Goal: Task Accomplishment & Management: Use online tool/utility

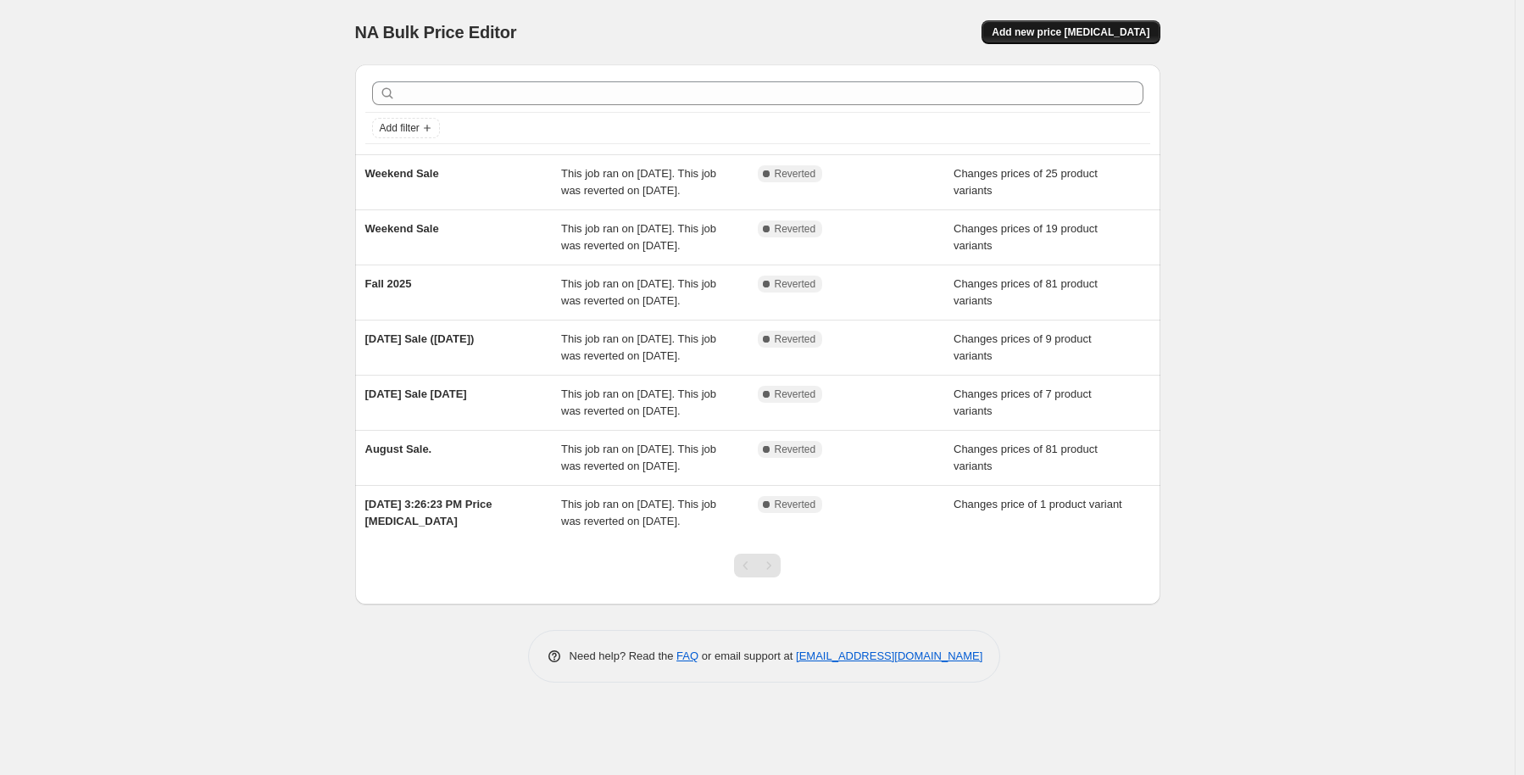
click at [1073, 35] on span "Add new price [MEDICAL_DATA]" at bounding box center [1071, 32] width 158 height 14
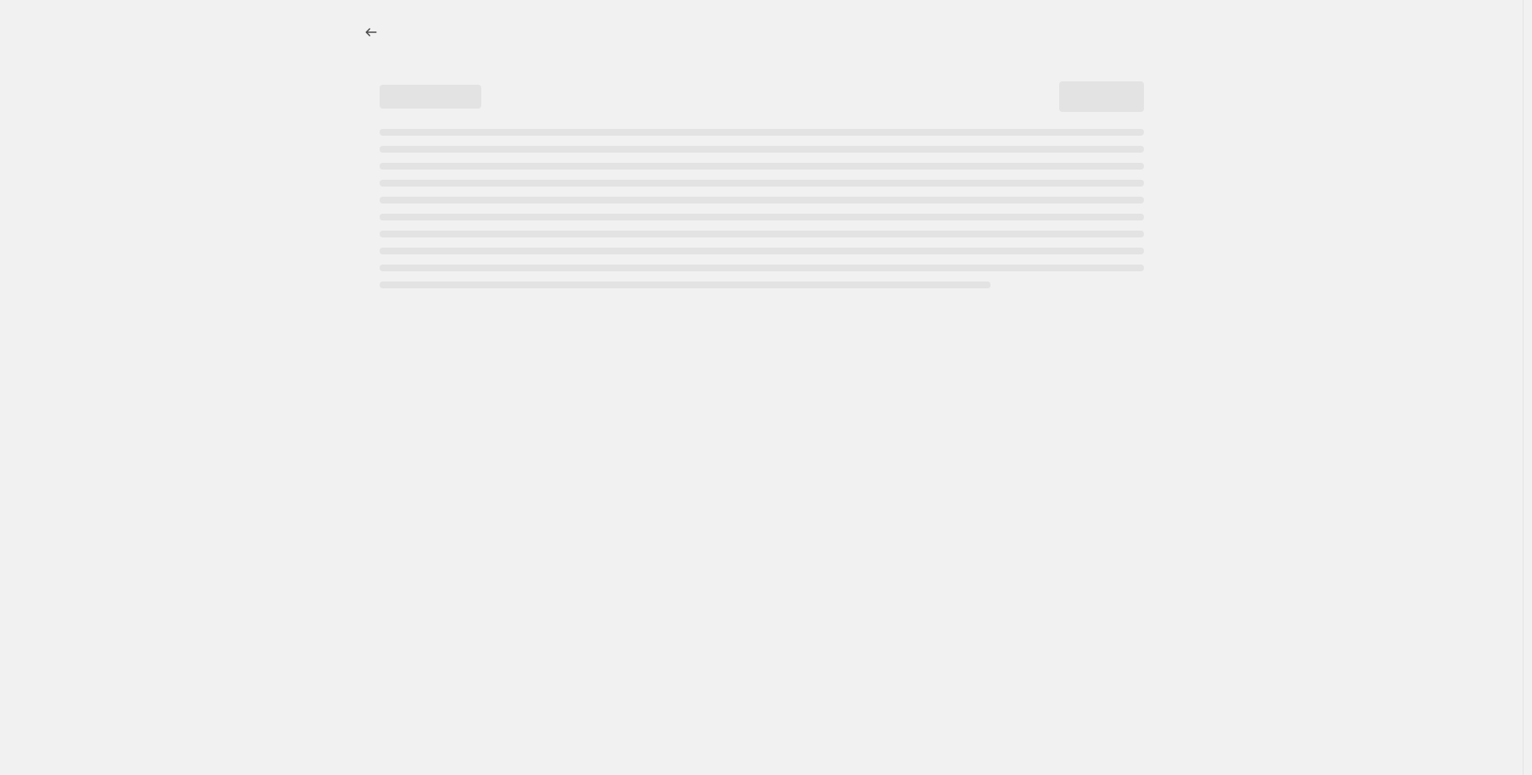
select select "percentage"
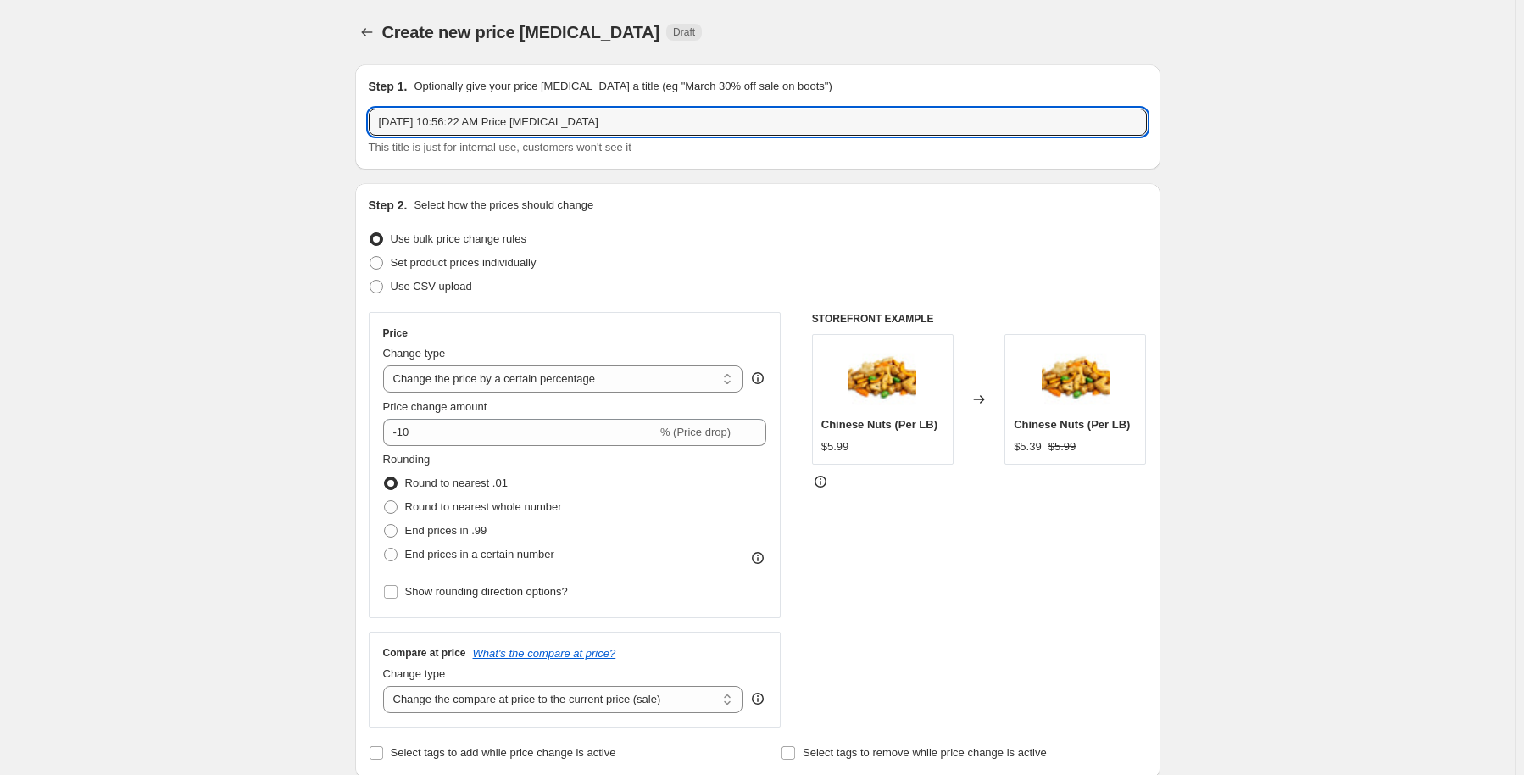
drag, startPoint x: 699, startPoint y: 123, endPoint x: 270, endPoint y: 150, distance: 429.8
type input "h"
type input "[DATE] Sale"
click at [379, 265] on span at bounding box center [377, 263] width 14 height 14
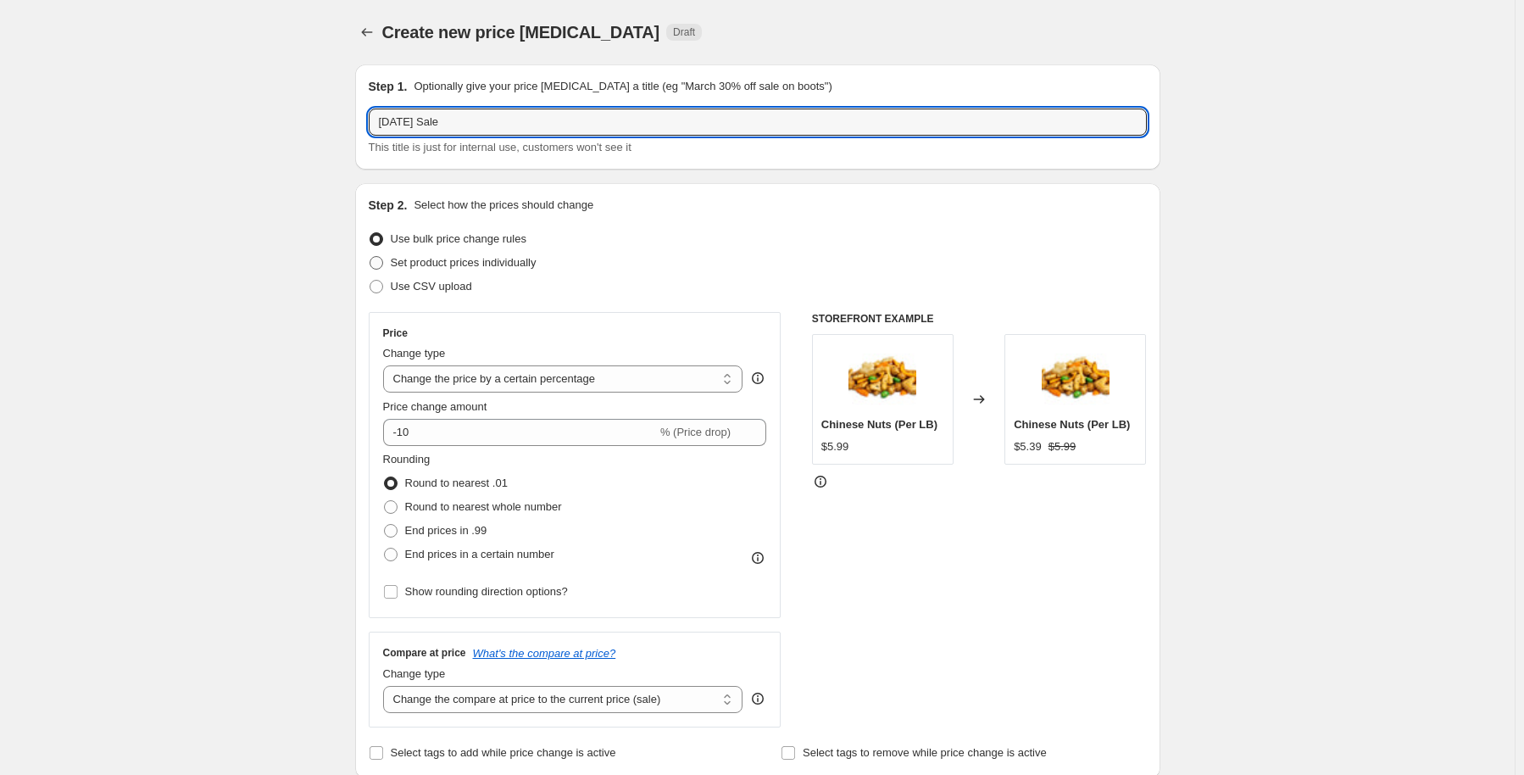
click at [370, 257] on input "Set product prices individually" at bounding box center [370, 256] width 1 height 1
radio input "true"
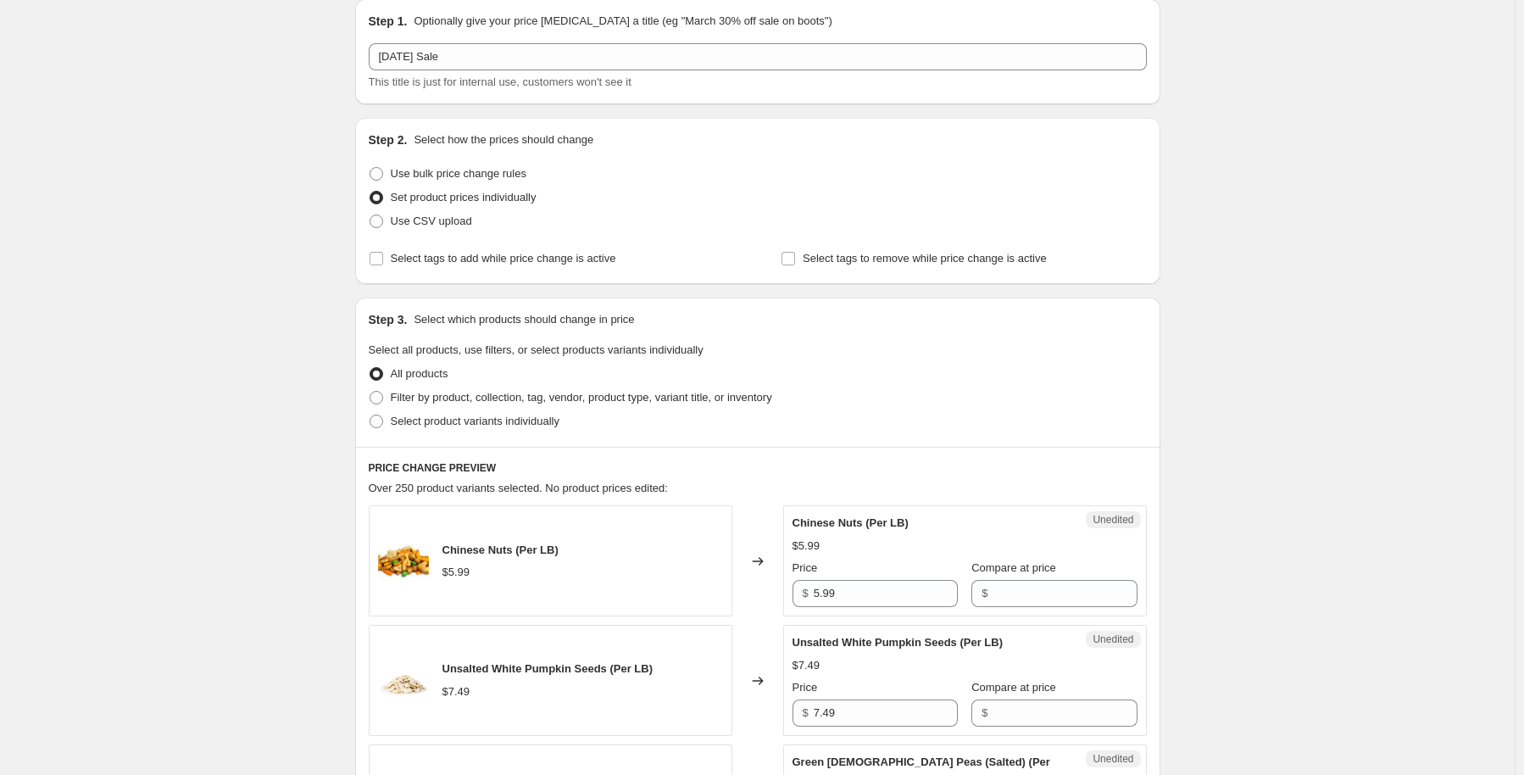
scroll to position [85, 0]
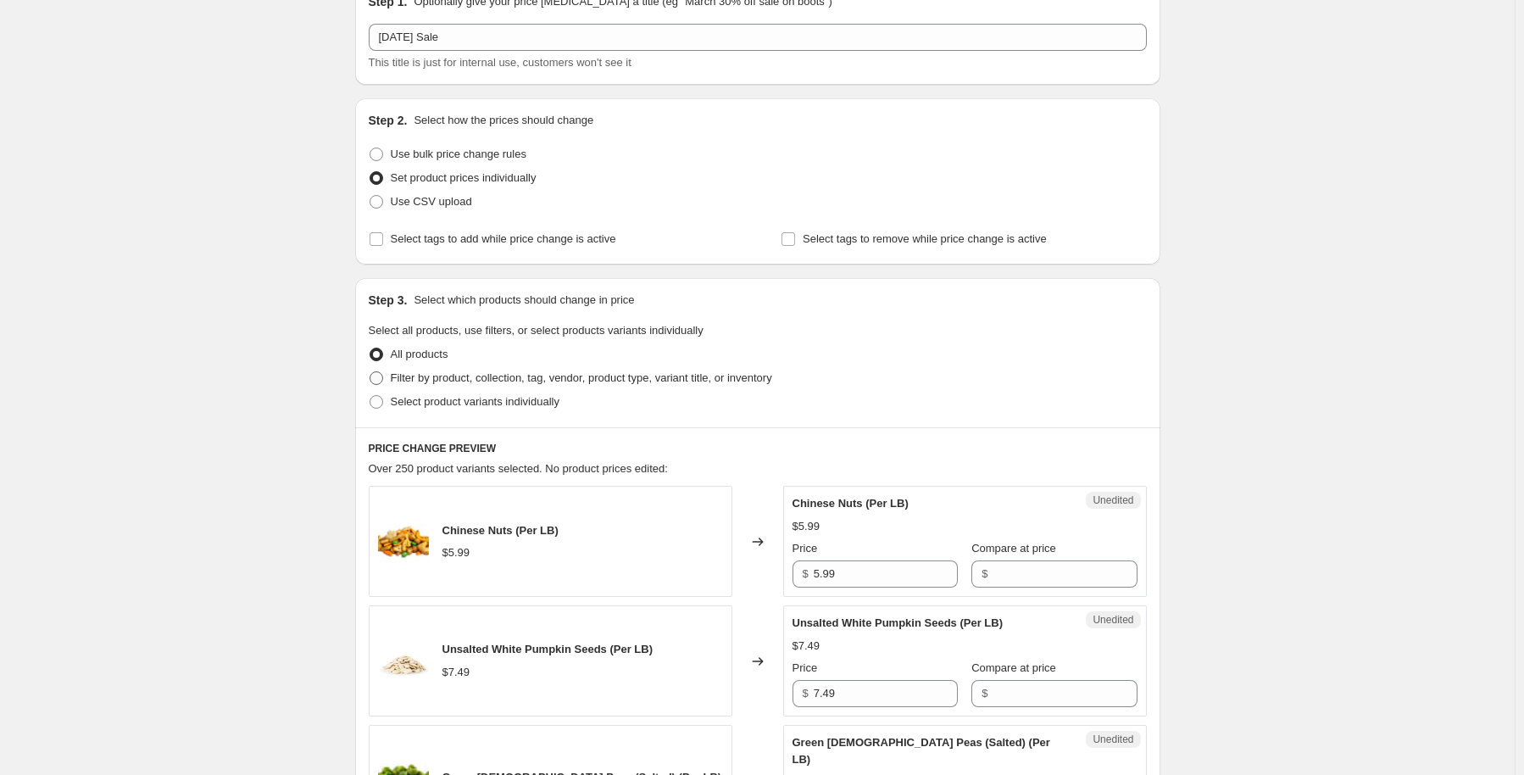
click at [501, 376] on span "Filter by product, collection, tag, vendor, product type, variant title, or inv…" at bounding box center [581, 377] width 381 height 13
click at [370, 372] on input "Filter by product, collection, tag, vendor, product type, variant title, or inv…" at bounding box center [370, 371] width 1 height 1
radio input "true"
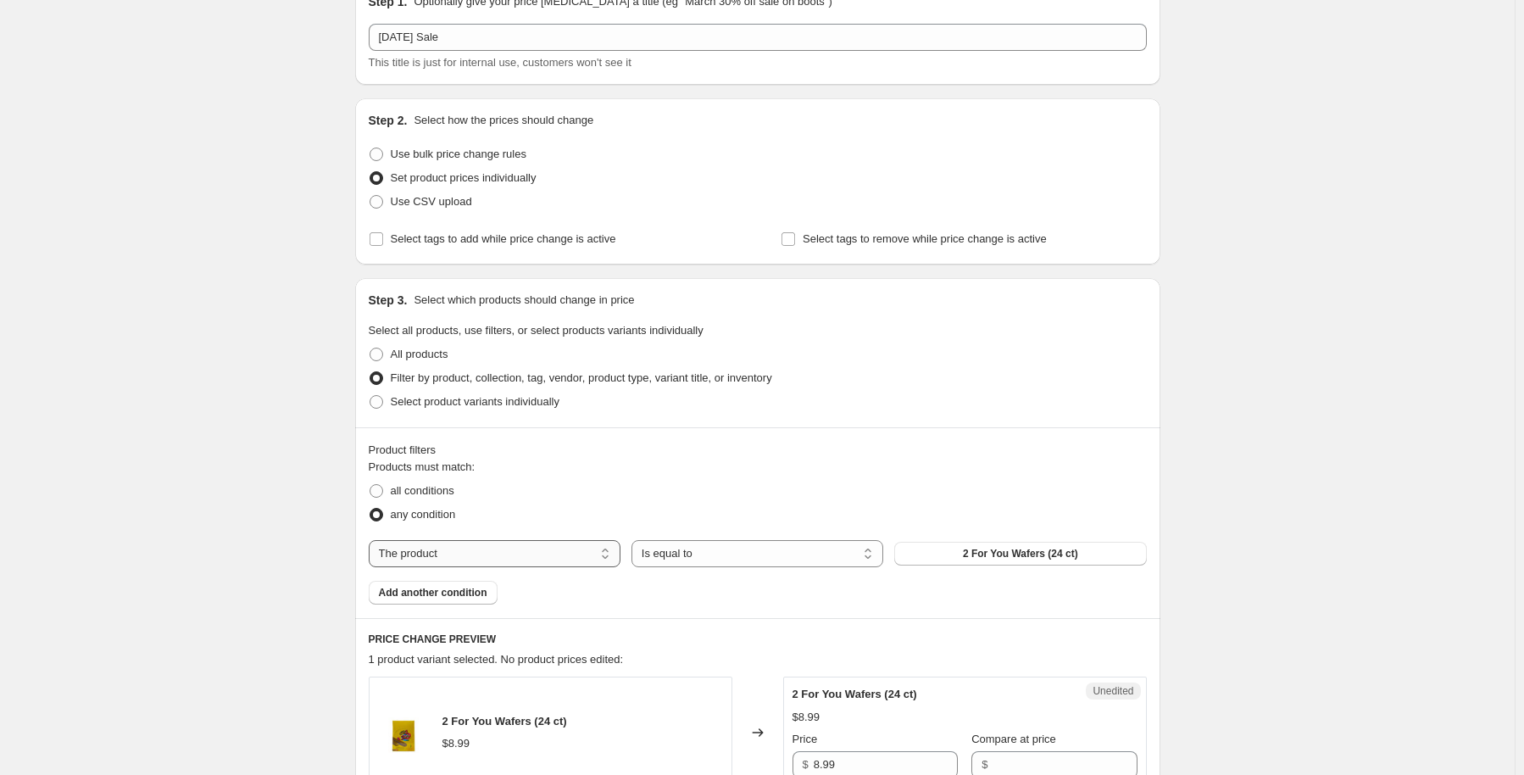
click at [484, 552] on select "The product The product's collection The product's tag The product's vendor The…" at bounding box center [495, 553] width 252 height 27
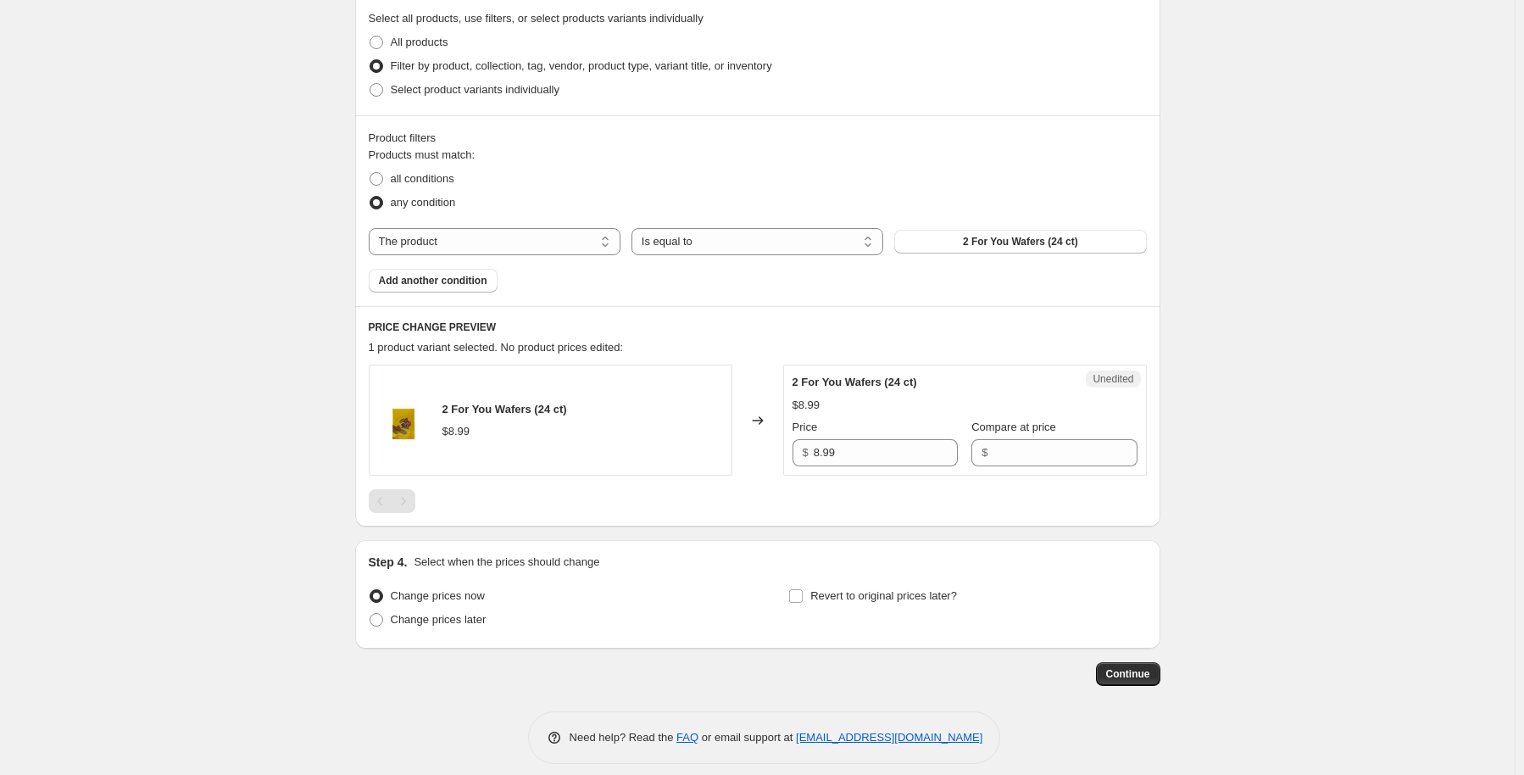
scroll to position [410, 0]
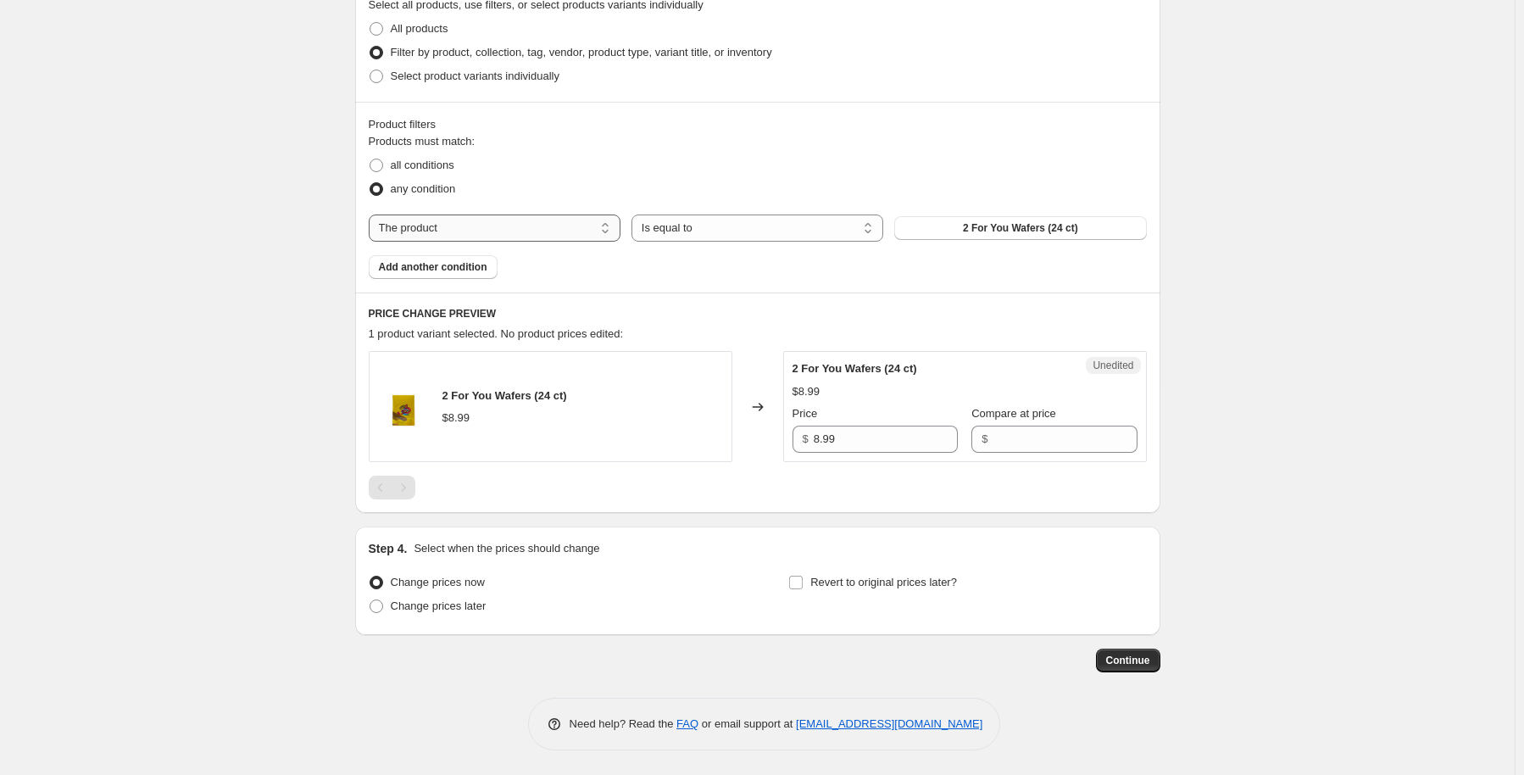
click at [509, 228] on select "The product The product's collection The product's tag The product's vendor The…" at bounding box center [495, 227] width 252 height 27
click at [688, 231] on select "Is equal to Is not equal to" at bounding box center [757, 227] width 252 height 27
click at [1008, 231] on span "2 For You Wafers (24 ct)" at bounding box center [1020, 228] width 115 height 14
click at [456, 218] on select "The product The product's collection The product's tag The product's vendor The…" at bounding box center [495, 227] width 252 height 27
select select "collection"
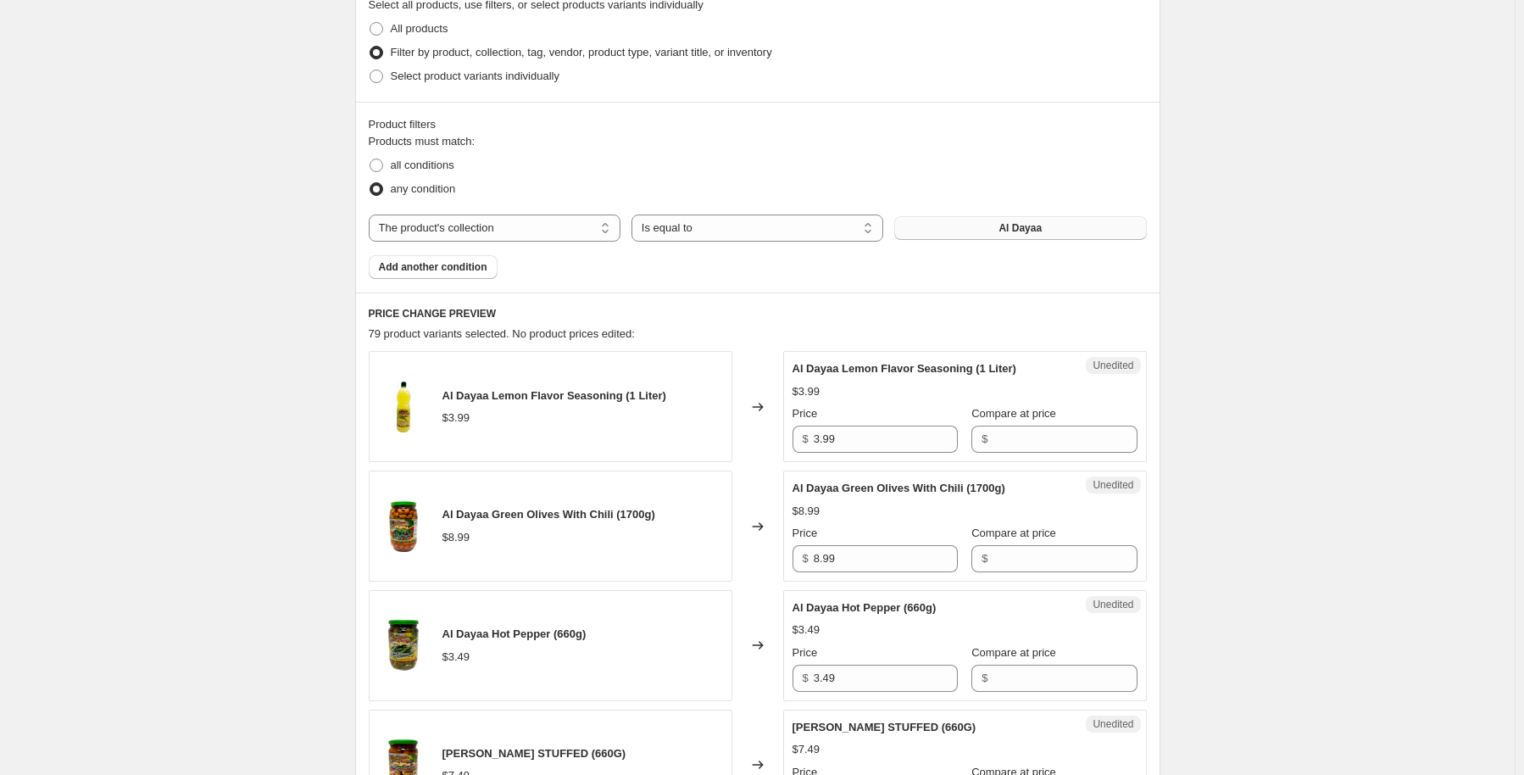
click at [1034, 230] on span "Al Dayaa" at bounding box center [1019, 228] width 43 height 14
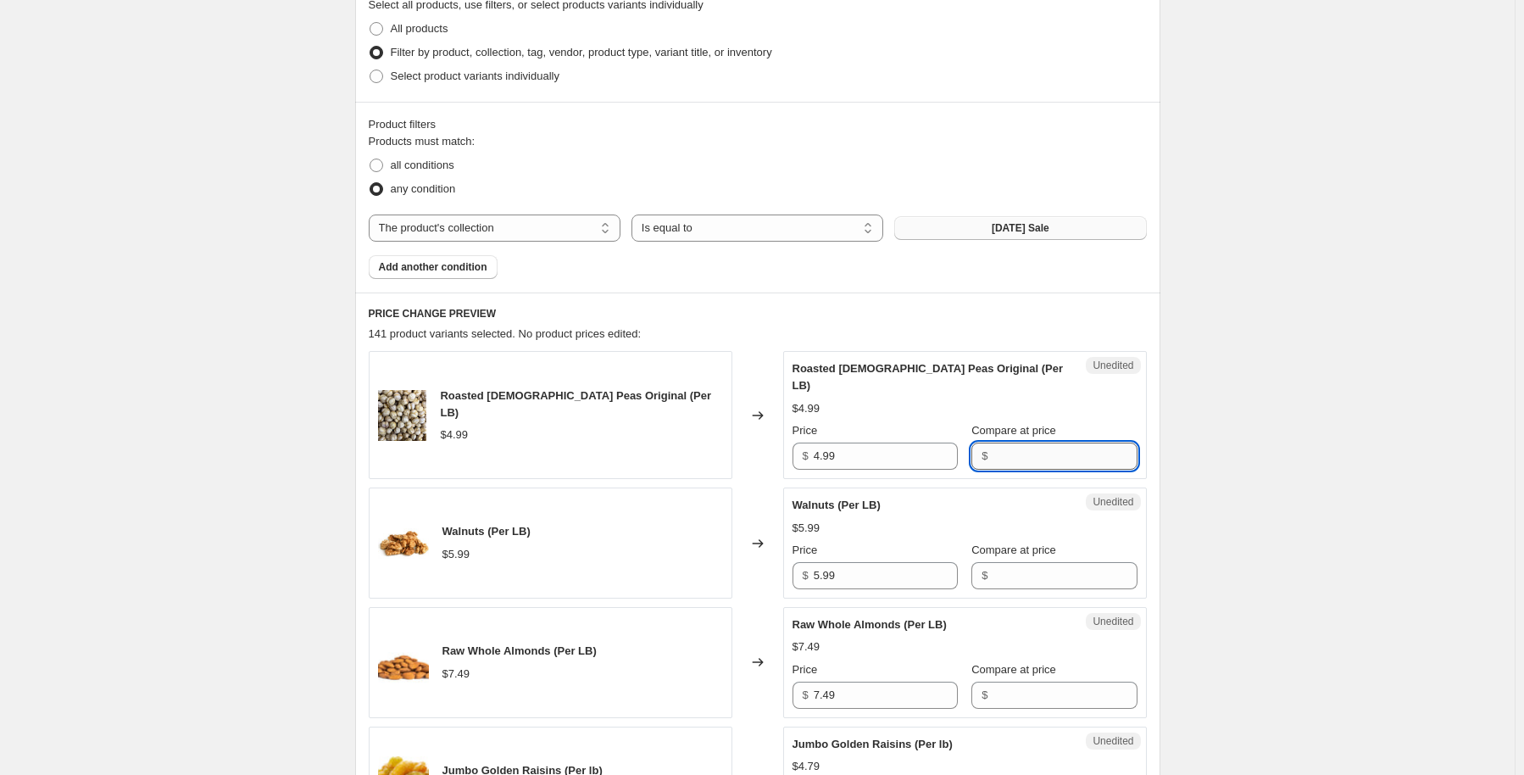
click at [1027, 442] on input "Compare at price" at bounding box center [1065, 455] width 144 height 27
type input "4.99"
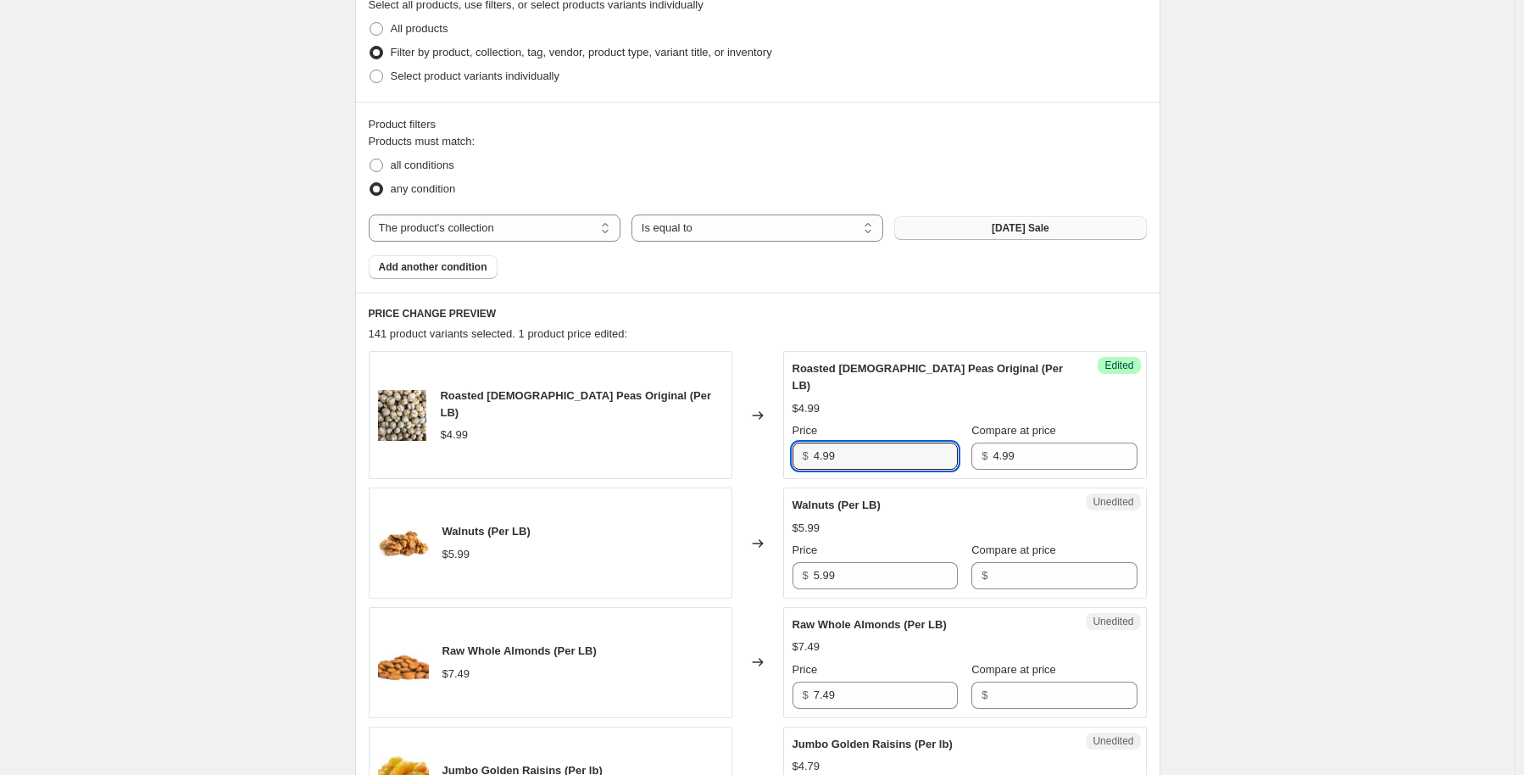
drag, startPoint x: 898, startPoint y: 442, endPoint x: 775, endPoint y: 452, distance: 123.3
click at [775, 452] on div "Roasted Chick Peas Original (Per LB) $4.99 Changed to Success Edited Roasted Ch…" at bounding box center [758, 415] width 778 height 128
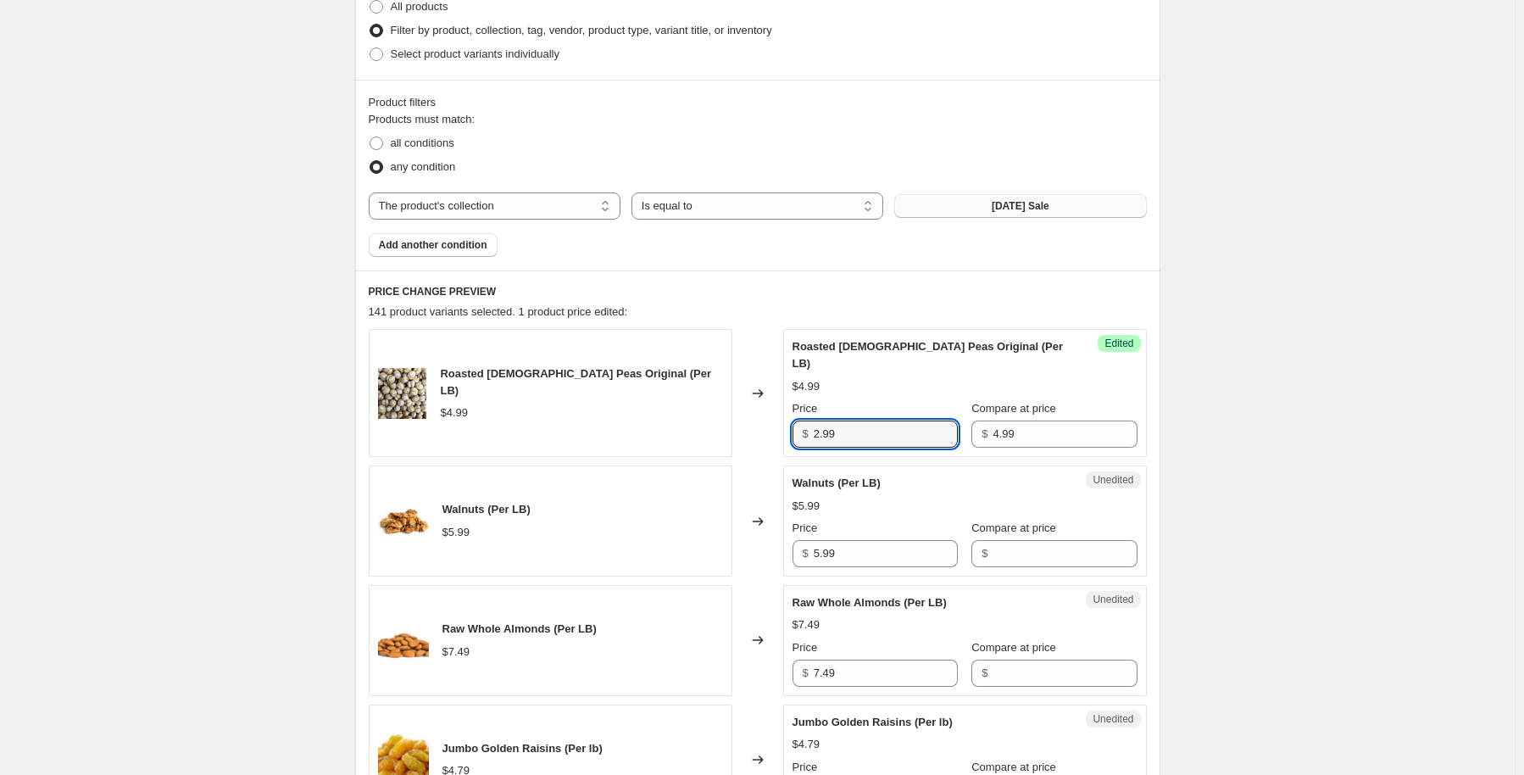
scroll to position [495, 0]
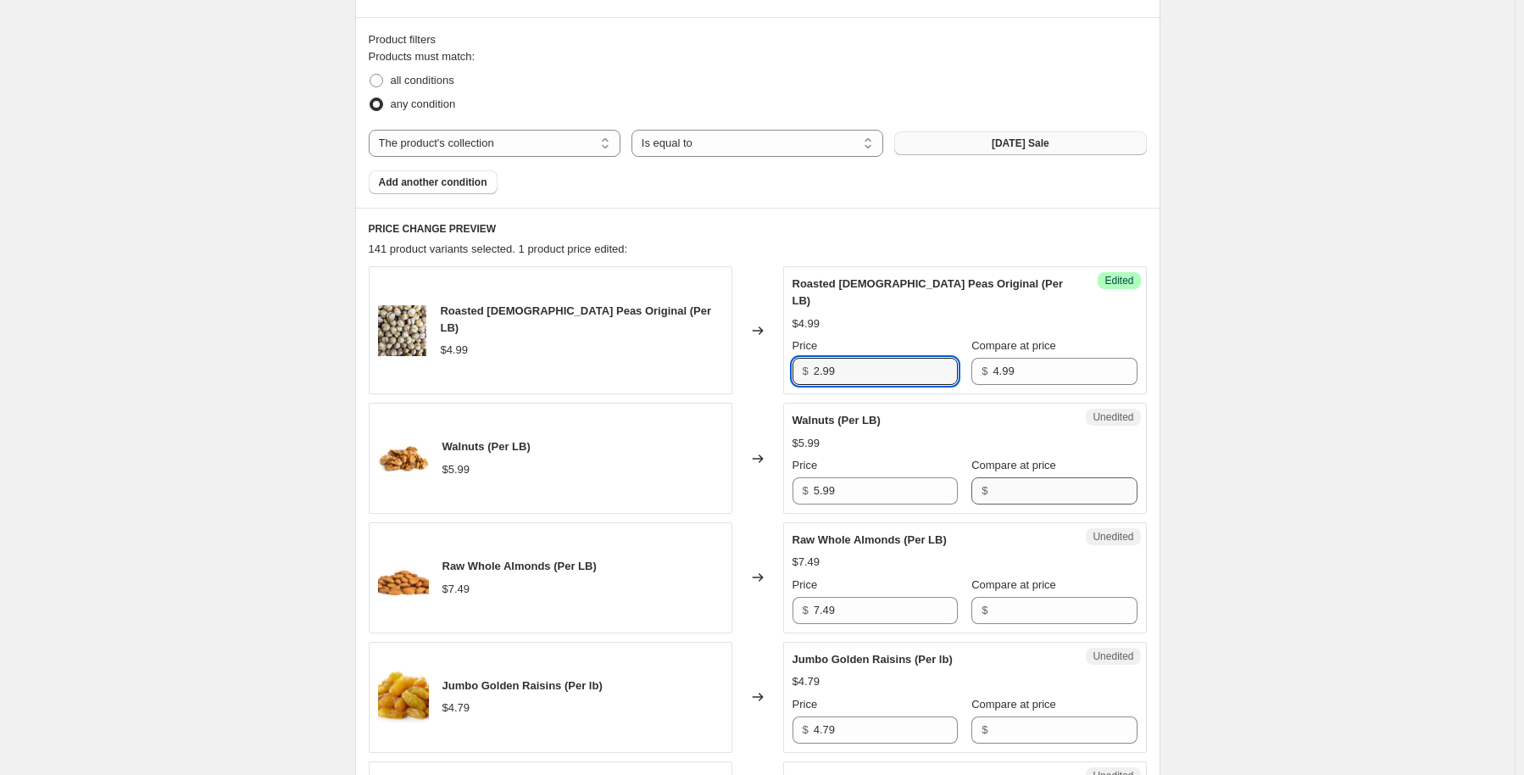
type input "2.99"
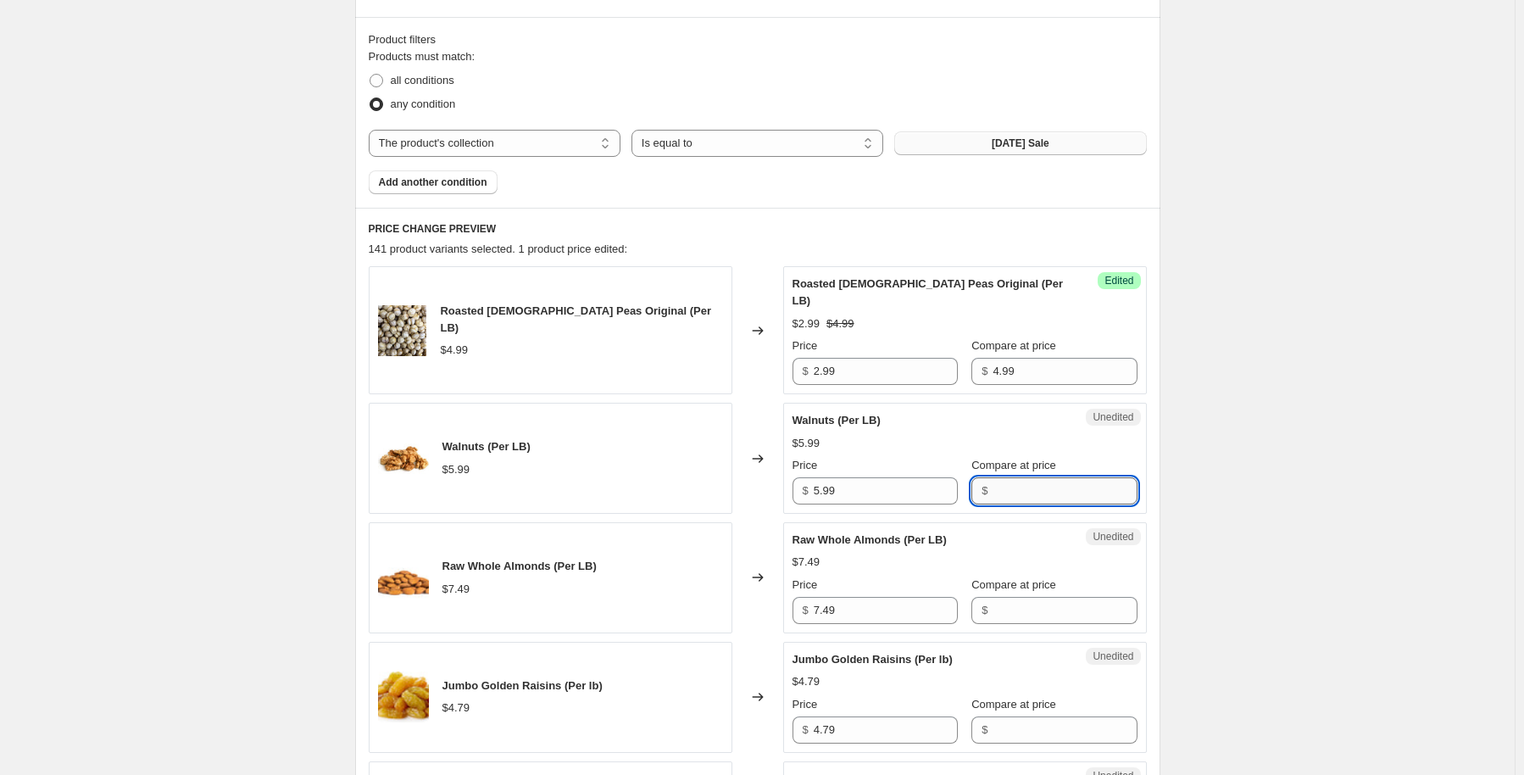
click at [1018, 477] on input "Compare at price" at bounding box center [1065, 490] width 144 height 27
type input "5.99"
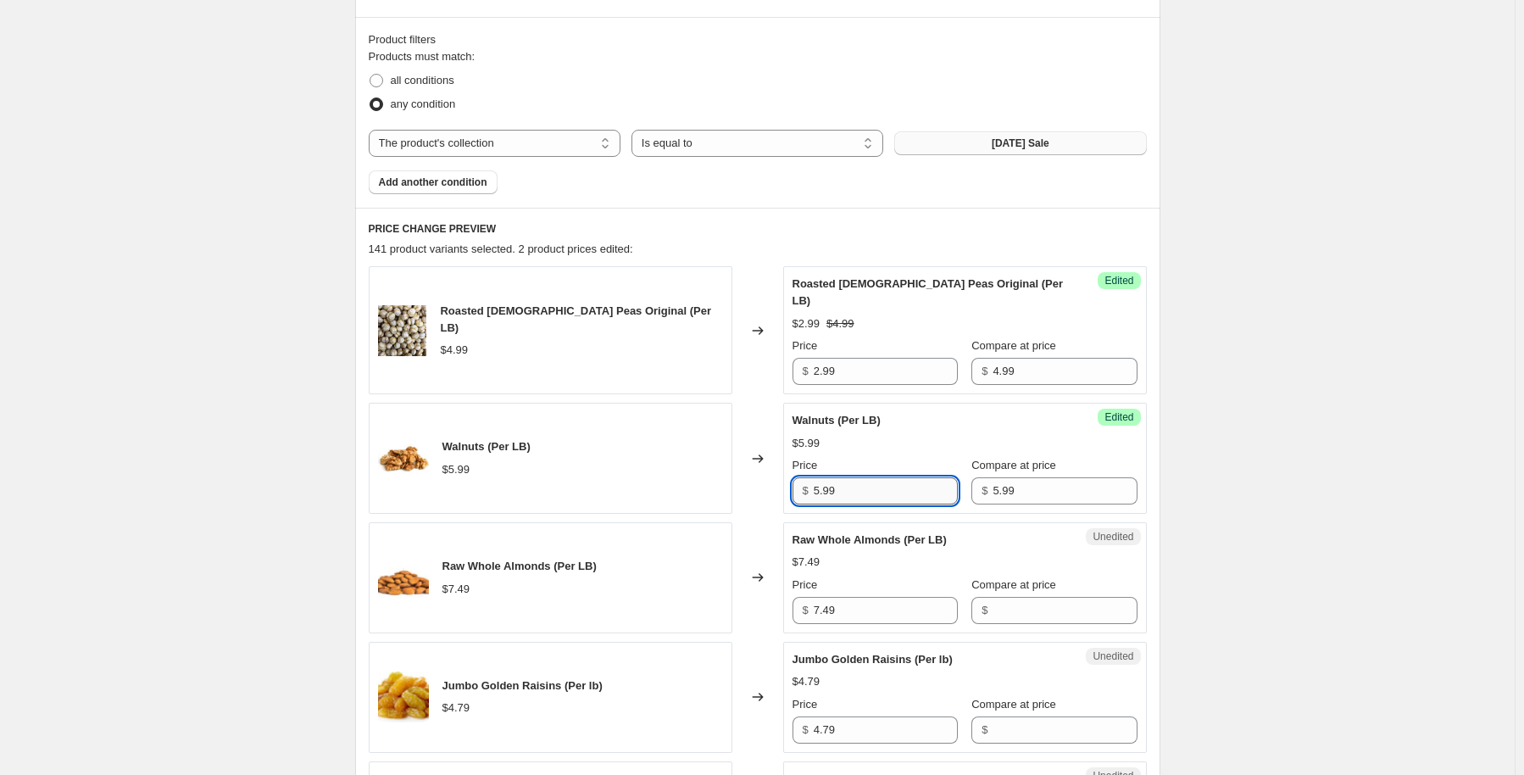
drag, startPoint x: 878, startPoint y: 479, endPoint x: 826, endPoint y: 482, distance: 52.7
click at [826, 482] on input "5.99" at bounding box center [886, 490] width 144 height 27
type input "5"
type input "4.99"
click at [1009, 597] on input "Compare at price" at bounding box center [1065, 610] width 144 height 27
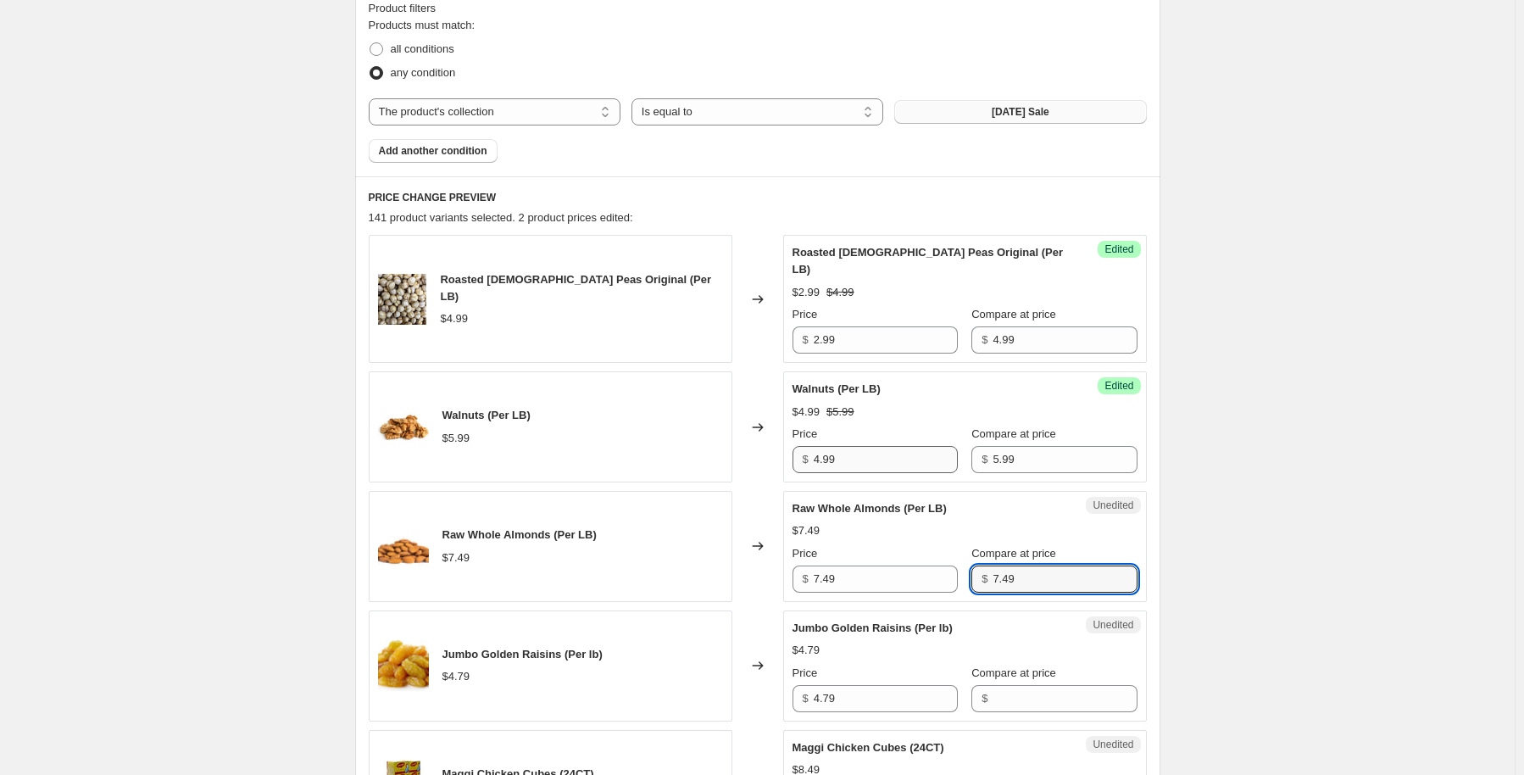
scroll to position [665, 0]
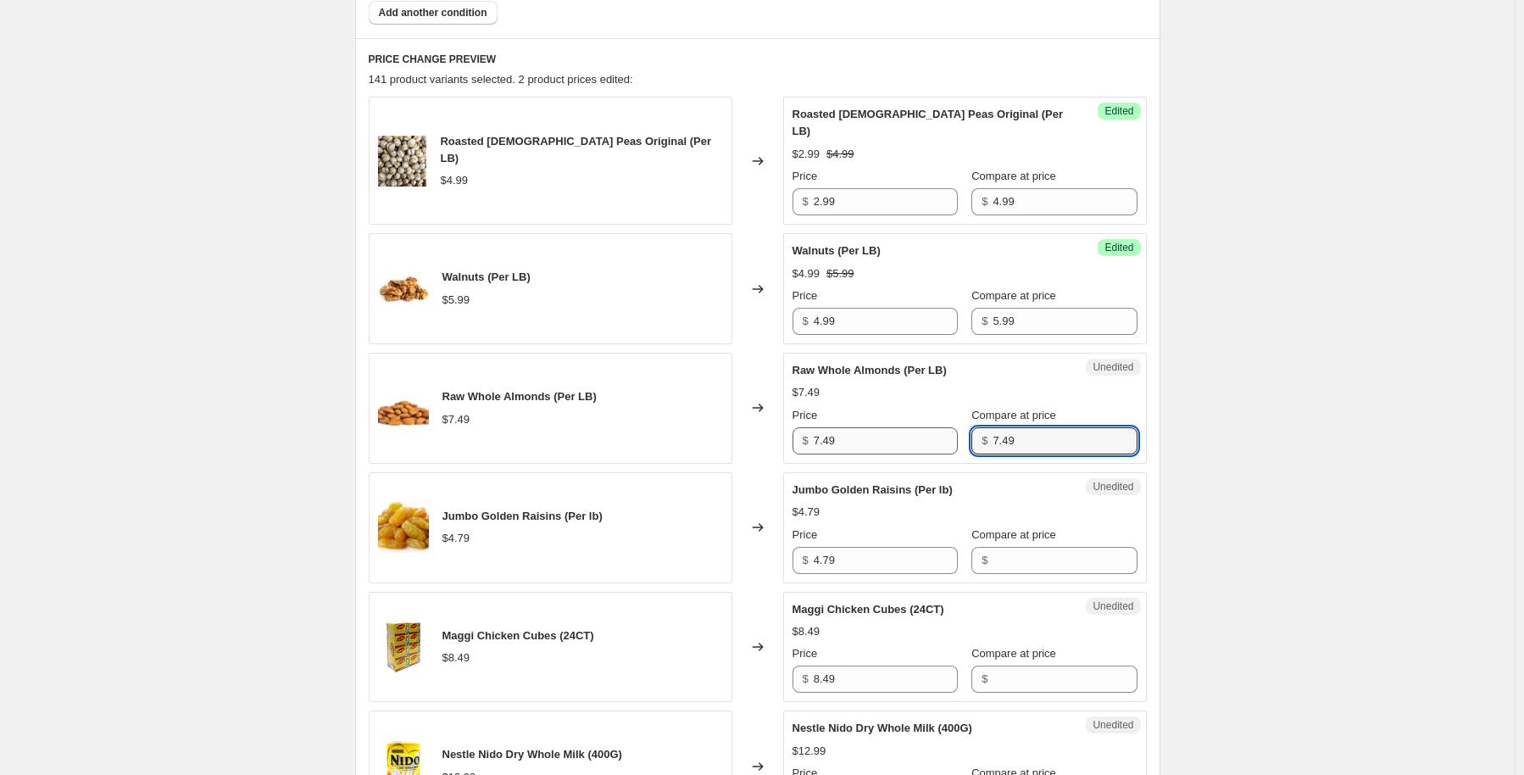
type input "7.49"
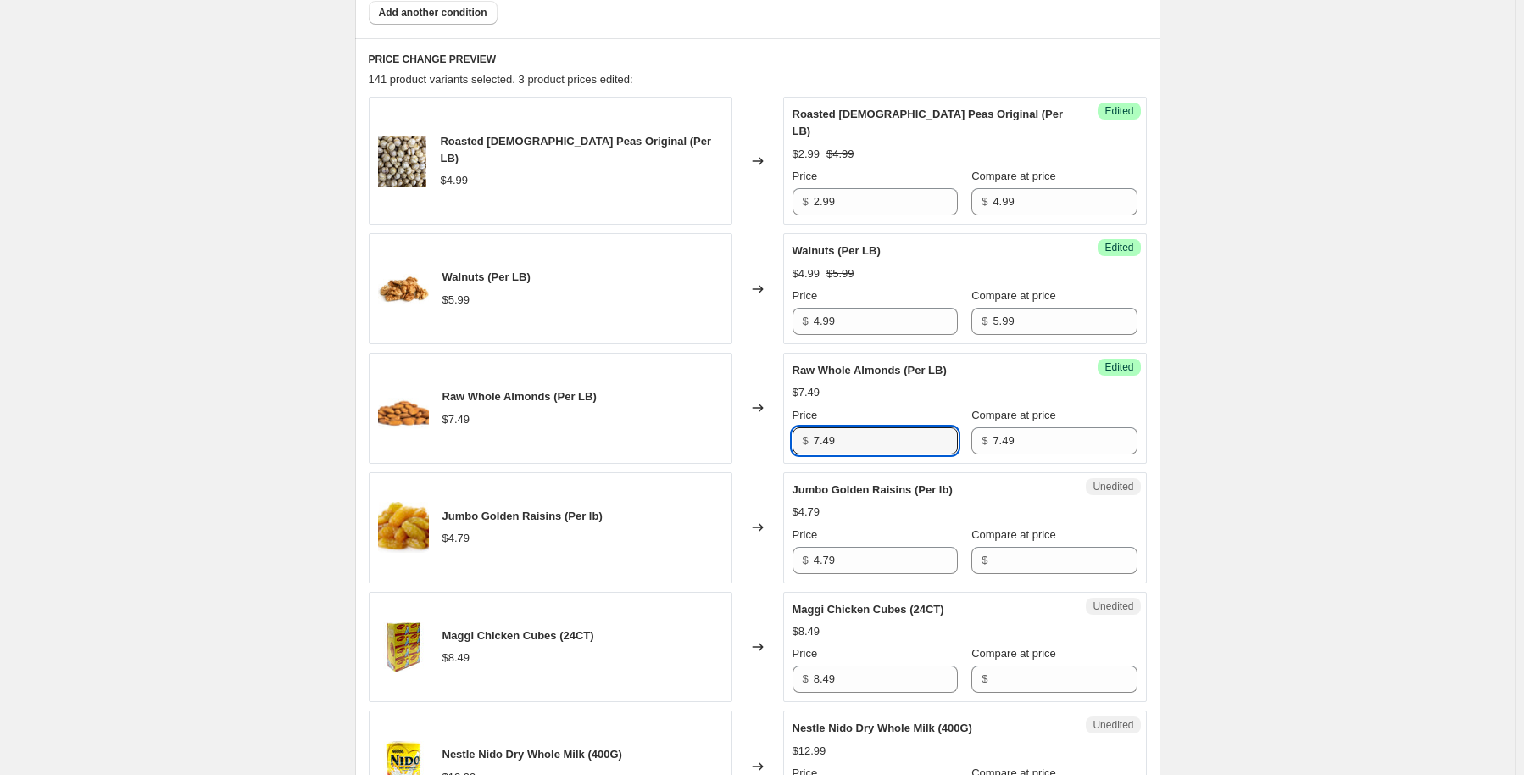
drag, startPoint x: 868, startPoint y: 420, endPoint x: 799, endPoint y: 425, distance: 68.8
click at [800, 428] on div "$ 7.49" at bounding box center [875, 440] width 165 height 27
type input "3.99"
drag, startPoint x: 1026, startPoint y: 542, endPoint x: 1014, endPoint y: 530, distance: 16.8
click at [1026, 547] on input "Compare at price" at bounding box center [1065, 560] width 144 height 27
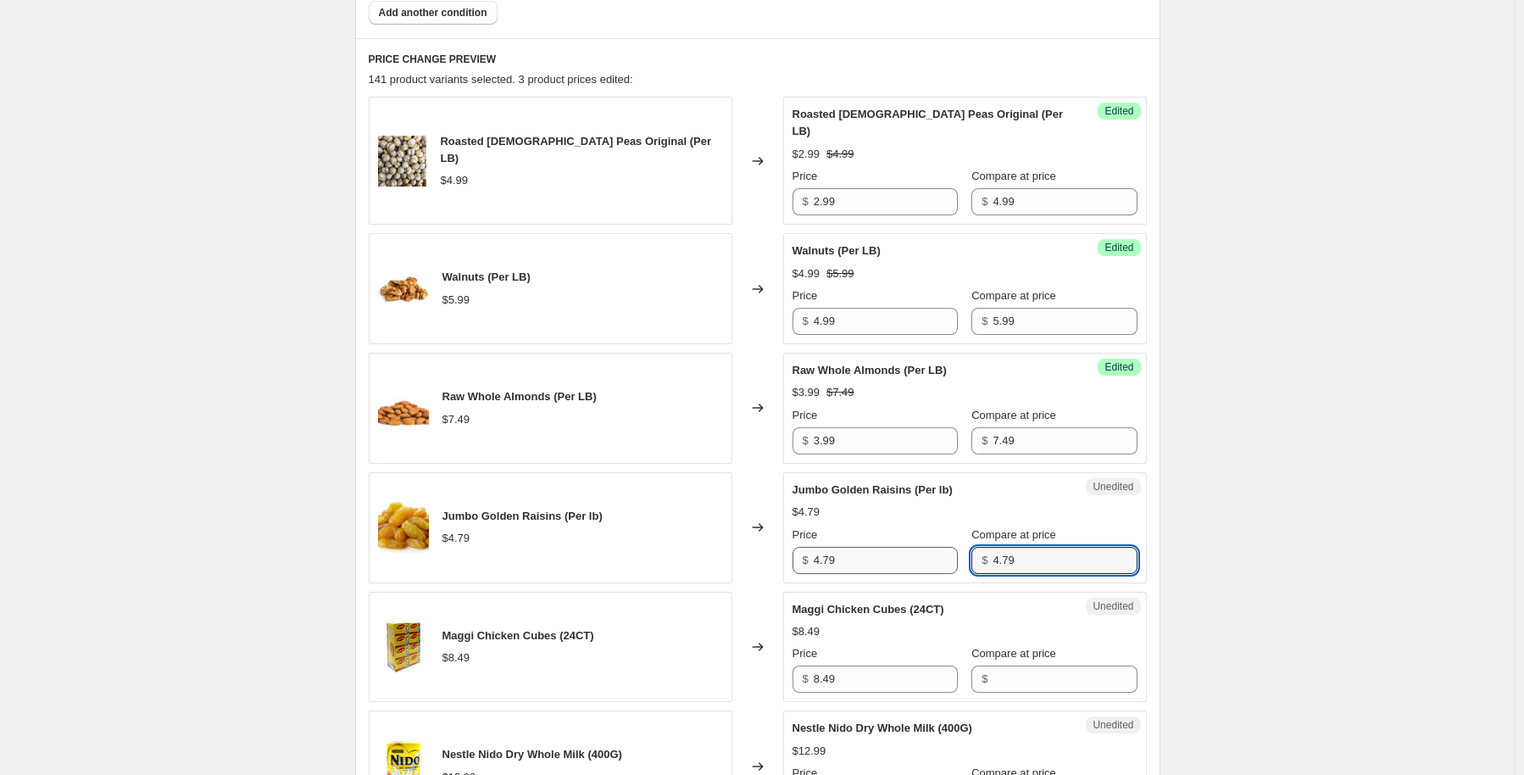
type input "4.79"
drag, startPoint x: 892, startPoint y: 537, endPoint x: 778, endPoint y: 562, distance: 116.2
click at [780, 561] on div "Jumbo Golden Raisins (Per lb) $4.79 Changed to Success Edited Jumbo Golden Rais…" at bounding box center [758, 527] width 778 height 111
type input "2.99"
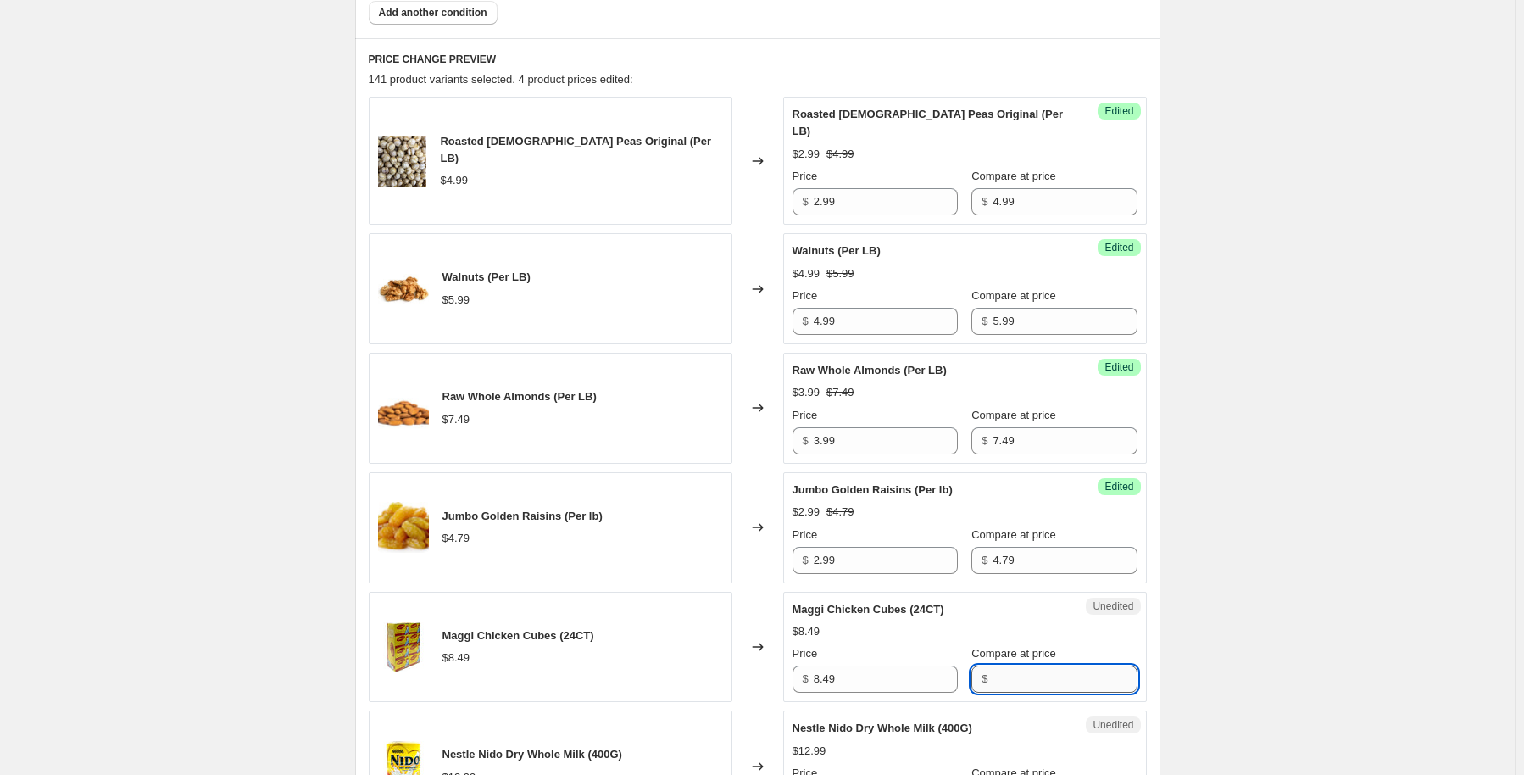
drag, startPoint x: 1048, startPoint y: 662, endPoint x: 1034, endPoint y: 668, distance: 14.8
click at [1048, 665] on input "Compare at price" at bounding box center [1065, 678] width 144 height 27
type input "8.49"
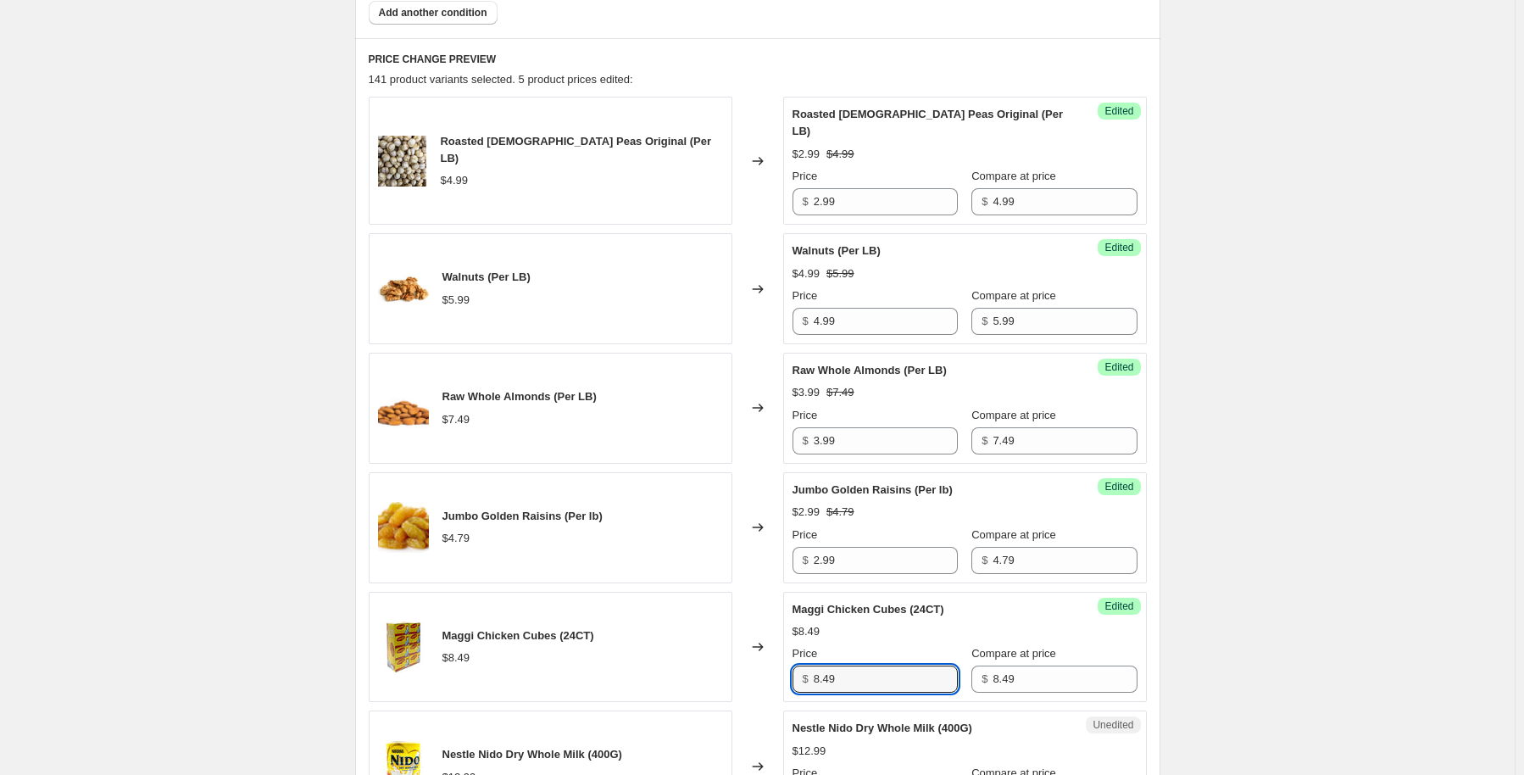
drag, startPoint x: 880, startPoint y: 670, endPoint x: 789, endPoint y: 652, distance: 92.4
click at [789, 652] on div "Success Edited Maggi Chicken Cubes (24CT) $8.49 Price $ 8.49 Compare at price $…" at bounding box center [965, 647] width 364 height 111
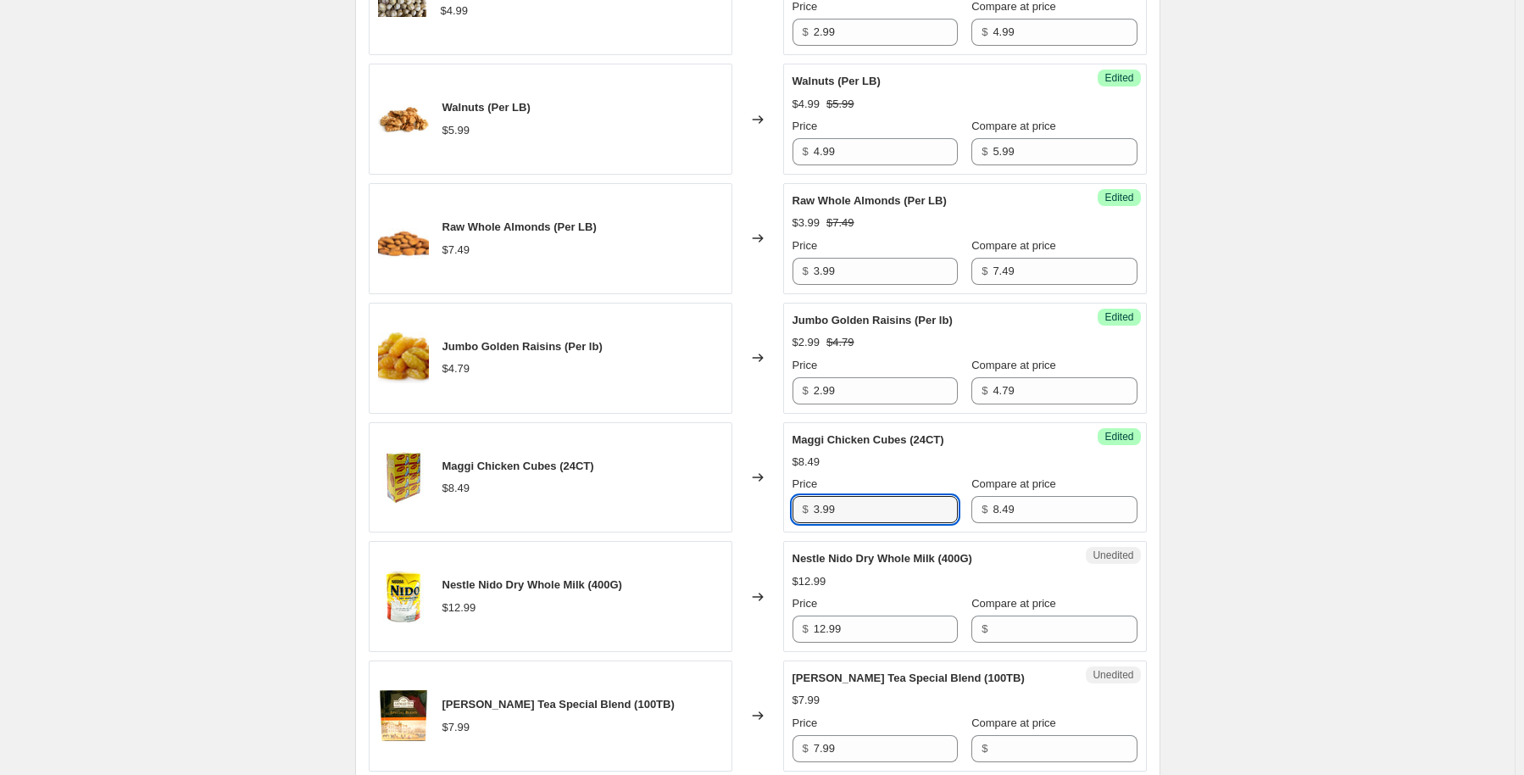
scroll to position [919, 0]
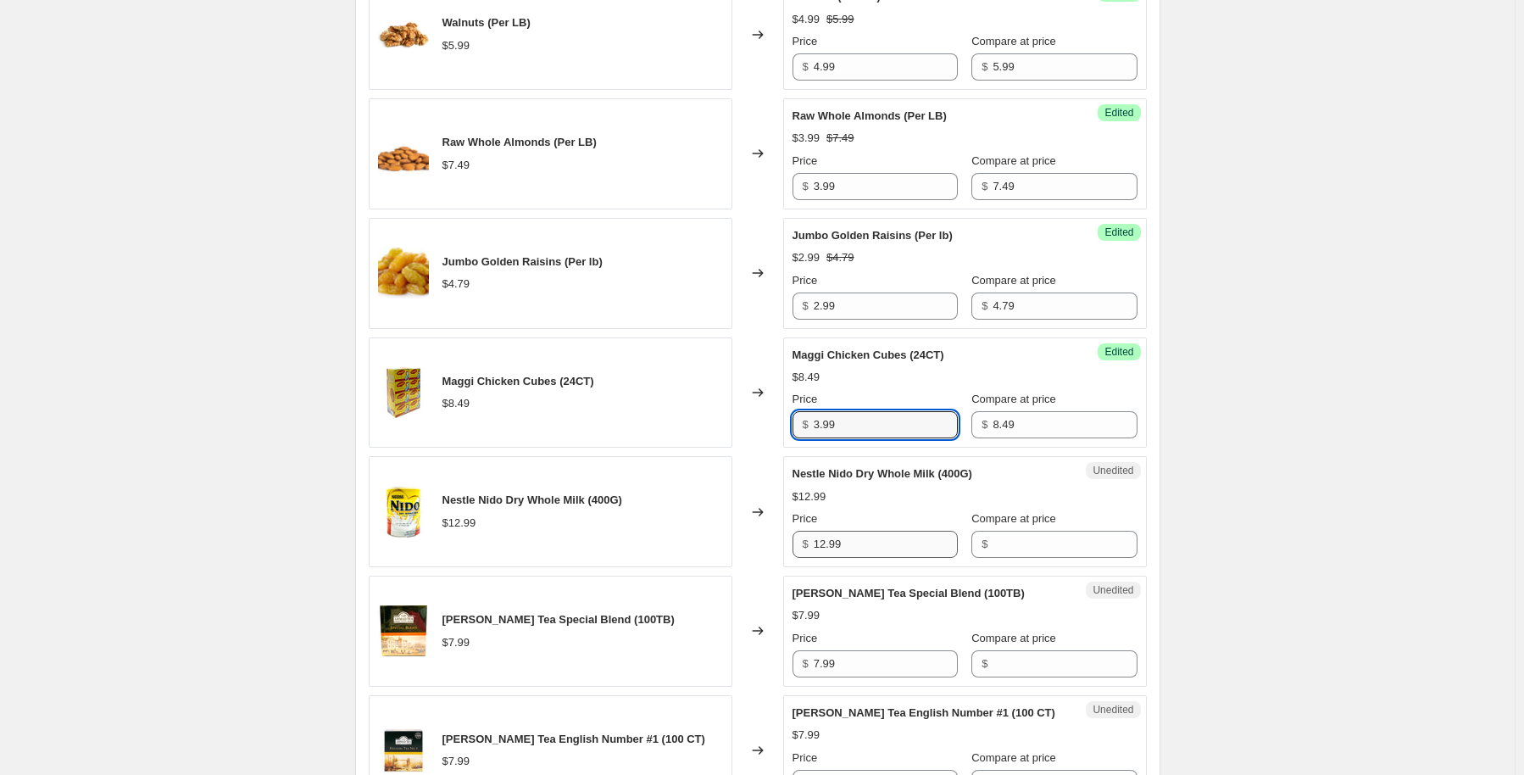
type input "3.99"
drag, startPoint x: 851, startPoint y: 525, endPoint x: 683, endPoint y: 533, distance: 168.0
click at [683, 533] on div "Nestle Nido Dry Whole Milk (400G) $12.99 Changed to Unedited Nestle Nido Dry Wh…" at bounding box center [758, 511] width 778 height 111
type input "13.99"
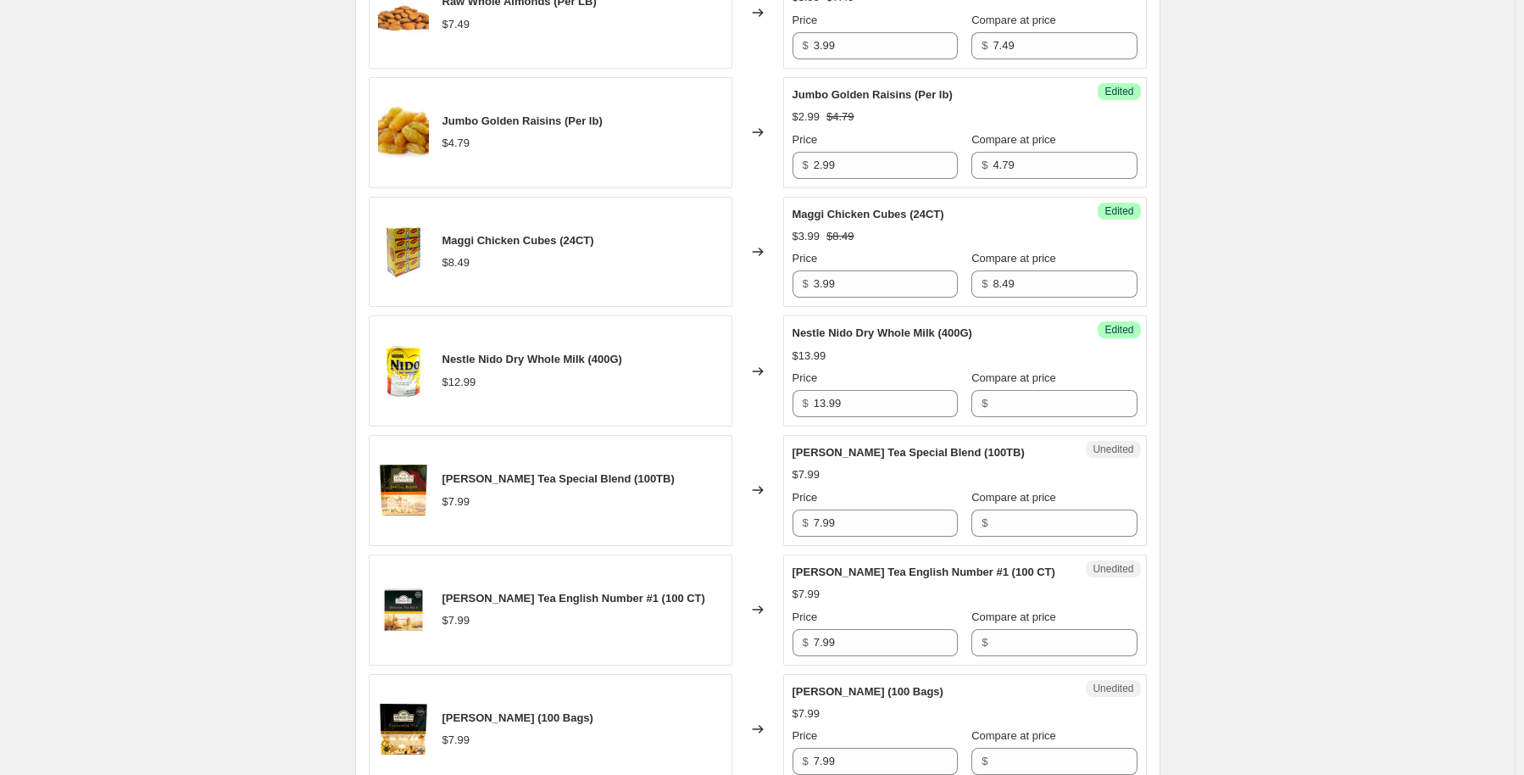
scroll to position [1088, 0]
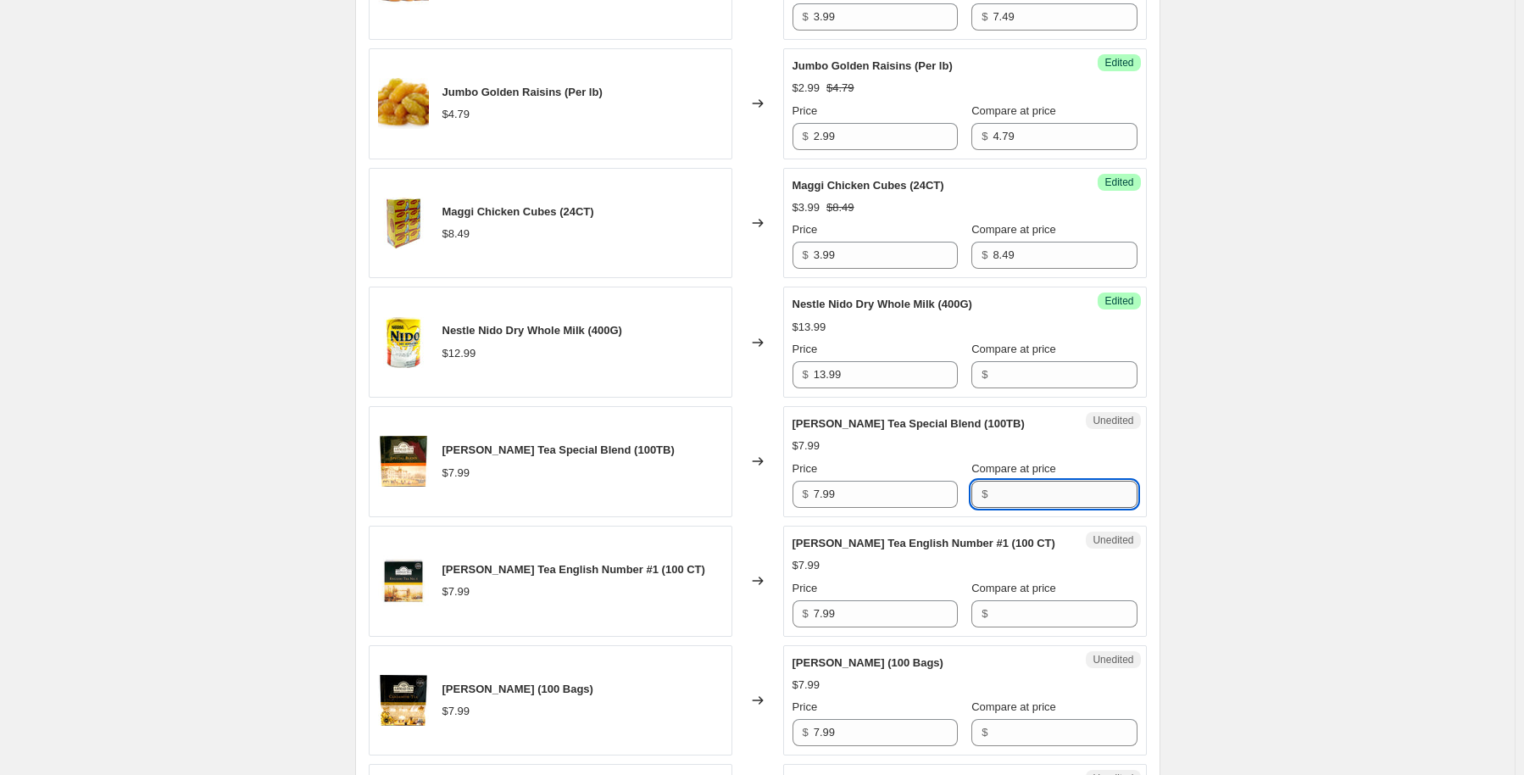
click at [1006, 481] on input "Compare at price" at bounding box center [1065, 494] width 144 height 27
type input "4"
type input "7.99"
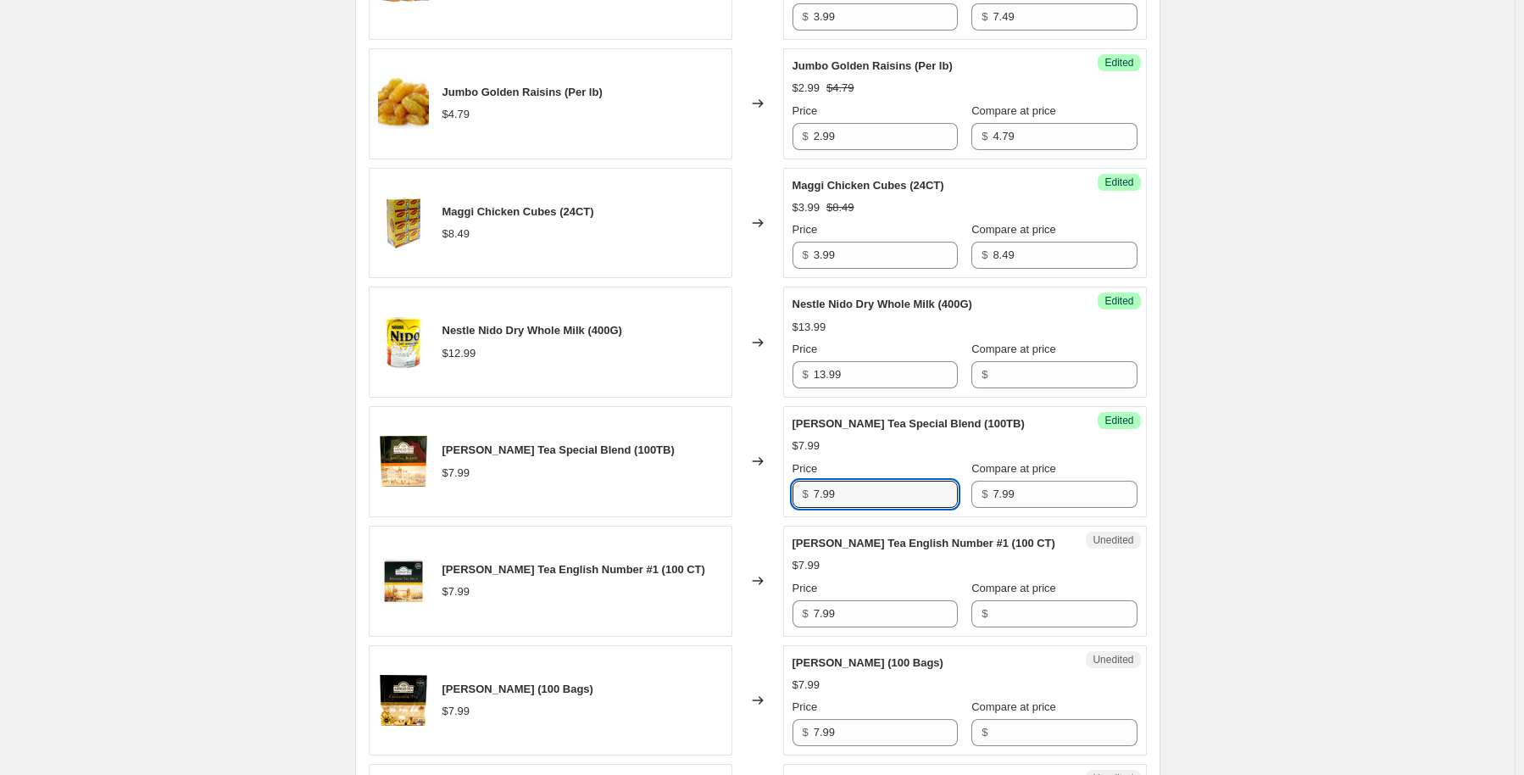
drag, startPoint x: 859, startPoint y: 474, endPoint x: 725, endPoint y: 490, distance: 135.7
click at [725, 490] on div "Ahmad Tea Special Blend (100TB) $7.99 Changed to Success Edited Ahmad Tea Speci…" at bounding box center [758, 461] width 778 height 111
type input "3.99"
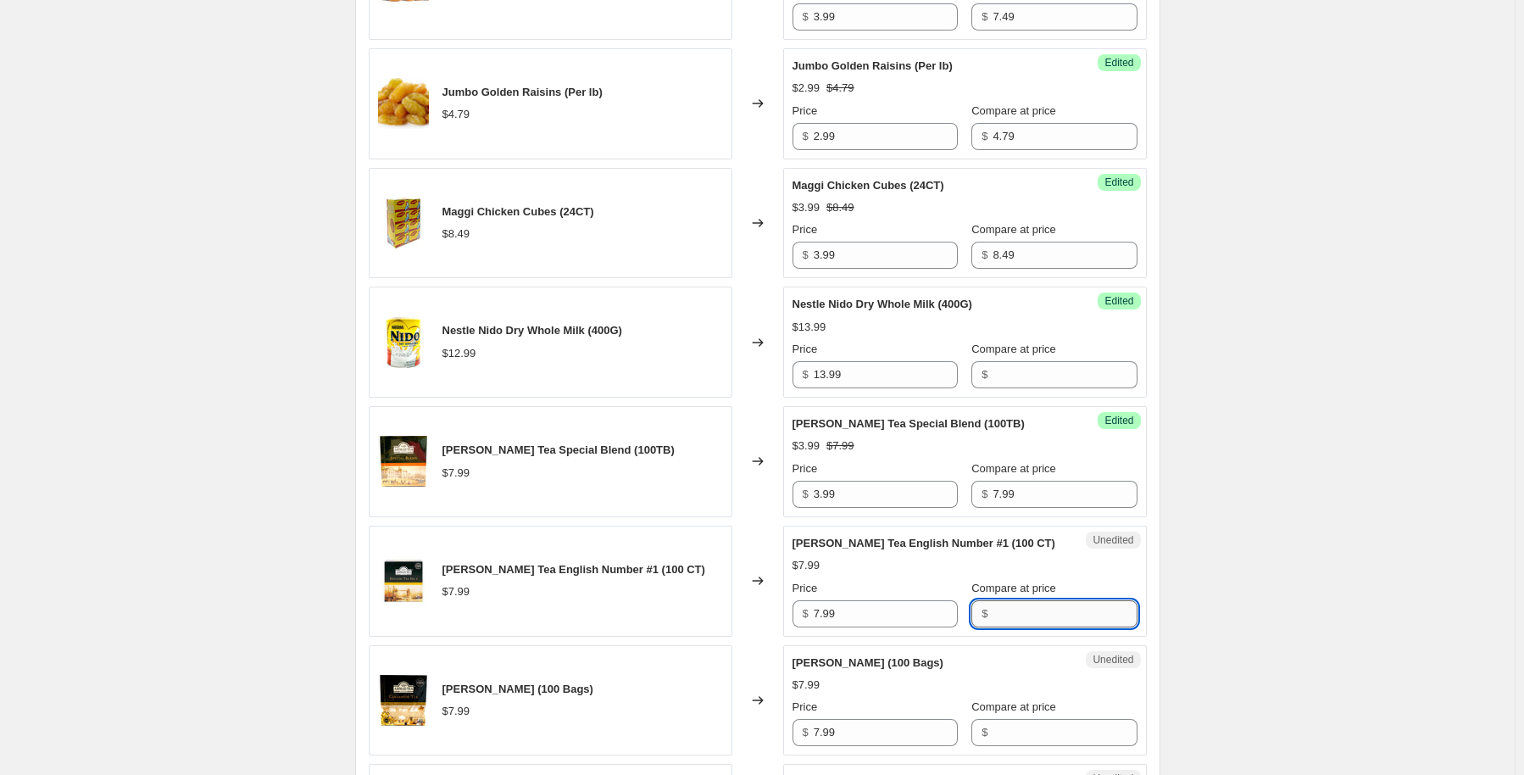
click at [996, 600] on input "Compare at price" at bounding box center [1065, 613] width 144 height 27
type input "7.99"
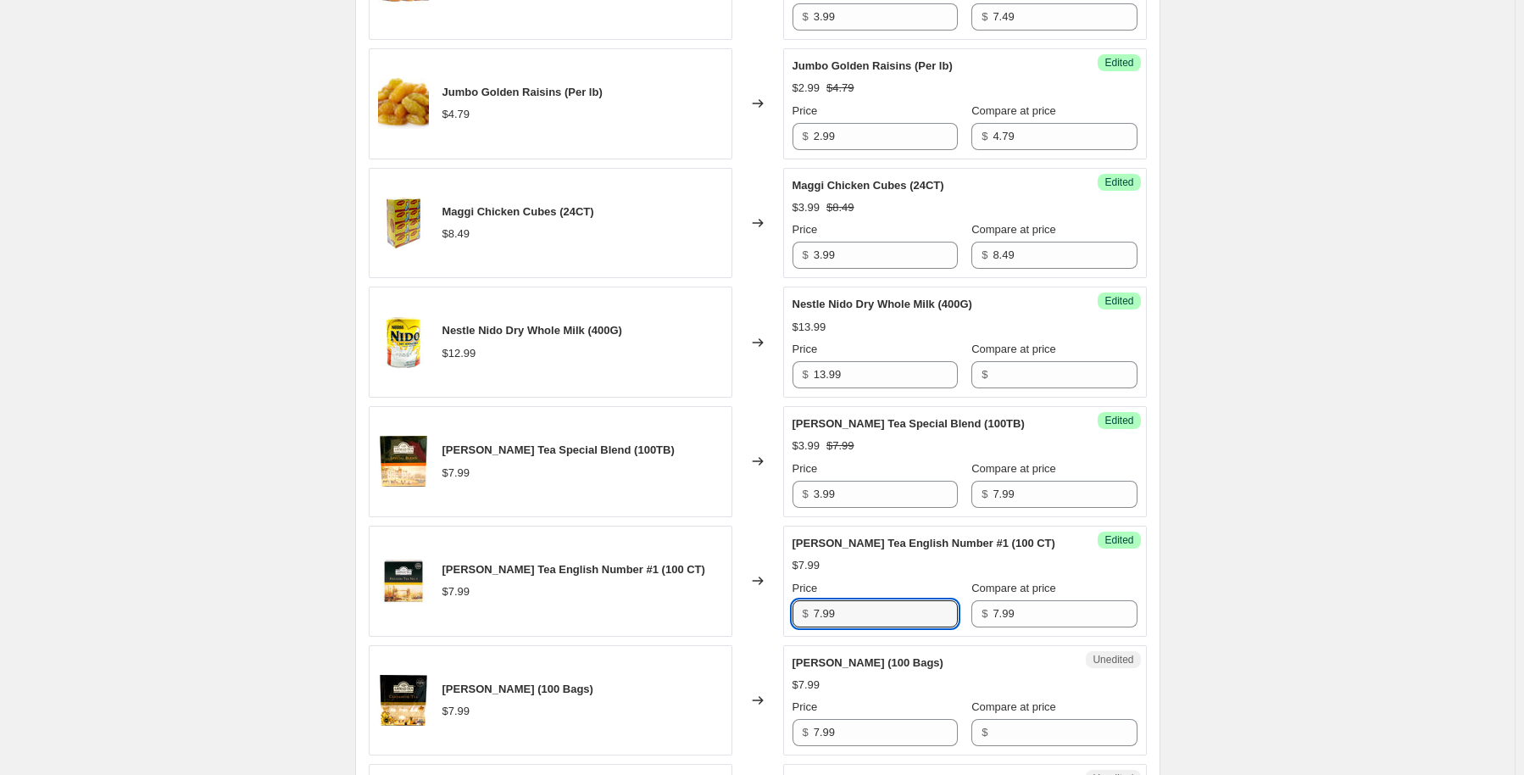
drag, startPoint x: 868, startPoint y: 603, endPoint x: 805, endPoint y: 598, distance: 62.9
click at [805, 600] on div "$ 7.99" at bounding box center [875, 613] width 165 height 27
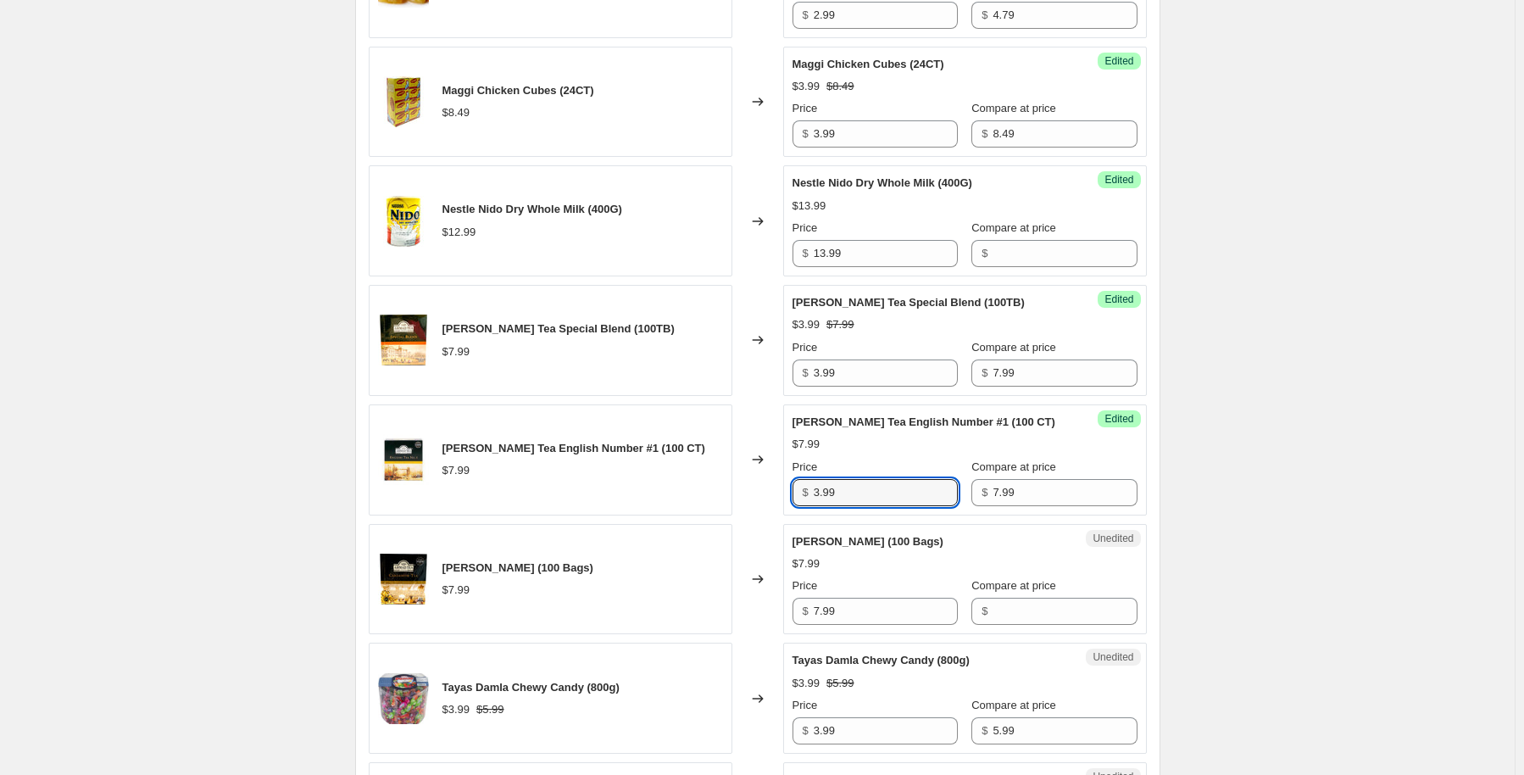
scroll to position [1427, 0]
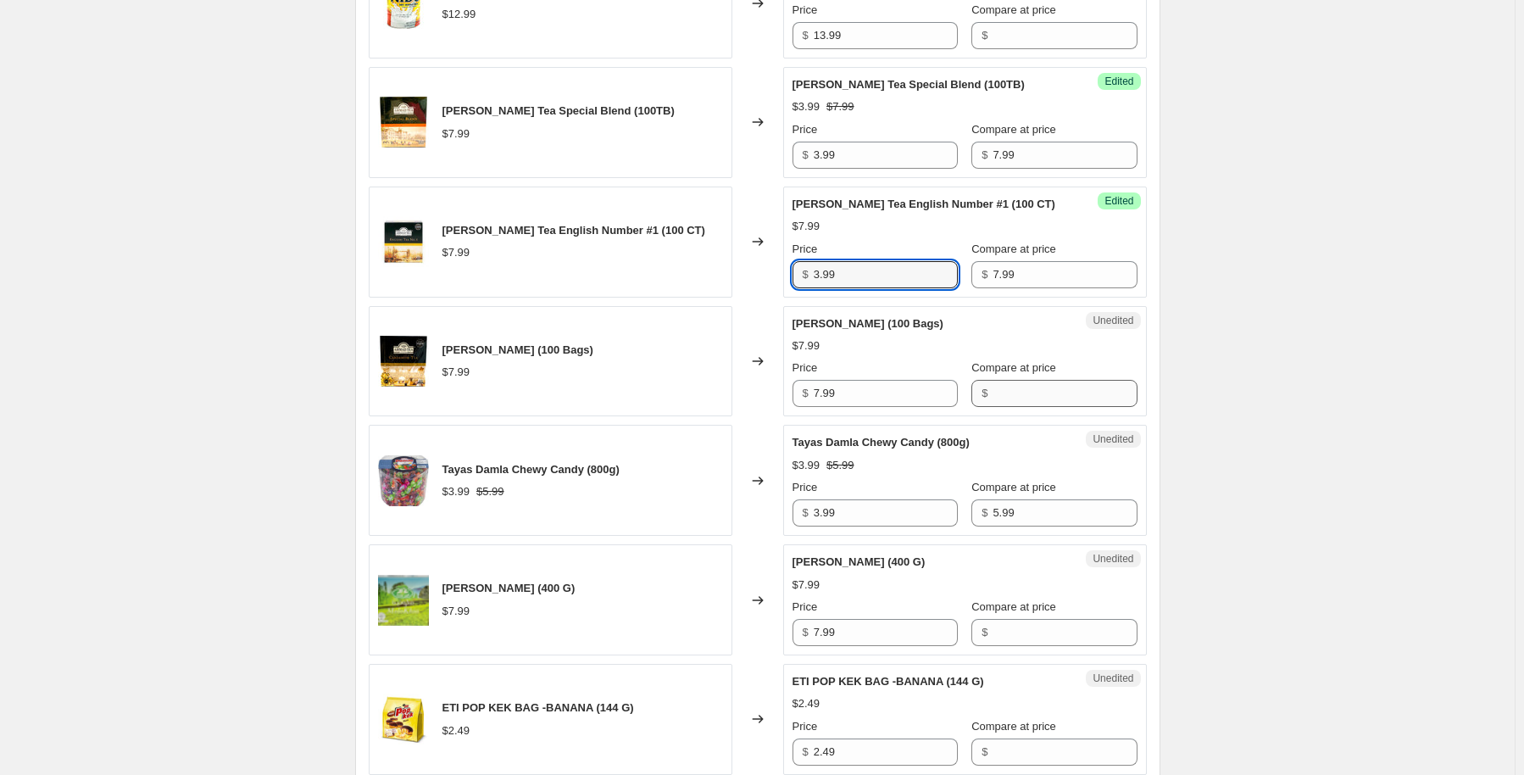
type input "3.99"
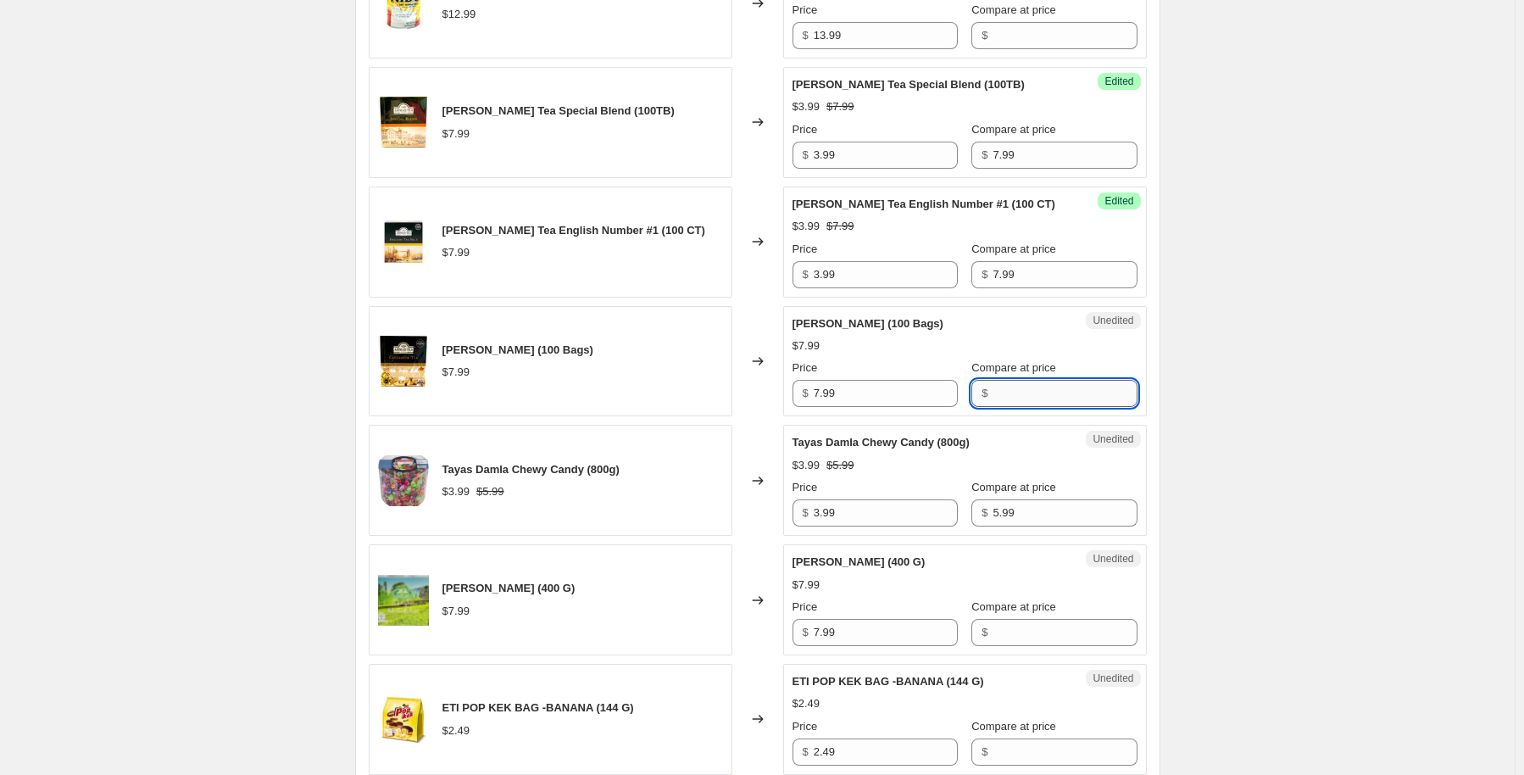
click at [993, 383] on input "Compare at price" at bounding box center [1065, 393] width 144 height 27
type input "7.99"
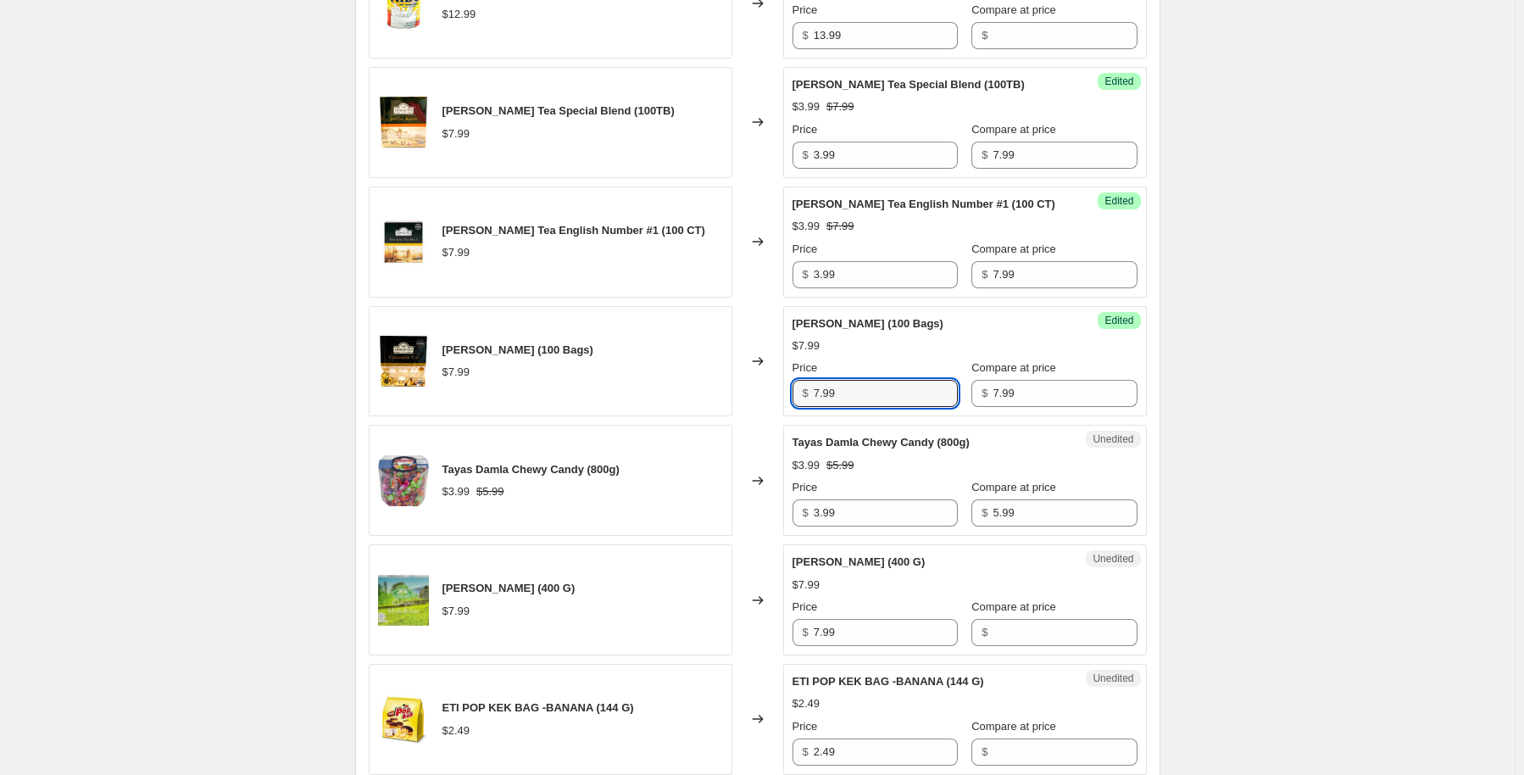
drag, startPoint x: 903, startPoint y: 363, endPoint x: 487, endPoint y: 476, distance: 431.2
click at [487, 476] on div "Roasted Chick Peas Original (Per LB) $4.99 Changed to Success Edited Roasted Ch…" at bounding box center [758, 531] width 778 height 2395
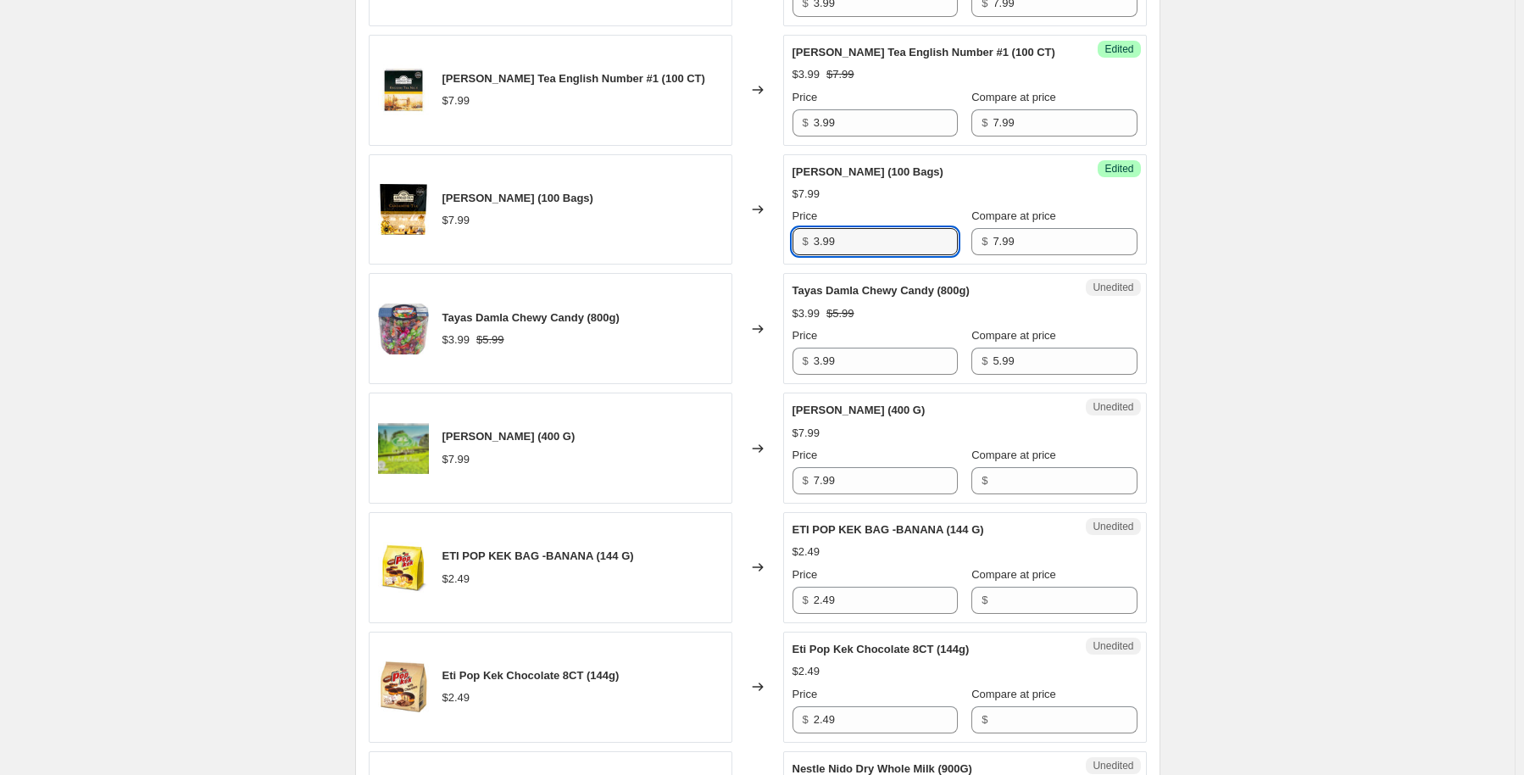
scroll to position [1597, 0]
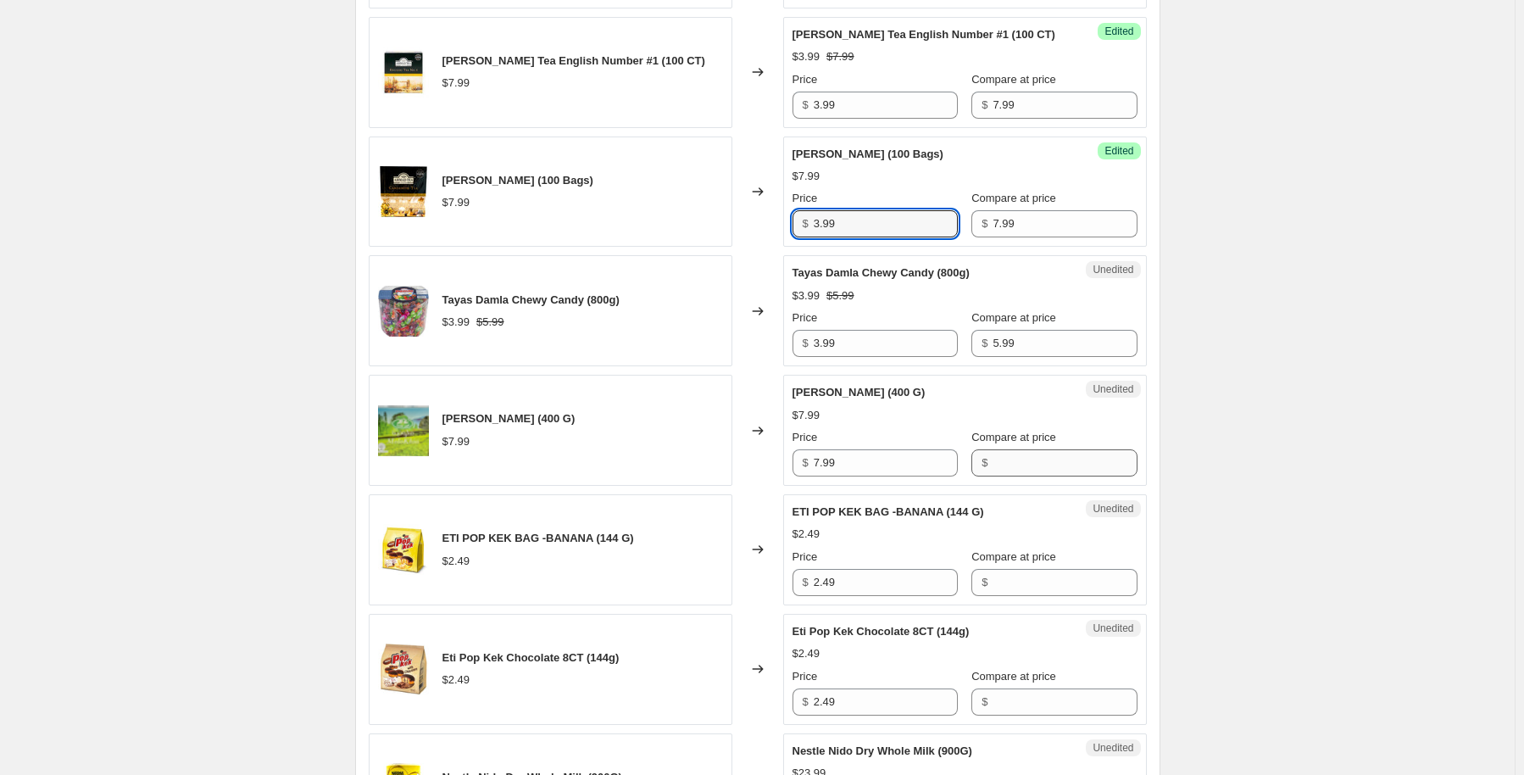
type input "3.99"
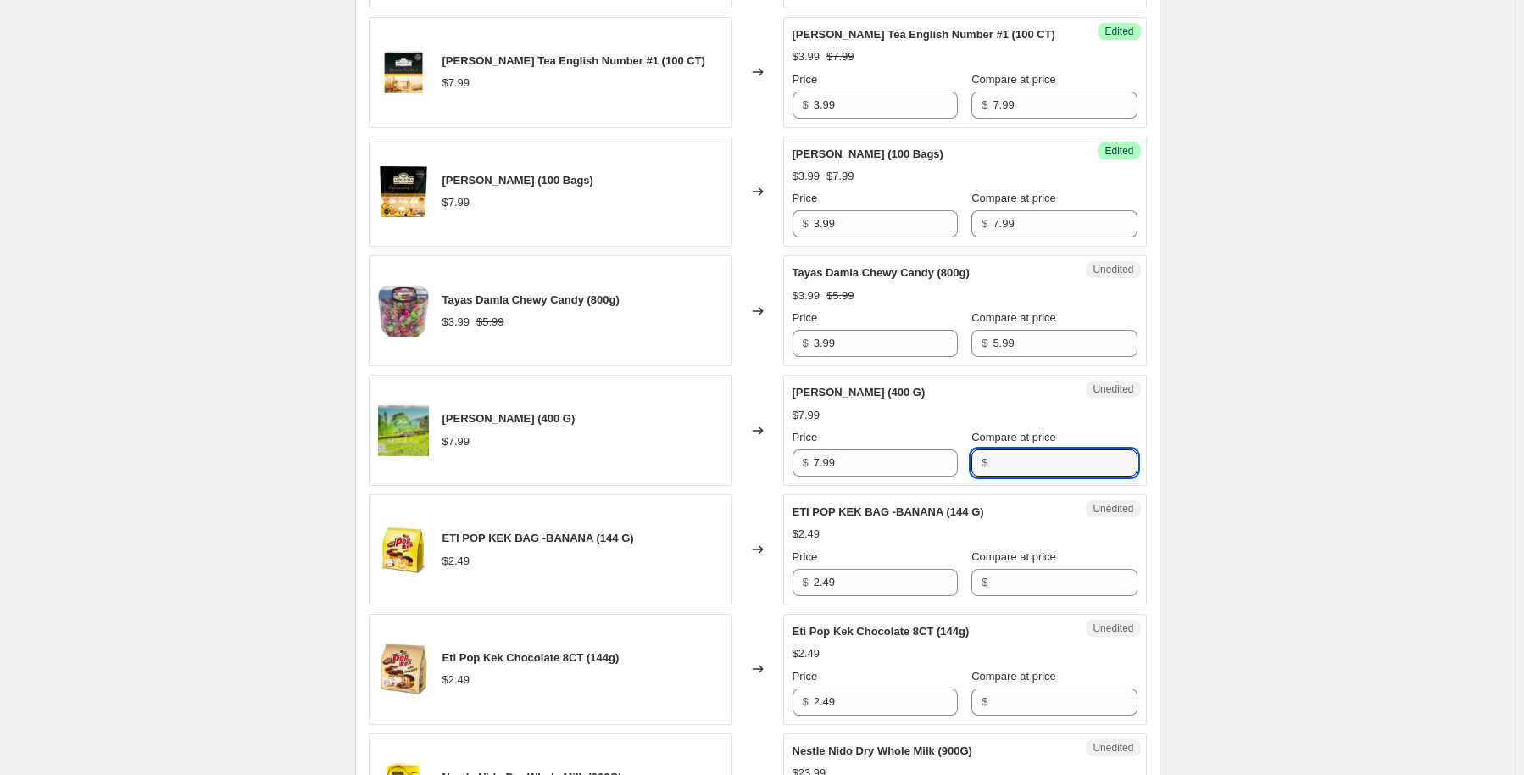
drag, startPoint x: 1027, startPoint y: 437, endPoint x: 1028, endPoint y: 426, distance: 11.9
click at [1027, 449] on input "Compare at price" at bounding box center [1065, 462] width 144 height 27
type input "7.99"
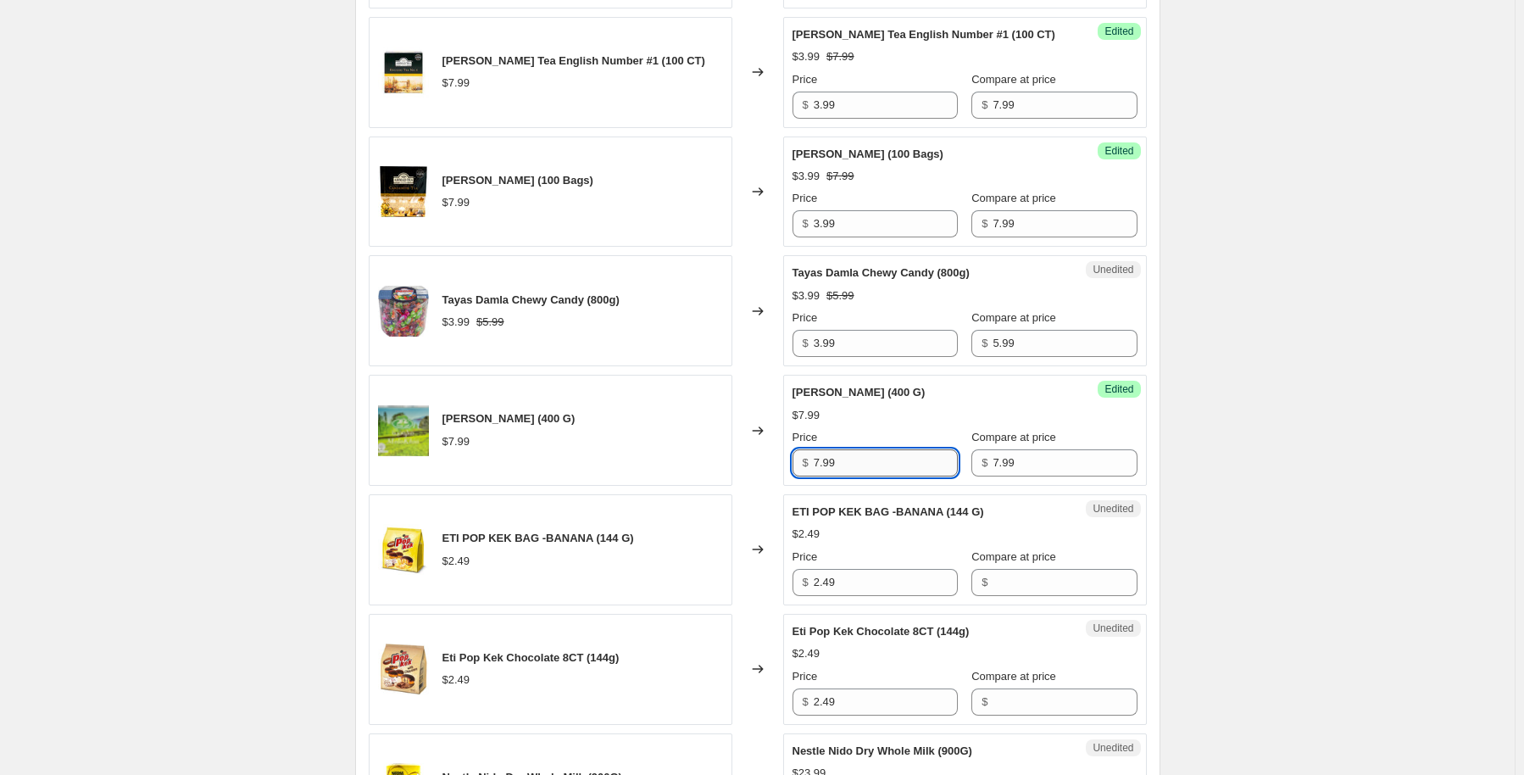
click at [825, 449] on input "7.99" at bounding box center [886, 462] width 144 height 27
type input "2.99"
drag, startPoint x: 1266, startPoint y: 381, endPoint x: 1221, endPoint y: 404, distance: 51.6
click at [1268, 381] on div "Create new price change job. This page is ready Create new price change job Dra…" at bounding box center [757, 138] width 1515 height 3470
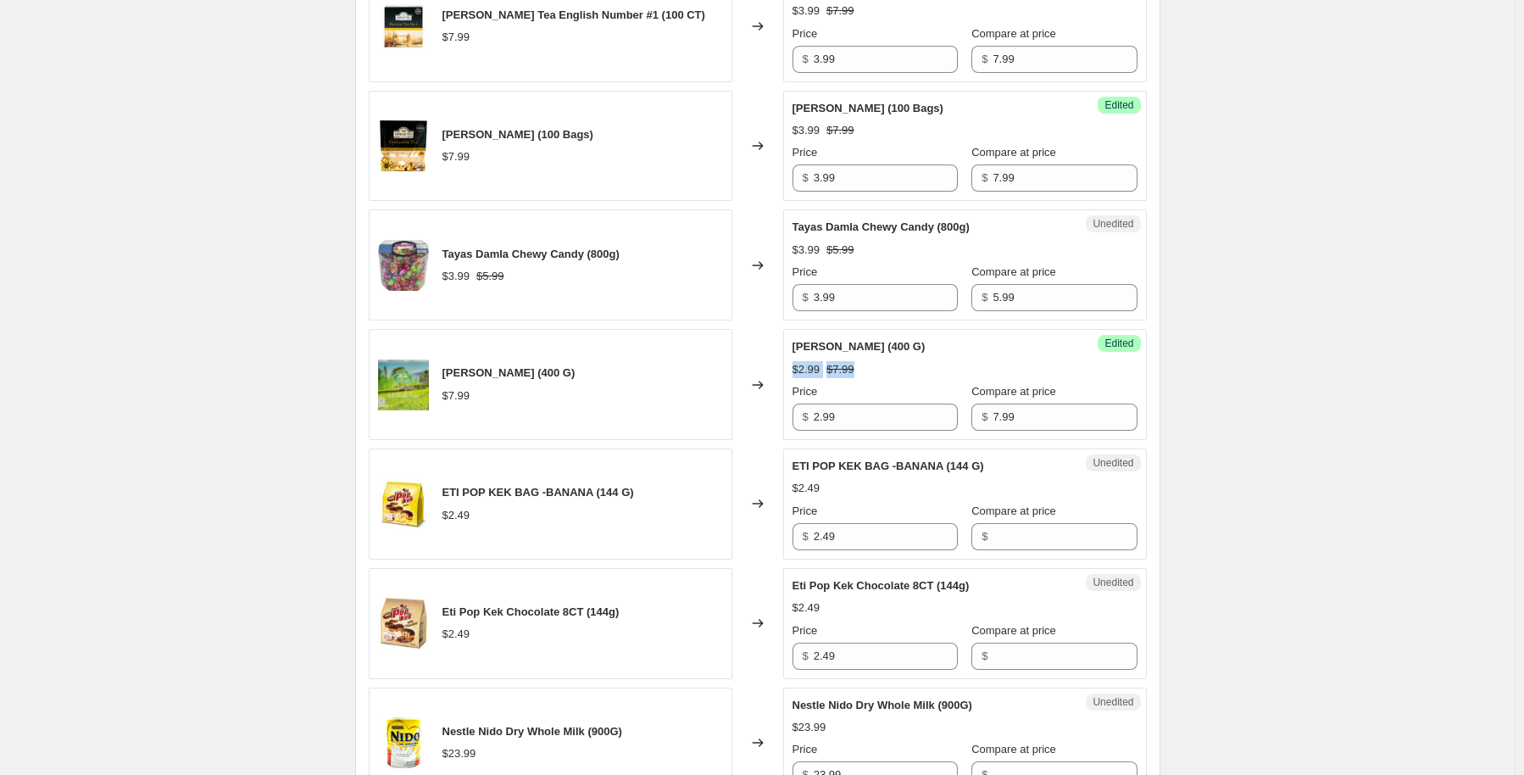
scroll to position [1682, 0]
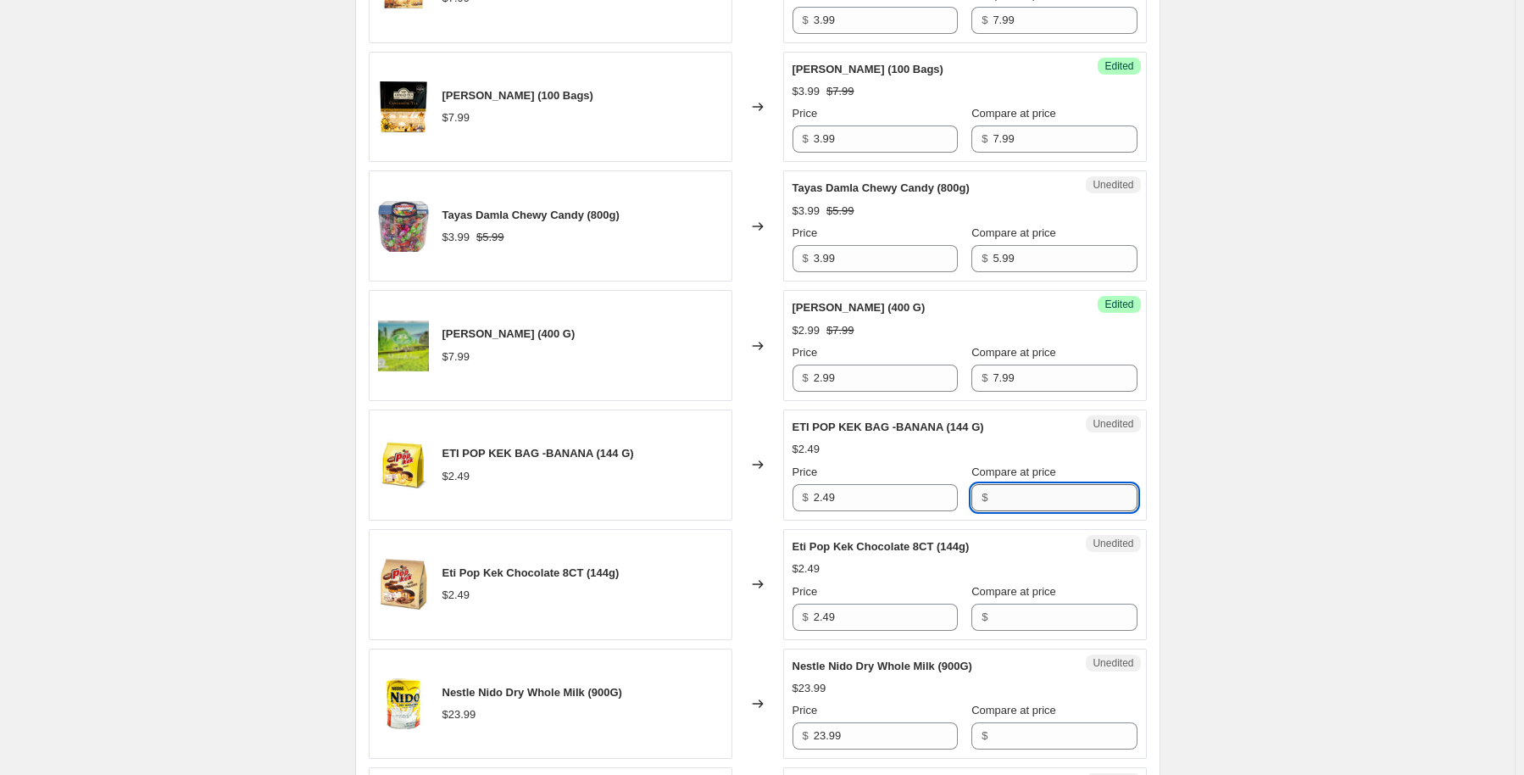
click at [1030, 484] on input "Compare at price" at bounding box center [1065, 497] width 144 height 27
type input "2.49"
drag, startPoint x: 854, startPoint y: 476, endPoint x: 795, endPoint y: 481, distance: 59.6
click at [795, 481] on div "Success Edited ETI POP KEK BAG -BANANA (144 G) $2.49 Price $ 2.49 Compare at pr…" at bounding box center [965, 464] width 364 height 111
type input "1.25"
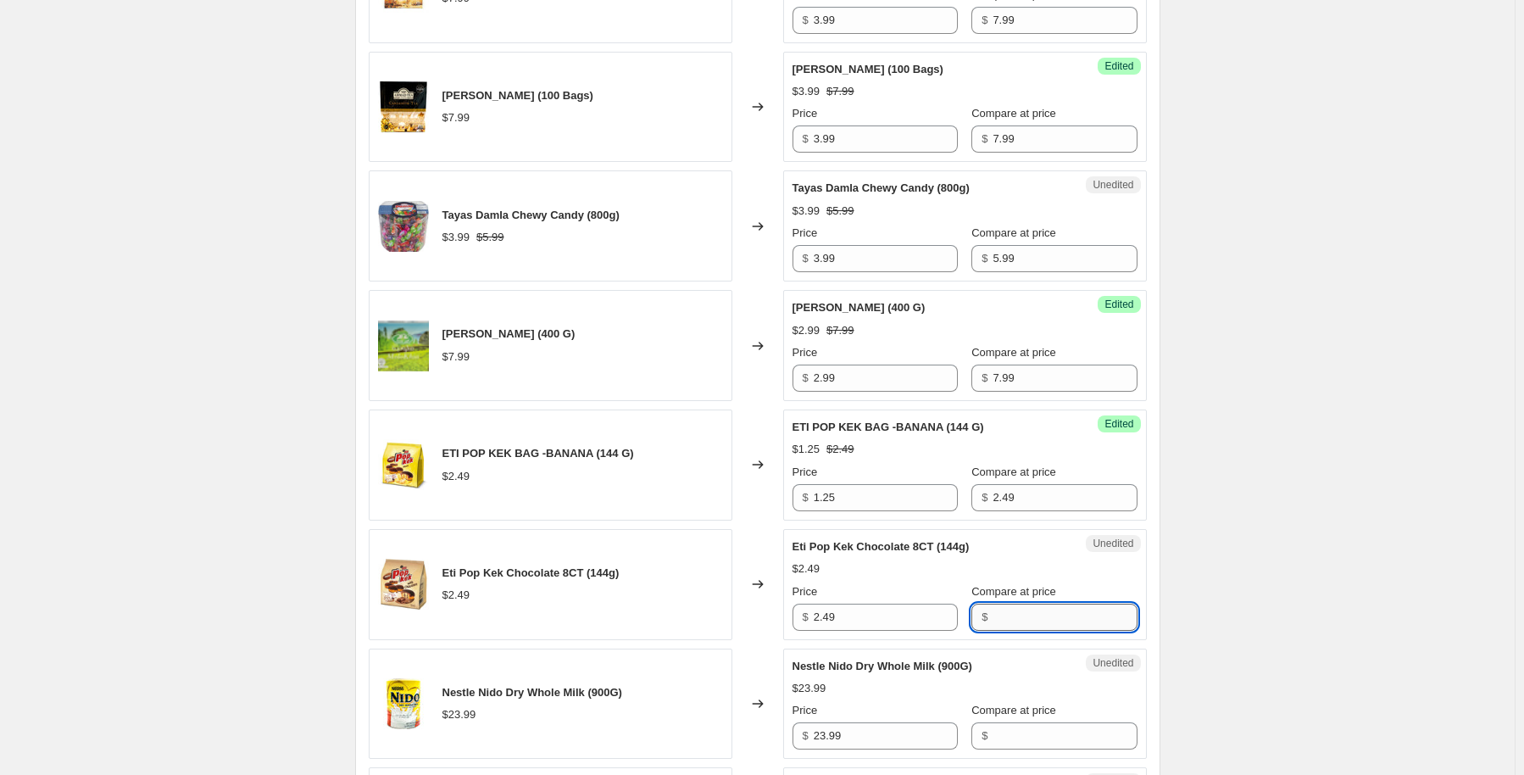
click at [1003, 604] on input "Compare at price" at bounding box center [1065, 617] width 144 height 27
type input "2.49"
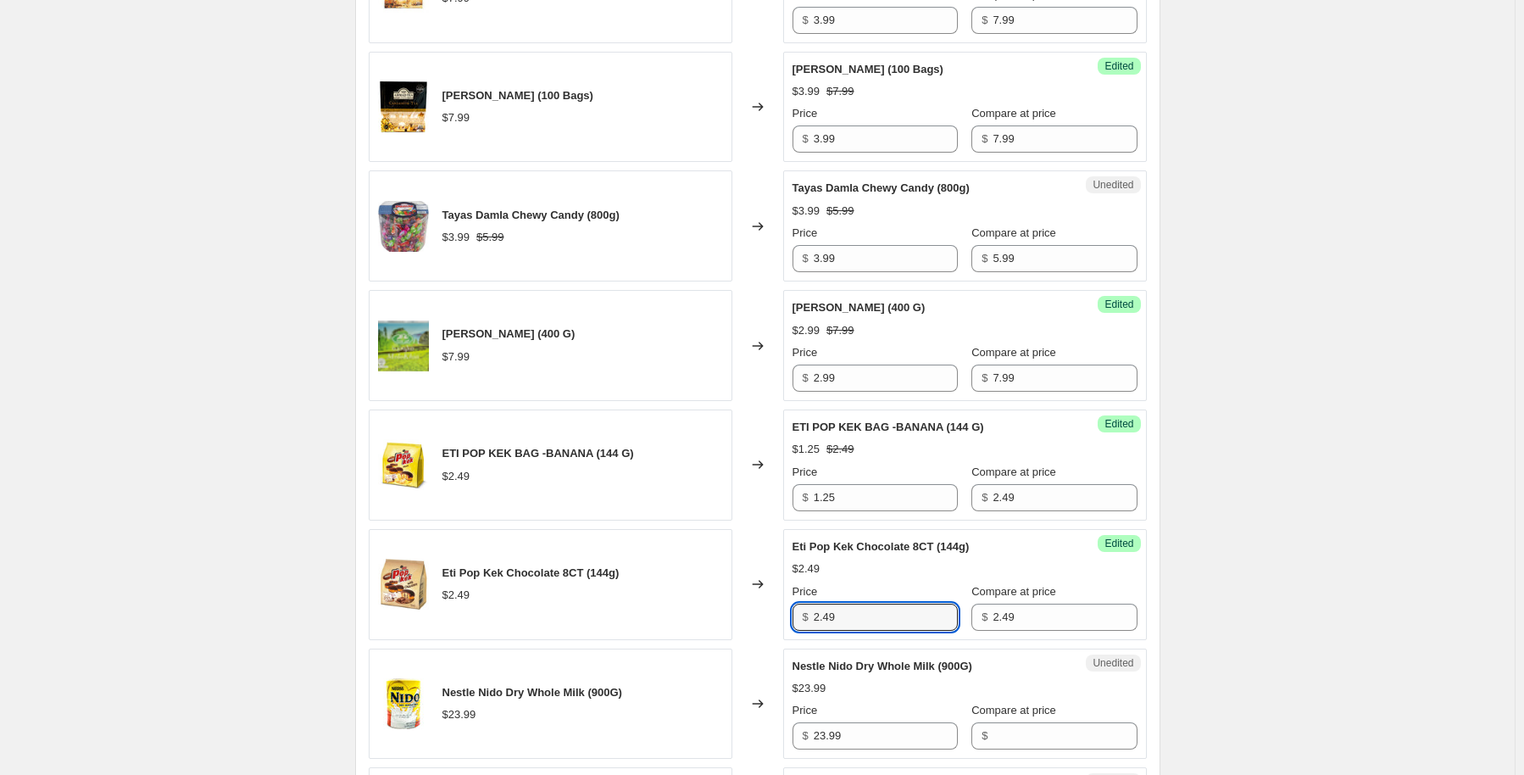
drag, startPoint x: 891, startPoint y: 608, endPoint x: 795, endPoint y: 615, distance: 96.0
click at [795, 615] on div "Success Edited Eti Pop Kek Chocolate 8CT (144g) $2.49 Price $ 2.49 Compare at p…" at bounding box center [965, 584] width 364 height 111
type input "1.25"
drag, startPoint x: 1509, startPoint y: 377, endPoint x: 1463, endPoint y: 331, distance: 64.7
click at [1504, 373] on div "Create new price change job. This page is ready Create new price change job Dra…" at bounding box center [757, 53] width 1515 height 3470
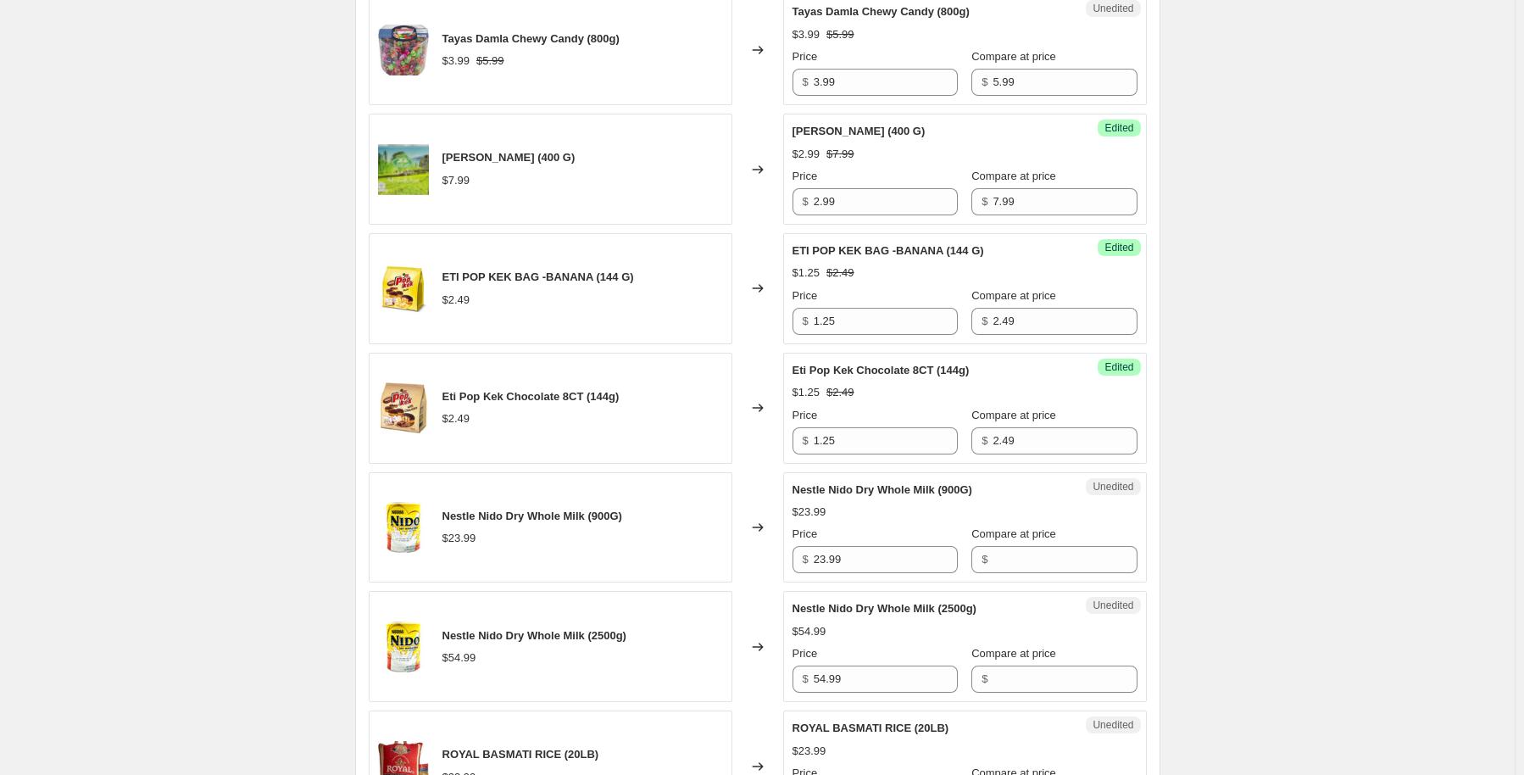
scroll to position [1865, 0]
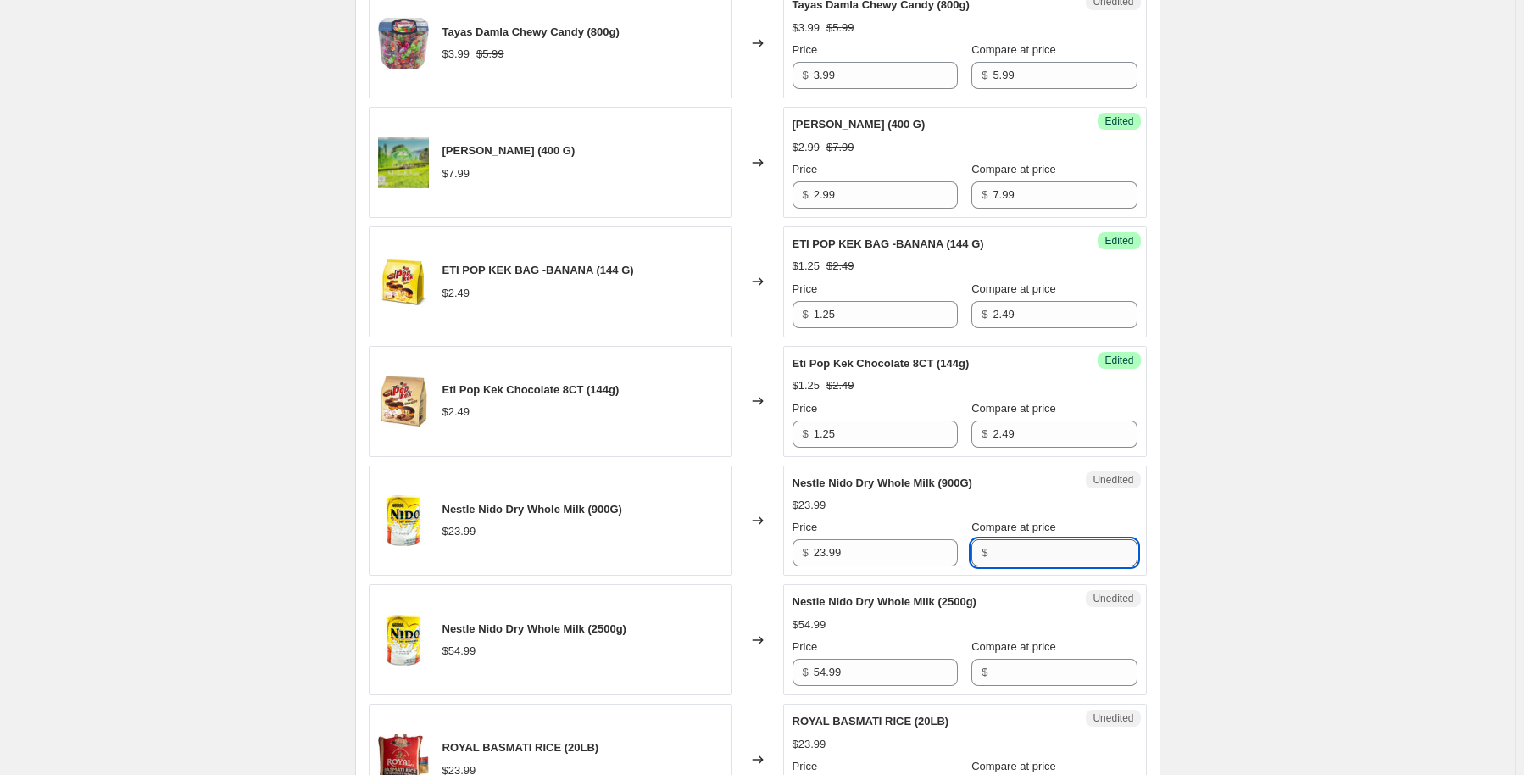
click at [993, 539] on input "Compare at price" at bounding box center [1065, 552] width 144 height 27
type input "23.99"
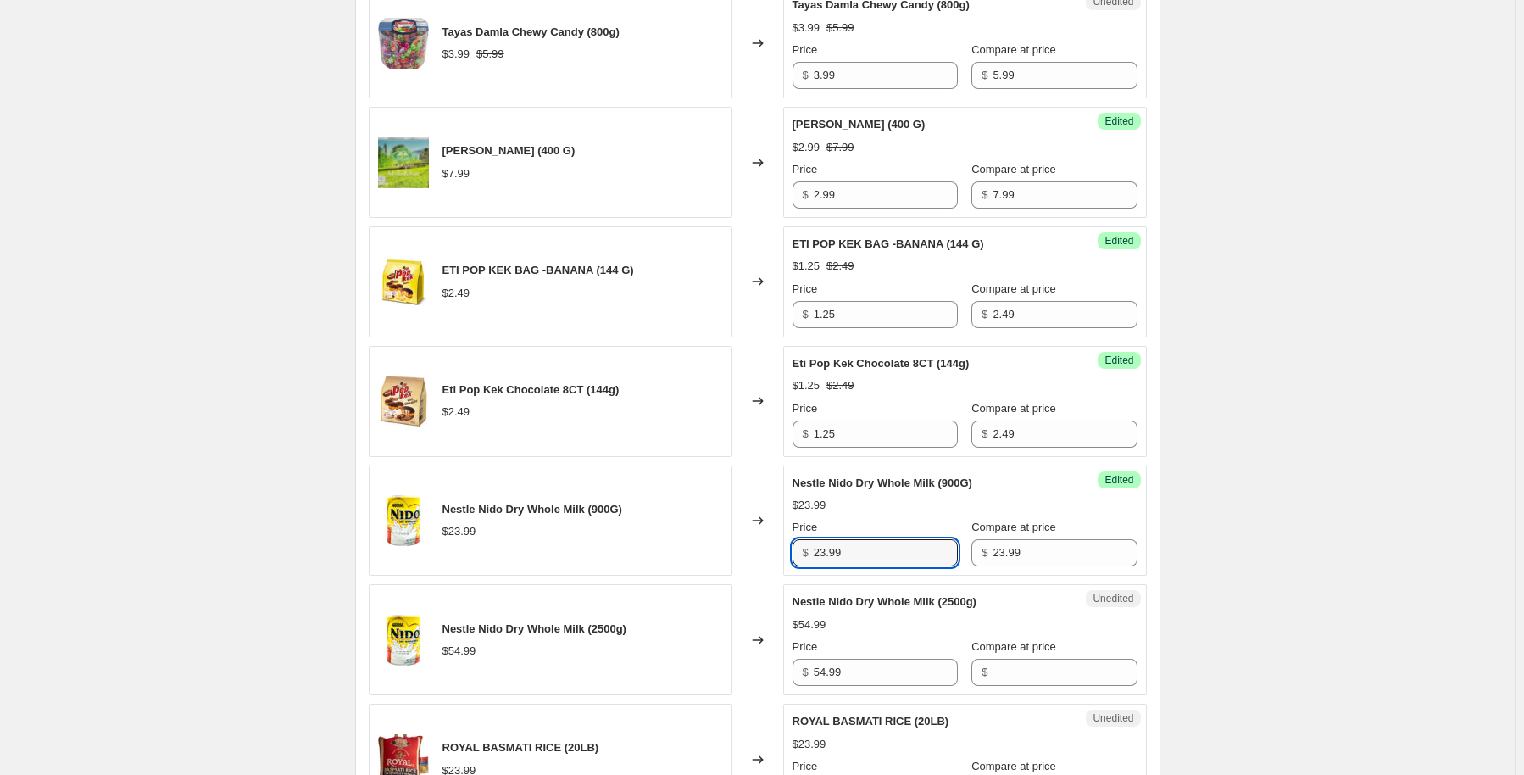
drag, startPoint x: 898, startPoint y: 537, endPoint x: 792, endPoint y: 533, distance: 106.9
click at [793, 535] on div "Success Edited Nestle Nido Dry Whole Milk (900G) $23.99 Price $ 23.99 Compare a…" at bounding box center [965, 520] width 364 height 111
type input "13.99"
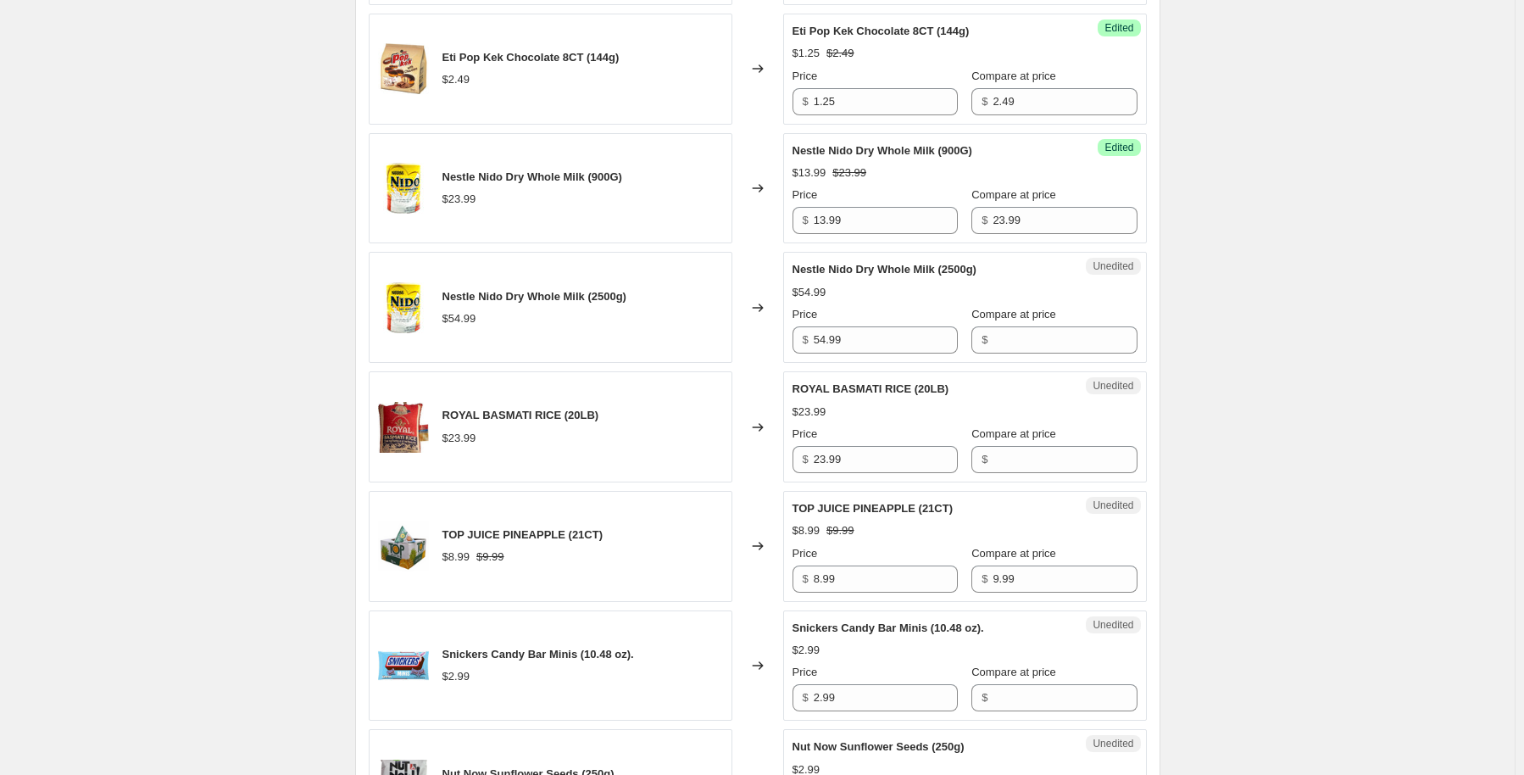
scroll to position [2204, 0]
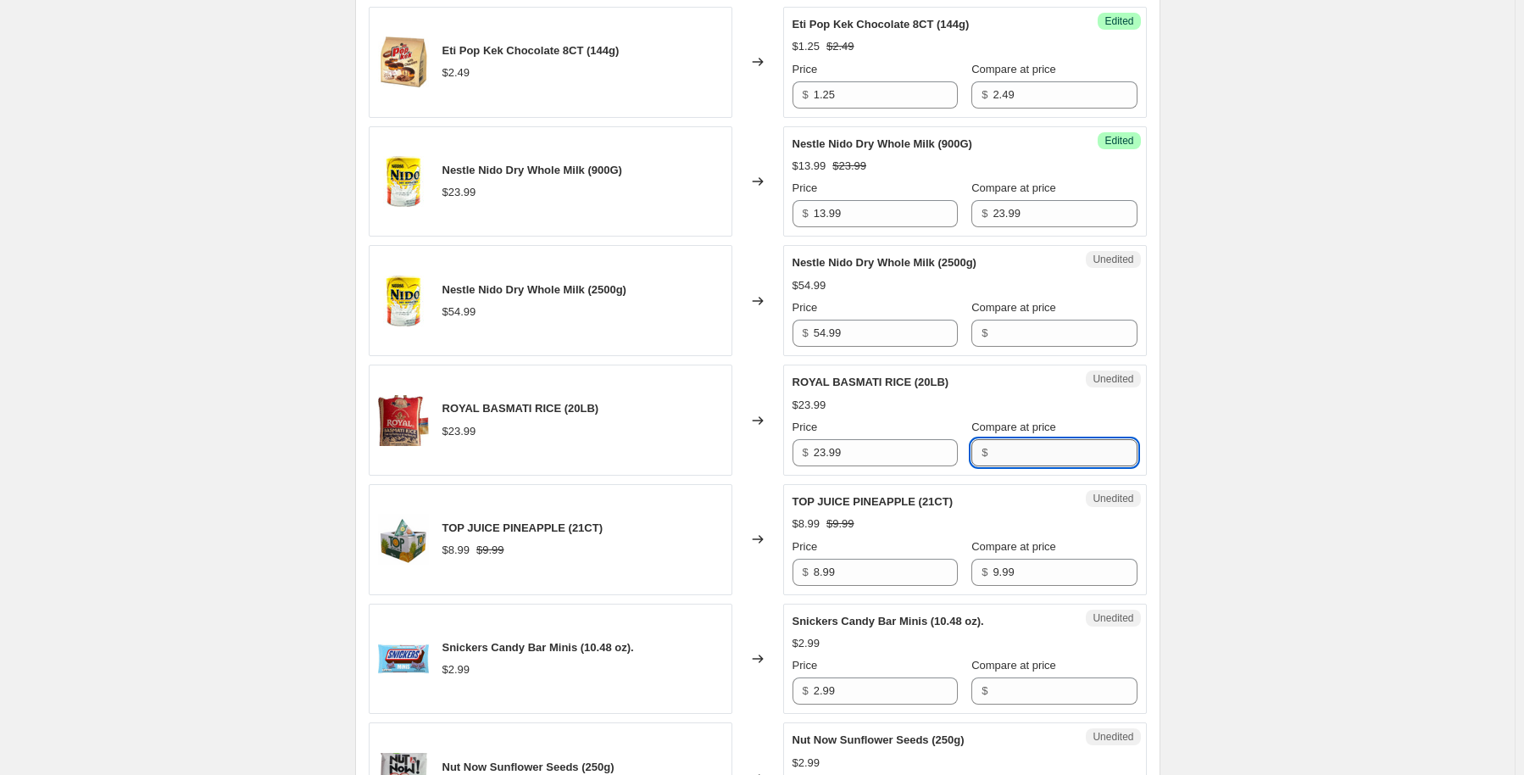
click at [1004, 440] on input "Compare at price" at bounding box center [1065, 452] width 144 height 27
type input "23.99"
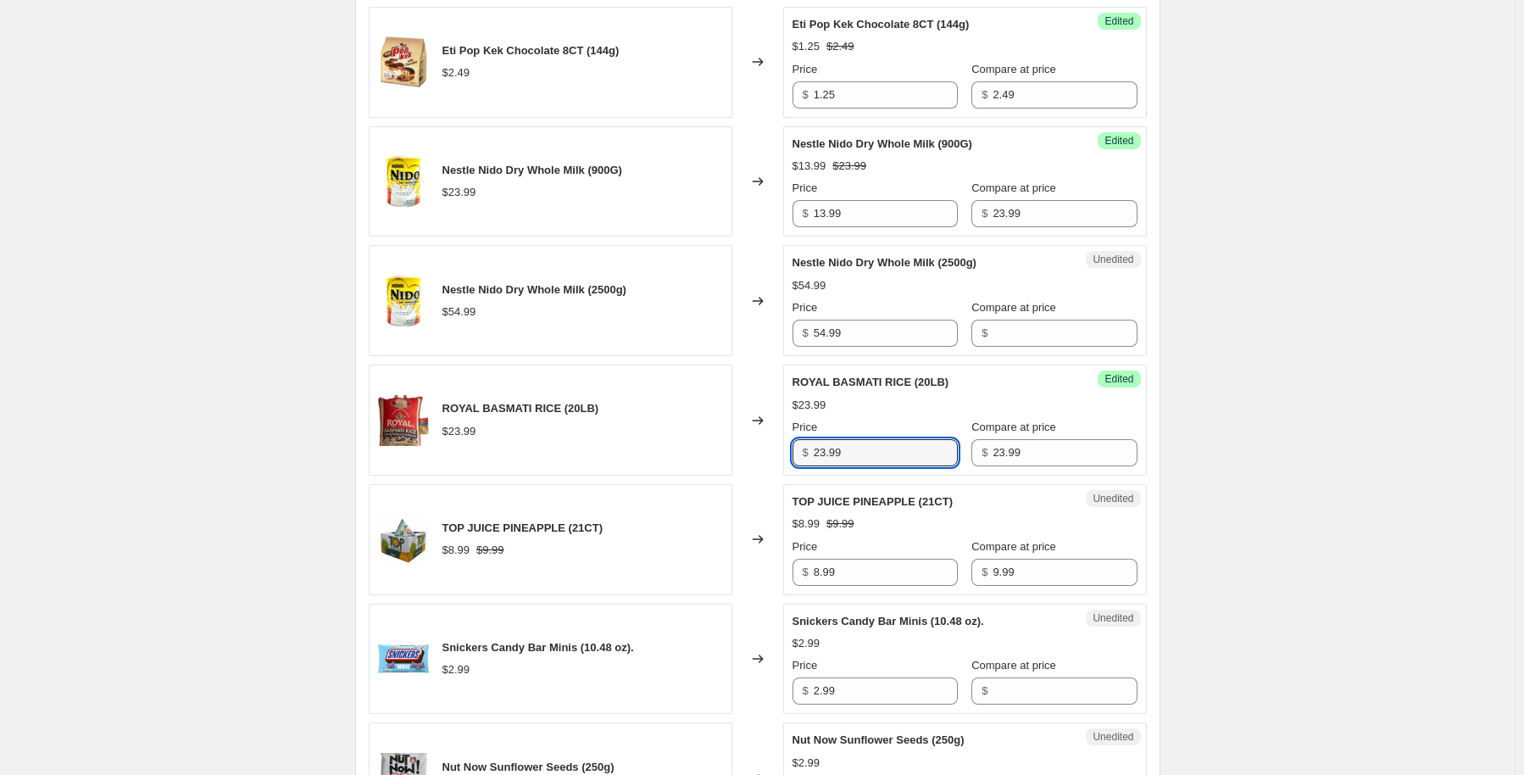
drag, startPoint x: 844, startPoint y: 428, endPoint x: 716, endPoint y: 438, distance: 128.4
click at [716, 438] on div "ROYAL BASMATI RICE (20LB) $23.99 Changed to Success Edited ROYAL BASMATI RICE (…" at bounding box center [758, 419] width 778 height 111
type input "16.99"
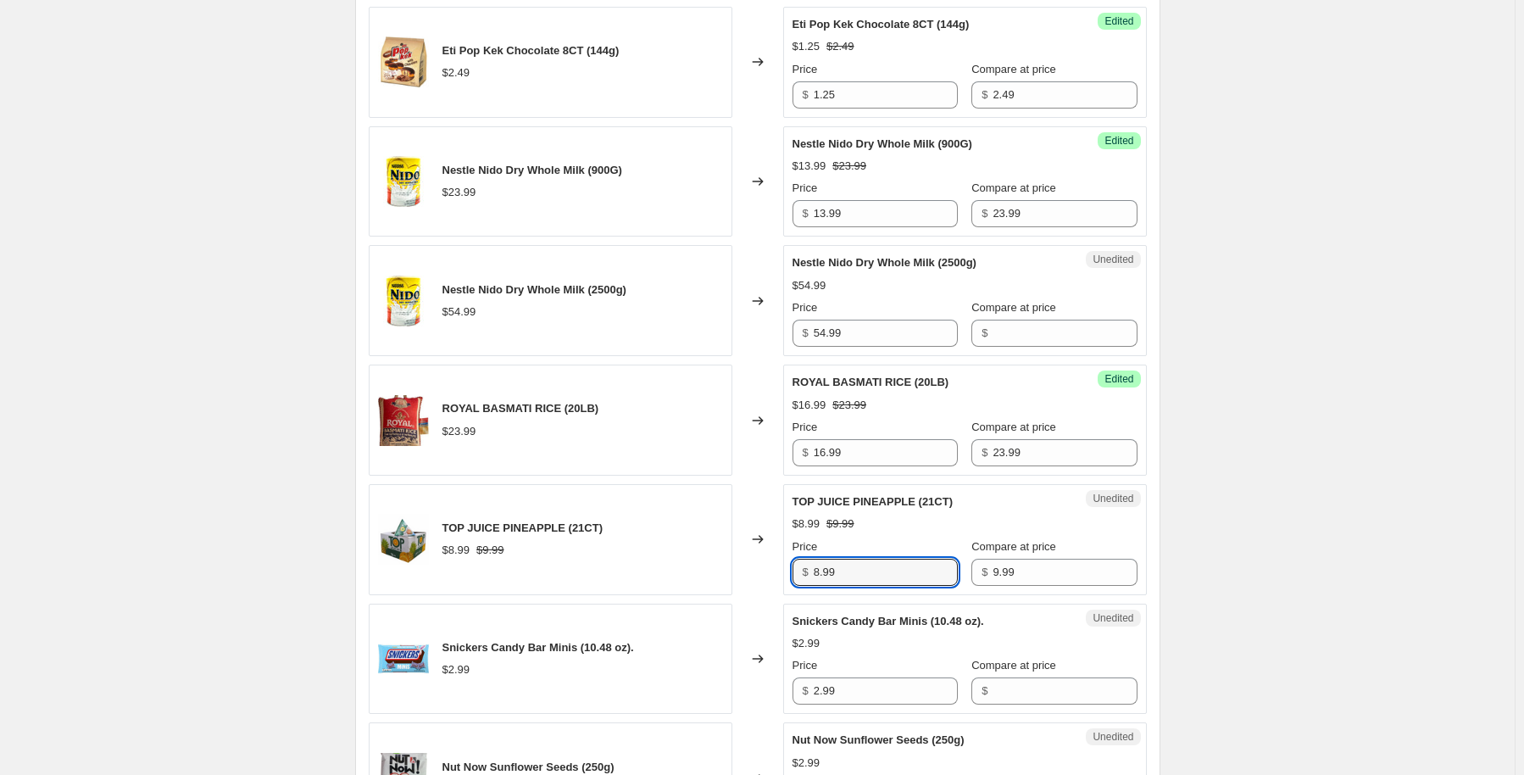
drag, startPoint x: 861, startPoint y: 548, endPoint x: 723, endPoint y: 555, distance: 138.3
click at [723, 555] on div "TOP JUICE PINEAPPLE (21CT) $8.99 $9.99 Changed to Unedited TOP JUICE PINEAPPLE …" at bounding box center [758, 539] width 778 height 111
type input "4.99"
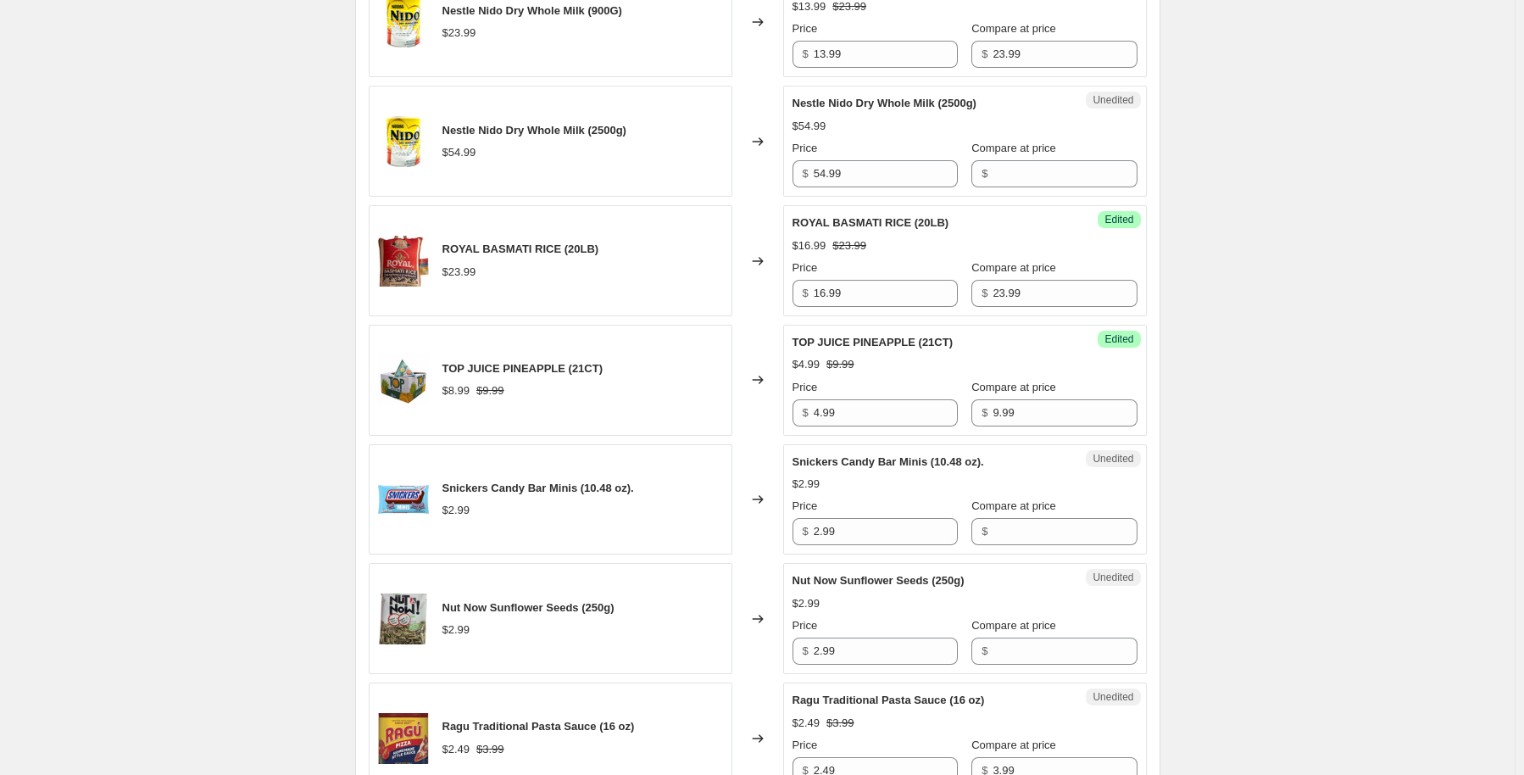
scroll to position [2373, 0]
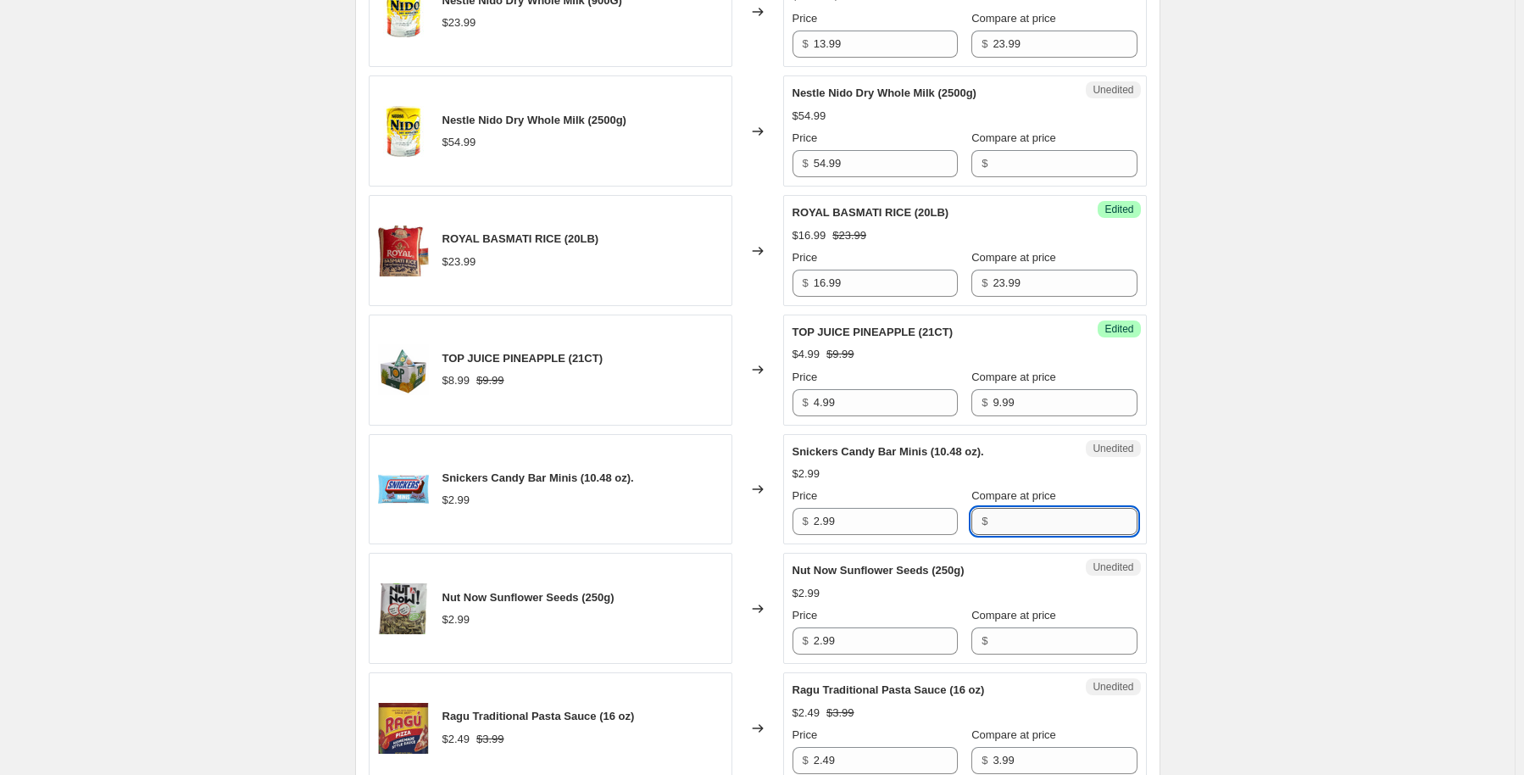
click at [1032, 508] on input "Compare at price" at bounding box center [1065, 521] width 144 height 27
type input "2.99"
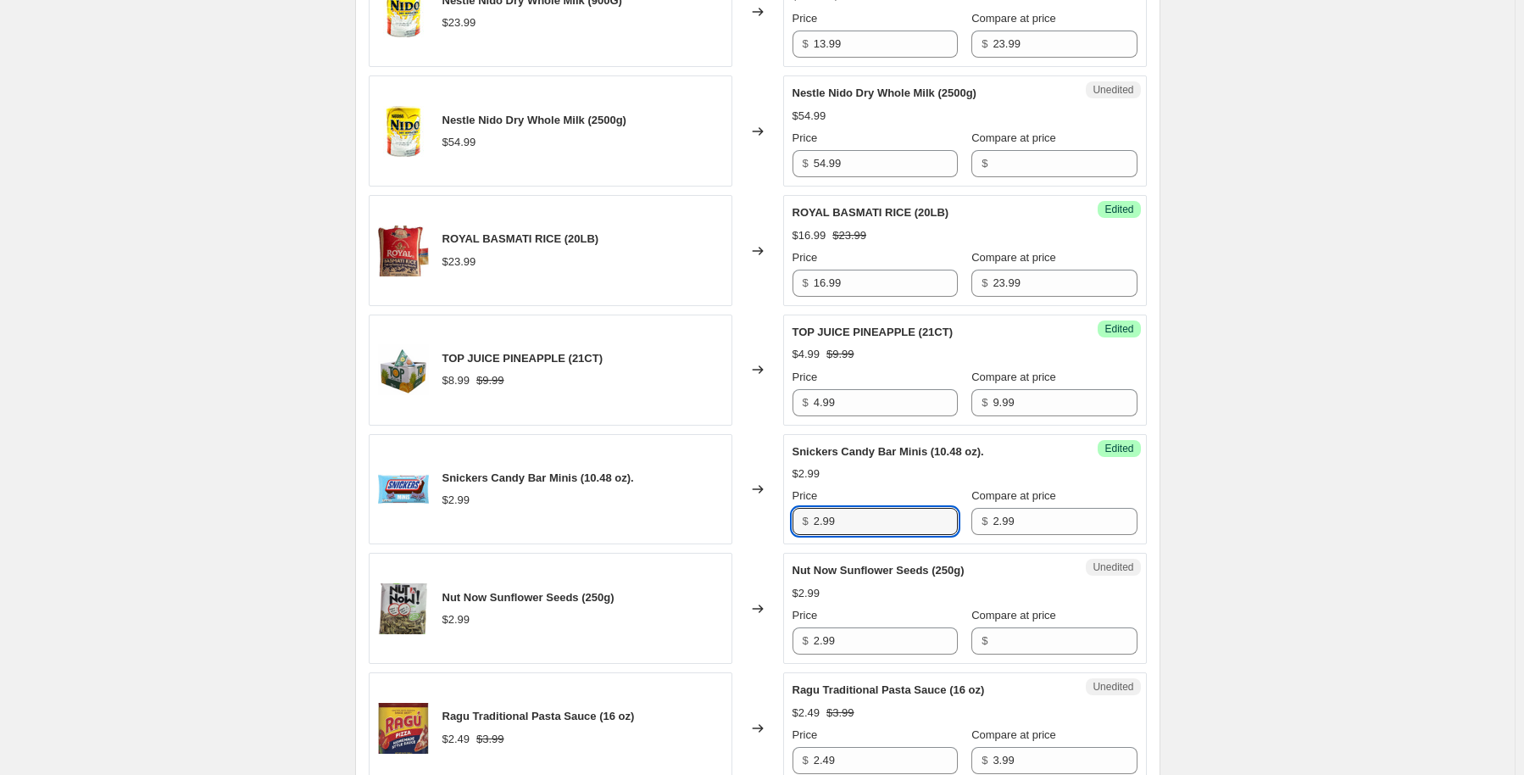
drag, startPoint x: 893, startPoint y: 498, endPoint x: 689, endPoint y: 527, distance: 205.5
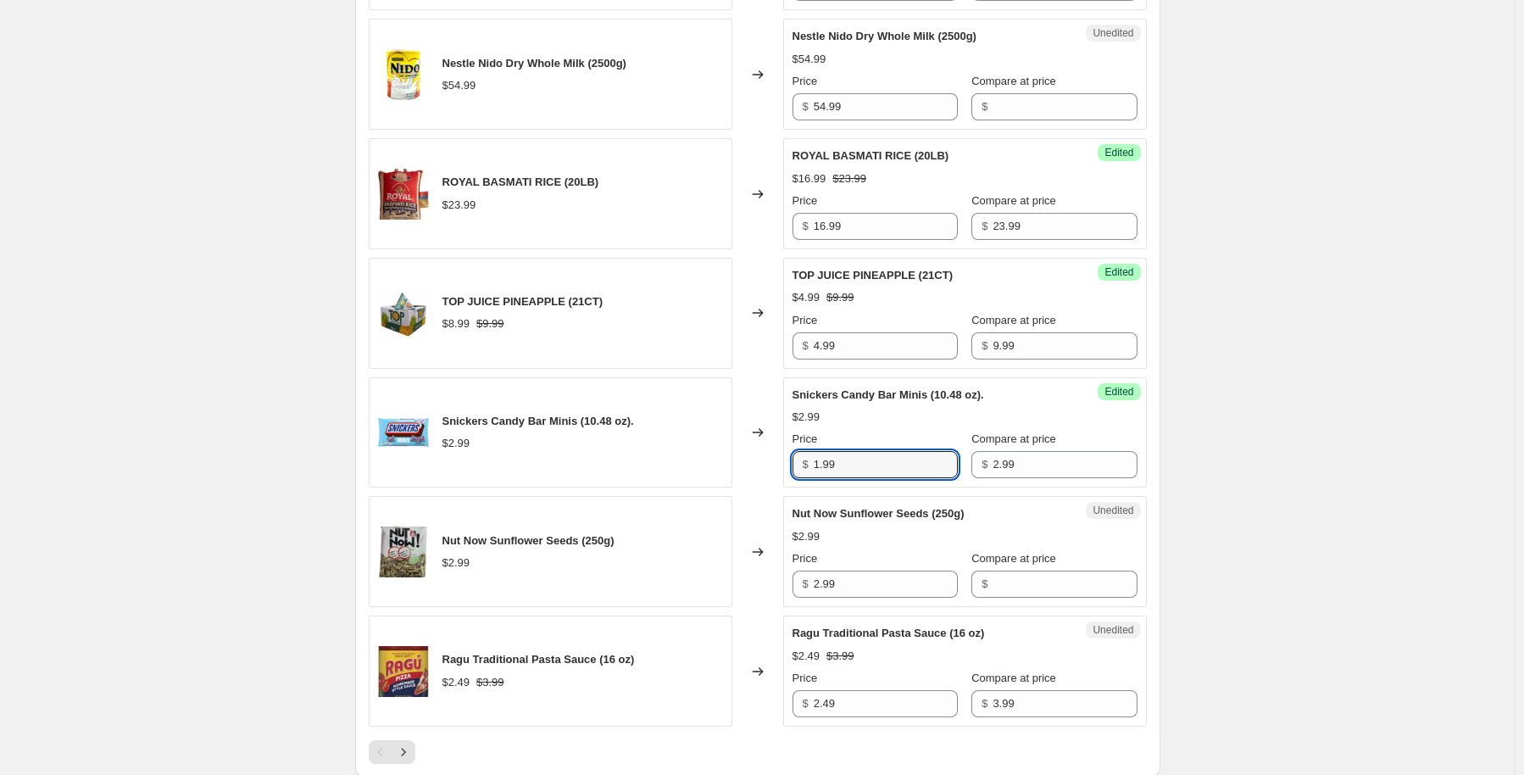
scroll to position [2543, 0]
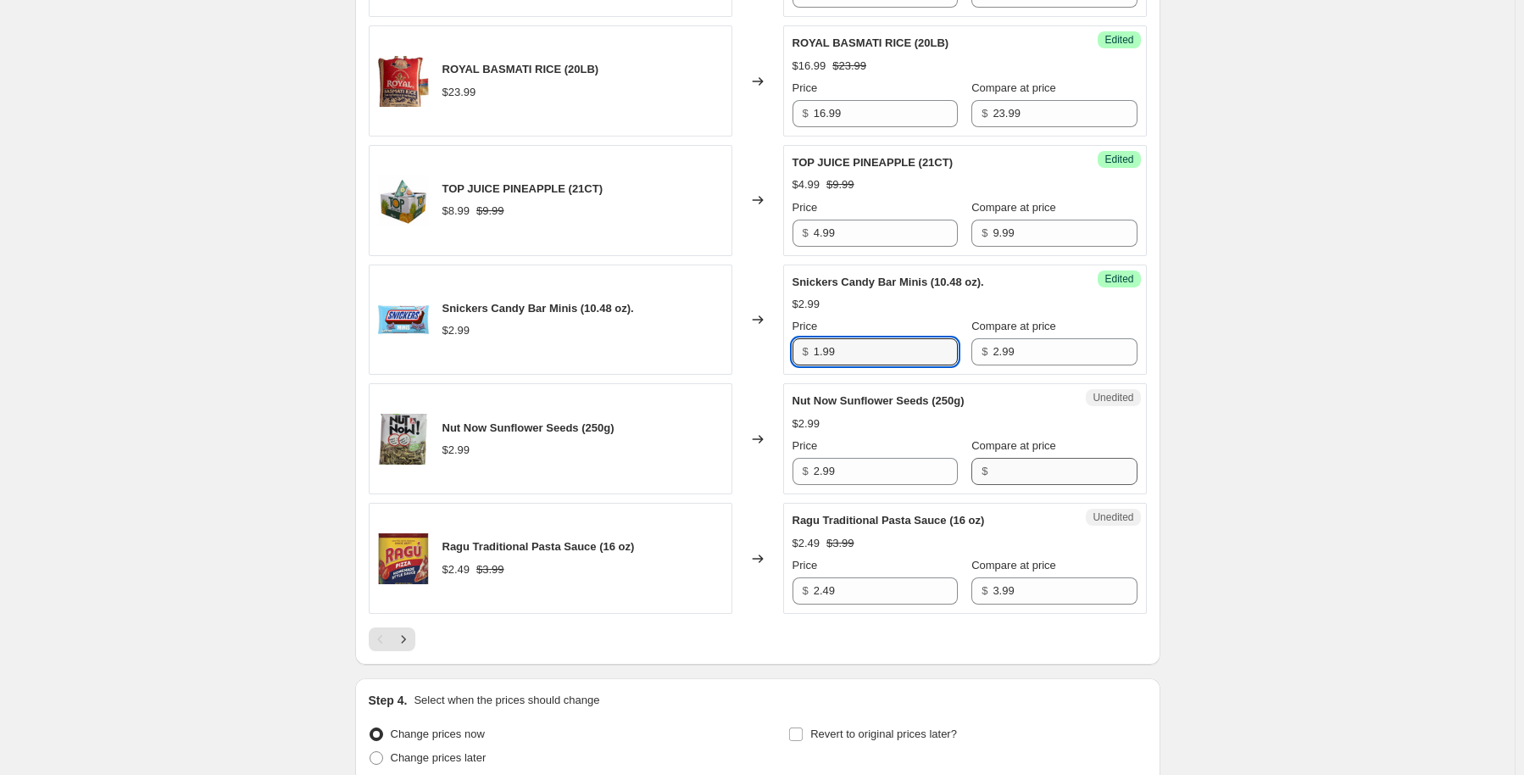
type input "1.99"
drag, startPoint x: 1010, startPoint y: 442, endPoint x: 1017, endPoint y: 435, distance: 10.8
click at [1013, 458] on input "Compare at price" at bounding box center [1065, 471] width 144 height 27
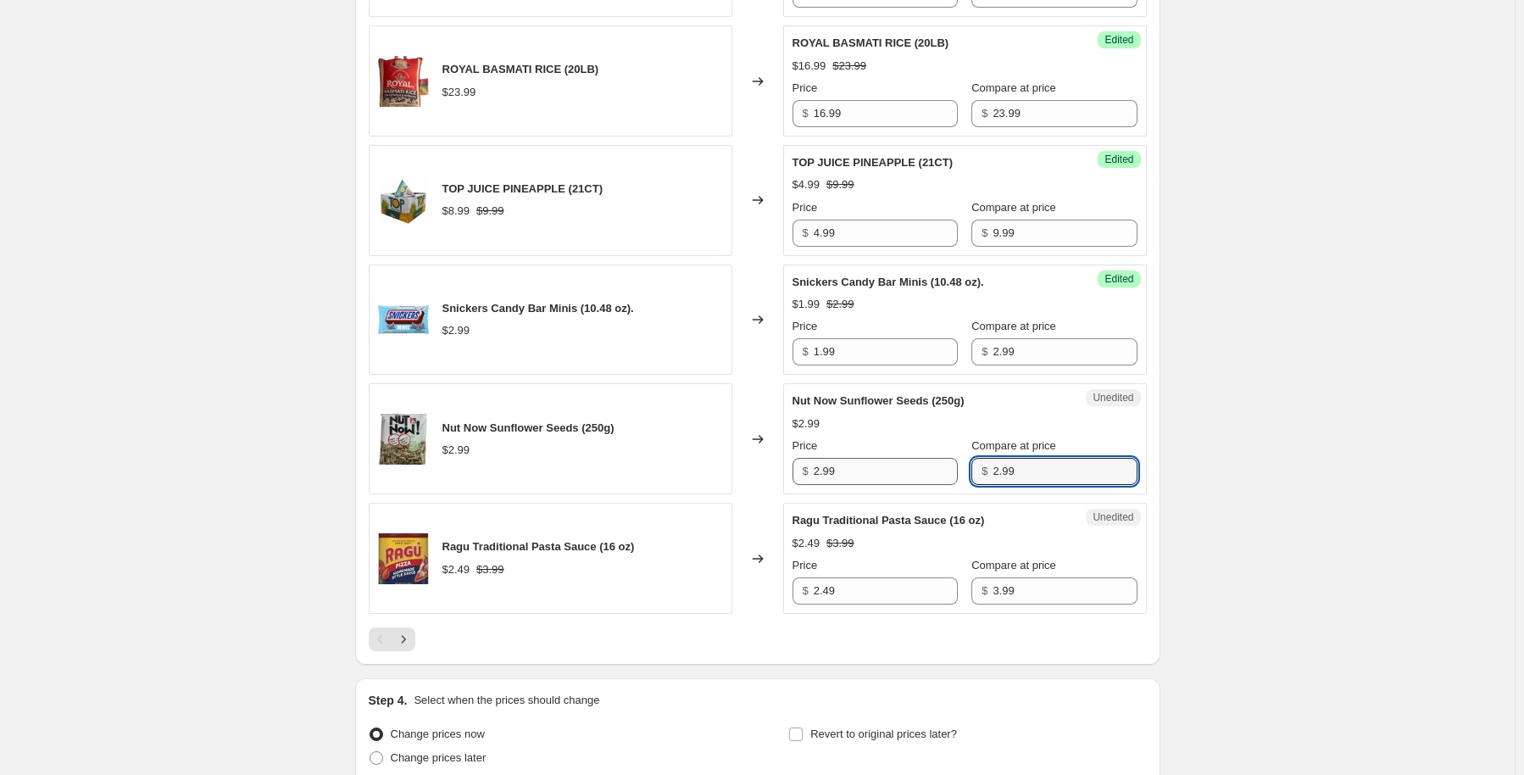
type input "2.99"
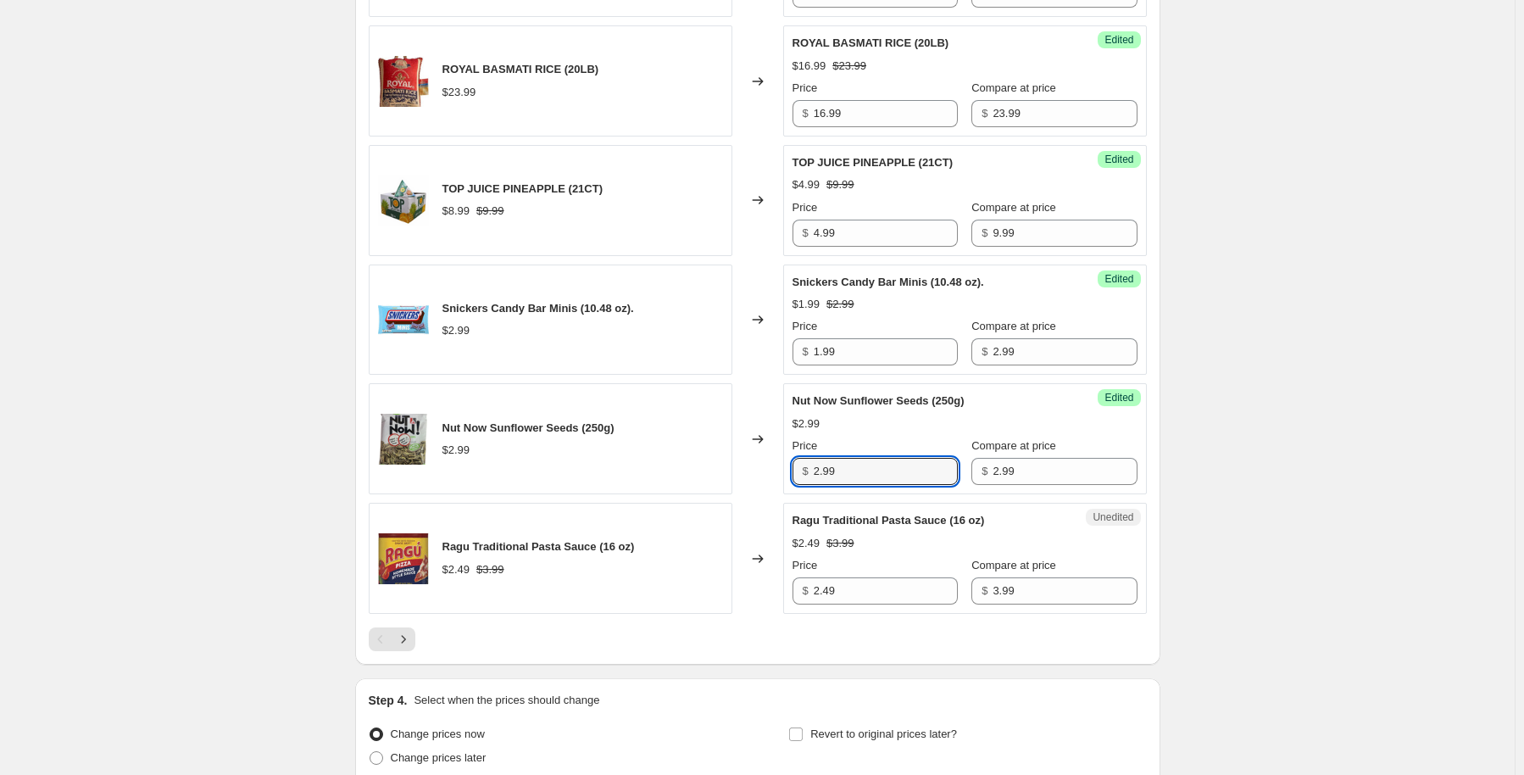
drag, startPoint x: 912, startPoint y: 438, endPoint x: 756, endPoint y: 452, distance: 156.6
click at [756, 452] on div "Nut Now Sunflower Seeds (250g) $2.99 Changed to Success Edited Nut Now Sunflowe…" at bounding box center [758, 438] width 778 height 111
type input "2.49"
click at [403, 631] on icon "Next" at bounding box center [403, 639] width 17 height 17
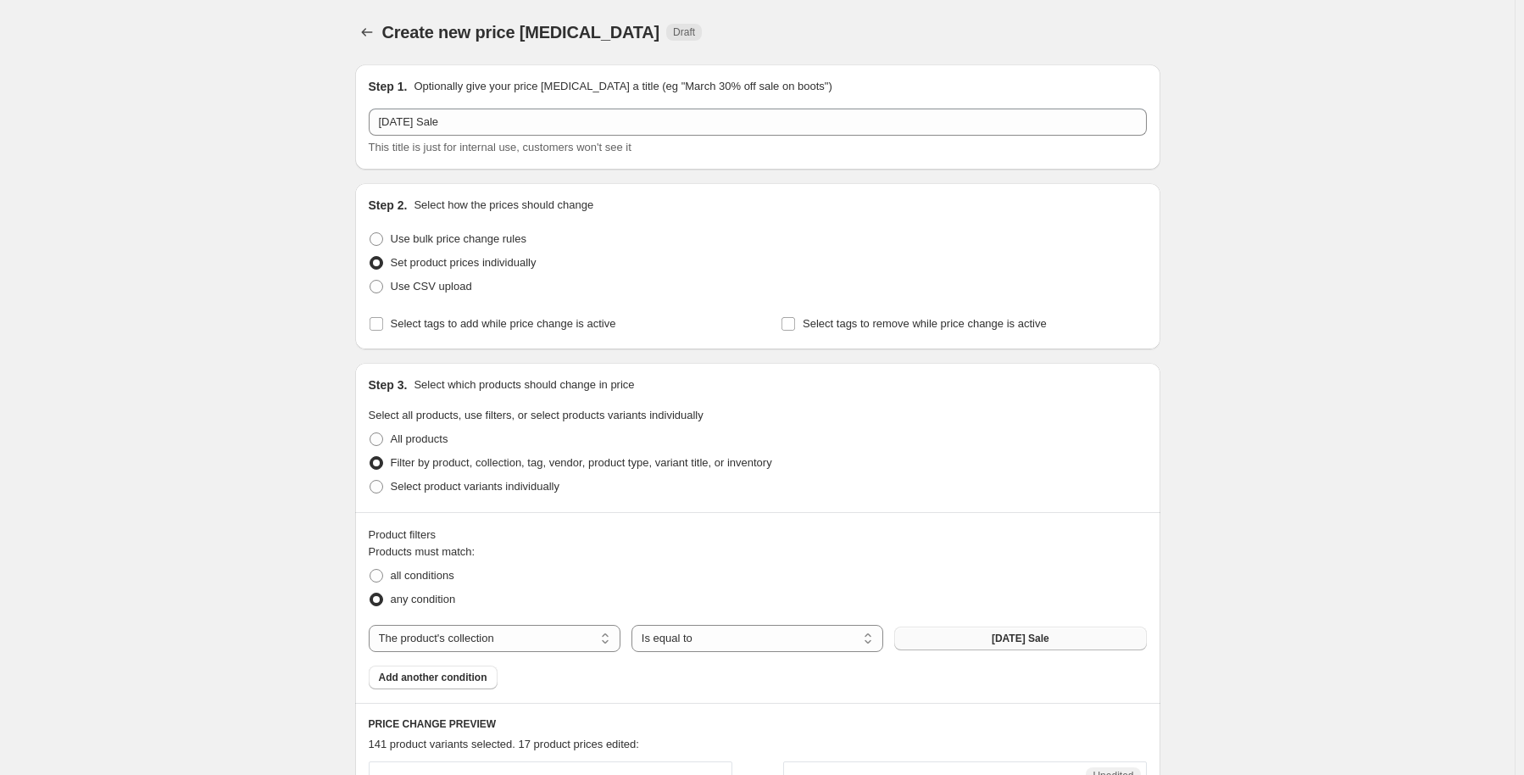
scroll to position [593, 0]
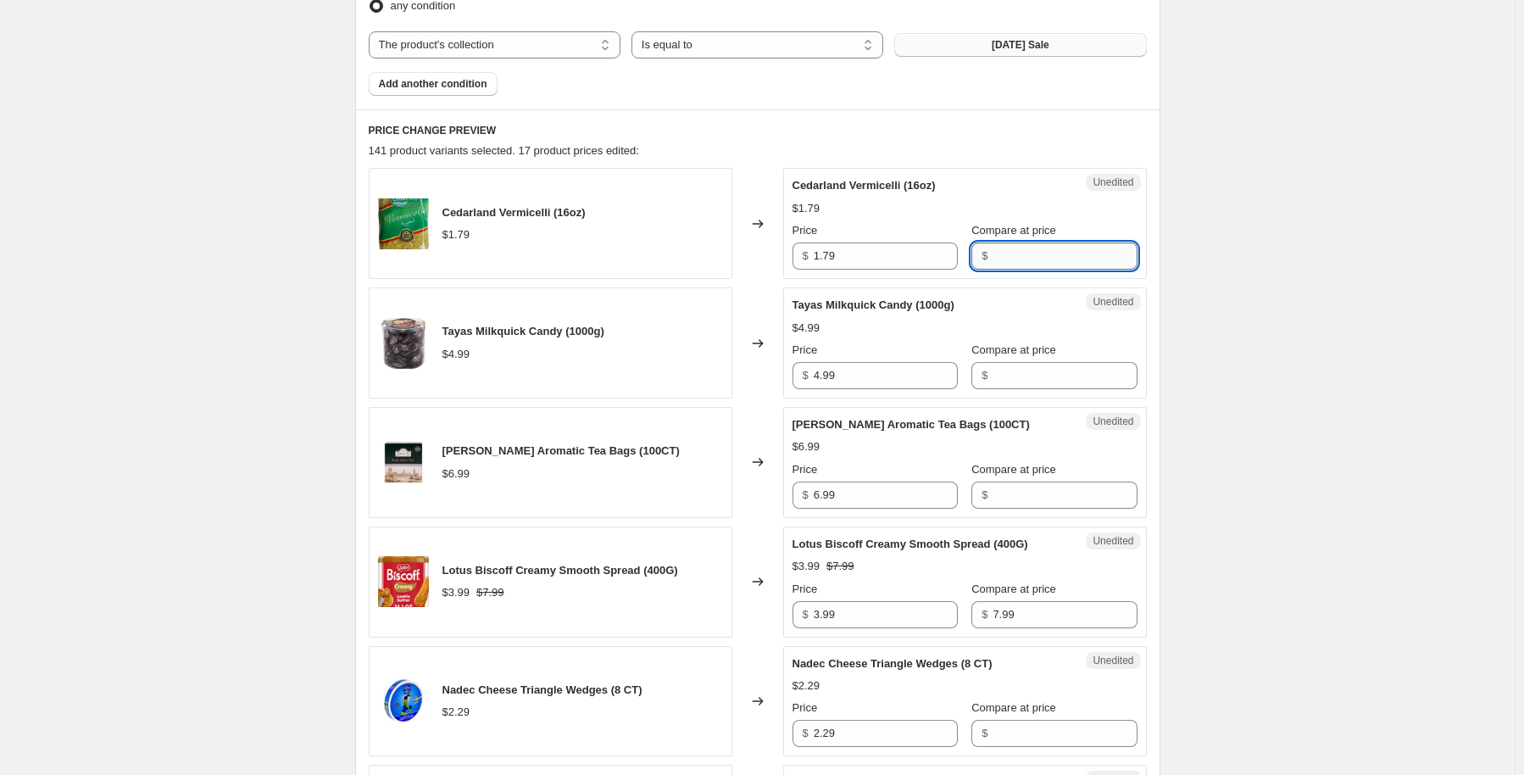
click at [1000, 247] on input "Compare at price" at bounding box center [1065, 255] width 144 height 27
type input "1.79"
drag, startPoint x: 861, startPoint y: 242, endPoint x: 882, endPoint y: 269, distance: 33.8
click at [813, 263] on div "Price $ 1.79" at bounding box center [875, 245] width 165 height 47
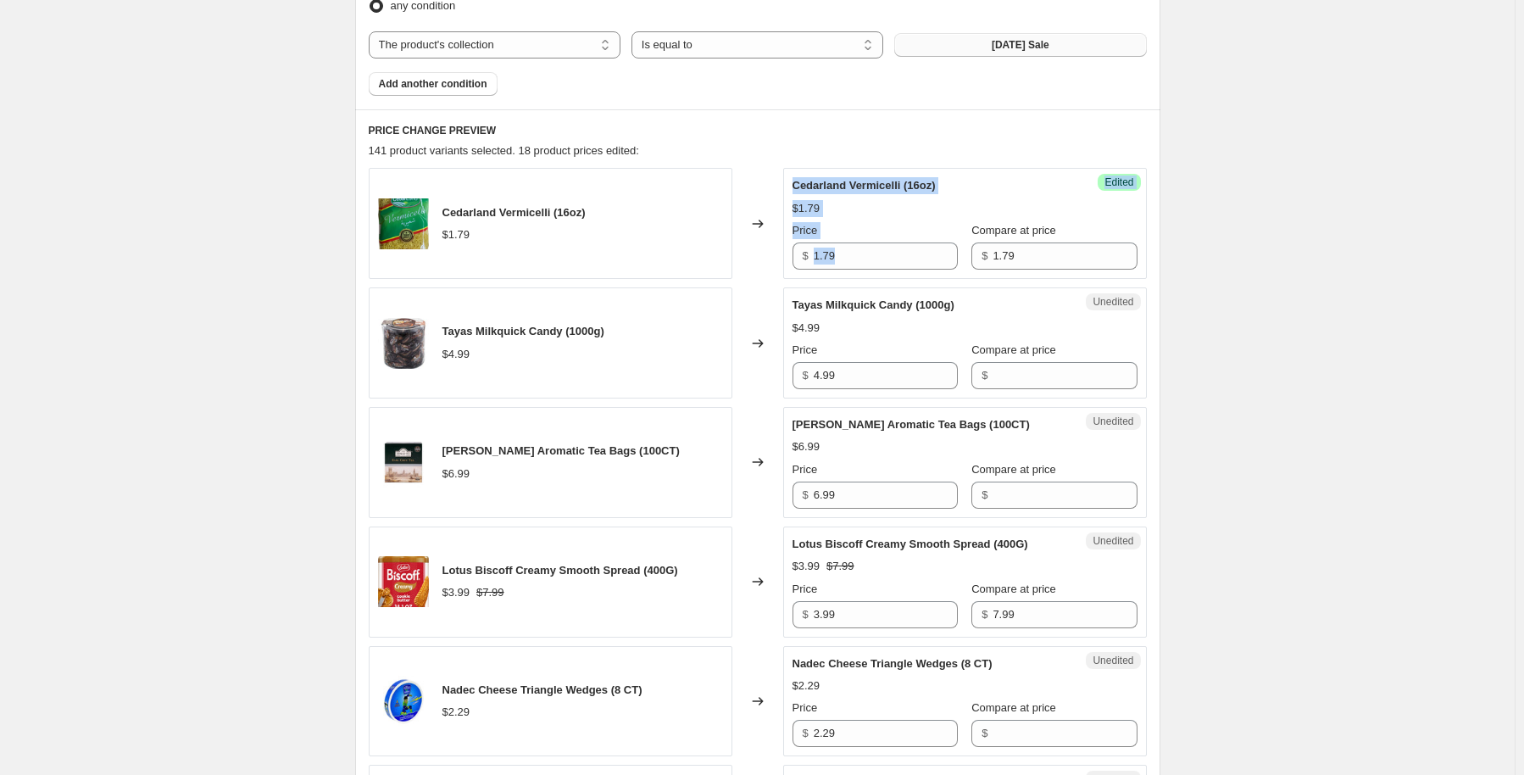
drag, startPoint x: 882, startPoint y: 269, endPoint x: 765, endPoint y: 275, distance: 118.0
click at [765, 275] on div "Cedarland Vermicelli (16oz) $1.79 Changed to Success Edited Cedarland Vermicell…" at bounding box center [758, 223] width 778 height 111
click at [851, 259] on input "1.79" at bounding box center [886, 255] width 144 height 27
drag, startPoint x: 841, startPoint y: 255, endPoint x: 816, endPoint y: 253, distance: 24.7
click at [816, 253] on div "$ 1.79" at bounding box center [875, 255] width 165 height 27
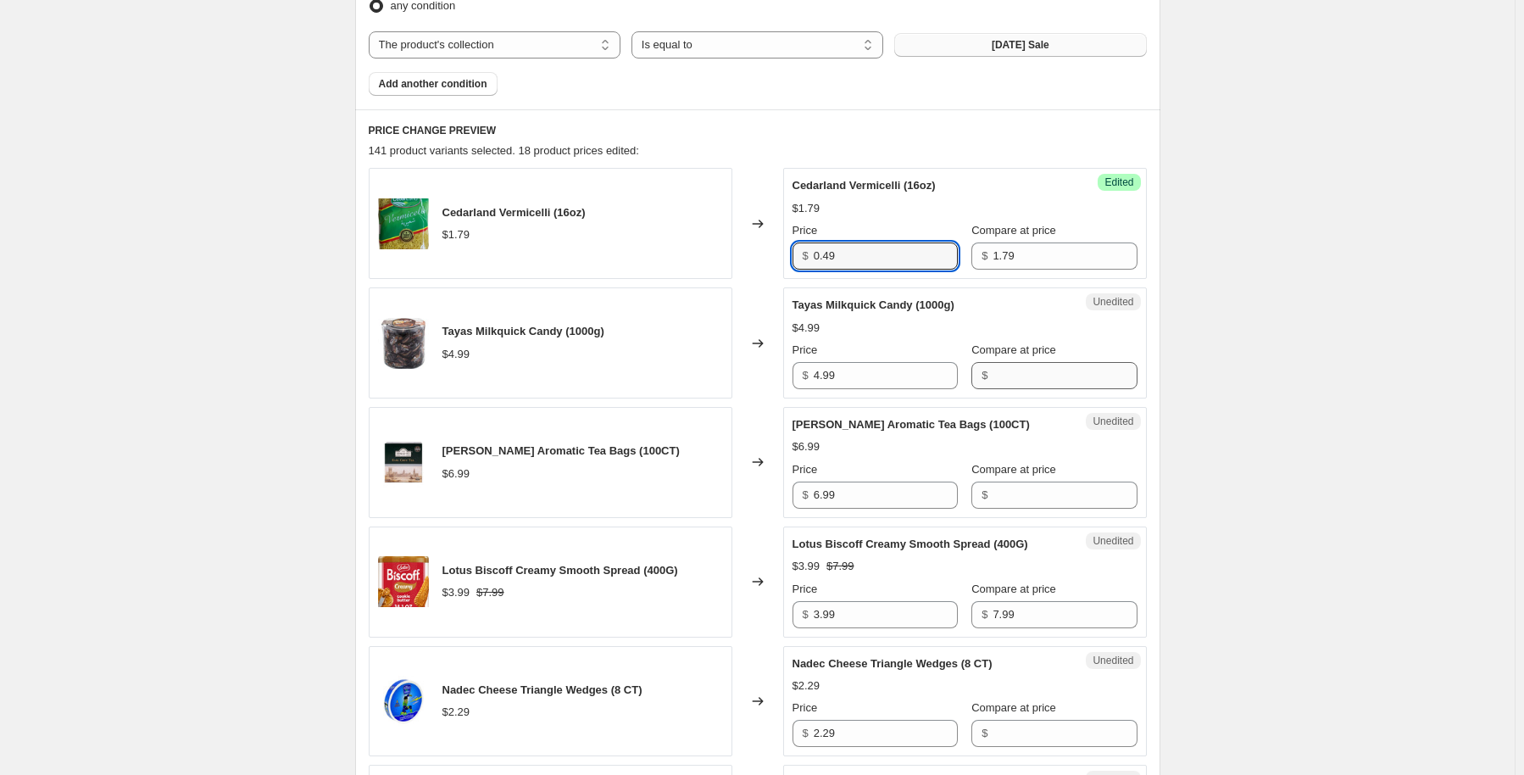
type input "0.49"
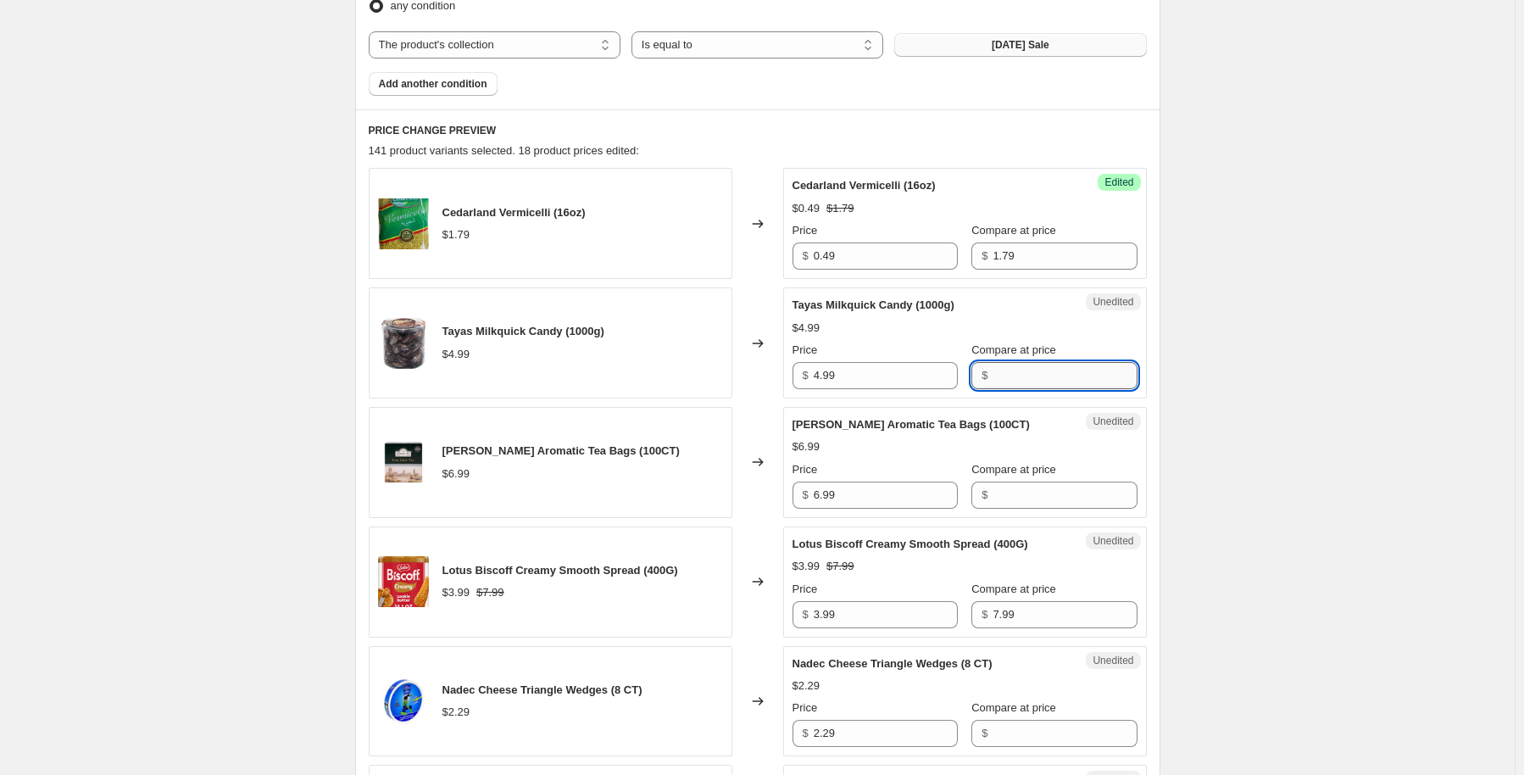
click at [1013, 369] on input "Compare at price" at bounding box center [1065, 375] width 144 height 27
type input "4.99"
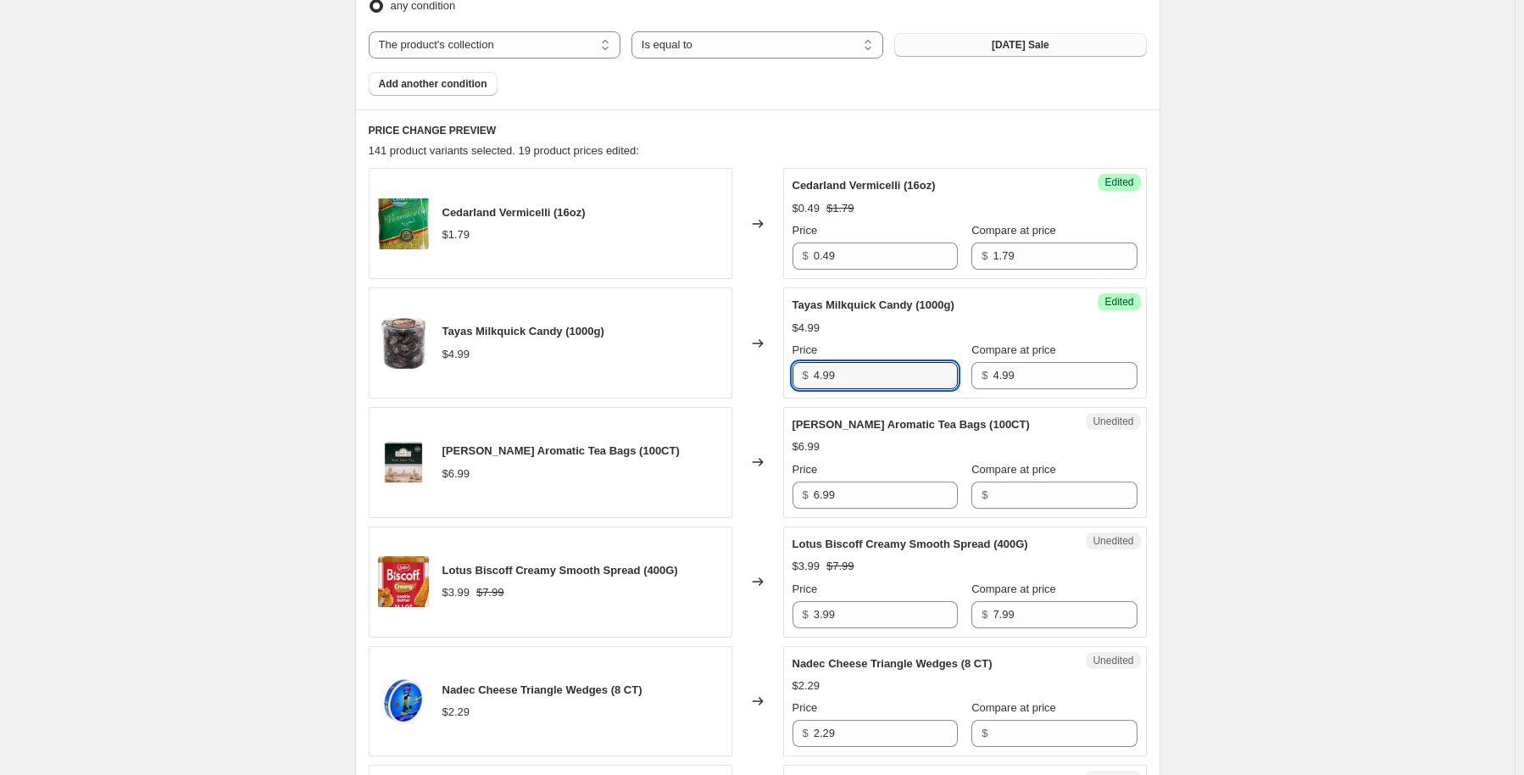
drag, startPoint x: 898, startPoint y: 366, endPoint x: 783, endPoint y: 403, distance: 120.9
type input "3.99"
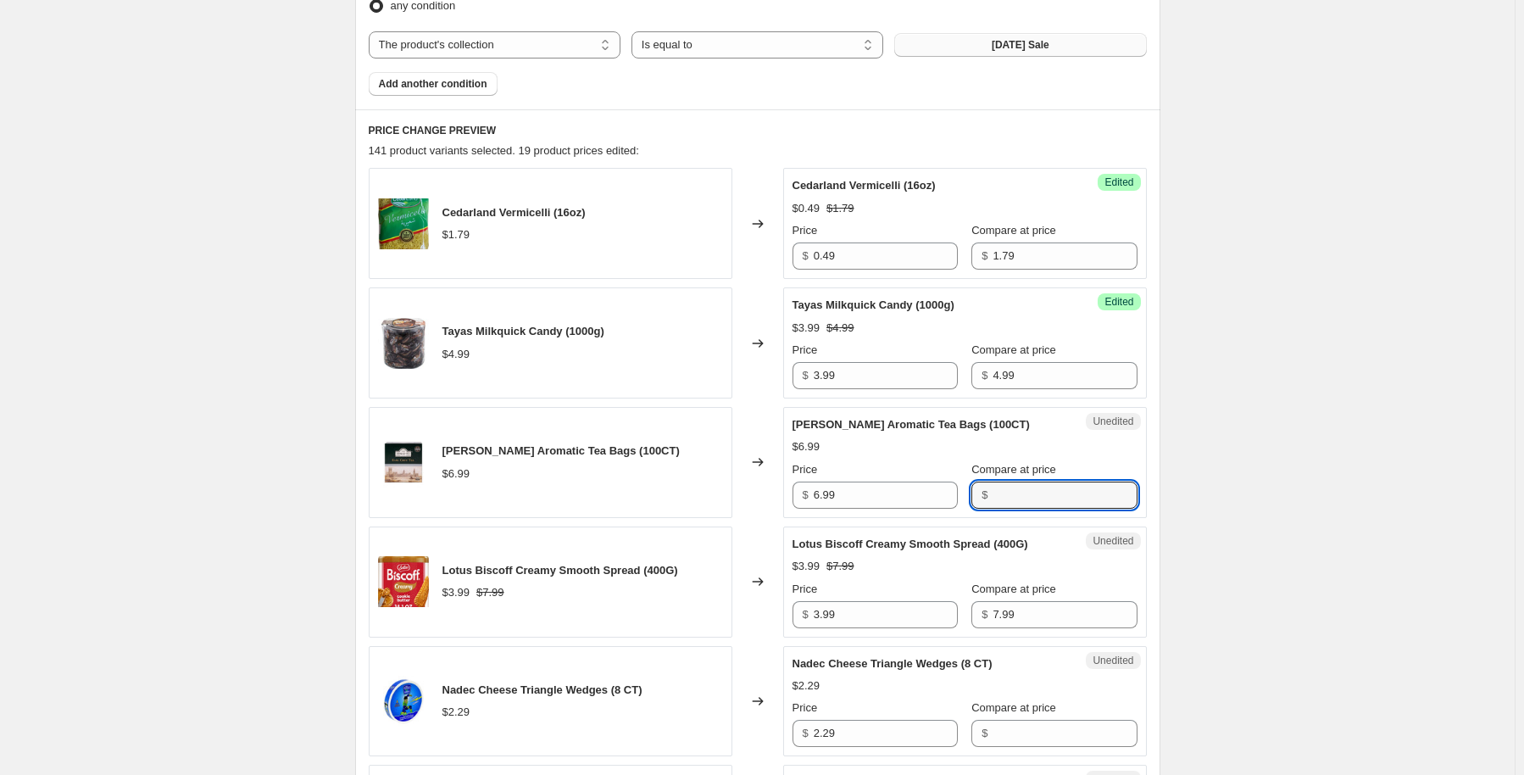
drag, startPoint x: 1104, startPoint y: 487, endPoint x: 1084, endPoint y: 473, distance: 24.2
click at [1103, 487] on input "Compare at price" at bounding box center [1065, 494] width 144 height 27
type input "6.99"
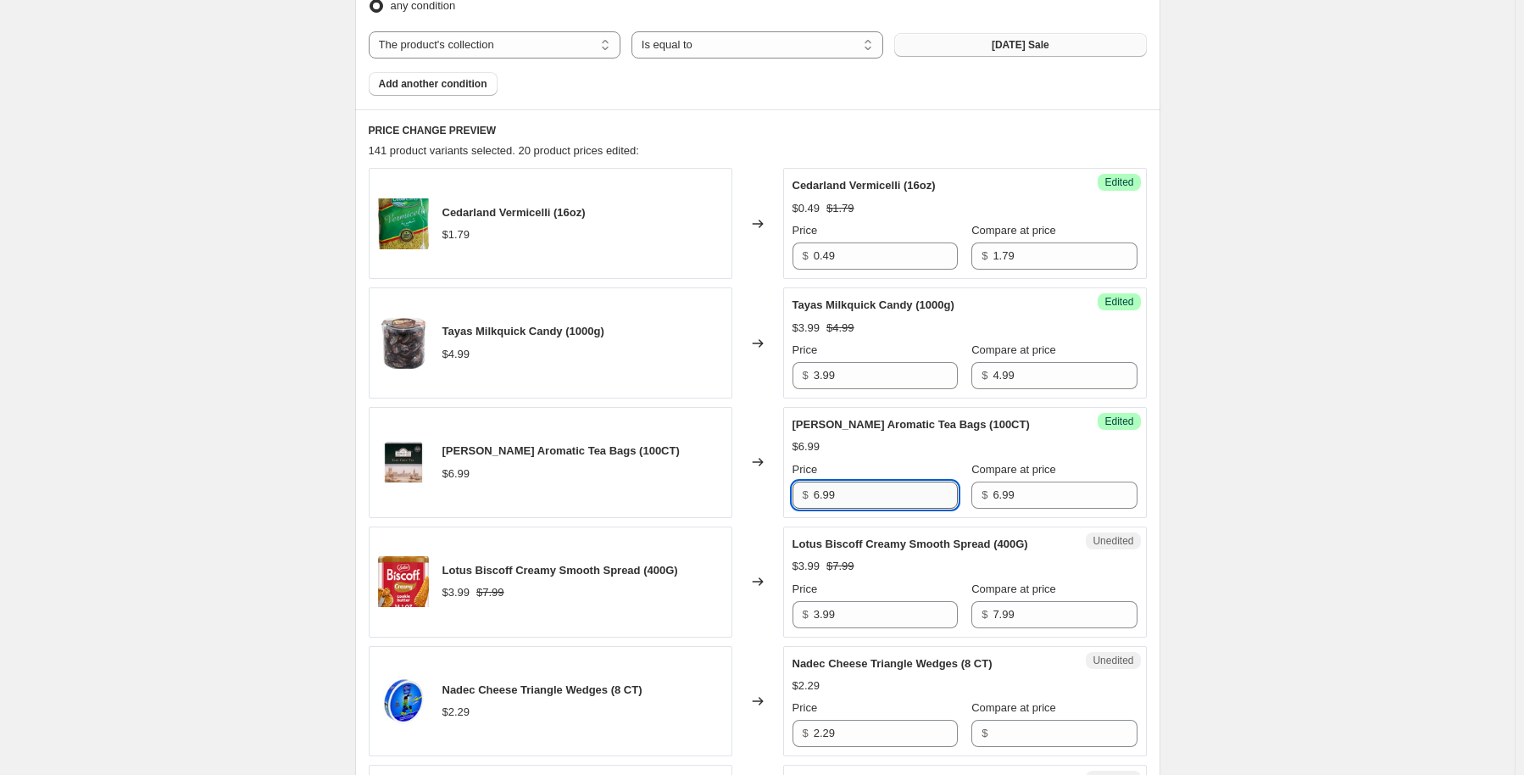
click at [826, 500] on input "6.99" at bounding box center [886, 494] width 144 height 27
type input "3.99"
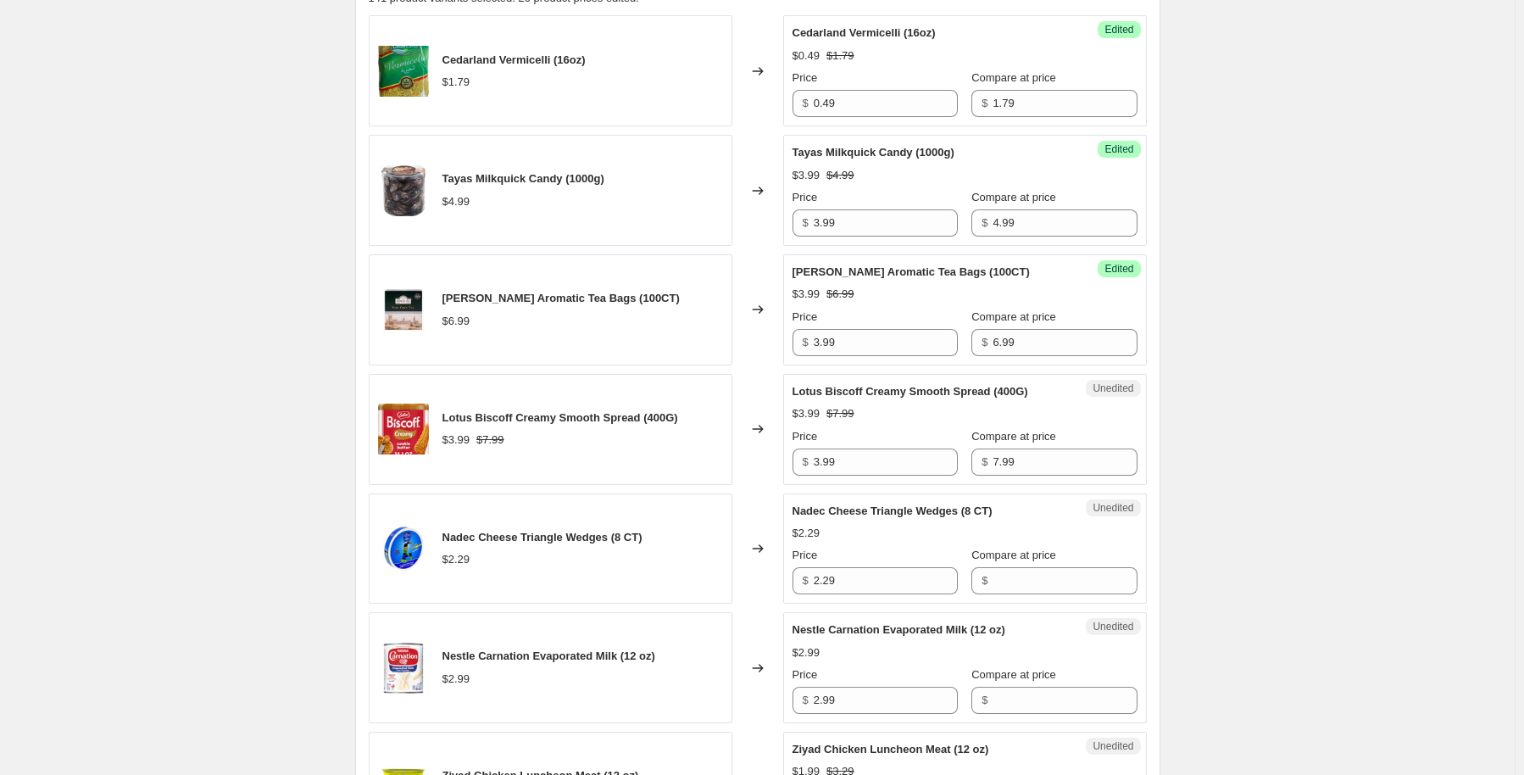
scroll to position [763, 0]
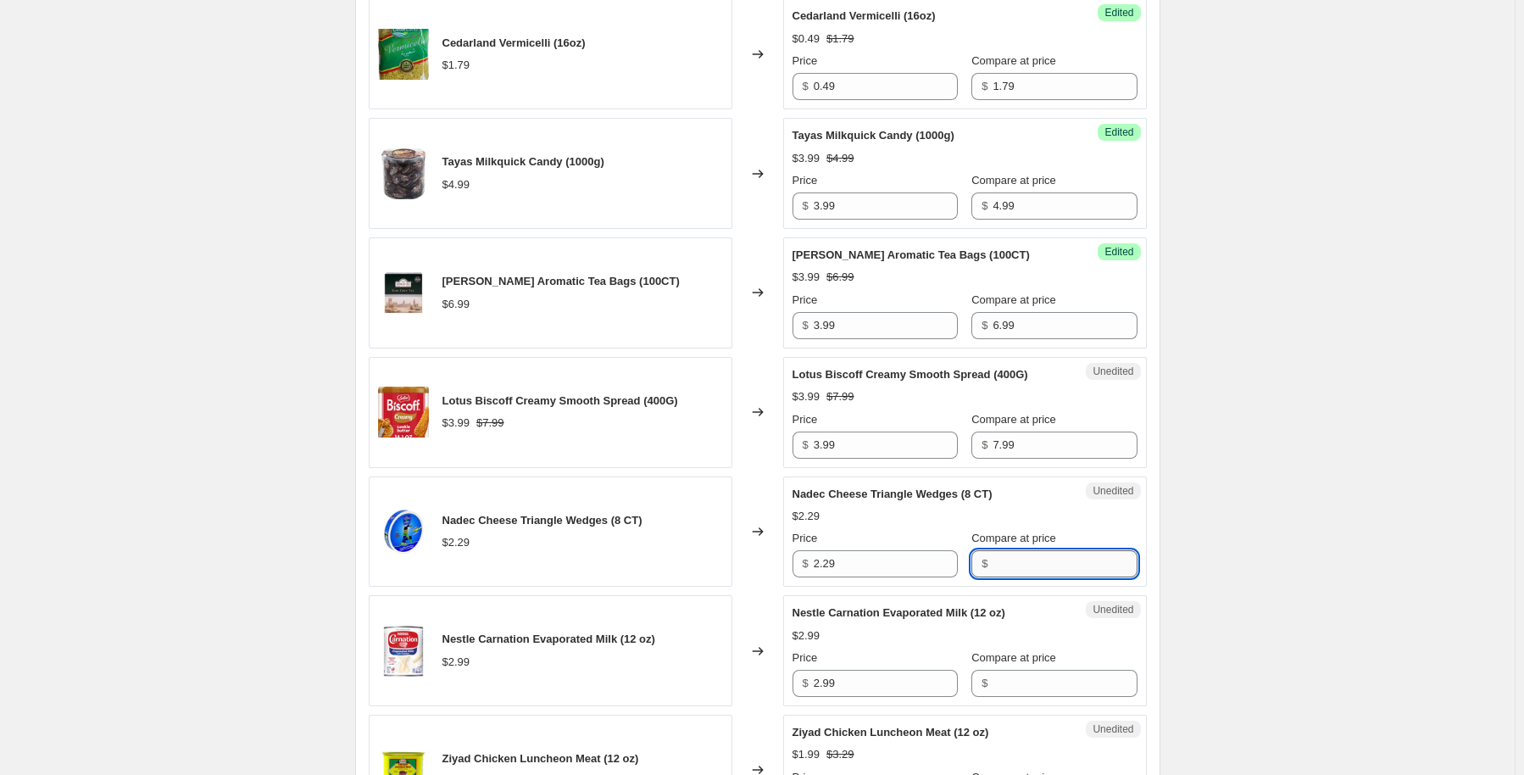
click at [1004, 567] on input "Compare at price" at bounding box center [1065, 563] width 144 height 27
type input "2.29"
drag, startPoint x: 876, startPoint y: 569, endPoint x: 797, endPoint y: 562, distance: 80.0
click at [797, 562] on div "$ 2.29" at bounding box center [875, 563] width 165 height 27
type input "1.25"
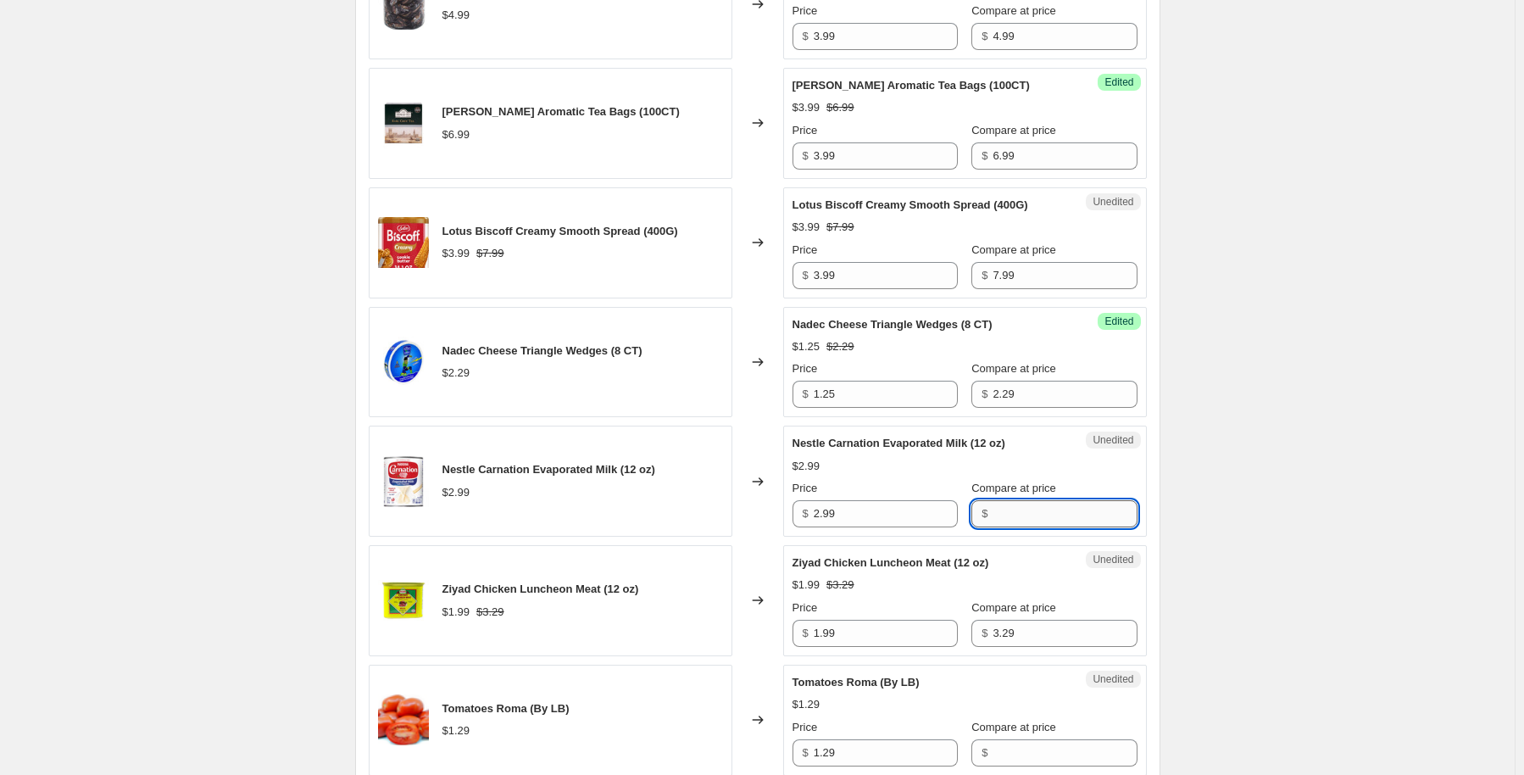
click at [1075, 515] on input "Compare at price" at bounding box center [1065, 513] width 144 height 27
type input "2.99"
drag, startPoint x: 871, startPoint y: 516, endPoint x: 811, endPoint y: 526, distance: 61.0
click at [811, 526] on div "Success Edited Nestle Carnation Evaporated Milk (12 oz) $2.99 Price $ 2.99 Comp…" at bounding box center [965, 481] width 364 height 111
type input "1.49"
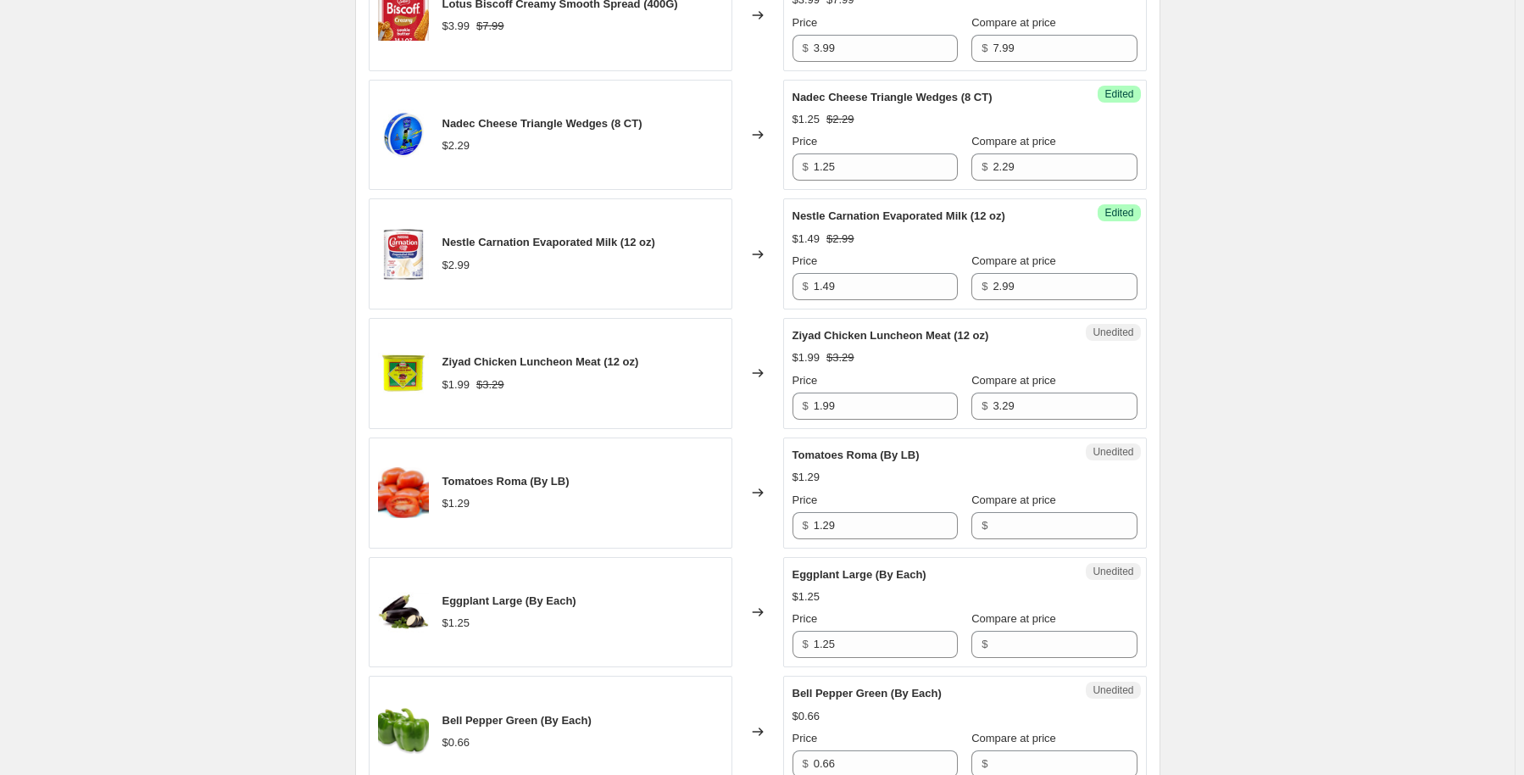
scroll to position [1187, 0]
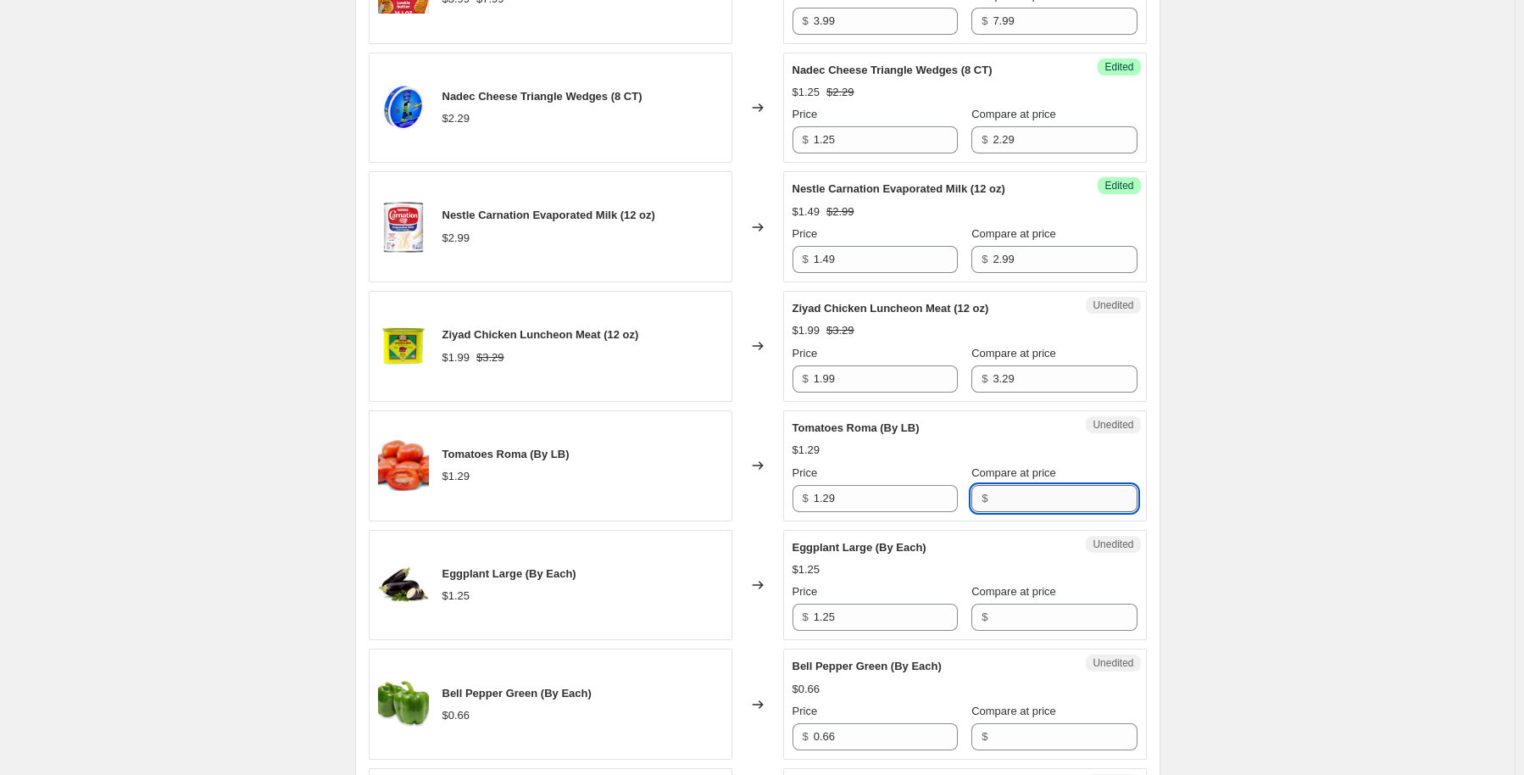
click at [1016, 492] on input "Compare at price" at bounding box center [1065, 498] width 144 height 27
type input "1.29"
drag, startPoint x: 844, startPoint y: 472, endPoint x: 844, endPoint y: 483, distance: 11.0
click at [844, 481] on div "Price $ 1.29" at bounding box center [875, 487] width 165 height 47
drag, startPoint x: 854, startPoint y: 500, endPoint x: 643, endPoint y: 555, distance: 217.3
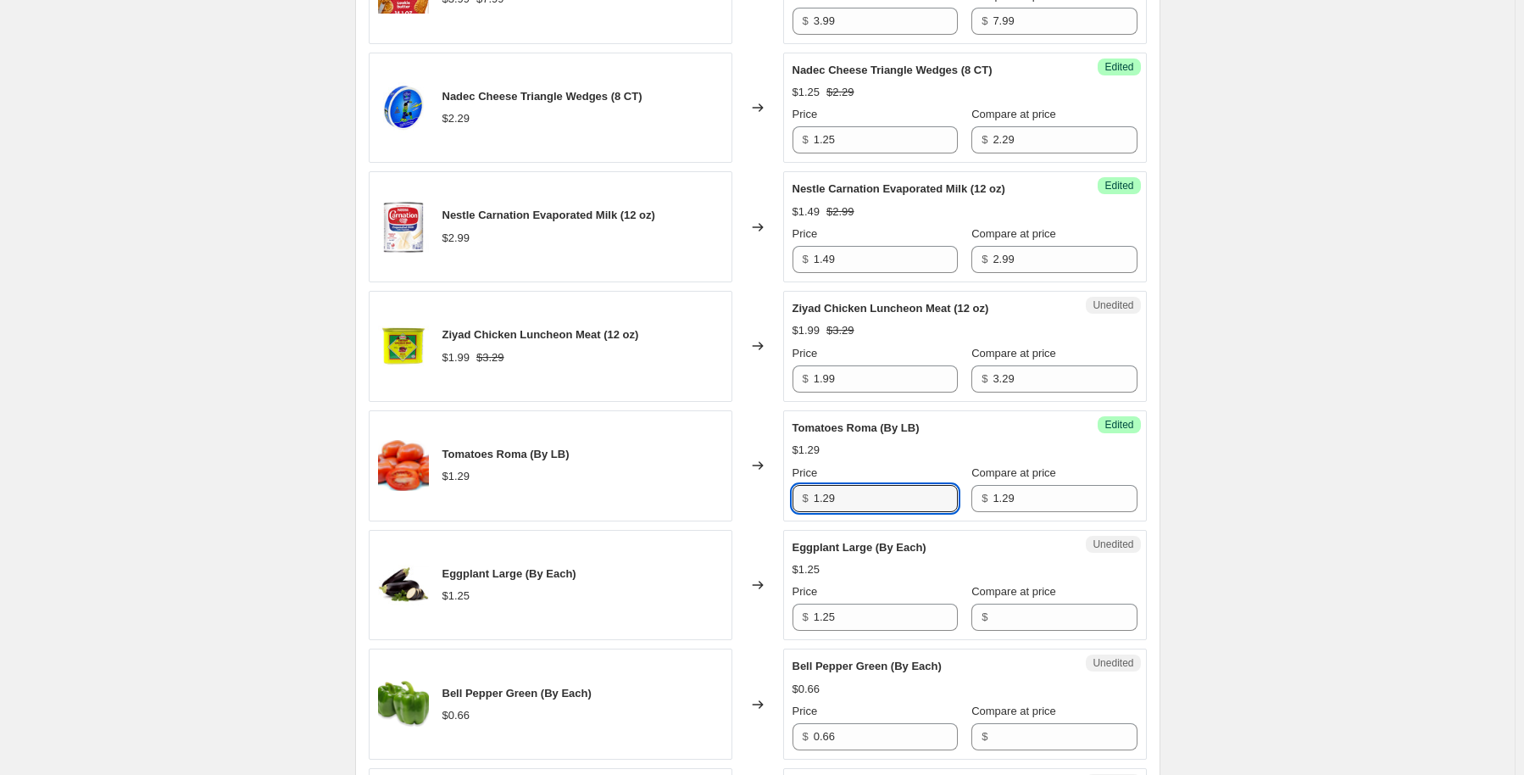
click at [637, 557] on div "Cedarland Vermicelli (16oz) $1.79 Changed to Success Edited Cedarland Vermicell…" at bounding box center [758, 780] width 778 height 2412
type input "0.69"
click at [1421, 500] on div "Create new price change job. This page is ready Create new price change job Dra…" at bounding box center [757, 556] width 1515 height 3487
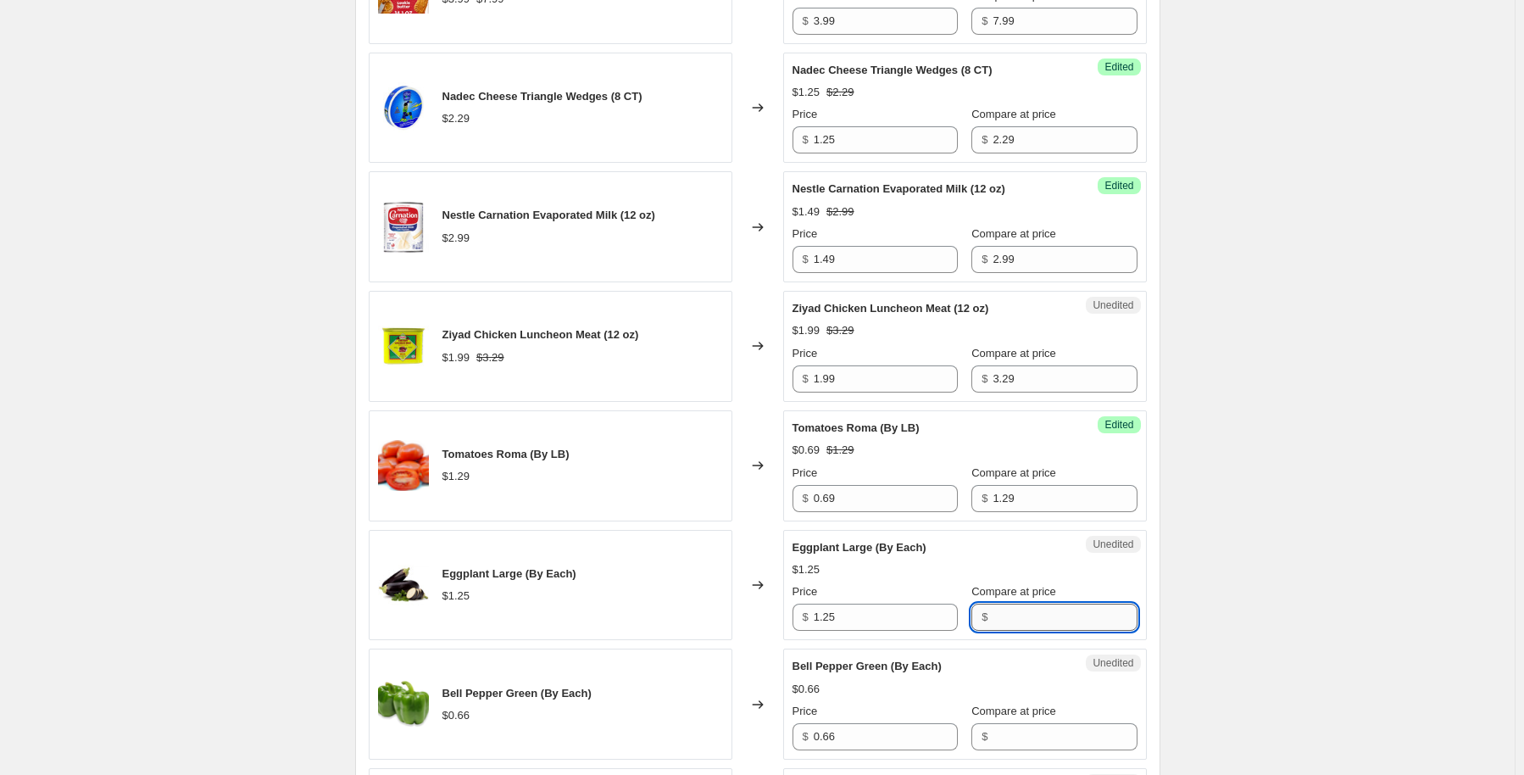
click at [1033, 620] on input "Compare at price" at bounding box center [1065, 617] width 144 height 27
type input "1.25"
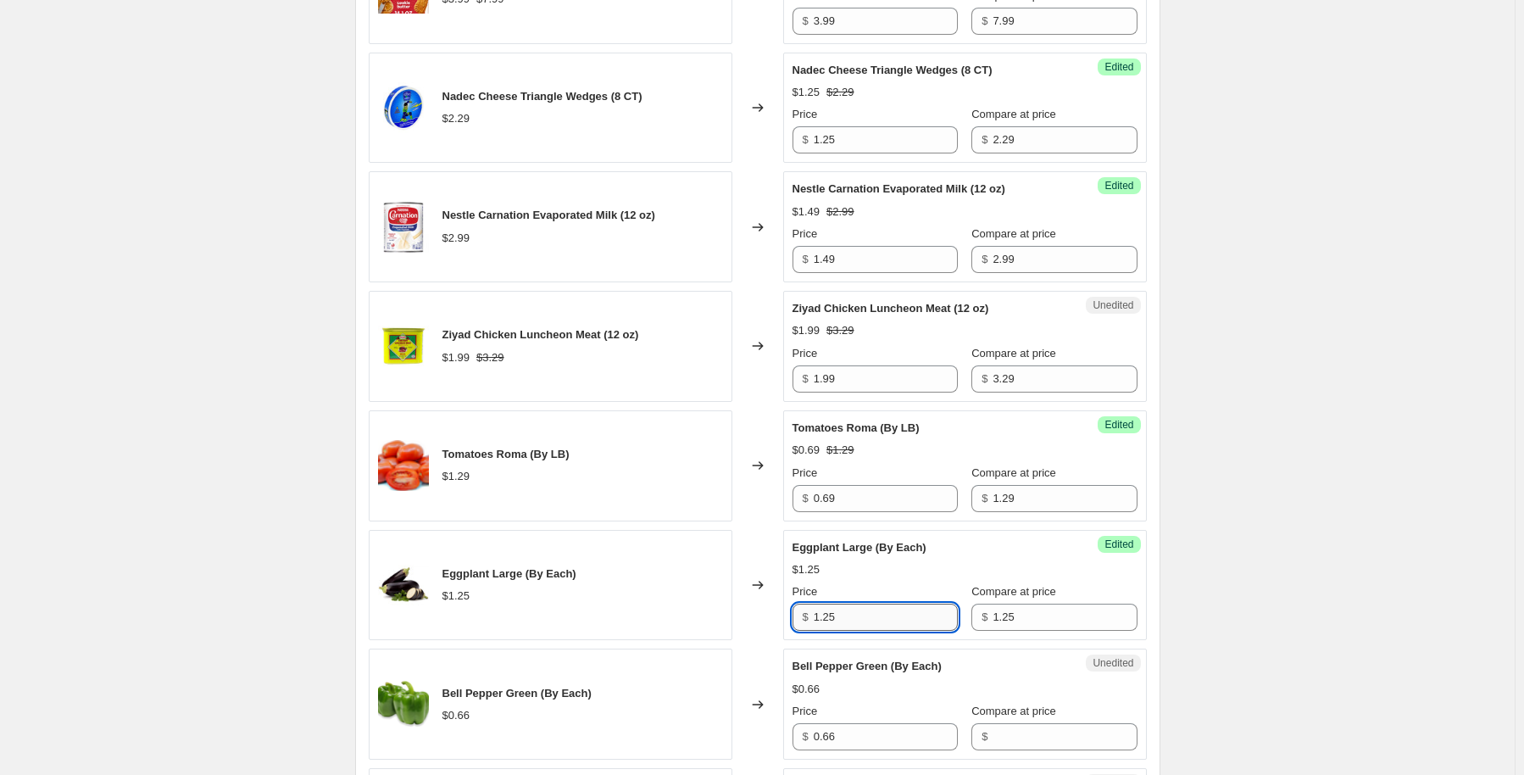
drag, startPoint x: 898, startPoint y: 617, endPoint x: 832, endPoint y: 620, distance: 65.4
click at [832, 620] on input "1.25" at bounding box center [886, 617] width 144 height 27
type input "1"
type input "0.67"
click at [1364, 505] on div "Create new price change job. This page is ready Create new price change job Dra…" at bounding box center [757, 556] width 1515 height 3487
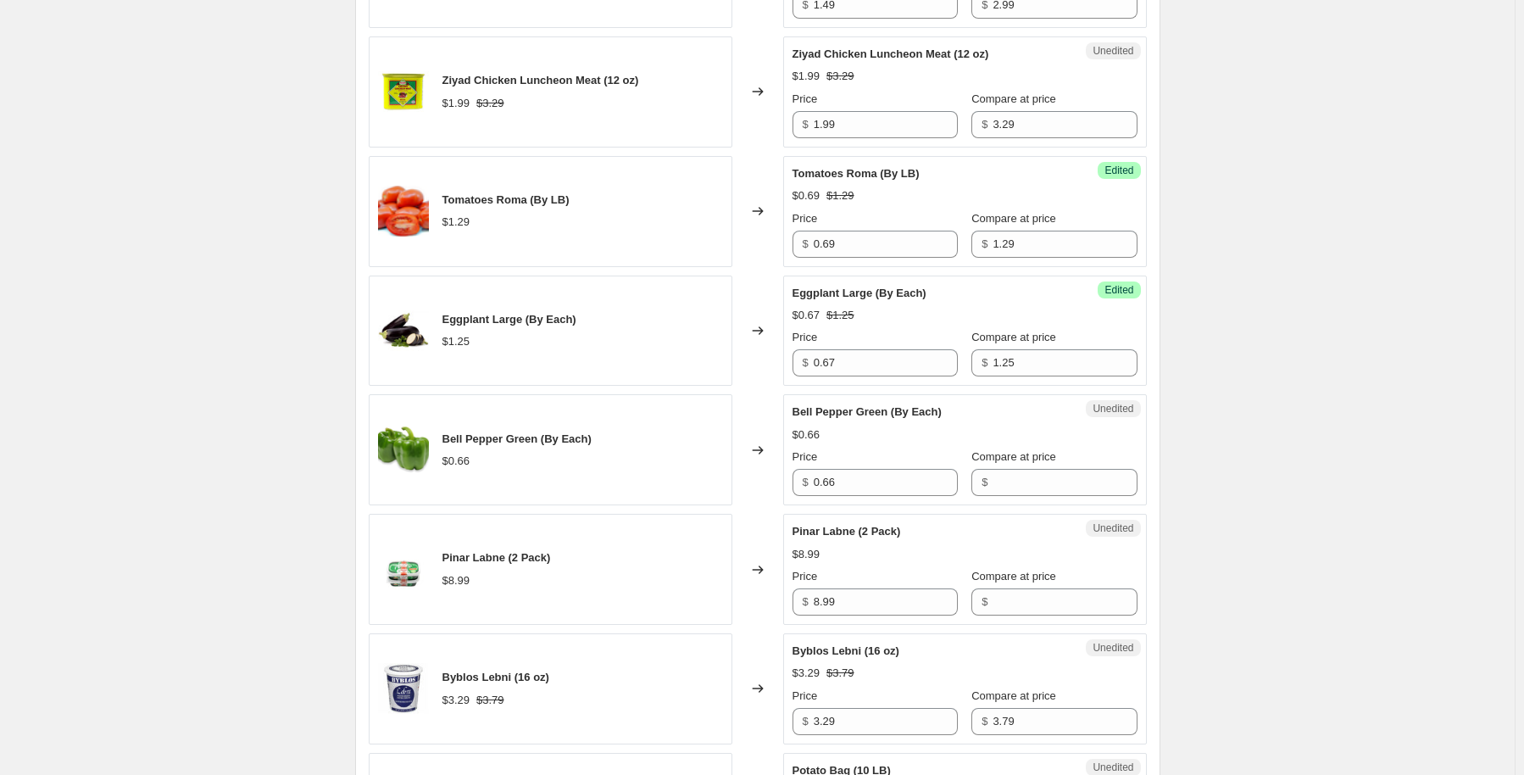
scroll to position [1610, 0]
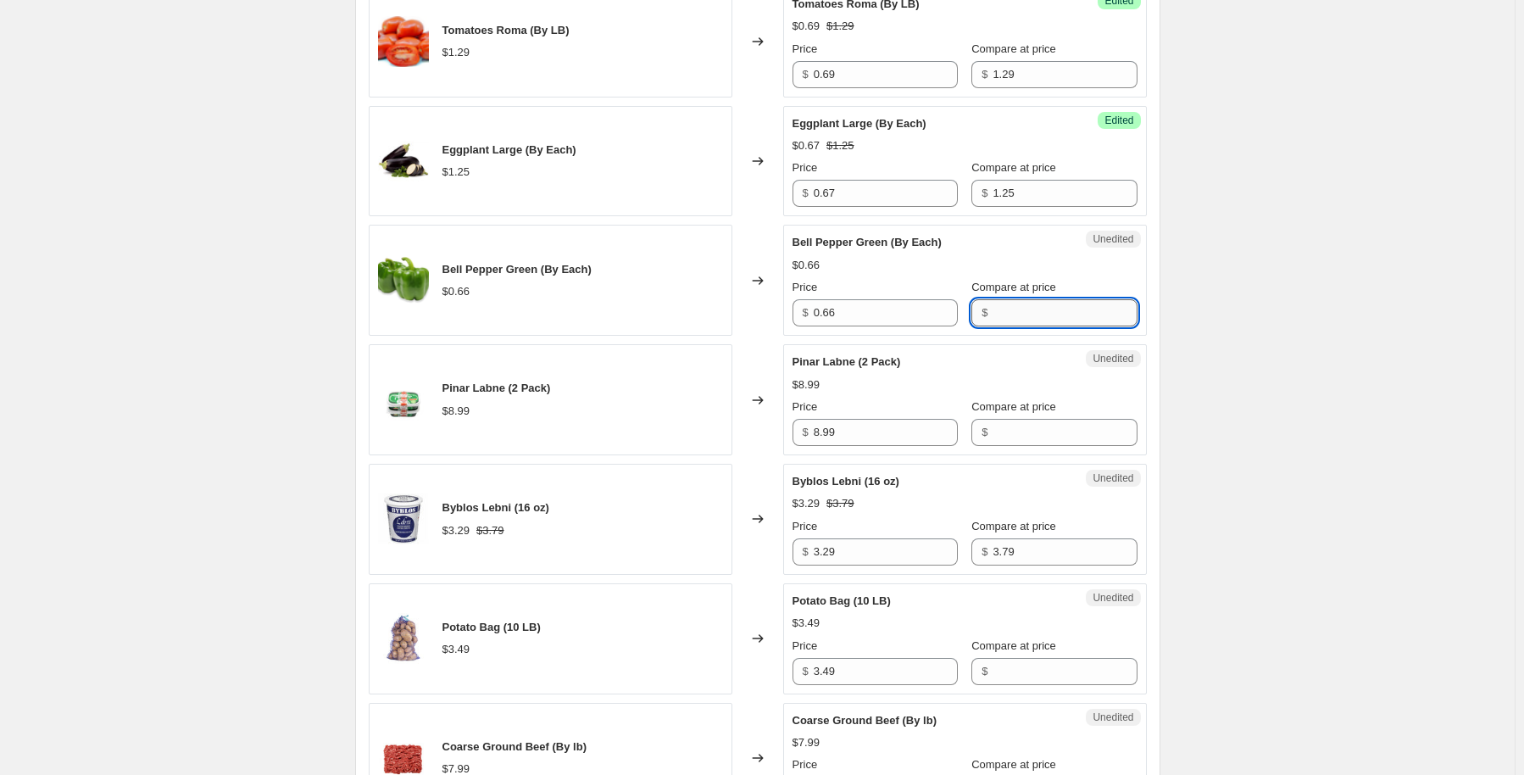
click at [1023, 319] on input "Compare at price" at bounding box center [1065, 312] width 144 height 27
type input "0.66"
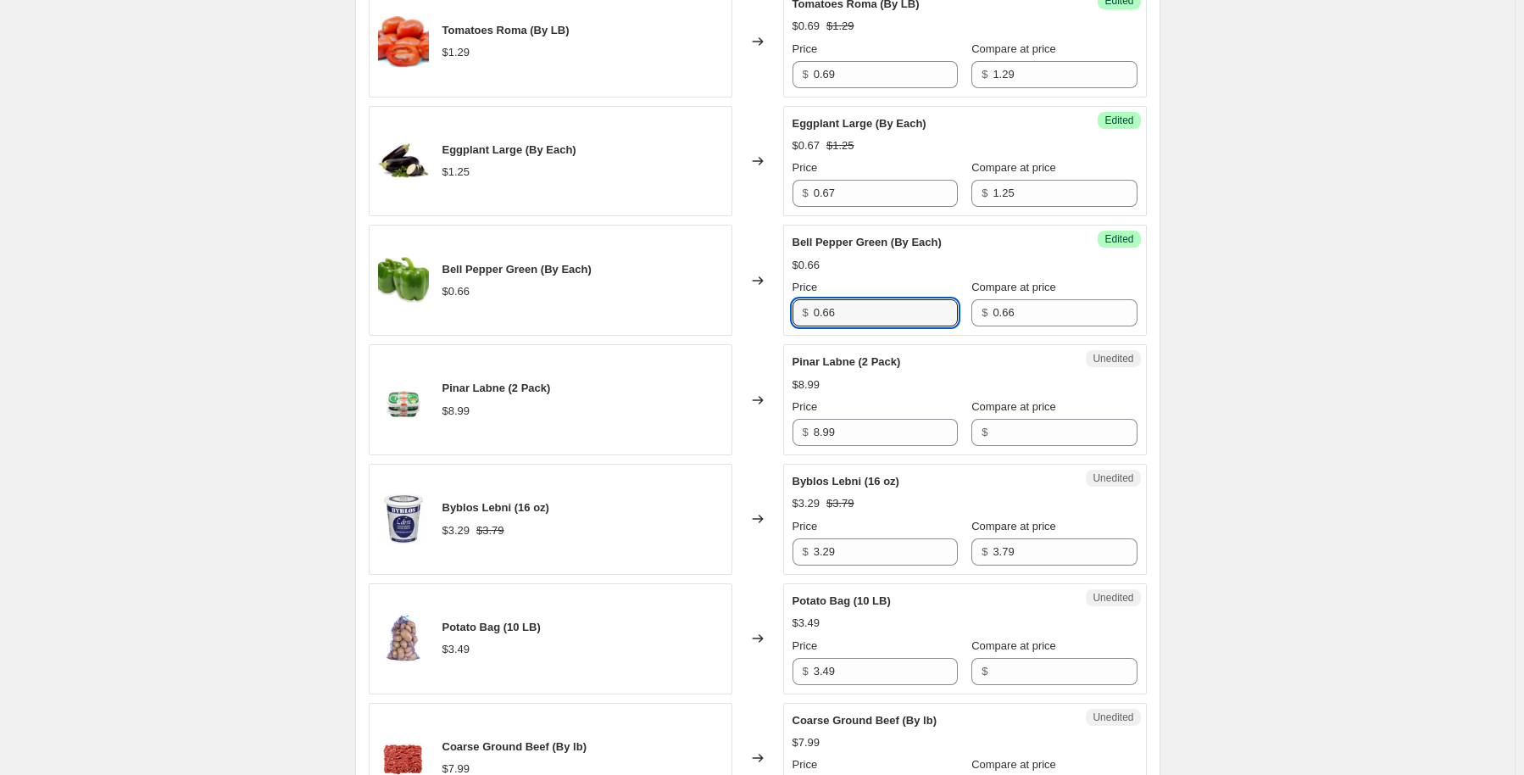
drag, startPoint x: 869, startPoint y: 310, endPoint x: 695, endPoint y: 325, distance: 174.4
click at [695, 325] on div "Bell Pepper Green (By Each) $0.66 Changed to Success Edited Bell Pepper Green (…" at bounding box center [758, 280] width 778 height 111
type input "0.25"
click at [1265, 321] on div "Create new price change job. This page is ready Create new price change job Dra…" at bounding box center [757, 133] width 1515 height 3487
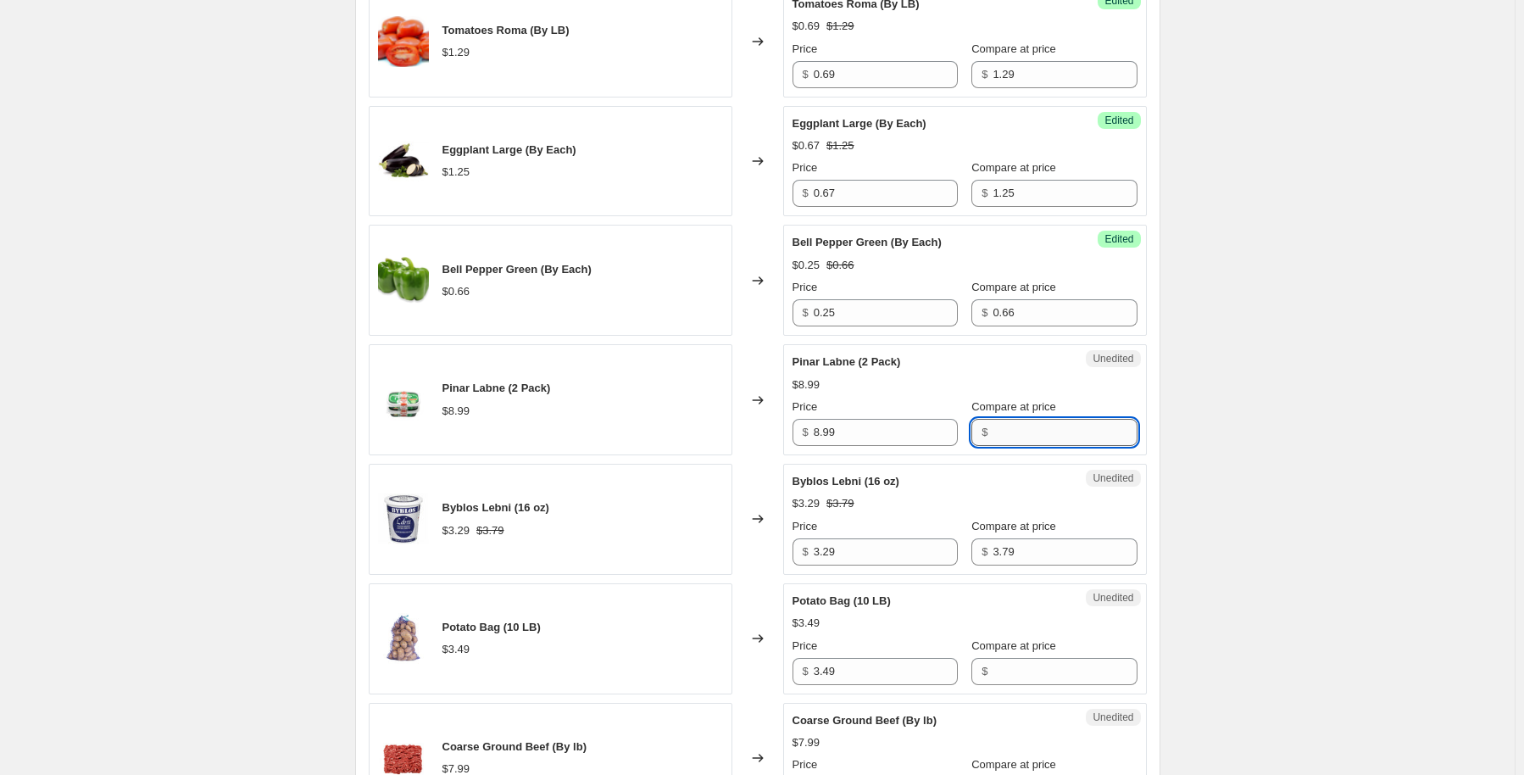
click at [1031, 436] on input "Compare at price" at bounding box center [1065, 432] width 144 height 27
type input "8.99"
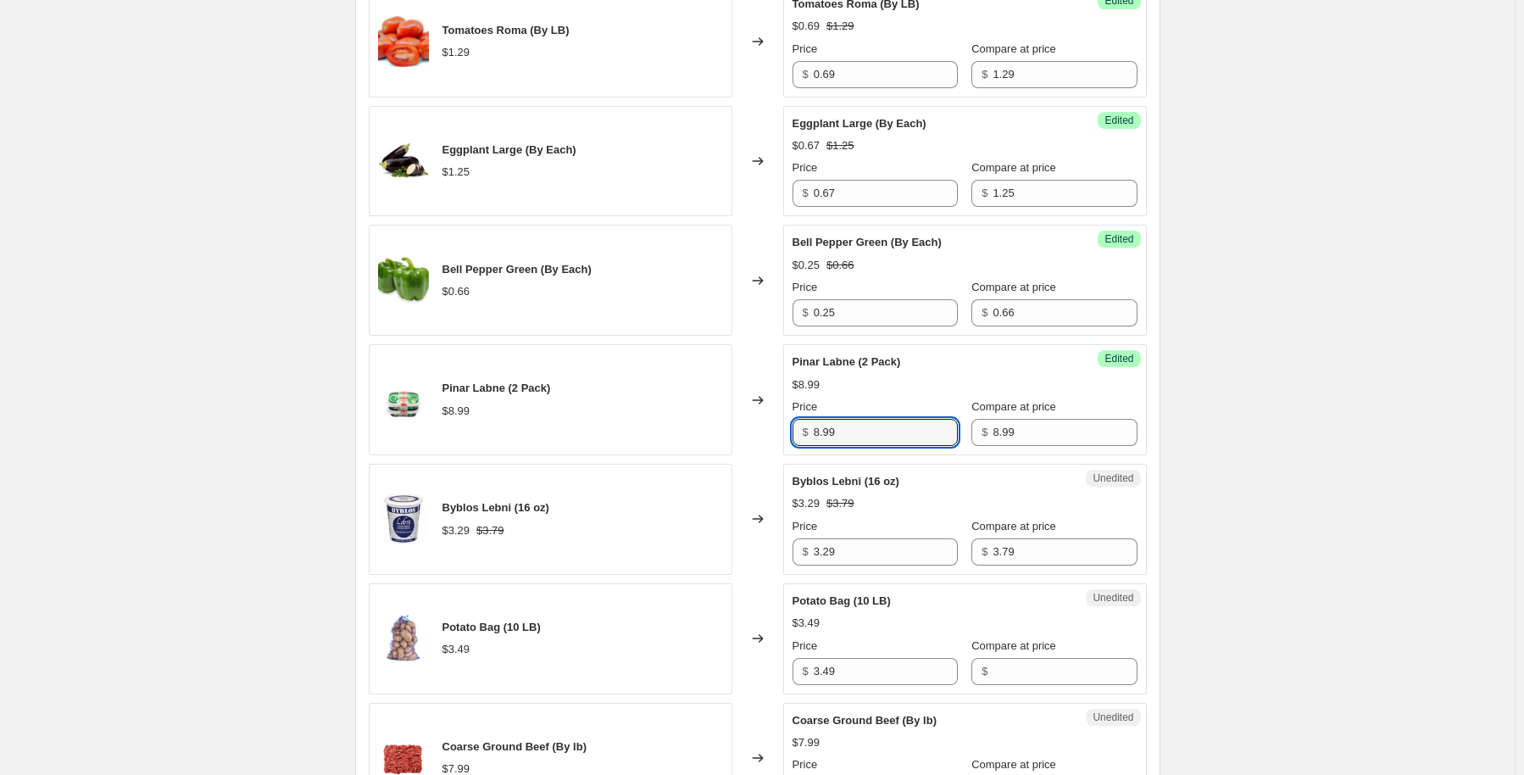
drag, startPoint x: 896, startPoint y: 431, endPoint x: 648, endPoint y: 476, distance: 252.5
click at [648, 476] on div "Cedarland Vermicelli (16oz) $1.79 Changed to Success Edited Cedarland Vermicell…" at bounding box center [758, 357] width 778 height 2412
type input "5.99"
click at [1244, 427] on div "Create new price change job. This page is ready Create new price change job Dra…" at bounding box center [757, 133] width 1515 height 3487
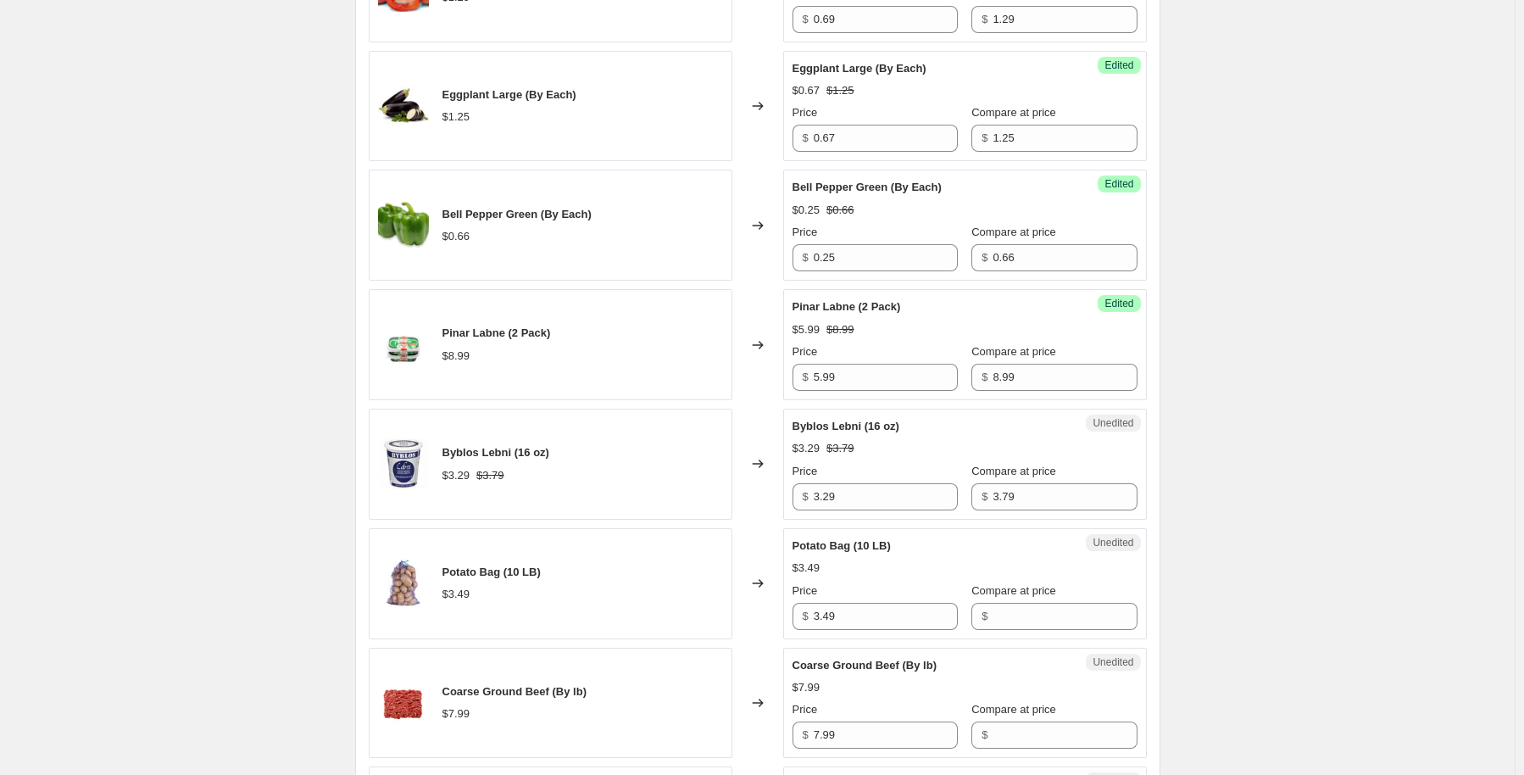
scroll to position [1695, 0]
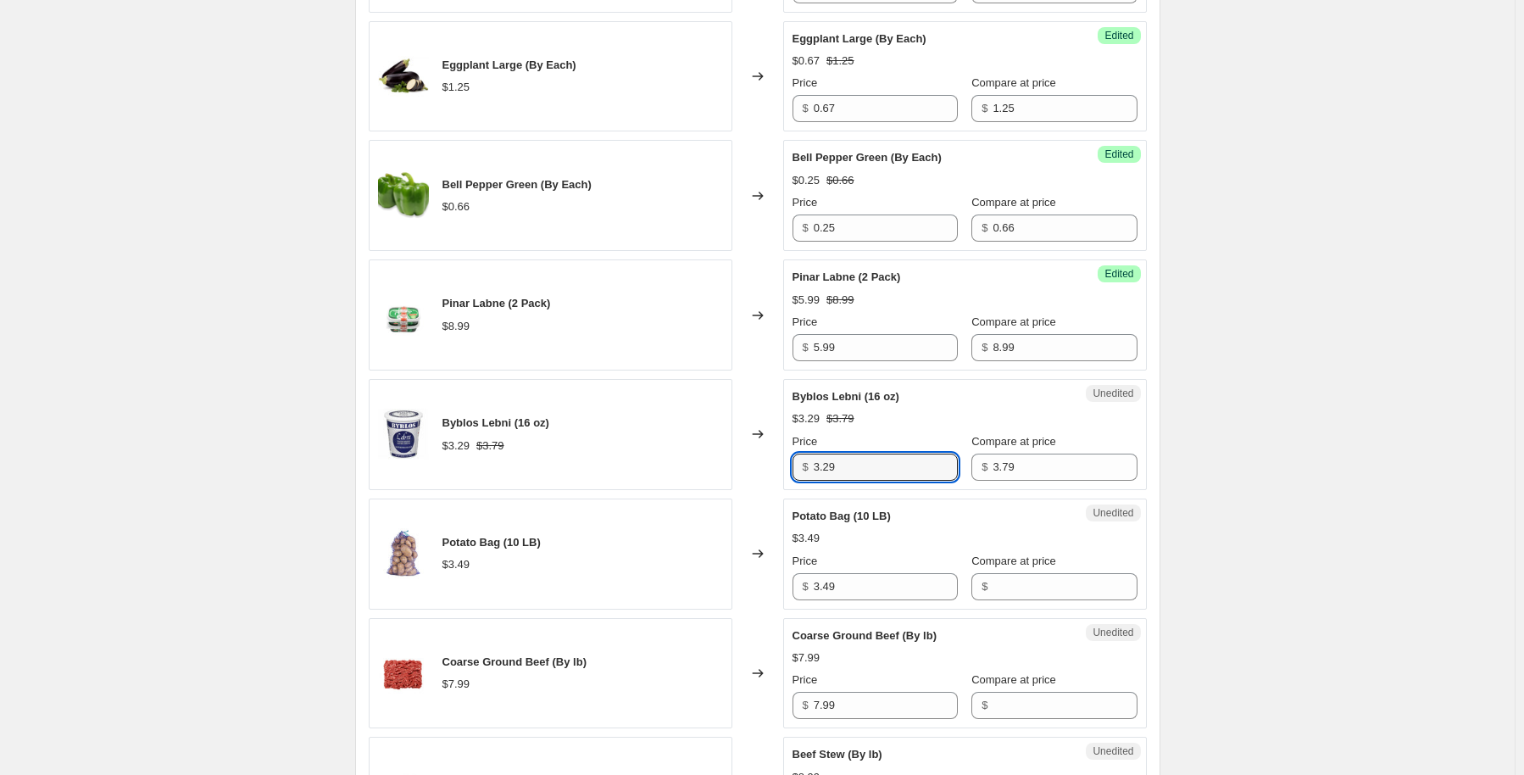
drag, startPoint x: 876, startPoint y: 461, endPoint x: 703, endPoint y: 476, distance: 173.5
click at [703, 476] on div "Byblos Lebni (16 oz) $3.29 $3.79 Changed to Unedited Byblos Lebni (16 oz) $3.29…" at bounding box center [758, 434] width 778 height 111
type input "1.99"
click at [1255, 429] on div "Create new price change job. This page is ready Create new price change job Dra…" at bounding box center [757, 48] width 1515 height 3487
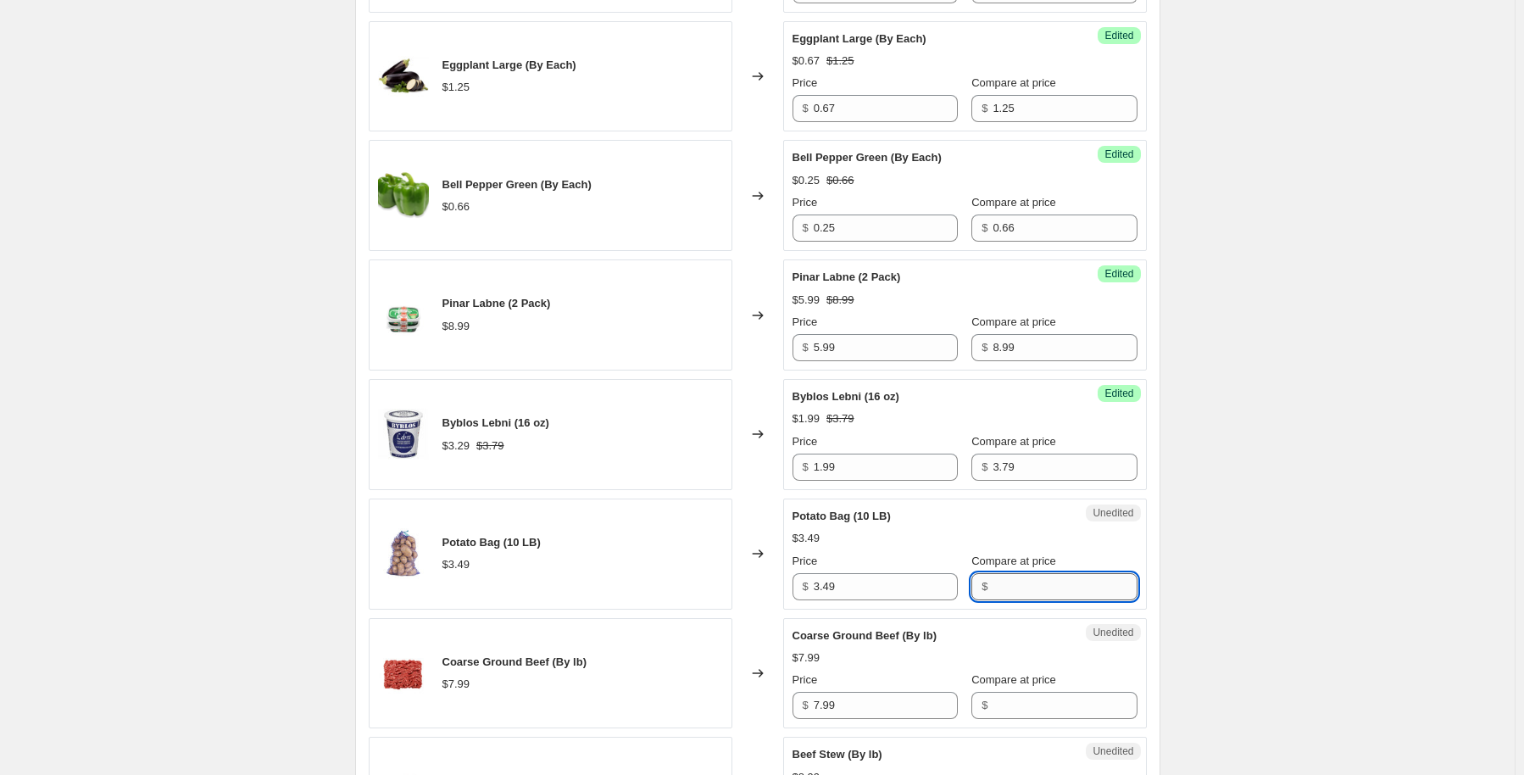
click at [1026, 573] on input "Compare at price" at bounding box center [1065, 586] width 144 height 27
type input "3.49"
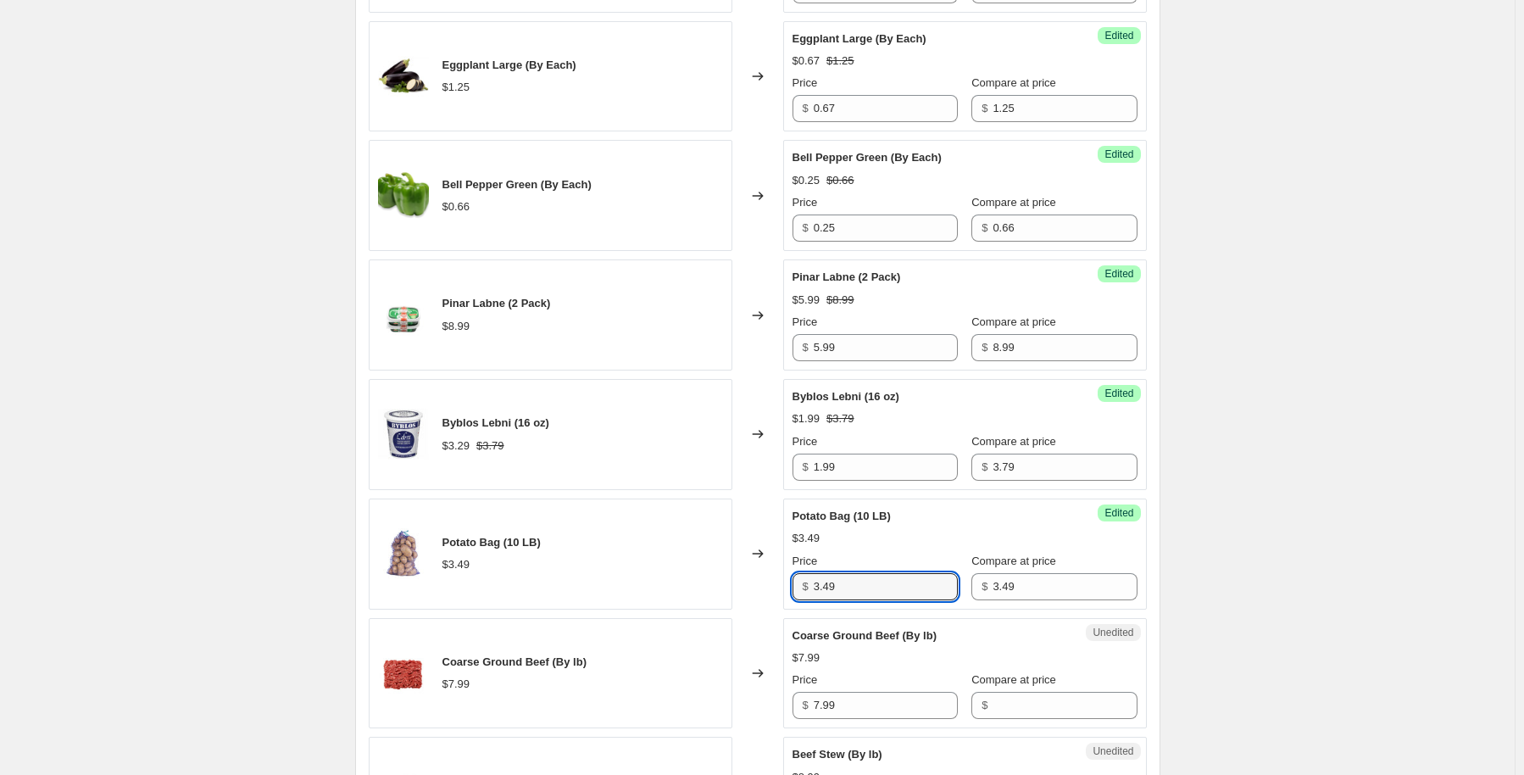
drag, startPoint x: 846, startPoint y: 574, endPoint x: 765, endPoint y: 548, distance: 84.4
click at [784, 570] on div "Potato Bag (10 LB) $3.49 Changed to Success Edited Potato Bag (10 LB) $3.49 Pri…" at bounding box center [758, 553] width 778 height 111
type input "1.99"
click at [1462, 345] on div "Create new price change job. This page is ready Create new price change job Dra…" at bounding box center [757, 48] width 1515 height 3487
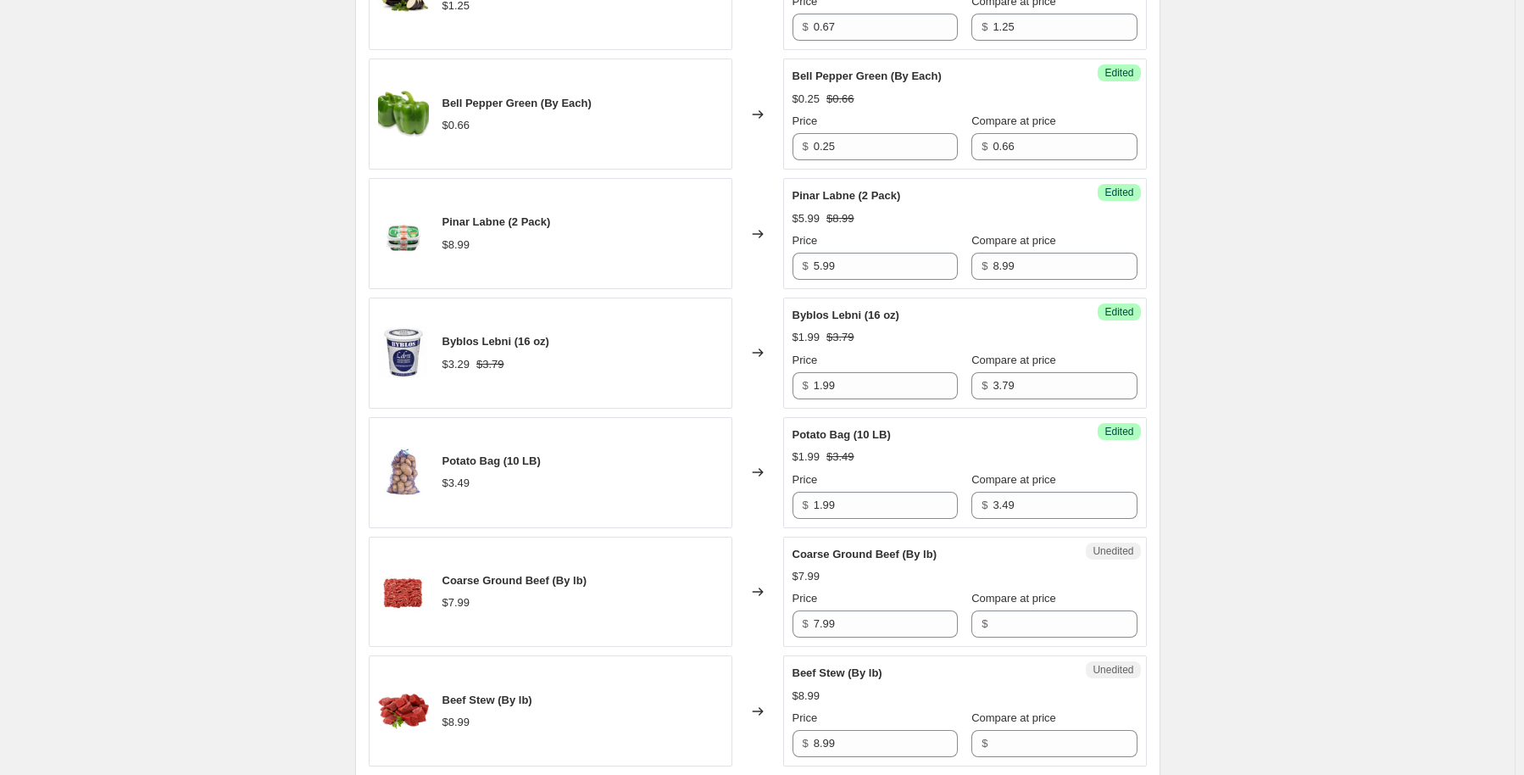
scroll to position [1950, 0]
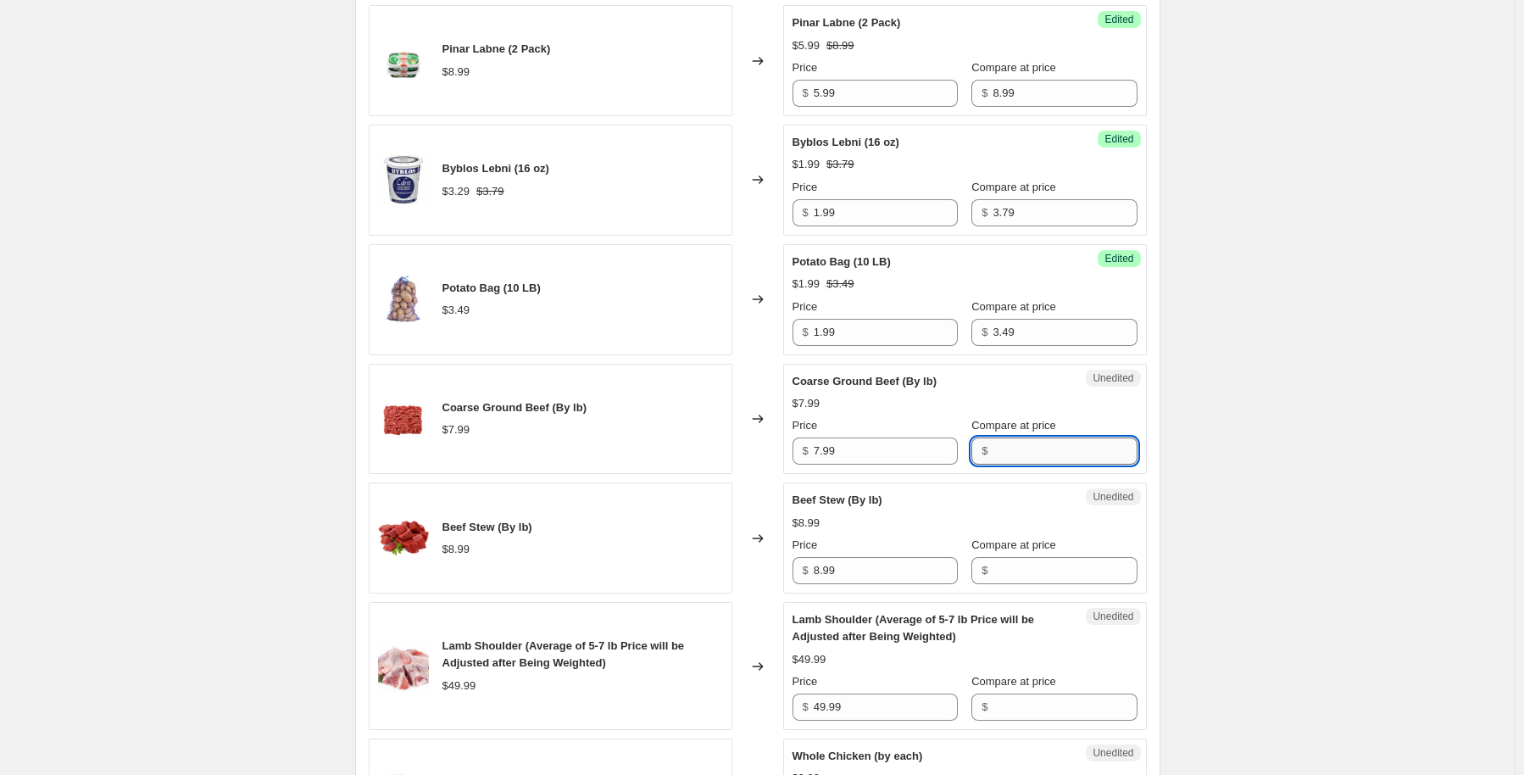
click at [1009, 447] on input "Compare at price" at bounding box center [1065, 450] width 144 height 27
type input "7.99"
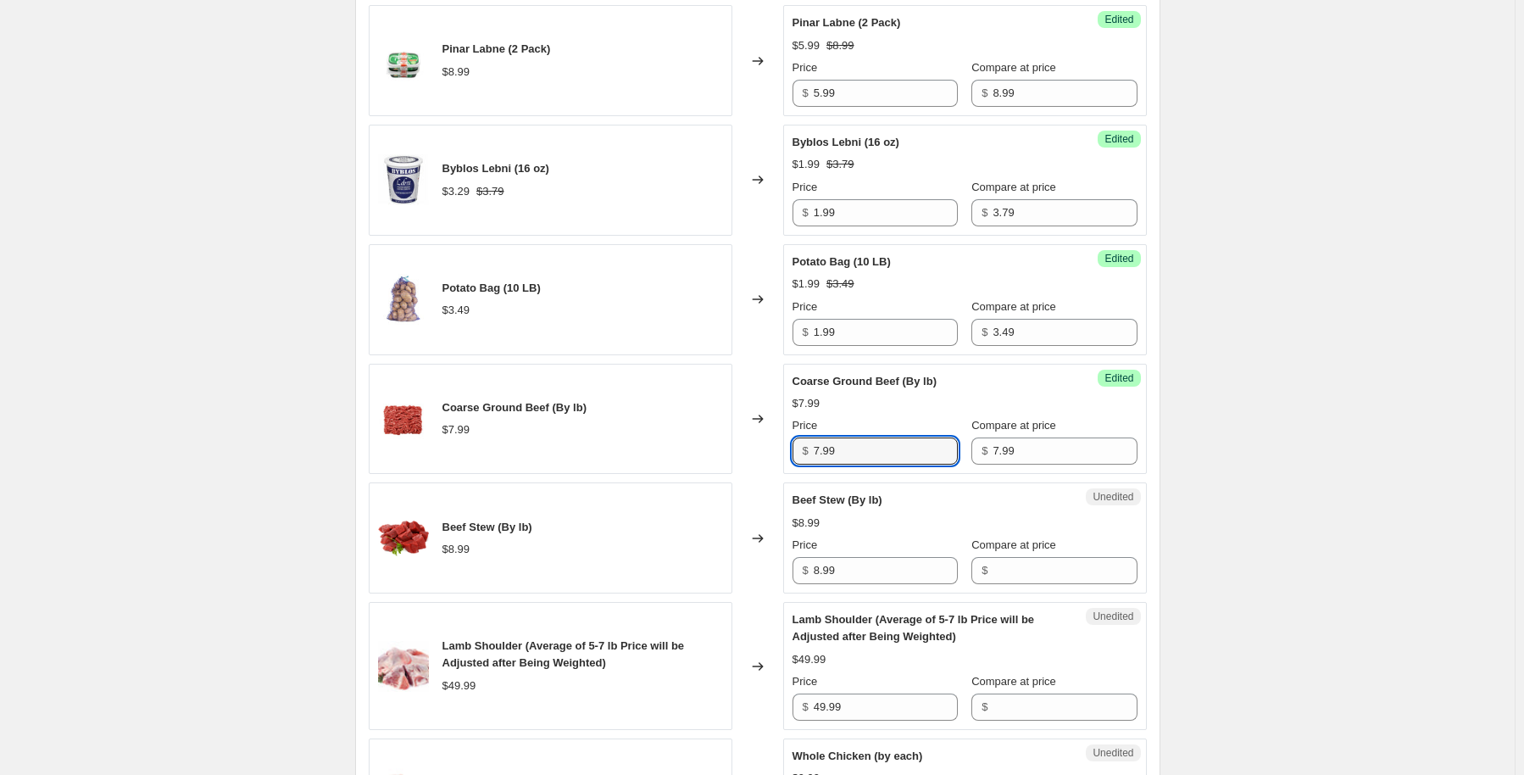
drag, startPoint x: 807, startPoint y: 452, endPoint x: 765, endPoint y: 453, distance: 41.6
click at [765, 455] on div "Coarse Ground Beef (By lb) $7.99 Changed to Success Edited Coarse Ground Beef (…" at bounding box center [758, 419] width 778 height 111
type input "6.99"
click at [1049, 576] on input "Compare at price" at bounding box center [1065, 570] width 144 height 27
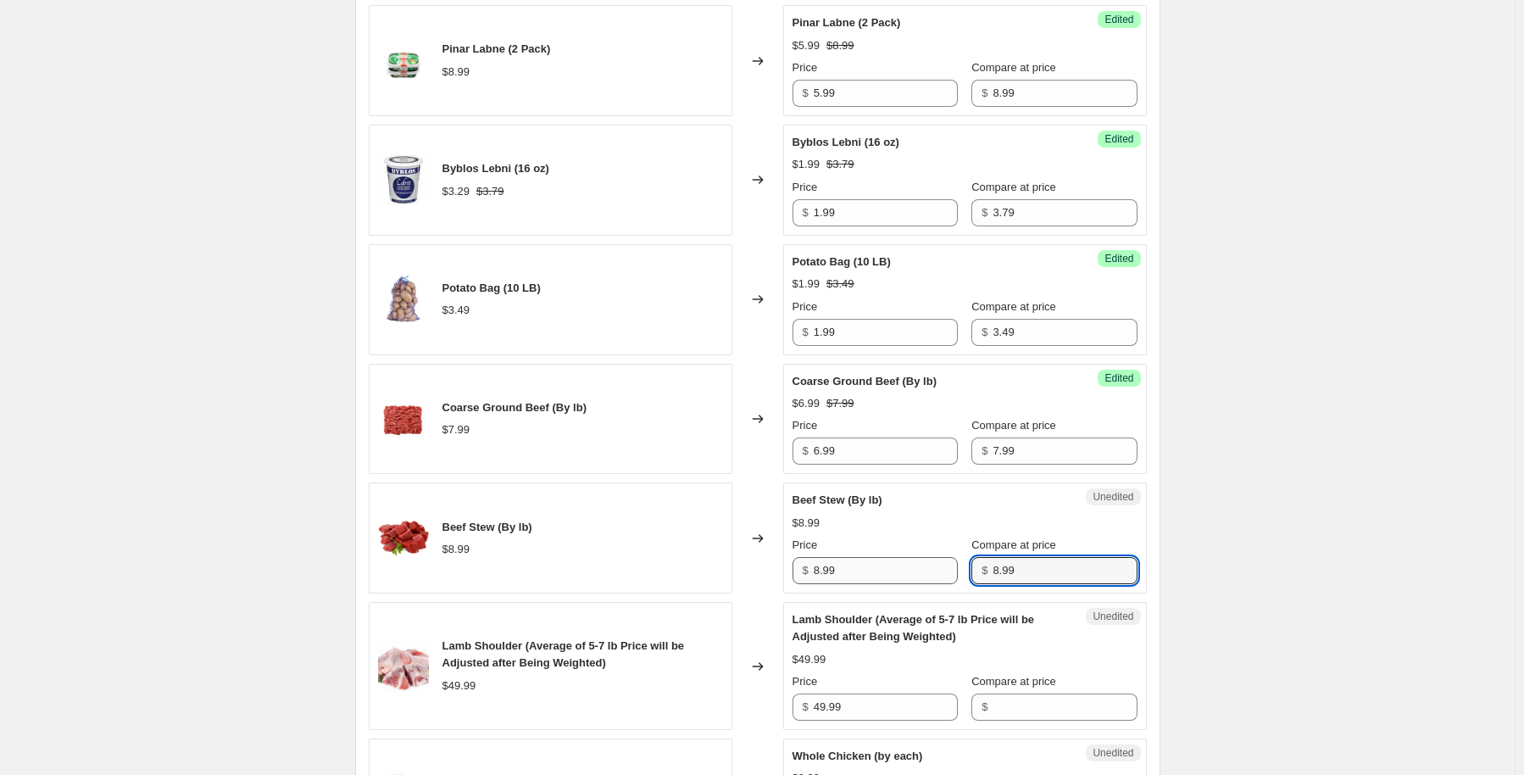
type input "8.99"
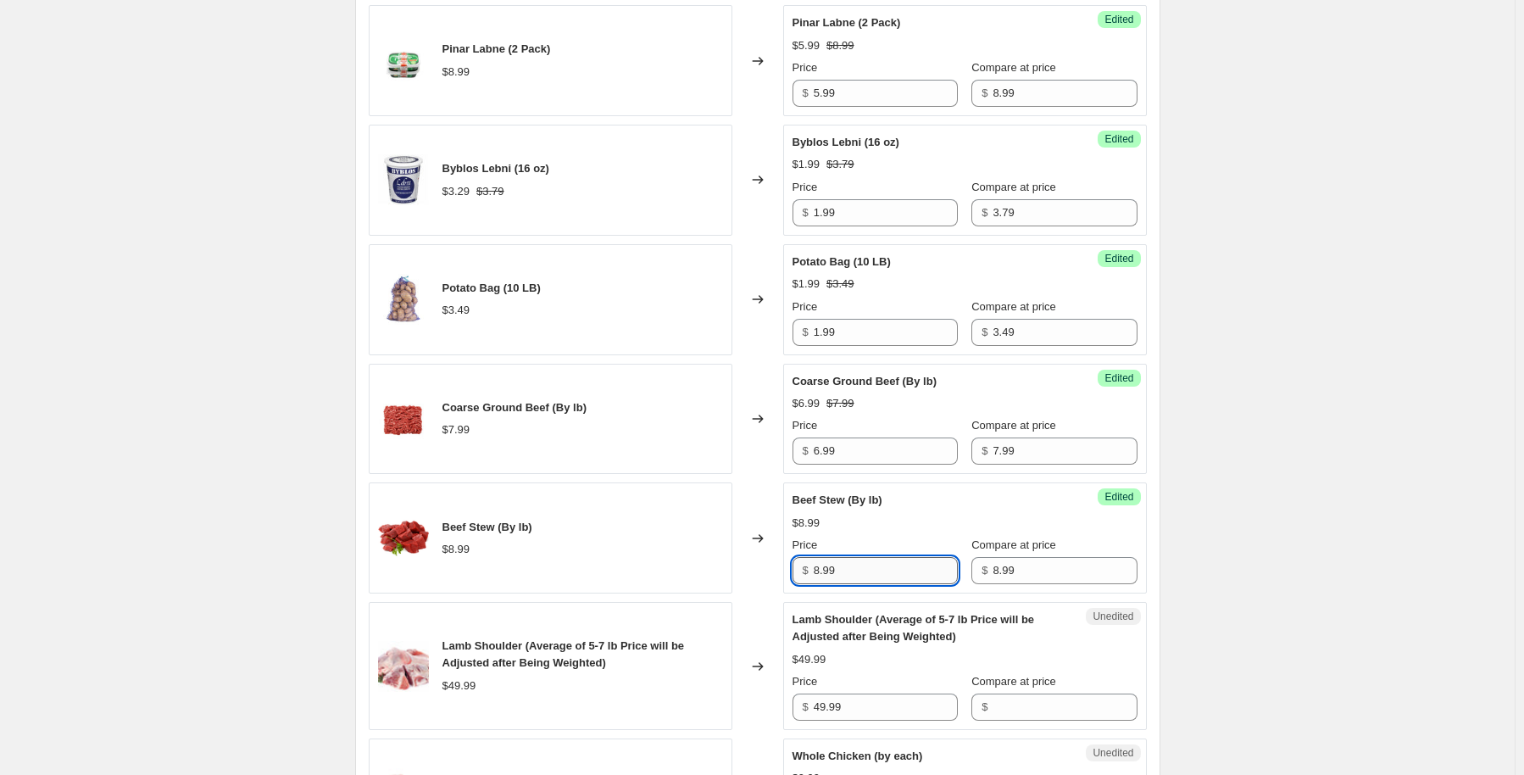
click at [824, 564] on input "8.99" at bounding box center [886, 570] width 144 height 27
type input "7.99"
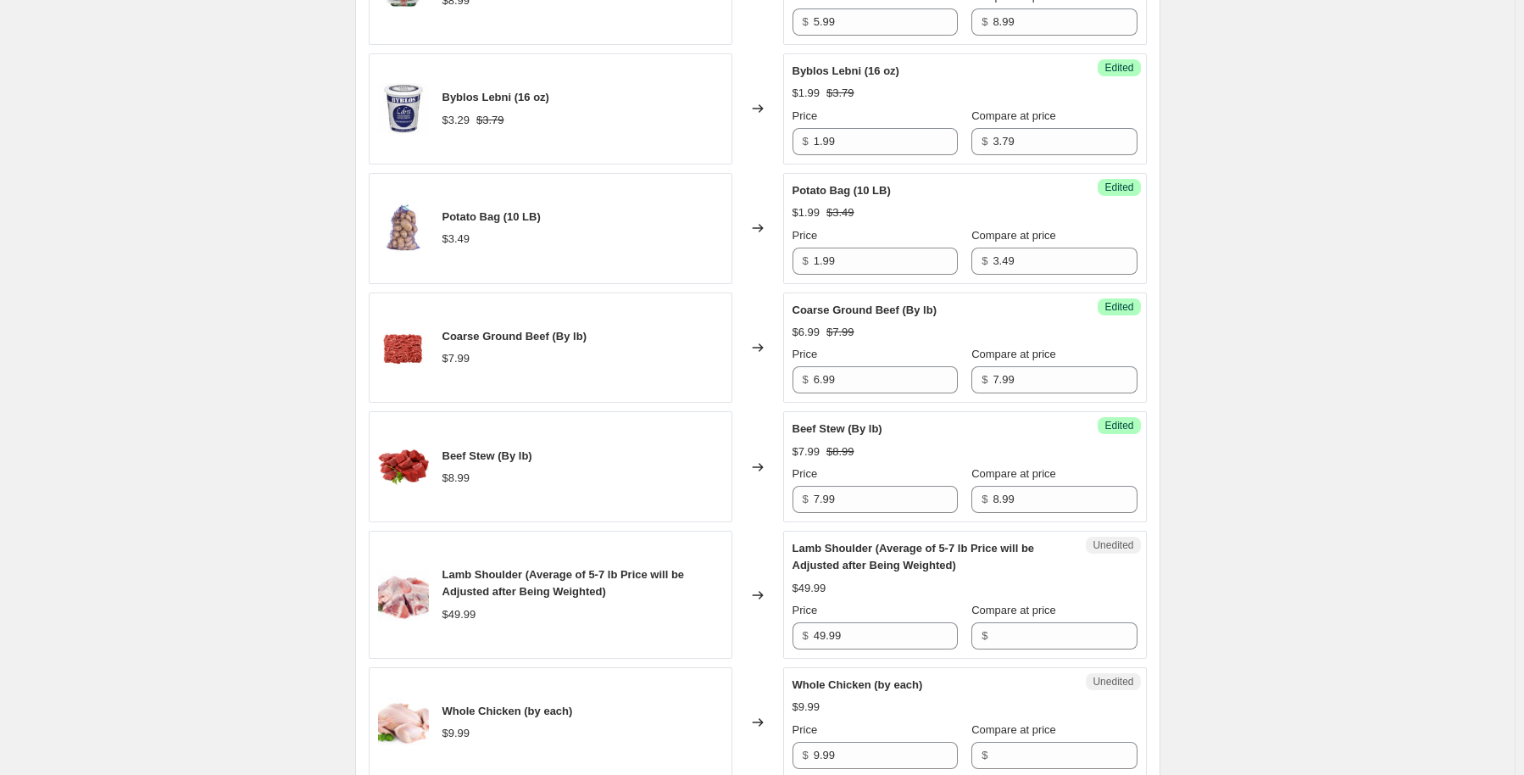
scroll to position [2119, 0]
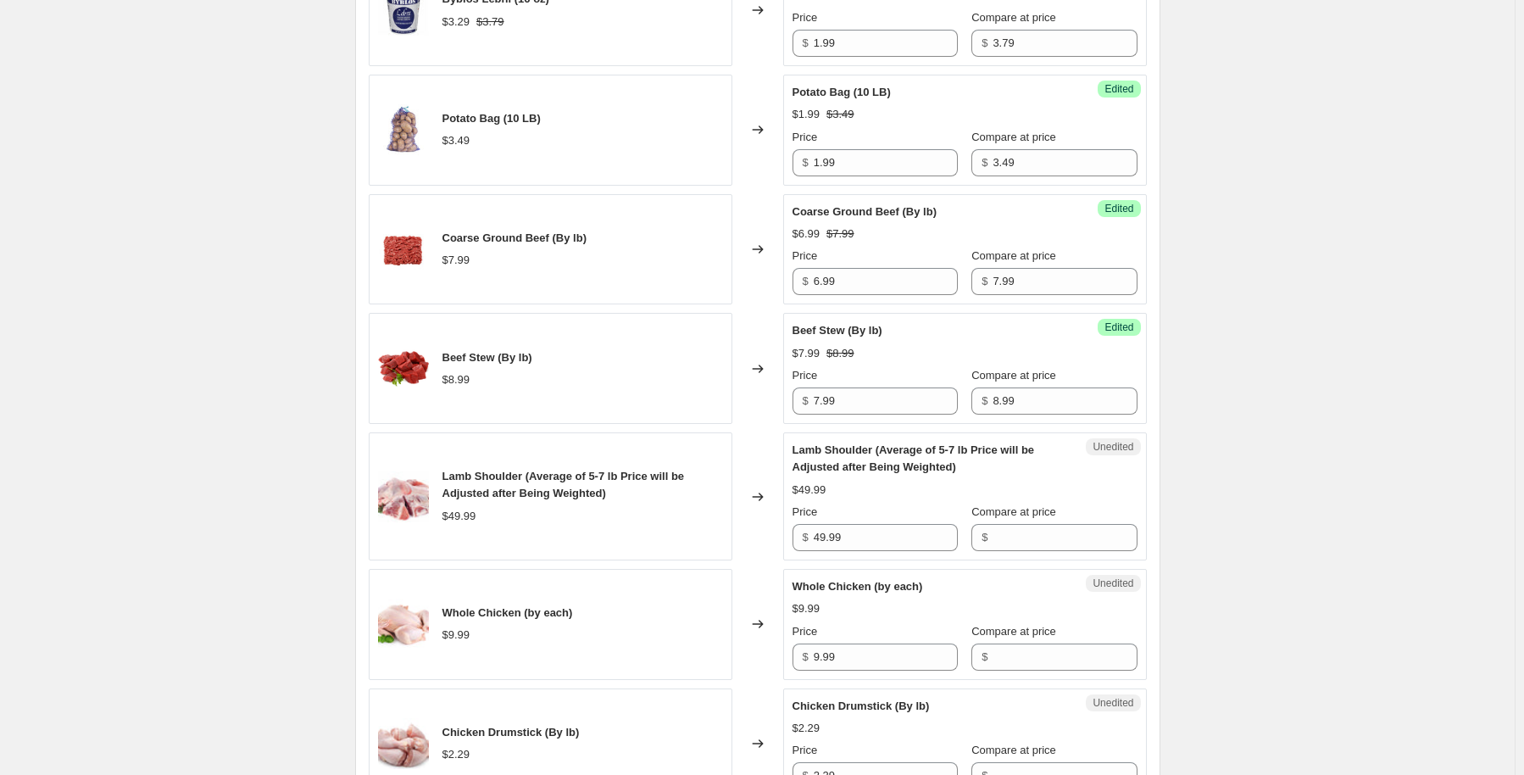
click at [1054, 509] on span "Compare at price" at bounding box center [1013, 511] width 85 height 13
click at [1054, 524] on input "Compare at price" at bounding box center [1065, 537] width 144 height 27
type input "49.99"
drag, startPoint x: 843, startPoint y: 533, endPoint x: 764, endPoint y: 537, distance: 79.7
click at [764, 537] on div "Lamb Shoulder (Average of 5-7 lb Price will be Adjusted after Being Weighted) $…" at bounding box center [758, 496] width 778 height 128
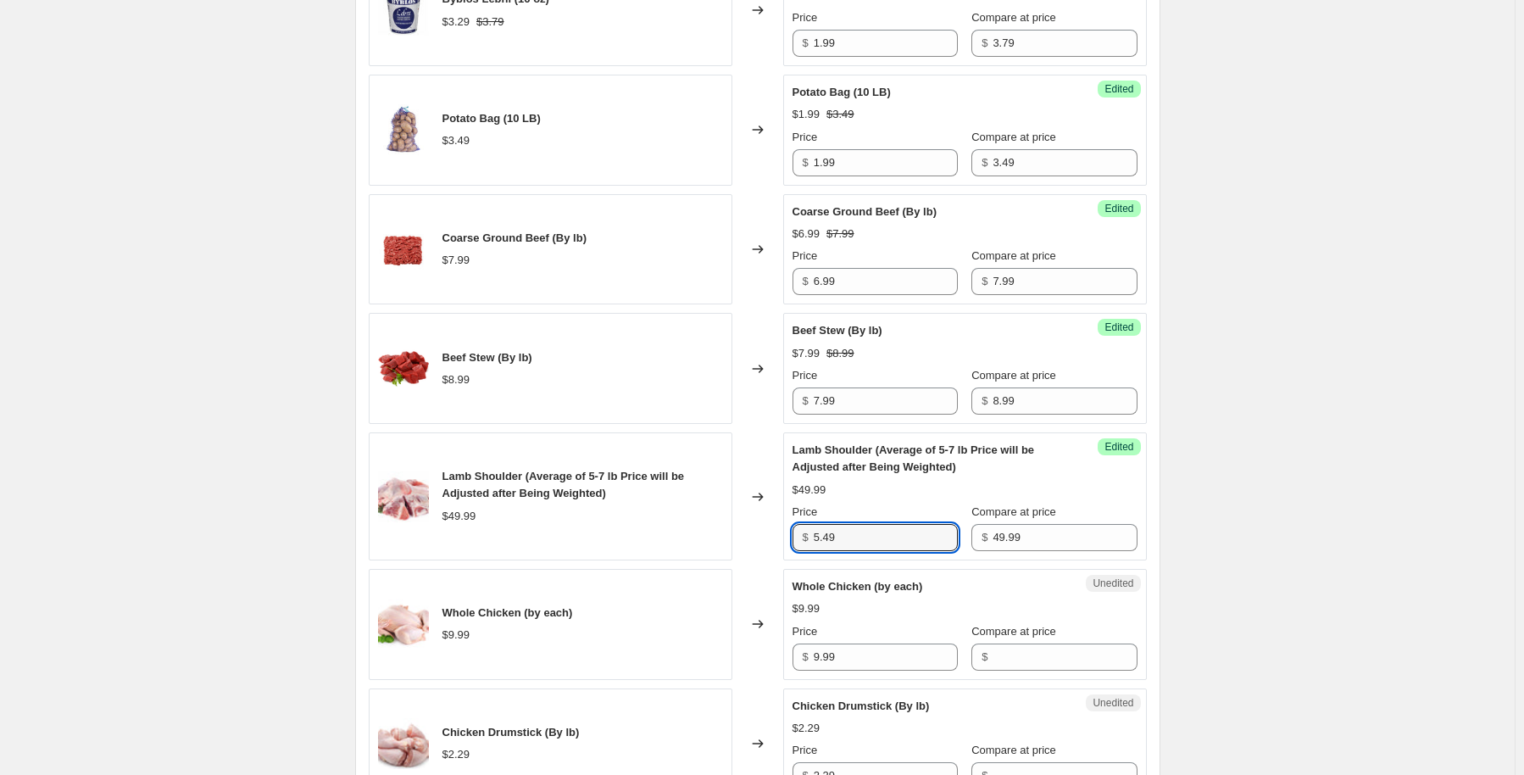
drag, startPoint x: 871, startPoint y: 541, endPoint x: 787, endPoint y: 551, distance: 84.5
click at [787, 551] on div "Success Edited Lamb Shoulder (Average of 5-7 lb Price will be Adjusted after Be…" at bounding box center [965, 496] width 364 height 128
type input "1"
type input "49.99"
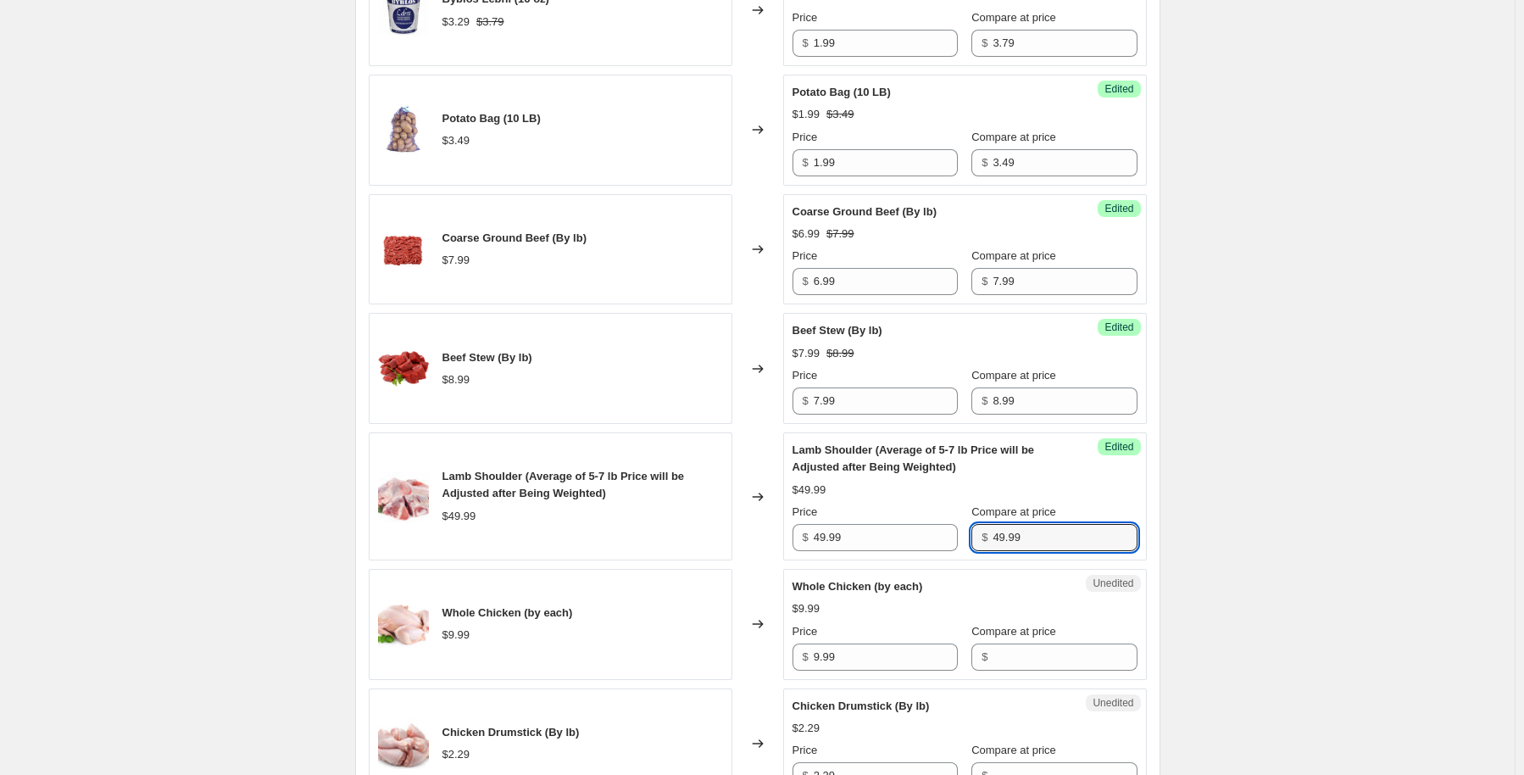
drag, startPoint x: 1029, startPoint y: 533, endPoint x: 871, endPoint y: 547, distance: 158.2
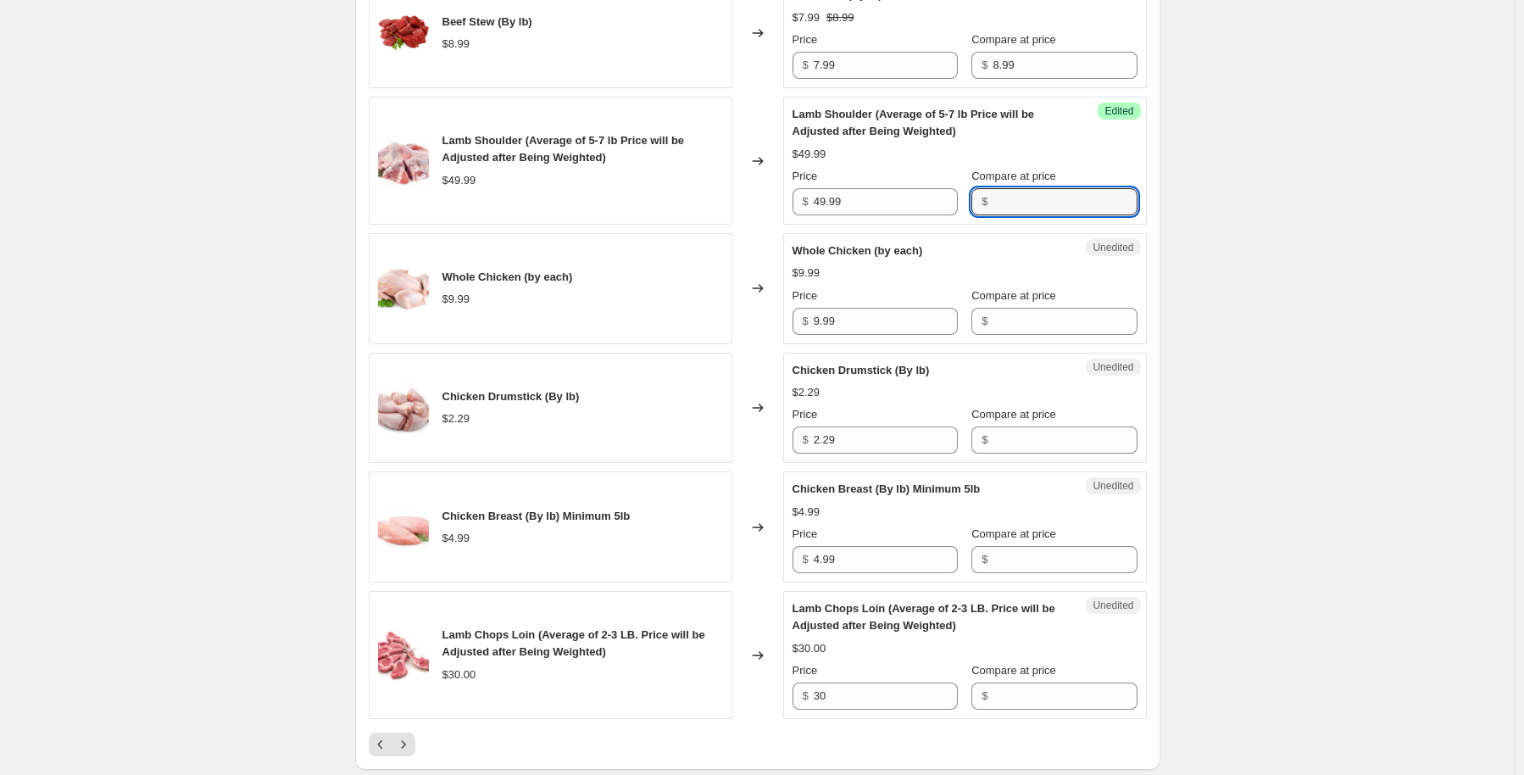
scroll to position [2458, 0]
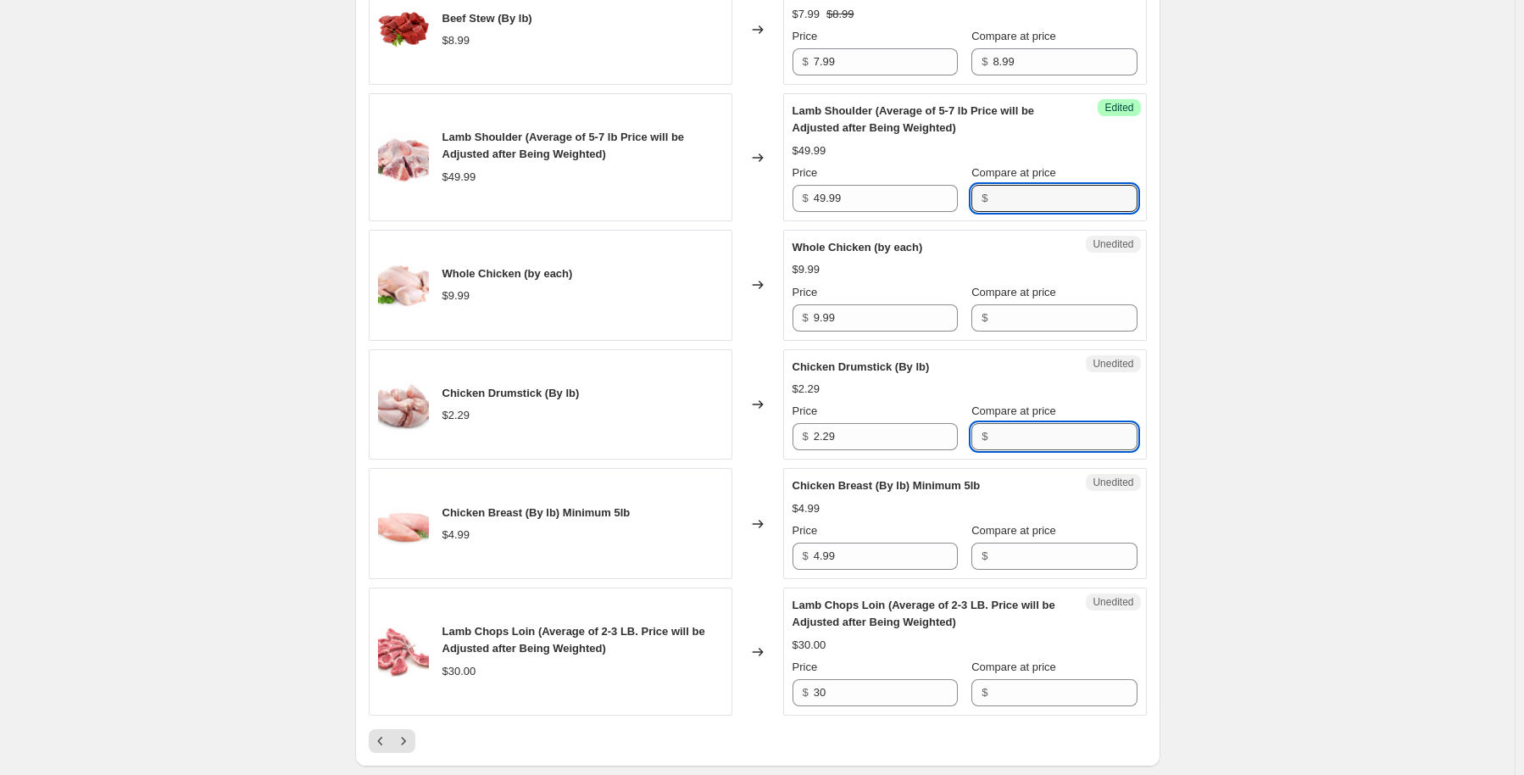
click at [1043, 434] on input "Compare at price" at bounding box center [1065, 436] width 144 height 27
type input "2.29"
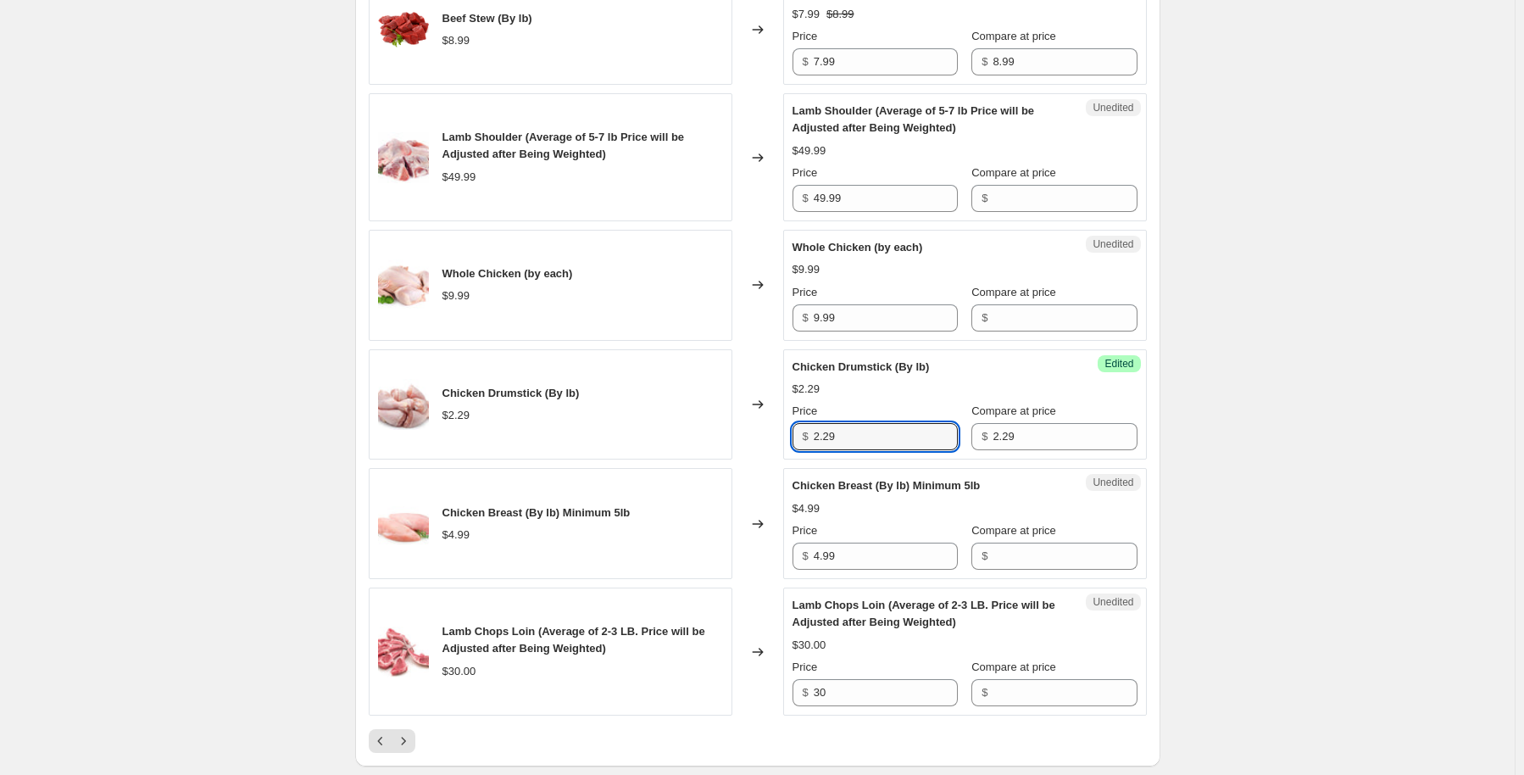
drag, startPoint x: 867, startPoint y: 431, endPoint x: 755, endPoint y: 434, distance: 111.9
click at [755, 434] on div "Chicken Drumstick (By lb) $2.29 Changed to Success Edited Chicken Drumstick (By…" at bounding box center [758, 404] width 778 height 111
type input "1.49"
click at [1031, 548] on input "Compare at price" at bounding box center [1065, 555] width 144 height 27
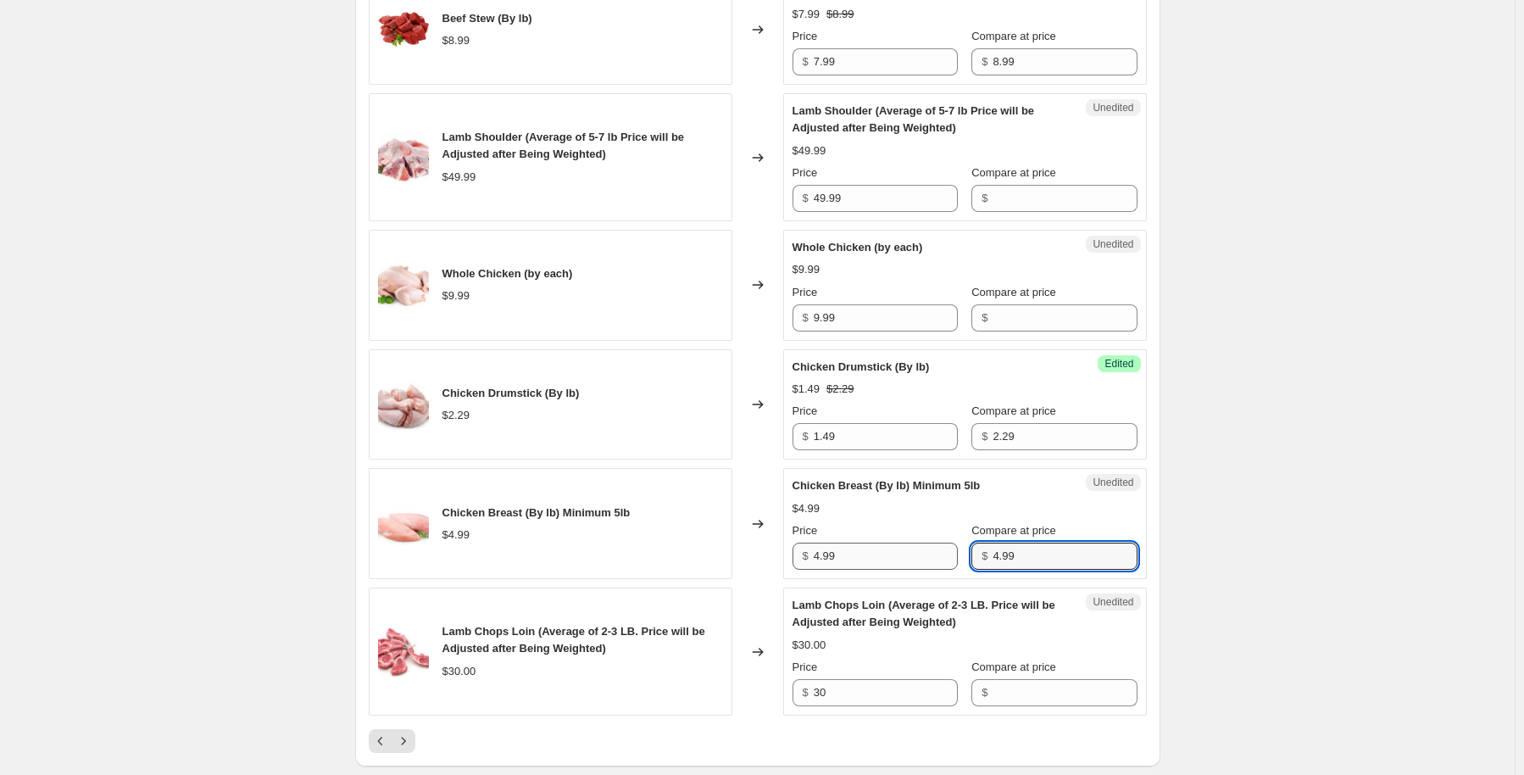
type input "4.99"
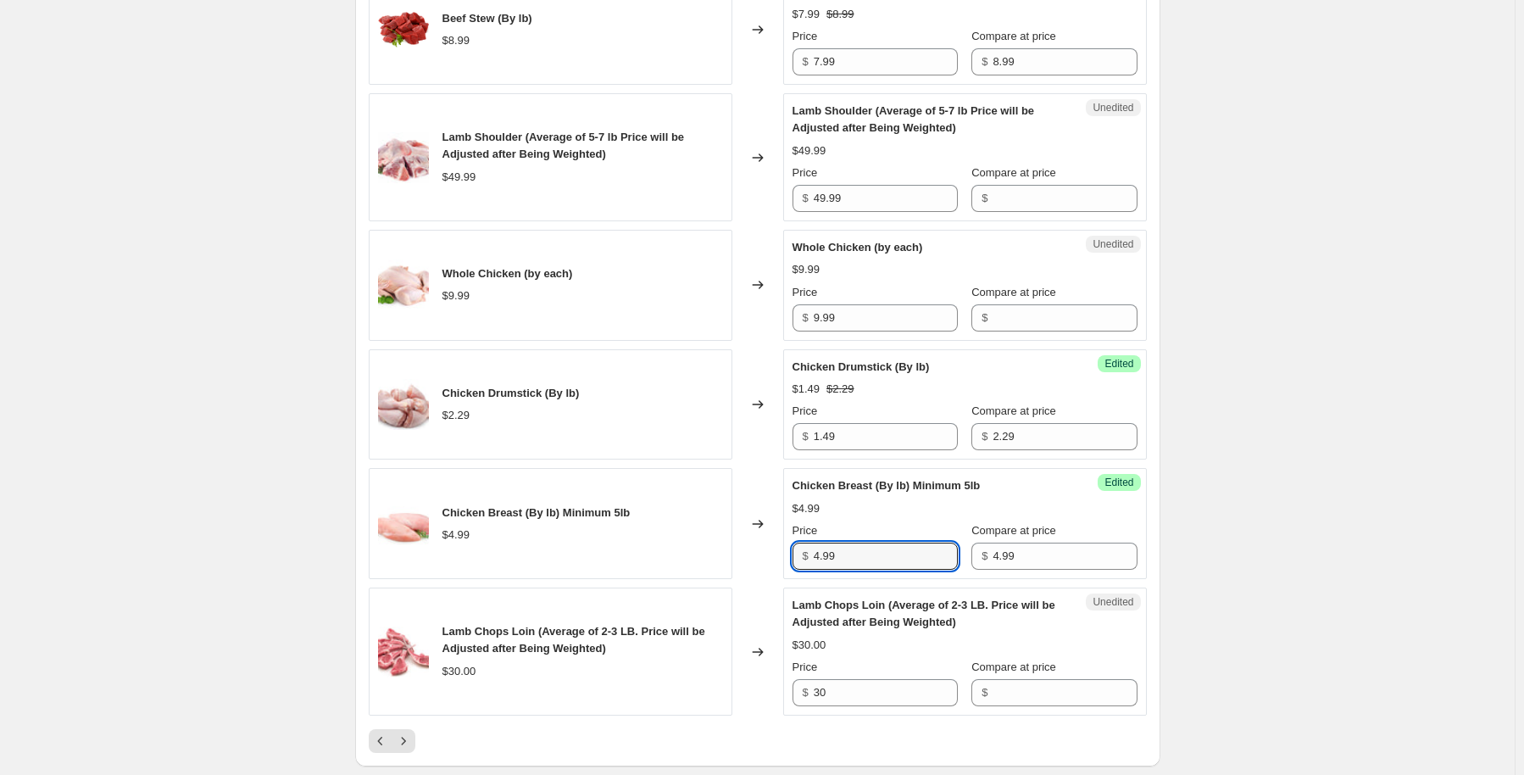
drag, startPoint x: 889, startPoint y: 551, endPoint x: 532, endPoint y: 631, distance: 365.8
type input "2.99"
click at [406, 740] on icon "Next" at bounding box center [403, 740] width 17 height 17
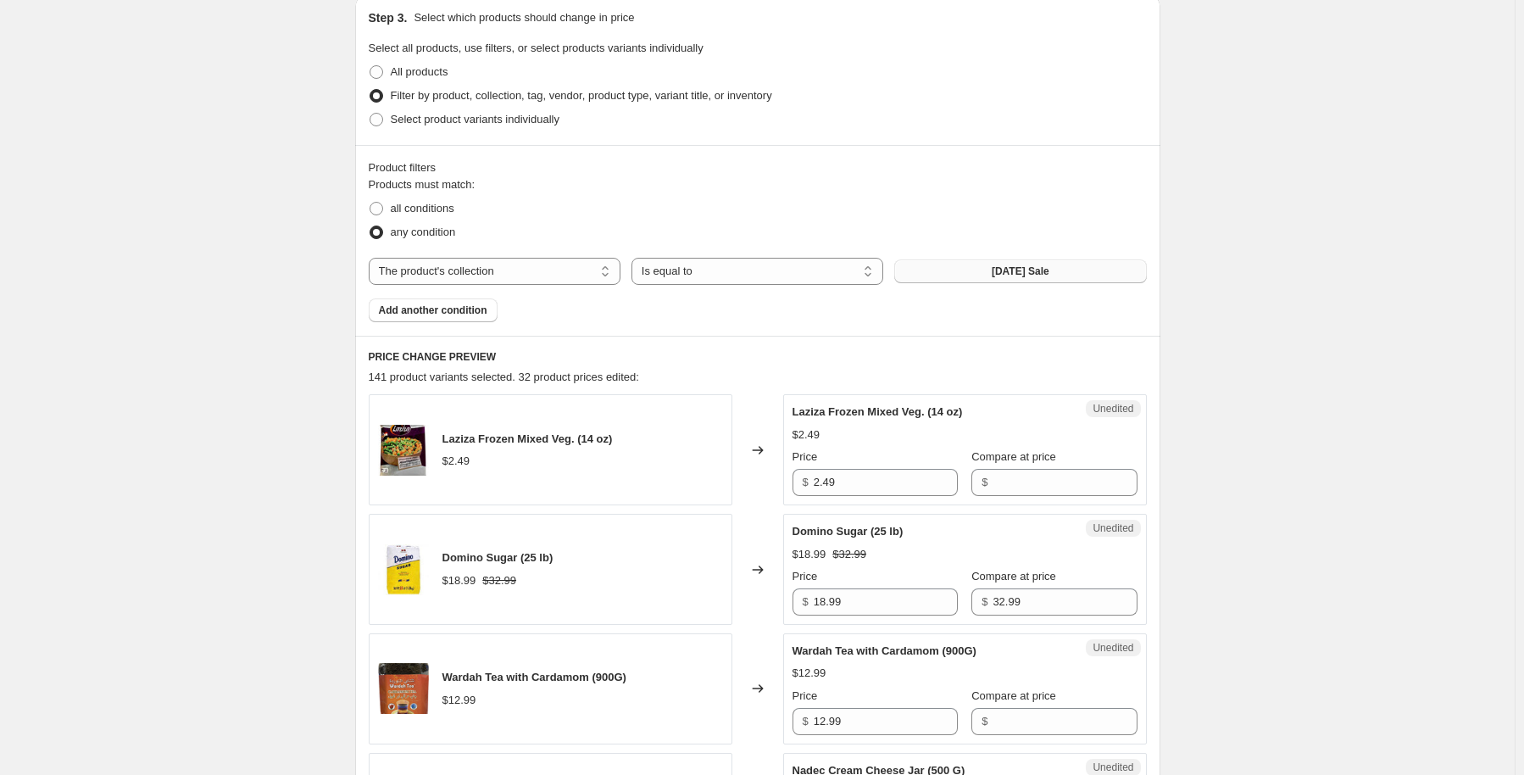
scroll to position [254, 0]
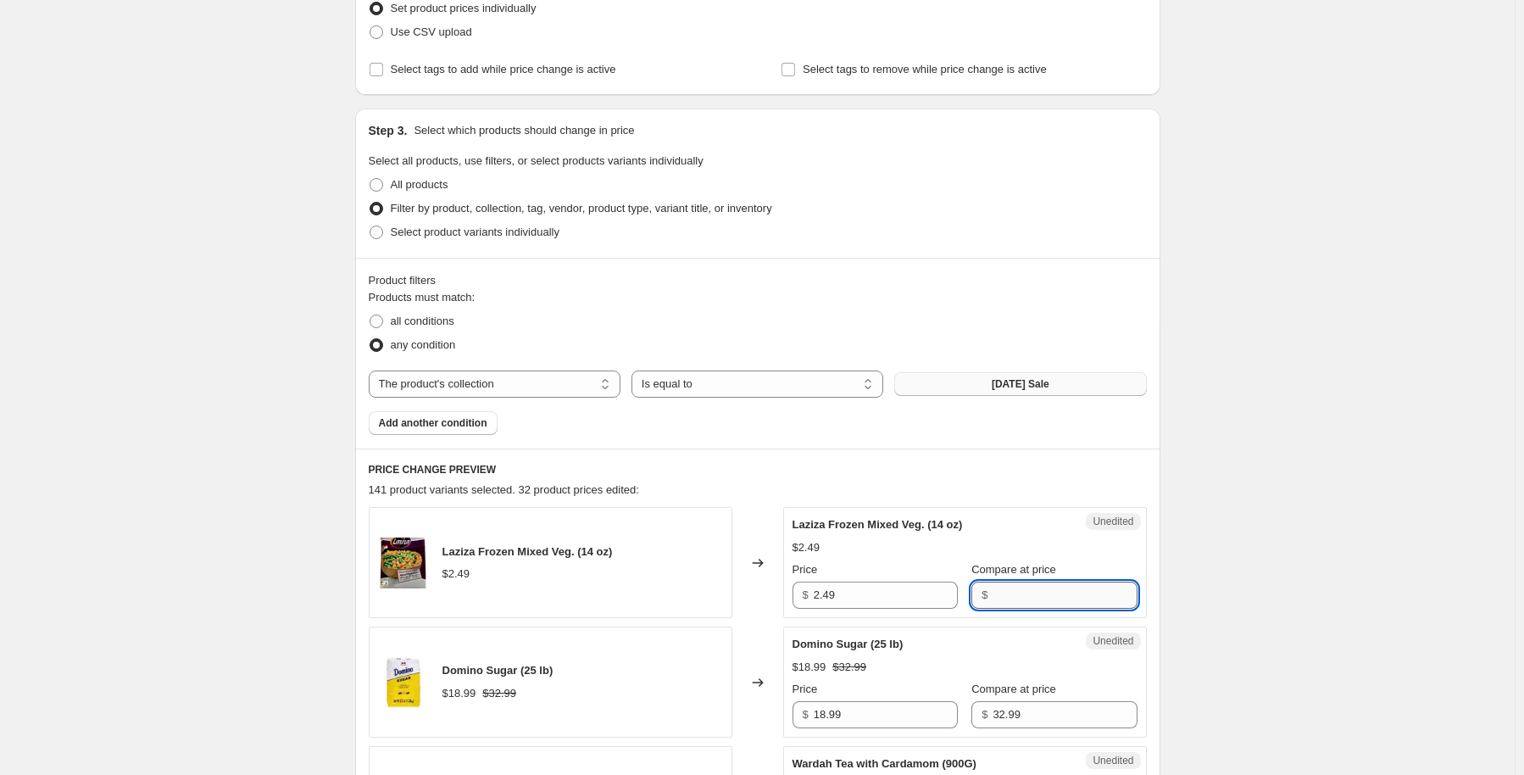
click at [1027, 583] on input "Compare at price" at bounding box center [1065, 594] width 144 height 27
type input "2.49"
click at [820, 594] on input "2.49" at bounding box center [886, 594] width 144 height 27
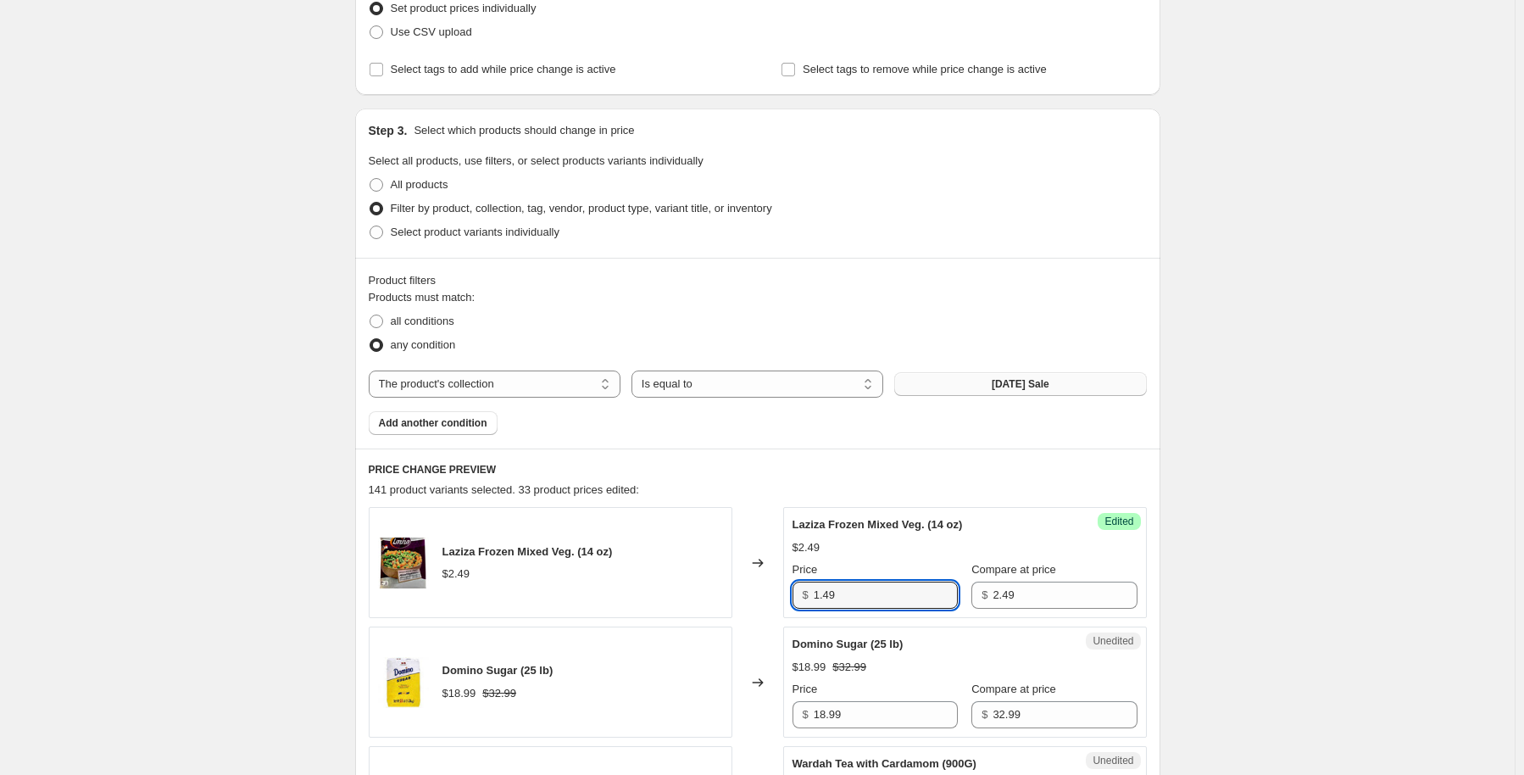
type input "1.49"
click at [966, 509] on div "Success Edited Laziza Frozen Mixed Veg. (14 oz) $1.49 $2.49 Price $ 1.49 Compar…" at bounding box center [965, 562] width 364 height 111
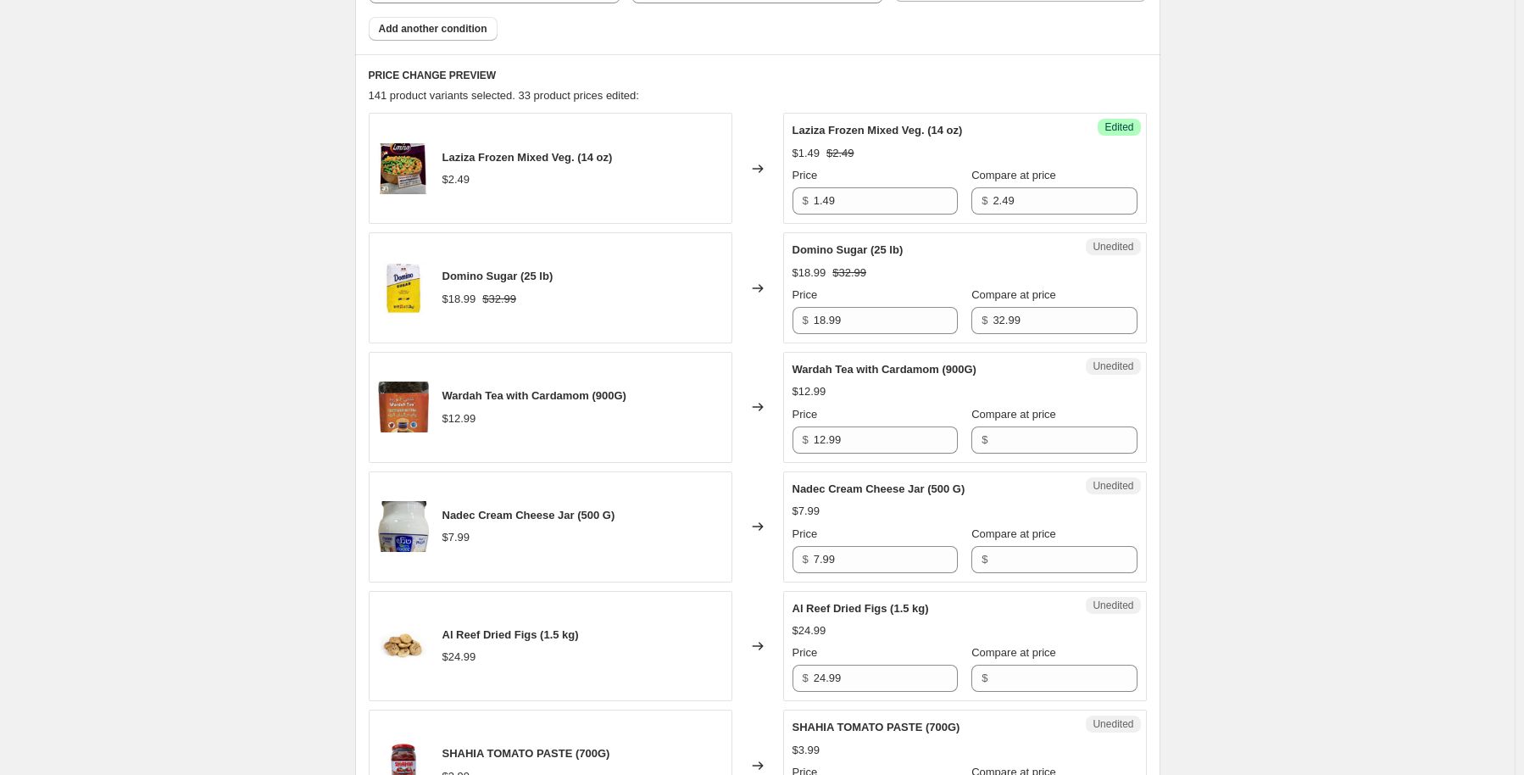
scroll to position [678, 0]
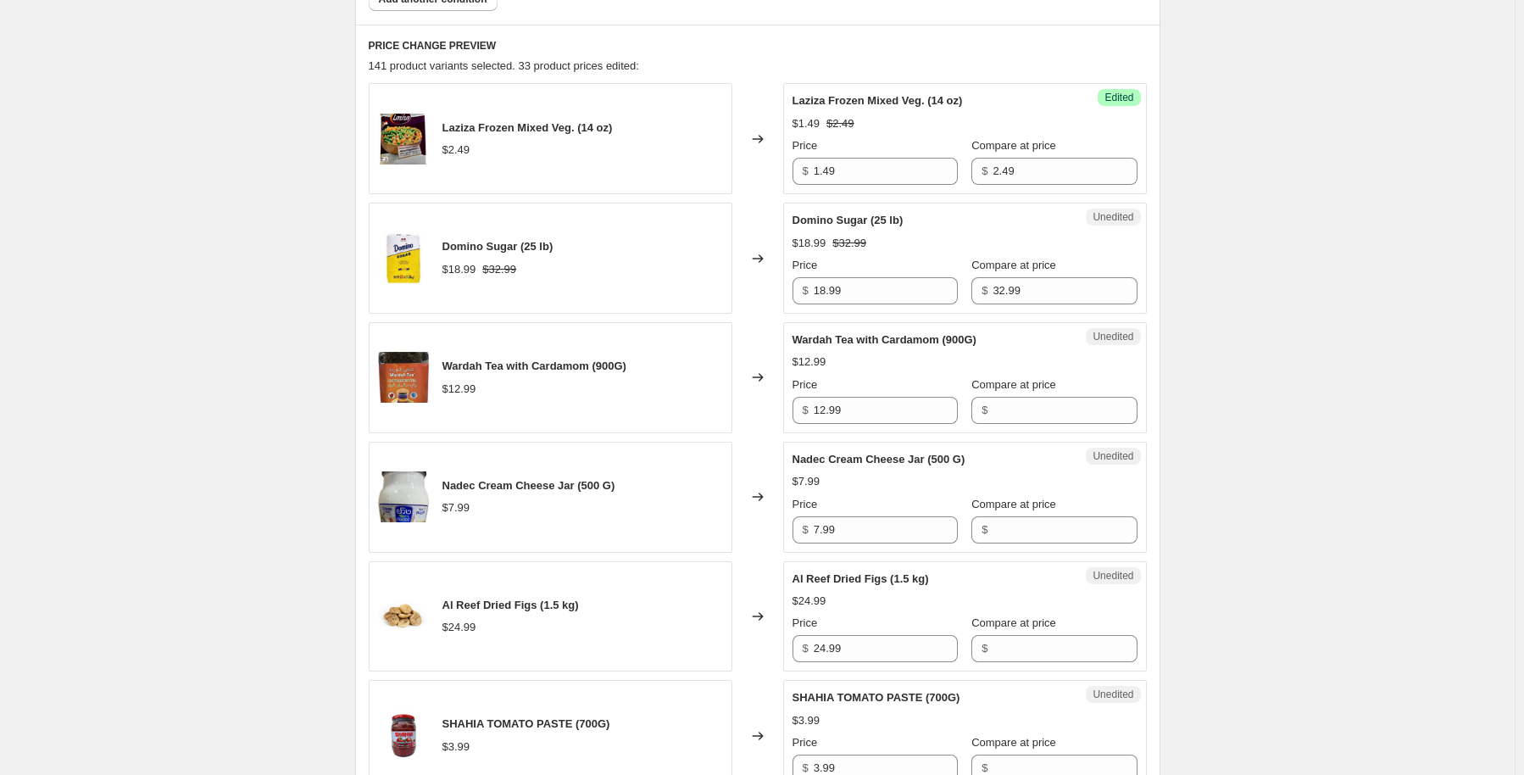
click at [1023, 380] on span "Compare at price" at bounding box center [1013, 384] width 85 height 13
click at [1023, 397] on input "Compare at price" at bounding box center [1065, 410] width 144 height 27
click at [1021, 401] on input "Compare at price" at bounding box center [1065, 410] width 144 height 27
type input "12.99"
drag, startPoint x: 827, startPoint y: 411, endPoint x: 783, endPoint y: 404, distance: 44.6
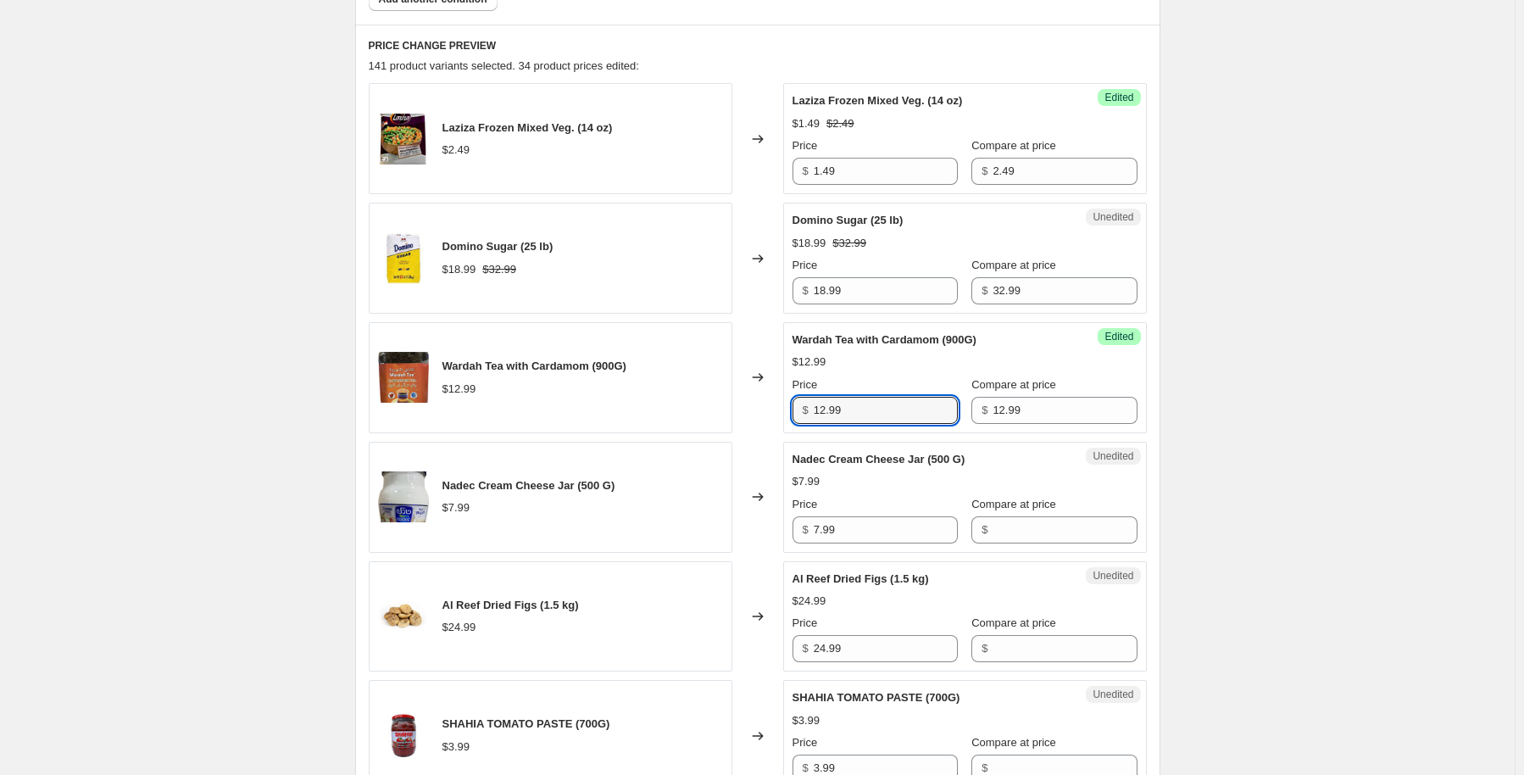
click at [790, 406] on div "Success Edited Wardah Tea with Cardamom (900G) $12.99 Price $ 12.99 Compare at …" at bounding box center [965, 377] width 364 height 111
type input "6.99"
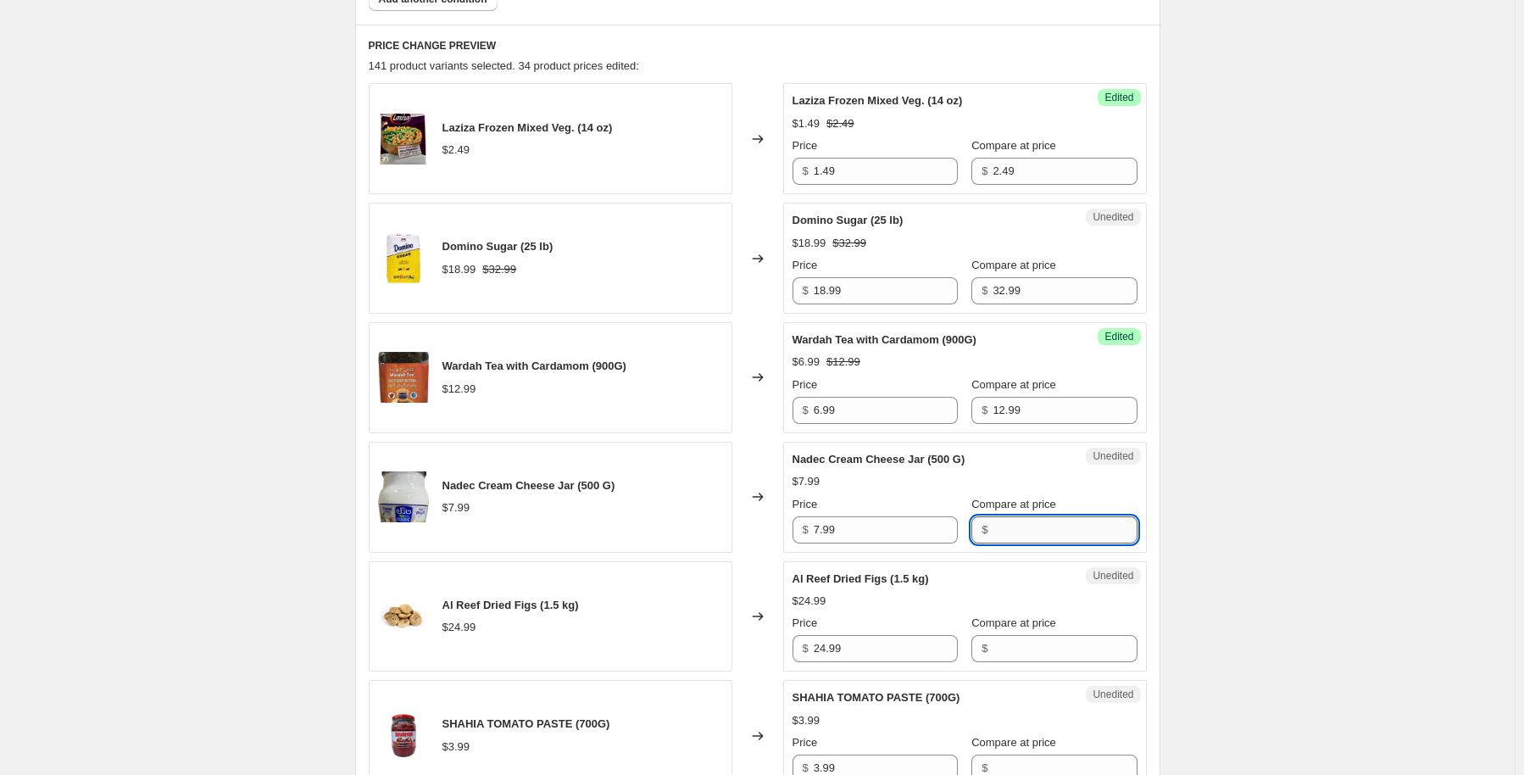
click at [1041, 521] on input "Compare at price" at bounding box center [1065, 529] width 144 height 27
type input "7.99"
click at [818, 524] on input "7.99" at bounding box center [886, 529] width 144 height 27
click at [820, 533] on input "7.99" at bounding box center [886, 529] width 144 height 27
click at [825, 531] on input "7.99" at bounding box center [886, 529] width 144 height 27
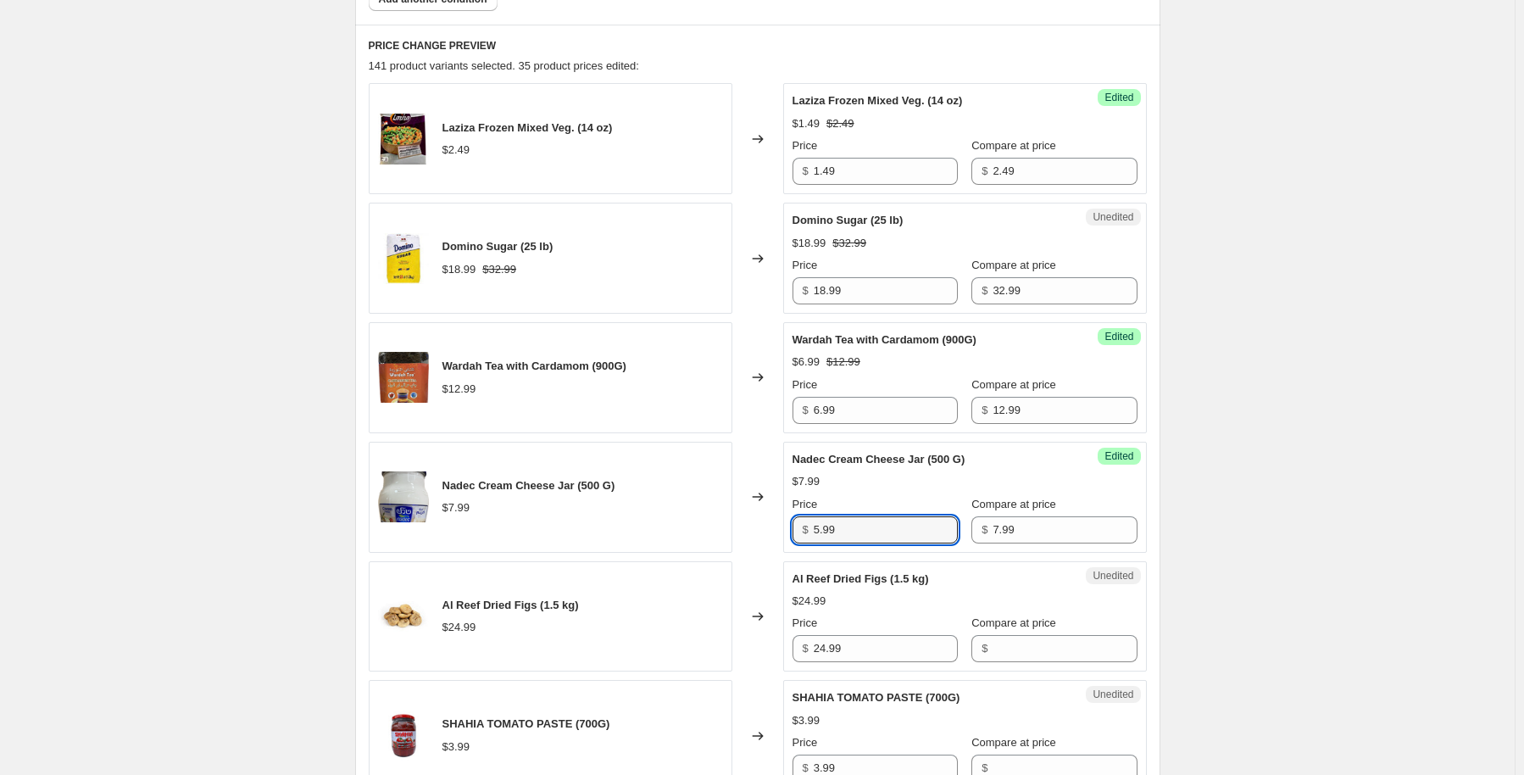
type input "5.99"
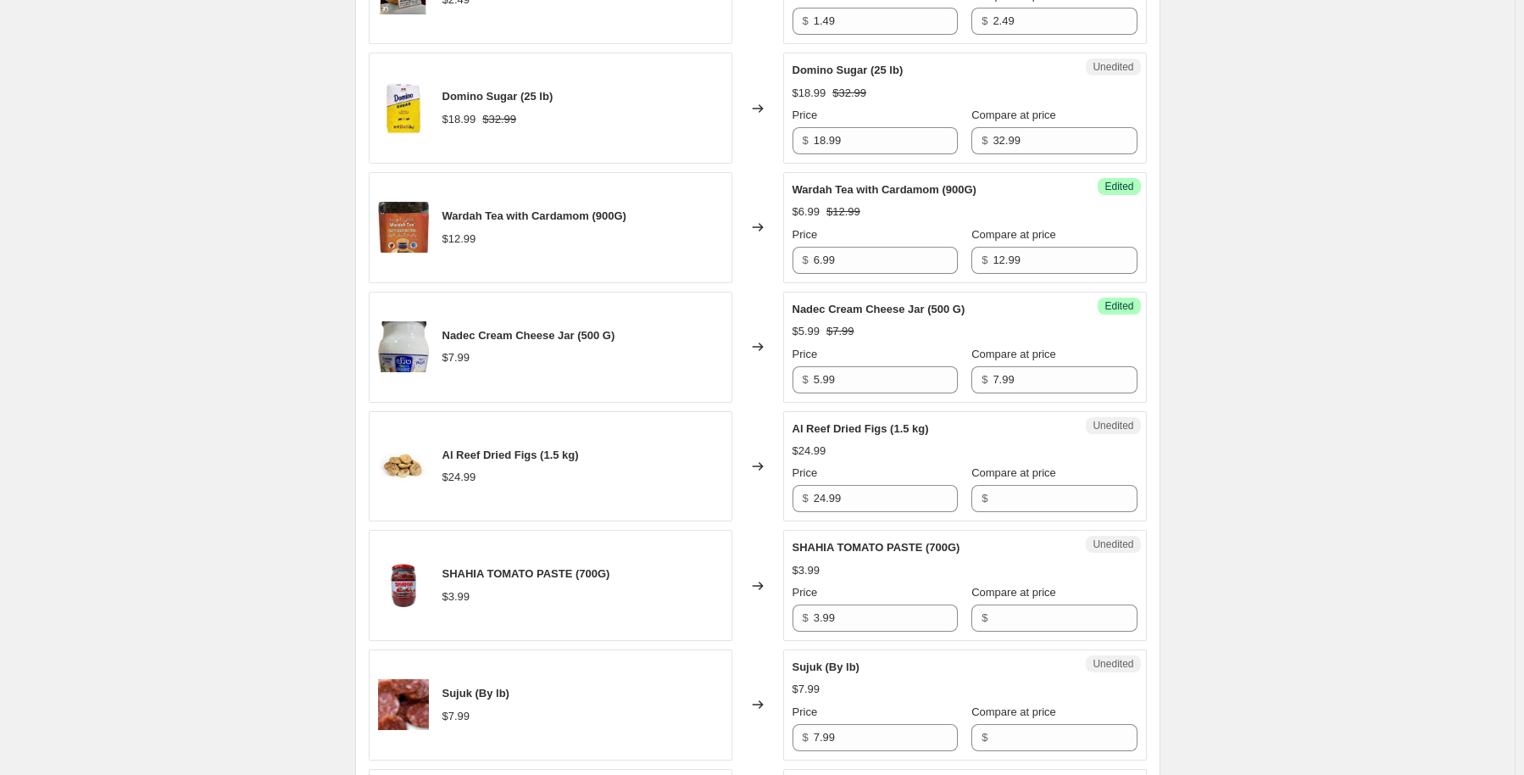
scroll to position [848, 0]
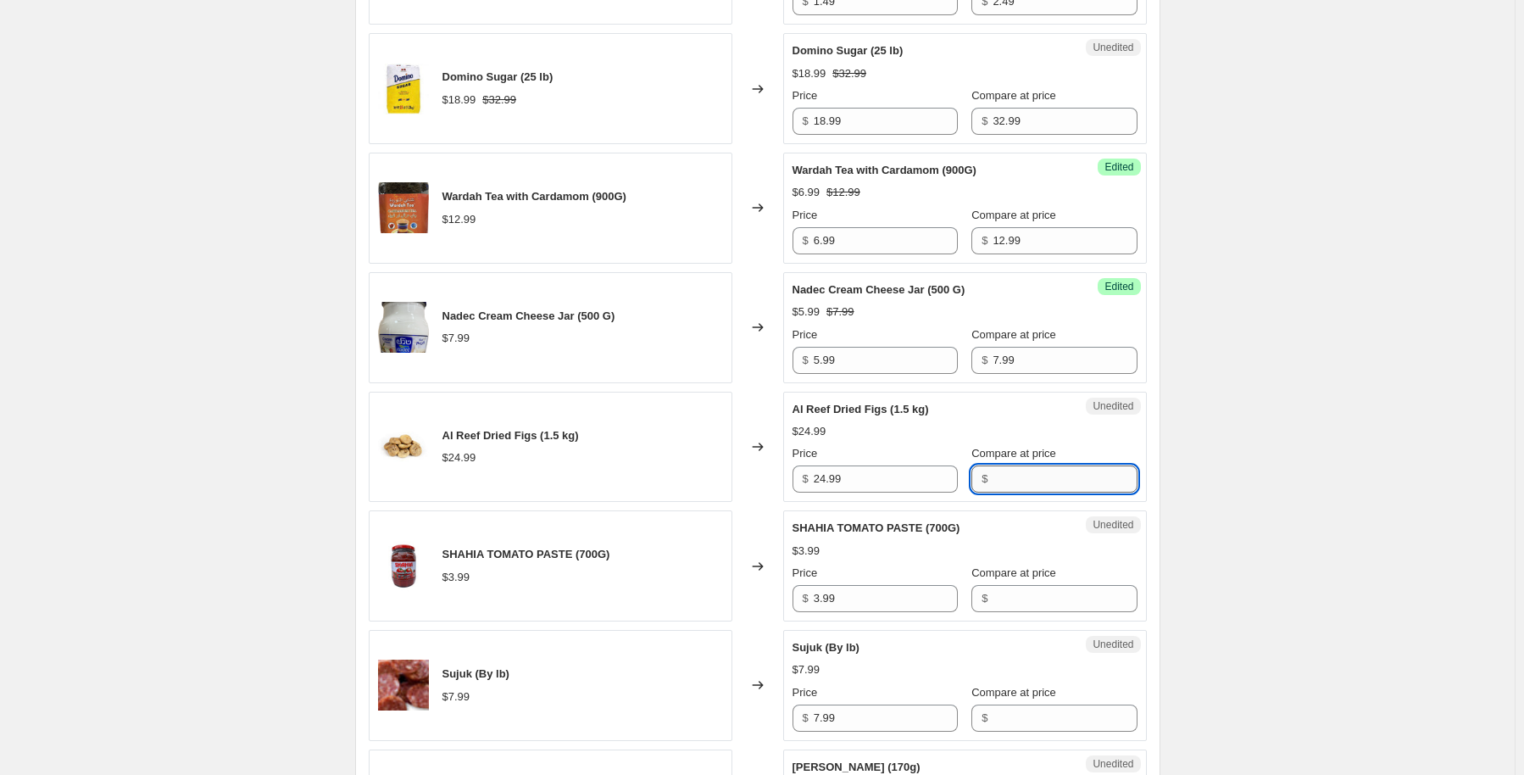
click at [1040, 475] on input "Compare at price" at bounding box center [1065, 478] width 144 height 27
type input "24.99"
drag, startPoint x: 1039, startPoint y: 475, endPoint x: 882, endPoint y: 494, distance: 158.0
click at [882, 494] on div "Unedited Al Reef Dried Figs (1.5 kg) $24.99 Price $ 24.99 Compare at price $ 24…" at bounding box center [965, 447] width 364 height 111
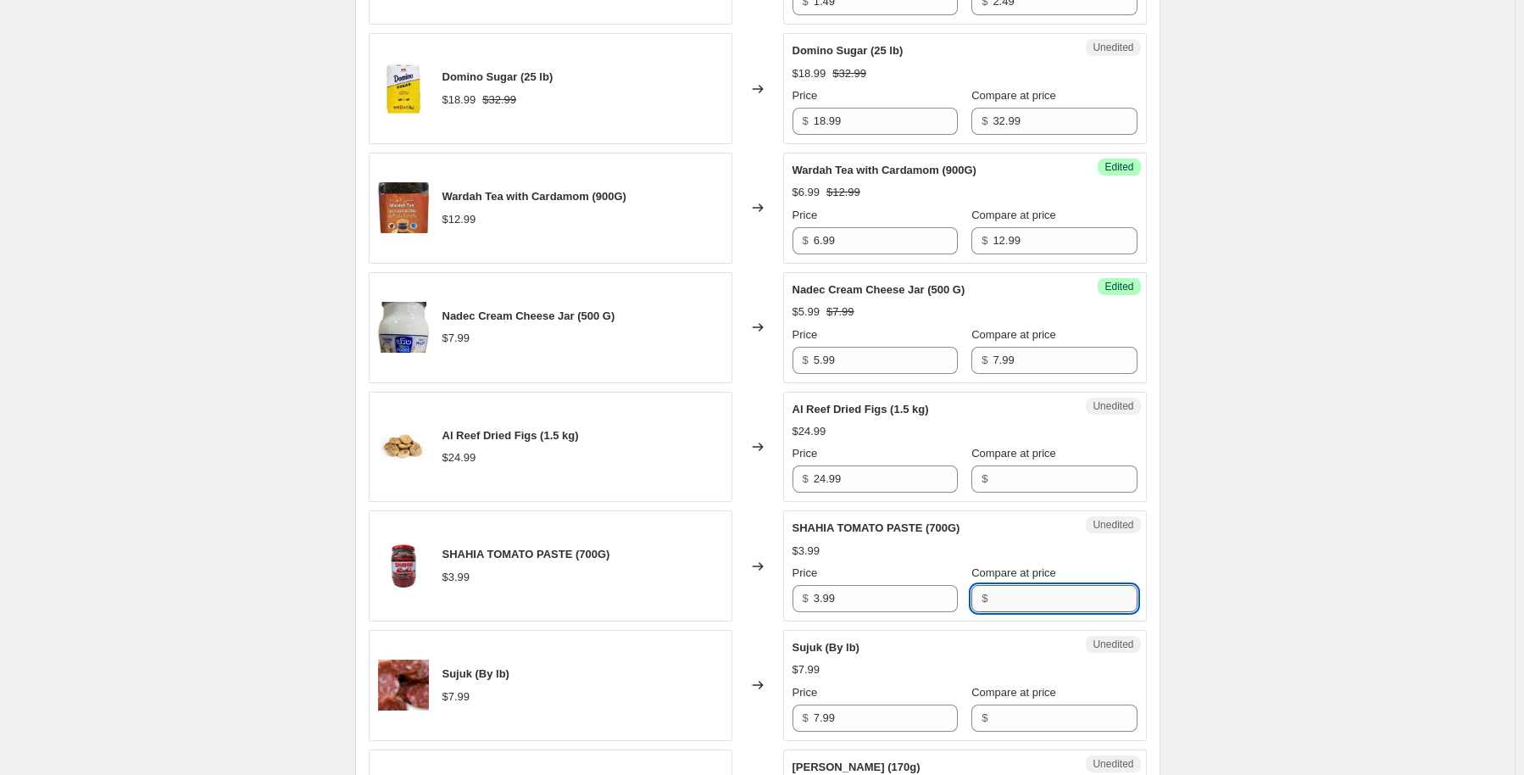
click at [1058, 604] on input "Compare at price" at bounding box center [1065, 598] width 144 height 27
type input "3.99"
click at [820, 597] on input "3.99" at bounding box center [886, 598] width 144 height 27
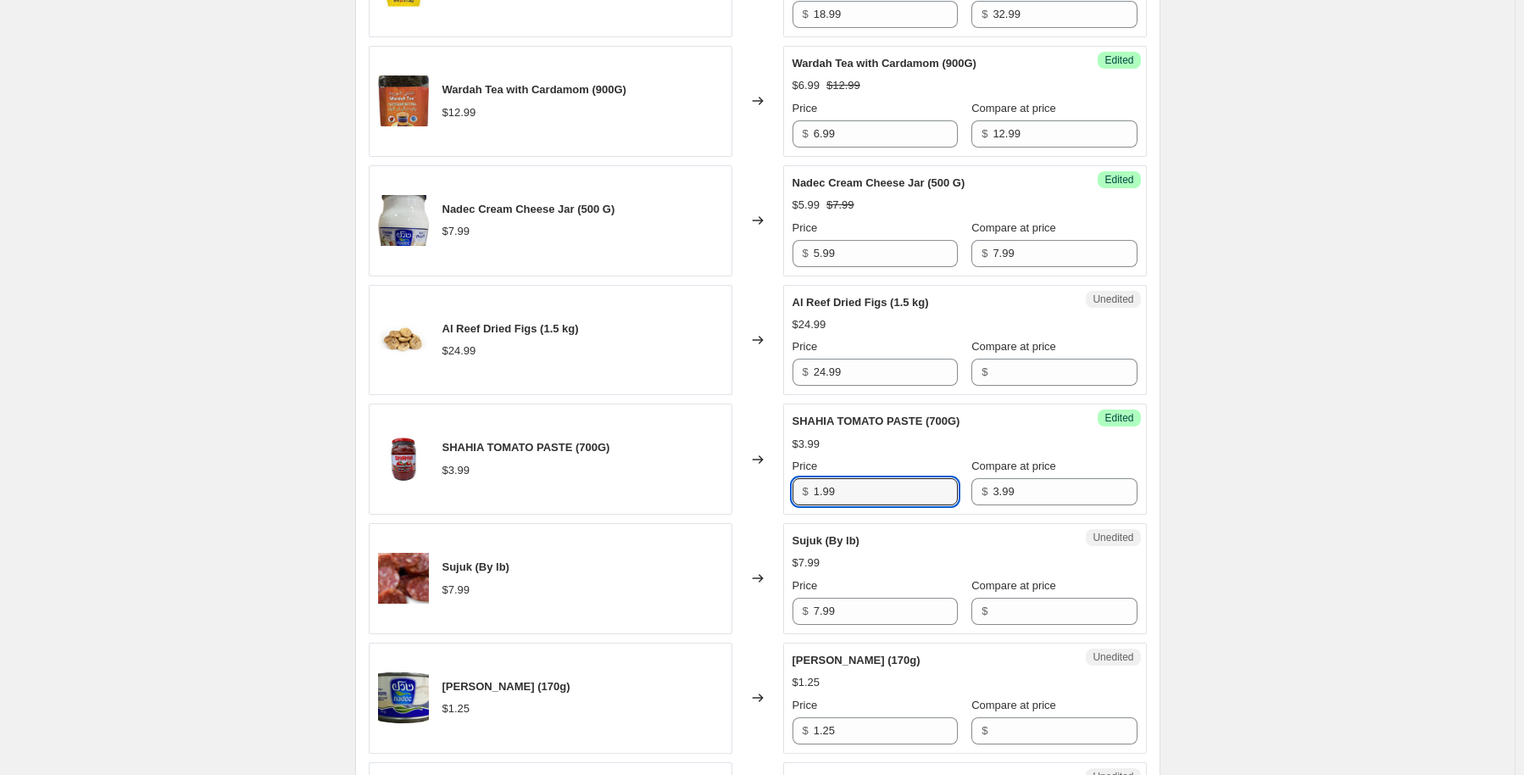
scroll to position [1017, 0]
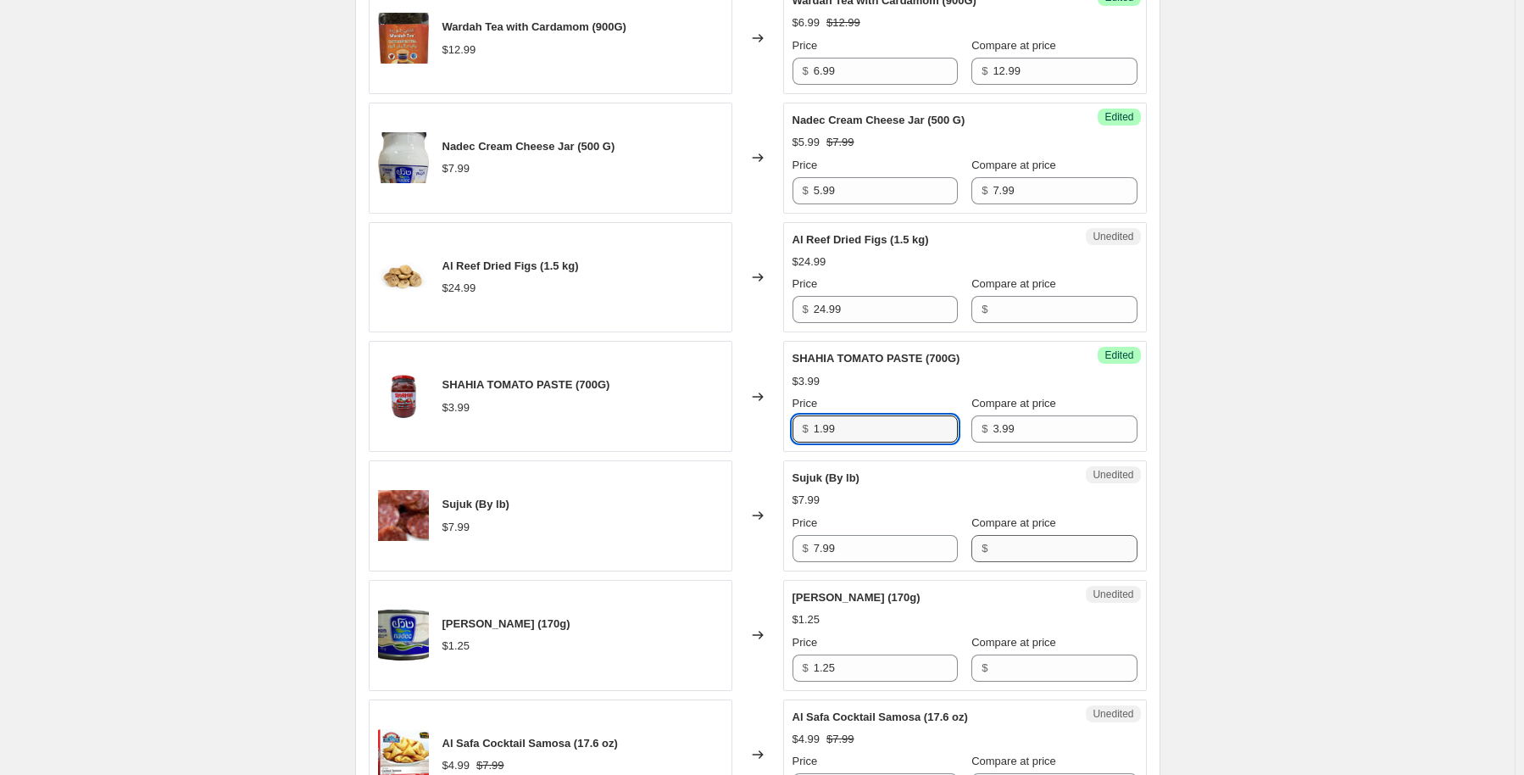
type input "1.99"
click at [993, 557] on input "Compare at price" at bounding box center [1065, 548] width 144 height 27
type input "7.99"
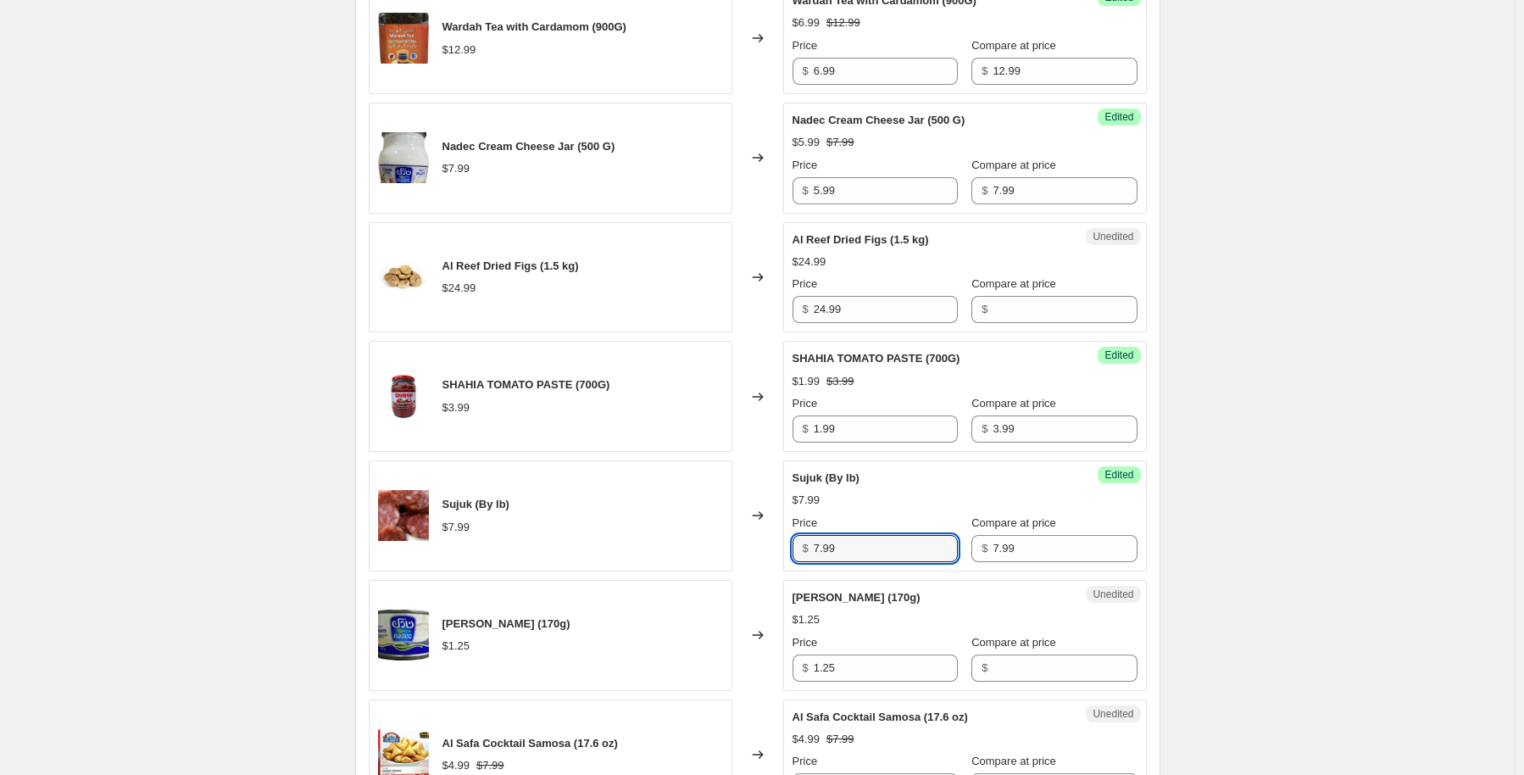
drag, startPoint x: 822, startPoint y: 544, endPoint x: 809, endPoint y: 544, distance: 13.6
click at [809, 544] on div "$ 7.99" at bounding box center [875, 548] width 165 height 27
type input "6.99"
click at [1147, 507] on div "Success Edited Sujuk (By lb) $7.99 Price $ 6.99 Compare at price $ 7.99" at bounding box center [965, 515] width 364 height 111
click at [1003, 663] on input "Compare at price" at bounding box center [1065, 667] width 144 height 27
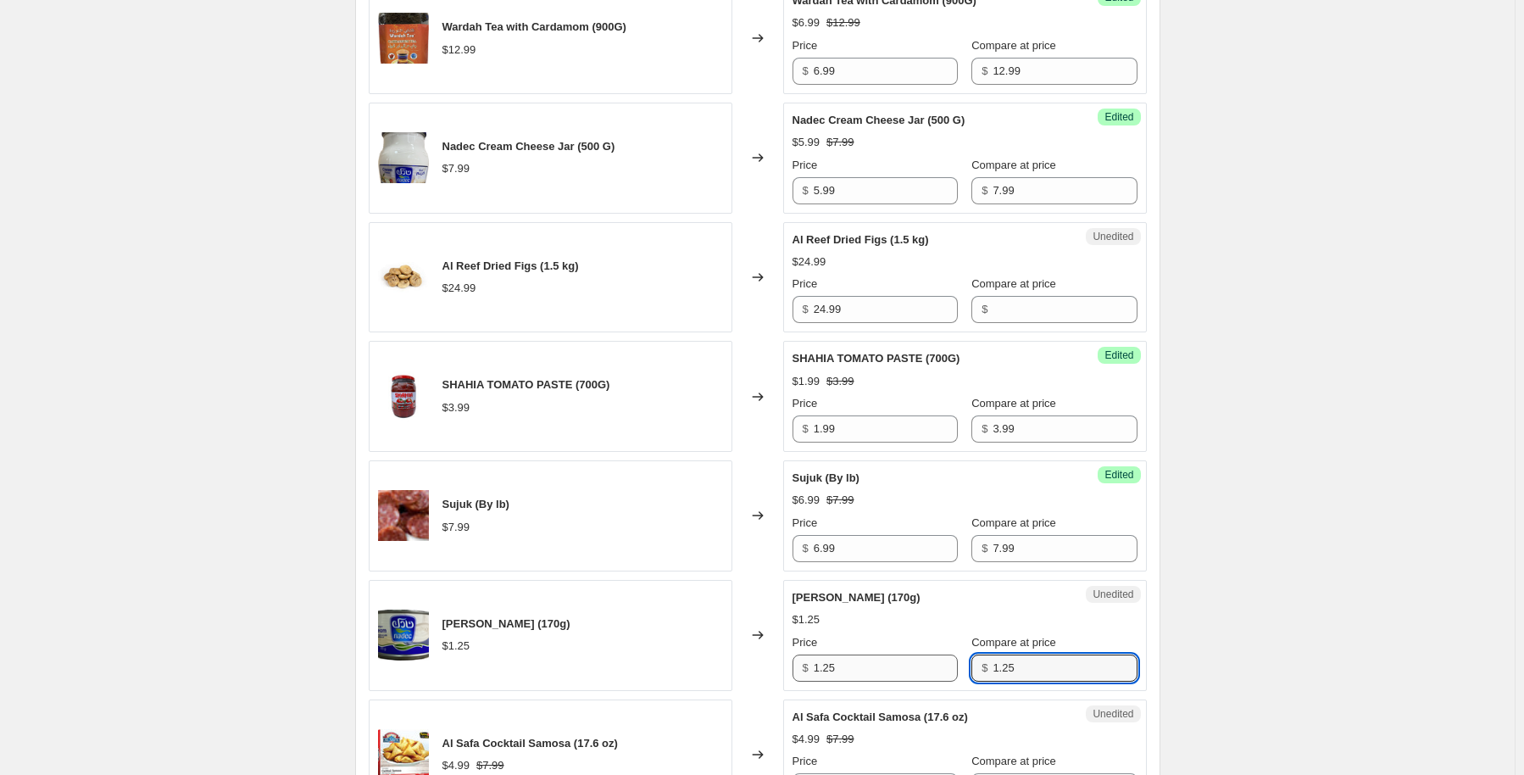
type input "1.25"
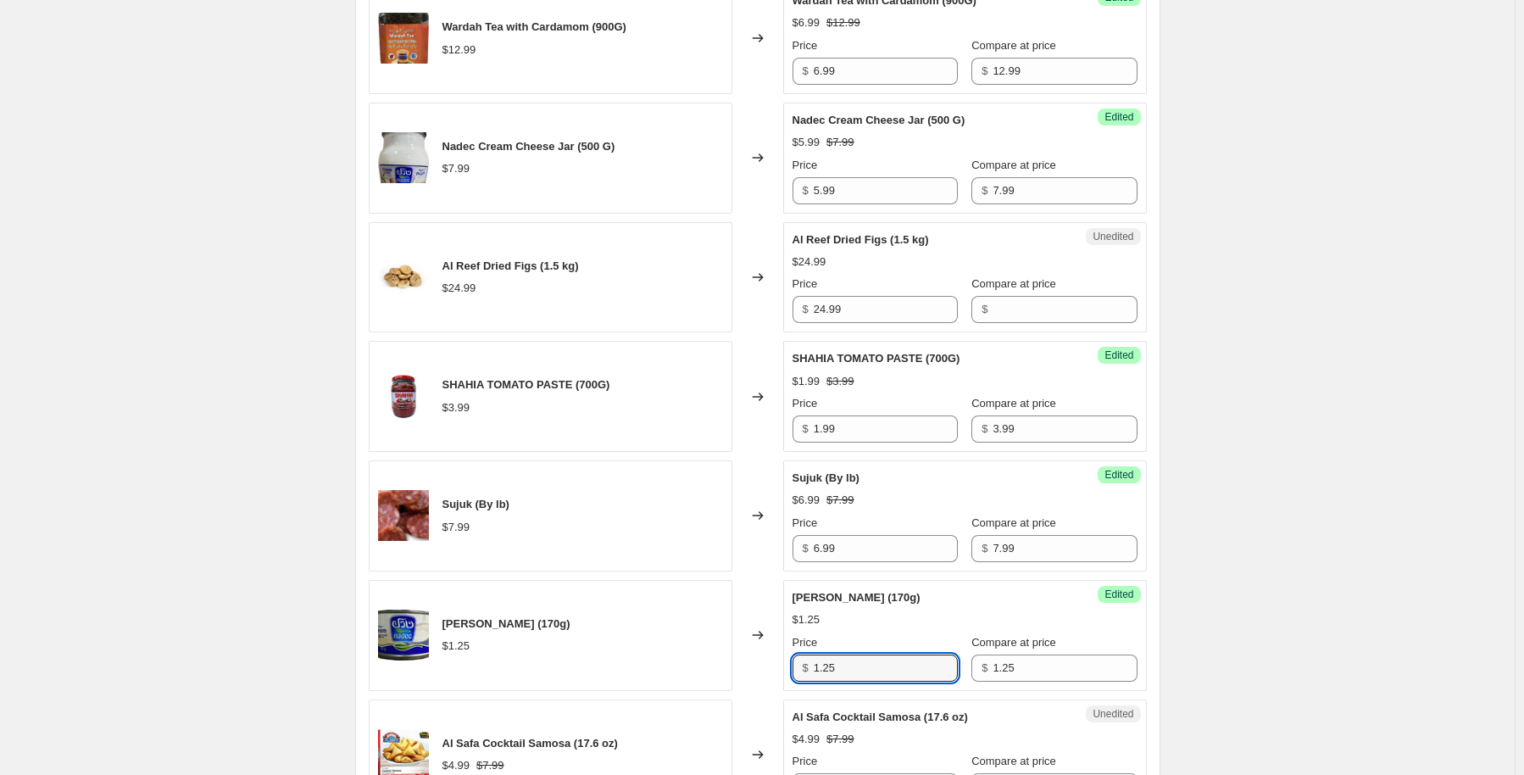
drag, startPoint x: 857, startPoint y: 669, endPoint x: 665, endPoint y: 696, distance: 194.3
type input "0.99"
click at [1410, 408] on div "Create new price change job. This page is ready Create new price change job Dra…" at bounding box center [757, 718] width 1515 height 3470
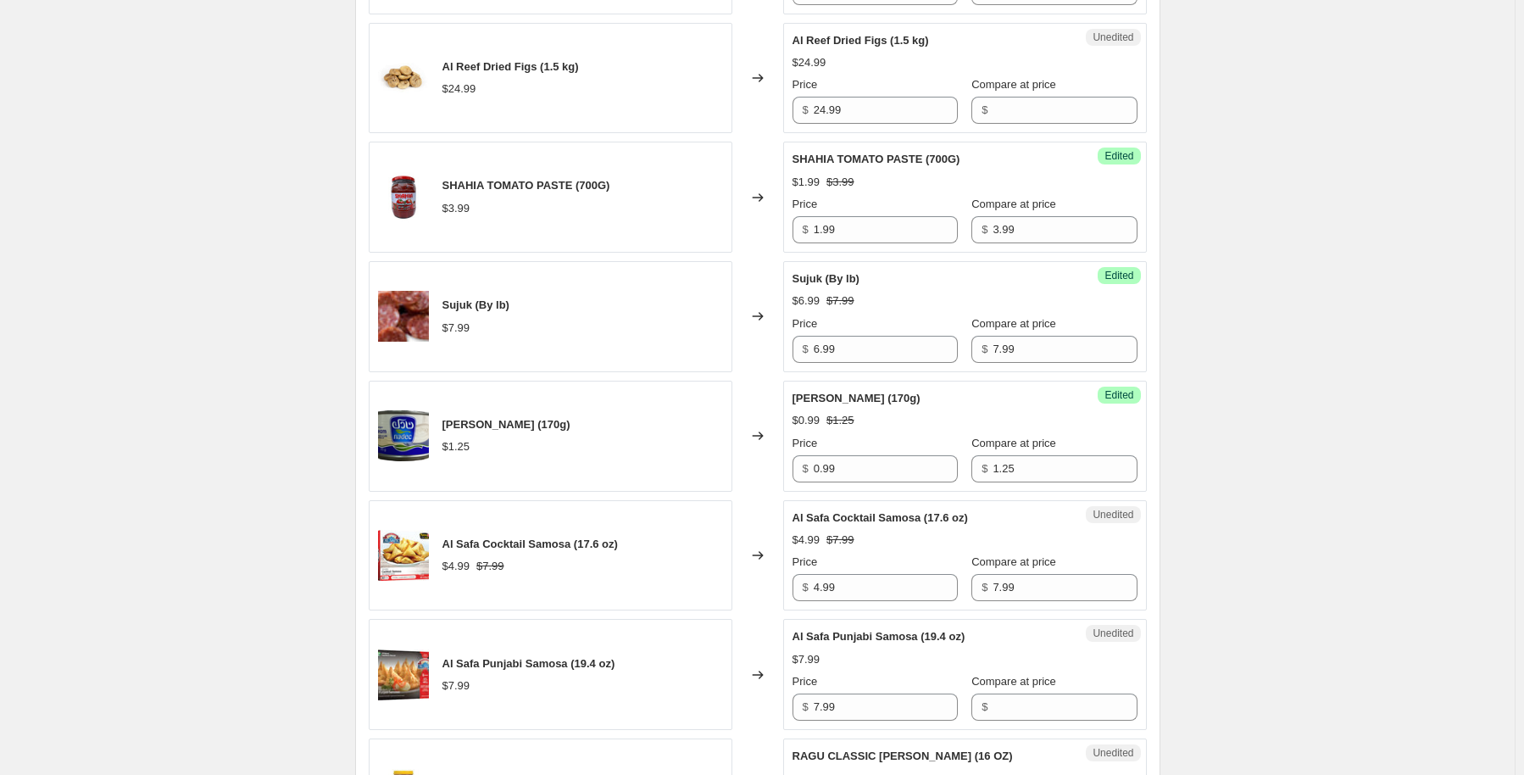
scroll to position [1610, 0]
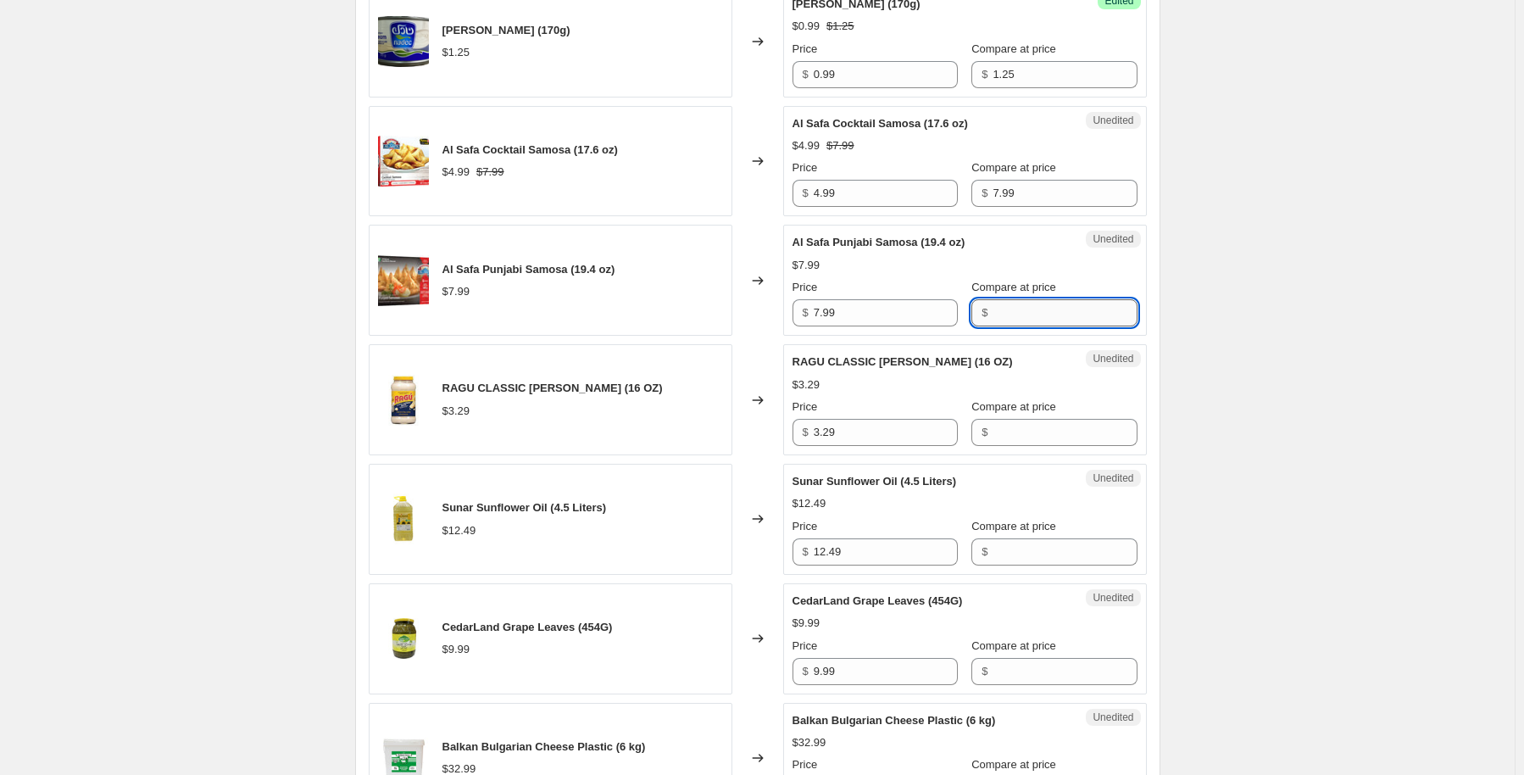
click at [997, 303] on input "Compare at price" at bounding box center [1065, 312] width 144 height 27
type input "7.99"
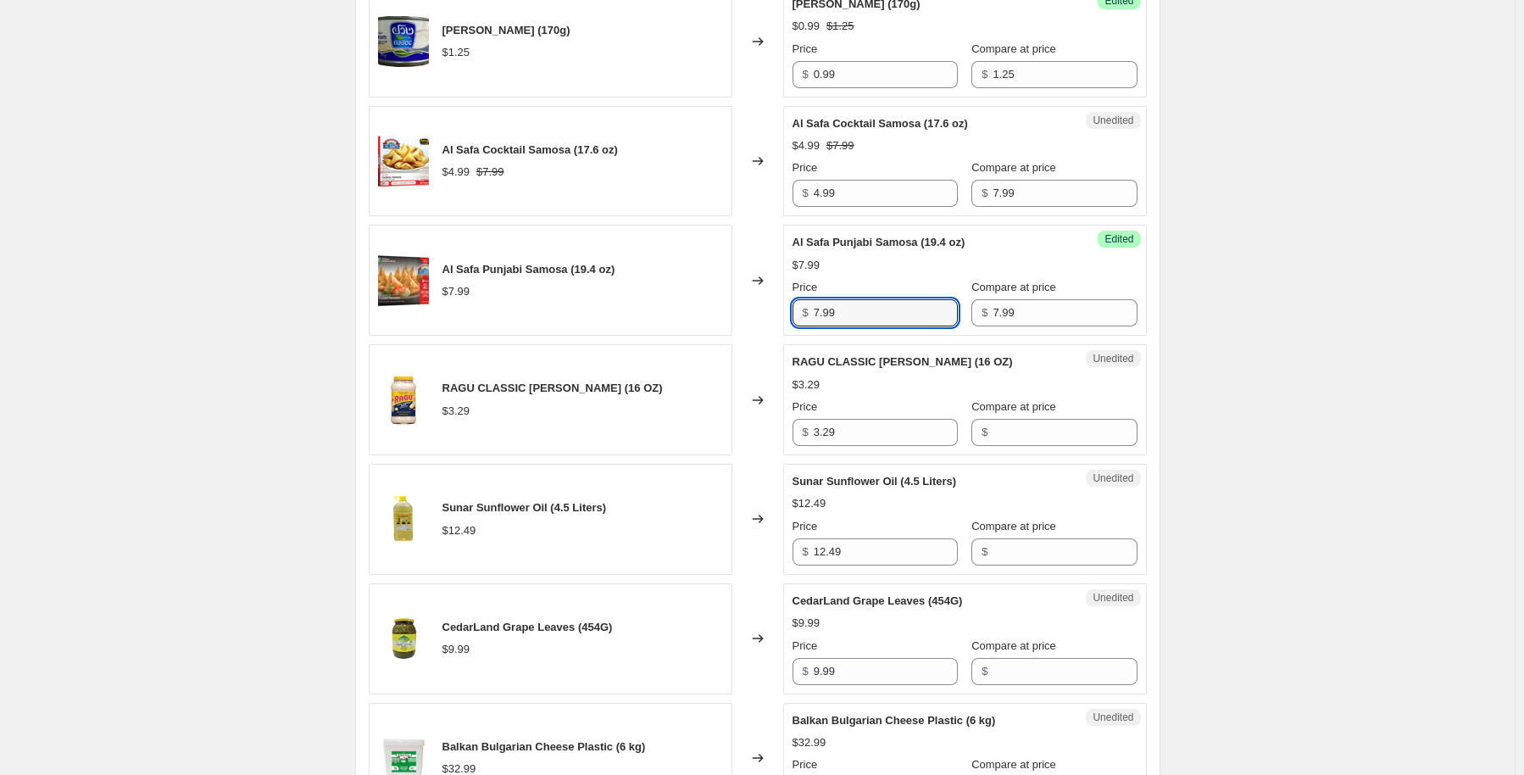
drag, startPoint x: 914, startPoint y: 305, endPoint x: 783, endPoint y: 303, distance: 130.6
click at [783, 303] on div "Al Safa Punjabi Samosa (19.4 oz) $7.99 Changed to Success Edited Al Safa Punjab…" at bounding box center [758, 280] width 778 height 111
type input "4.99"
drag, startPoint x: 1234, startPoint y: 440, endPoint x: 1207, endPoint y: 442, distance: 27.2
click at [1233, 442] on div "Create new price change job. This page is ready Create new price change job Dra…" at bounding box center [757, 125] width 1515 height 3470
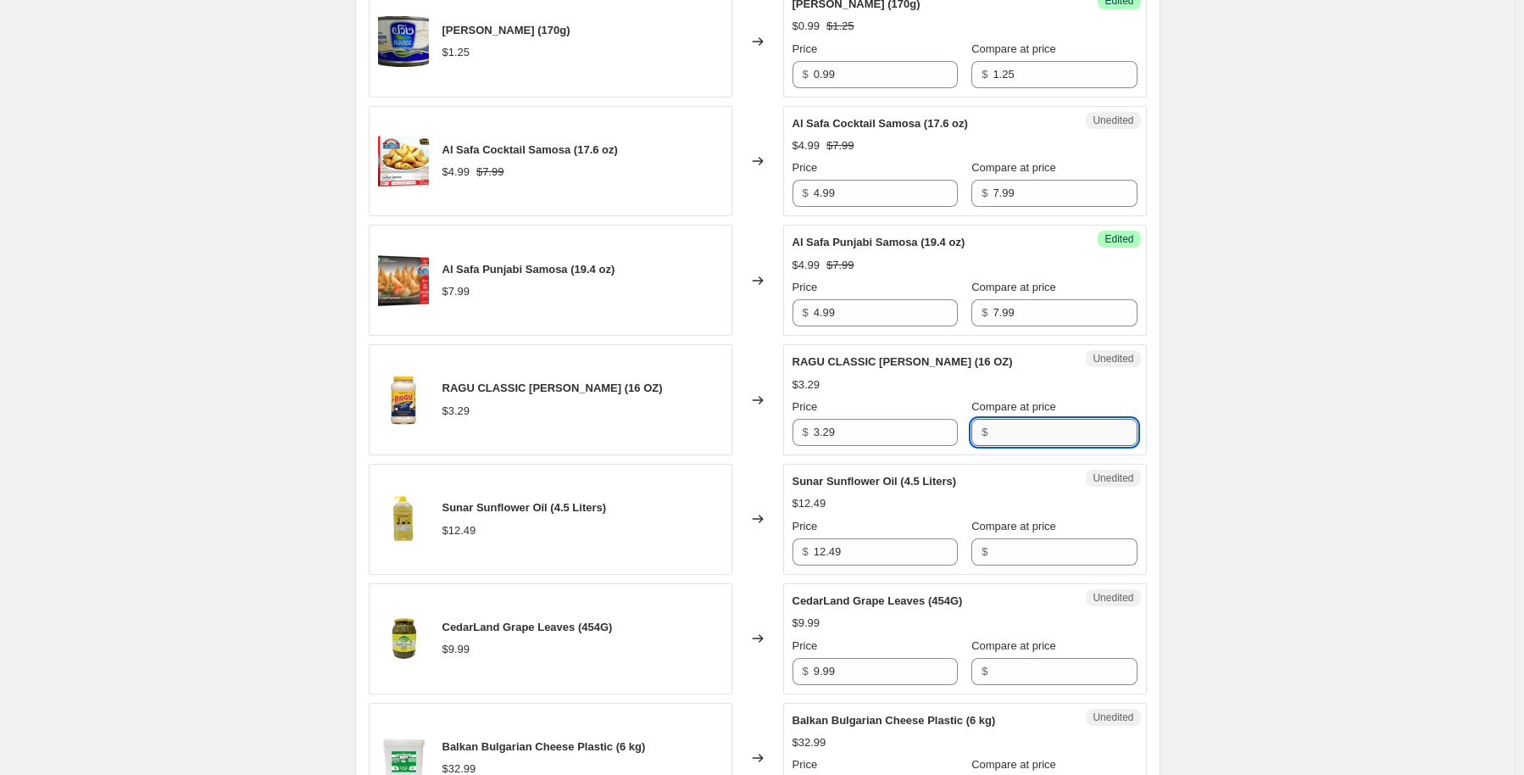
click at [1027, 435] on input "Compare at price" at bounding box center [1065, 432] width 144 height 27
type input "3.29"
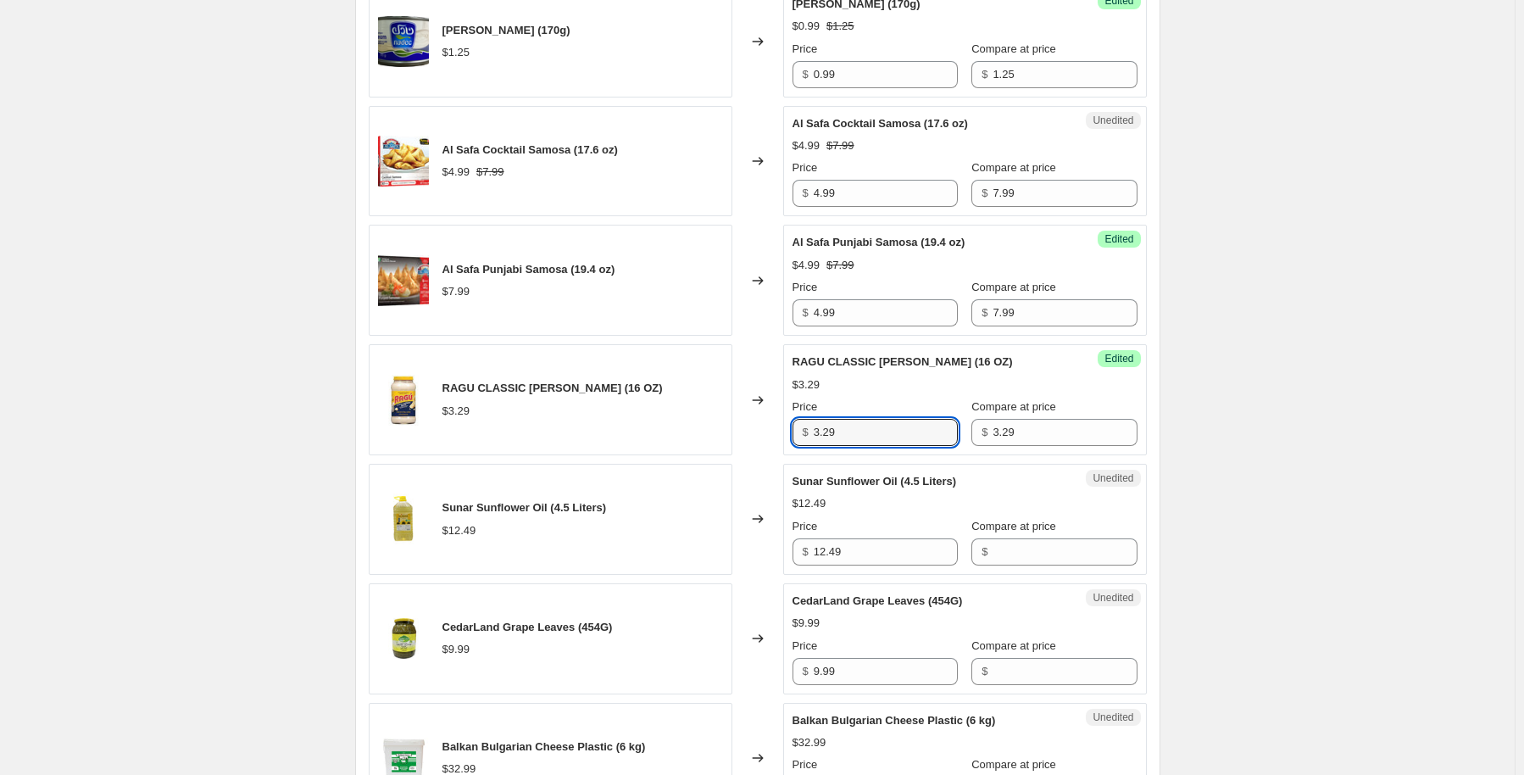
drag, startPoint x: 887, startPoint y: 425, endPoint x: 763, endPoint y: 452, distance: 126.7
click at [763, 452] on div "Laziza Frozen Mixed Veg. (14 oz) $2.49 Changed to Success Edited Laziza Frozen …" at bounding box center [758, 348] width 778 height 2395
type input "2.49"
drag, startPoint x: 1227, startPoint y: 469, endPoint x: 1115, endPoint y: 523, distance: 124.3
click at [1225, 474] on div "Create new price change job. This page is ready Create new price change job Dra…" at bounding box center [757, 125] width 1515 height 3470
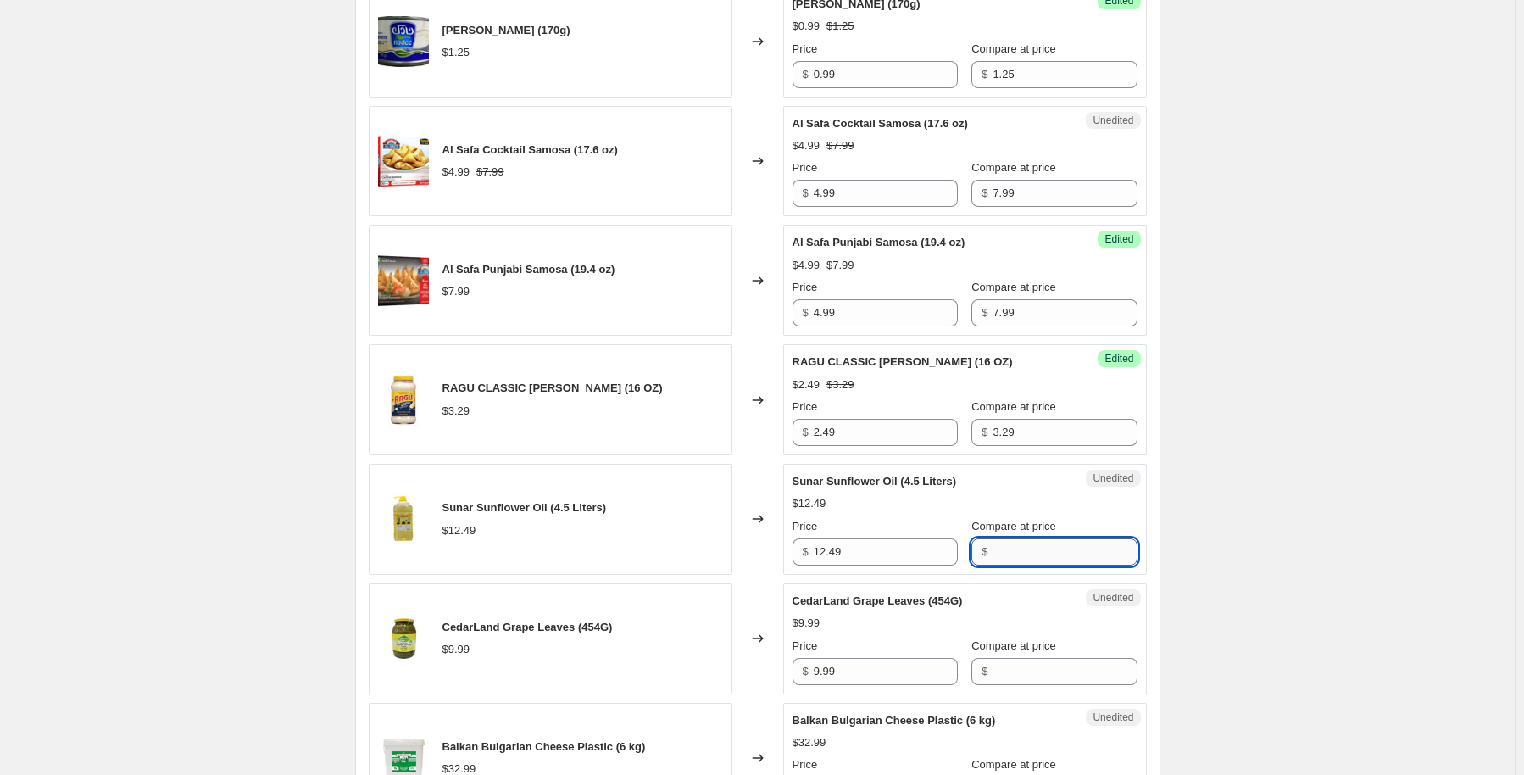
click at [1049, 549] on input "Compare at price" at bounding box center [1065, 551] width 144 height 27
type input "12.49"
drag, startPoint x: 891, startPoint y: 563, endPoint x: 836, endPoint y: 560, distance: 55.2
click at [836, 560] on div "Success Edited Sunar Sunflower Oil (4.5 Liters) $12.49 Price $ 12.49 Compare at…" at bounding box center [965, 519] width 364 height 111
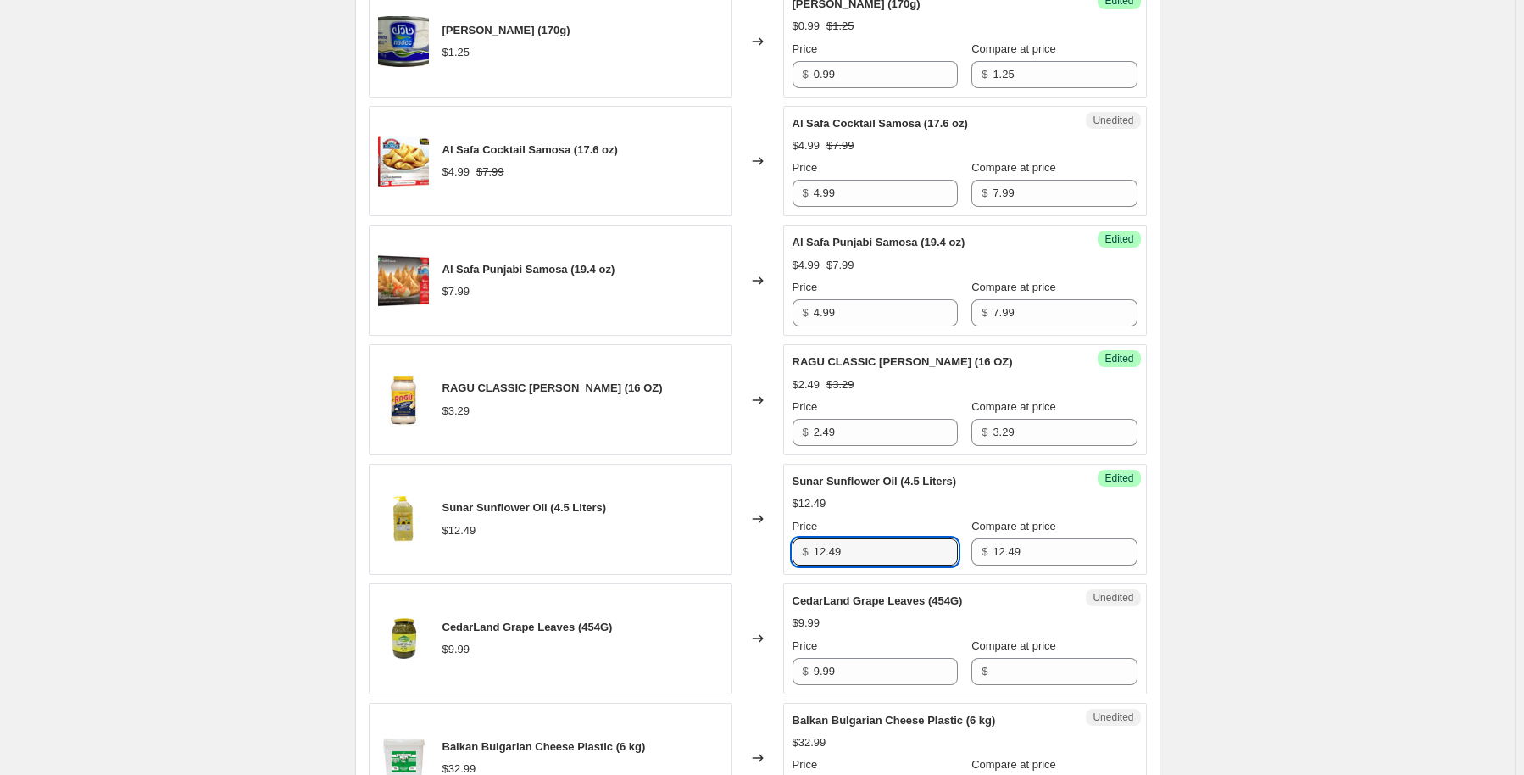
drag, startPoint x: 857, startPoint y: 545, endPoint x: 787, endPoint y: 559, distance: 71.8
click at [800, 550] on div "$ 12.49" at bounding box center [875, 551] width 165 height 27
type input "10.99"
click at [295, 348] on div "Create new price change job. This page is ready Create new price change job Dra…" at bounding box center [757, 125] width 1515 height 3470
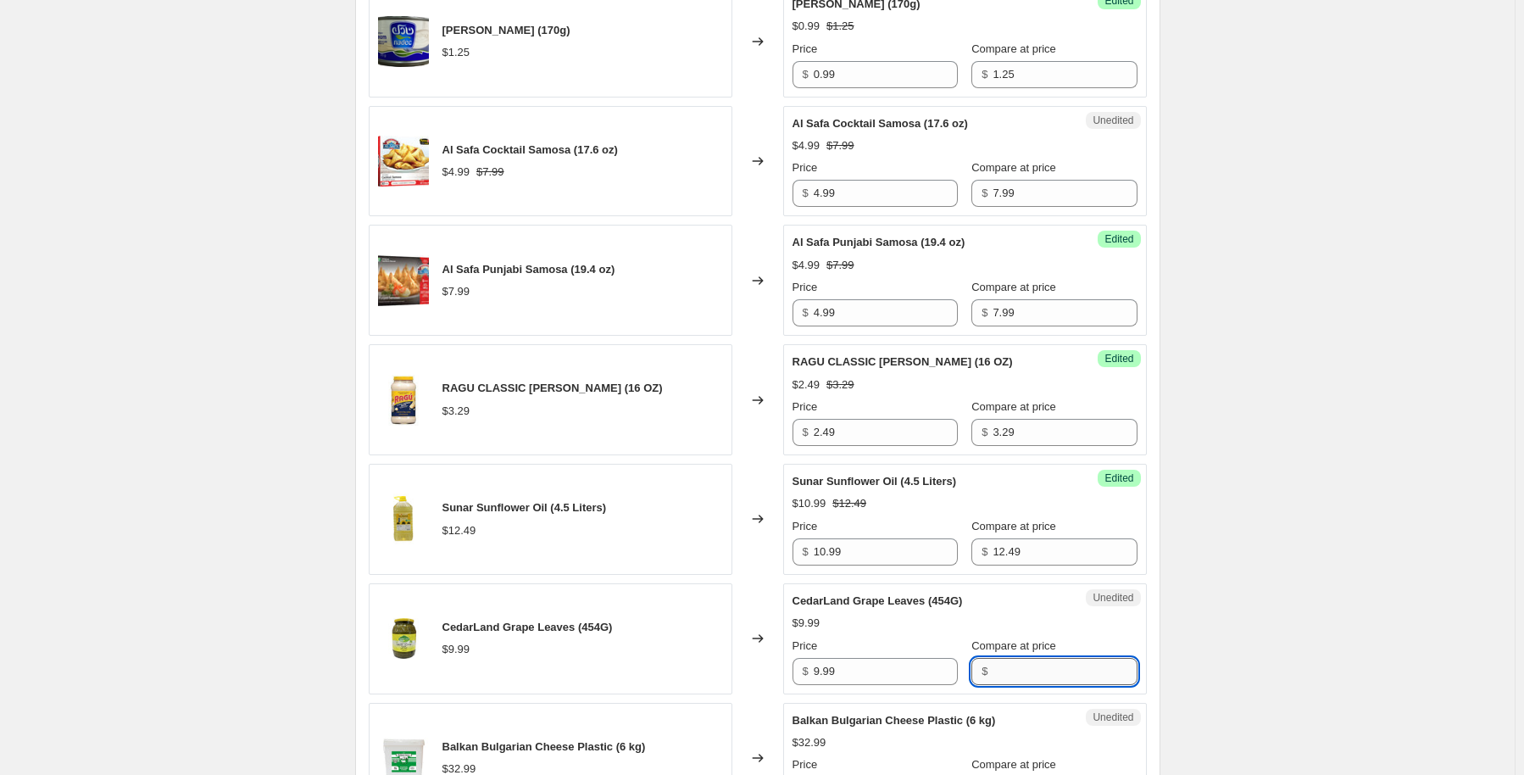
drag, startPoint x: 987, startPoint y: 672, endPoint x: 1000, endPoint y: 665, distance: 15.6
click at [993, 670] on input "Compare at price" at bounding box center [1065, 671] width 144 height 27
type input "9.99"
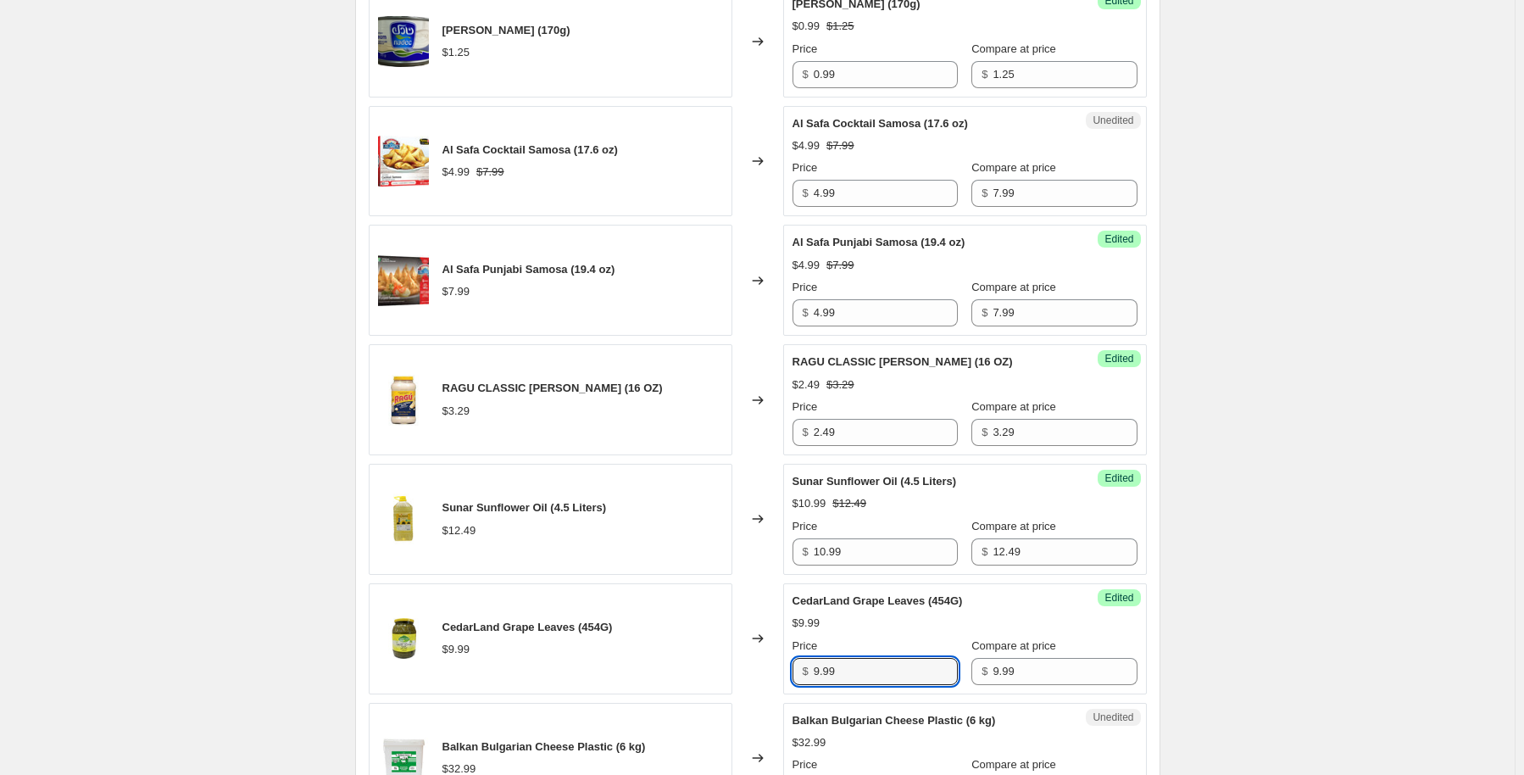
drag, startPoint x: 901, startPoint y: 674, endPoint x: 693, endPoint y: 680, distance: 208.6
click at [693, 680] on div "CedarLand Grape Leaves (454G) $9.99 Changed to Success Edited CedarLand Grape L…" at bounding box center [758, 638] width 778 height 111
type input "3.99"
click at [1250, 515] on div "Create new price change job. This page is ready Create new price change job Dra…" at bounding box center [757, 125] width 1515 height 3470
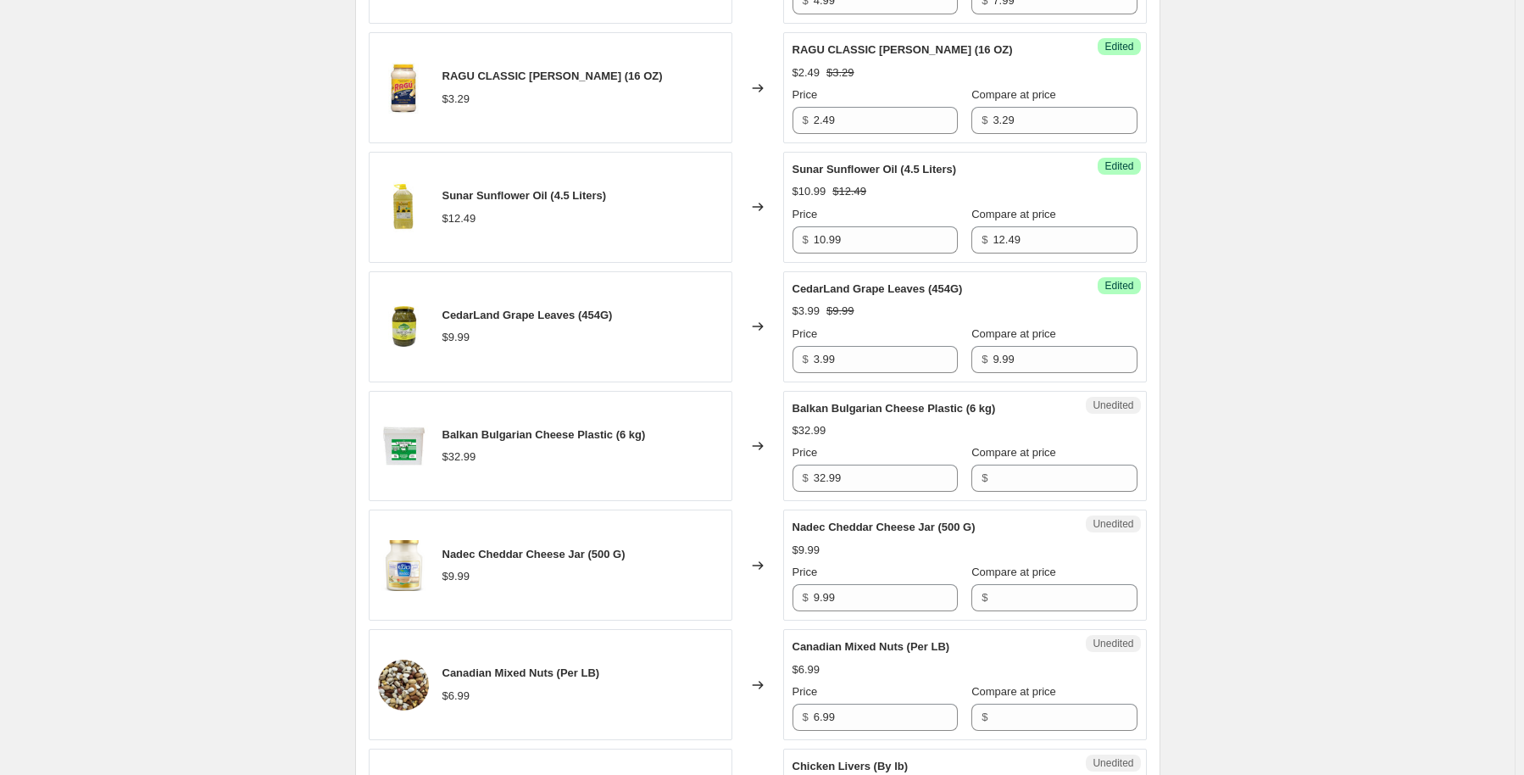
scroll to position [1950, 0]
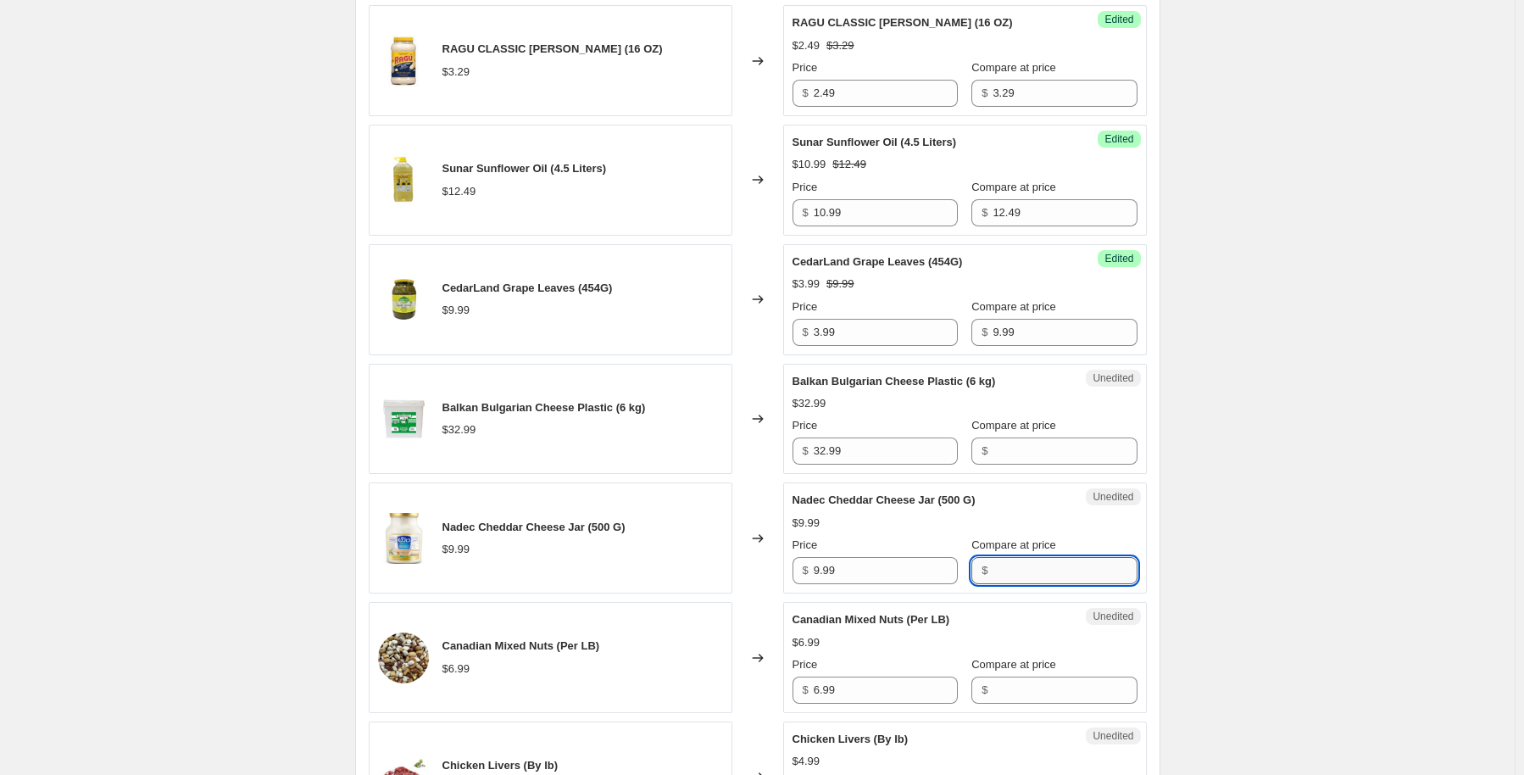
click at [998, 570] on input "Compare at price" at bounding box center [1065, 570] width 144 height 27
type input "9.99"
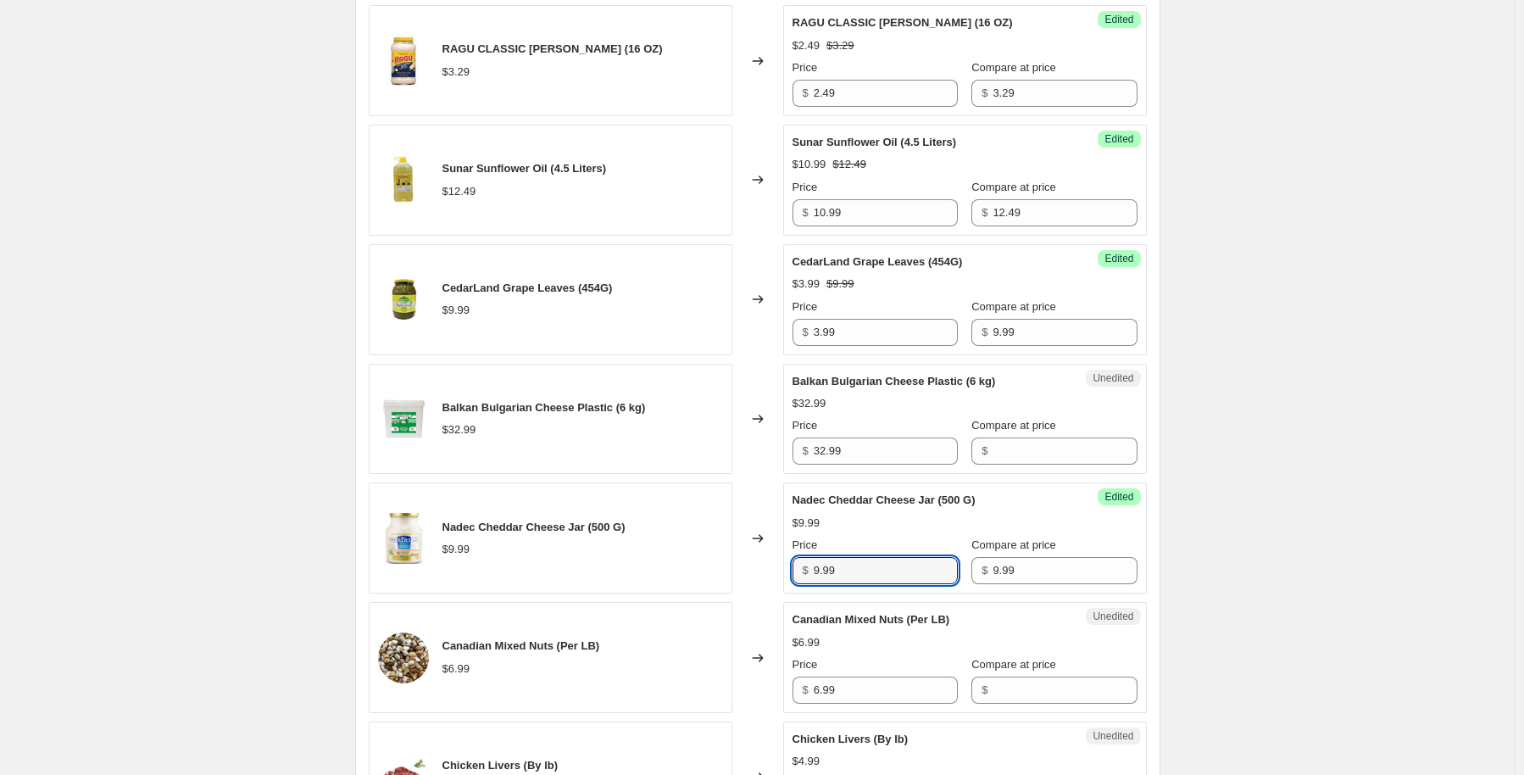
drag, startPoint x: 844, startPoint y: 555, endPoint x: 710, endPoint y: 591, distance: 138.6
click at [710, 591] on div "Laziza Frozen Mixed Veg. (14 oz) $2.49 Changed to Success Edited Laziza Frozen …" at bounding box center [758, 9] width 778 height 2395
type input "5.99"
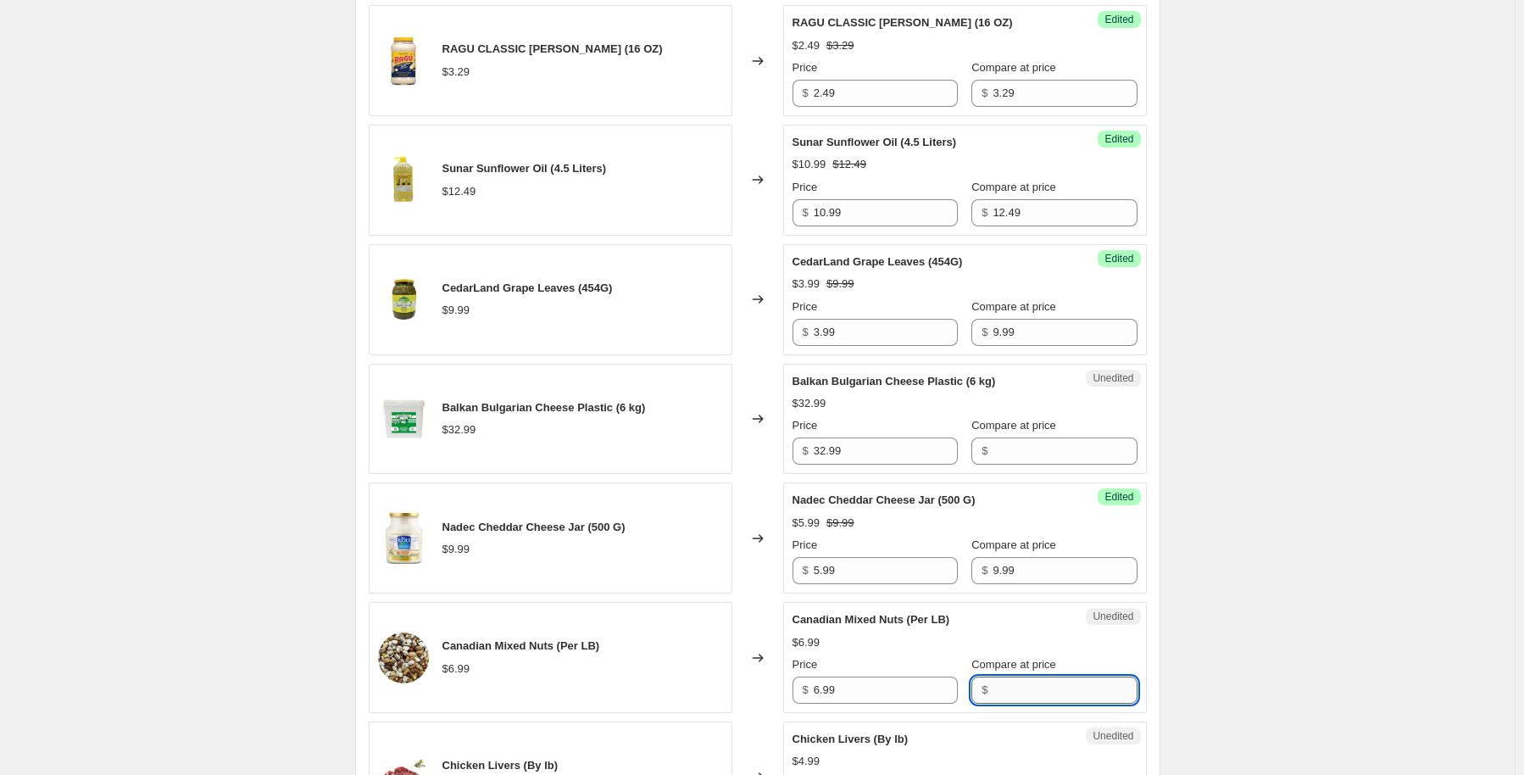
drag, startPoint x: 1067, startPoint y: 679, endPoint x: 1004, endPoint y: 677, distance: 62.7
click at [1065, 679] on input "Compare at price" at bounding box center [1065, 689] width 144 height 27
type input "6.99"
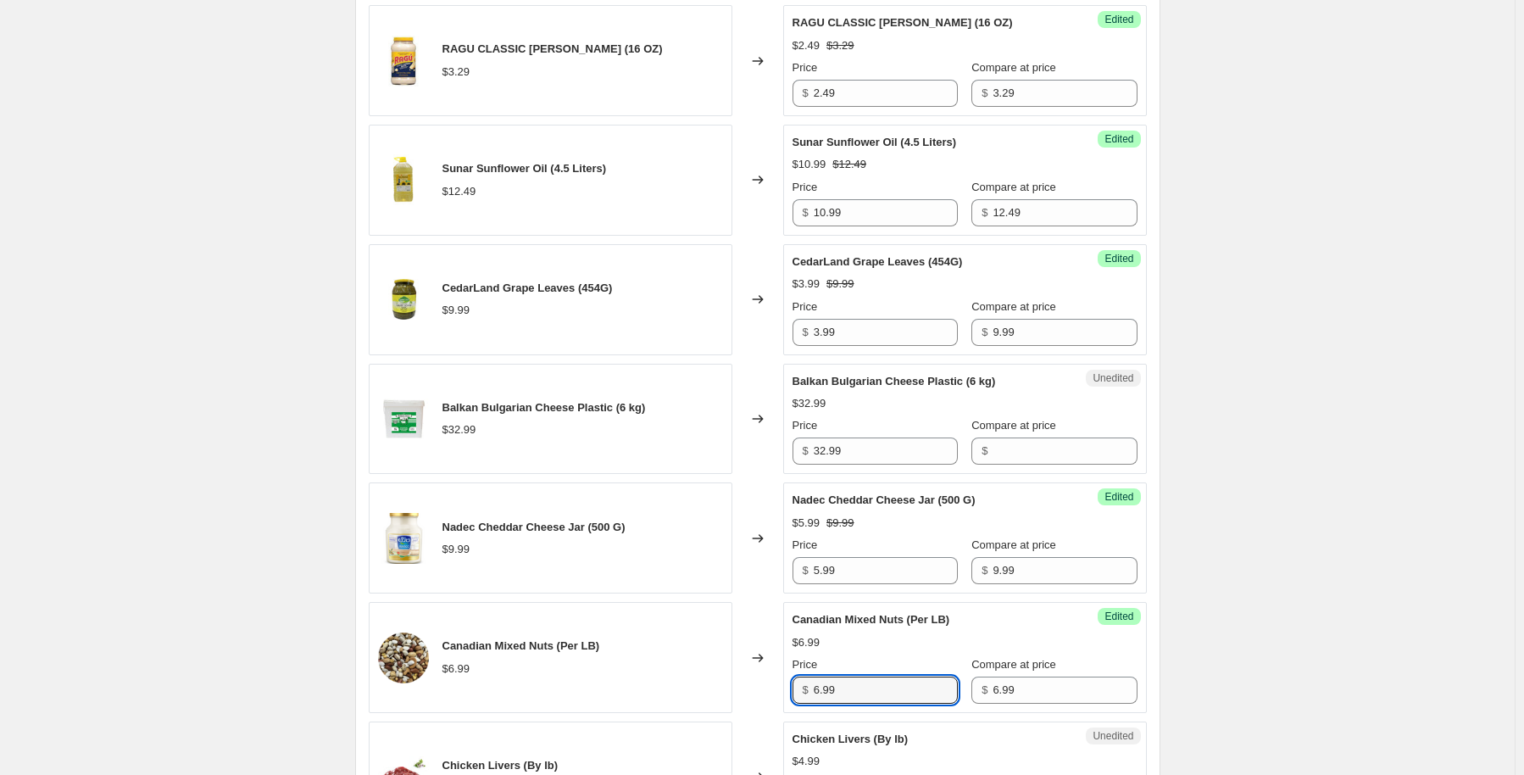
drag, startPoint x: 853, startPoint y: 686, endPoint x: 671, endPoint y: 708, distance: 182.7
click at [671, 708] on div "Laziza Frozen Mixed Veg. (14 oz) $2.49 Changed to Success Edited Laziza Frozen …" at bounding box center [758, 9] width 778 height 2395
type input "3.99"
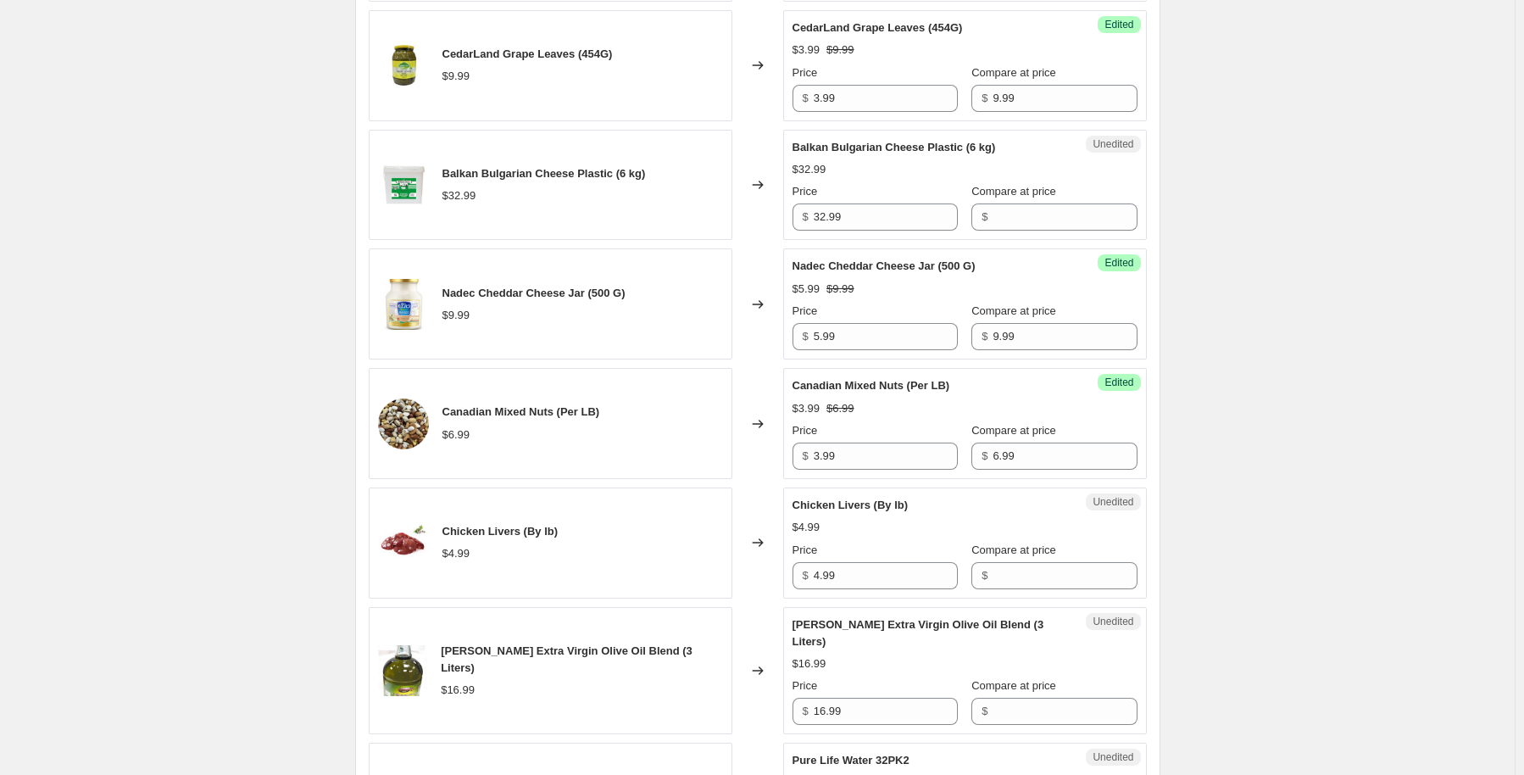
scroll to position [2289, 0]
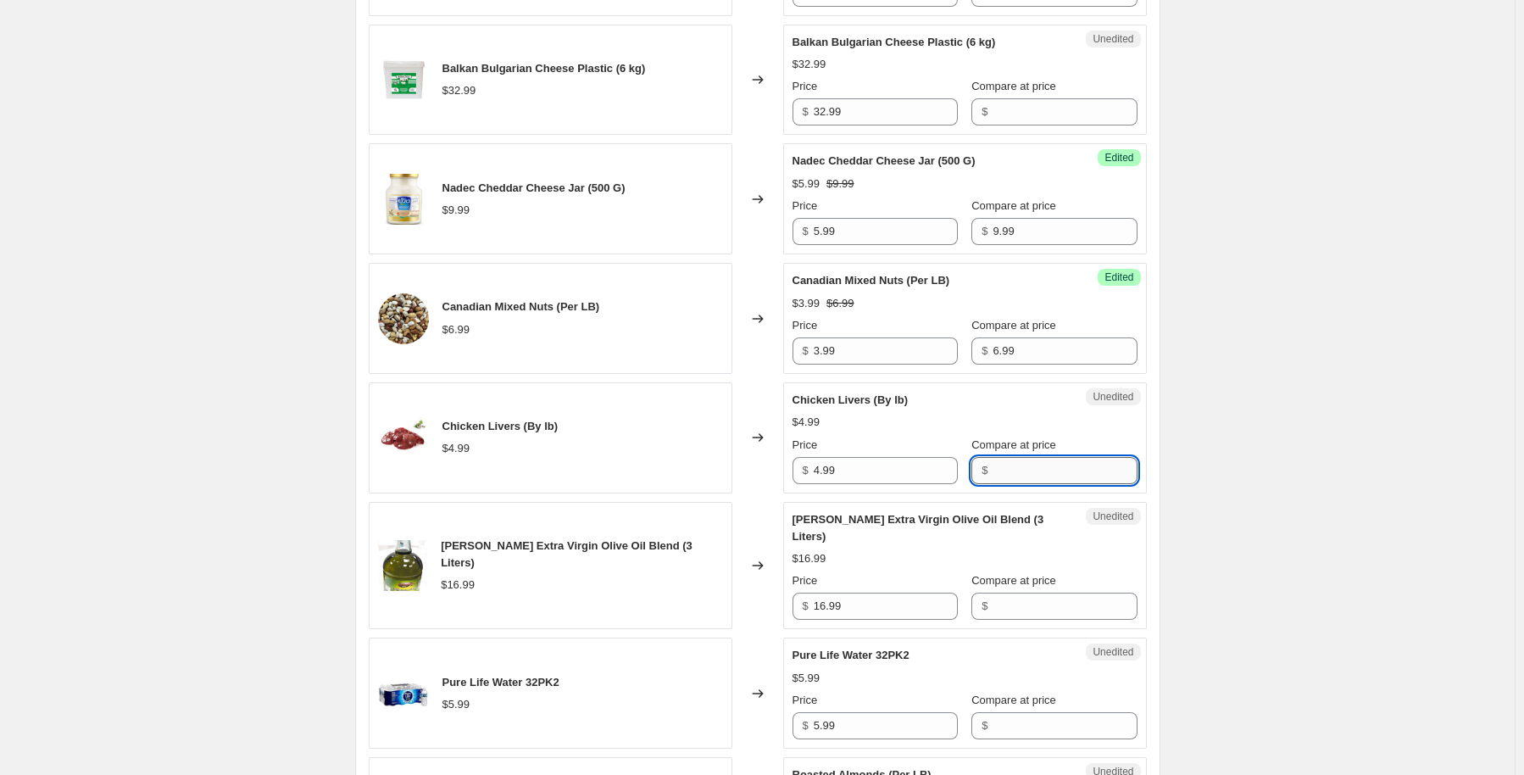
click at [1032, 464] on input "Compare at price" at bounding box center [1065, 470] width 144 height 27
type input "4.99"
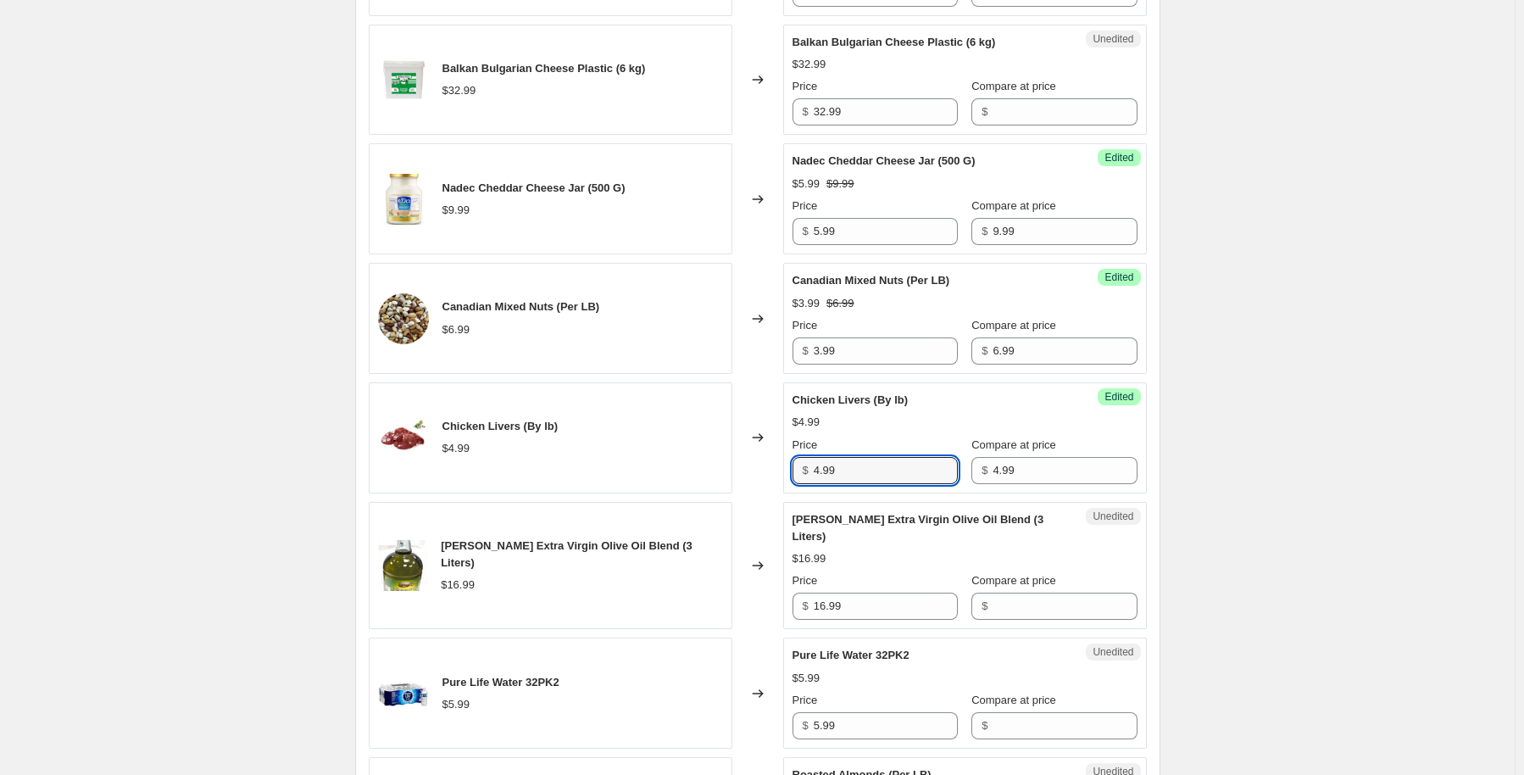
drag, startPoint x: 882, startPoint y: 469, endPoint x: 721, endPoint y: 506, distance: 165.3
type input "2.79"
drag, startPoint x: 1410, startPoint y: 338, endPoint x: 1251, endPoint y: 419, distance: 178.5
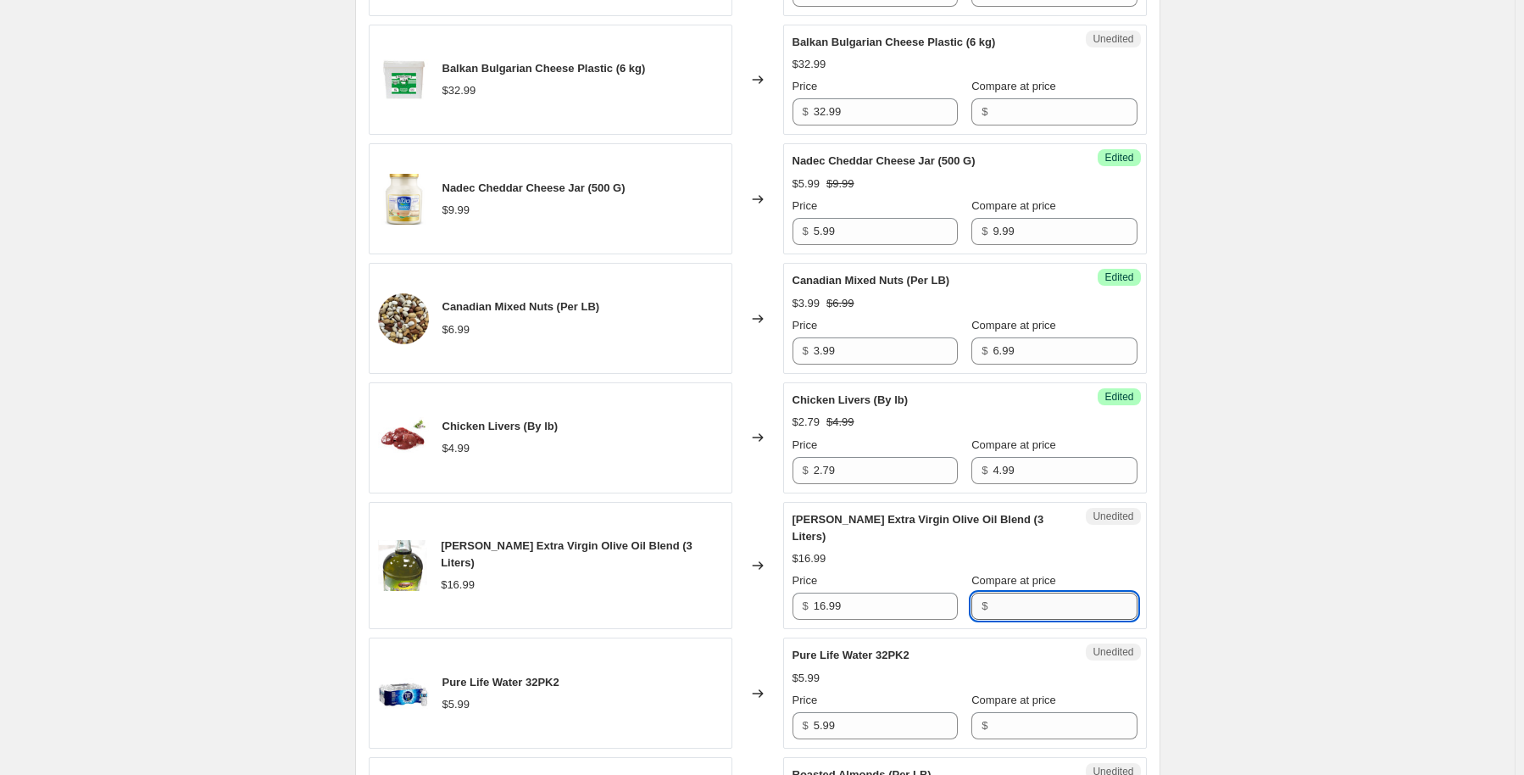
click at [1010, 592] on input "Compare at price" at bounding box center [1065, 605] width 144 height 27
type input "16.99"
drag, startPoint x: 857, startPoint y: 577, endPoint x: 782, endPoint y: 588, distance: 75.4
click at [782, 588] on div "Al Koura Extra Virgin Olive Oil Blend (3 Liters) $16.99 Changed to Success Edit…" at bounding box center [758, 566] width 778 height 128
type input "12.99"
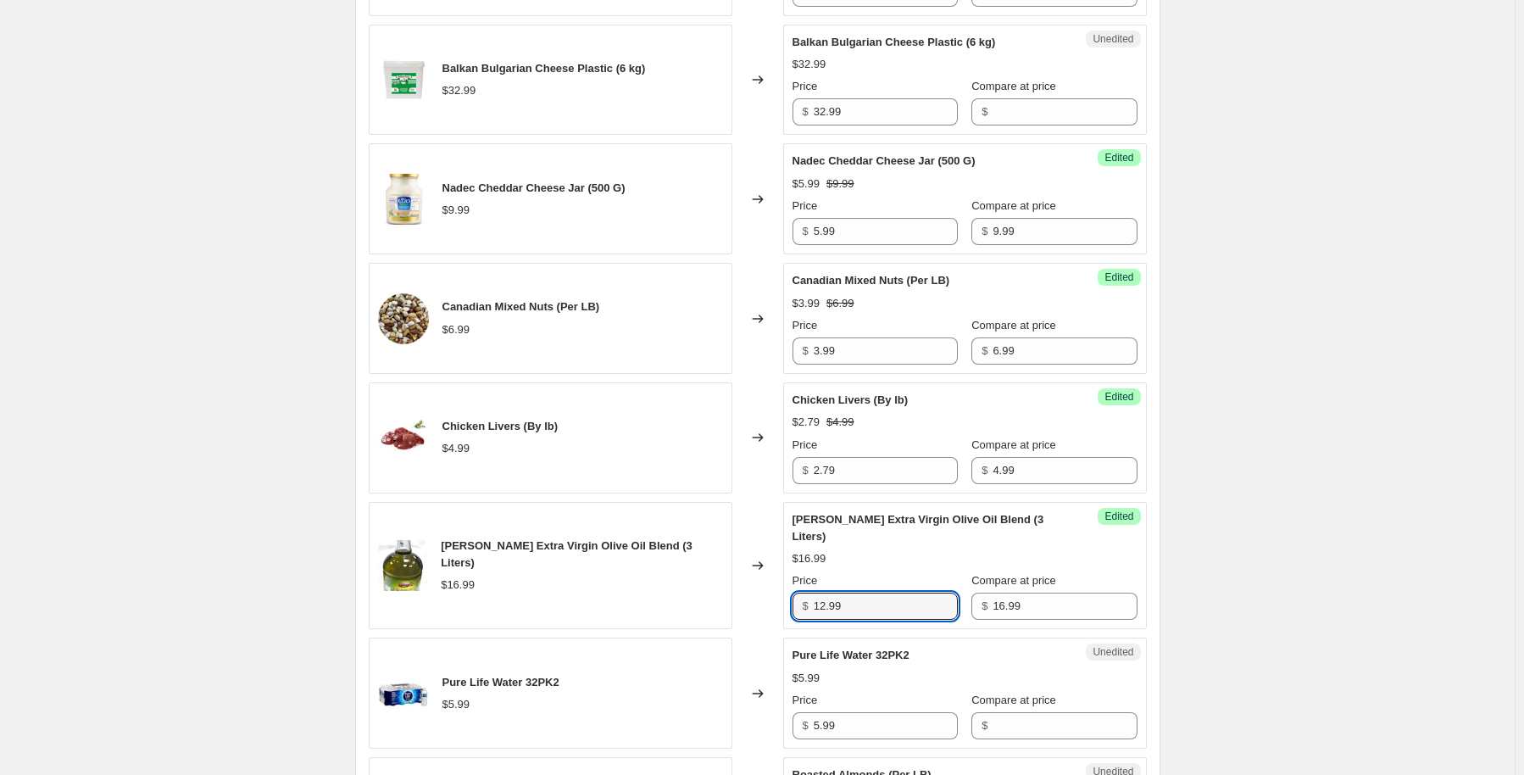
click at [1032, 693] on div "Compare at price $" at bounding box center [1053, 715] width 165 height 47
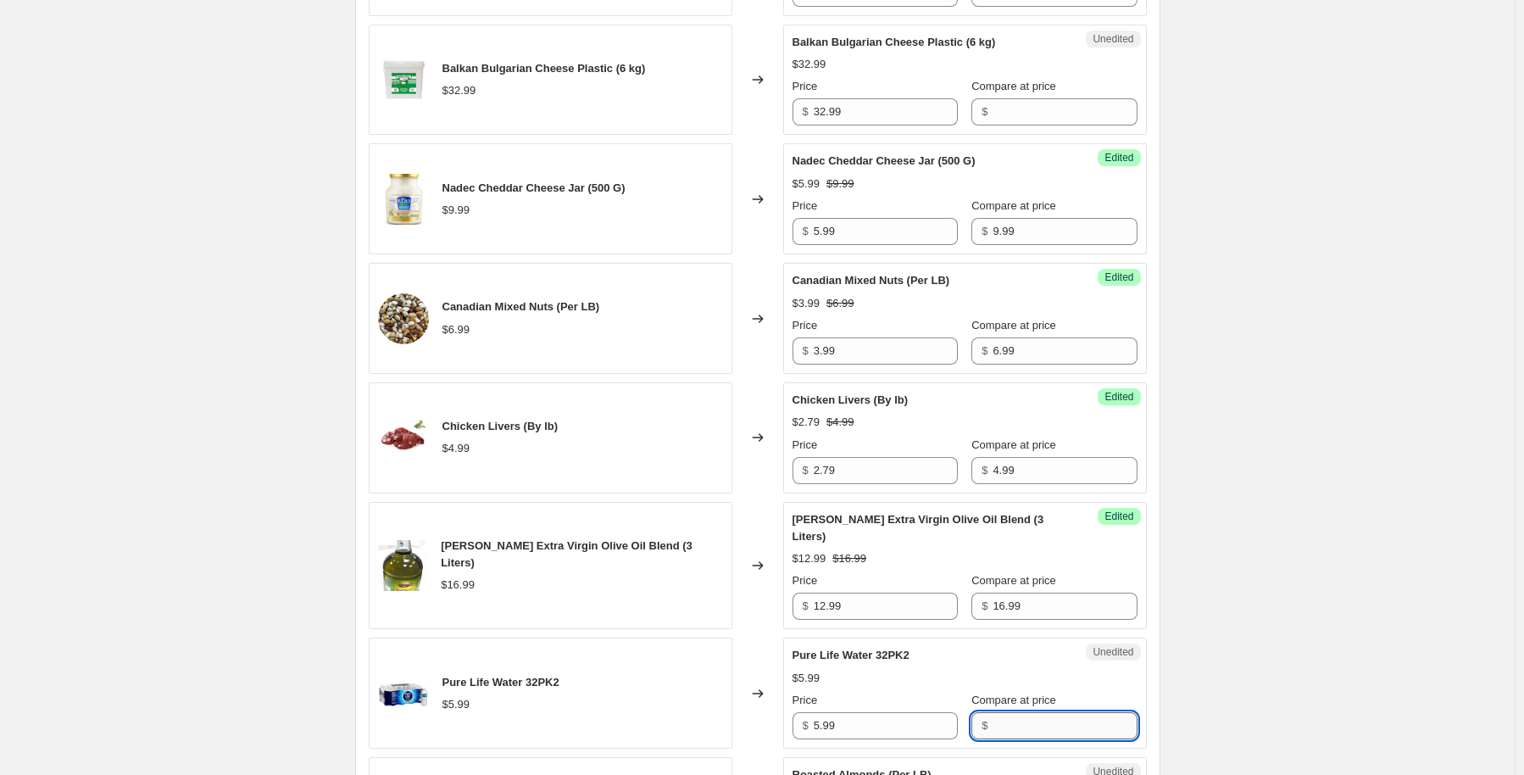
click at [1028, 712] on input "Compare at price" at bounding box center [1065, 725] width 144 height 27
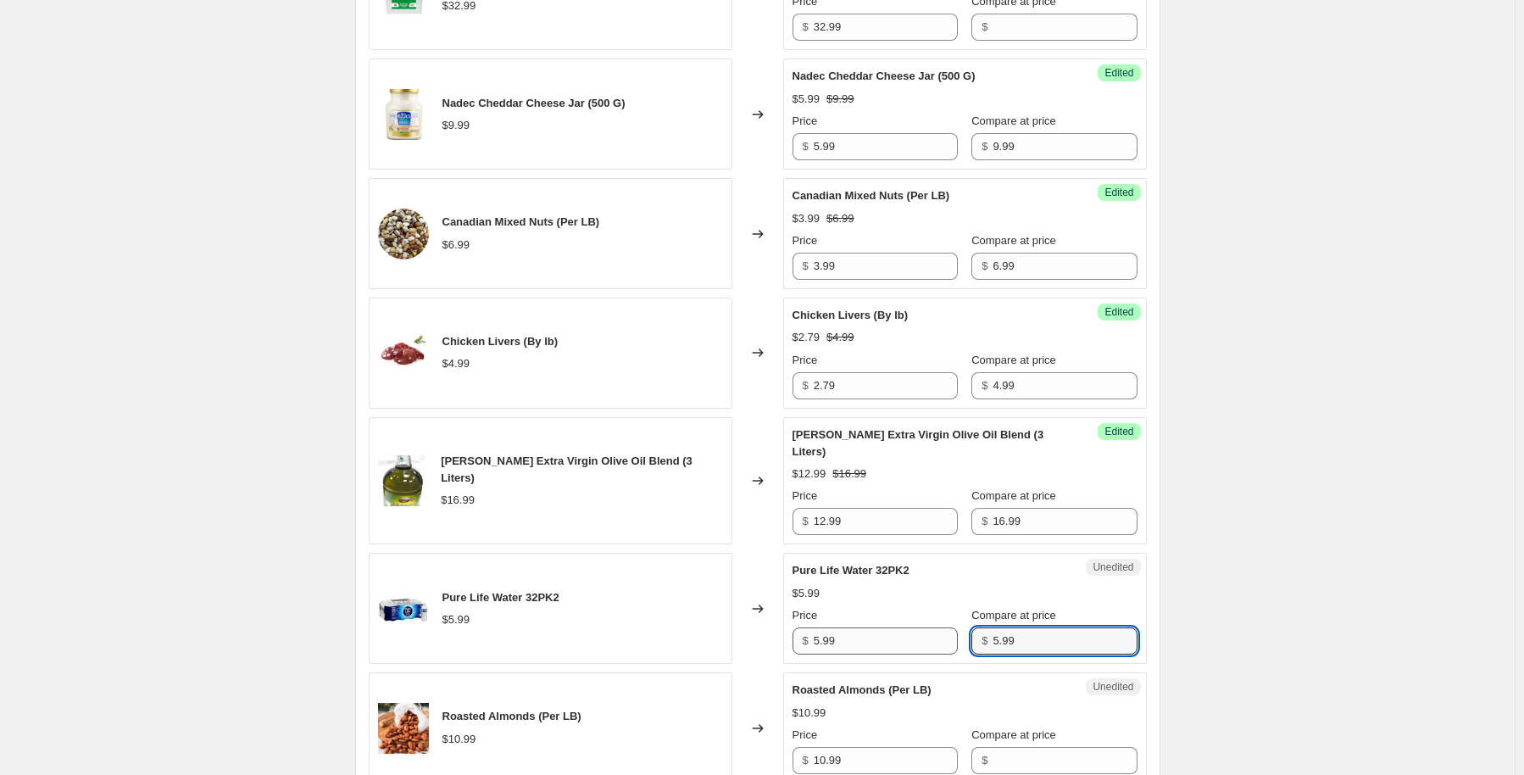
type input "5.99"
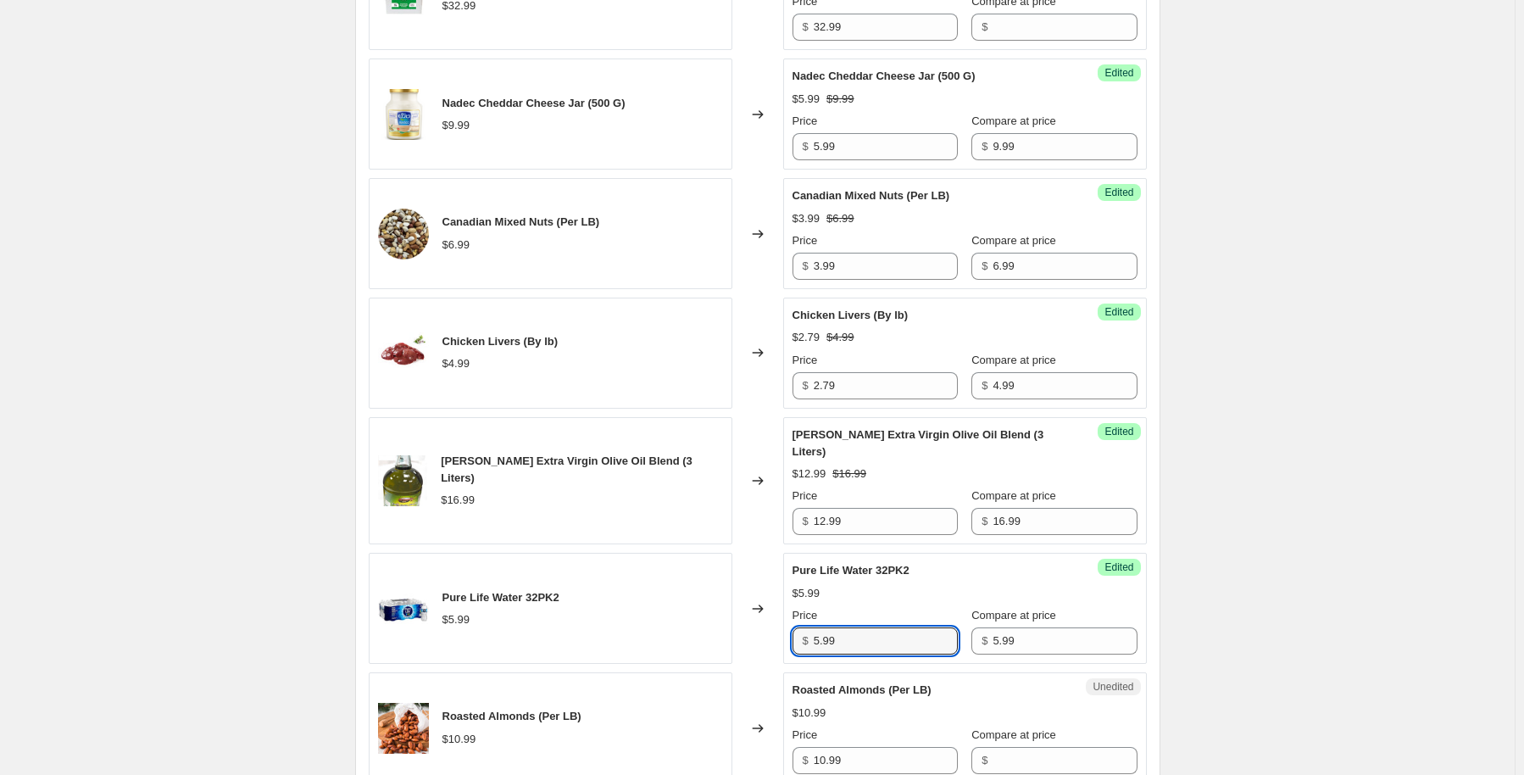
drag, startPoint x: 869, startPoint y: 624, endPoint x: 790, endPoint y: 633, distance: 79.4
click at [790, 633] on div "Success Edited Pure Life Water 32PK2 $5.99 Price $ 5.99 Compare at price $ 5.99" at bounding box center [965, 608] width 364 height 111
type input "3.99"
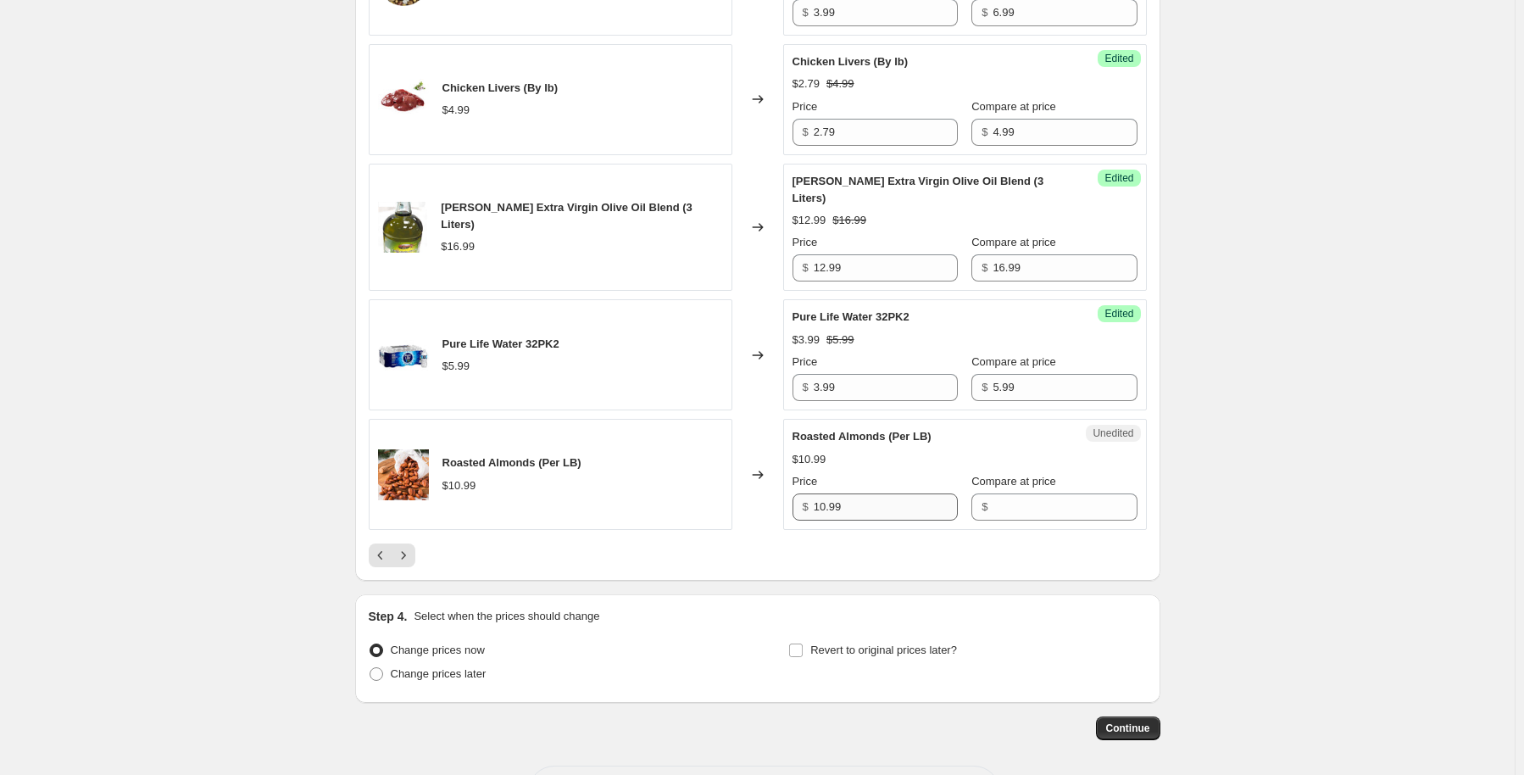
scroll to position [2628, 0]
click at [993, 492] on input "Compare at price" at bounding box center [1065, 505] width 144 height 27
type input "10.99"
drag, startPoint x: 856, startPoint y: 471, endPoint x: 722, endPoint y: 507, distance: 138.6
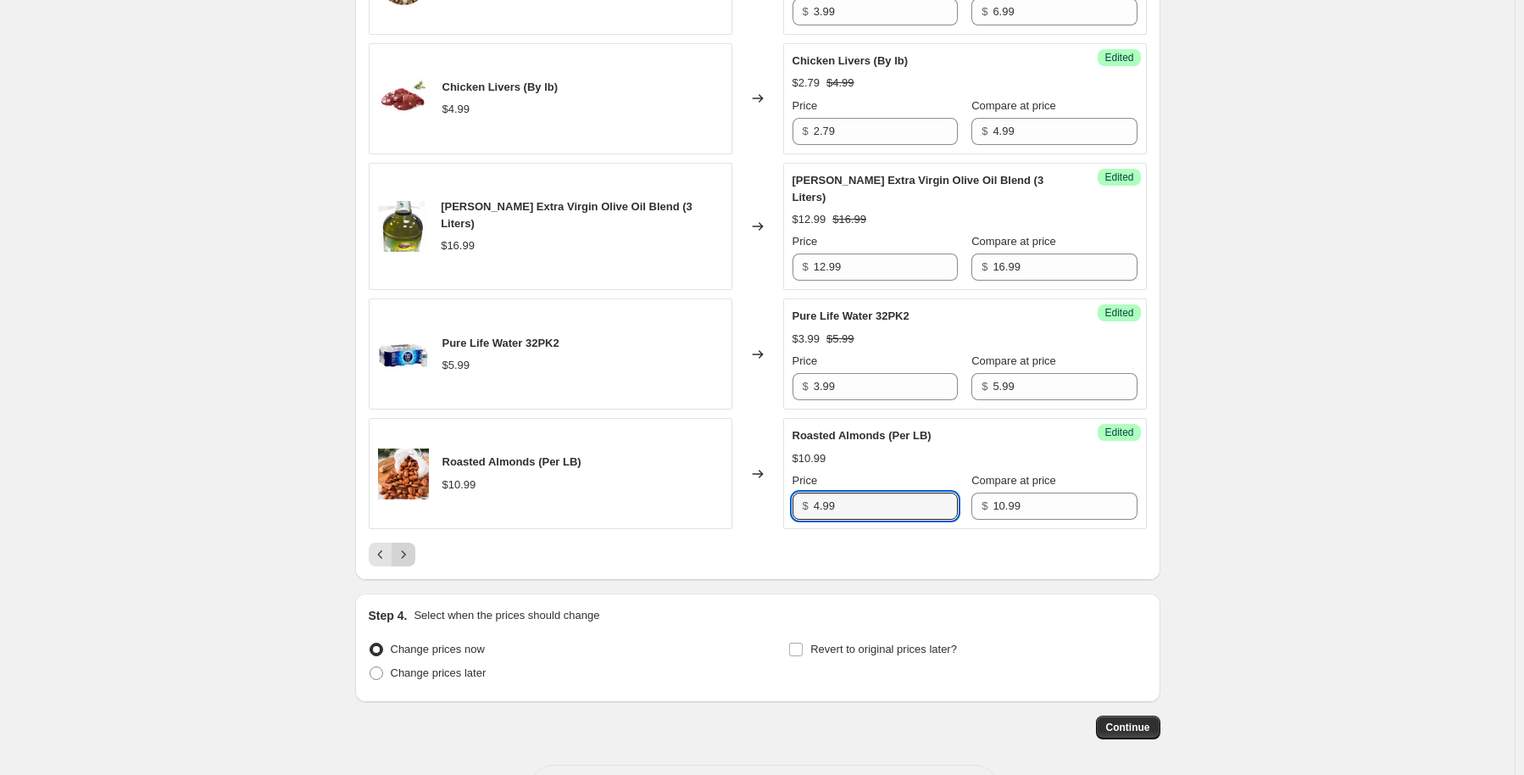
type input "4.99"
click at [412, 546] on icon "Next" at bounding box center [403, 554] width 17 height 17
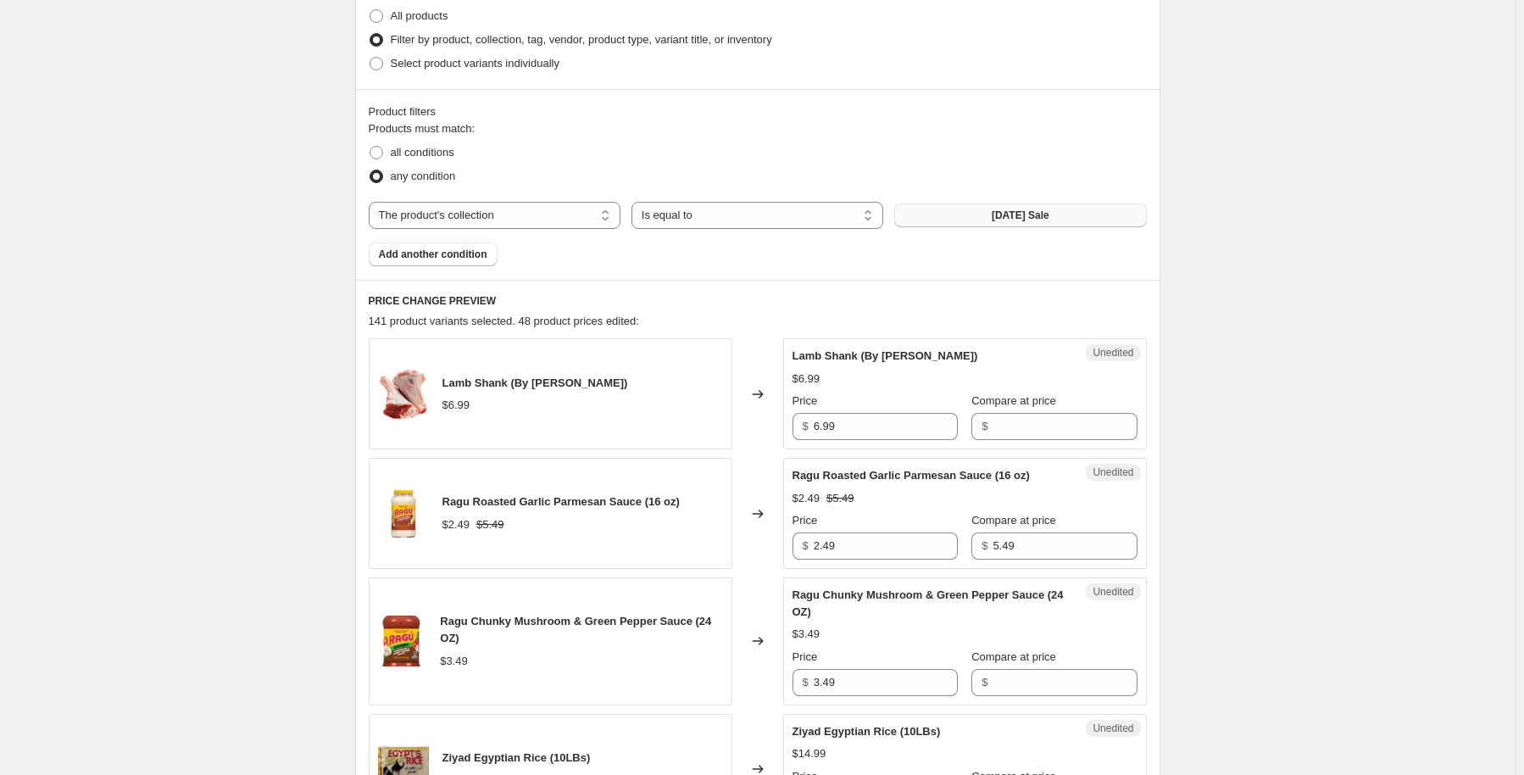
scroll to position [424, 0]
click at [993, 431] on input "Compare at price" at bounding box center [1065, 425] width 144 height 27
type input "6.99"
drag, startPoint x: 845, startPoint y: 408, endPoint x: 630, endPoint y: 442, distance: 218.1
click at [630, 442] on div "Lamb Shank (By Pound) $6.99 Changed to Success Edited Lamb Shank (By Pound) $6.…" at bounding box center [758, 392] width 778 height 111
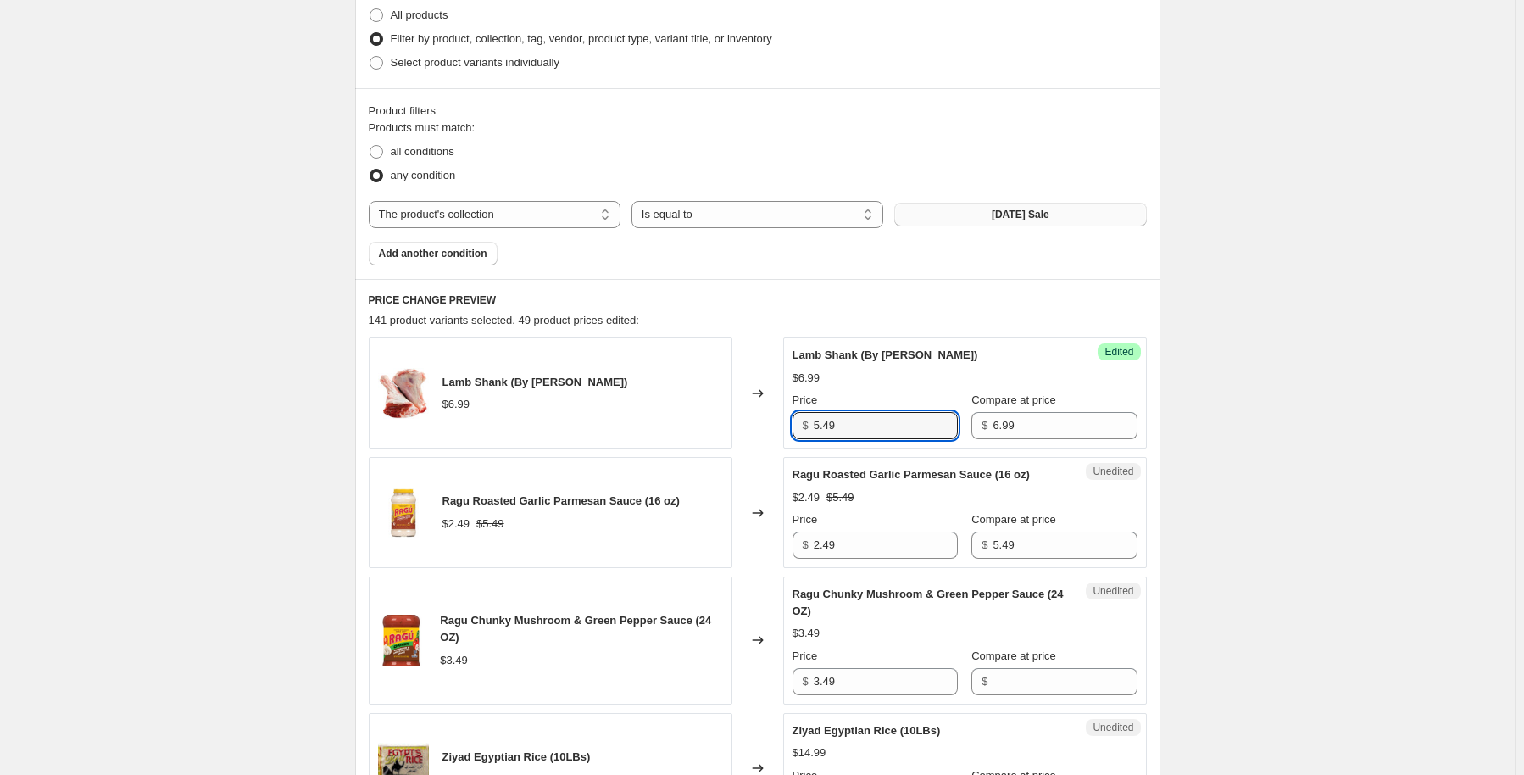
type input "5.49"
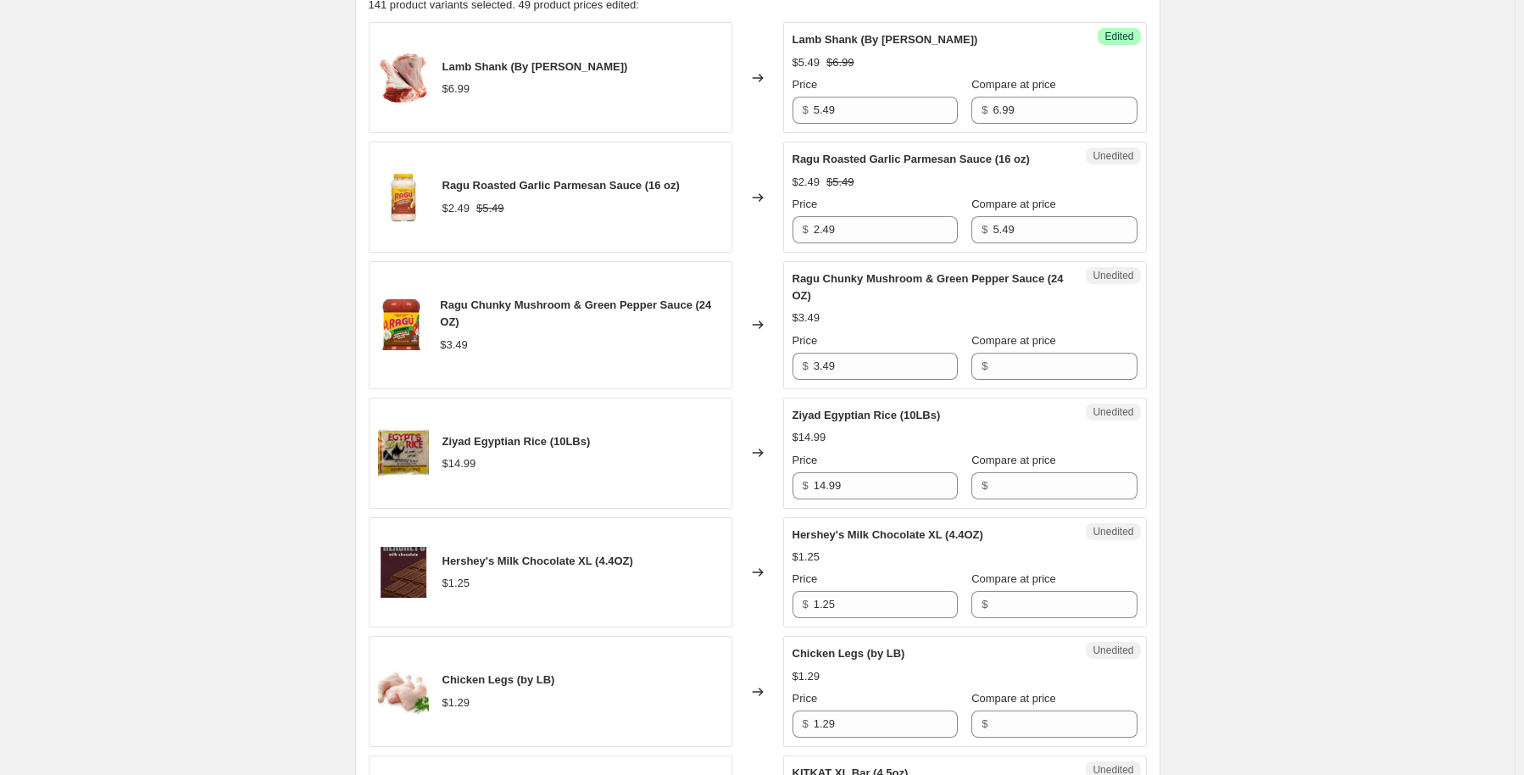
scroll to position [763, 0]
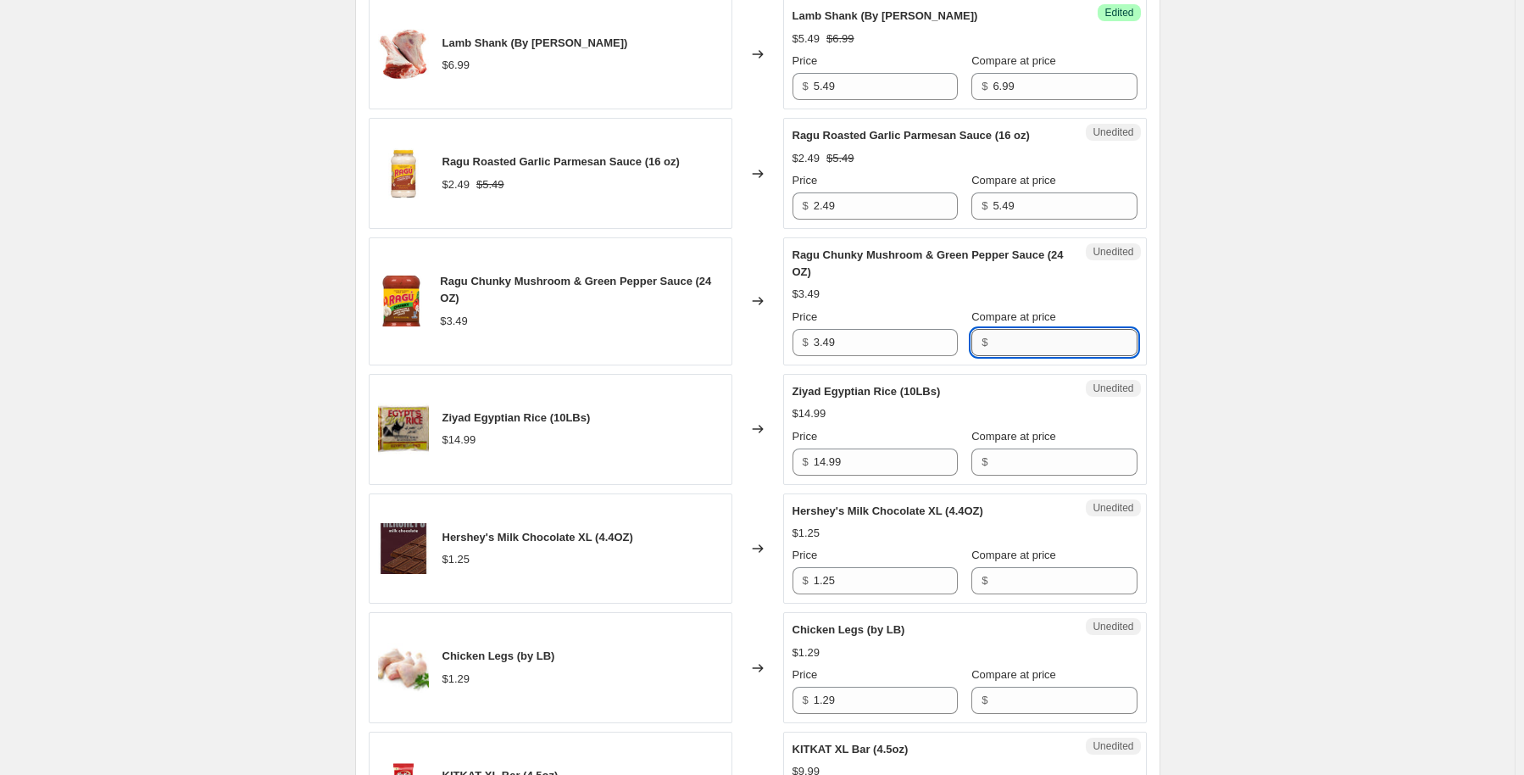
click at [1000, 341] on input "Compare at price" at bounding box center [1065, 342] width 144 height 27
type input "3.49"
drag, startPoint x: 820, startPoint y: 340, endPoint x: 795, endPoint y: 343, distance: 25.7
click at [795, 343] on div "Success Edited Ragu Chunky Mushroom & Green Pepper Sauce (24 OZ) $3.49 Price $ …" at bounding box center [965, 301] width 364 height 128
type input "2.49"
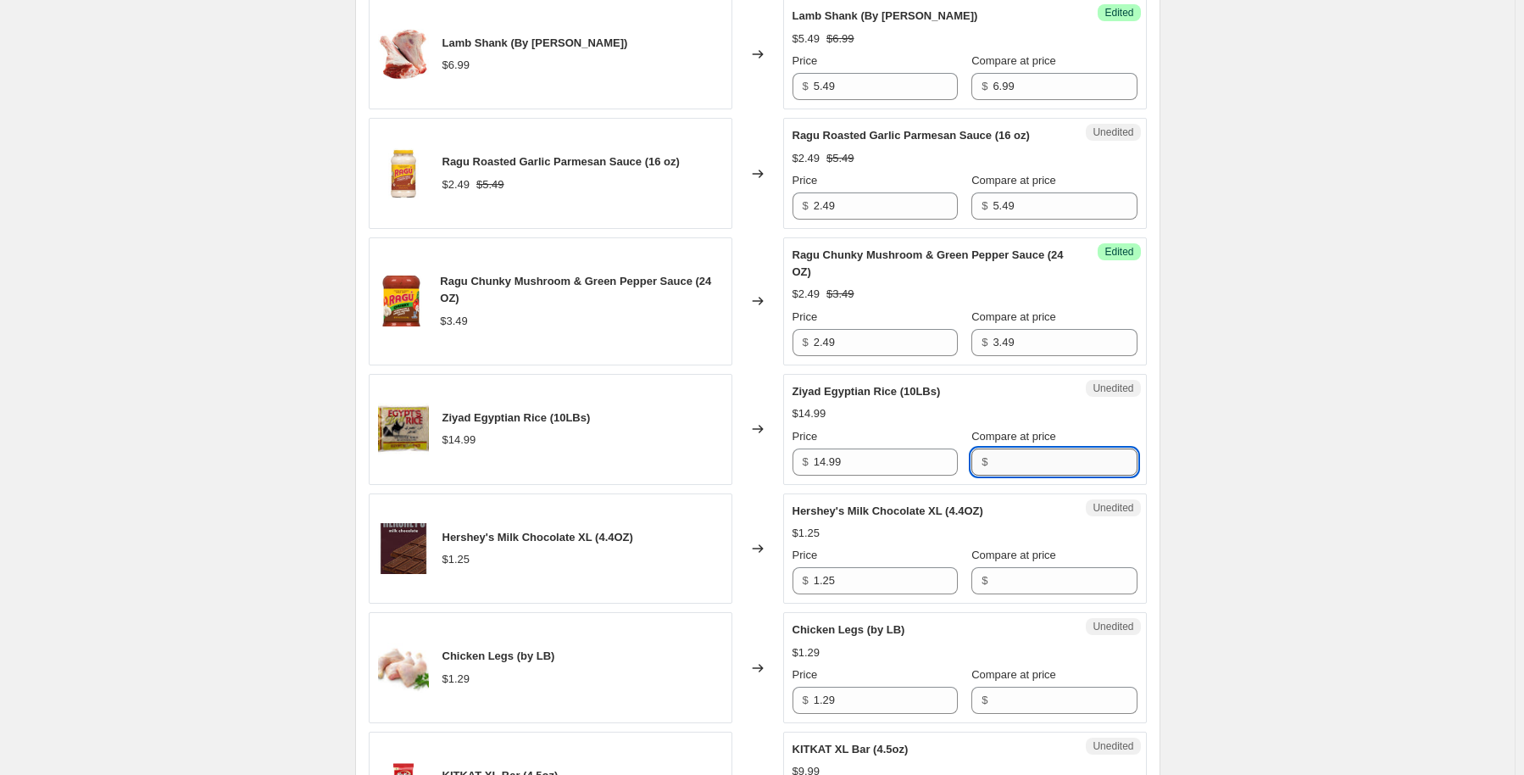
click at [1014, 458] on input "Compare at price" at bounding box center [1065, 461] width 144 height 27
type input "14.99"
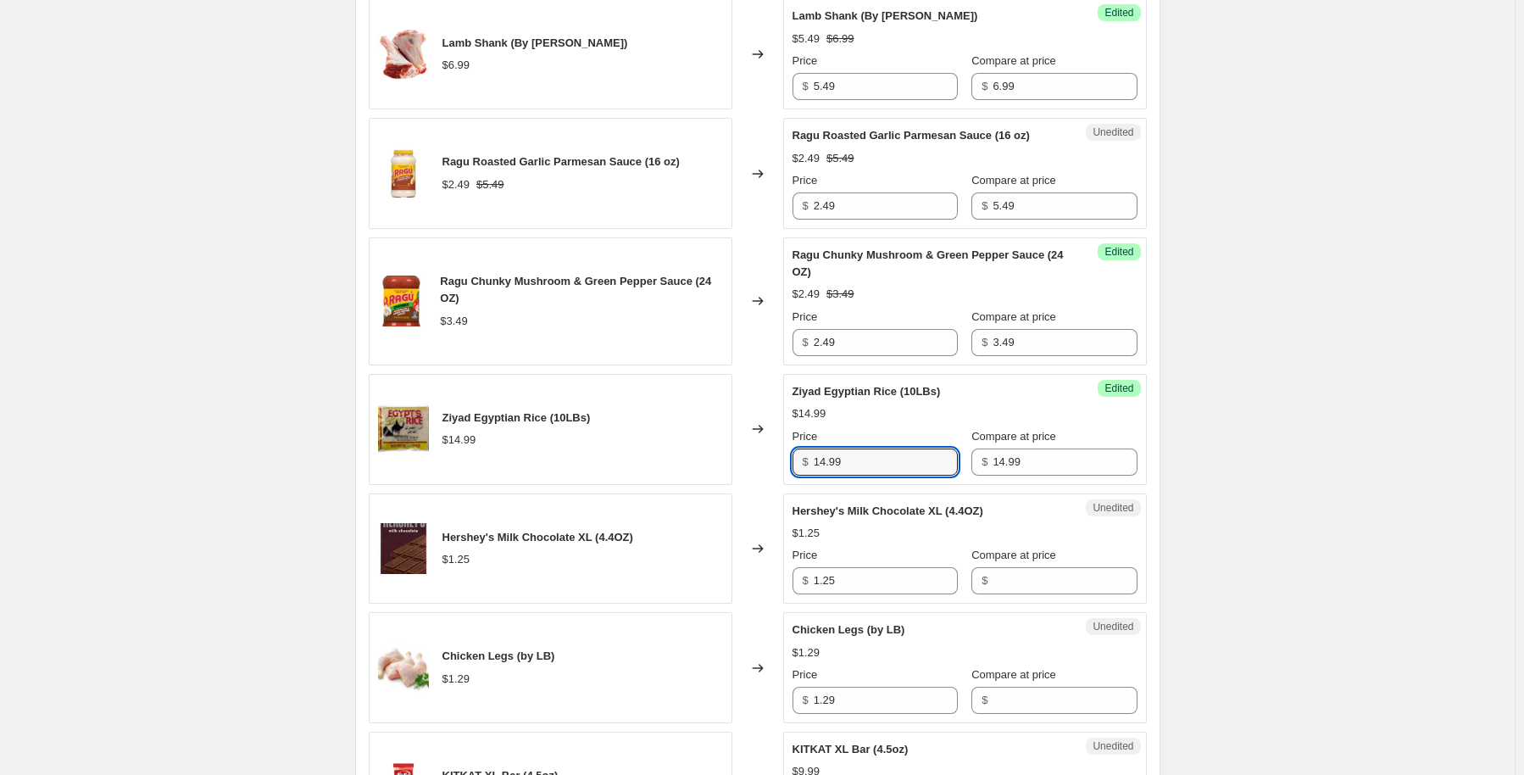
drag, startPoint x: 852, startPoint y: 457, endPoint x: 769, endPoint y: 469, distance: 83.9
click at [789, 462] on div "Success Edited Ziyad Egyptian Rice (10LBs) $14.99 Price $ 14.99 Compare at pric…" at bounding box center [965, 429] width 364 height 111
type input "7.99"
click at [1060, 582] on input "Compare at price" at bounding box center [1065, 580] width 144 height 27
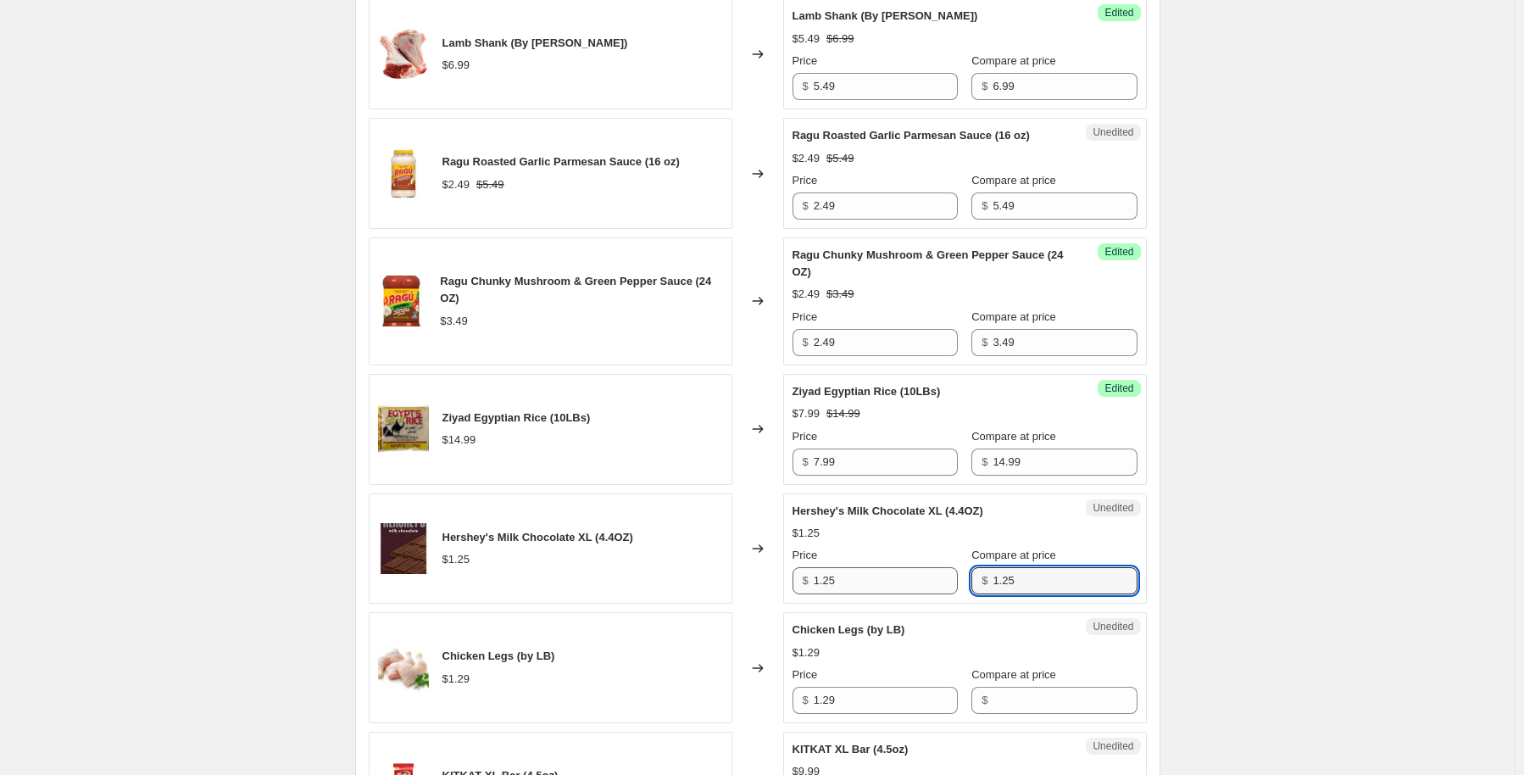
type input "1.25"
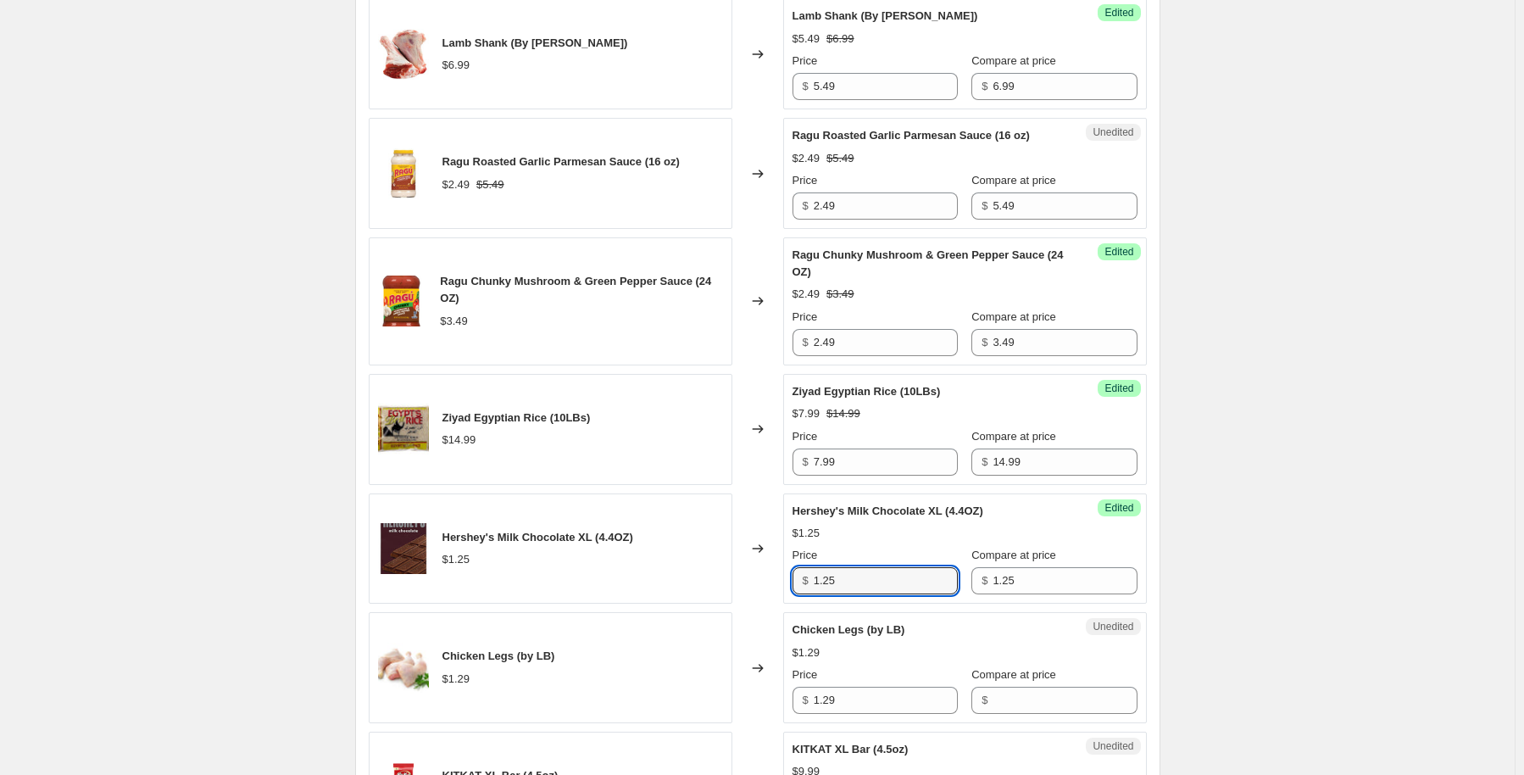
drag, startPoint x: 904, startPoint y: 581, endPoint x: 574, endPoint y: 637, distance: 335.3
type input "0.99"
click at [1027, 707] on input "Compare at price" at bounding box center [1065, 700] width 144 height 27
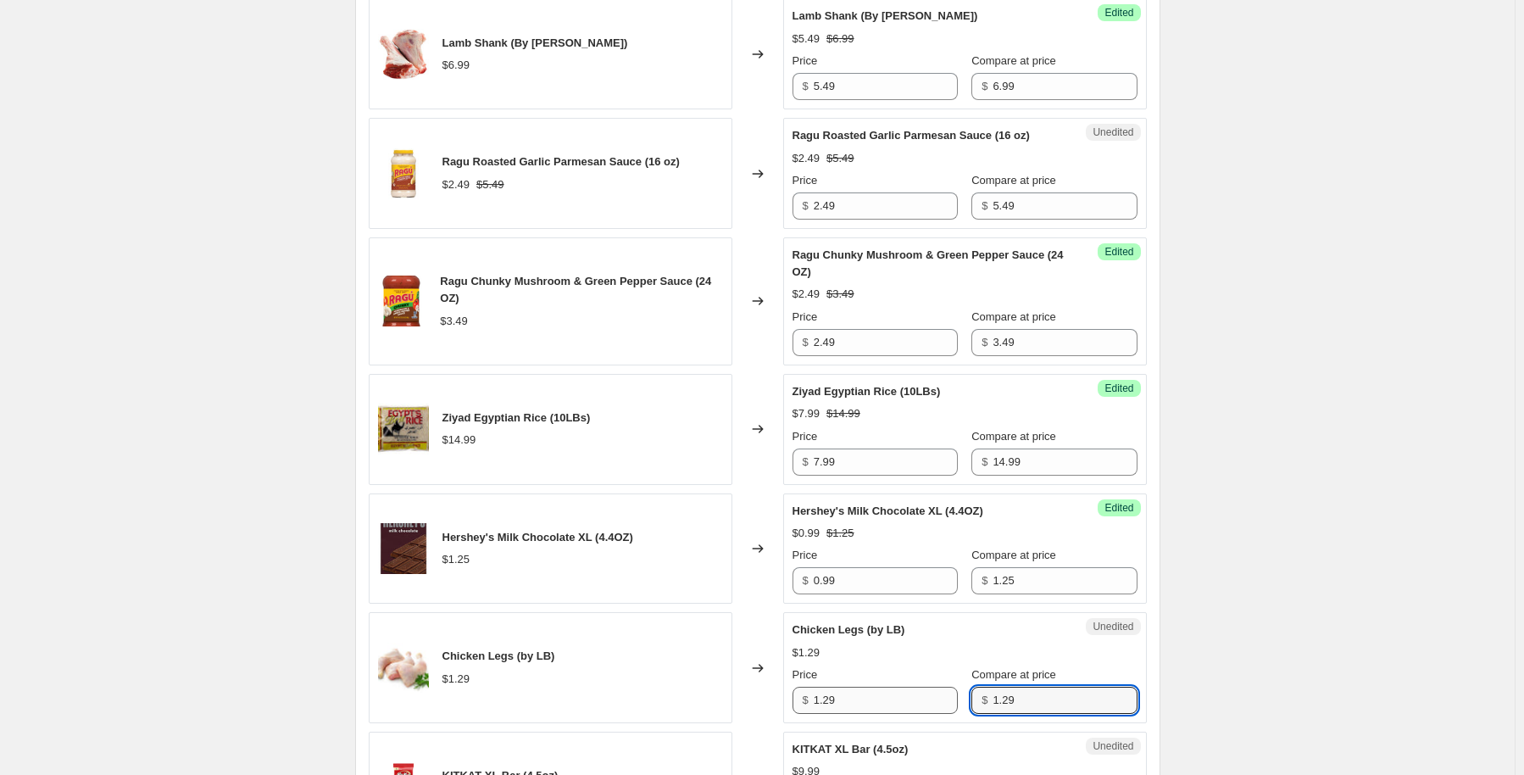
type input "1.29"
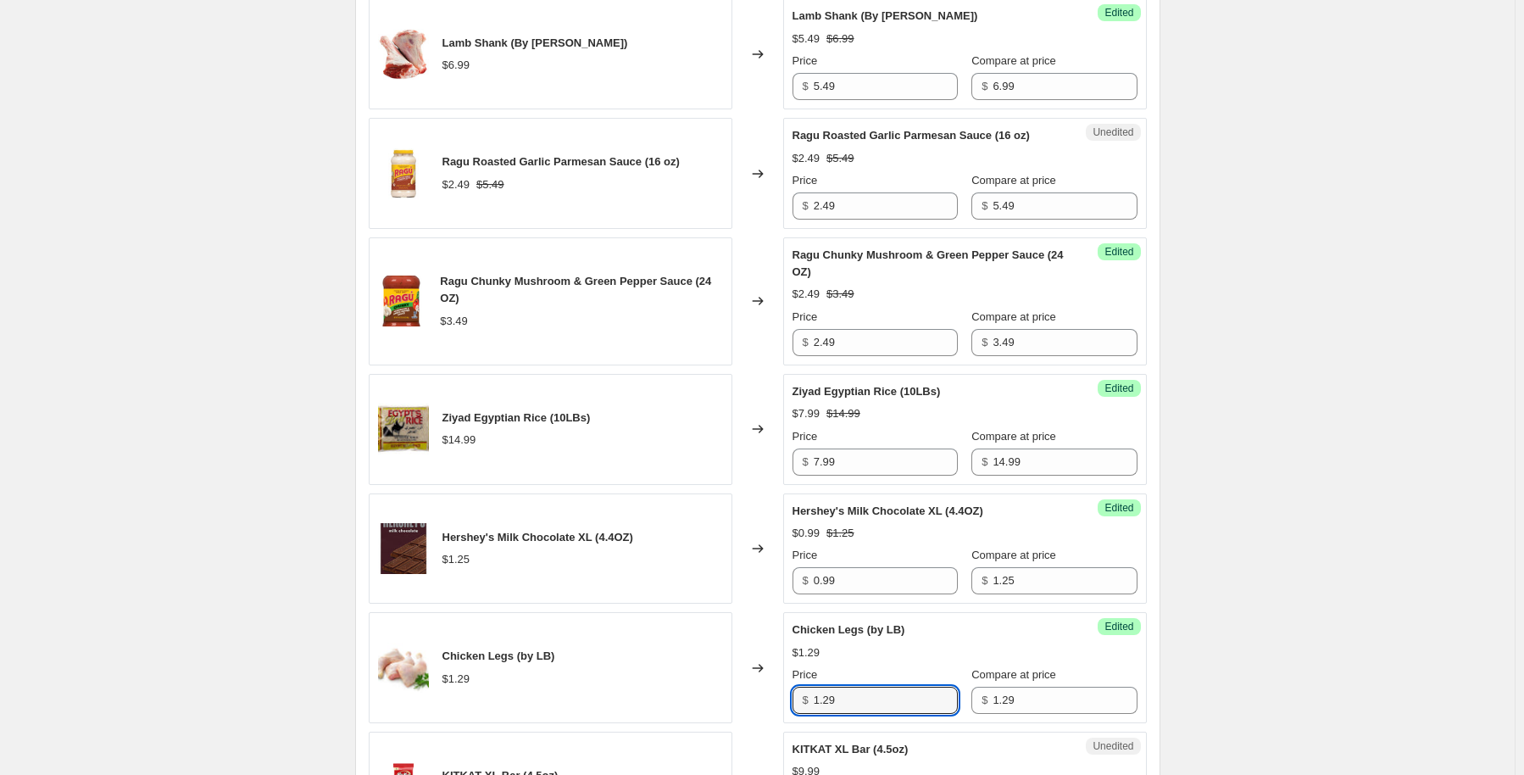
drag, startPoint x: 880, startPoint y: 692, endPoint x: 659, endPoint y: 713, distance: 222.2
click at [659, 713] on div "Chicken Legs (by LB) $1.29 Changed to Success Edited Chicken Legs (by LB) $1.29…" at bounding box center [758, 667] width 778 height 111
type input "0.99"
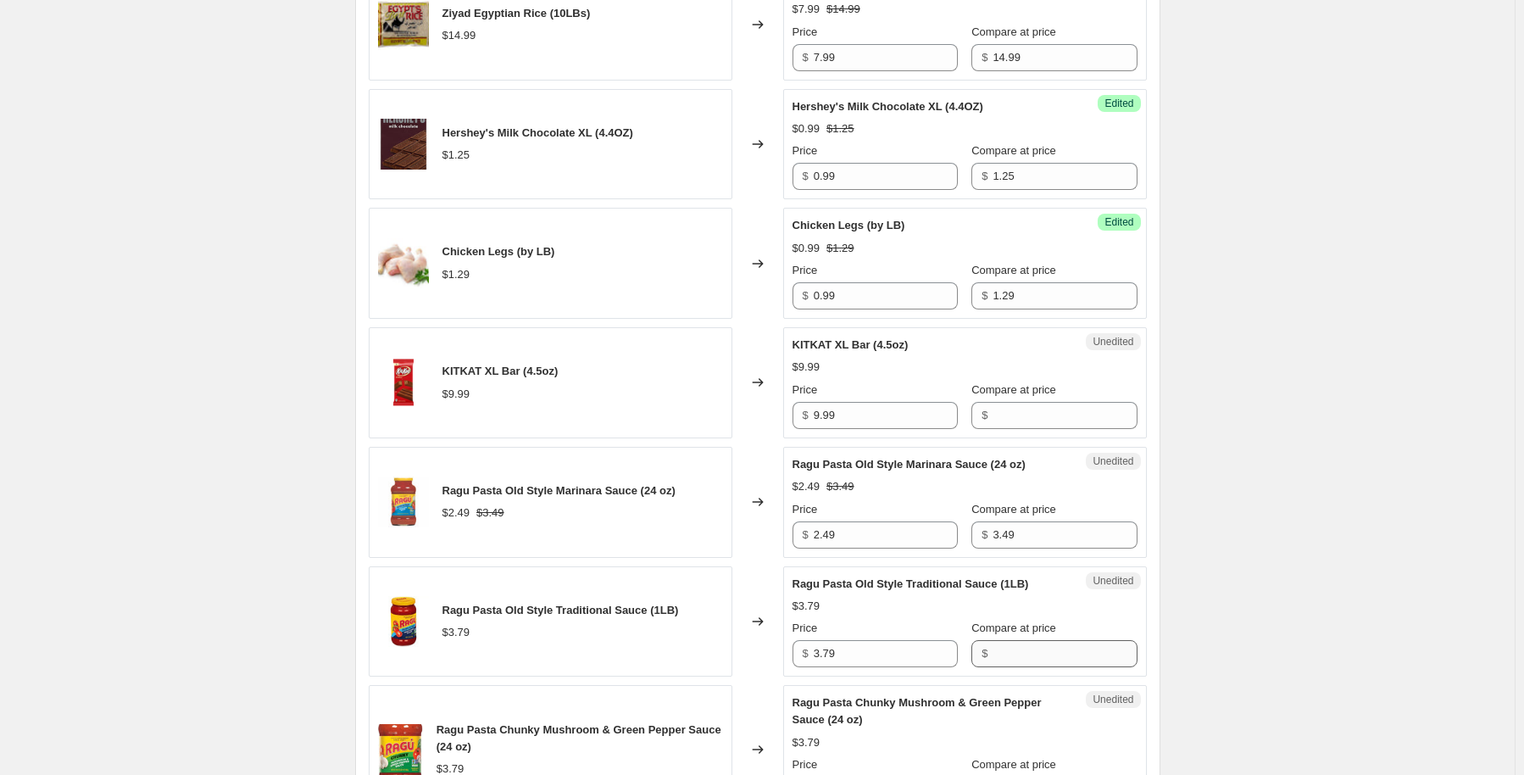
scroll to position [1271, 0]
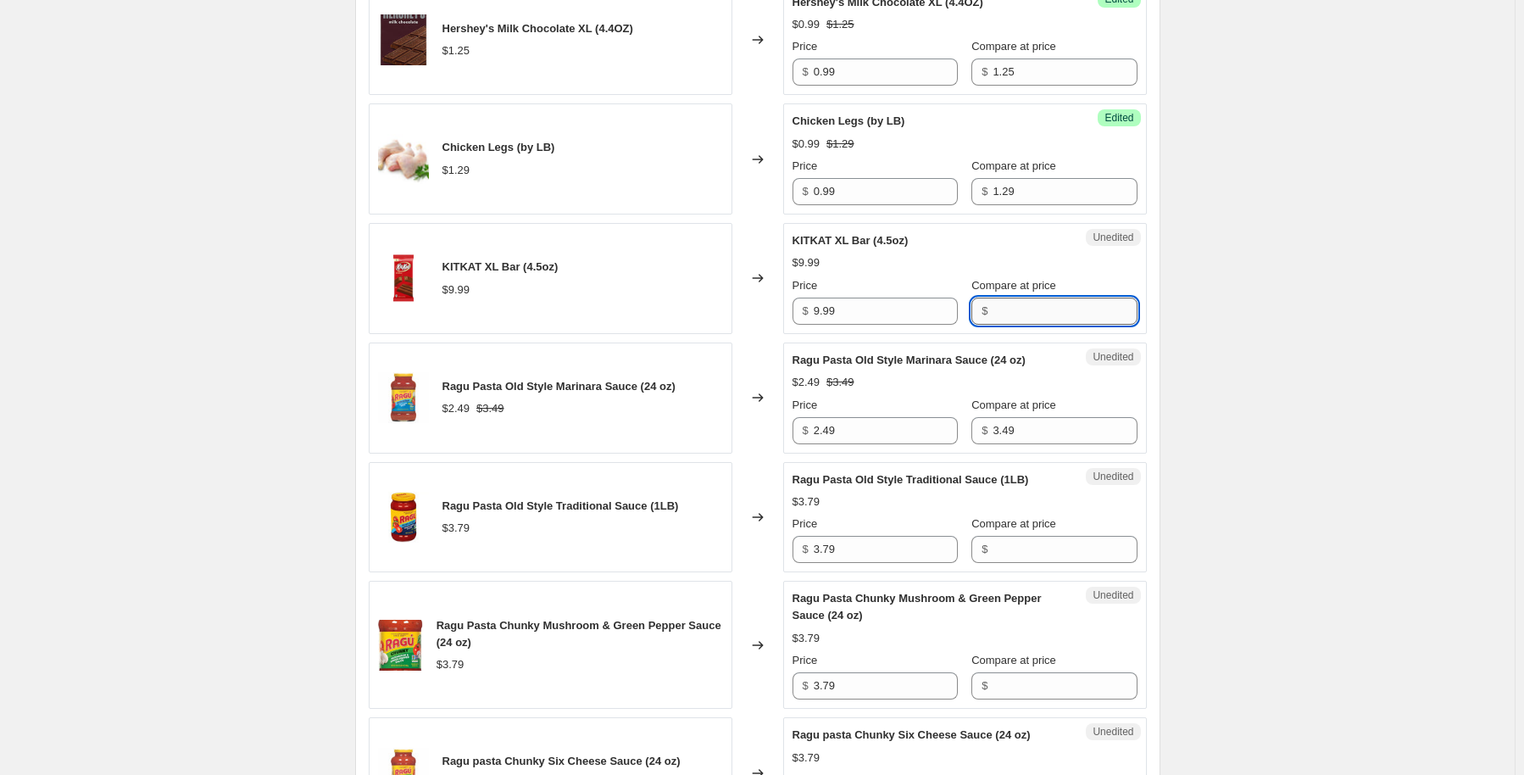
click at [1008, 299] on input "Compare at price" at bounding box center [1065, 311] width 144 height 27
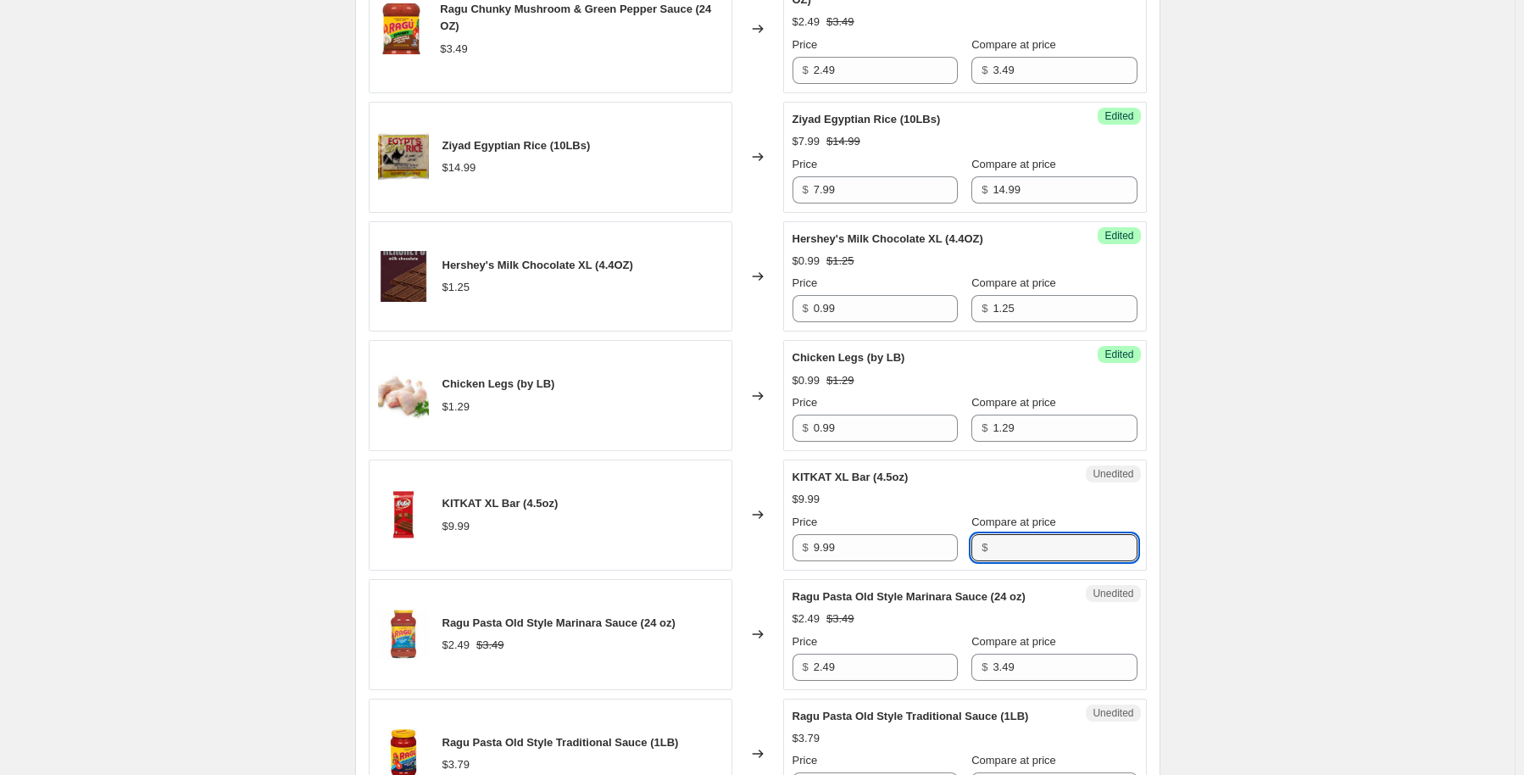
scroll to position [1102, 0]
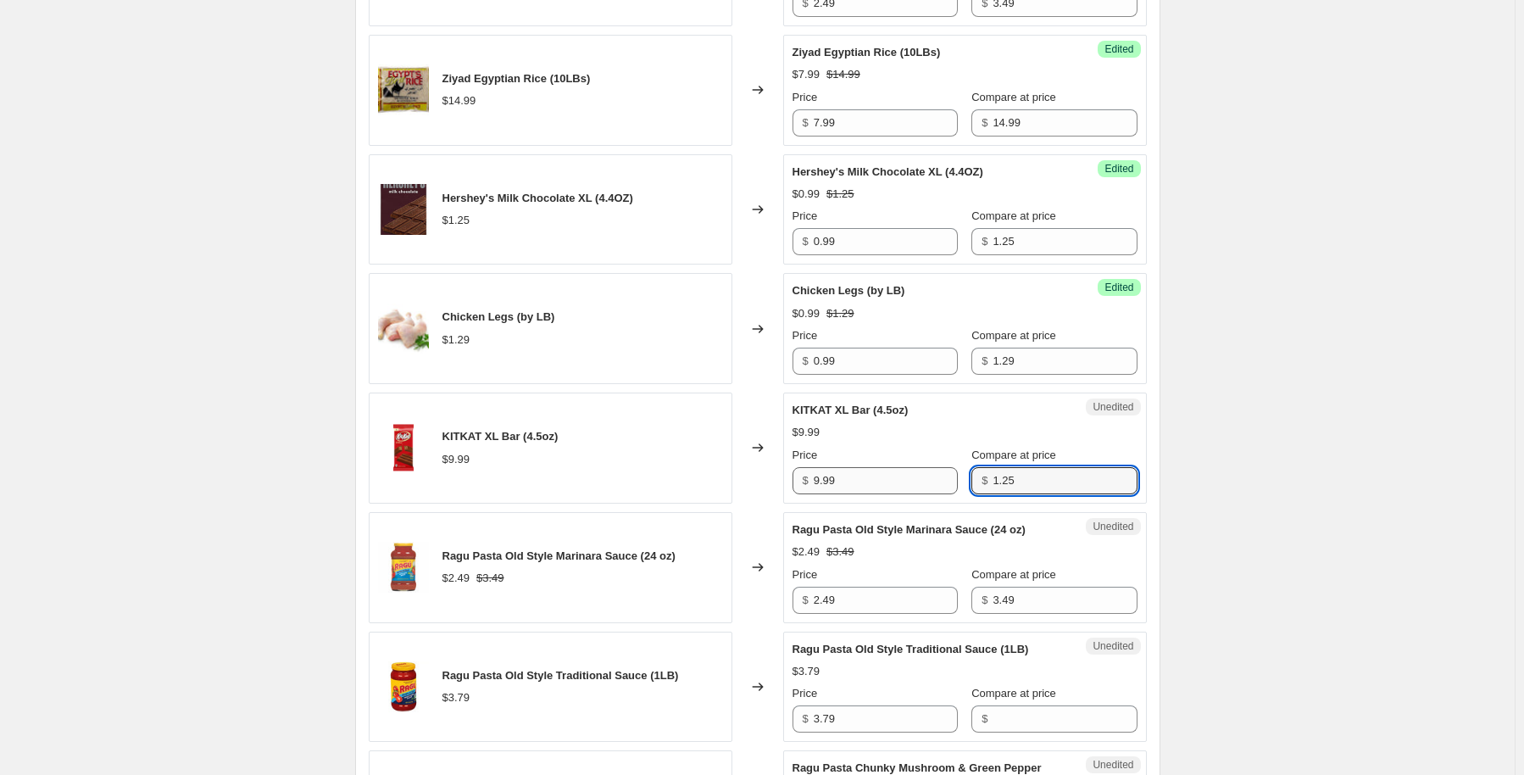
type input "1.25"
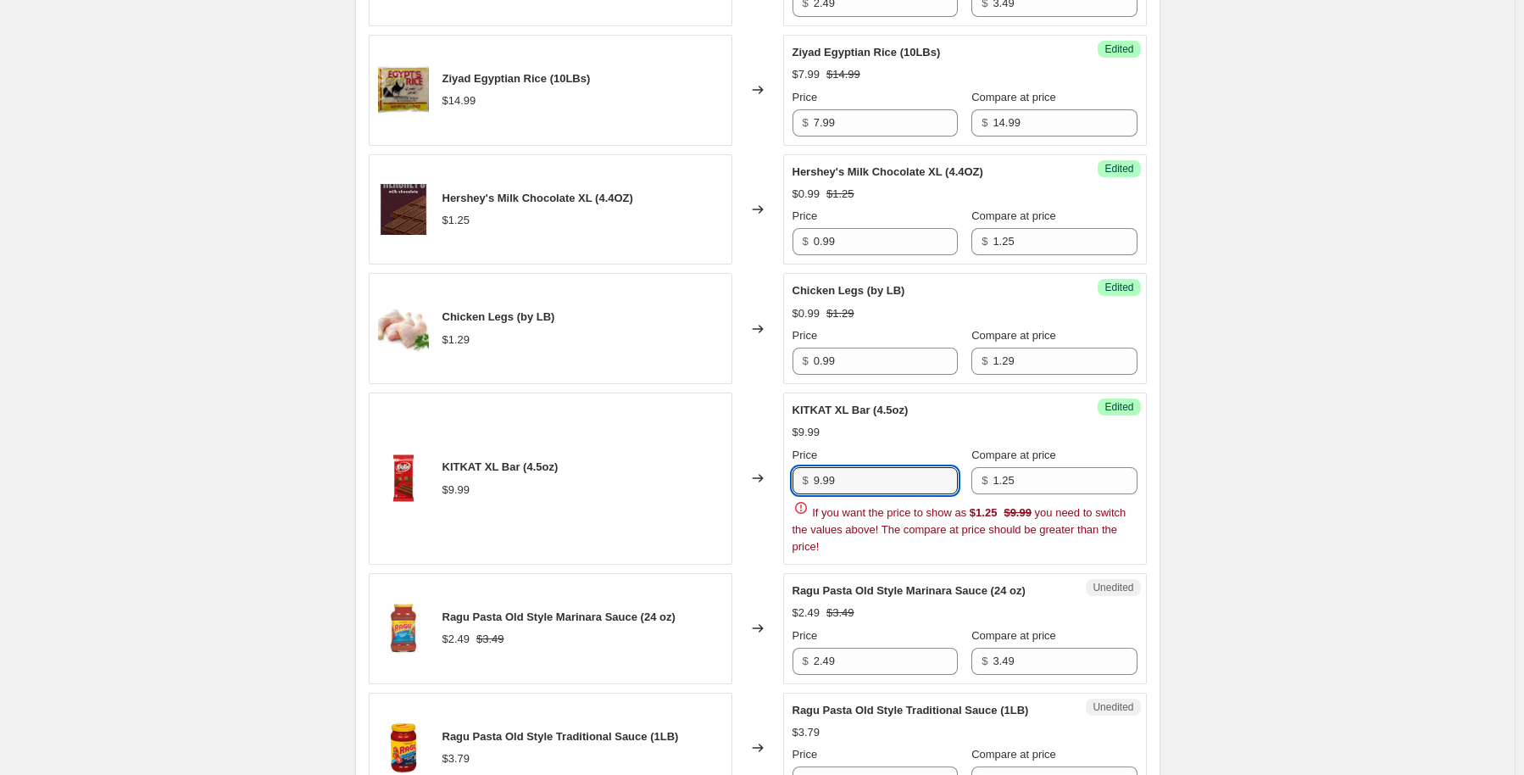
drag, startPoint x: 854, startPoint y: 481, endPoint x: 787, endPoint y: 484, distance: 67.9
click at [787, 484] on div "Success Edited KITKAT XL Bar (4.5oz) $9.99 Price $ 9.99 Compare at price $ 1.25…" at bounding box center [965, 478] width 364 height 172
type input "0.99"
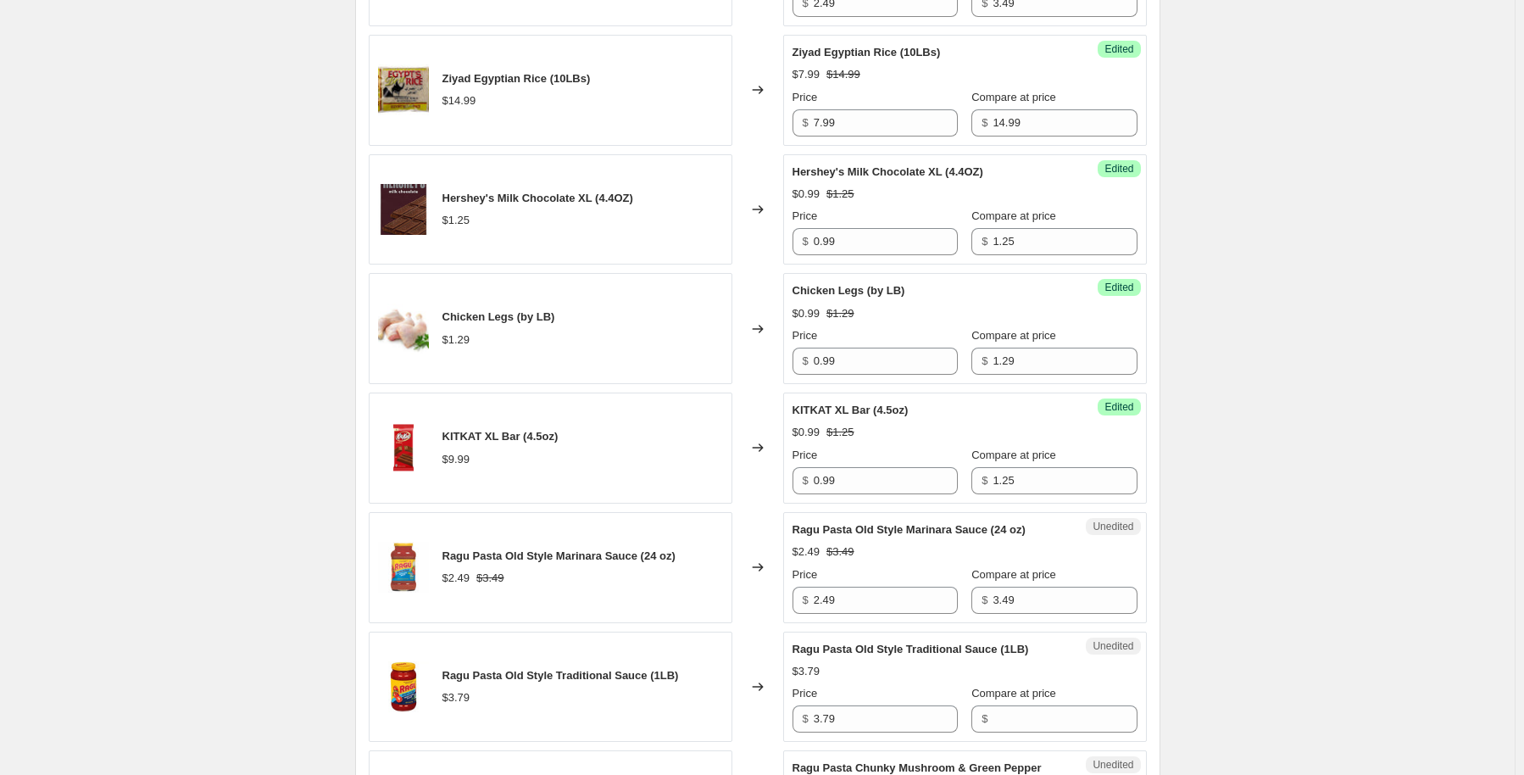
click at [1293, 551] on div "Create new price change job. This page is ready Create new price change job Dra…" at bounding box center [757, 675] width 1515 height 3555
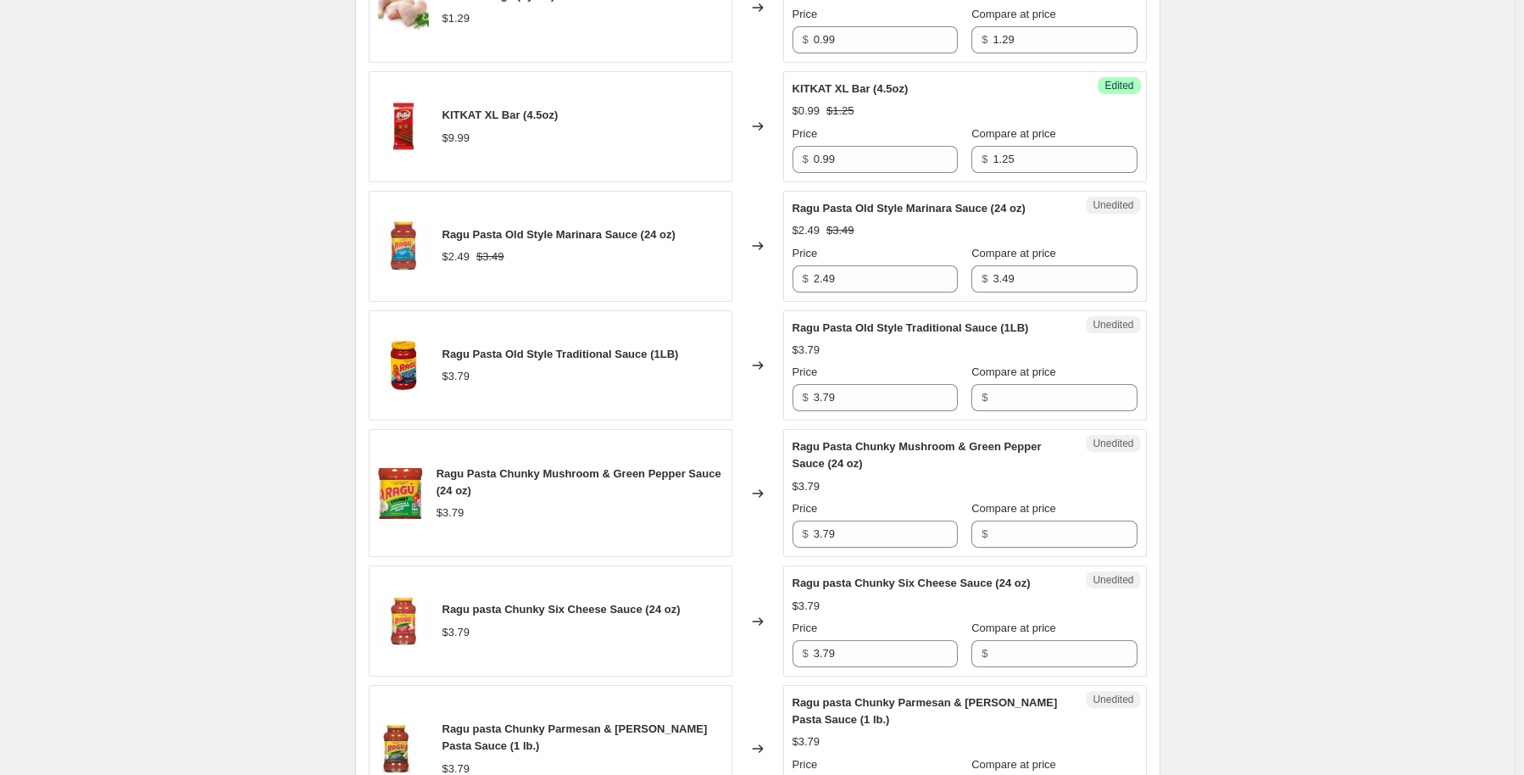
scroll to position [1441, 0]
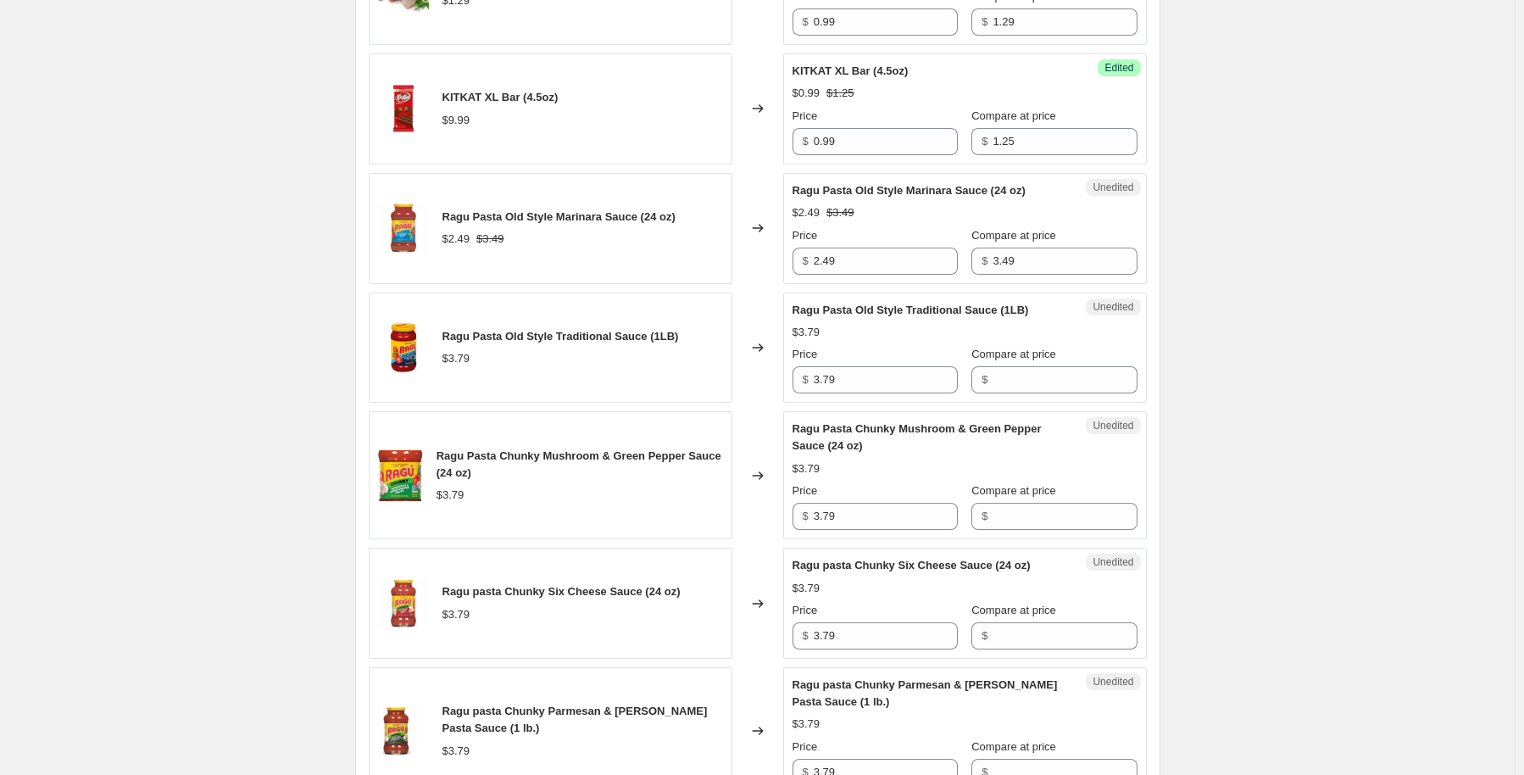
click at [995, 426] on span "Ragu Pasta Chunky Mushroom & Green Pepper Sauce (24 oz)" at bounding box center [917, 437] width 249 height 30
click at [1038, 381] on input "Compare at price" at bounding box center [1065, 379] width 144 height 27
type input "3.49"
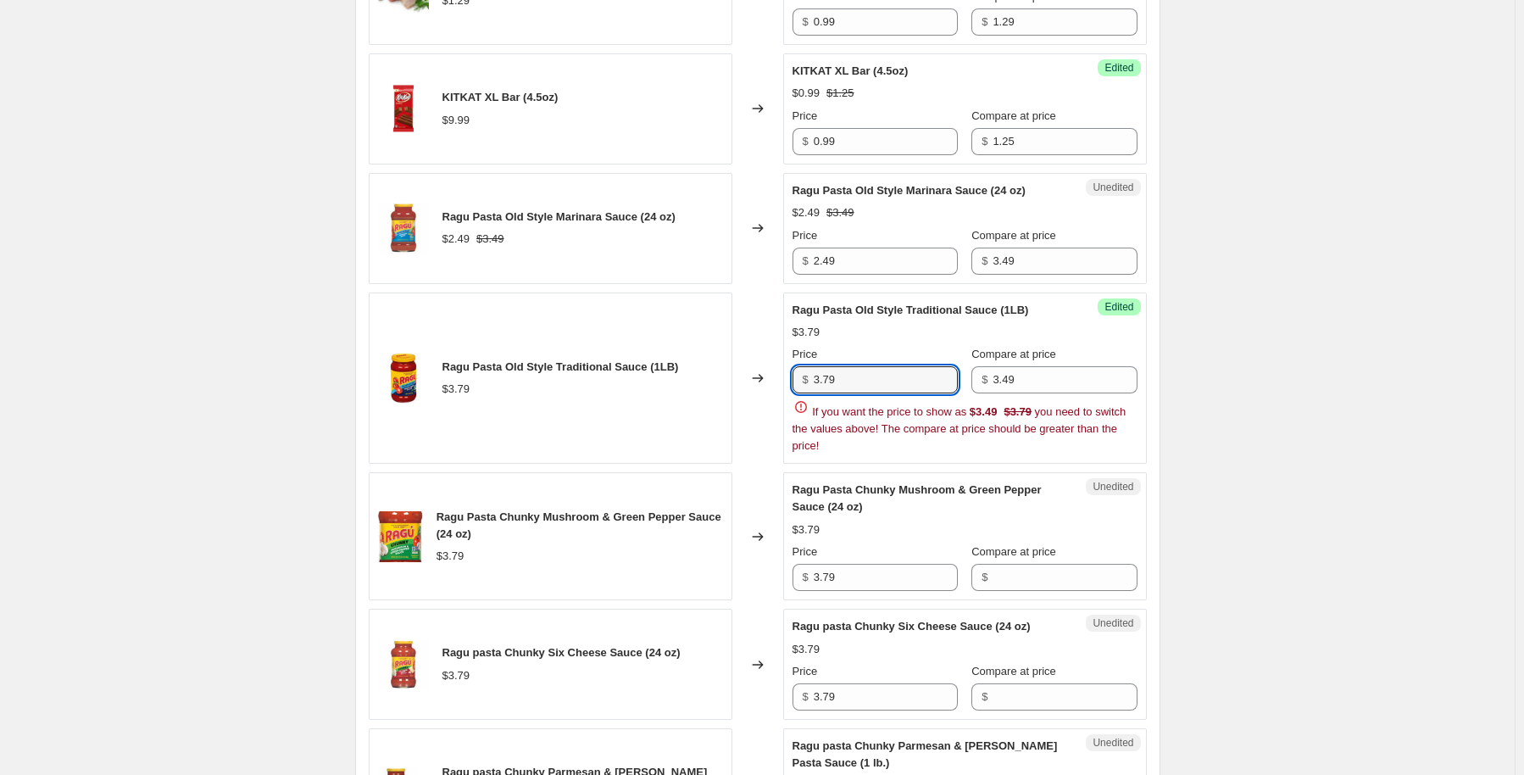
drag, startPoint x: 901, startPoint y: 381, endPoint x: 782, endPoint y: 398, distance: 120.6
click at [798, 395] on div "Price $ 3.79 Compare at price $ 3.49 If you want the price to show as $3.49 $3.…" at bounding box center [965, 400] width 345 height 108
type input "2.49"
click at [1395, 375] on div "Create new price change job. This page is ready Create new price change job Dra…" at bounding box center [757, 367] width 1515 height 3616
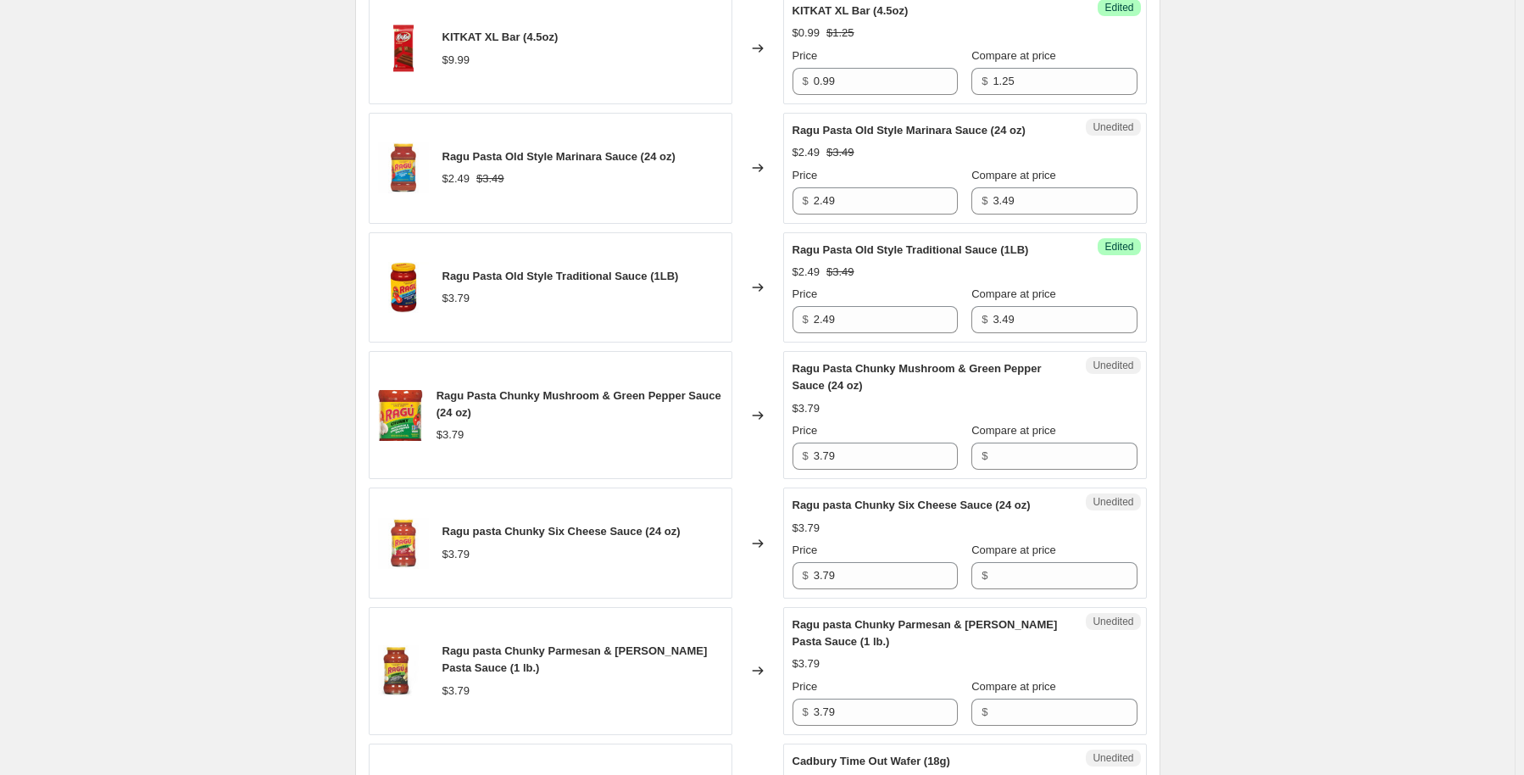
scroll to position [1526, 0]
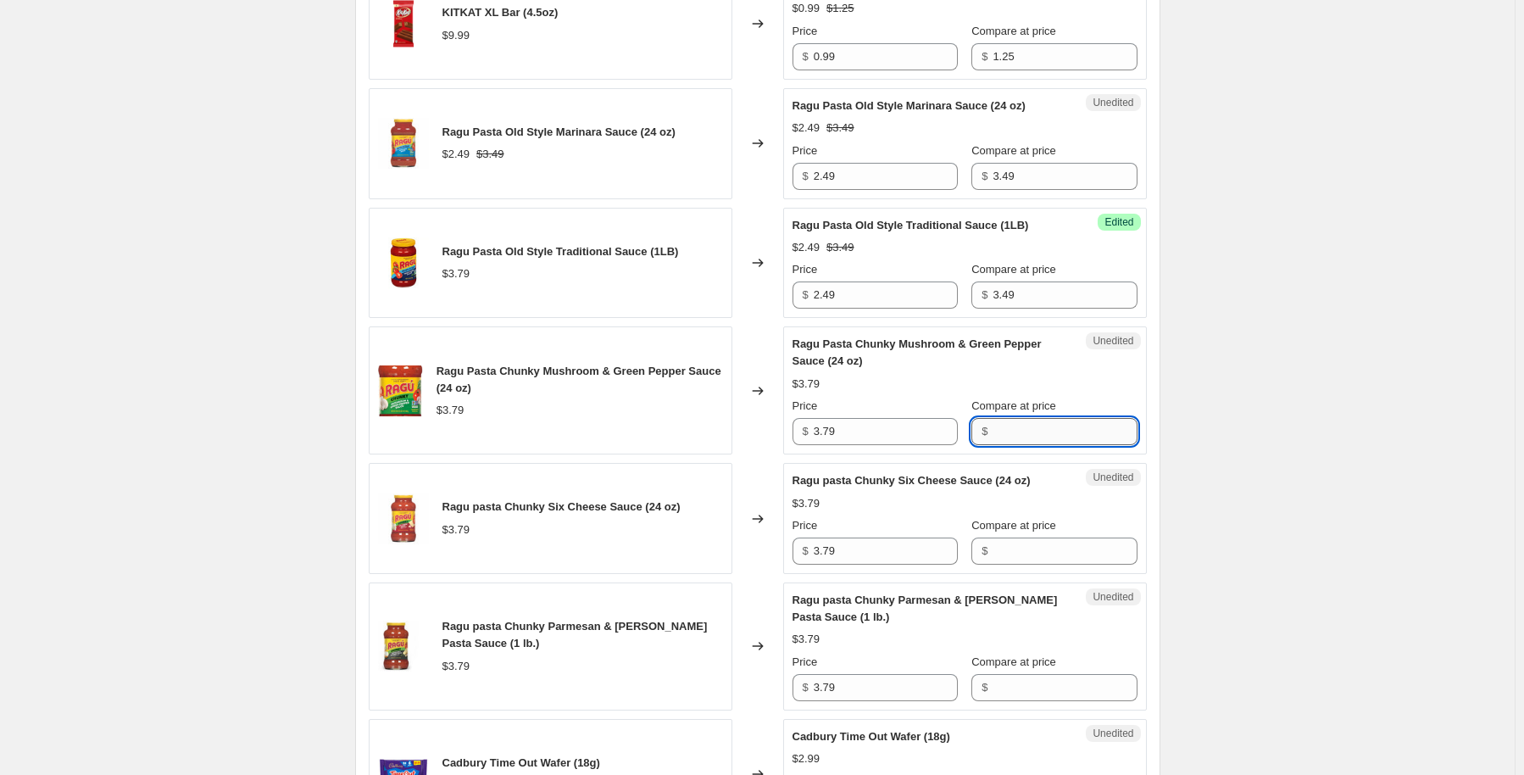
click at [1000, 426] on input "Compare at price" at bounding box center [1065, 431] width 144 height 27
click at [993, 291] on input "3.49" at bounding box center [1065, 294] width 144 height 27
type input "3.79"
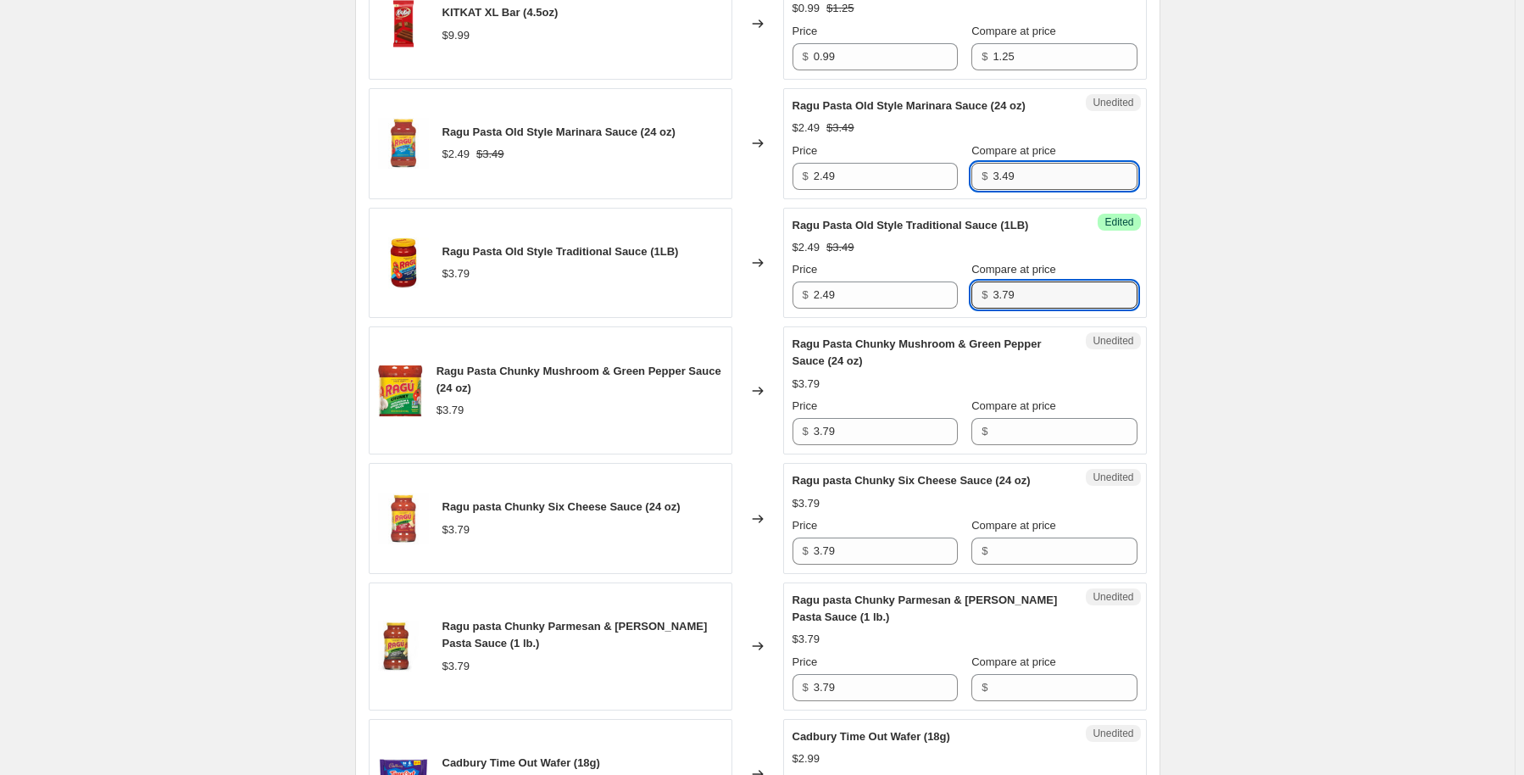
click at [994, 173] on input "3.49" at bounding box center [1065, 176] width 144 height 27
type input "3.79"
drag, startPoint x: 994, startPoint y: 173, endPoint x: 1260, endPoint y: 160, distance: 265.6
click at [1260, 160] on div "Create new price change job. This page is ready Create new price change job Dra…" at bounding box center [757, 251] width 1515 height 3555
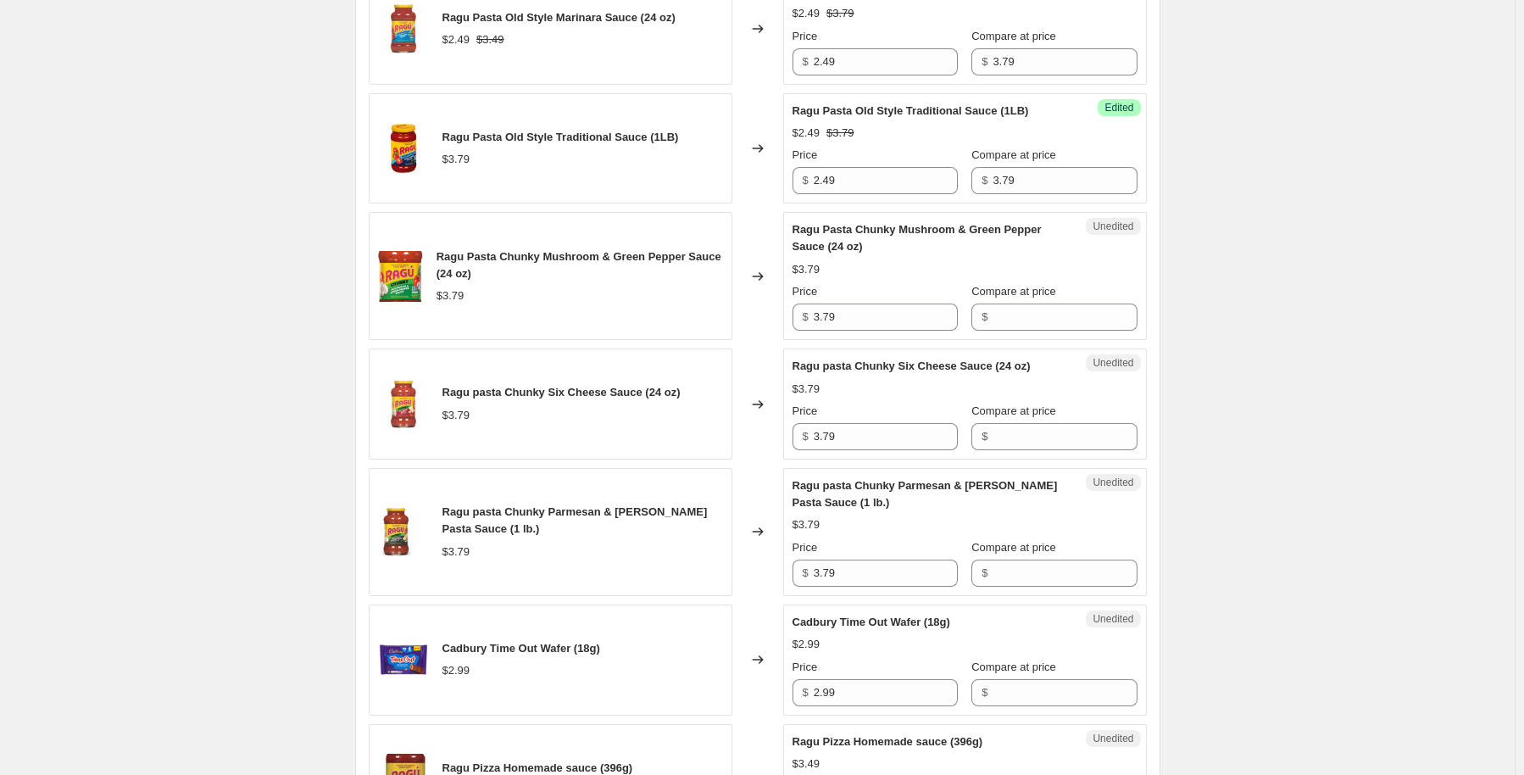
scroll to position [1695, 0]
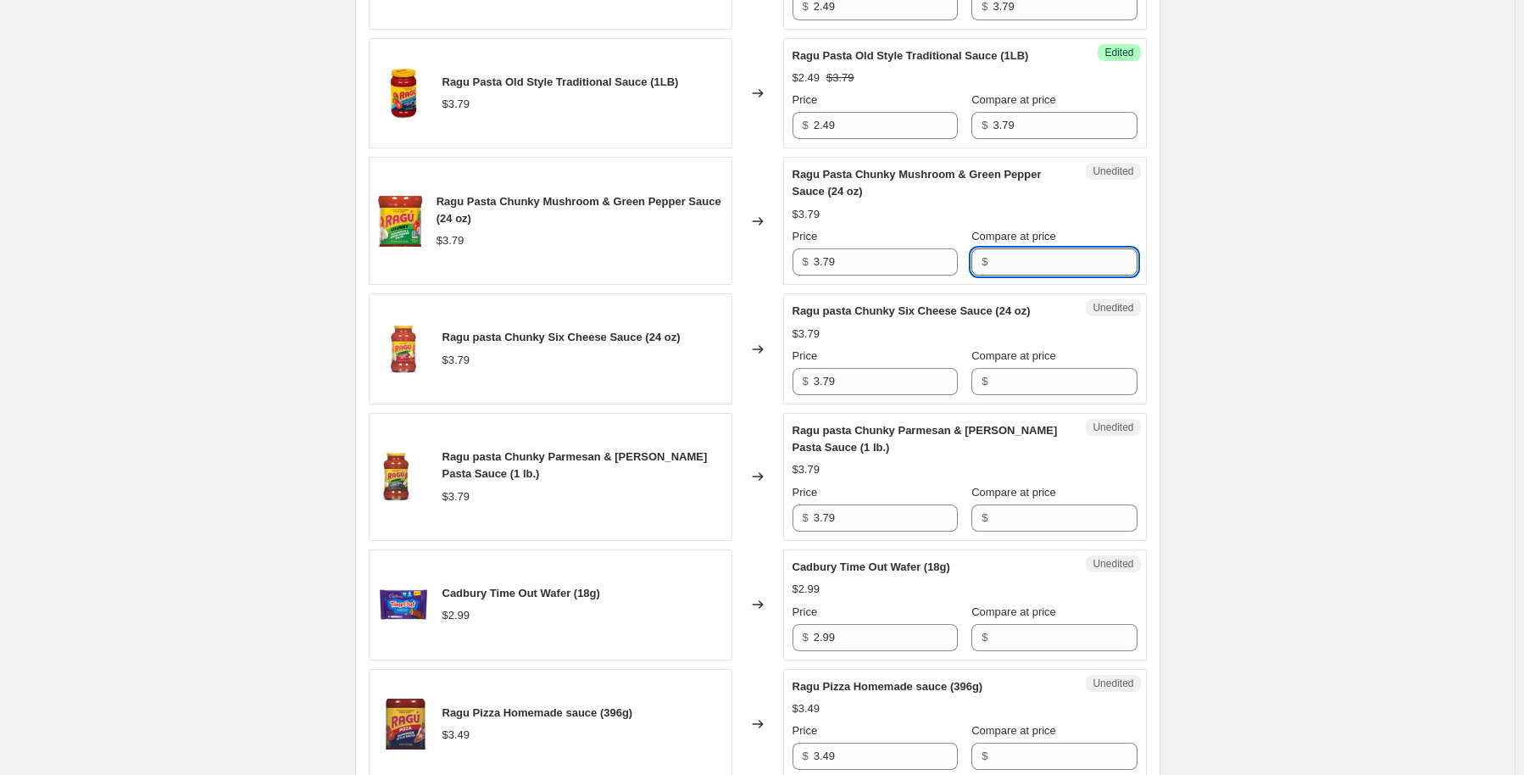
click at [1024, 255] on input "Compare at price" at bounding box center [1065, 261] width 144 height 27
type input "3.79"
drag, startPoint x: 853, startPoint y: 263, endPoint x: 783, endPoint y: 265, distance: 69.6
click at [783, 265] on div "Ragu Pasta Chunky Mushroom & Green Pepper Sauce (24 oz) $3.79 Changed to Succes…" at bounding box center [758, 221] width 778 height 128
type input "2.49"
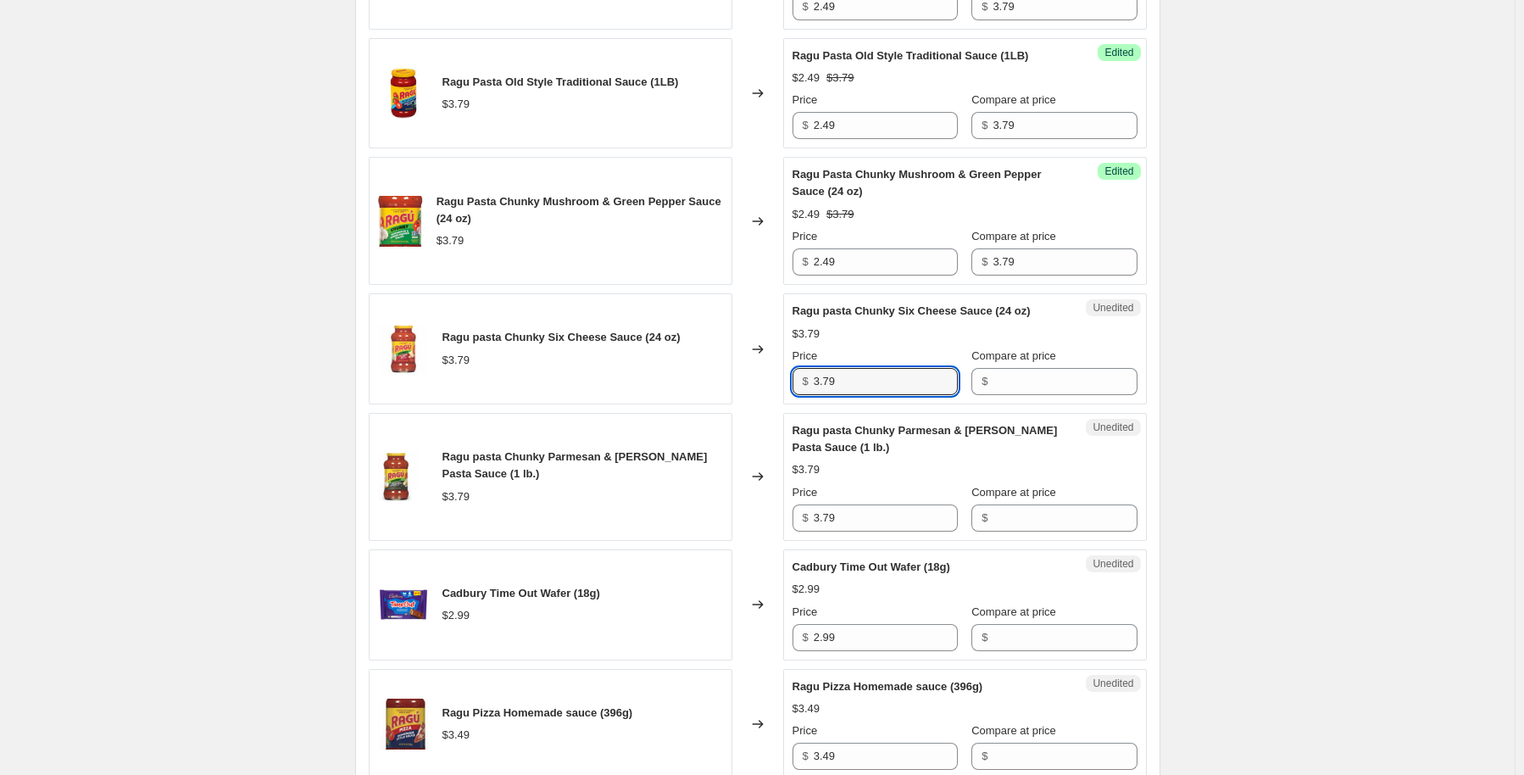
drag, startPoint x: 859, startPoint y: 381, endPoint x: 756, endPoint y: 392, distance: 103.2
click at [776, 391] on div "Ragu pasta Chunky Six Cheese Sauce (24 oz) $3.79 Changed to Unedited Ragu pasta…" at bounding box center [758, 348] width 778 height 111
type input "2.49"
click at [1000, 375] on input "Compare at price" at bounding box center [1065, 381] width 144 height 27
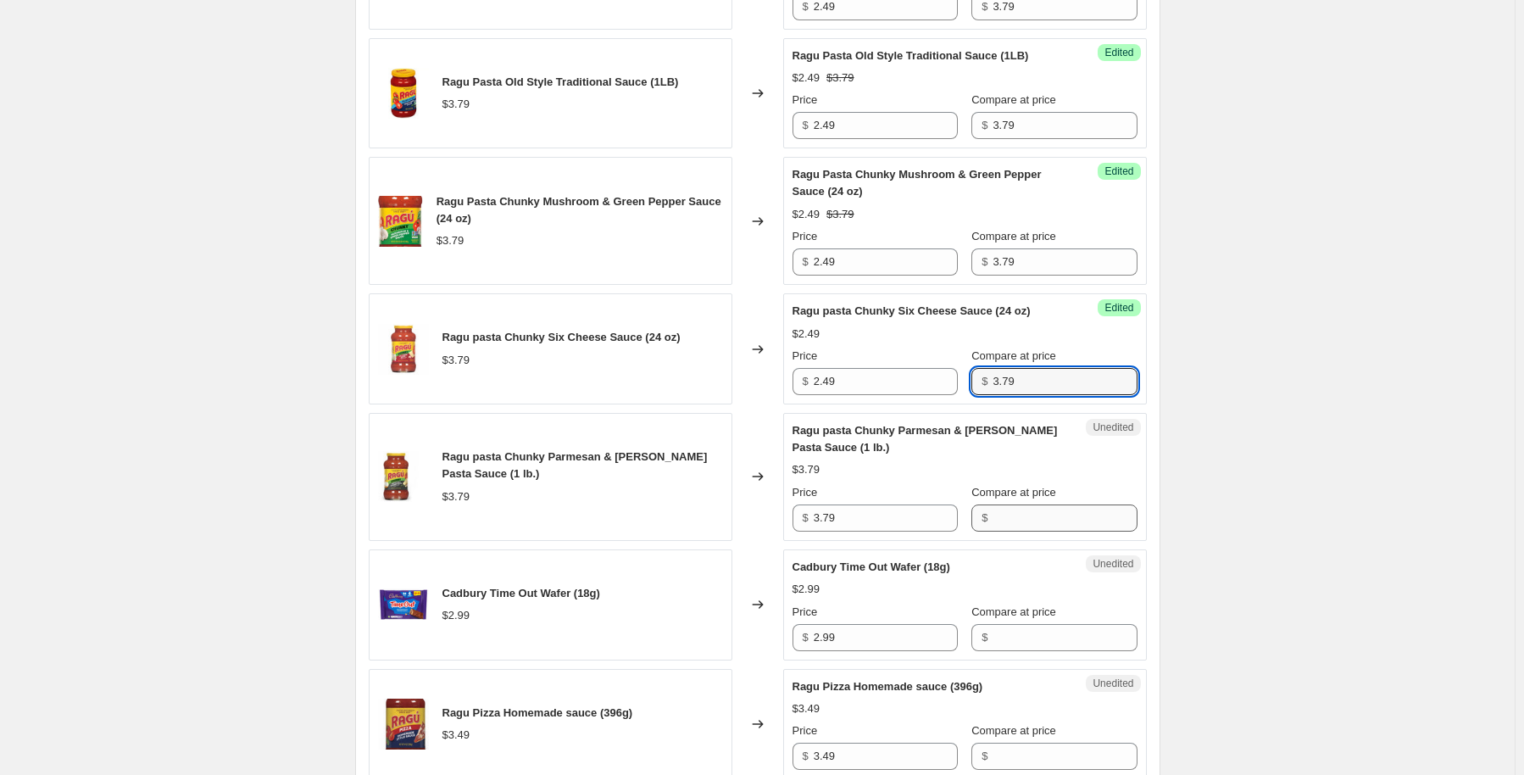
type input "3.79"
click at [1037, 513] on input "Compare at price" at bounding box center [1065, 517] width 144 height 27
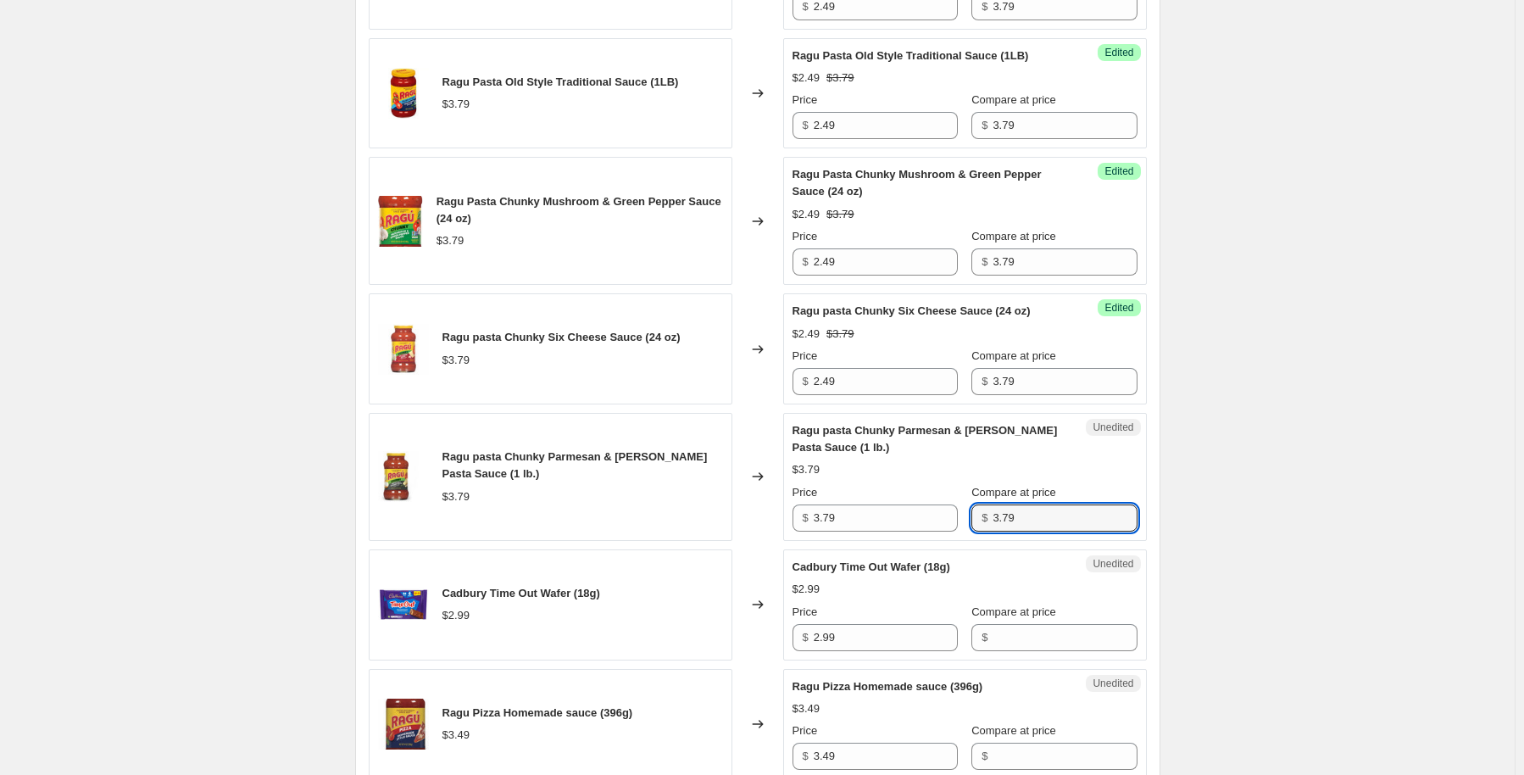
type input "3.79"
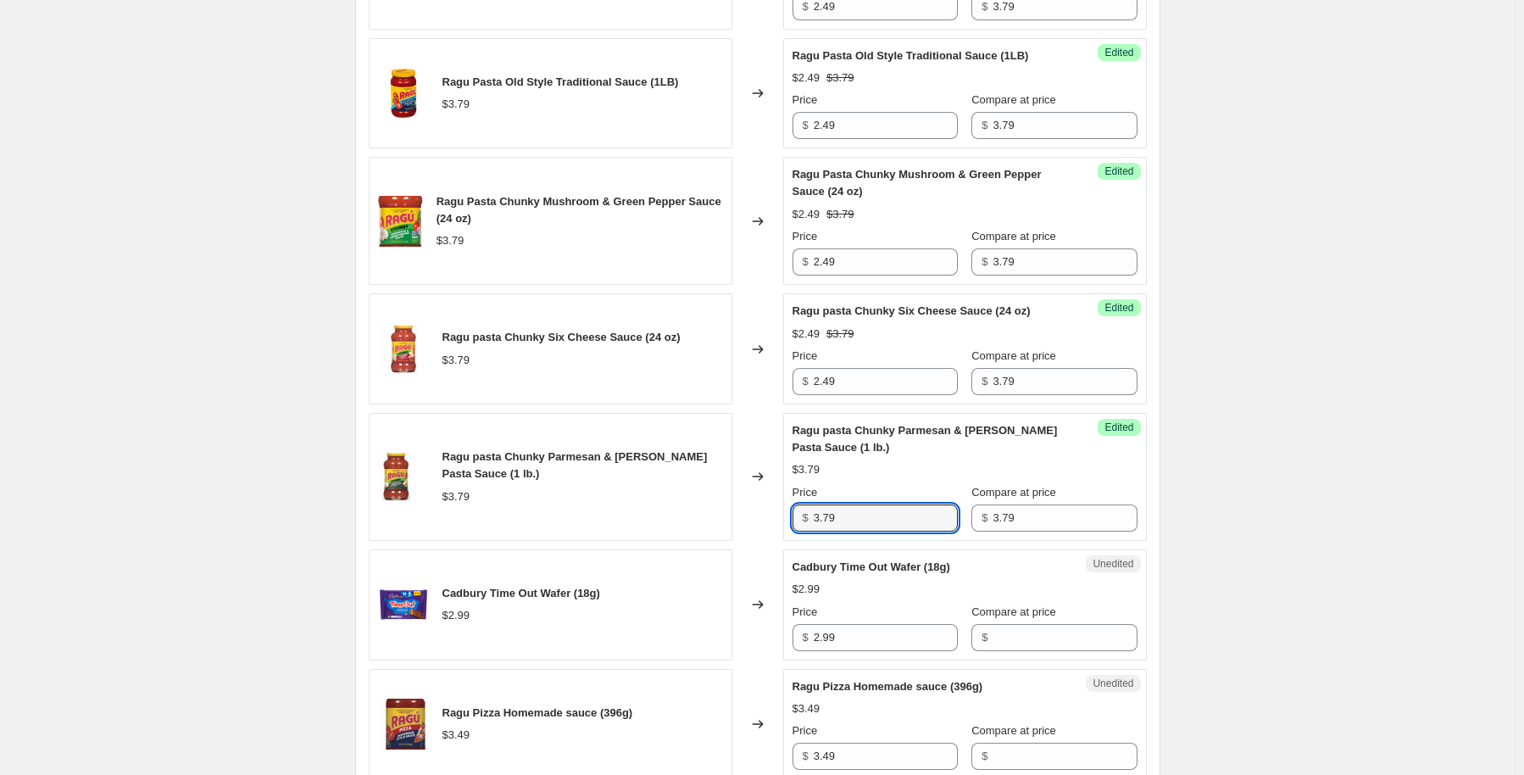
click at [729, 522] on div "Ragu pasta Chunky Parmesan & Romano Pasta Sauce (1 lb.) $3.79 Changed to Succes…" at bounding box center [758, 477] width 778 height 128
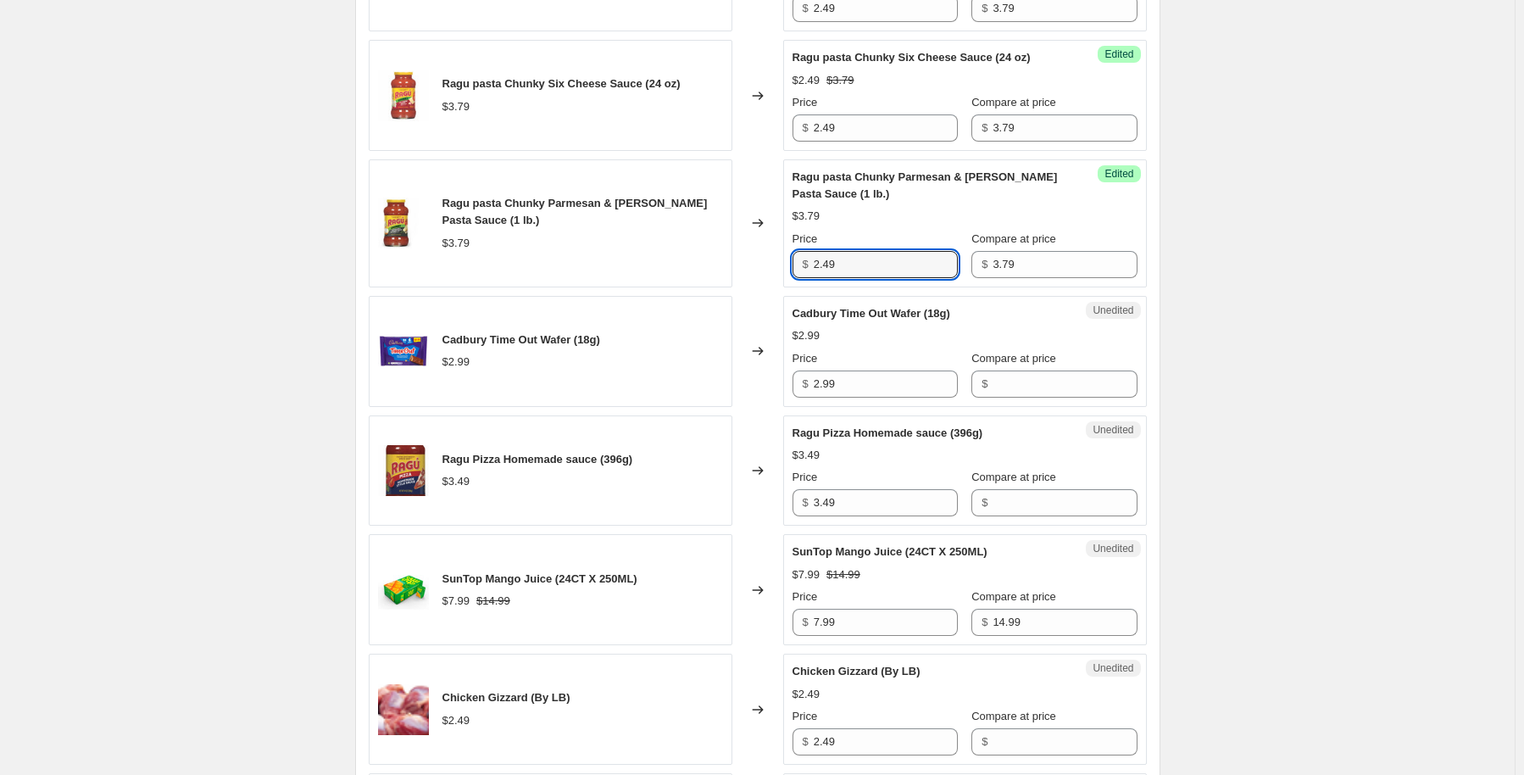
scroll to position [1950, 0]
type input "2.49"
click at [1035, 387] on input "Compare at price" at bounding box center [1065, 383] width 144 height 27
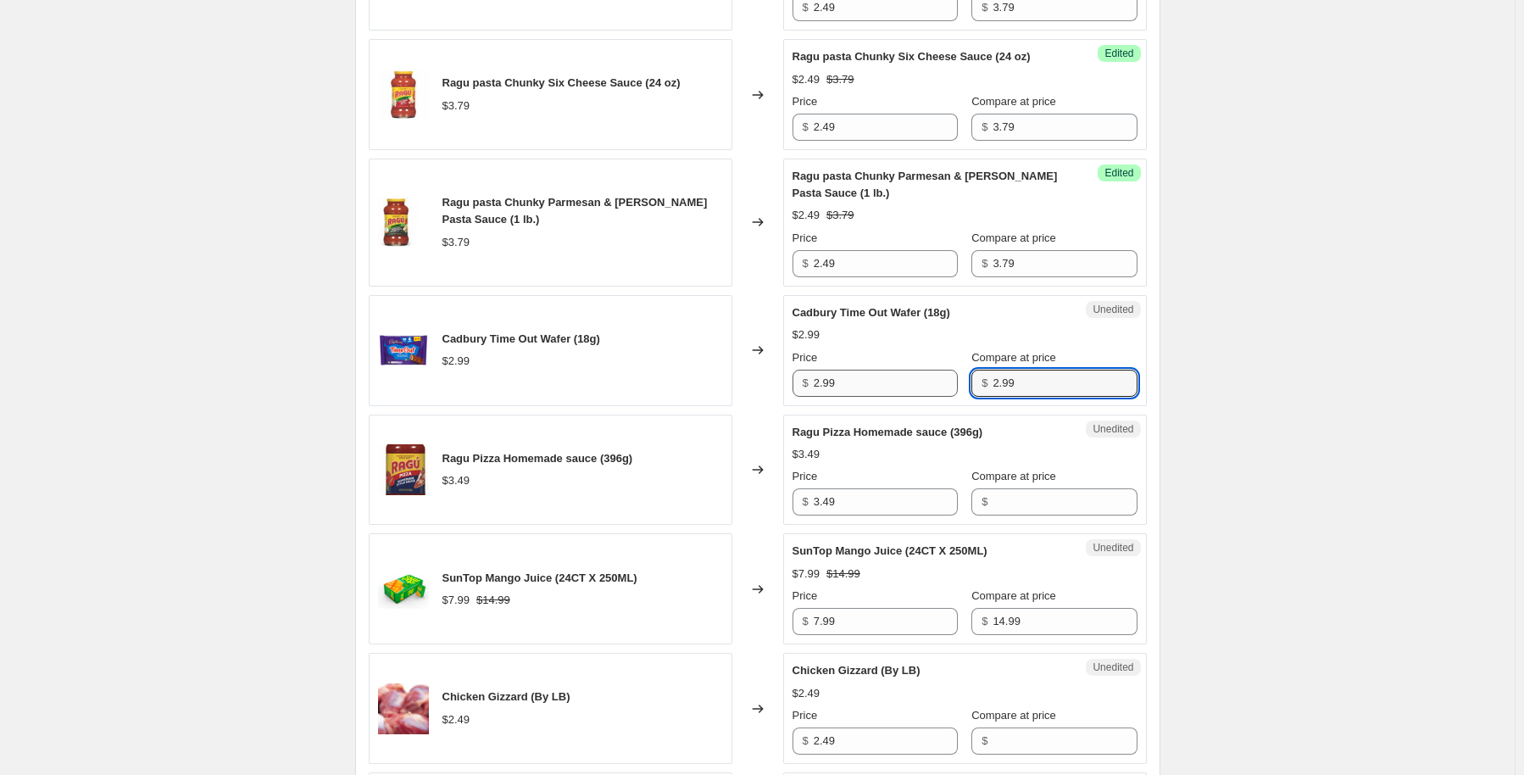
type input "2.99"
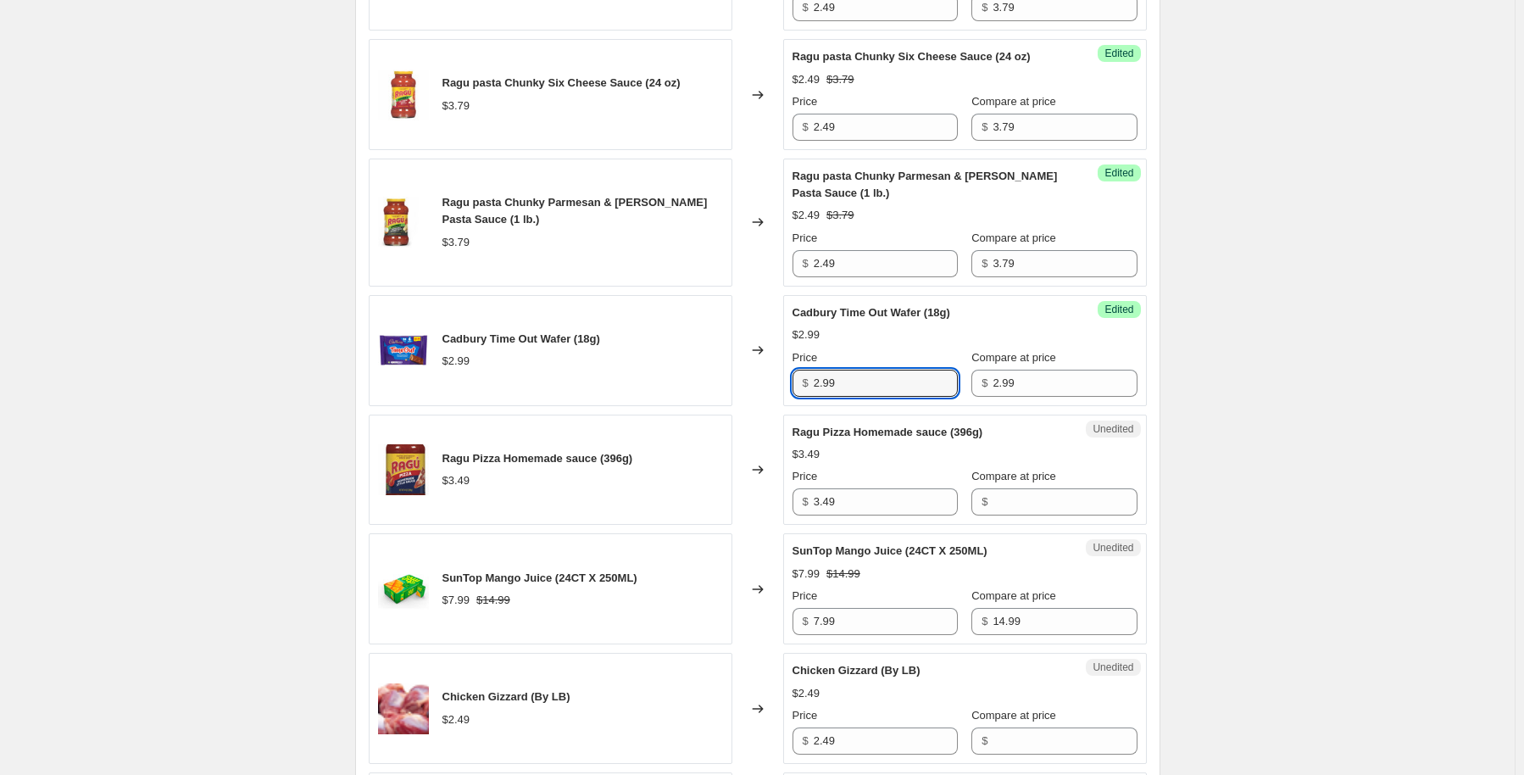
drag, startPoint x: 898, startPoint y: 370, endPoint x: 787, endPoint y: 381, distance: 111.5
click at [787, 381] on div "Success Edited Cadbury Time Out Wafer (18g) $2.99 Price $ 2.99 Compare at price…" at bounding box center [965, 350] width 364 height 111
type input "1.99"
click at [1015, 492] on input "Compare at price" at bounding box center [1065, 501] width 144 height 27
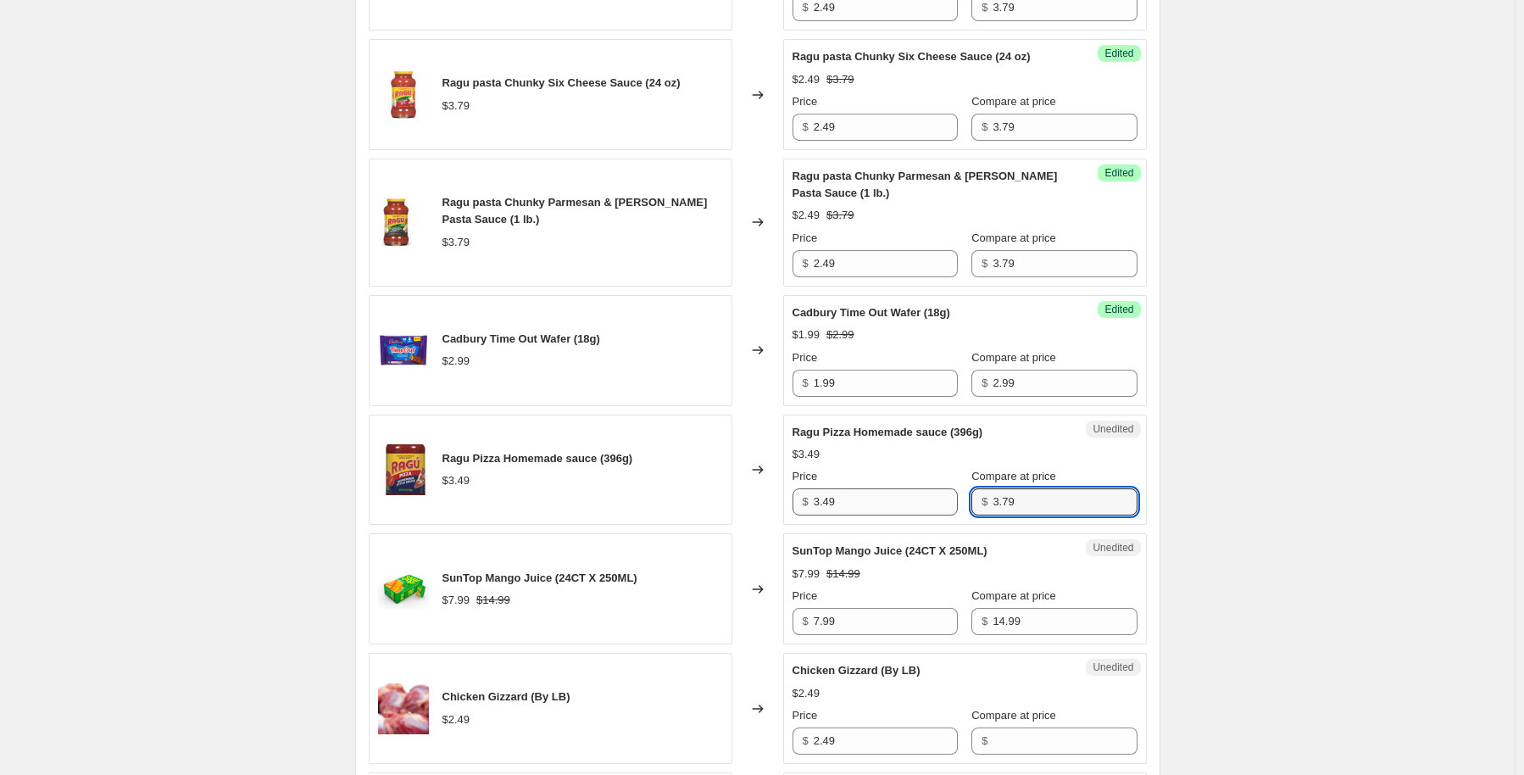
type input "3.79"
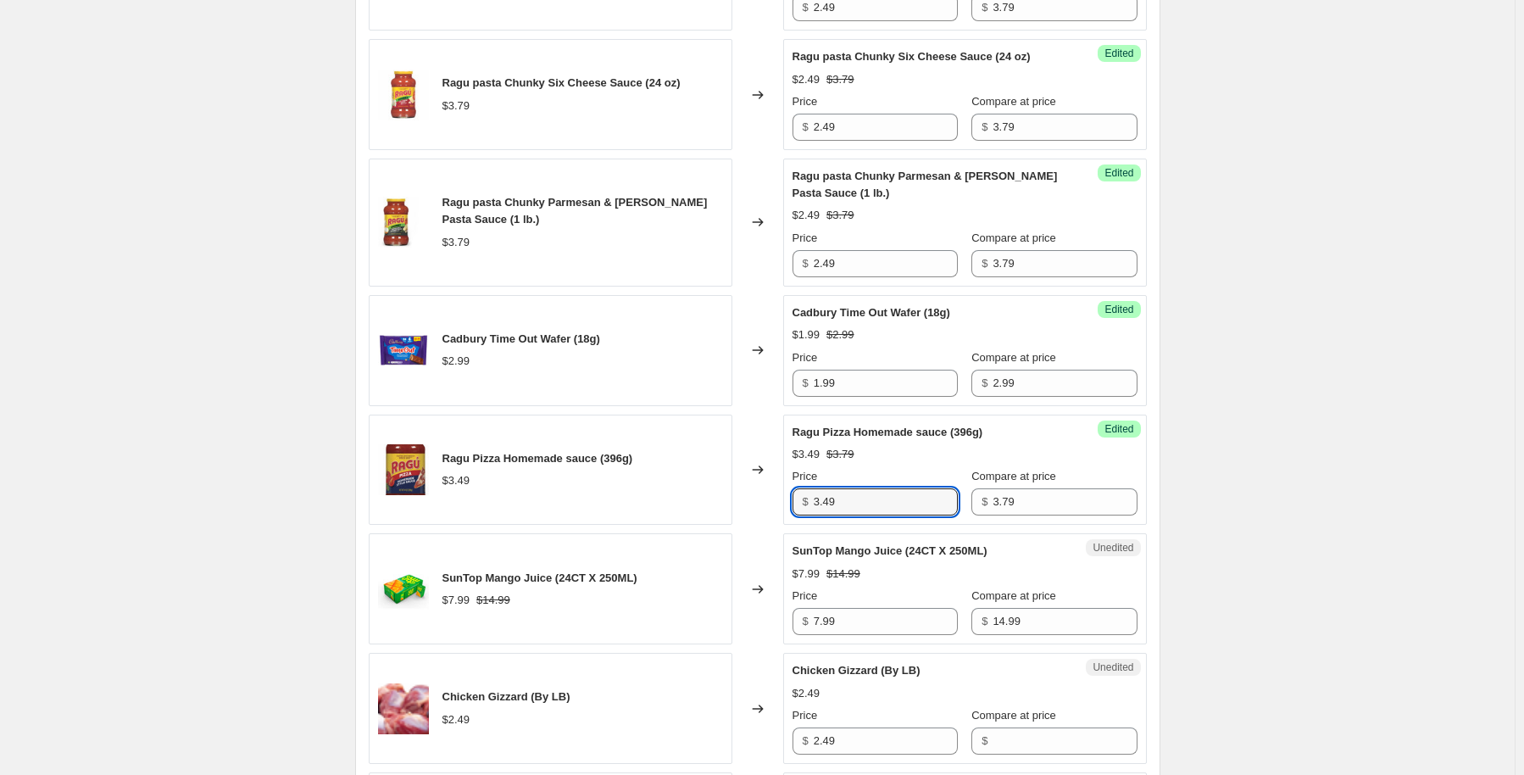
drag, startPoint x: 871, startPoint y: 489, endPoint x: 632, endPoint y: 528, distance: 242.2
click at [632, 528] on div "Lamb Shank (By Pound) $6.99 Changed to Success Edited Lamb Shank (By Pound) $5.…" at bounding box center [758, 52] width 778 height 2480
type input "2.49"
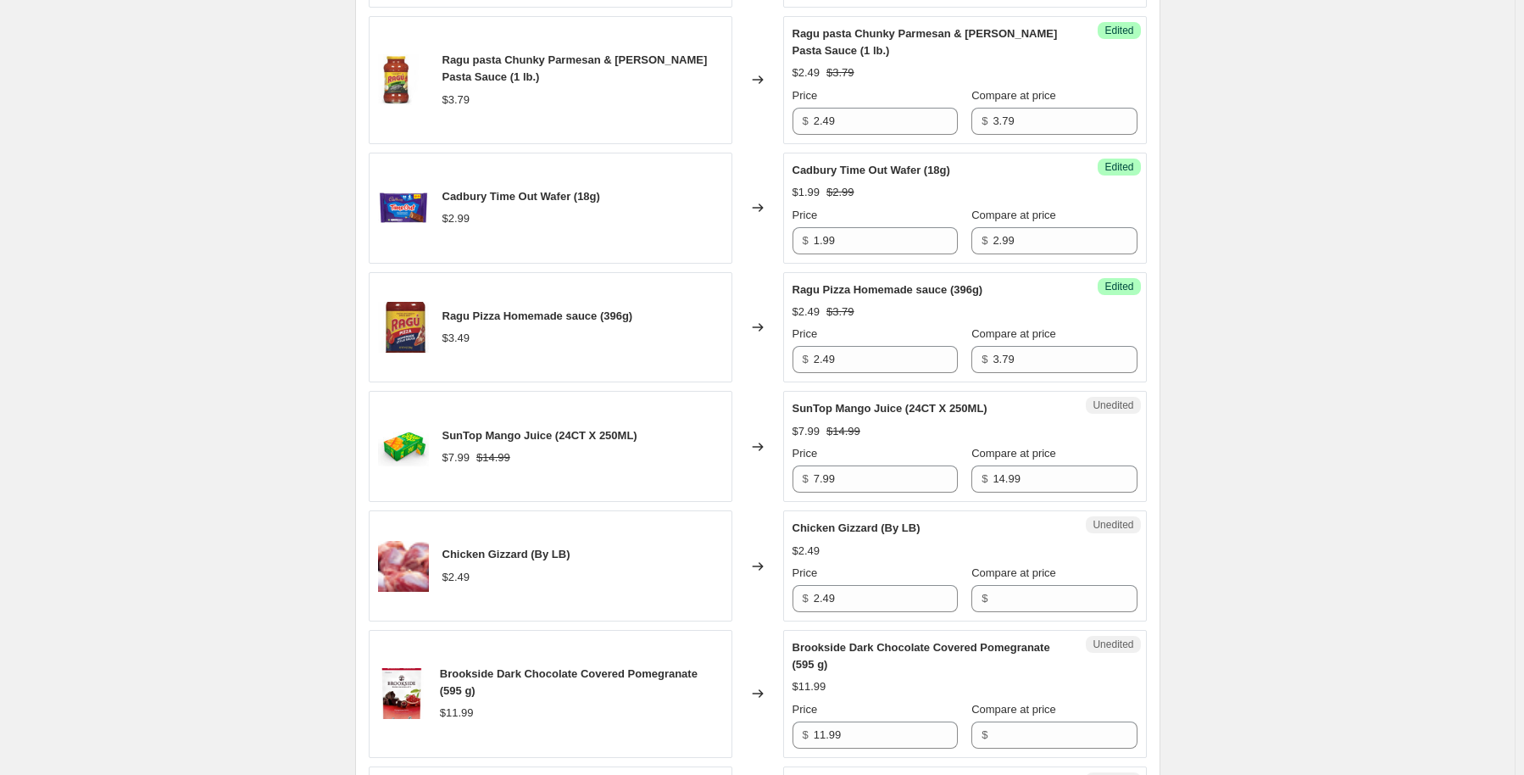
scroll to position [2204, 0]
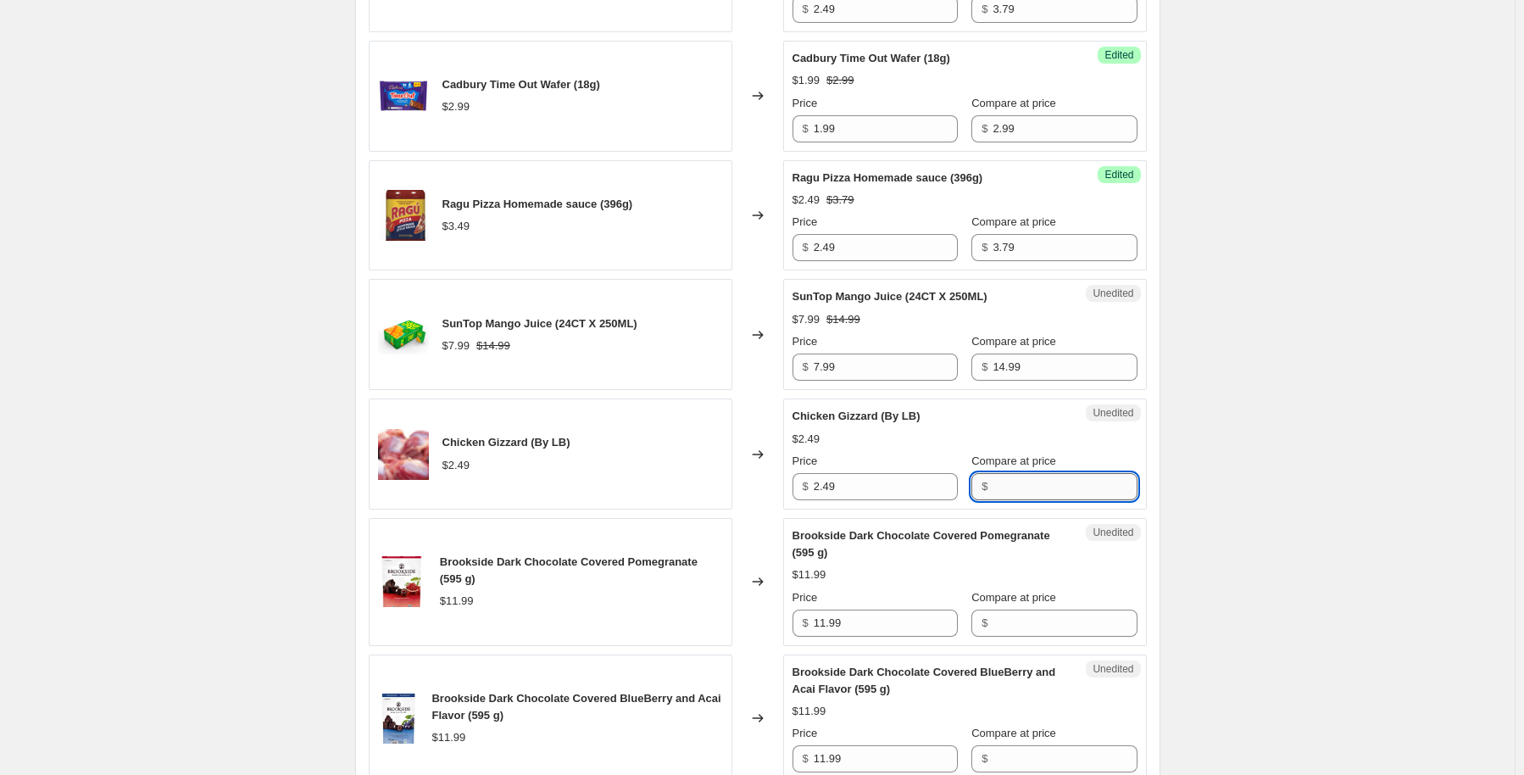
click at [996, 489] on input "Compare at price" at bounding box center [1065, 486] width 144 height 27
type input "2.49"
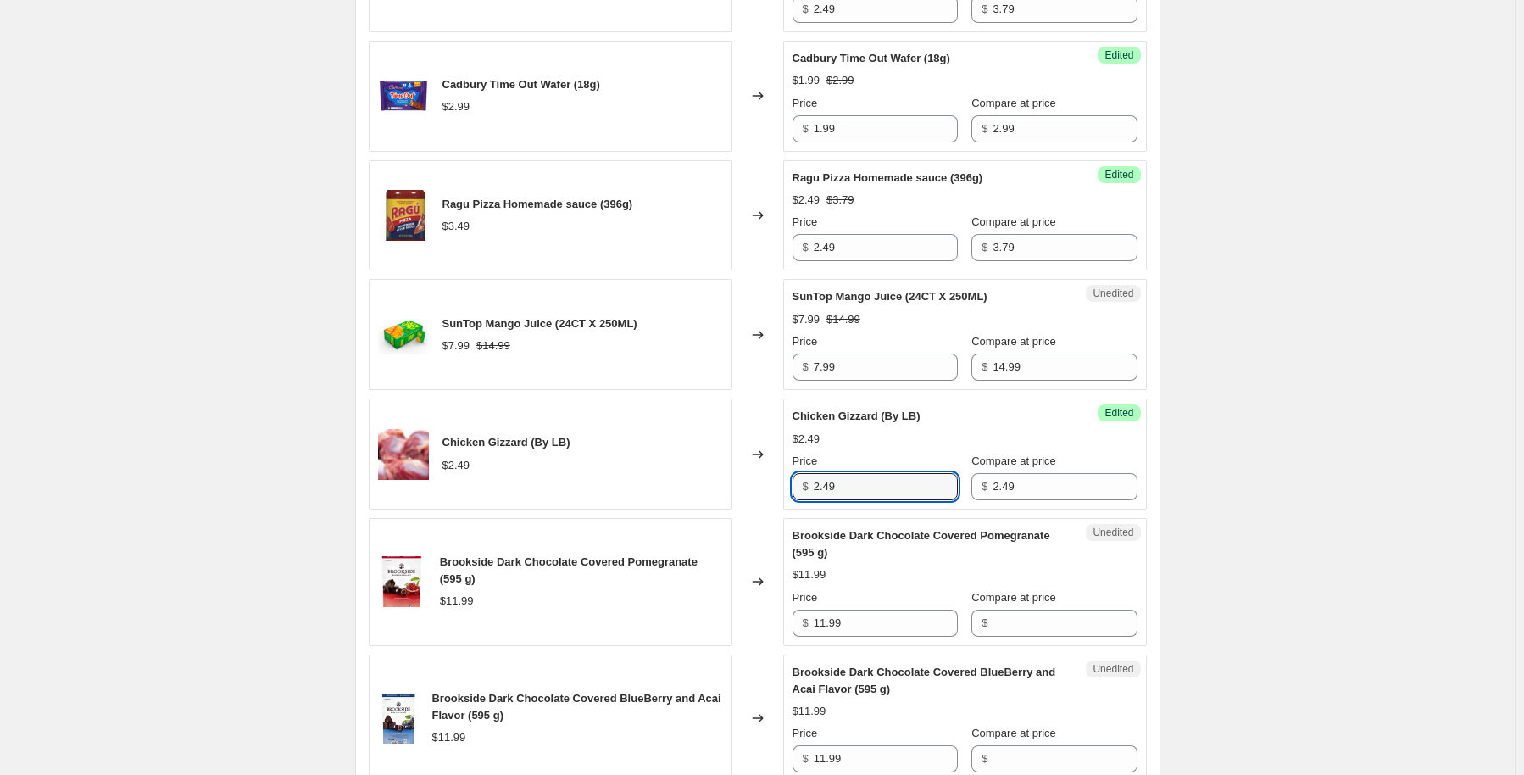
drag, startPoint x: 854, startPoint y: 487, endPoint x: 814, endPoint y: 498, distance: 41.6
click at [814, 498] on div "Success Edited Chicken Gizzard (By LB) $2.49 Price $ 2.49 Compare at price $ 2.…" at bounding box center [965, 453] width 364 height 111
type input "1.79"
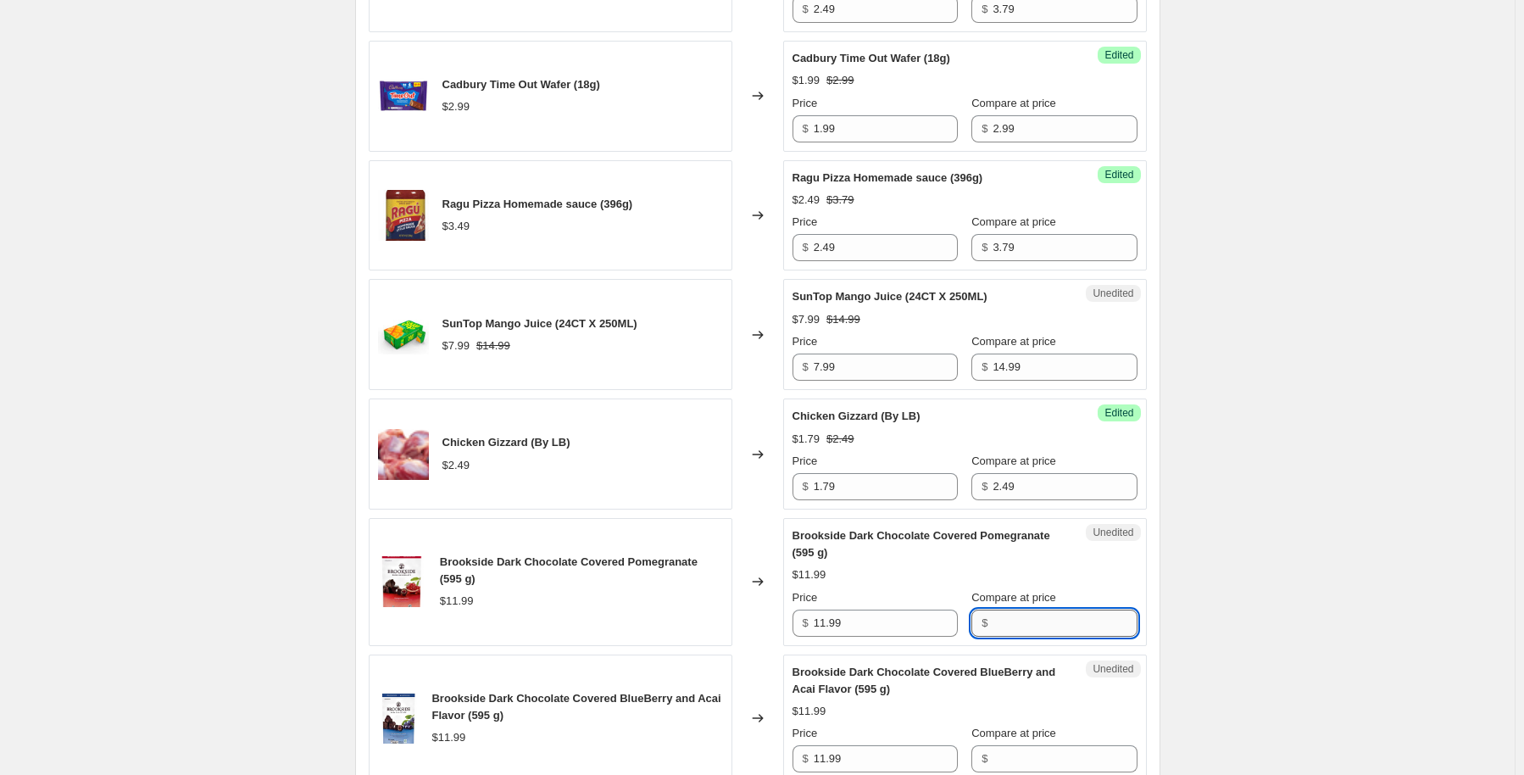
click at [1012, 625] on input "Compare at price" at bounding box center [1065, 622] width 144 height 27
type input "11.99"
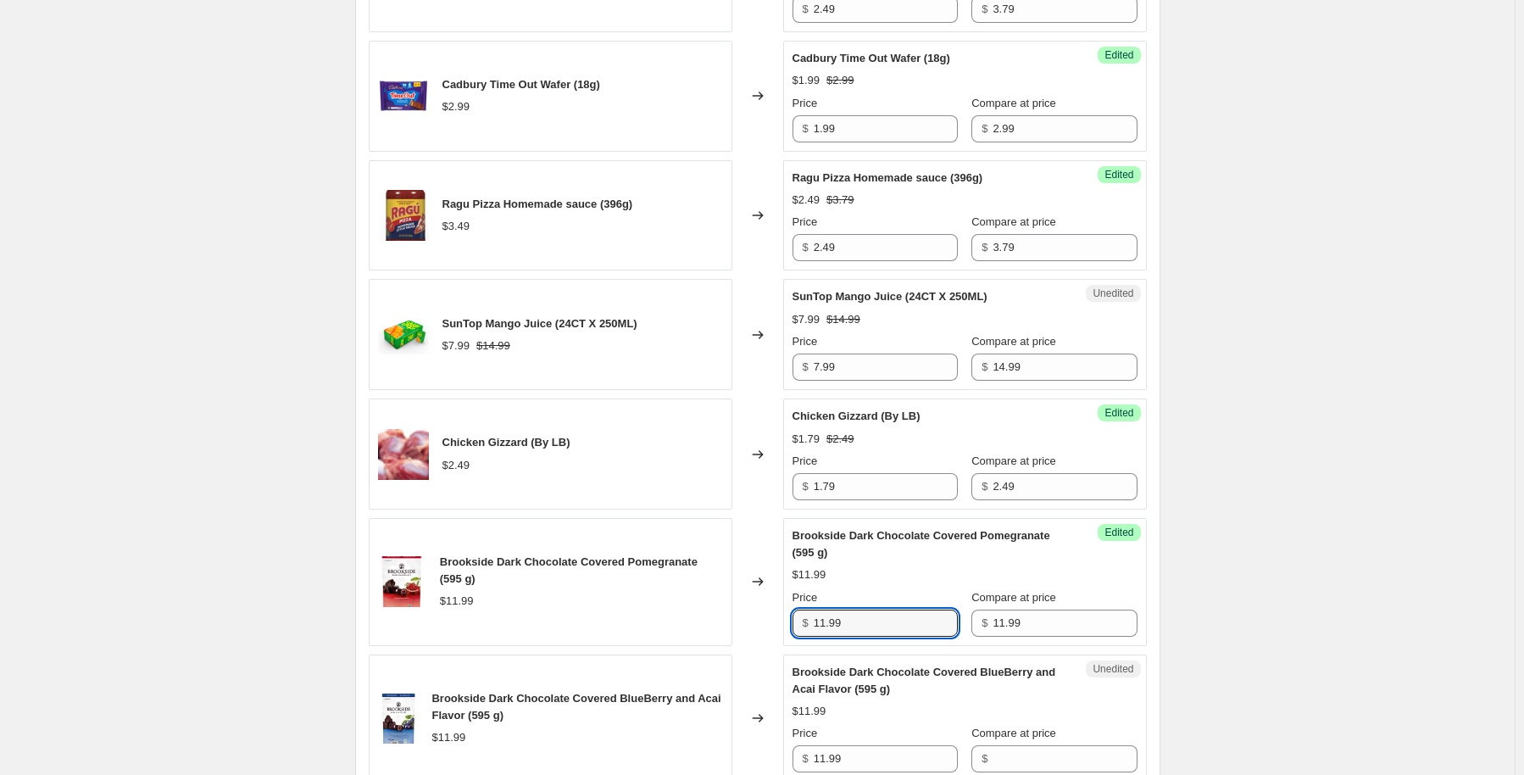
drag, startPoint x: 871, startPoint y: 623, endPoint x: 597, endPoint y: 623, distance: 273.8
click at [597, 623] on div "Brookside Dark Chocolate Covered Pomegranate (595 g) $11.99 Changed to Success …" at bounding box center [758, 582] width 778 height 128
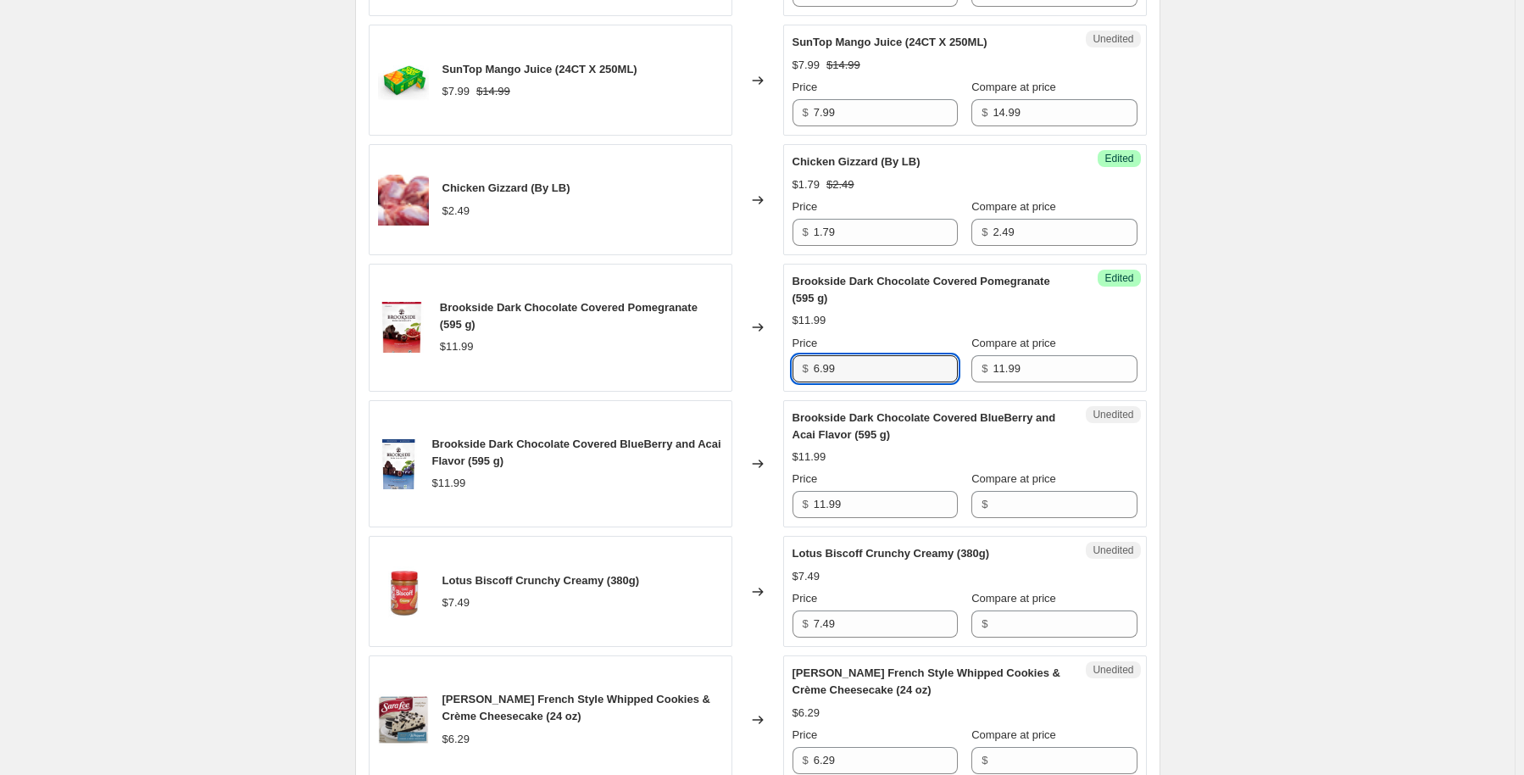
type input "6.99"
click at [1040, 482] on div "Compare at price $" at bounding box center [1053, 493] width 165 height 47
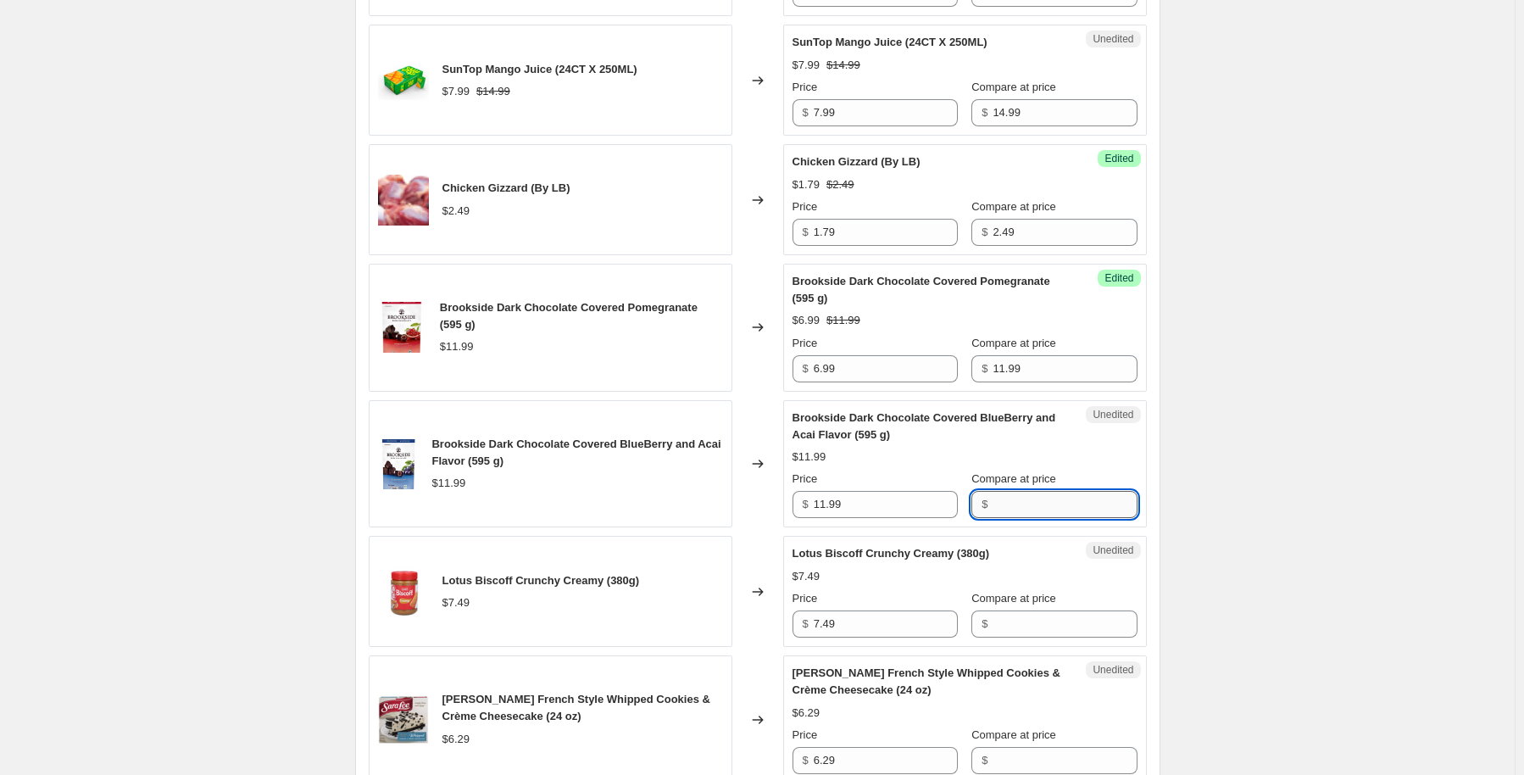
click at [1115, 498] on input "Compare at price" at bounding box center [1065, 504] width 144 height 27
type input "11.99"
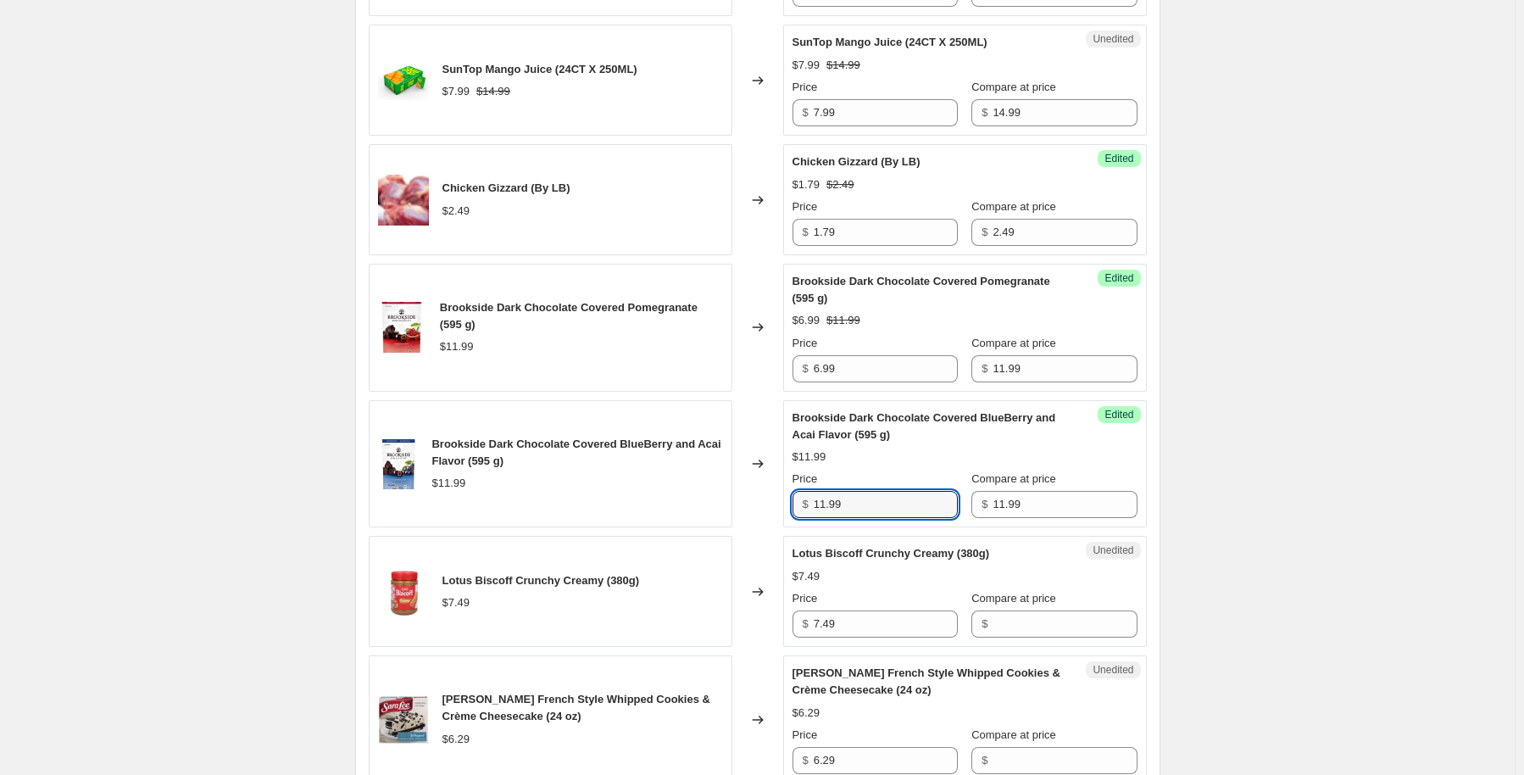
drag, startPoint x: 858, startPoint y: 504, endPoint x: 721, endPoint y: 521, distance: 137.5
type input "6.99"
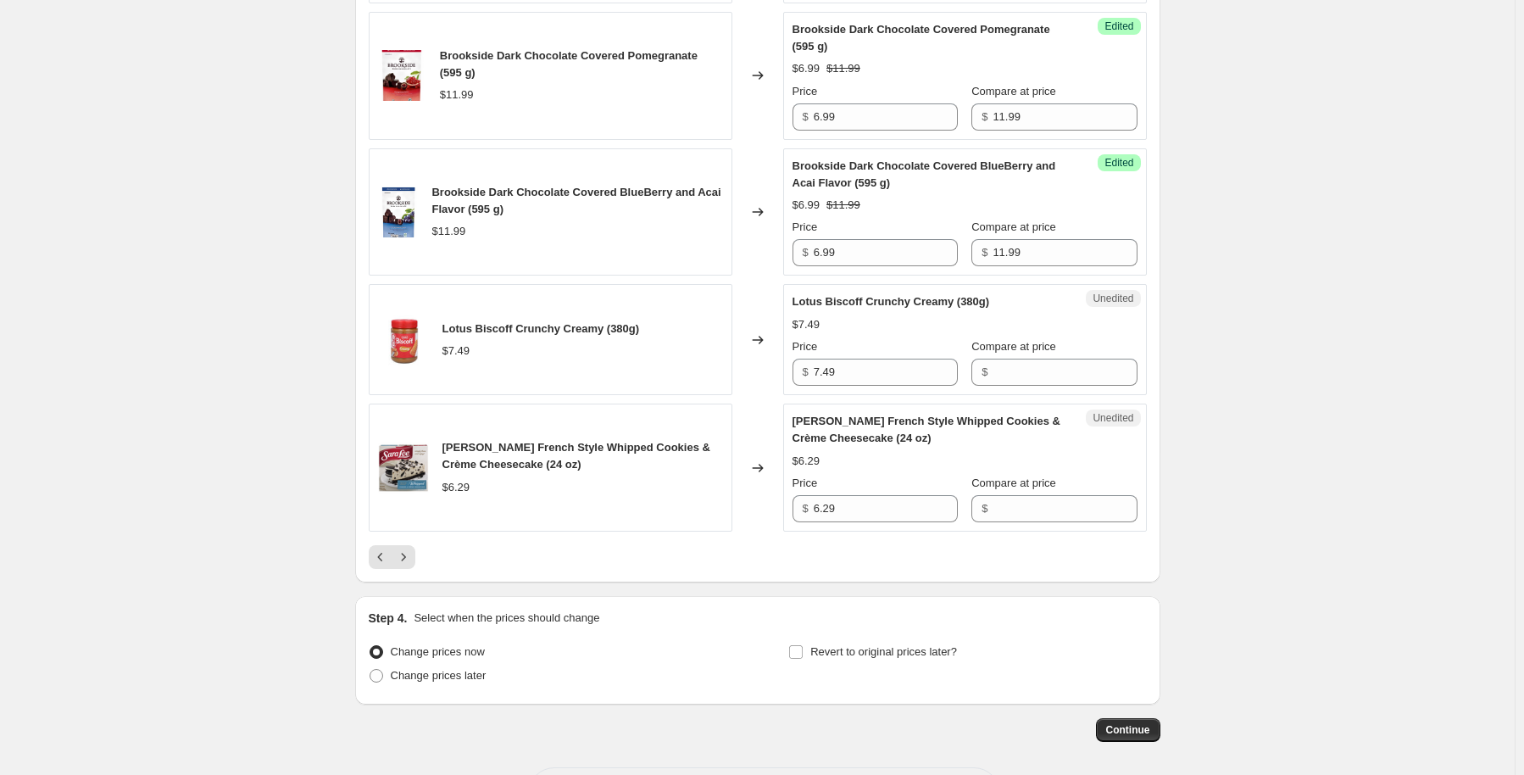
scroll to position [2712, 0]
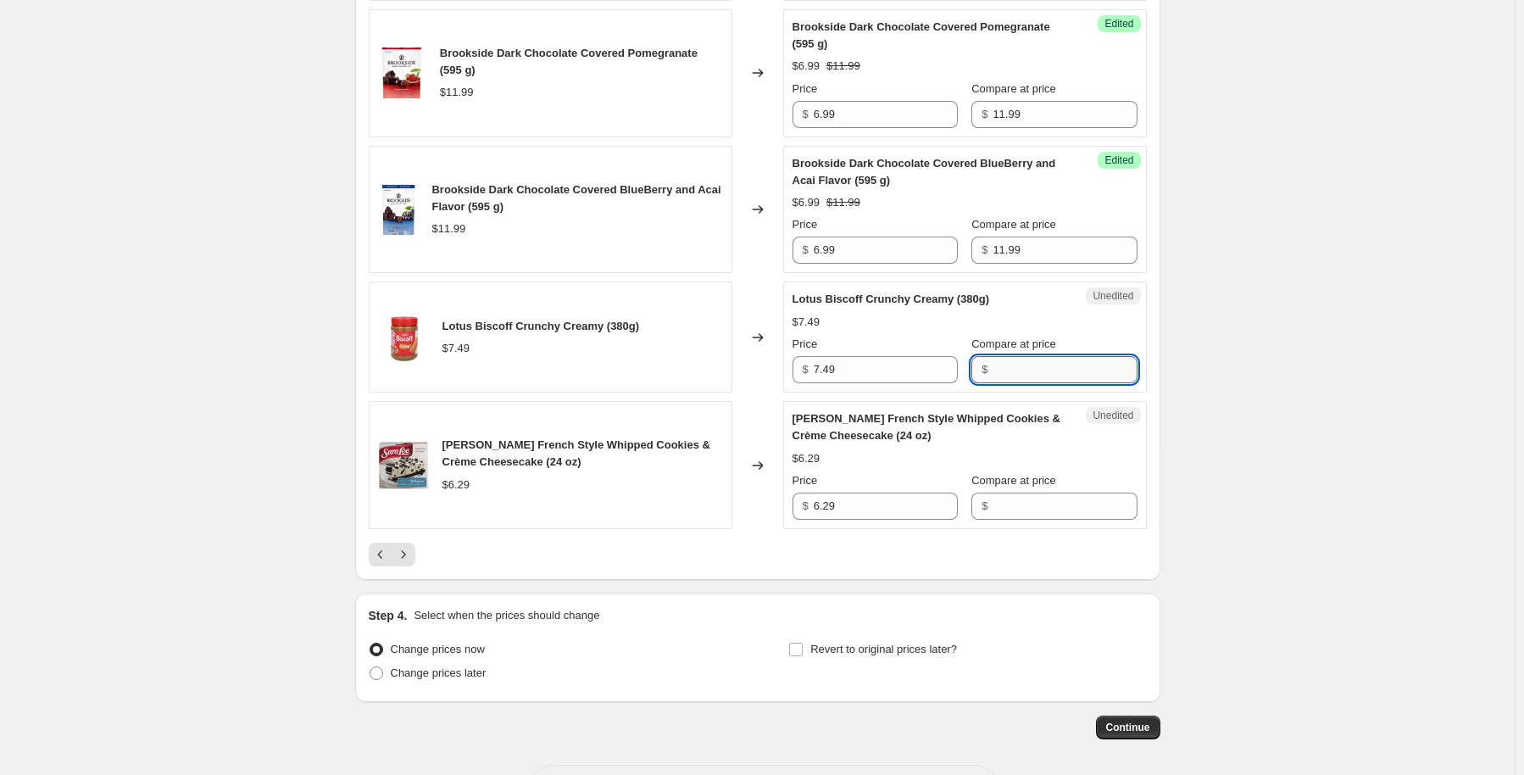
click at [1033, 369] on input "Compare at price" at bounding box center [1065, 369] width 144 height 27
type input "7.49"
drag, startPoint x: 852, startPoint y: 362, endPoint x: 788, endPoint y: 372, distance: 64.4
click at [788, 372] on div "Success Edited Lotus Biscoff Crunchy Creamy (380g) $7.49 Price $ 7.49 Compare a…" at bounding box center [965, 336] width 364 height 111
type input "3.99"
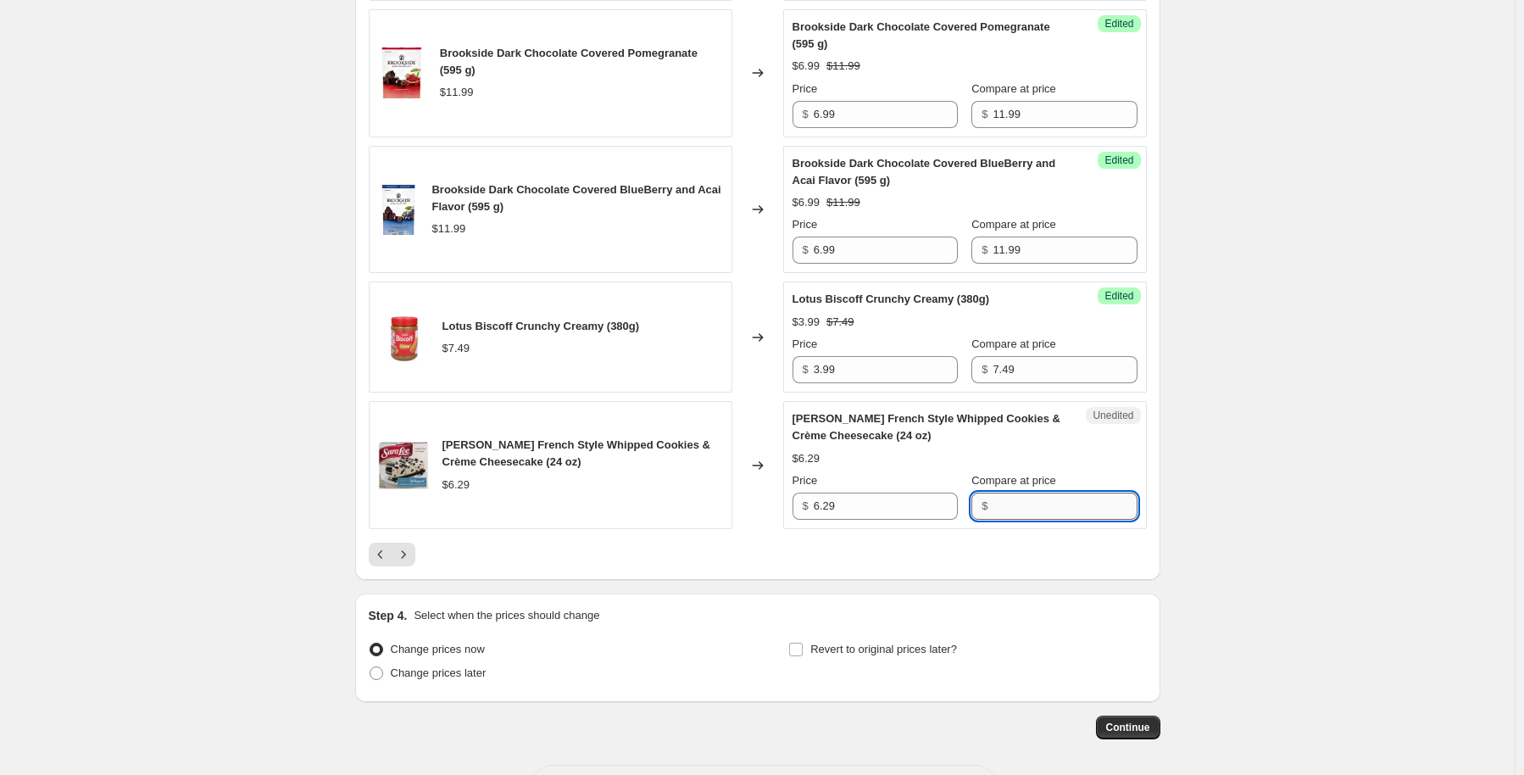
drag, startPoint x: 1093, startPoint y: 492, endPoint x: 1082, endPoint y: 487, distance: 12.9
click at [1092, 492] on input "Compare at price" at bounding box center [1065, 505] width 144 height 27
type input "6.29"
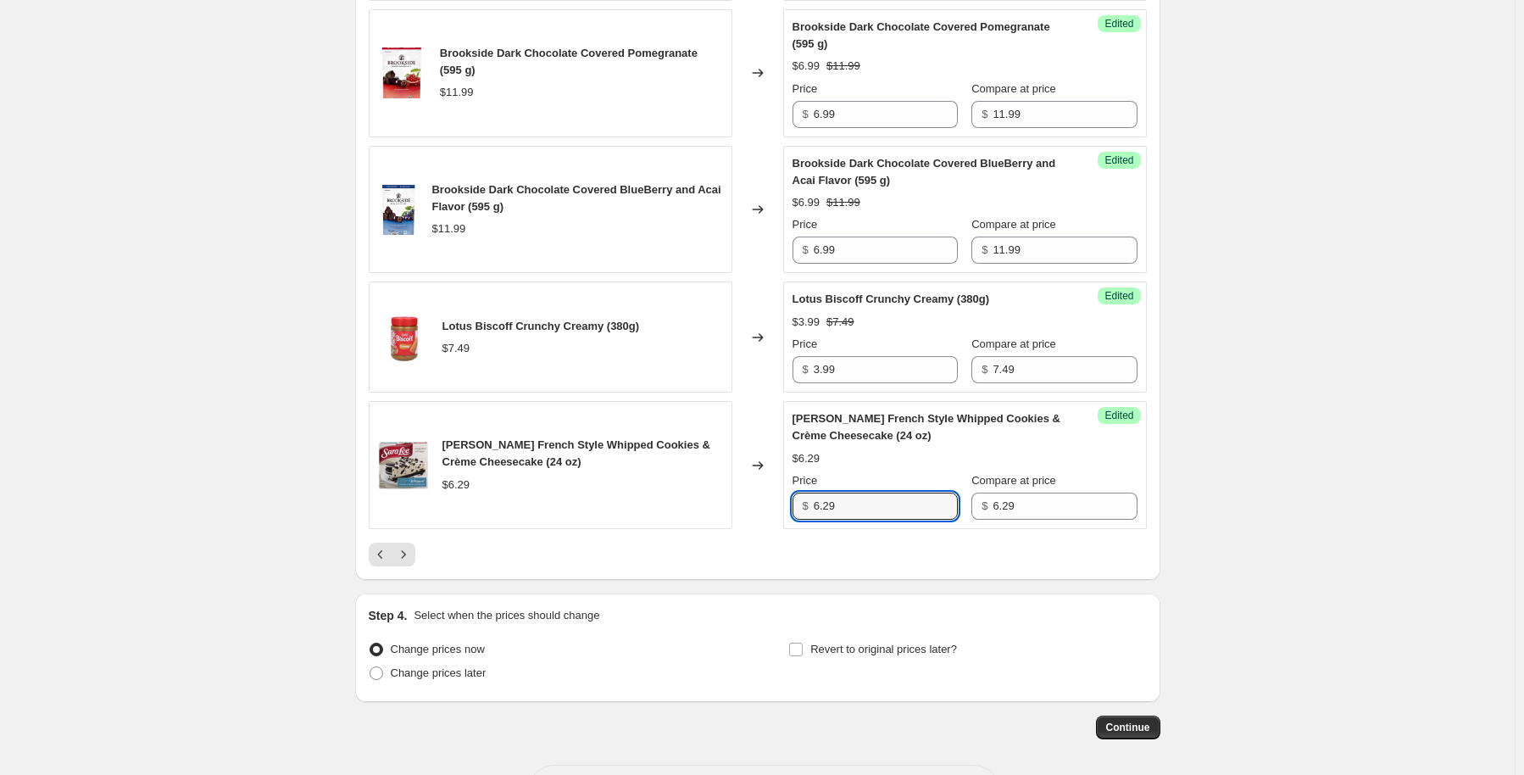
click at [761, 506] on div "Sara Lee French Style Whipped Cookies & Crème Cheesecake (24 oz) $6.29 Changed …" at bounding box center [758, 465] width 778 height 128
drag, startPoint x: 869, startPoint y: 490, endPoint x: 758, endPoint y: 509, distance: 112.7
click at [758, 509] on div "Sara Lee French Style Whipped Cookies & Crème Cheesecake (24 oz) $6.29 Changed …" at bounding box center [758, 465] width 778 height 128
type input "2.49"
drag, startPoint x: 397, startPoint y: 549, endPoint x: 405, endPoint y: 546, distance: 9.1
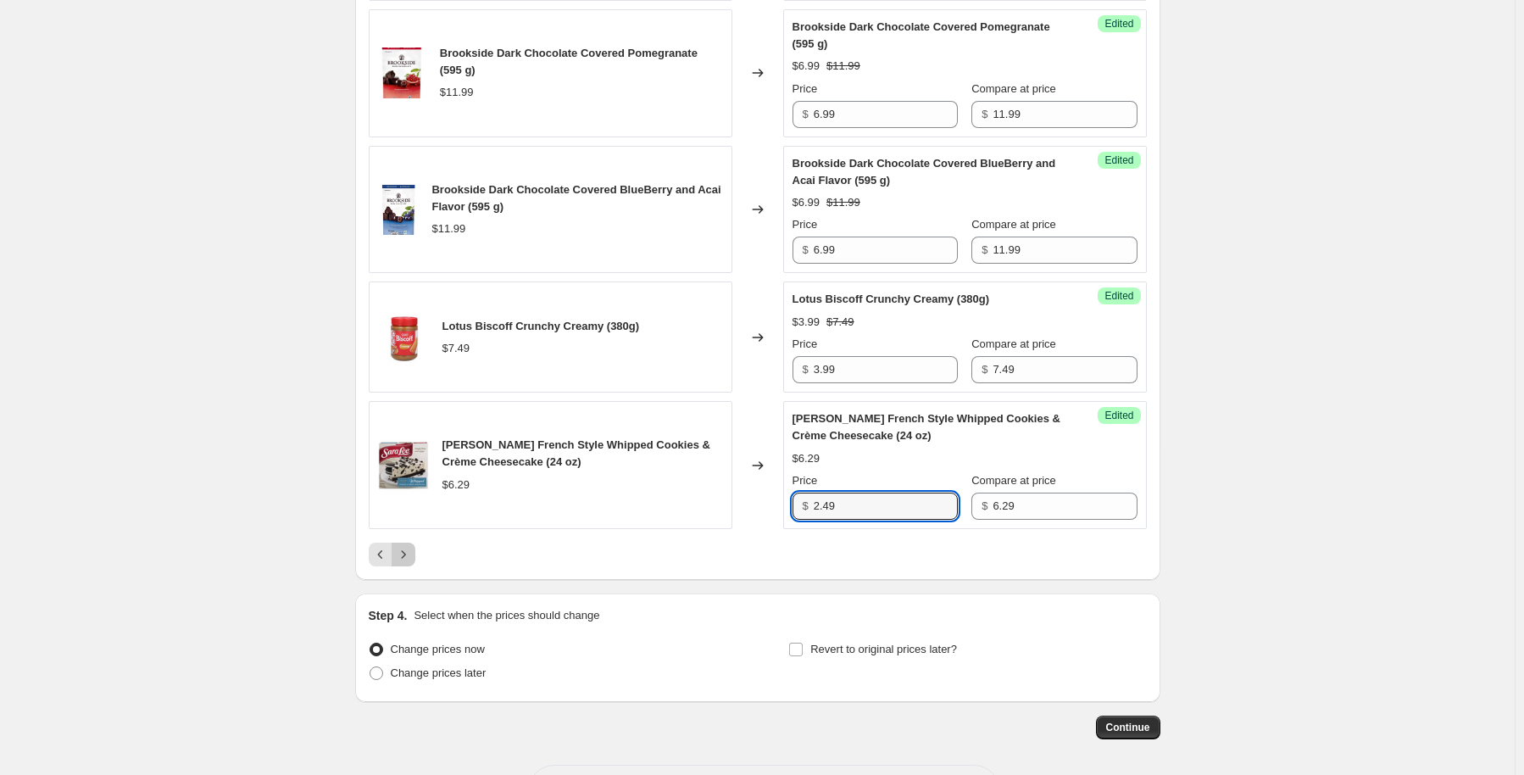
click at [405, 546] on button "Next" at bounding box center [404, 554] width 24 height 24
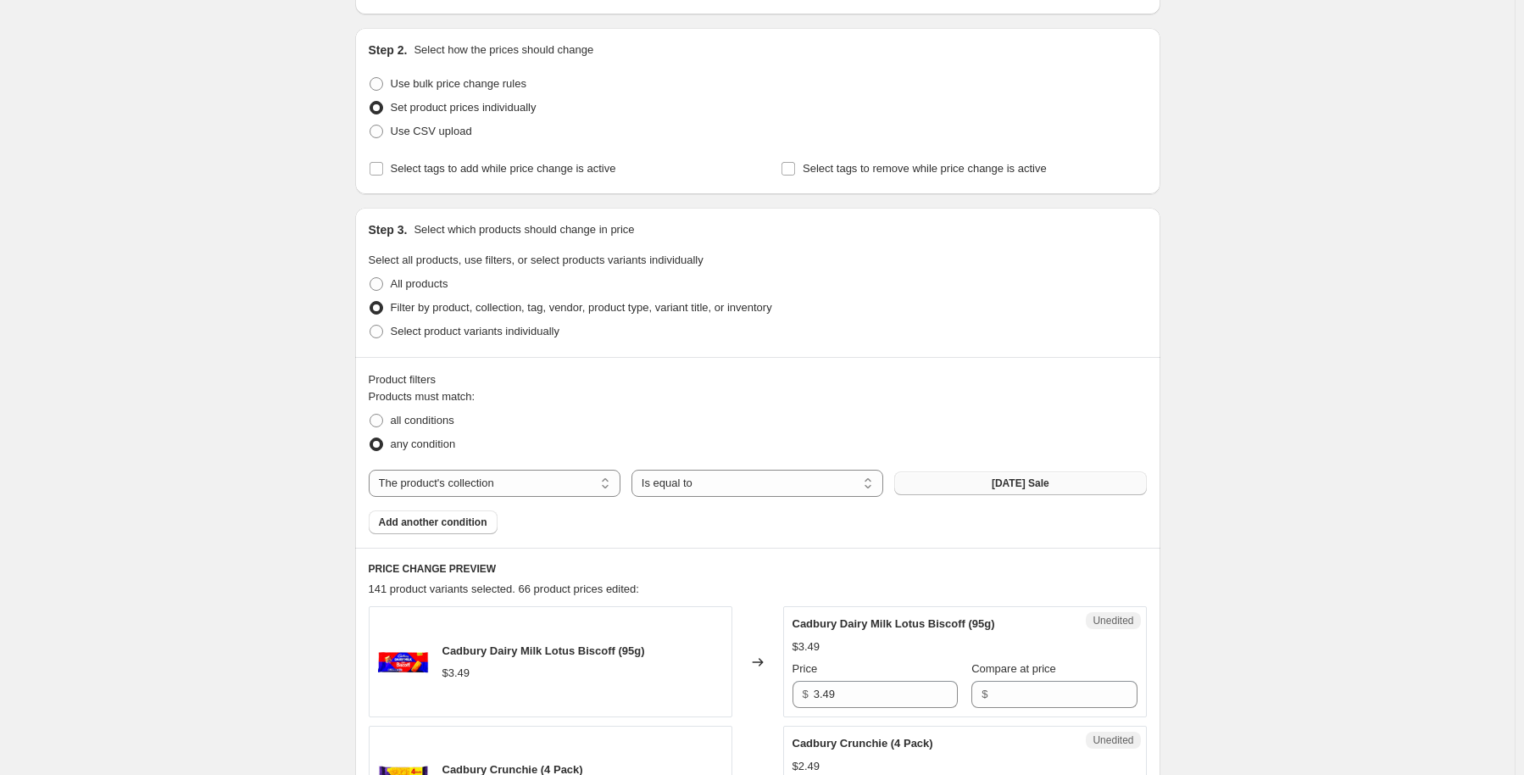
scroll to position [678, 0]
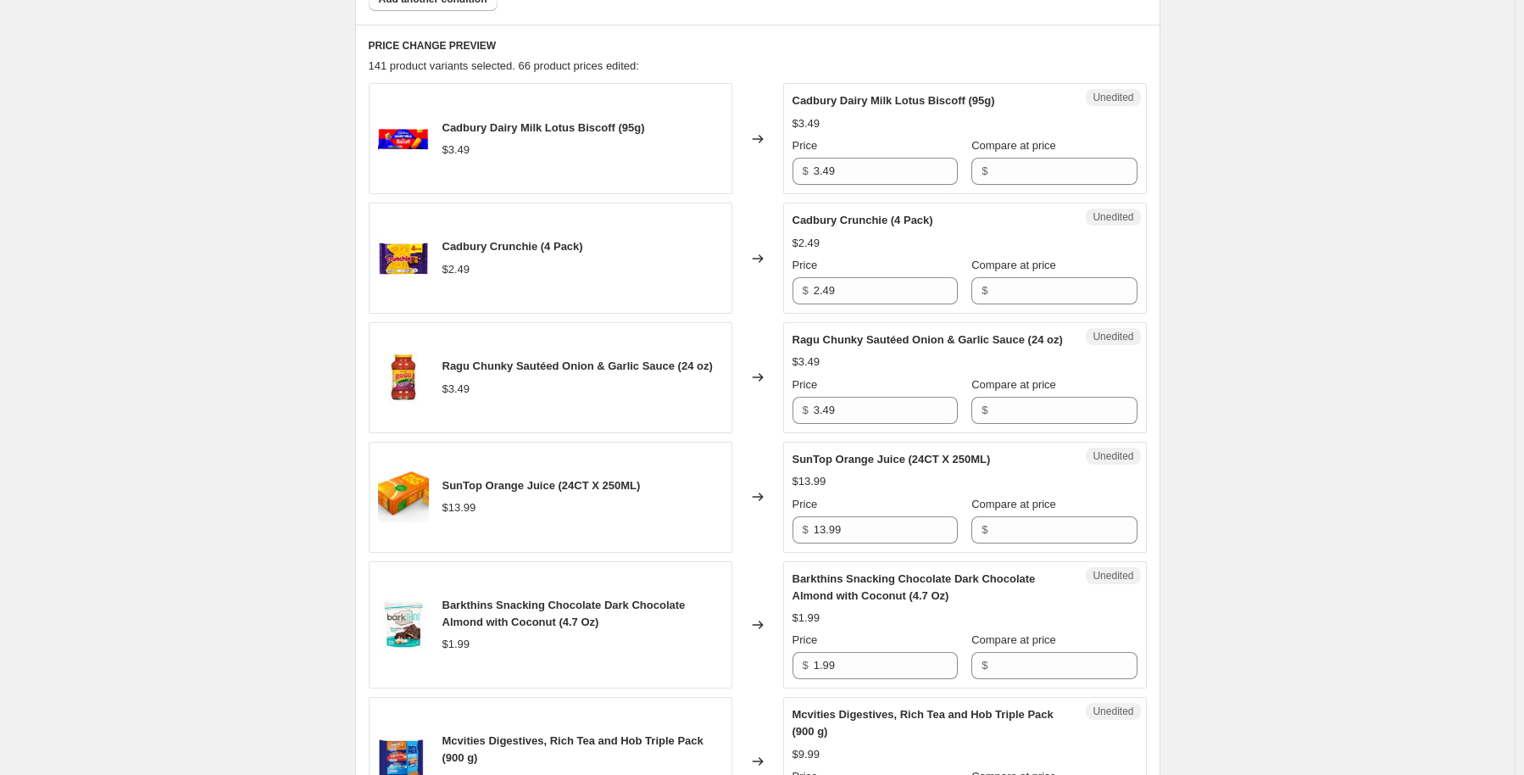
click at [980, 168] on div "$" at bounding box center [1053, 171] width 165 height 27
type input "3.49"
drag, startPoint x: 878, startPoint y: 170, endPoint x: 779, endPoint y: 192, distance: 101.8
click at [779, 192] on div "Cadbury Dairy Milk Lotus Biscoff (95g) $3.49 Changed to Success Edited Cadbury …" at bounding box center [758, 138] width 778 height 111
type input "1.99"
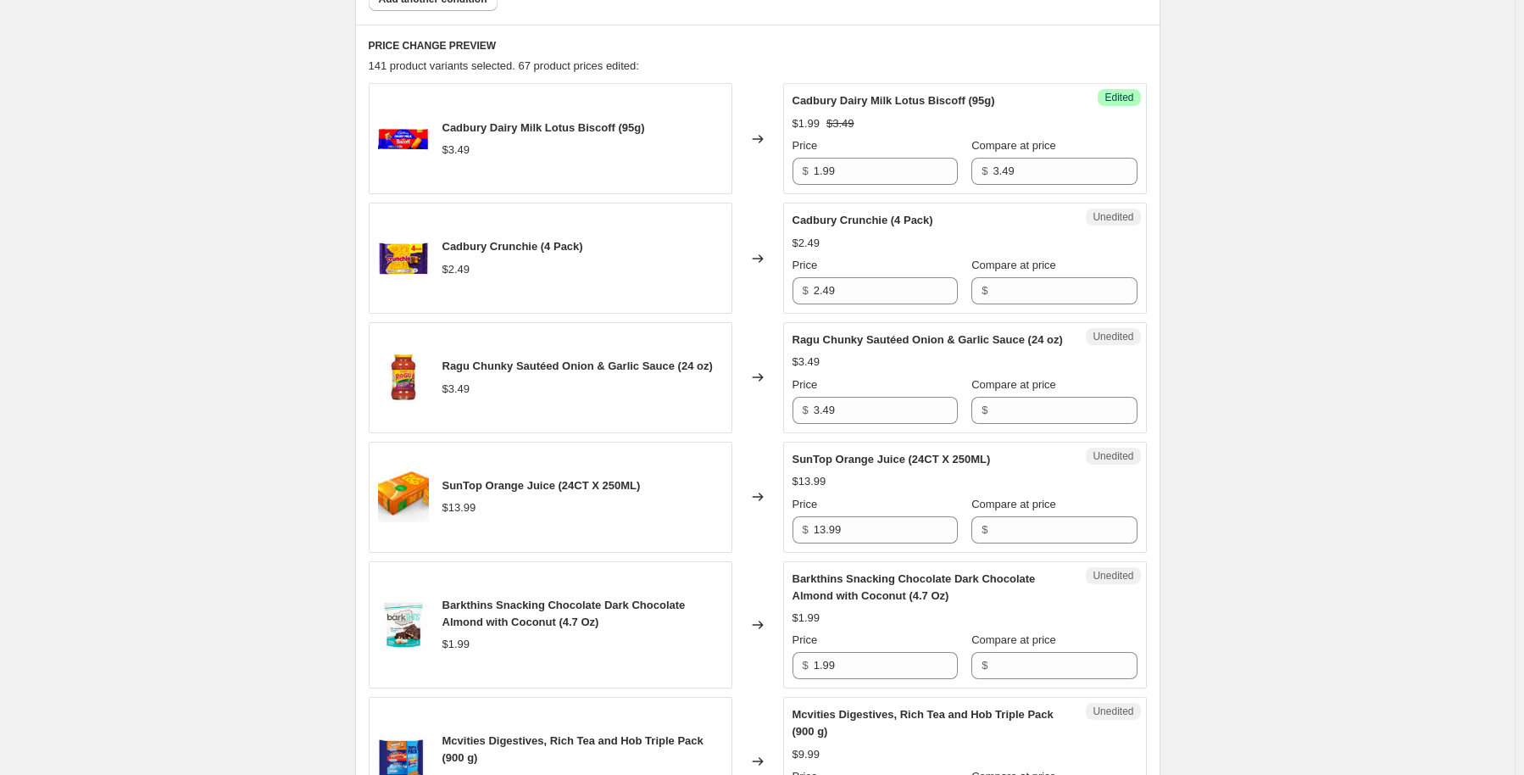
click at [977, 299] on div "$" at bounding box center [1053, 290] width 165 height 27
type input "2.49"
drag, startPoint x: 854, startPoint y: 296, endPoint x: 783, endPoint y: 298, distance: 70.4
click at [783, 298] on div "Cadbury Crunchie (4 Pack) $2.49 Changed to Success Edited Cadbury Crunchie (4 P…" at bounding box center [758, 258] width 778 height 111
type input "1.99"
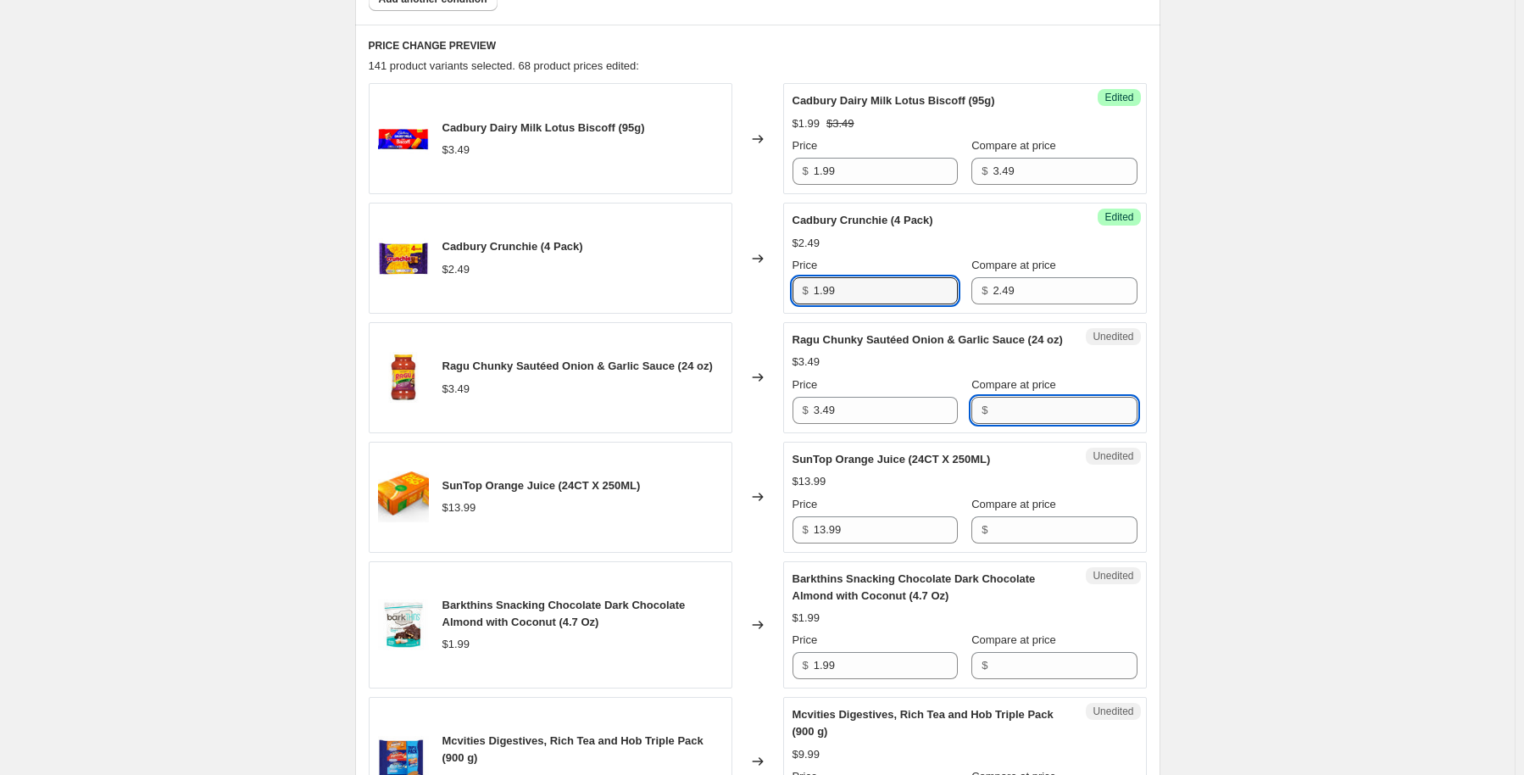
drag, startPoint x: 1028, startPoint y: 426, endPoint x: 1019, endPoint y: 418, distance: 12.6
click at [1024, 424] on input "Compare at price" at bounding box center [1065, 410] width 144 height 27
type input "3.79"
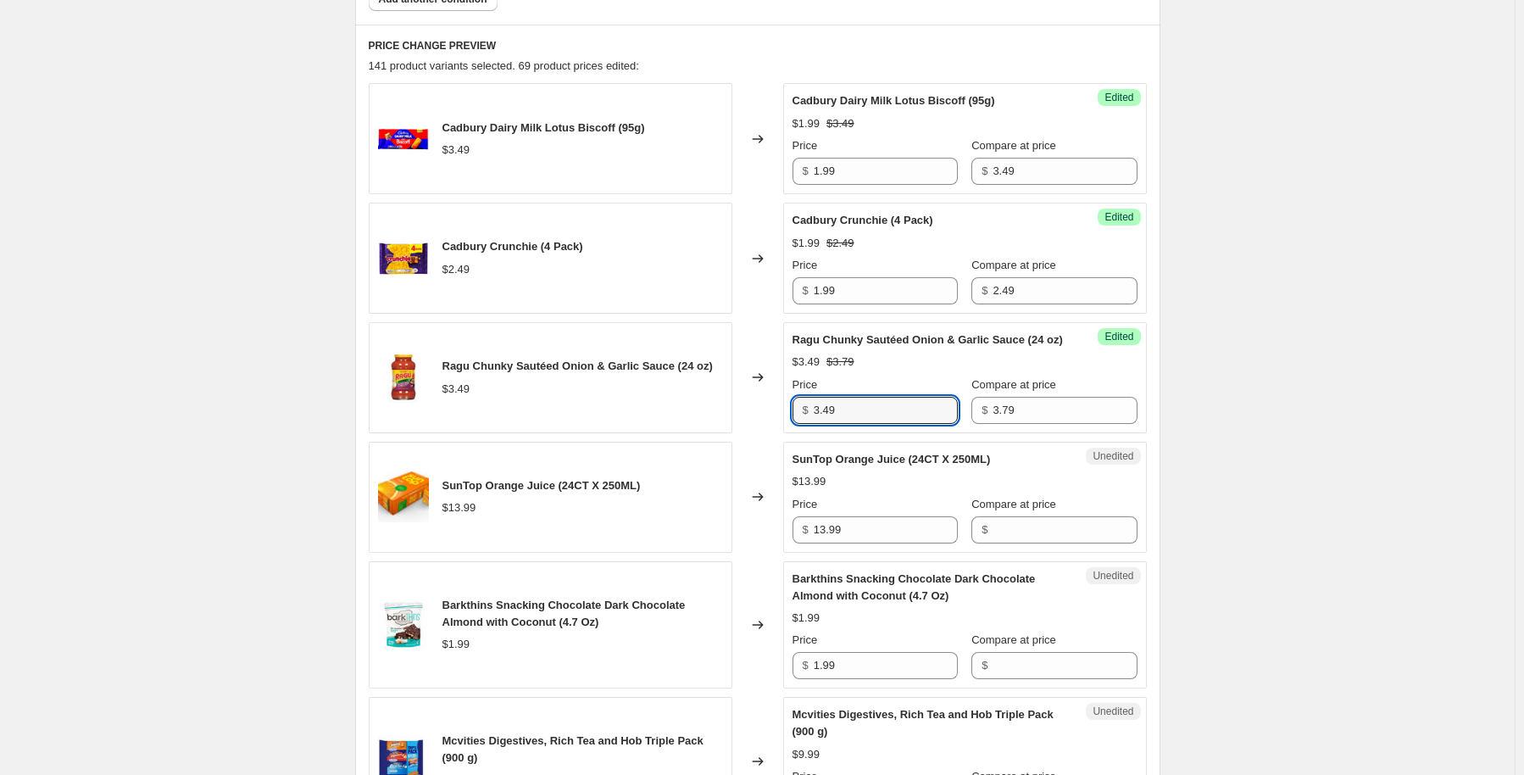
drag, startPoint x: 853, startPoint y: 426, endPoint x: 779, endPoint y: 411, distance: 75.3
click at [779, 411] on div "Ragu Chunky Sautéed Onion & Garlic Sauce (24 oz) $3.49 Changed to Success Edite…" at bounding box center [758, 377] width 778 height 111
type input "2.49"
click at [1018, 543] on input "Compare at price" at bounding box center [1065, 529] width 144 height 27
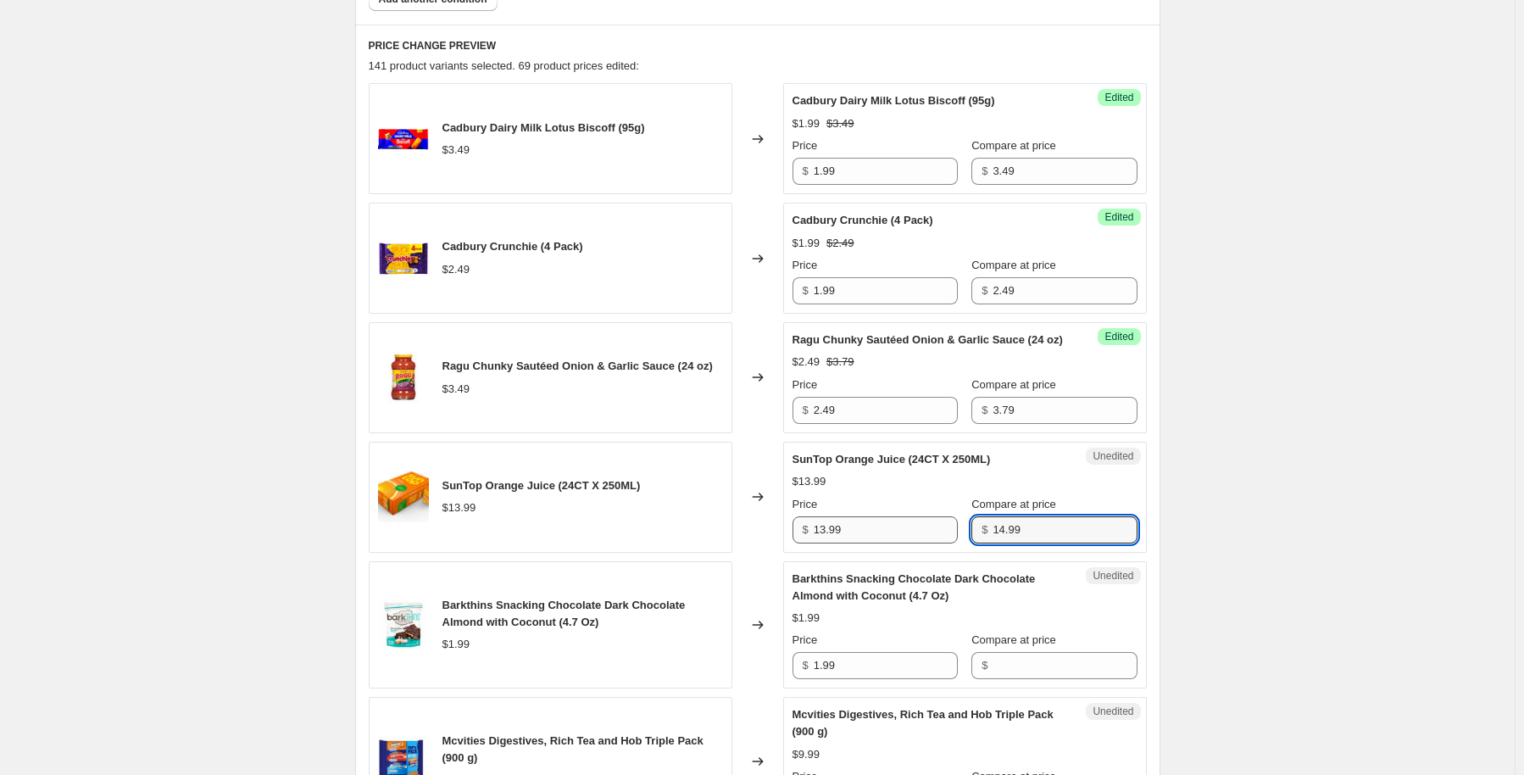
type input "14.99"
drag, startPoint x: 904, startPoint y: 533, endPoint x: 777, endPoint y: 540, distance: 126.5
click at [777, 540] on div "SunTop Orange Juice (24CT X 250ML) $13.99 Changed to Success Edited SunTop Oran…" at bounding box center [758, 497] width 778 height 111
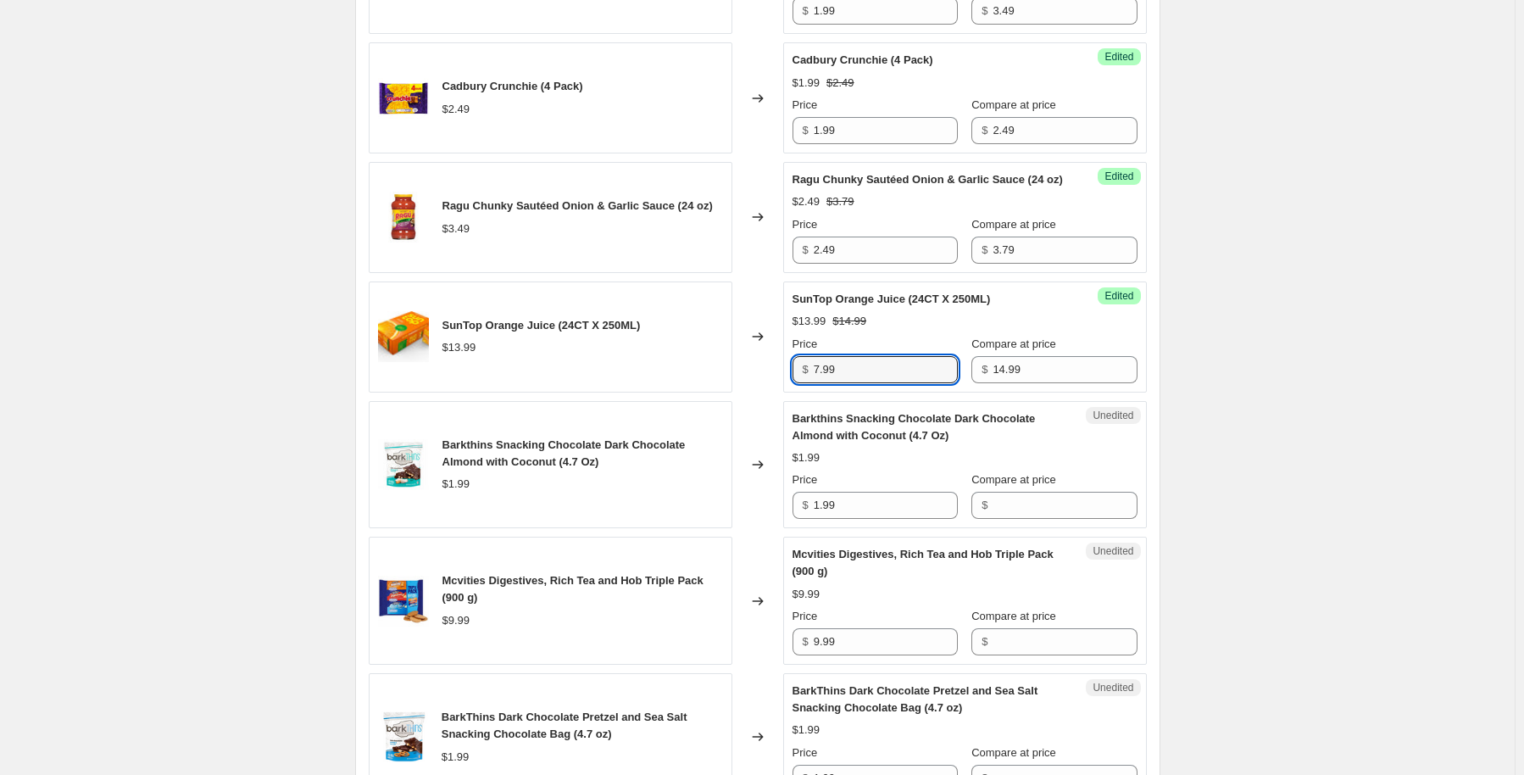
scroll to position [848, 0]
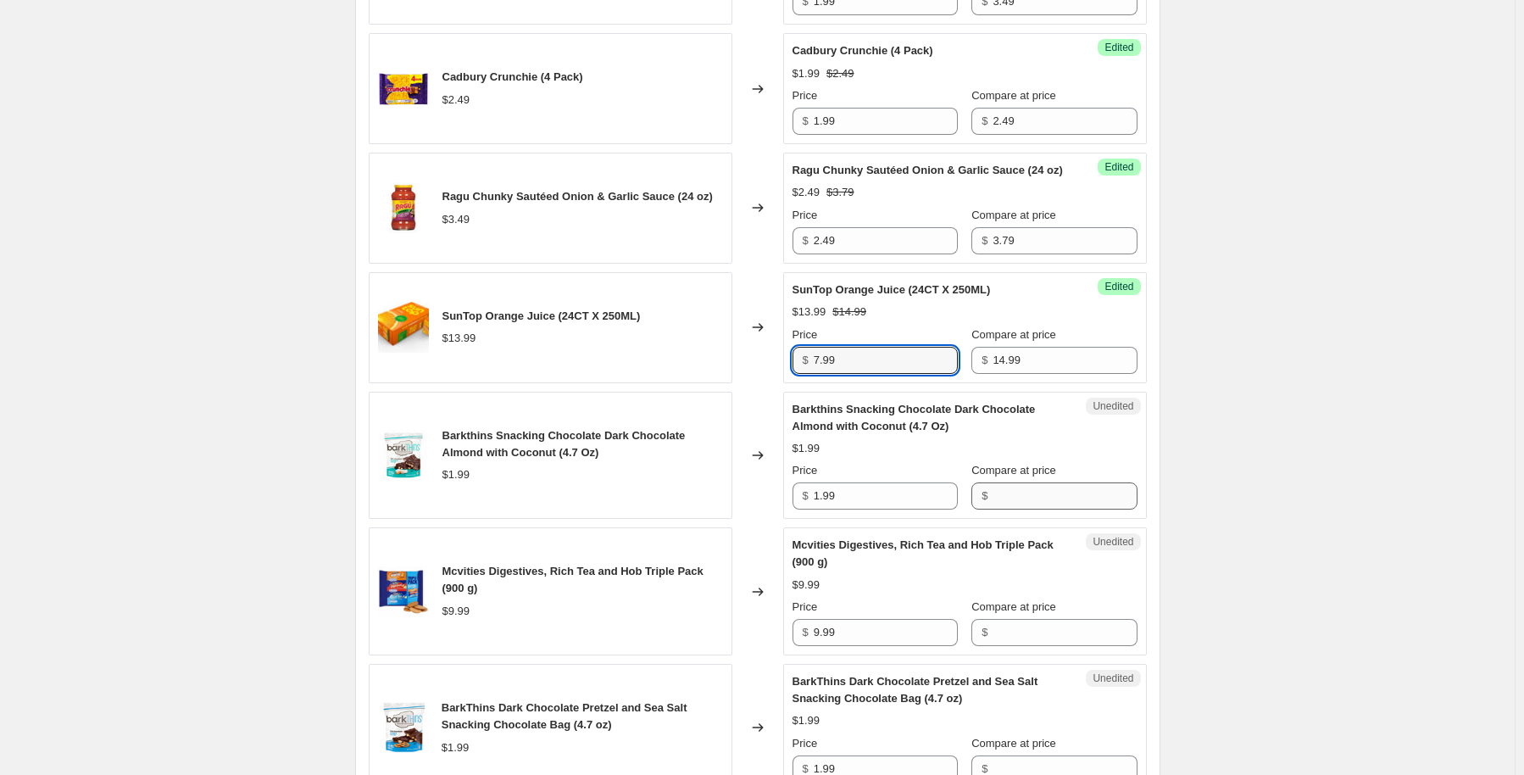
type input "7.99"
click at [1062, 509] on input "Compare at price" at bounding box center [1065, 495] width 144 height 27
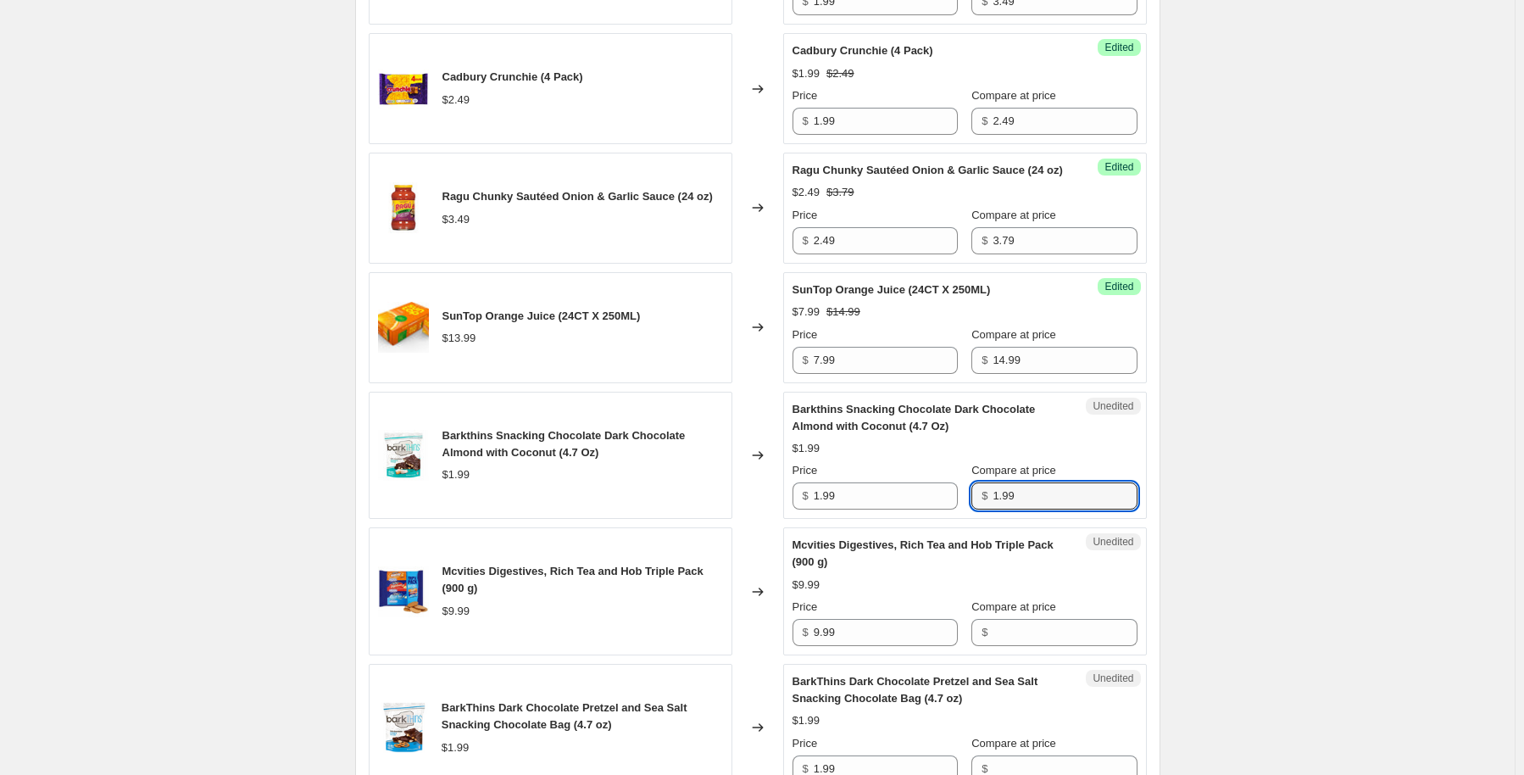
type input "1.99"
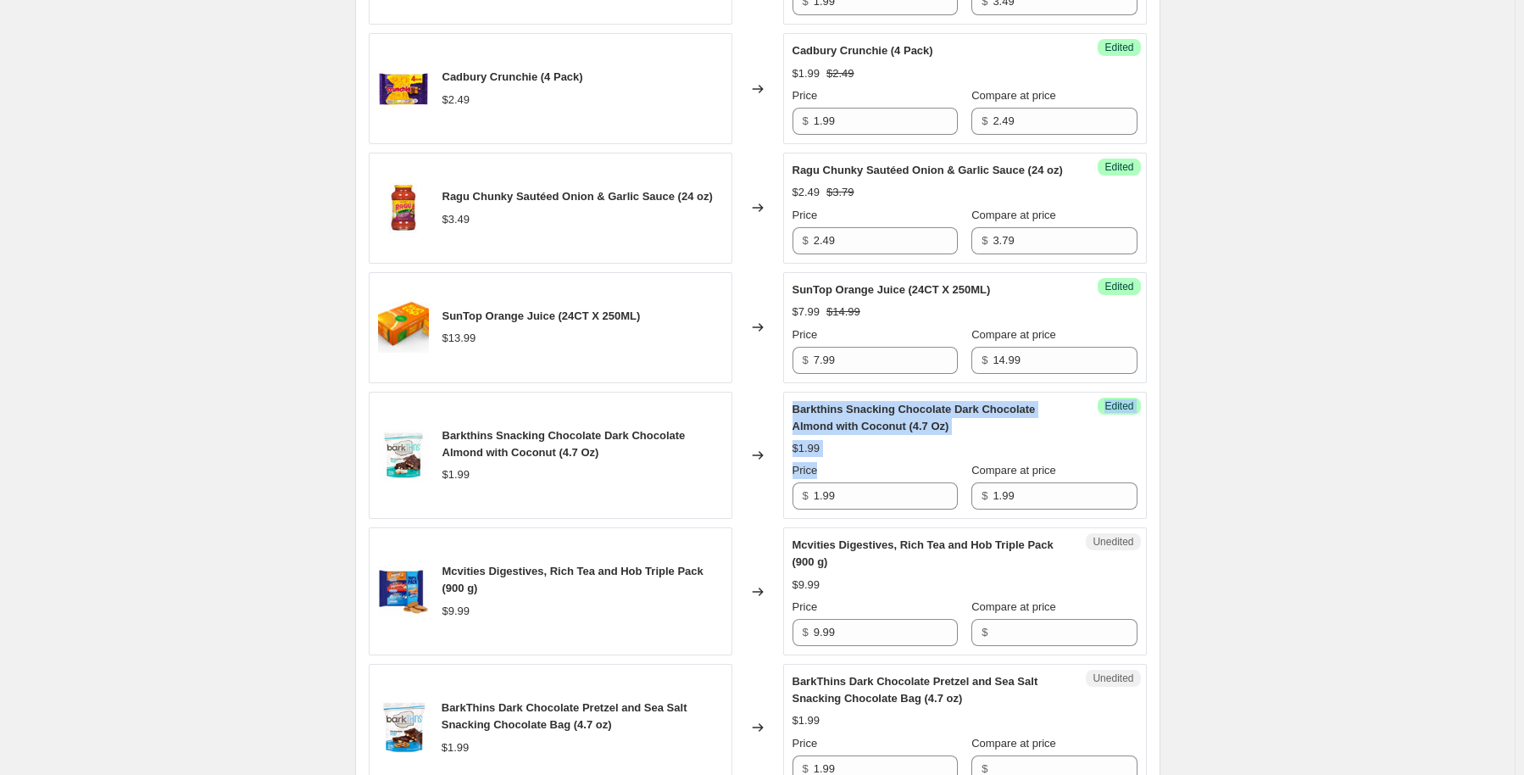
drag, startPoint x: 903, startPoint y: 492, endPoint x: 731, endPoint y: 515, distance: 172.7
click at [731, 515] on div "Barkthins Snacking Chocolate Dark Chocolate Almond with Coconut (4.7 Oz) $1.99 …" at bounding box center [758, 456] width 778 height 128
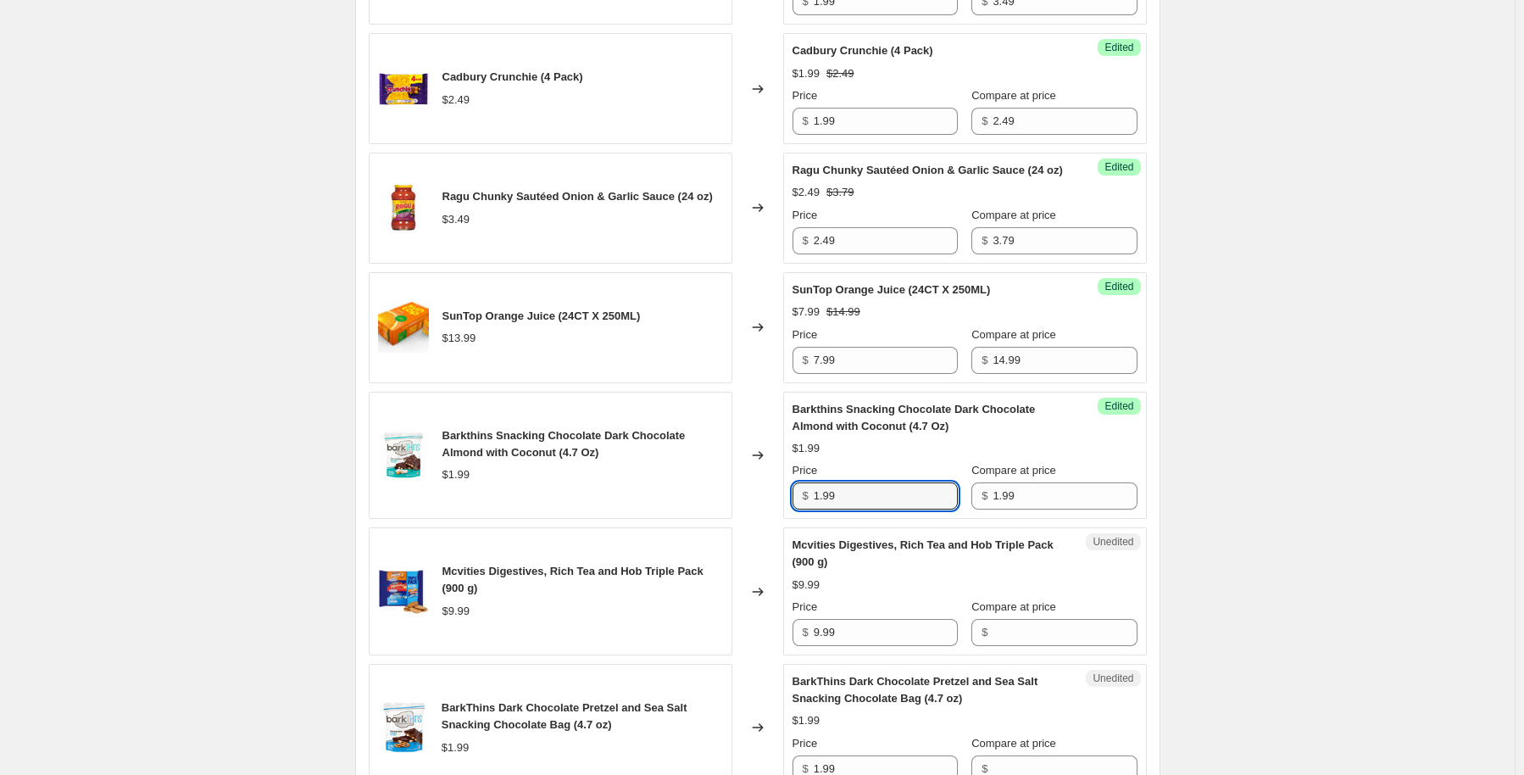
drag, startPoint x: 914, startPoint y: 504, endPoint x: 788, endPoint y: 507, distance: 125.5
click at [788, 507] on div "Success Edited Barkthins Snacking Chocolate Dark Chocolate Almond with Coconut …" at bounding box center [965, 456] width 364 height 128
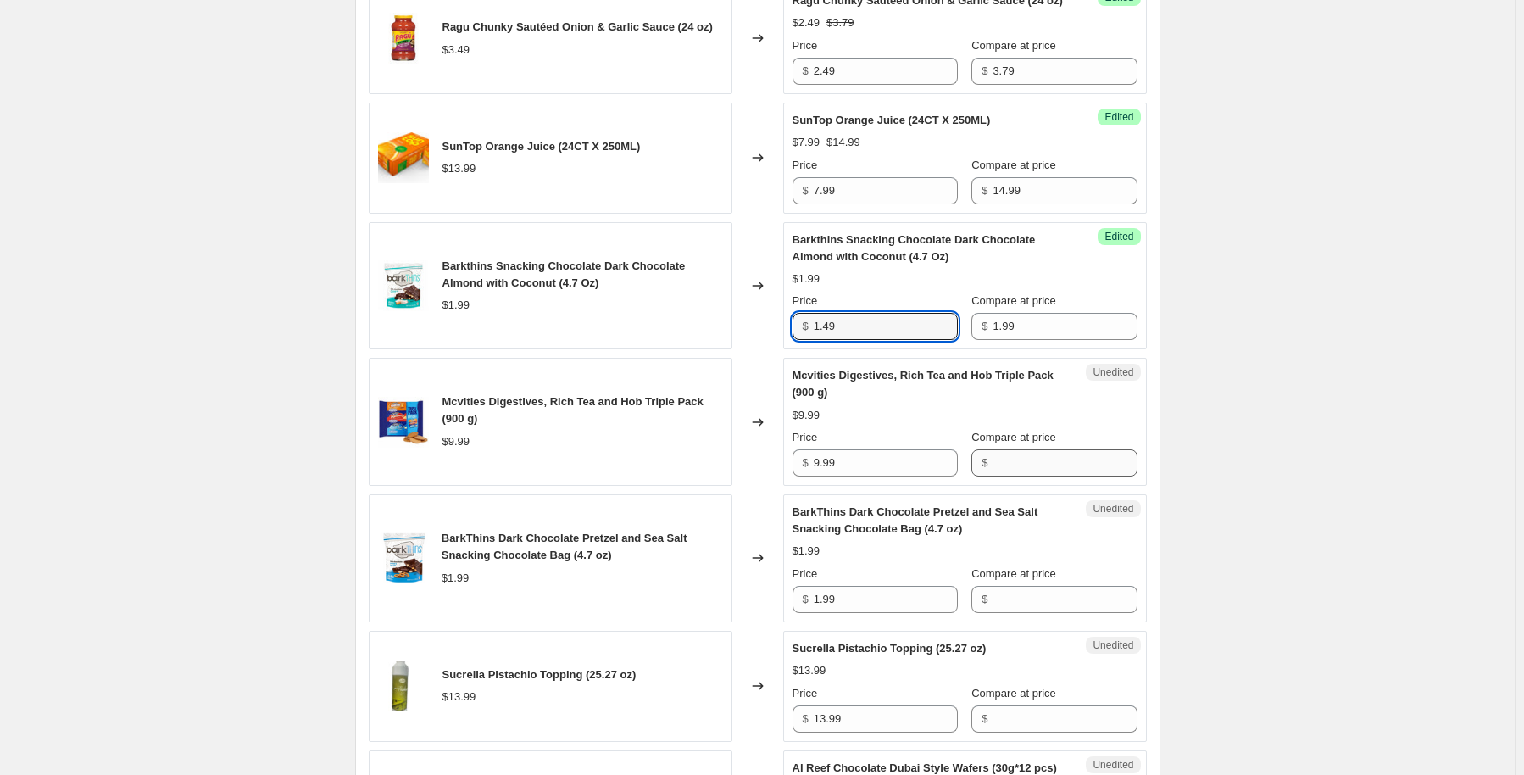
type input "1.49"
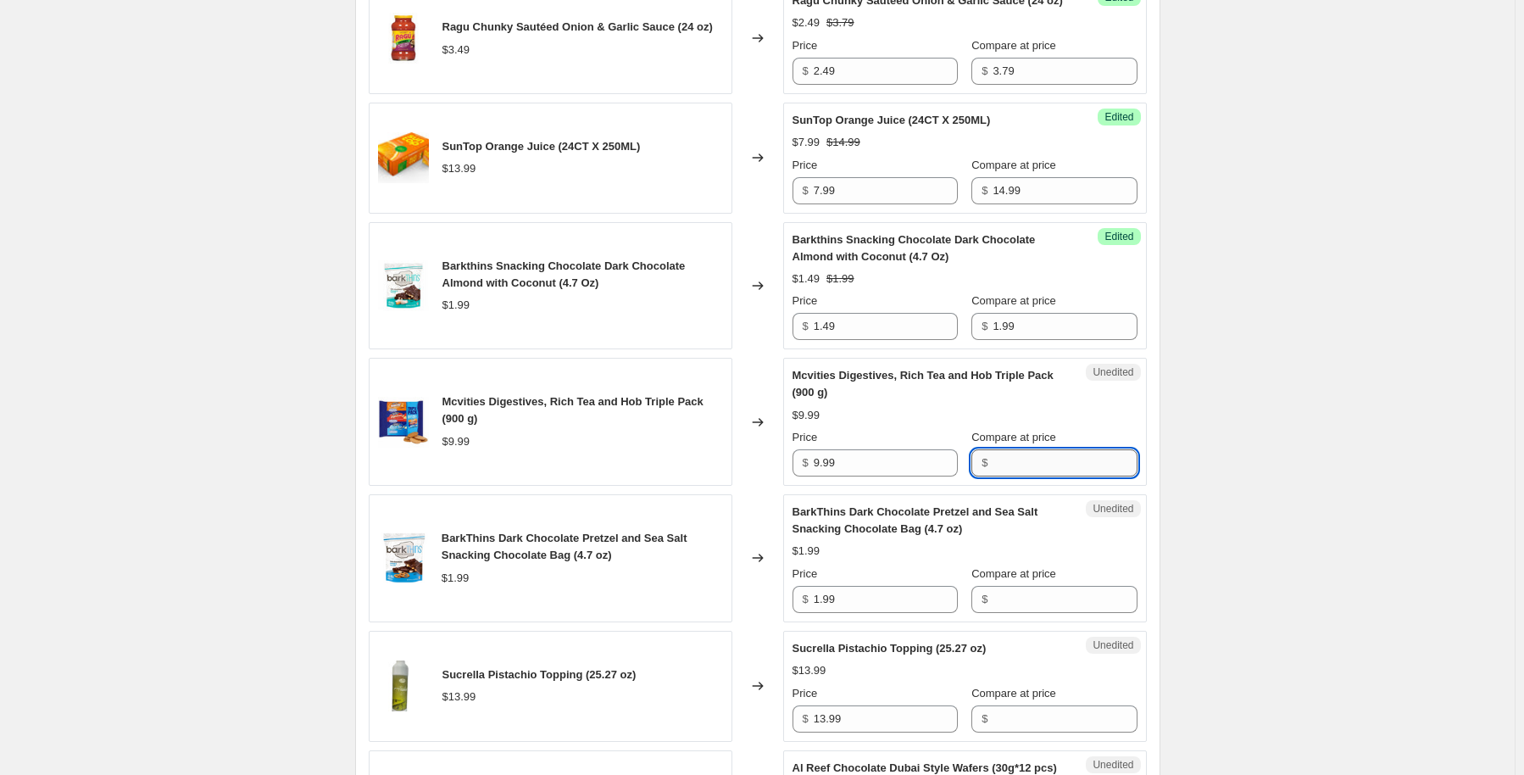
click at [1010, 476] on input "Compare at price" at bounding box center [1065, 462] width 144 height 27
type input "9.99"
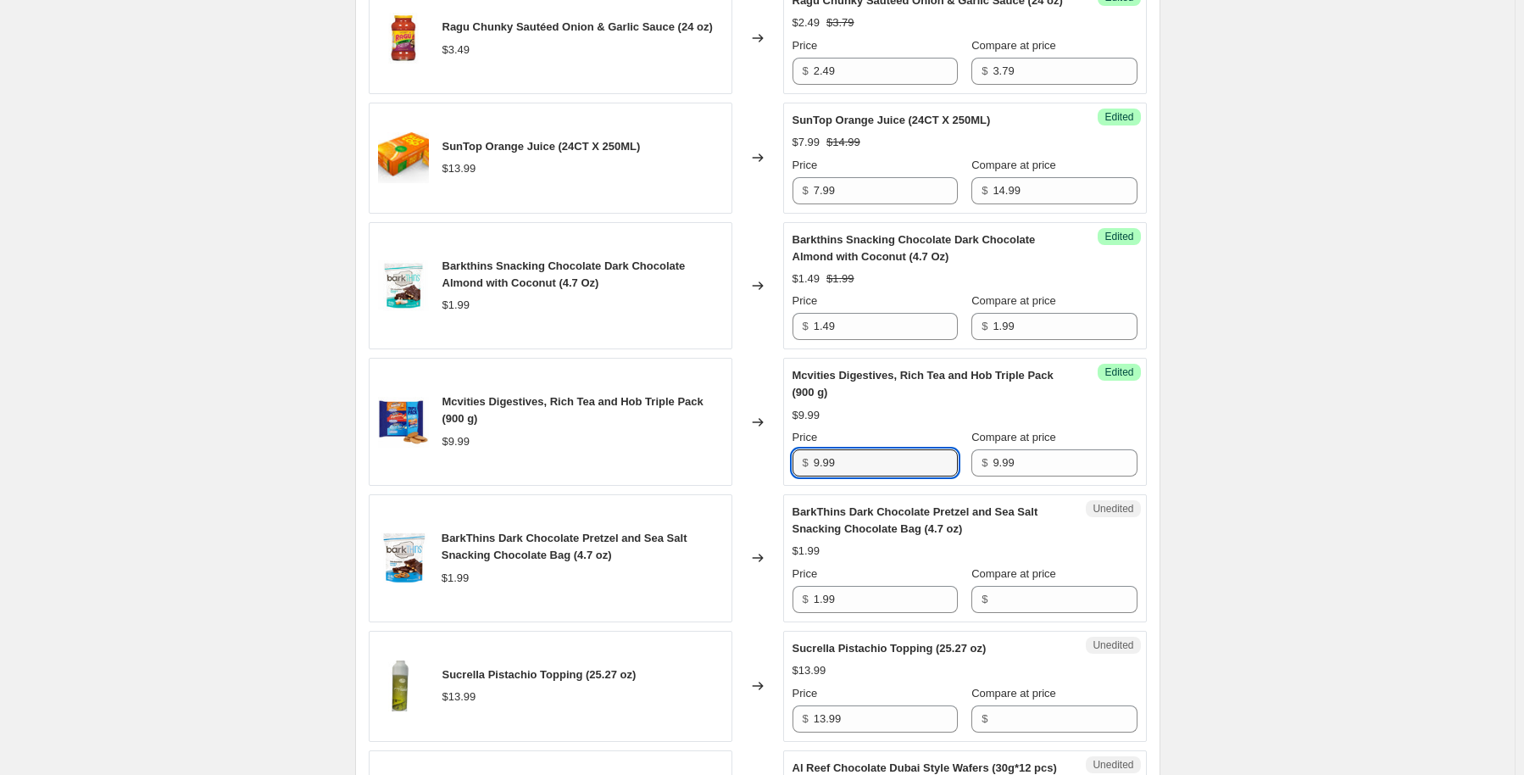
drag, startPoint x: 879, startPoint y: 482, endPoint x: 805, endPoint y: 476, distance: 74.1
click at [808, 476] on div "$ 9.99" at bounding box center [875, 462] width 165 height 27
type input "5.99"
click at [1069, 613] on input "Compare at price" at bounding box center [1065, 599] width 144 height 27
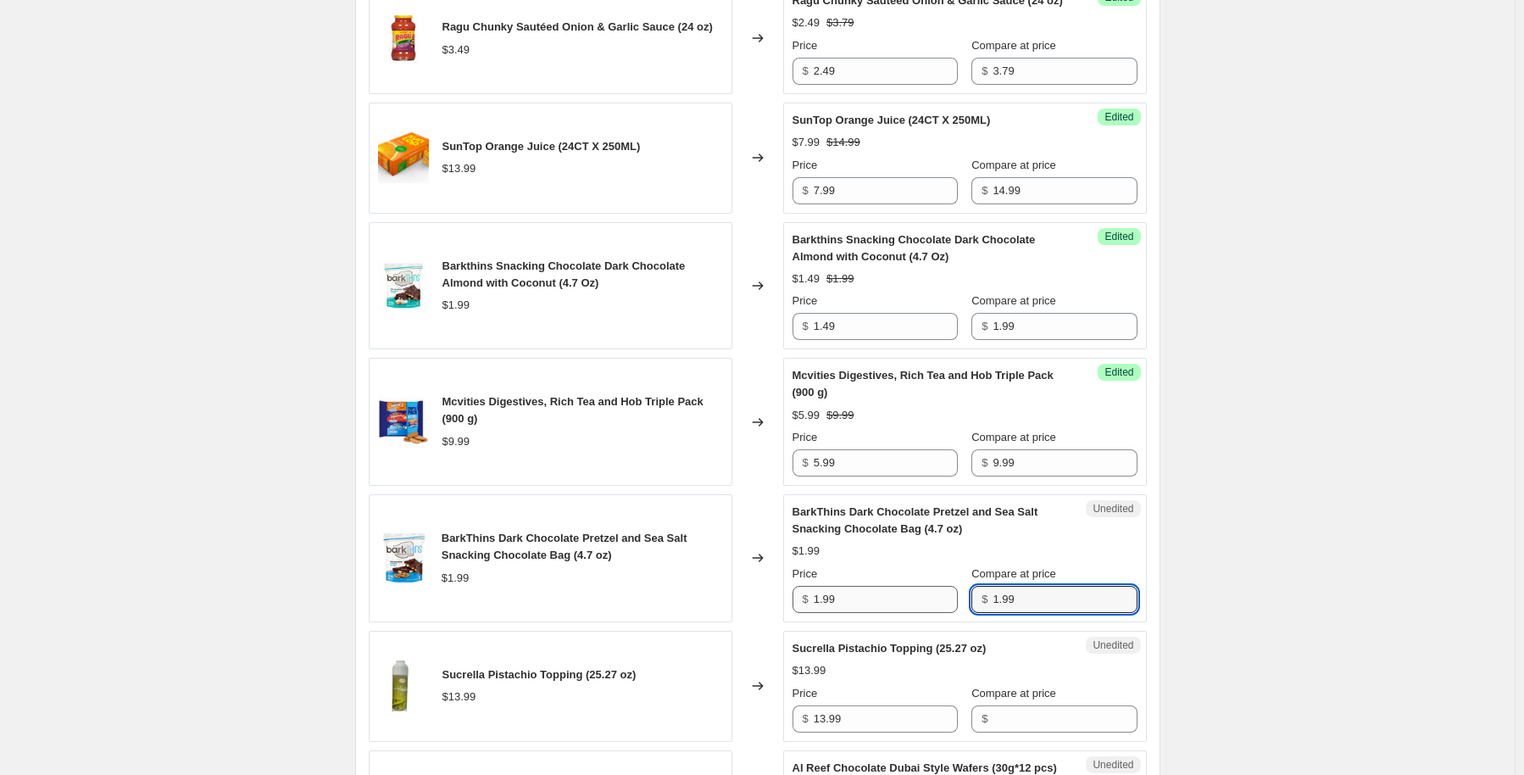
type input "1.99"
click at [832, 613] on input "1.99" at bounding box center [886, 599] width 144 height 27
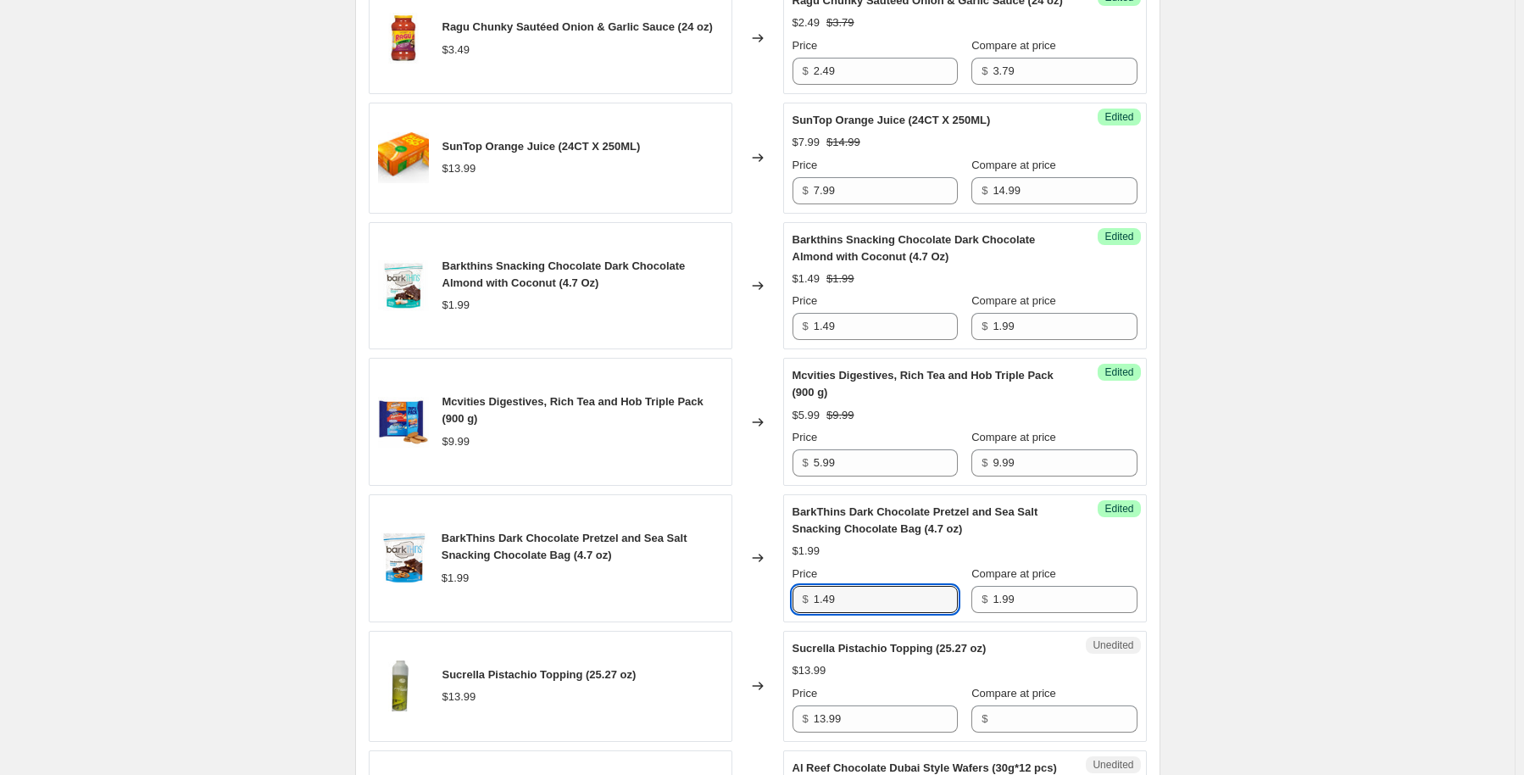
type input "1.49"
drag, startPoint x: 1230, startPoint y: 540, endPoint x: 1178, endPoint y: 539, distance: 51.7
click at [1230, 539] on div "Create new price change job. This page is ready Create new price change job Dra…" at bounding box center [757, 735] width 1515 height 3504
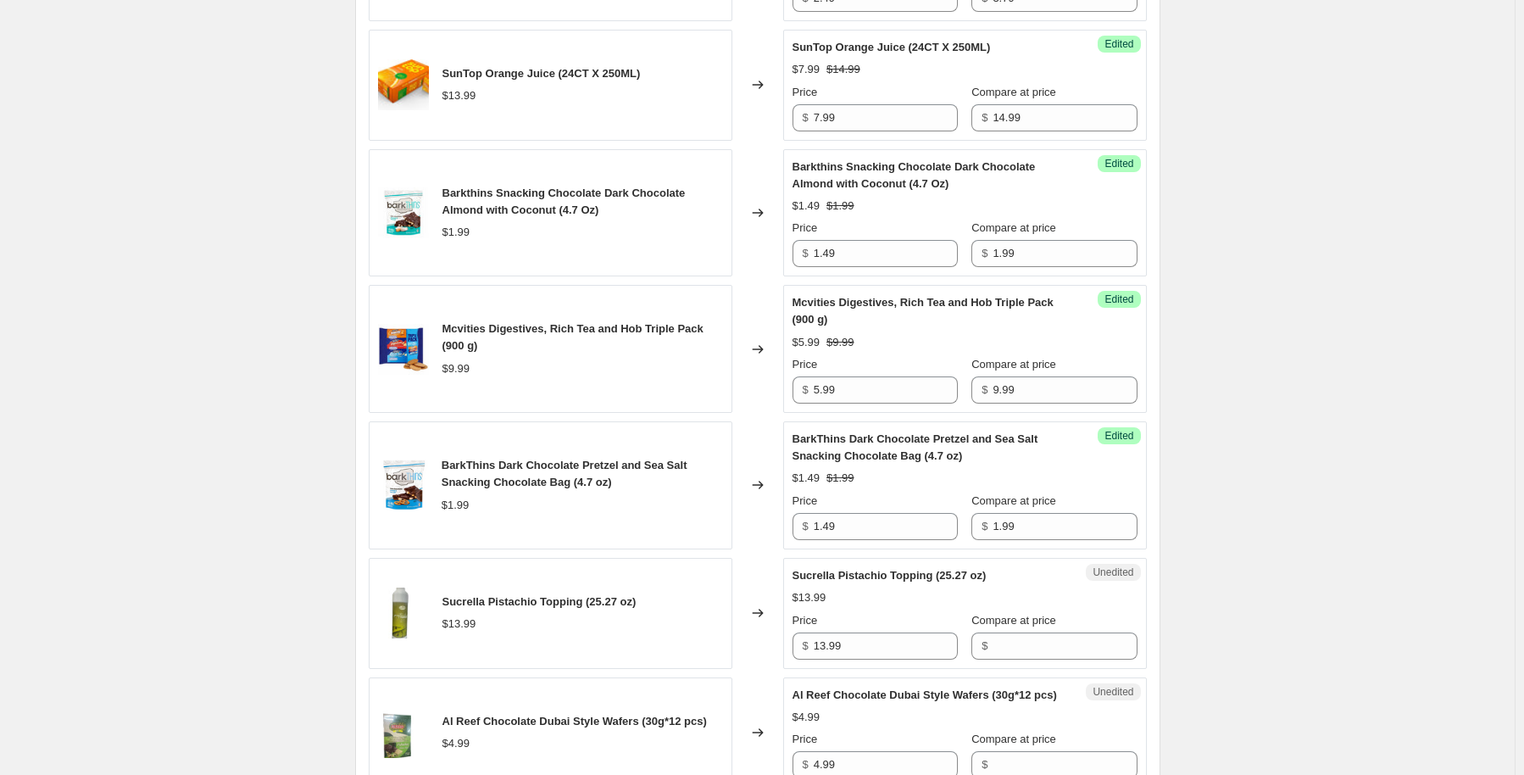
scroll to position [1271, 0]
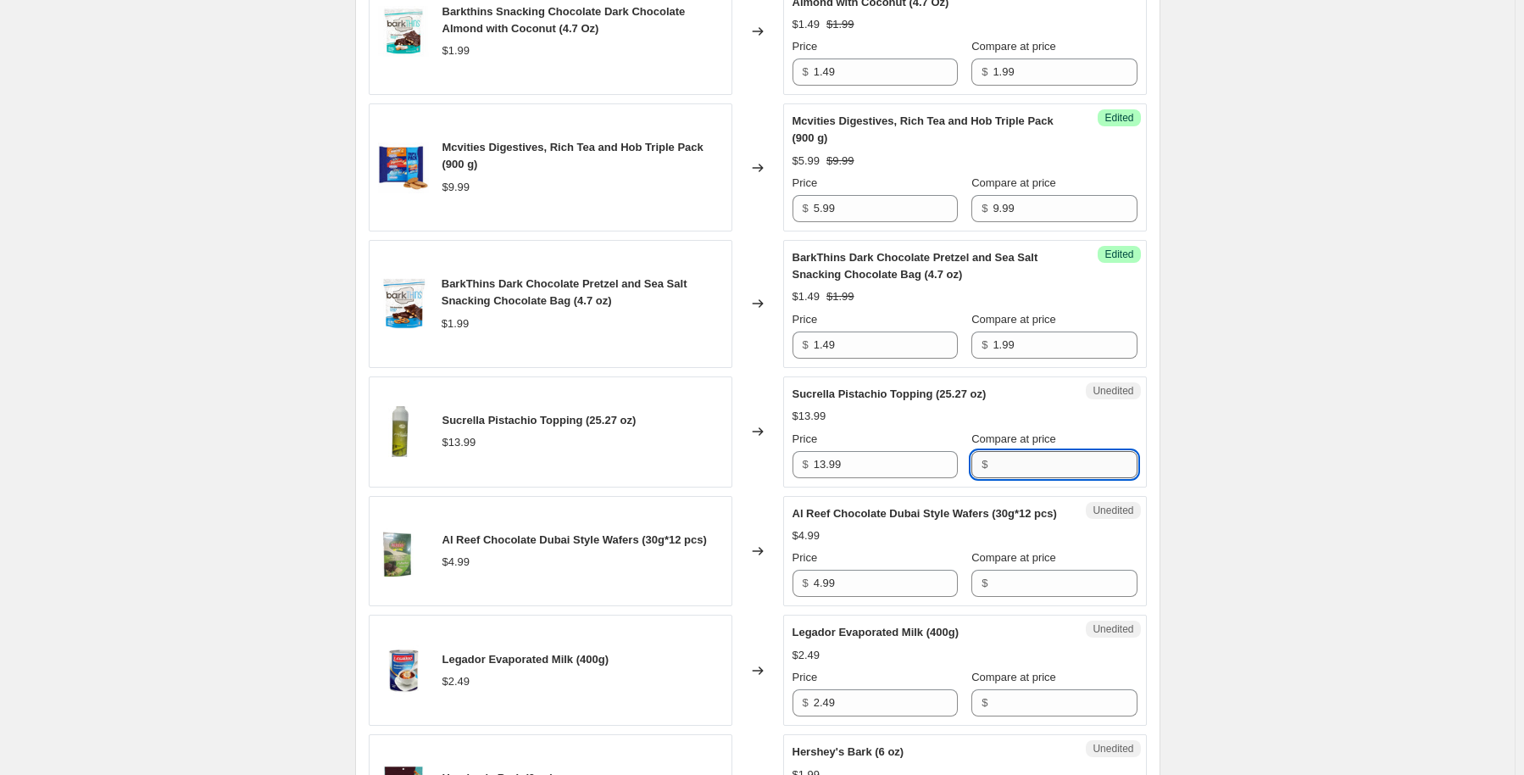
click at [993, 478] on input "Compare at price" at bounding box center [1065, 464] width 144 height 27
type input "13.99"
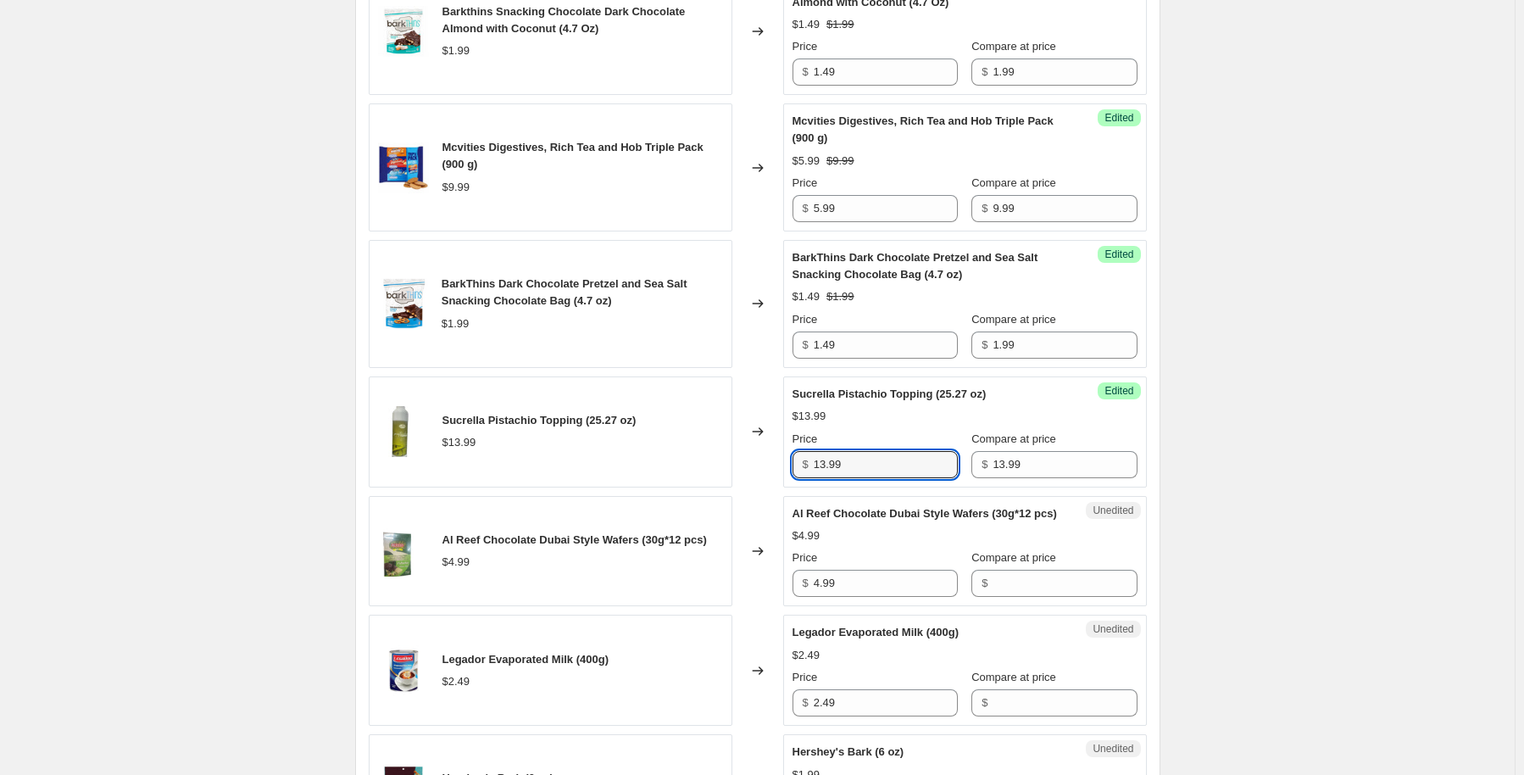
drag, startPoint x: 854, startPoint y: 479, endPoint x: 810, endPoint y: 481, distance: 44.1
click at [810, 478] on div "$ 13.99" at bounding box center [875, 464] width 165 height 27
type input "8.99"
click at [1378, 429] on div "Create new price change job. This page is ready Create new price change job Dra…" at bounding box center [757, 481] width 1515 height 3504
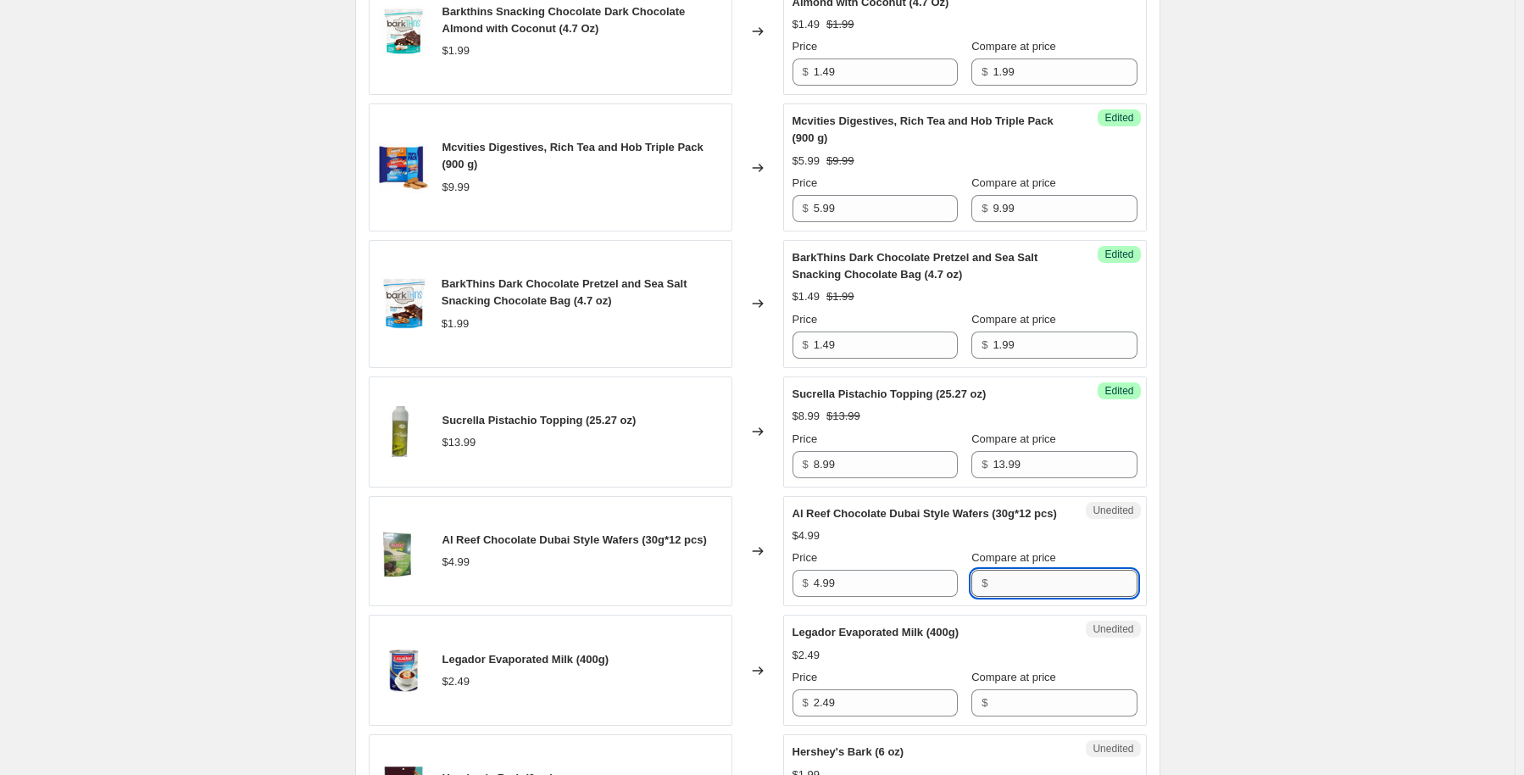
click at [1060, 597] on input "Compare at price" at bounding box center [1065, 583] width 144 height 27
type input "4.99"
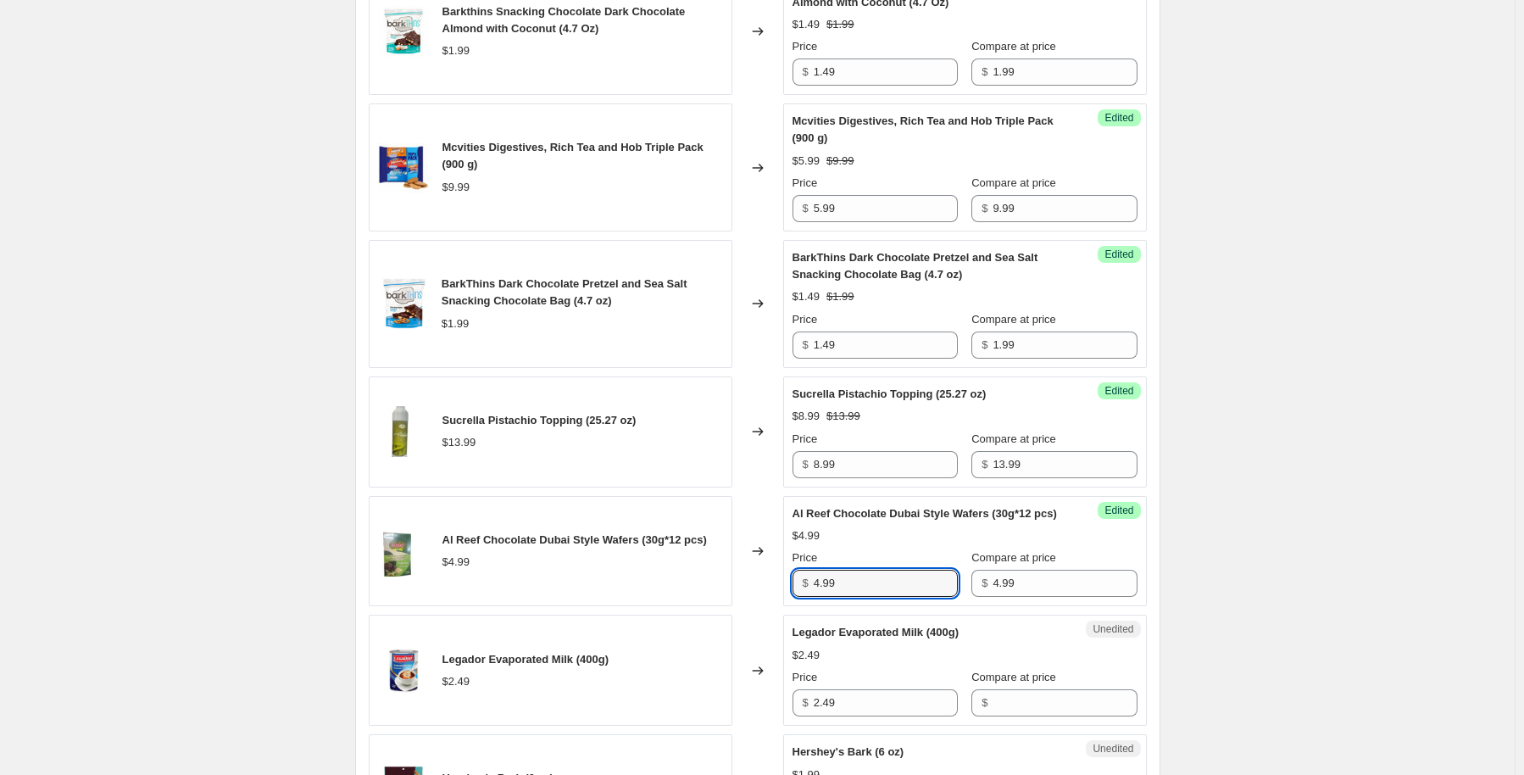
drag, startPoint x: 909, startPoint y: 607, endPoint x: 737, endPoint y: 642, distance: 175.7
click at [752, 607] on div "Al Reef Chocolate Dubai Style Wafers (30g*12 pcs) $4.99 Changed to Success Edit…" at bounding box center [758, 551] width 778 height 111
type input "2.99"
drag, startPoint x: 1421, startPoint y: 437, endPoint x: 1370, endPoint y: 440, distance: 51.8
click at [1393, 442] on div "Create new price change job. This page is ready Create new price change job Dra…" at bounding box center [757, 481] width 1515 height 3504
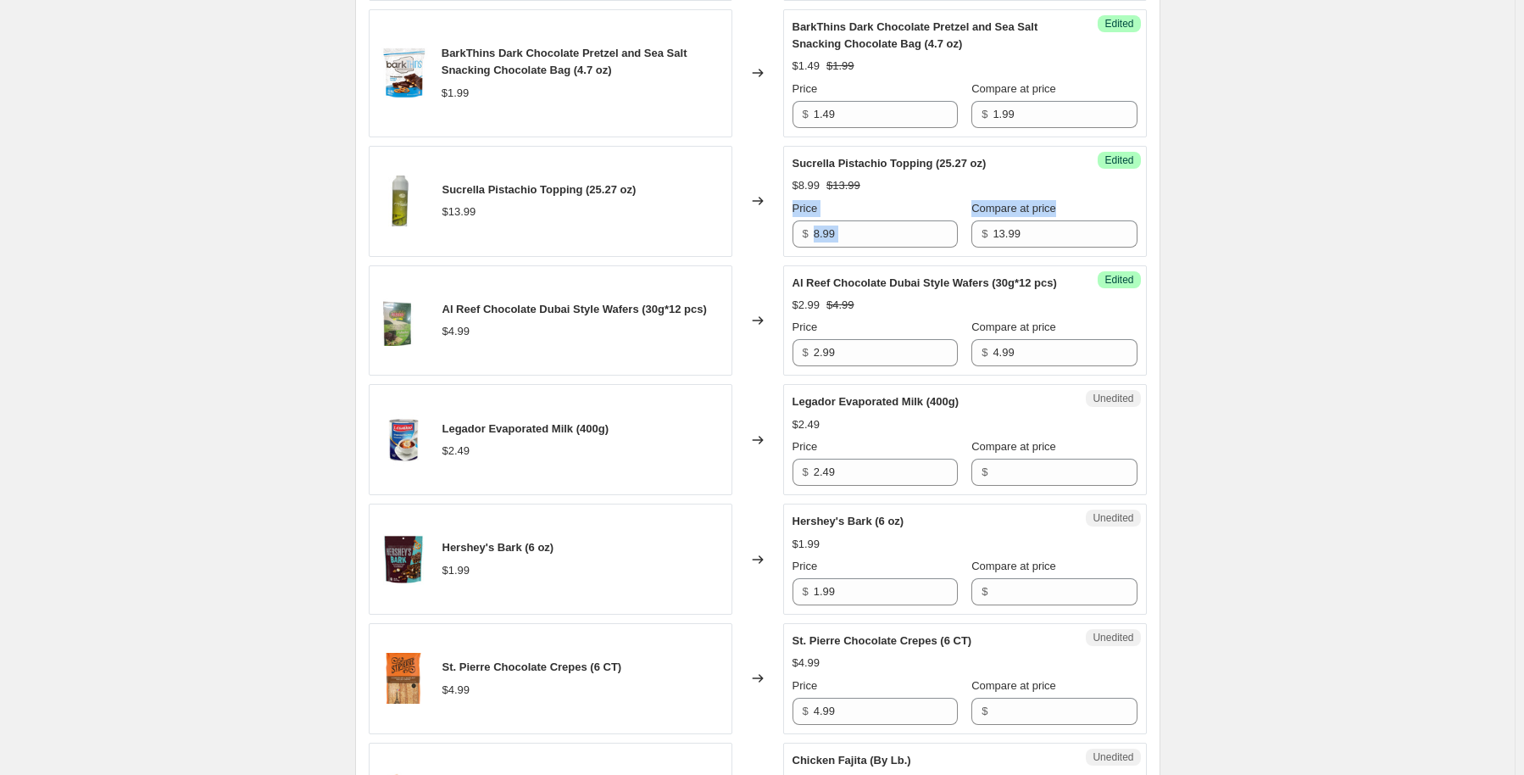
scroll to position [1526, 0]
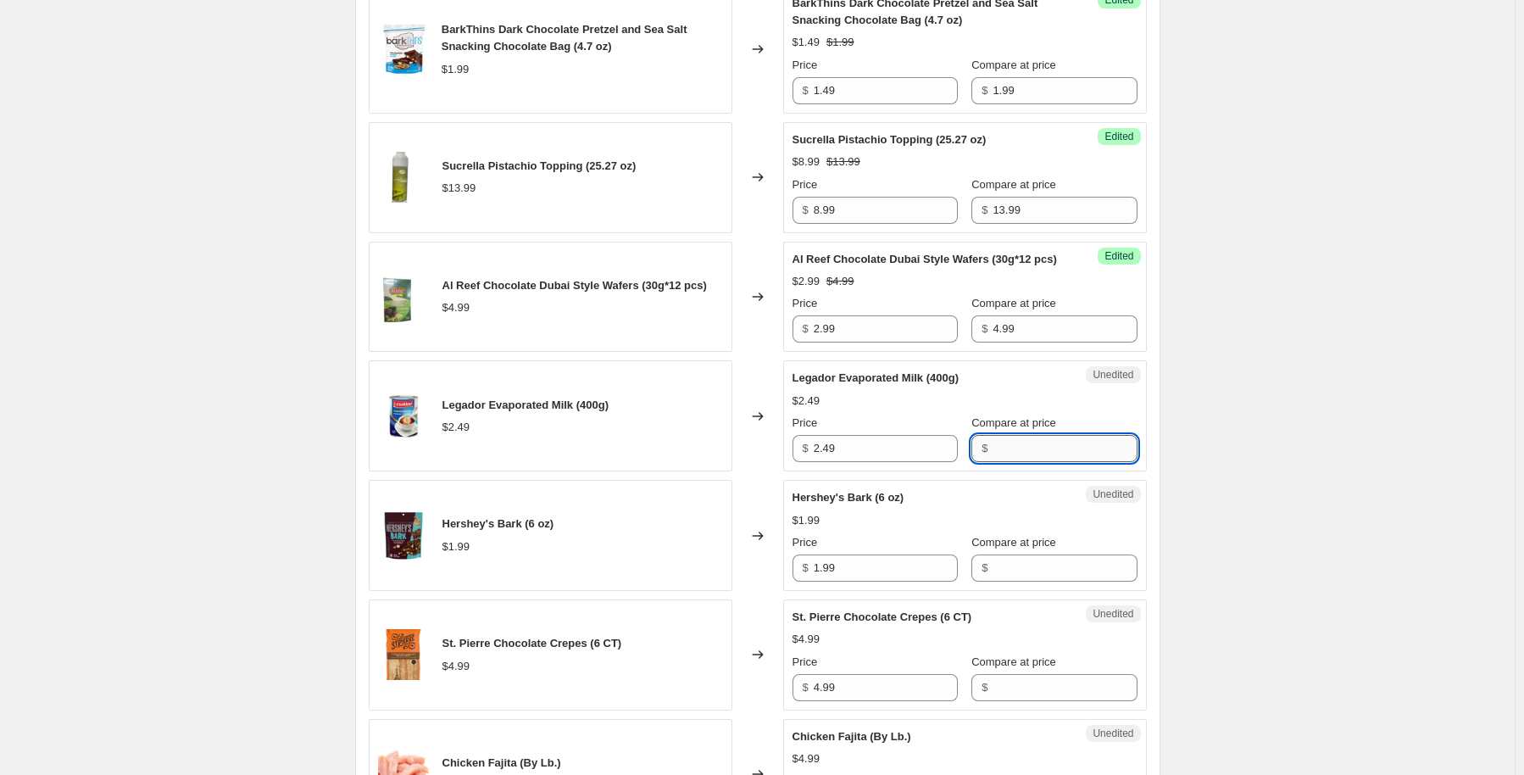
click at [1024, 462] on input "Compare at price" at bounding box center [1065, 448] width 144 height 27
type input "2.49"
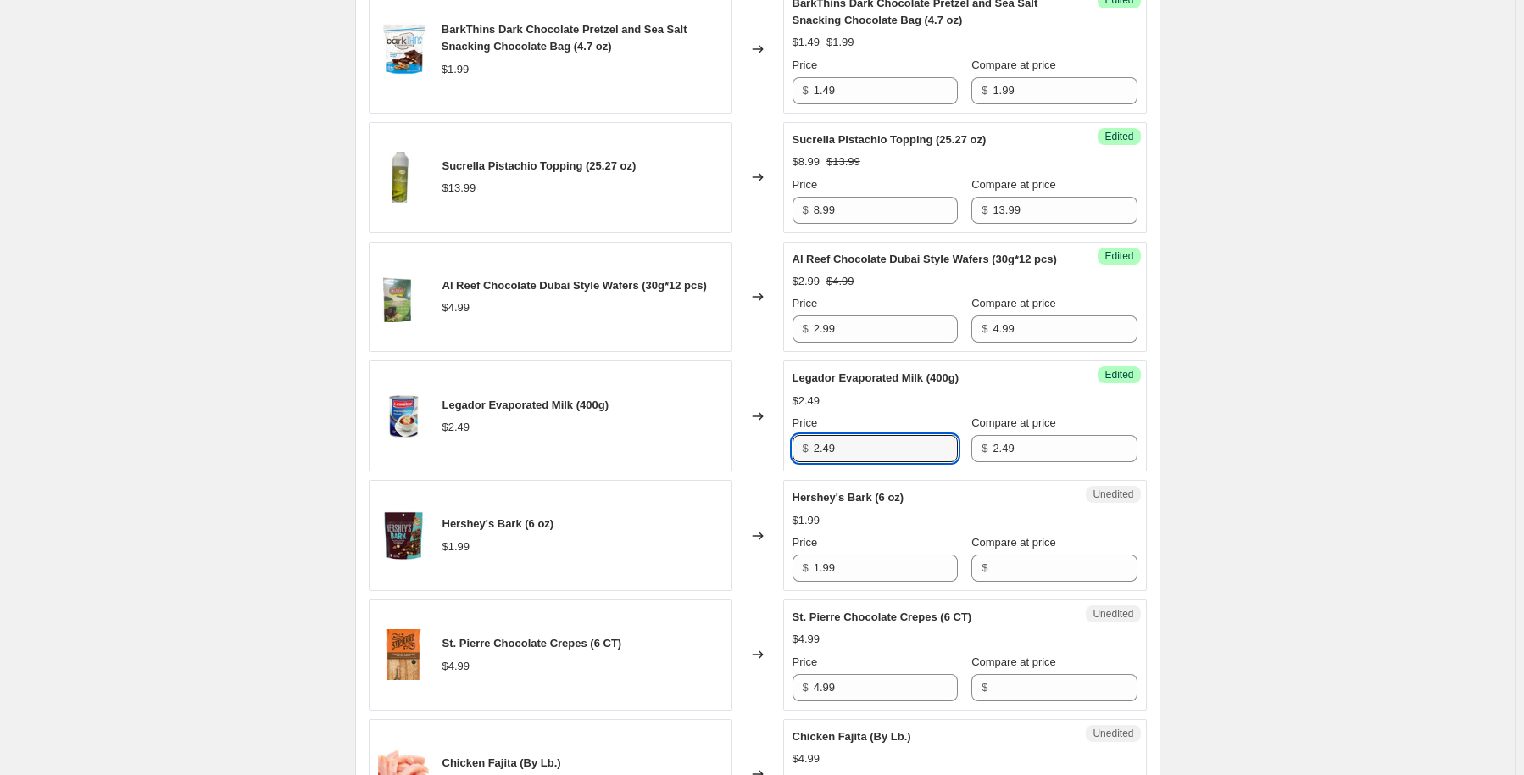
drag, startPoint x: 891, startPoint y: 486, endPoint x: 364, endPoint y: 594, distance: 537.4
click at [364, 591] on div "PRICE CHANGE PREVIEW 141 product variants selected. 76 product prices edited: C…" at bounding box center [757, 446] width 805 height 2539
type input "1.49"
click at [1041, 581] on input "Compare at price" at bounding box center [1065, 567] width 144 height 27
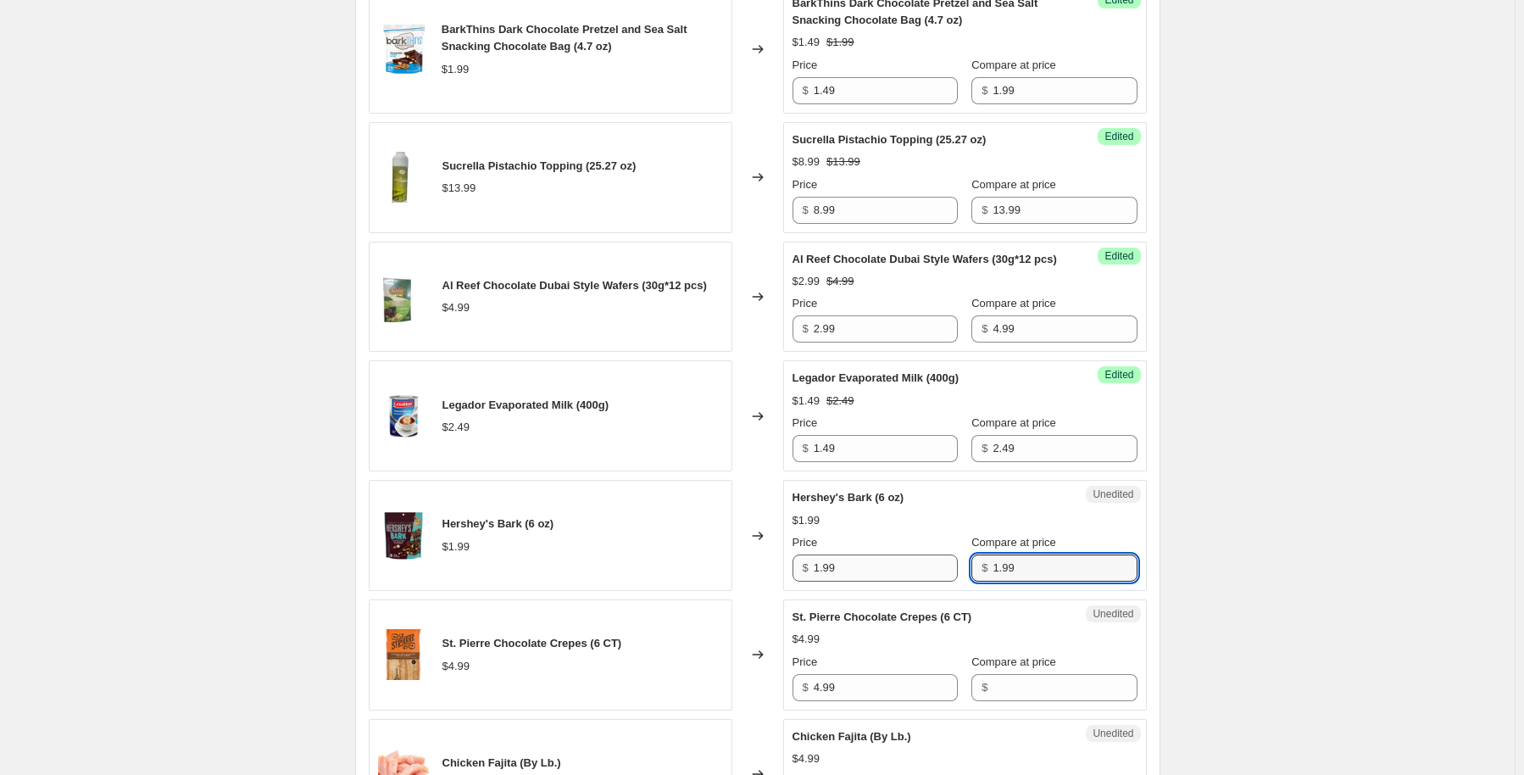
type input "1.99"
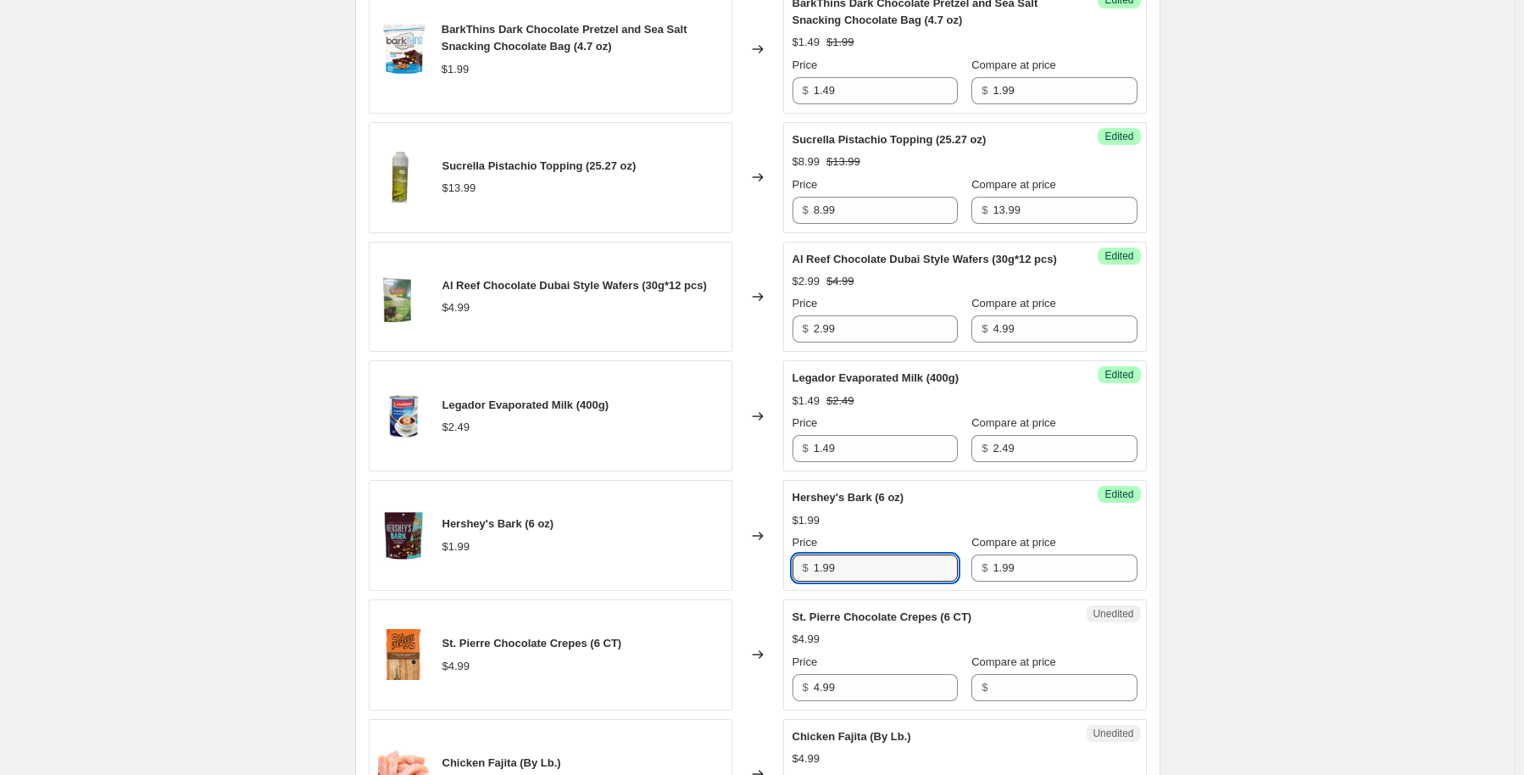
drag, startPoint x: 869, startPoint y: 589, endPoint x: 803, endPoint y: 588, distance: 66.1
click at [802, 581] on div "$ 1.99" at bounding box center [875, 567] width 165 height 27
type input "1.49"
drag, startPoint x: 1285, startPoint y: 464, endPoint x: 1276, endPoint y: 468, distance: 9.9
click at [1283, 468] on div "Create new price change job. This page is ready Create new price change job Dra…" at bounding box center [757, 226] width 1515 height 3504
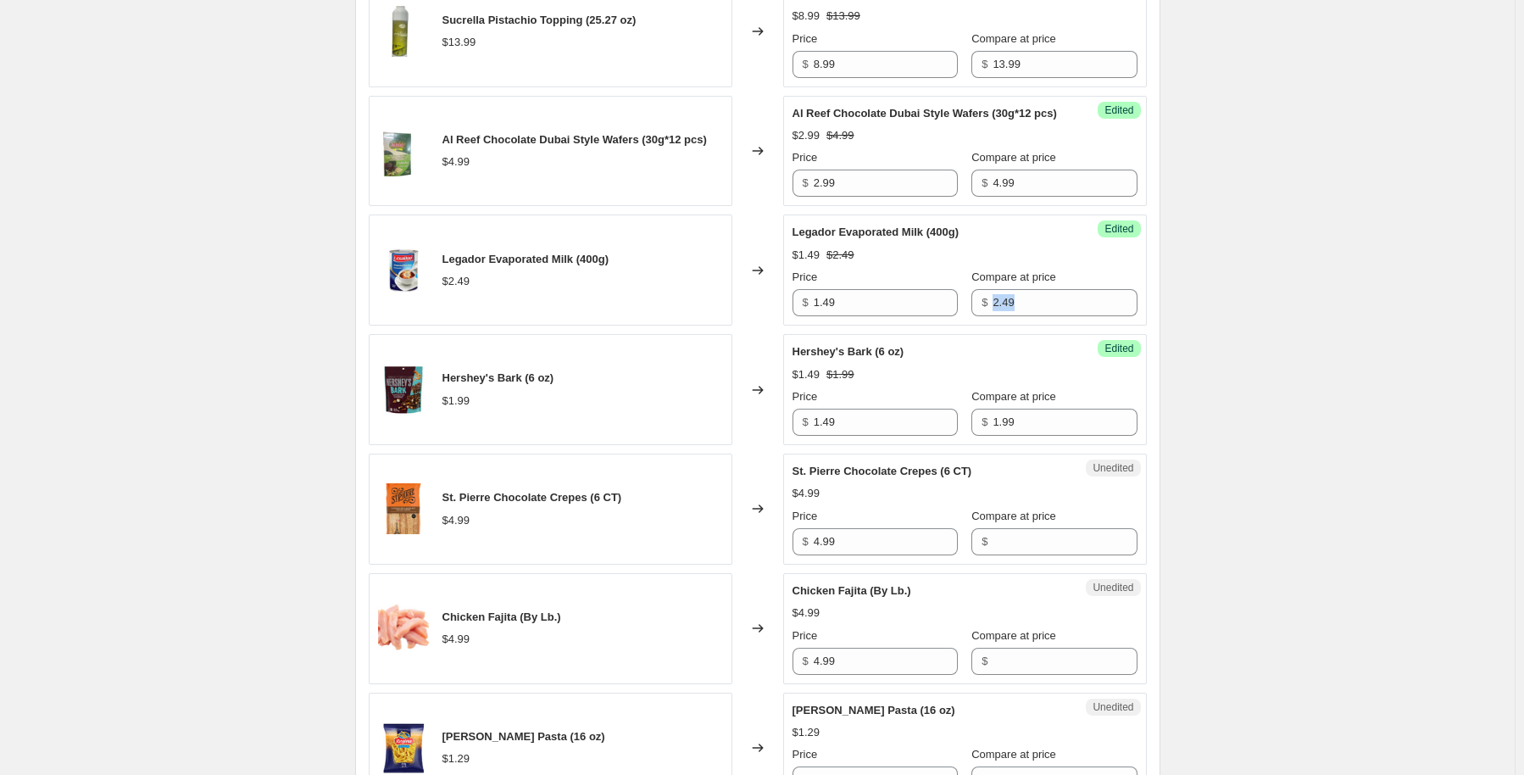
scroll to position [1695, 0]
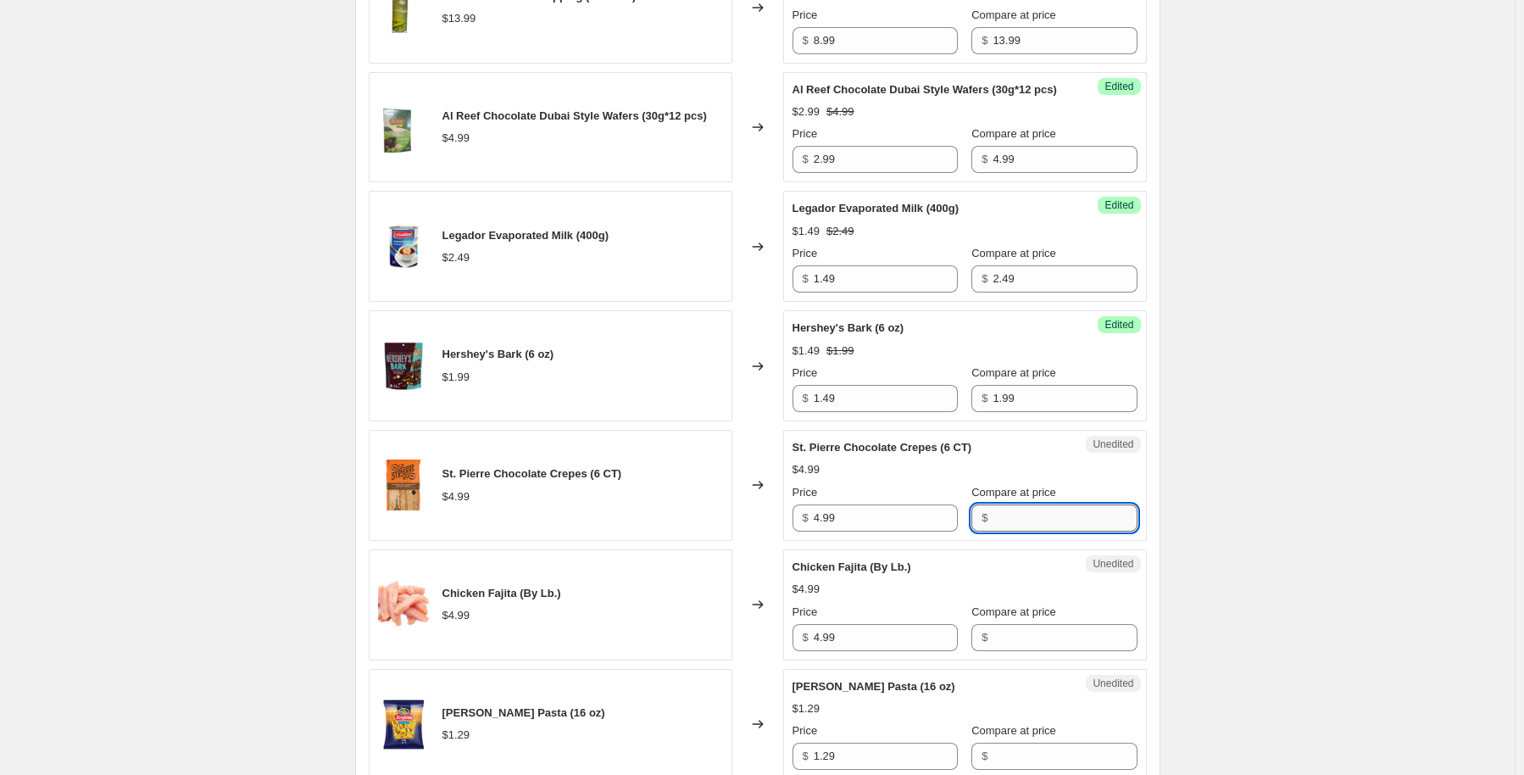
click at [1078, 531] on input "Compare at price" at bounding box center [1065, 517] width 144 height 27
type input "4.99"
drag, startPoint x: 875, startPoint y: 545, endPoint x: 773, endPoint y: 555, distance: 102.2
click at [773, 541] on div "St. Pierre Chocolate Crepes (6 CT) $4.99 Changed to Success Edited St. Pierre C…" at bounding box center [758, 485] width 778 height 111
type input "2.49"
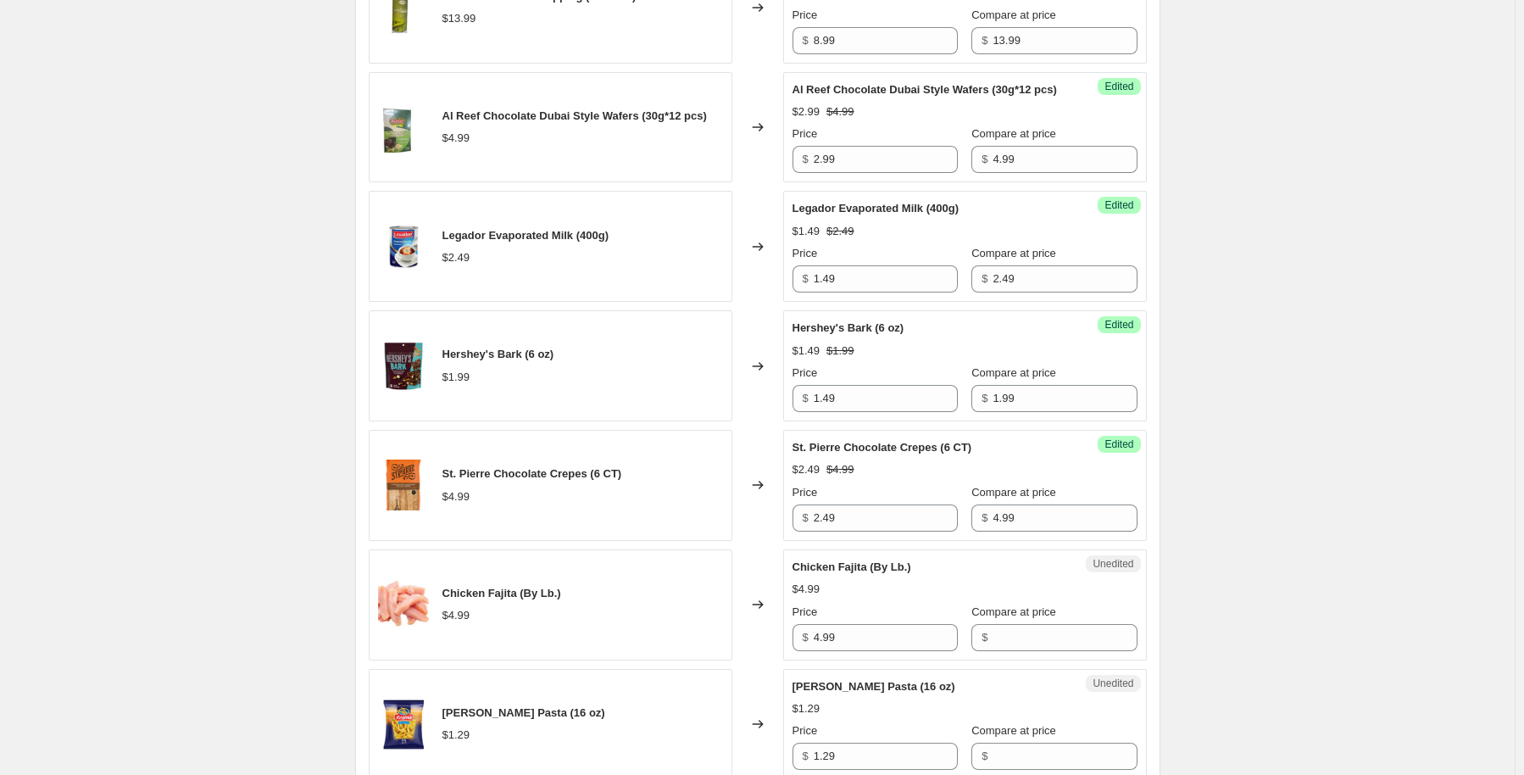
click at [1295, 486] on div "Create new price change job. This page is ready Create new price change job Dra…" at bounding box center [757, 57] width 1515 height 3504
click at [1044, 651] on input "Compare at price" at bounding box center [1065, 637] width 144 height 27
type input "4.99"
drag, startPoint x: 893, startPoint y: 655, endPoint x: 751, endPoint y: 667, distance: 142.0
click at [751, 660] on div "Chicken Fajita (By Lb.) $4.99 Changed to Success Edited Chicken Fajita (By Lb.)…" at bounding box center [758, 604] width 778 height 111
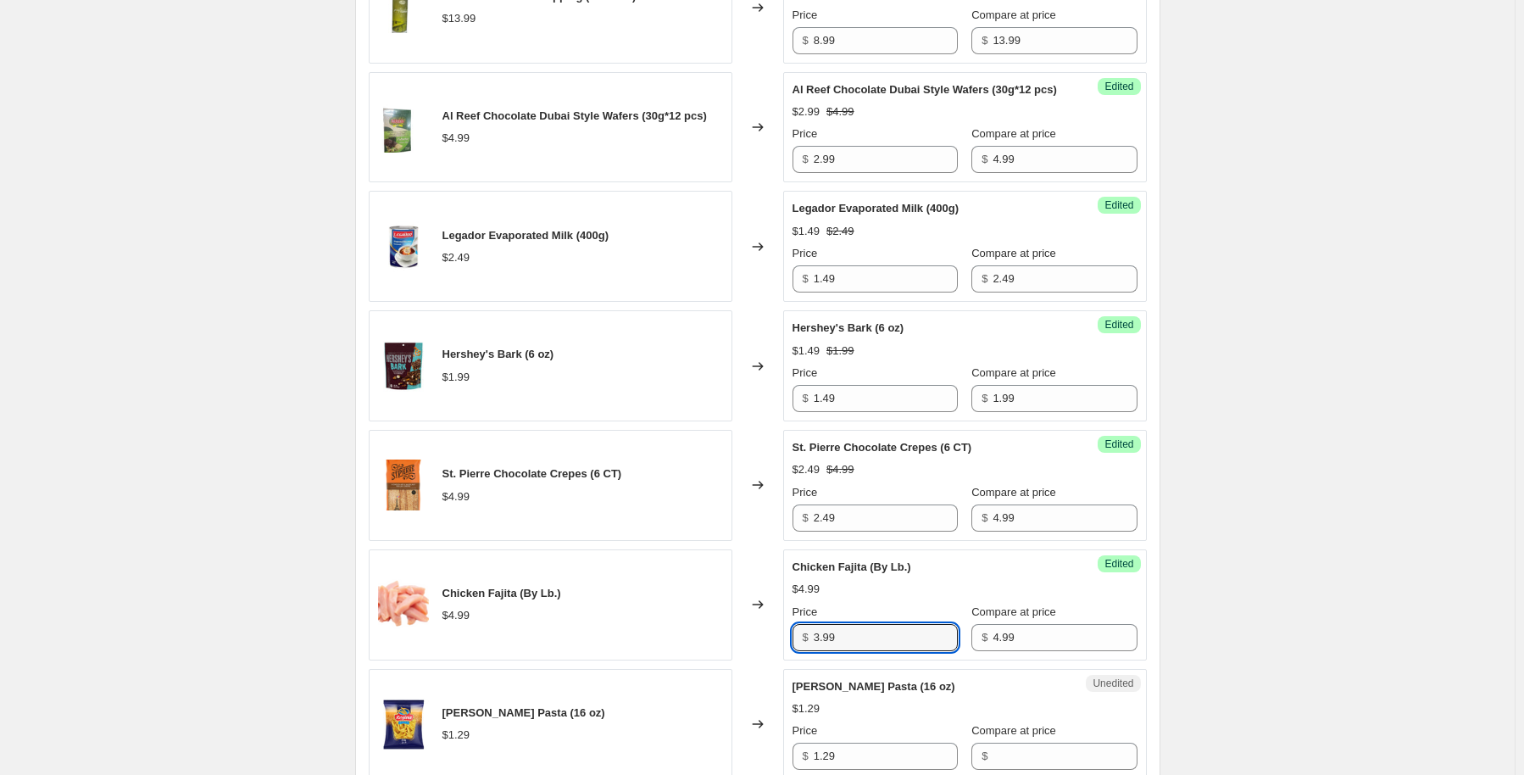
type input "3.99"
click at [1343, 450] on div "Create new price change job. This page is ready Create new price change job Dra…" at bounding box center [757, 57] width 1515 height 3504
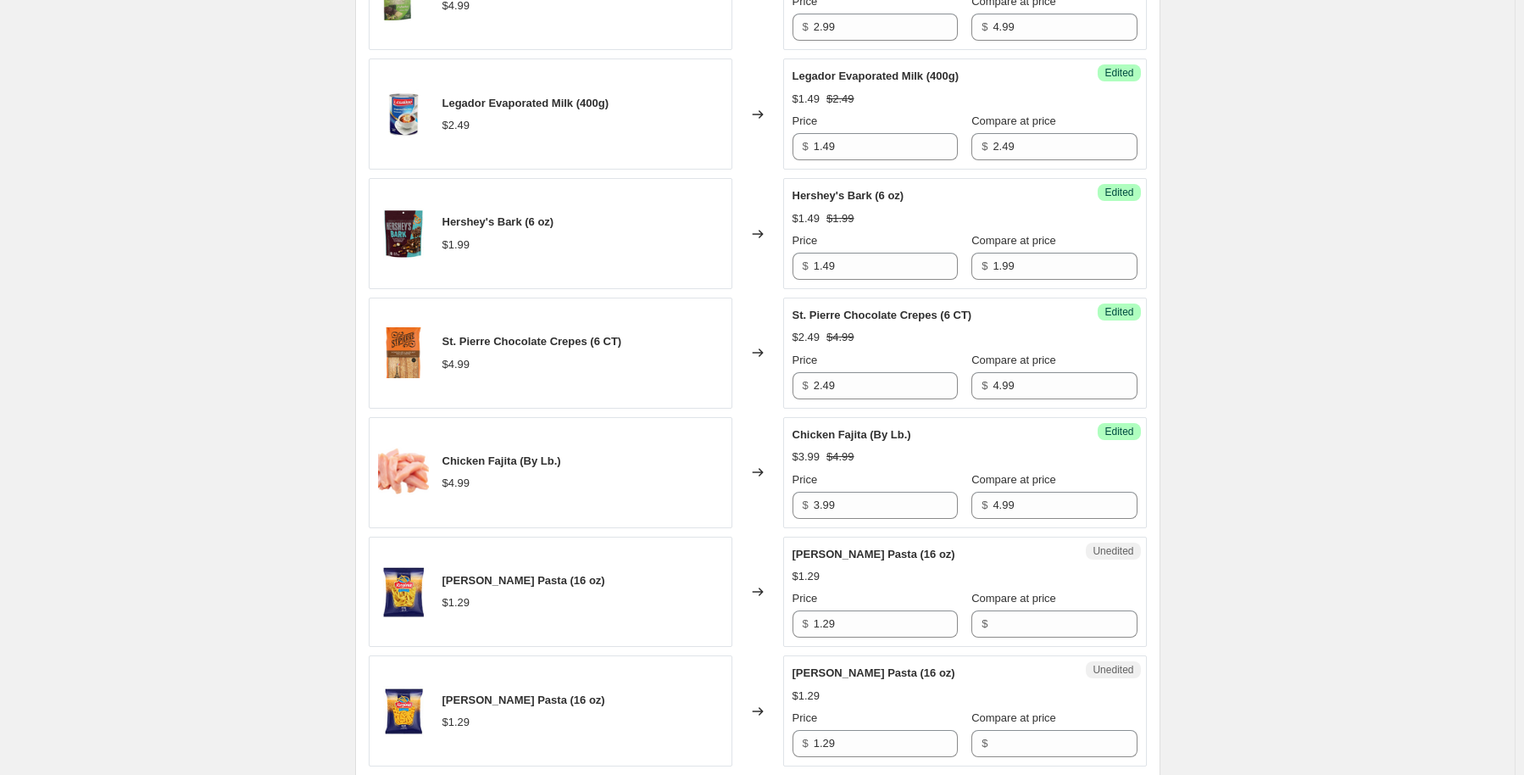
scroll to position [2034, 0]
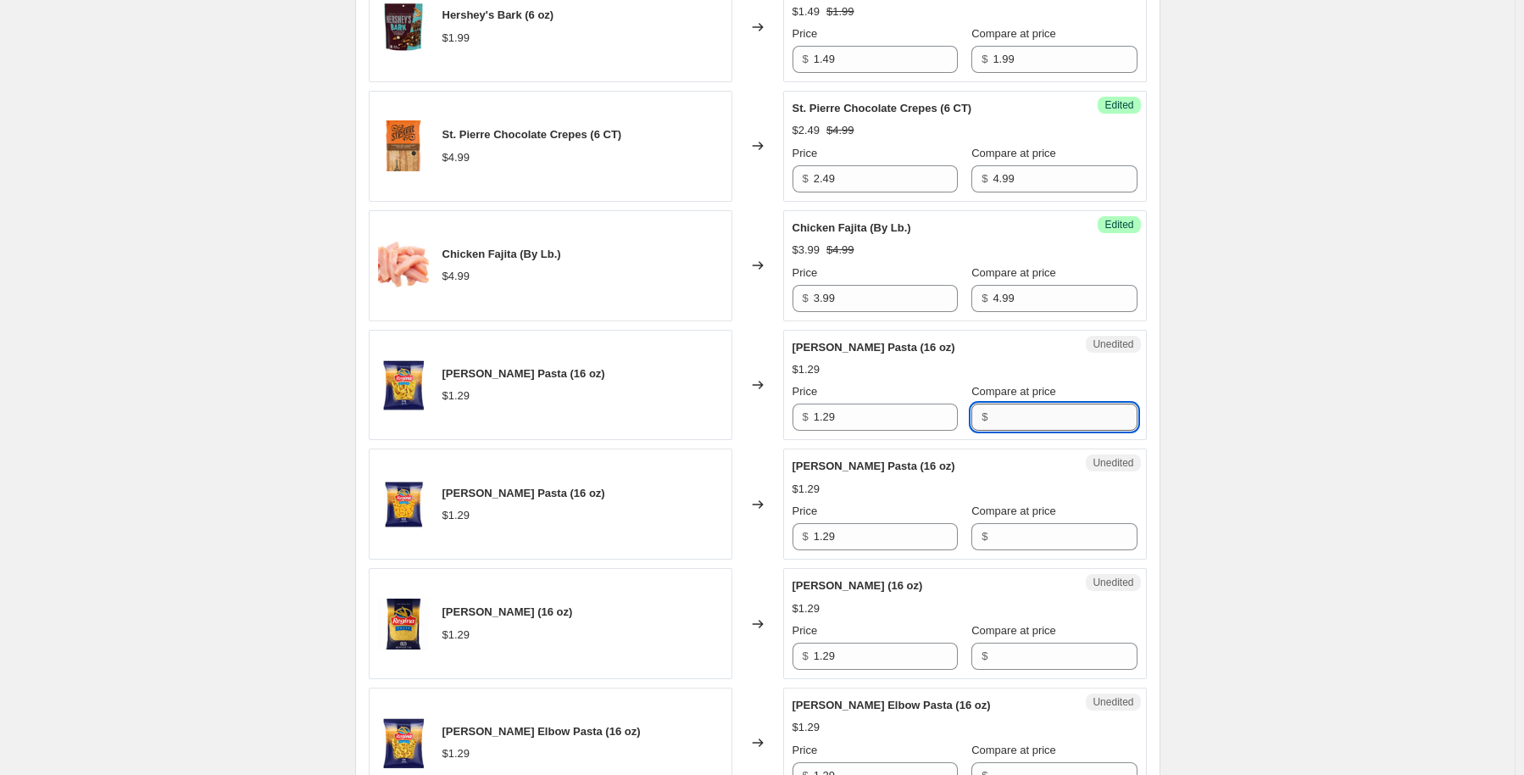
click at [1064, 431] on input "Compare at price" at bounding box center [1065, 416] width 144 height 27
type input "1.29"
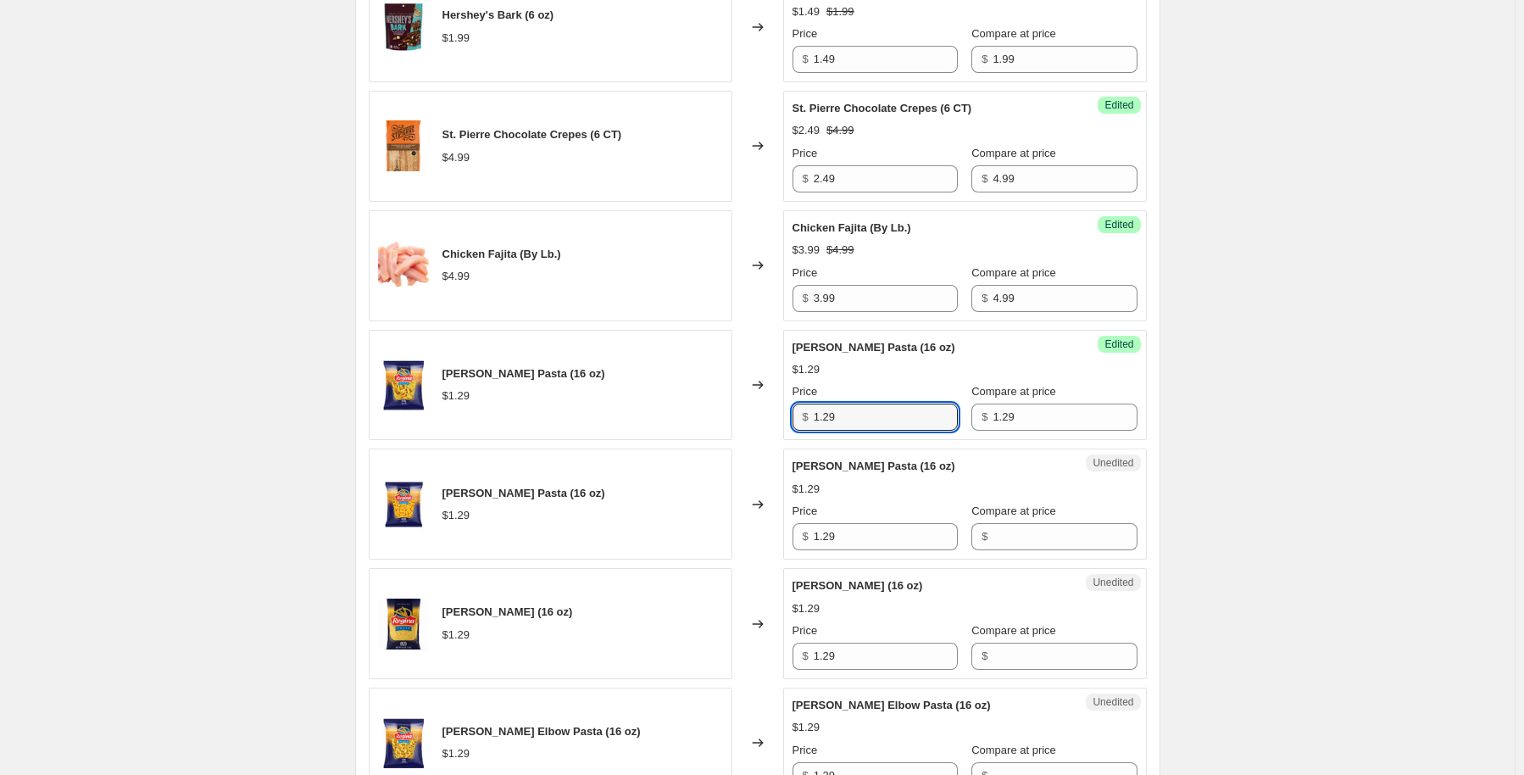
drag, startPoint x: 870, startPoint y: 435, endPoint x: 731, endPoint y: 445, distance: 138.5
click at [715, 439] on div "Regina Penne Pasta (16 oz) $1.29 Changed to Success Edited Regina Penne Pasta (…" at bounding box center [758, 385] width 778 height 111
type input "0.69"
drag, startPoint x: 1029, startPoint y: 573, endPoint x: 1026, endPoint y: 553, distance: 20.5
click at [1027, 550] on input "Compare at price" at bounding box center [1065, 536] width 144 height 27
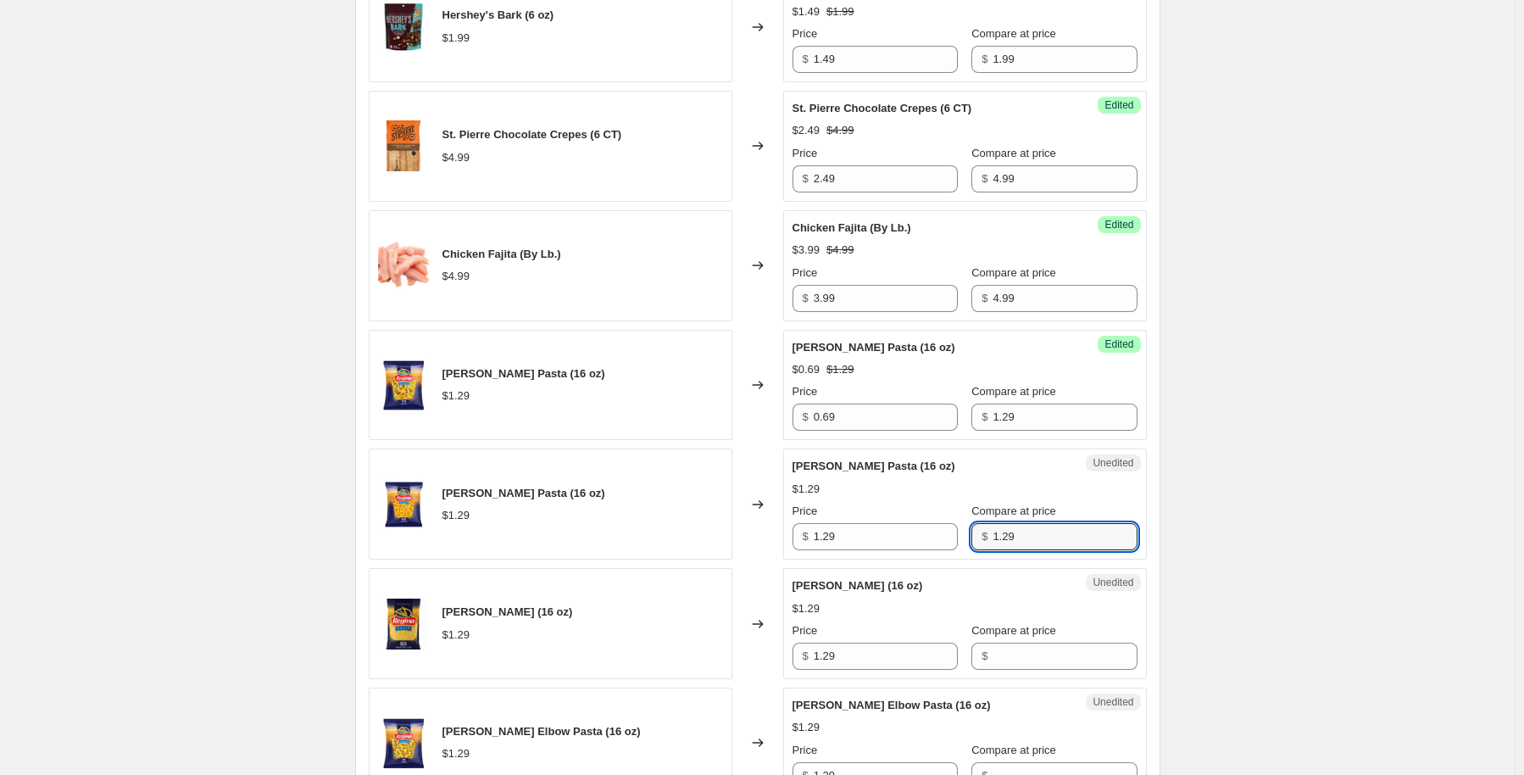
type input "1.29"
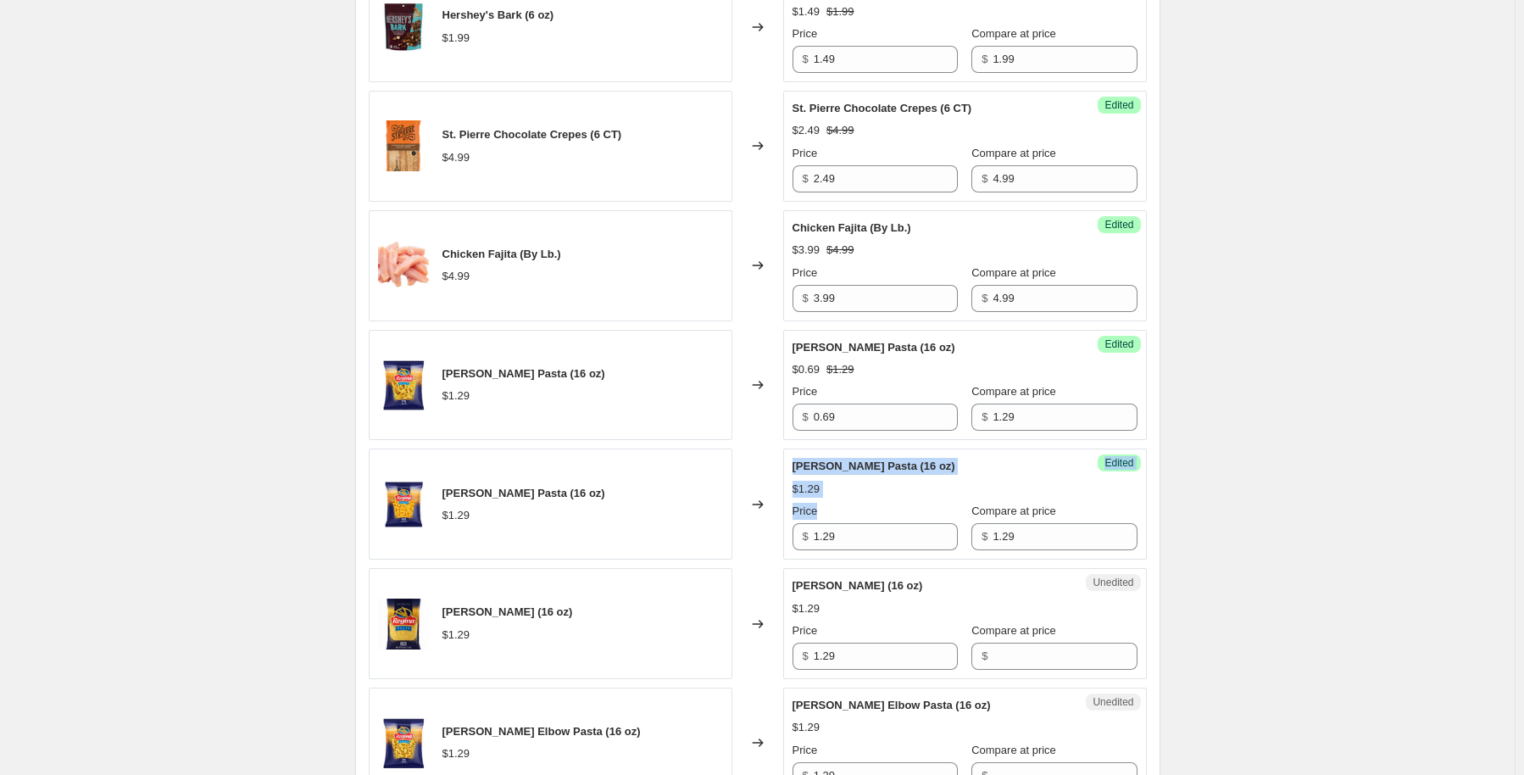
drag, startPoint x: 888, startPoint y: 549, endPoint x: 729, endPoint y: 586, distance: 163.5
click at [729, 559] on div "Regina Rigatoni Pasta (16 oz) $1.29 Changed to Success Edited Regina Rigatoni P…" at bounding box center [758, 503] width 778 height 111
click at [832, 550] on input "1.29" at bounding box center [886, 536] width 144 height 27
type input "0.69"
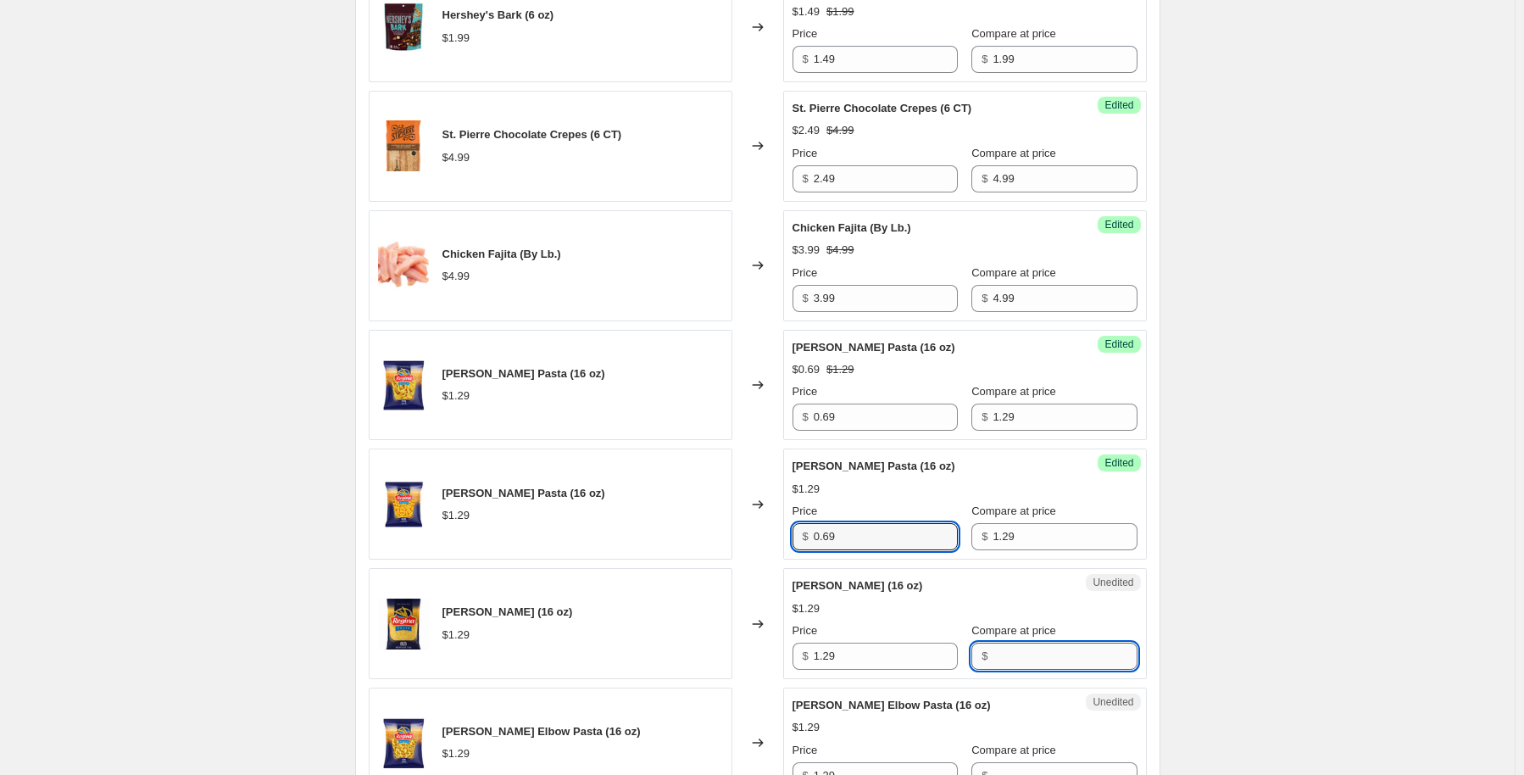
click at [1004, 670] on input "Compare at price" at bounding box center [1065, 655] width 144 height 27
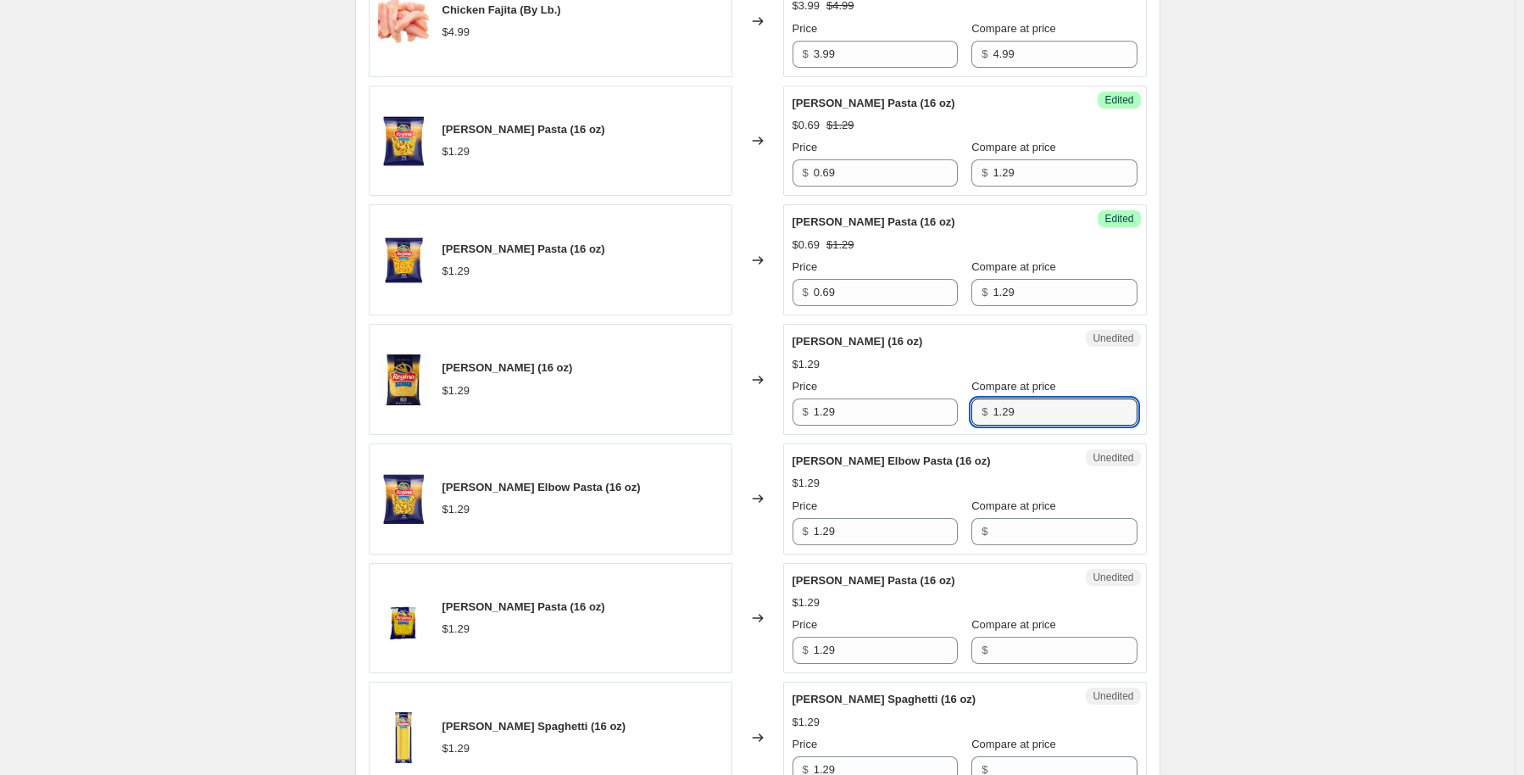
scroll to position [2289, 0]
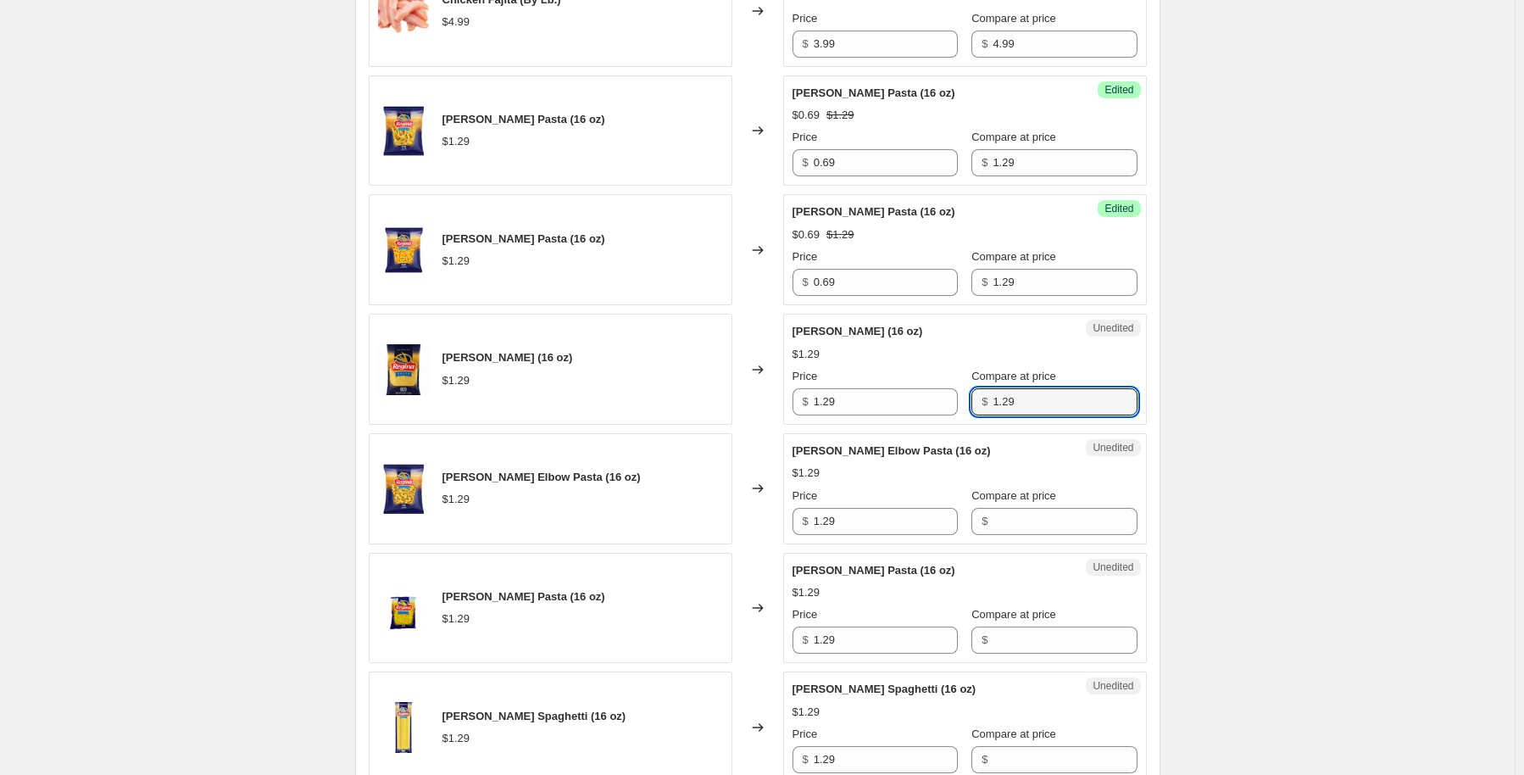
type input "1.29"
drag, startPoint x: 857, startPoint y: 444, endPoint x: 854, endPoint y: 428, distance: 16.3
click at [857, 425] on div "Success Edited Regina Orzo (16 oz) $1.29 Price $ 1.29 Compare at price $ 1.29" at bounding box center [965, 369] width 364 height 111
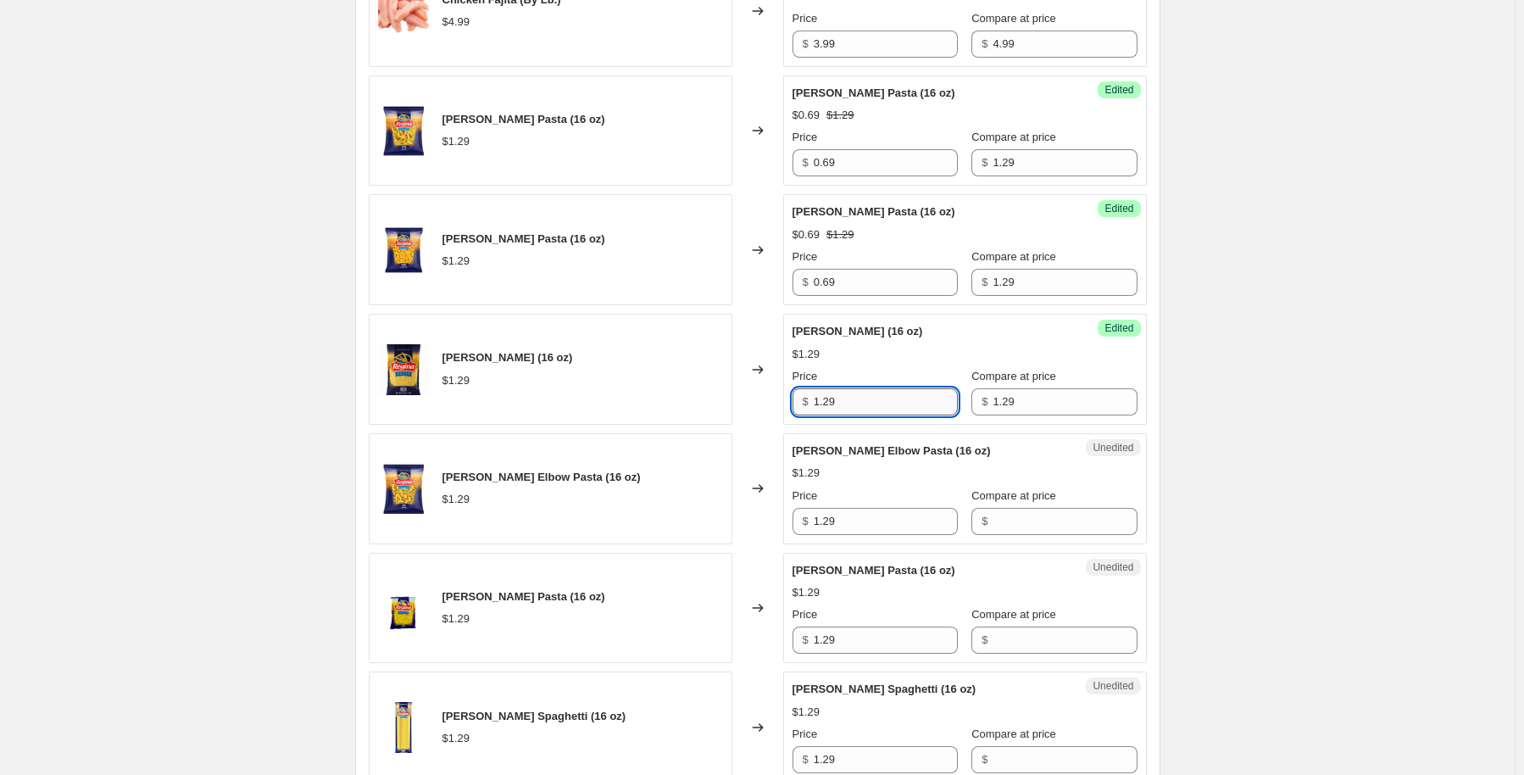
click at [853, 415] on input "1.29" at bounding box center [886, 401] width 144 height 27
type input "0.69"
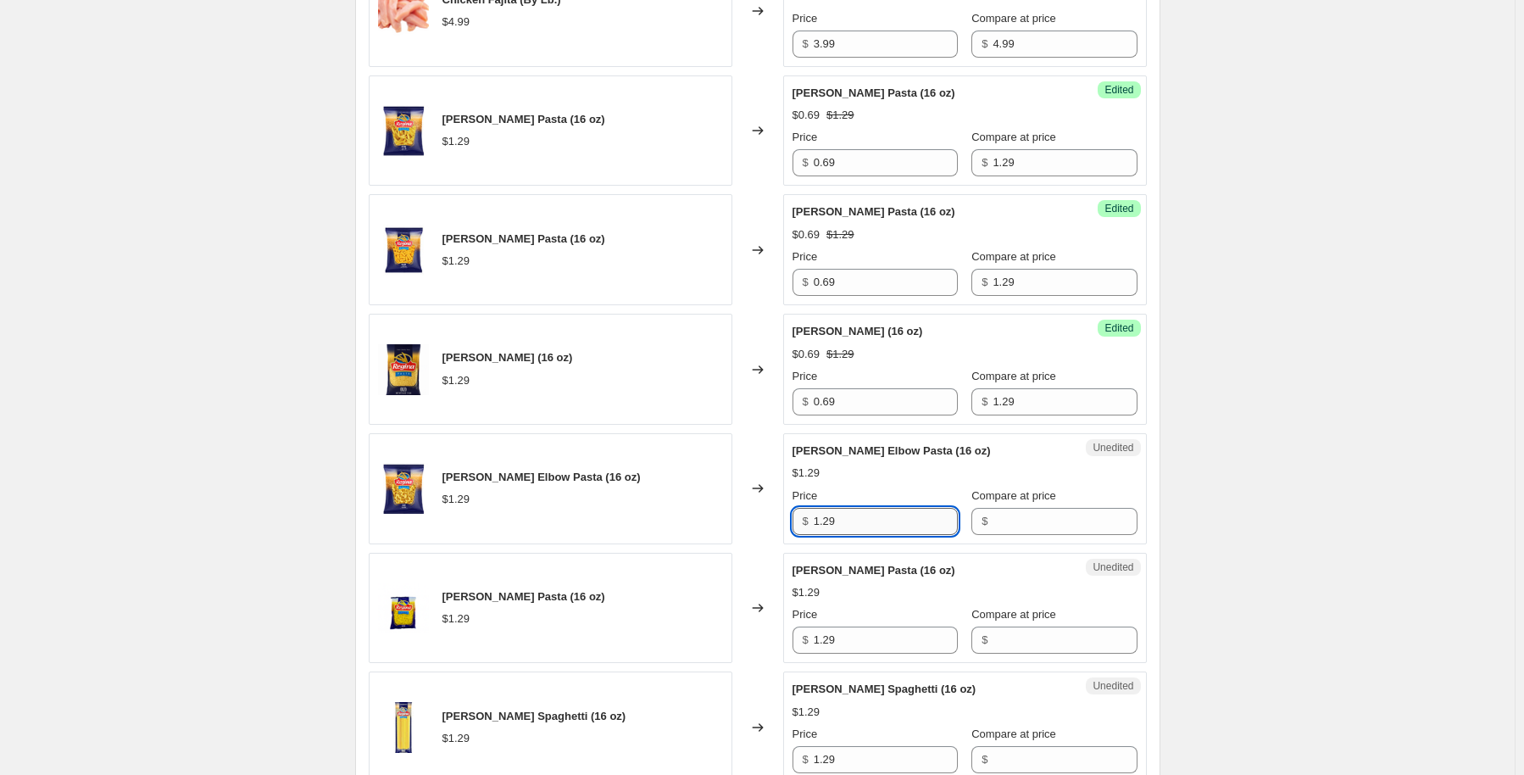
click at [871, 535] on input "1.29" at bounding box center [886, 521] width 144 height 27
drag, startPoint x: 871, startPoint y: 547, endPoint x: 864, endPoint y: 542, distance: 8.7
click at [869, 535] on input "1.29" at bounding box center [886, 521] width 144 height 27
click at [861, 535] on input "1.29" at bounding box center [886, 521] width 144 height 27
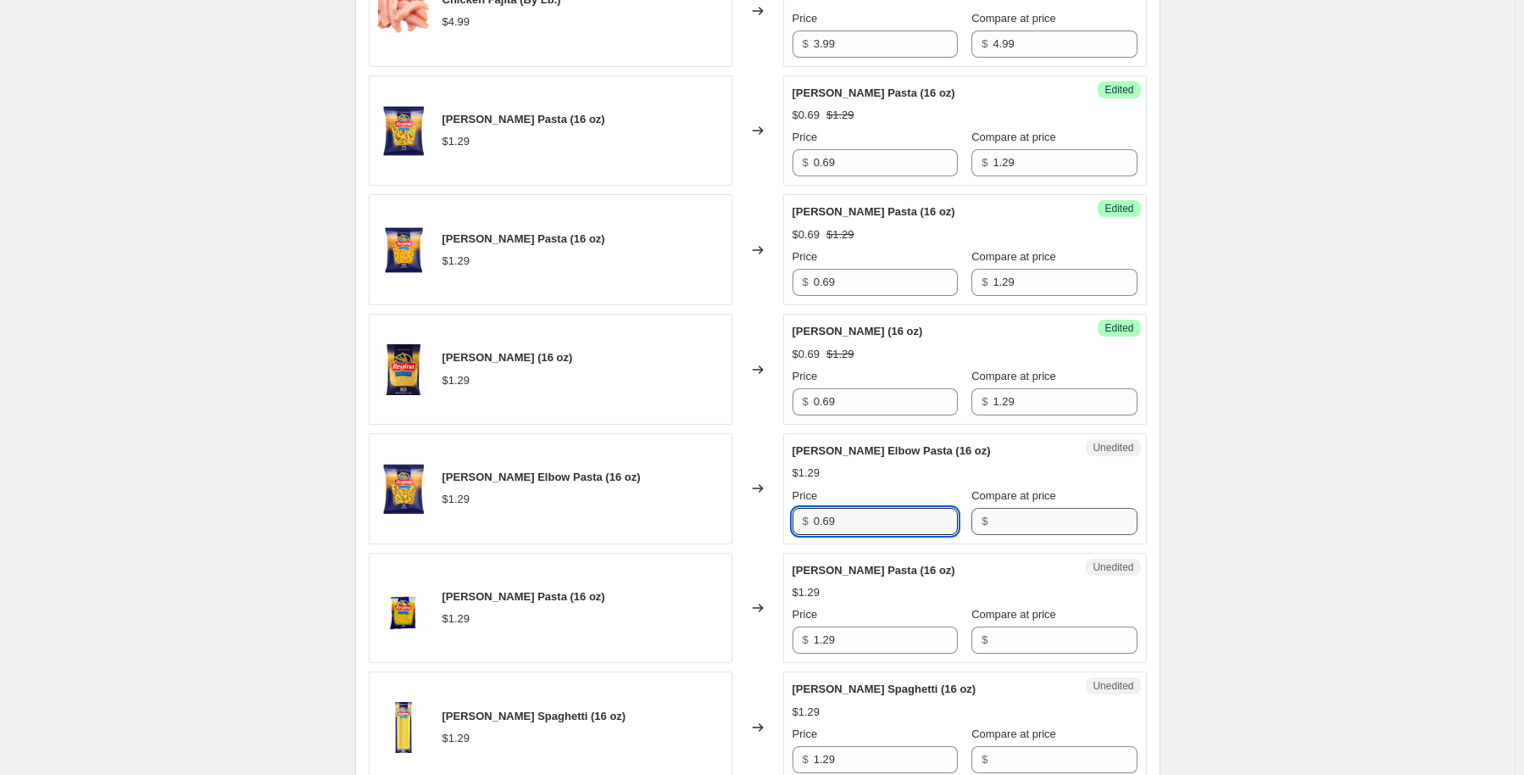
type input "0.69"
click at [1010, 535] on input "Compare at price" at bounding box center [1065, 521] width 144 height 27
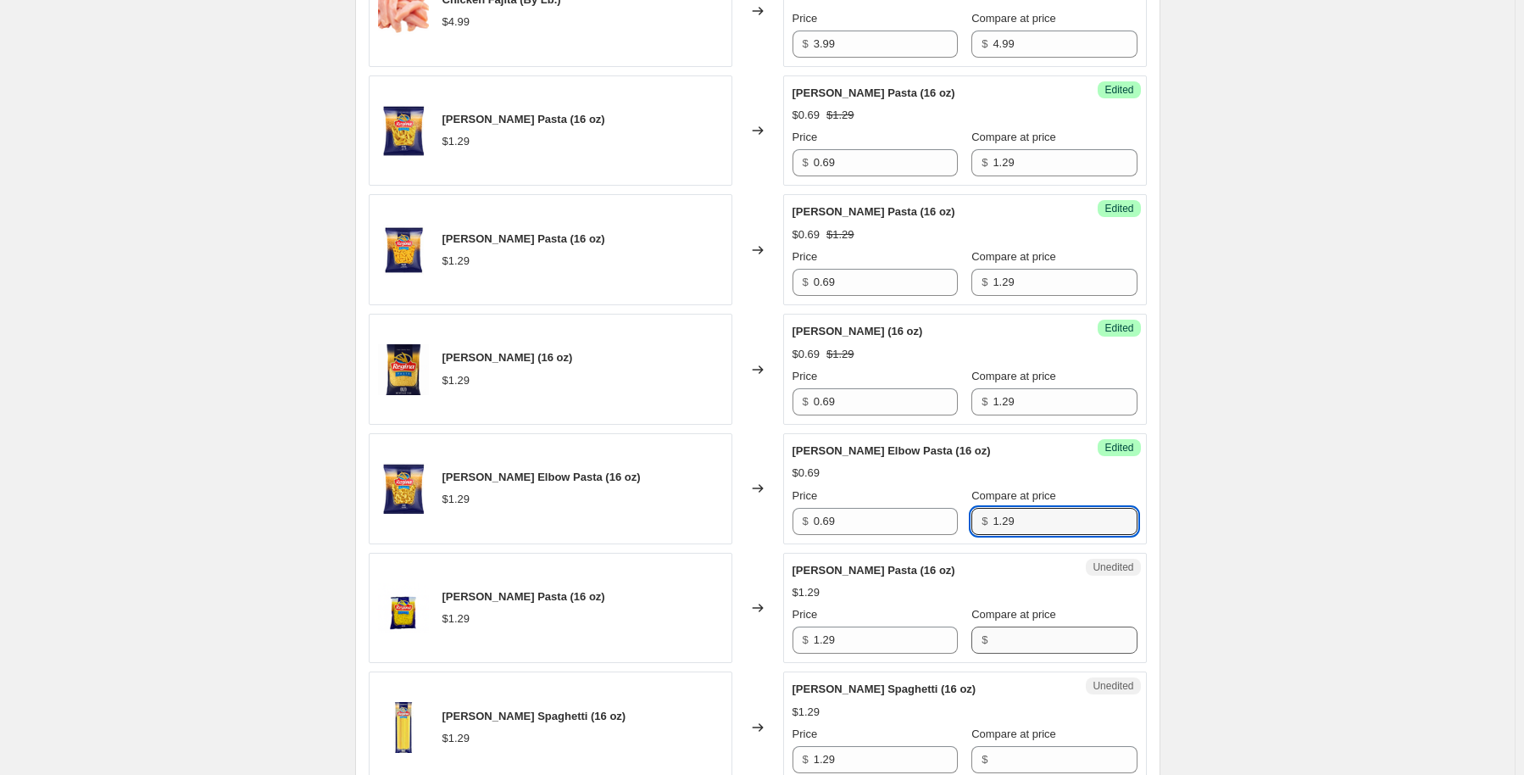
type input "1.29"
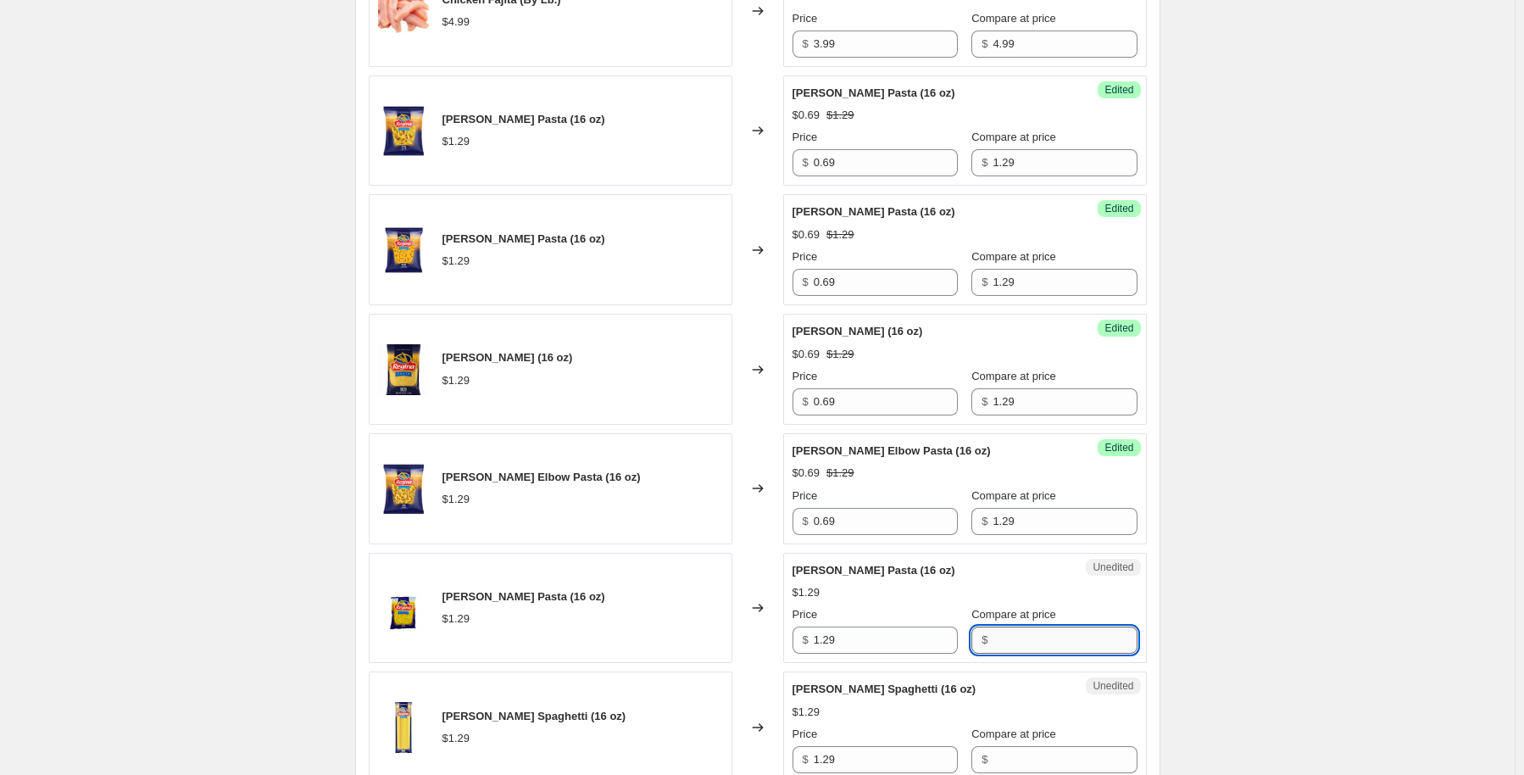
click at [1004, 654] on input "Compare at price" at bounding box center [1065, 639] width 144 height 27
type input "1.29"
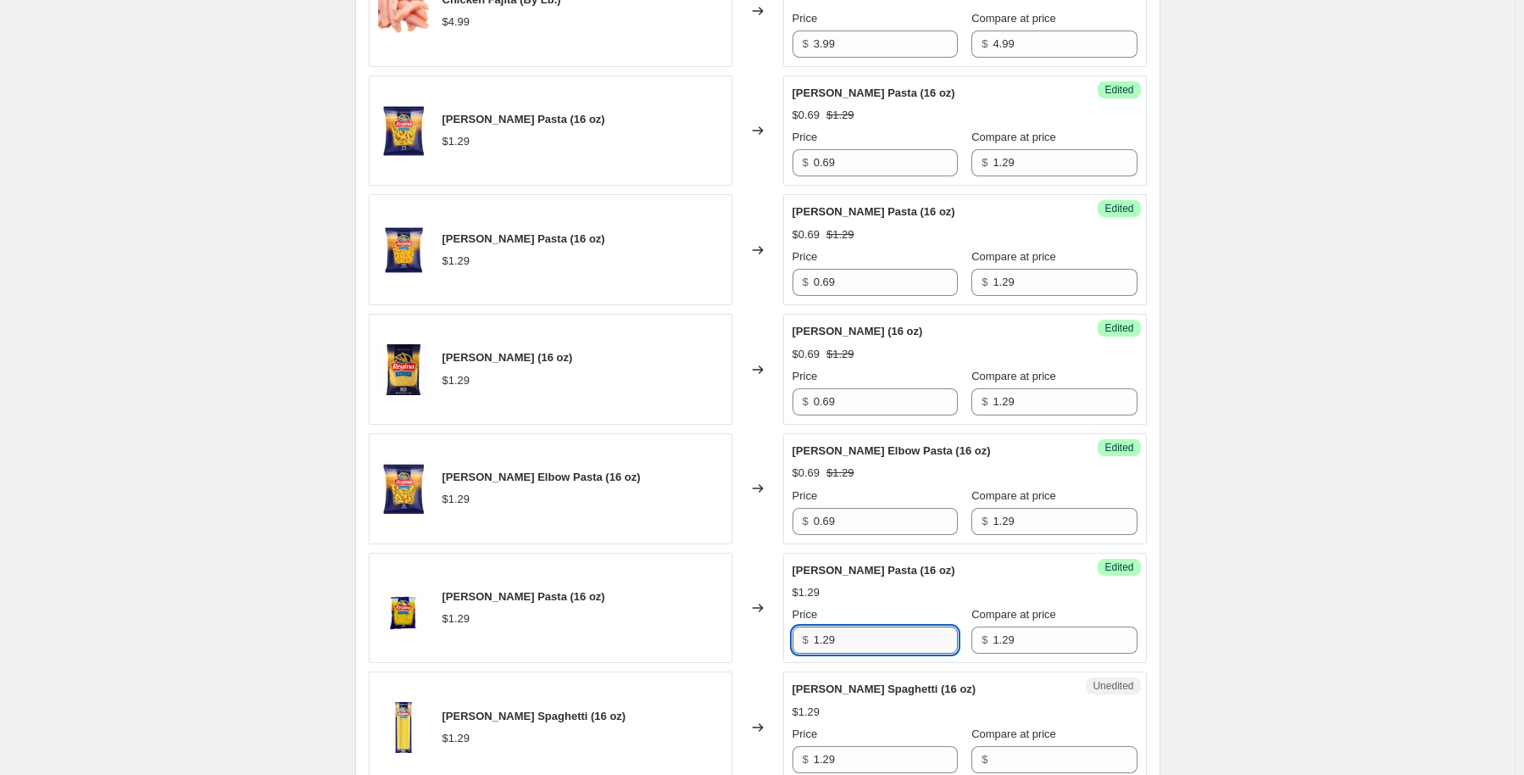
click at [865, 654] on input "1.29" at bounding box center [886, 639] width 144 height 27
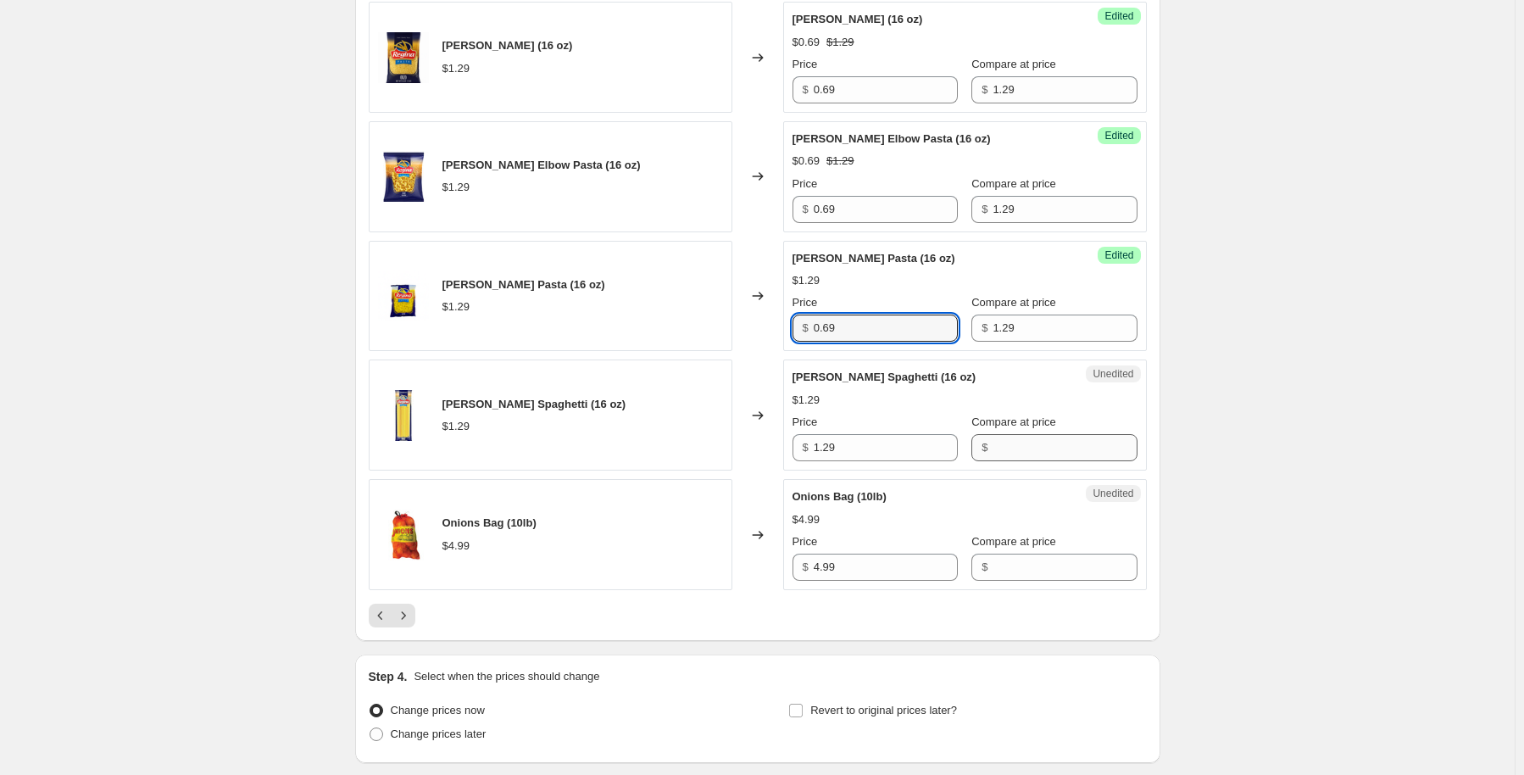
scroll to position [2628, 0]
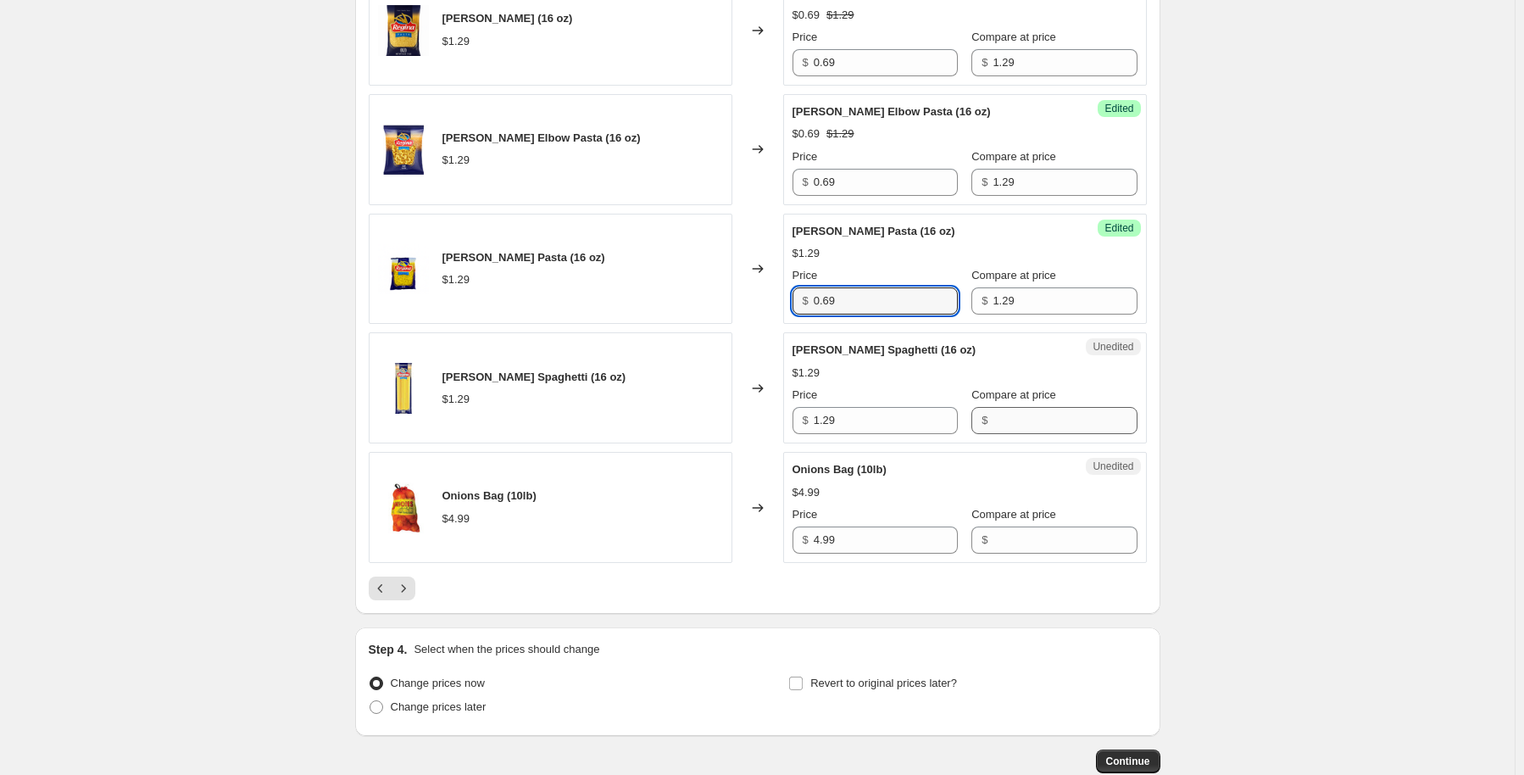
type input "0.69"
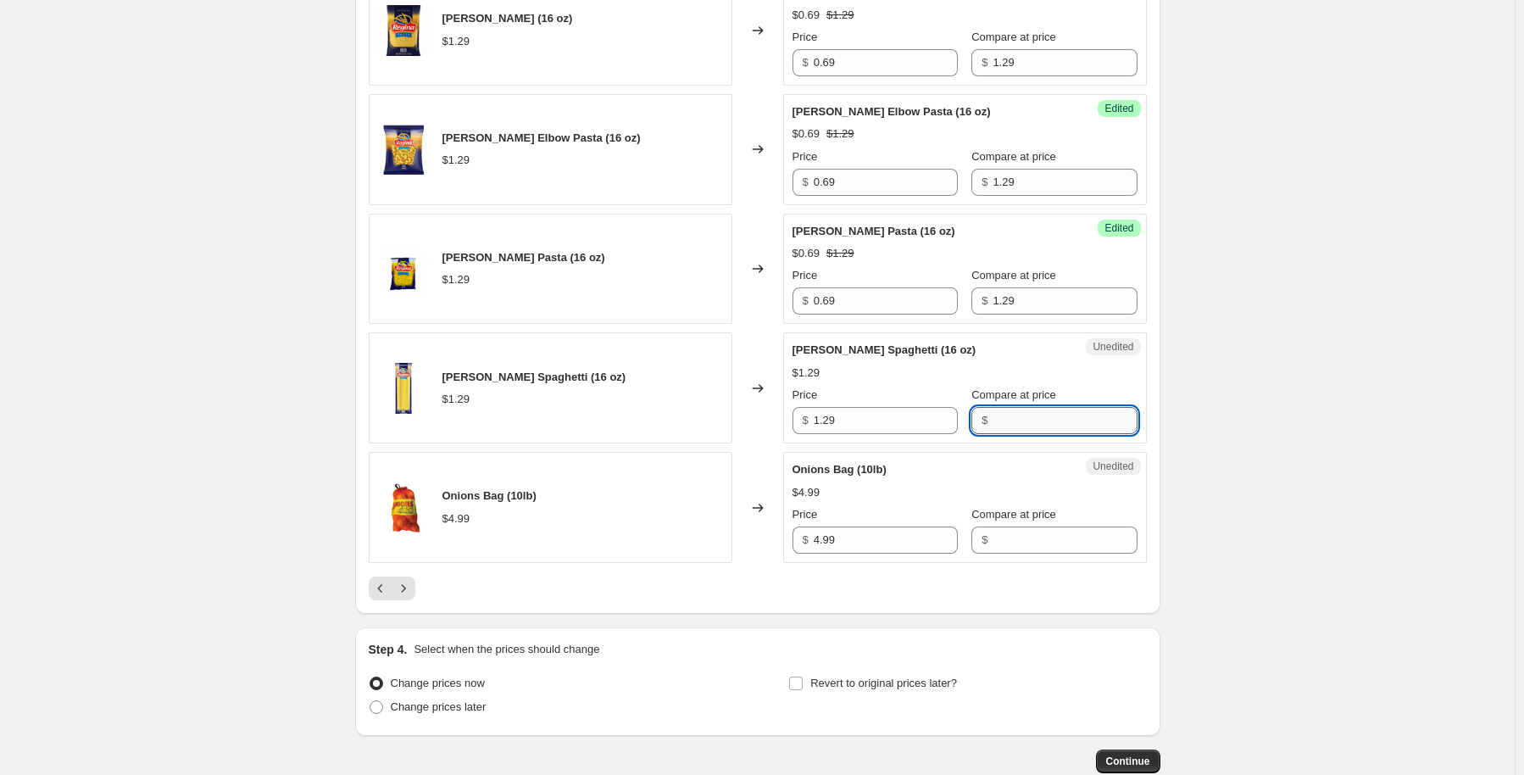
click at [1082, 434] on input "Compare at price" at bounding box center [1065, 420] width 144 height 27
type input "1.29"
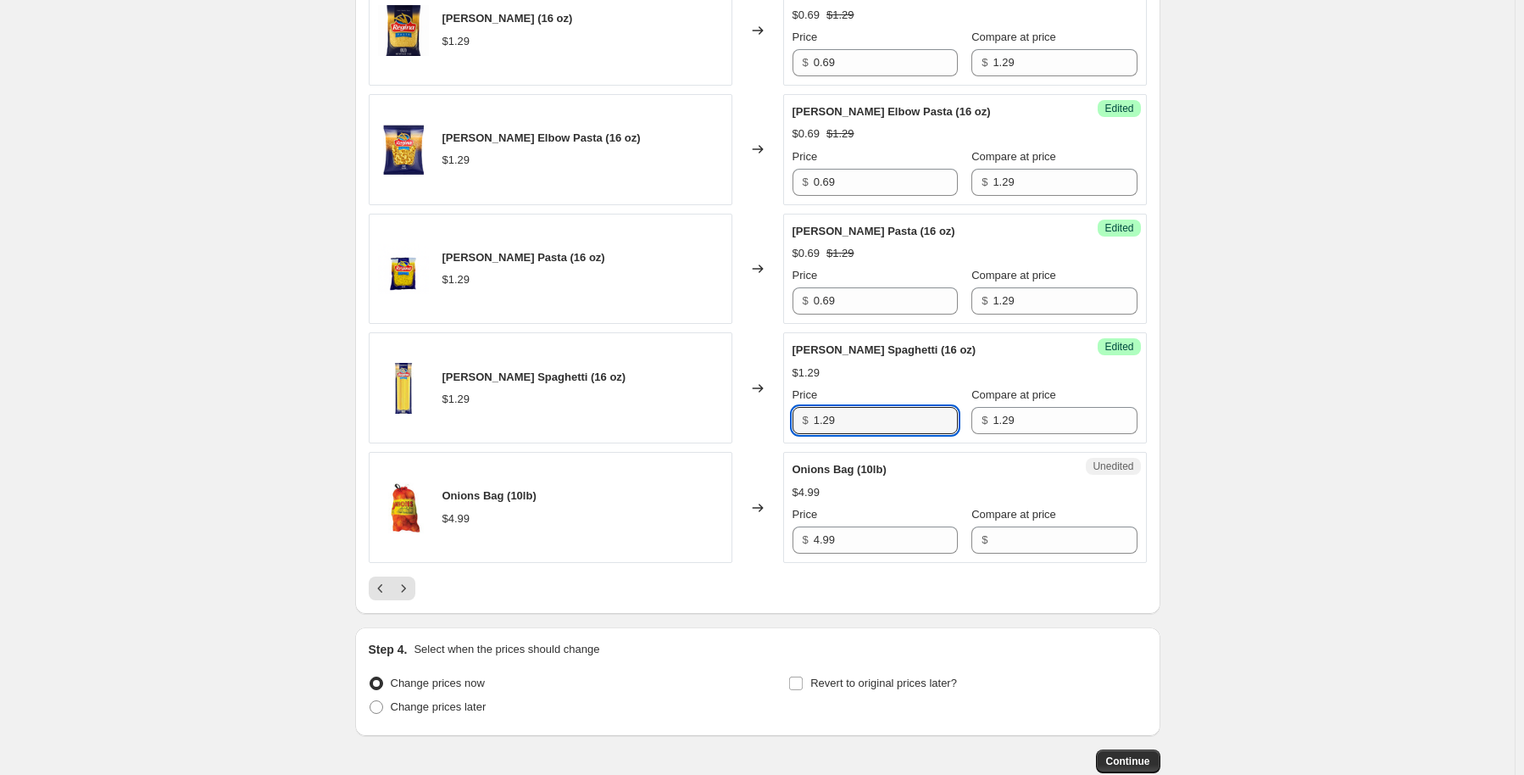
drag, startPoint x: 861, startPoint y: 447, endPoint x: 750, endPoint y: 465, distance: 112.6
click at [750, 443] on div "Regina Spaghetti (16 oz) $1.29 Changed to Success Edited Regina Spaghetti (16 o…" at bounding box center [758, 387] width 778 height 111
type input "0.69"
click at [1016, 553] on input "Compare at price" at bounding box center [1065, 539] width 144 height 27
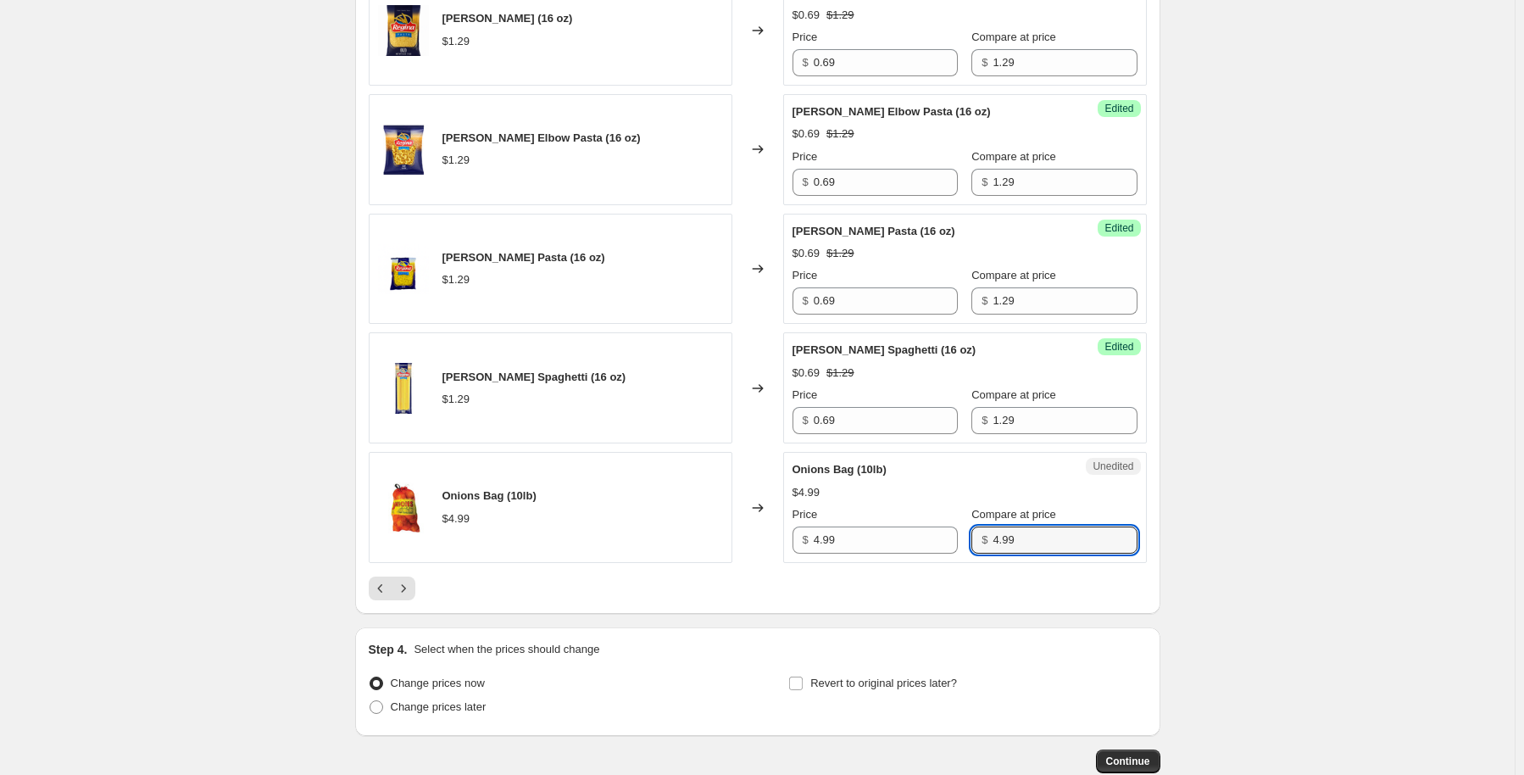
type input "4.99"
drag, startPoint x: 868, startPoint y: 550, endPoint x: 854, endPoint y: 550, distance: 13.6
click at [854, 550] on div "Price $ 4.99" at bounding box center [875, 529] width 165 height 47
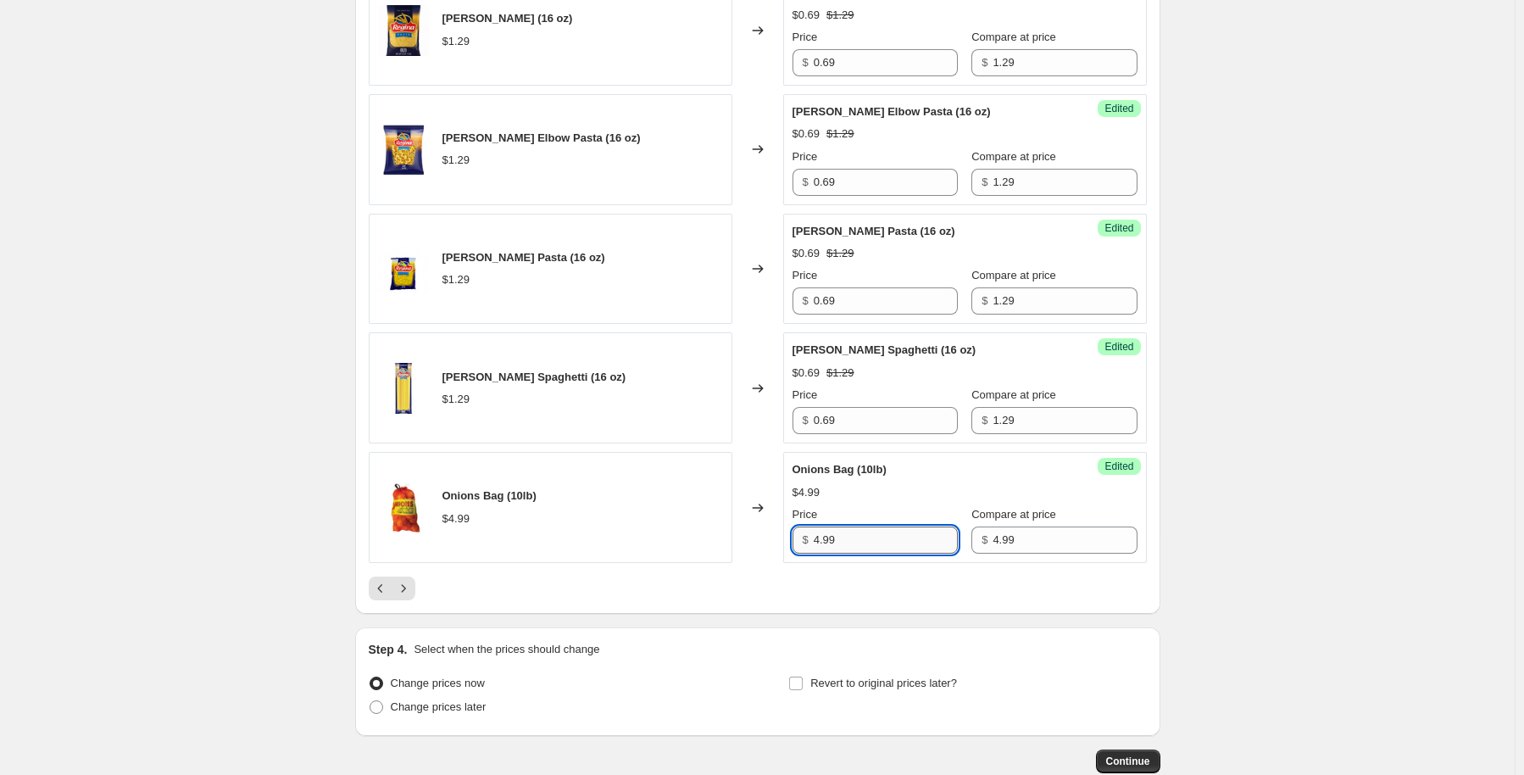
click at [854, 553] on input "4.99" at bounding box center [886, 539] width 144 height 27
click at [855, 553] on input "4.99" at bounding box center [886, 539] width 144 height 27
type input "1.99"
click at [407, 597] on icon "Next" at bounding box center [403, 588] width 17 height 17
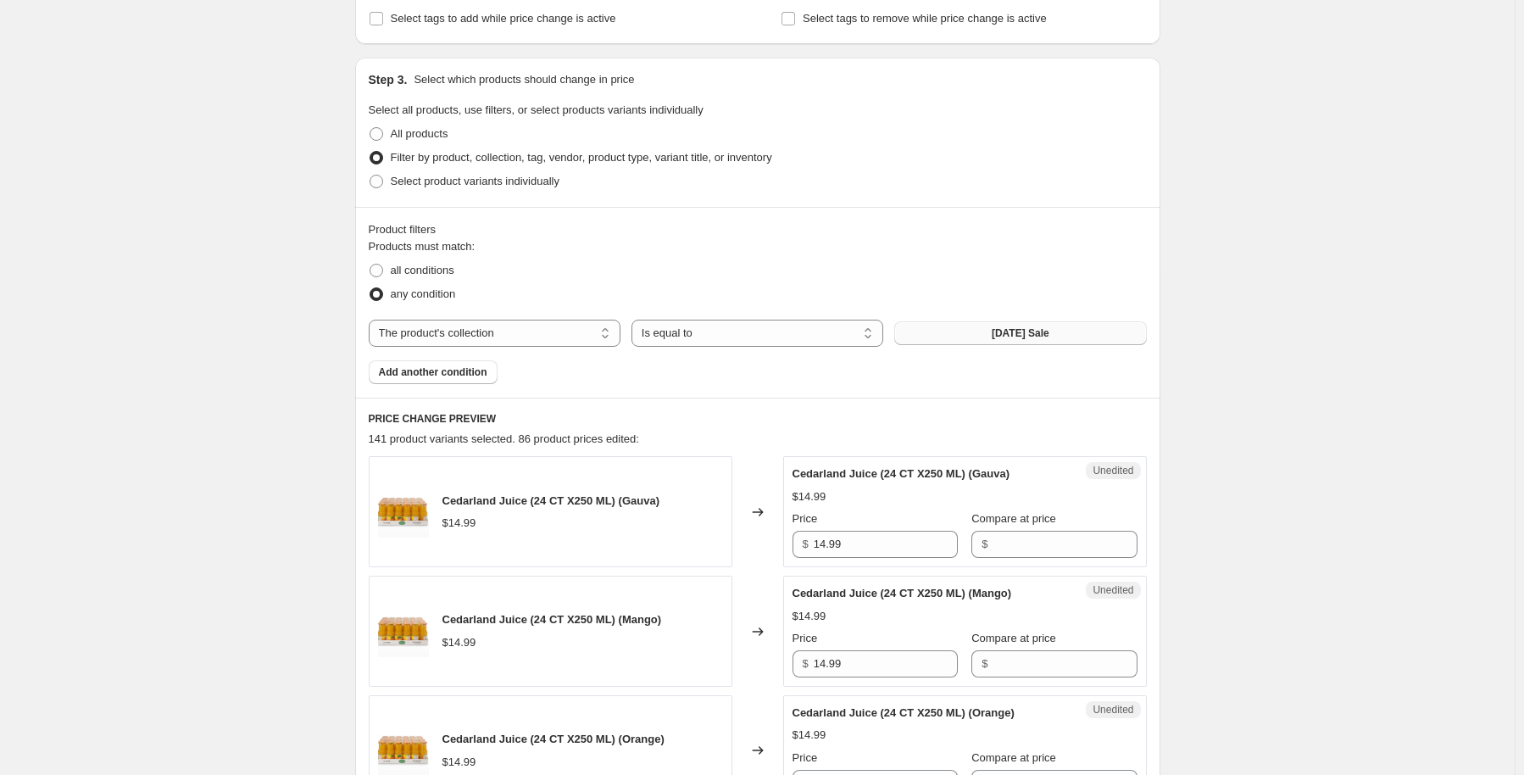
scroll to position [509, 0]
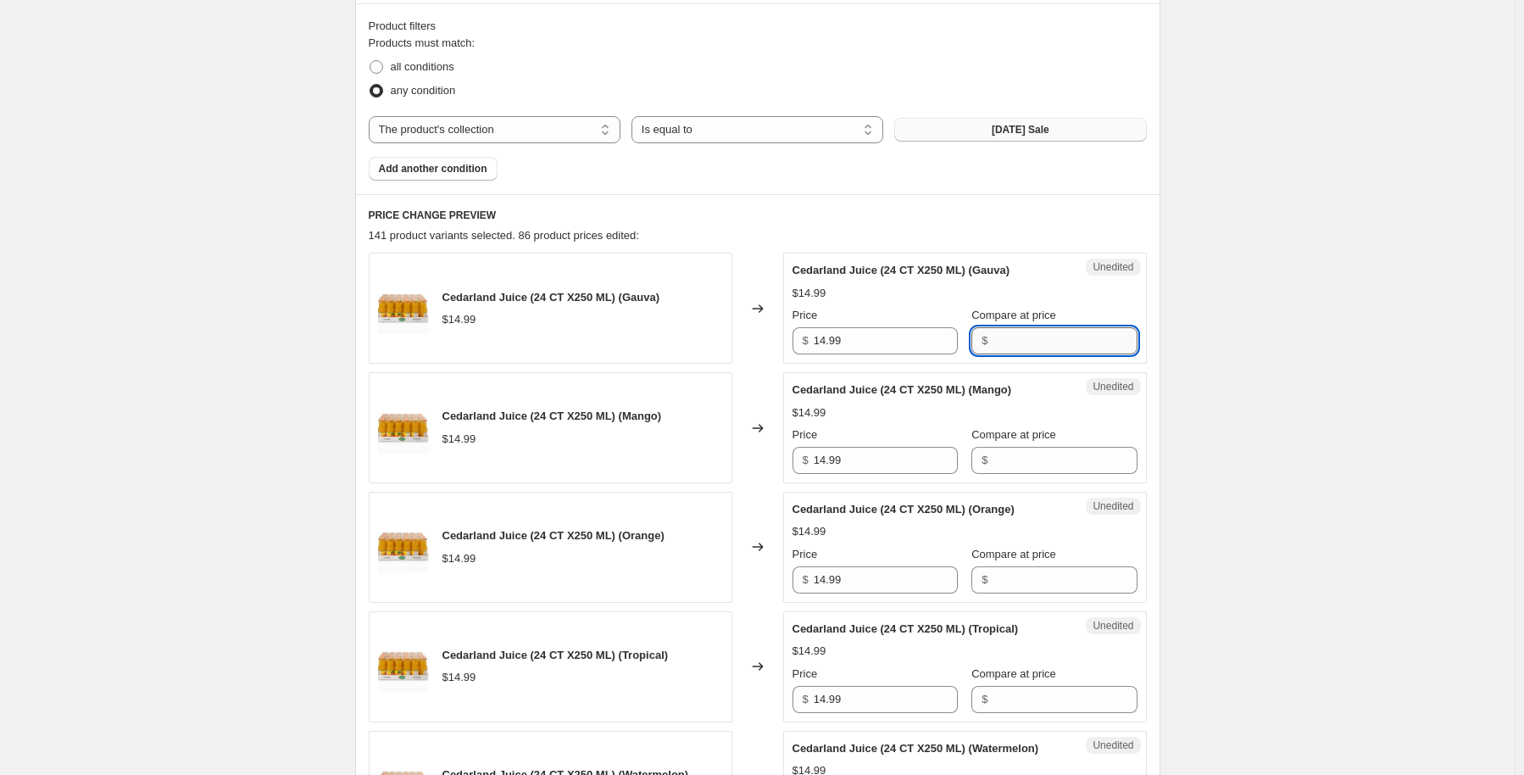
click at [1008, 349] on input "Compare at price" at bounding box center [1065, 340] width 144 height 27
type input "14.99"
drag, startPoint x: 872, startPoint y: 345, endPoint x: 803, endPoint y: 355, distance: 70.2
click at [805, 339] on div "$ 14.99" at bounding box center [875, 340] width 165 height 27
type input "7.99"
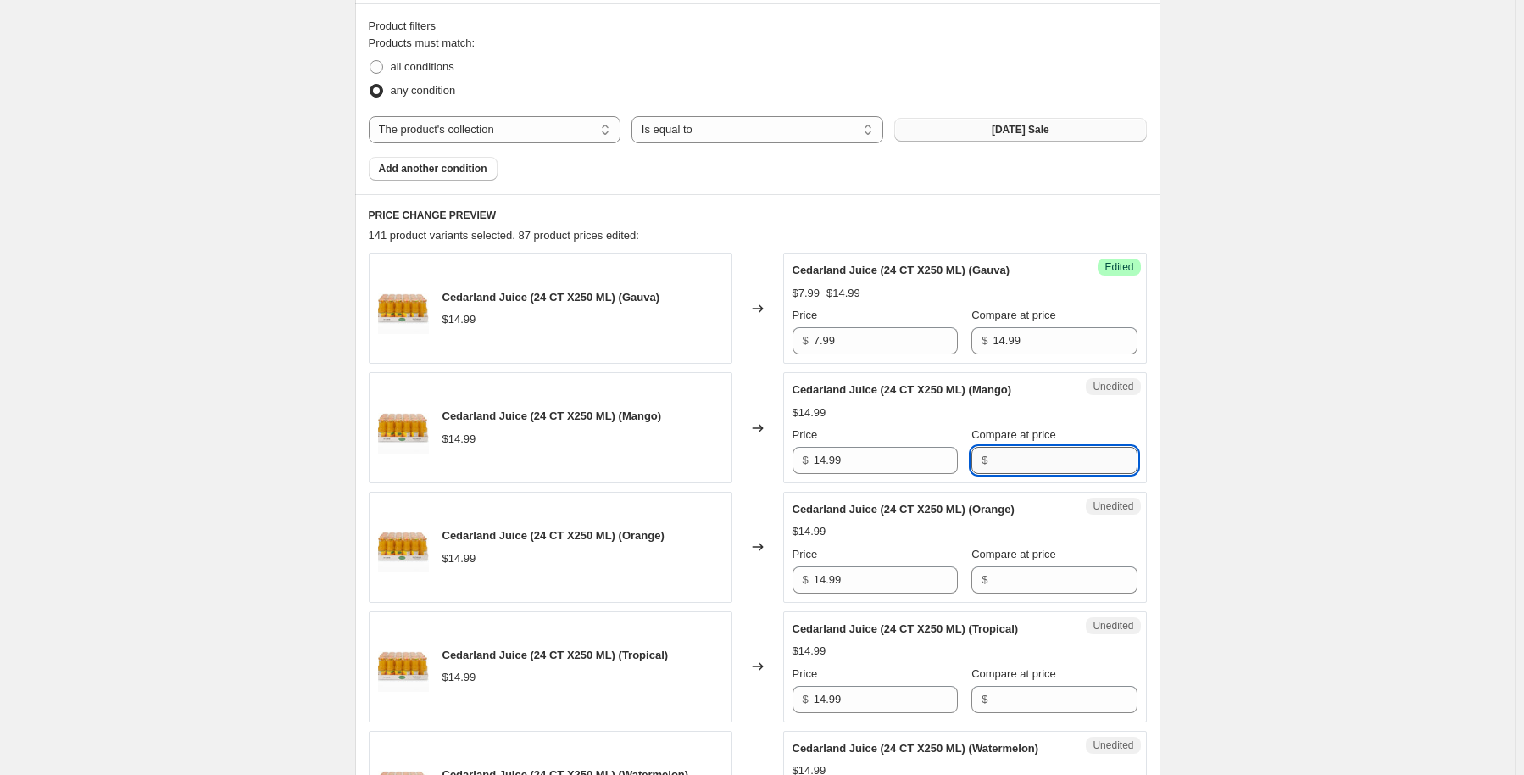
click at [993, 459] on input "Compare at price" at bounding box center [1065, 460] width 144 height 27
click at [876, 455] on input "14.99" at bounding box center [886, 460] width 144 height 27
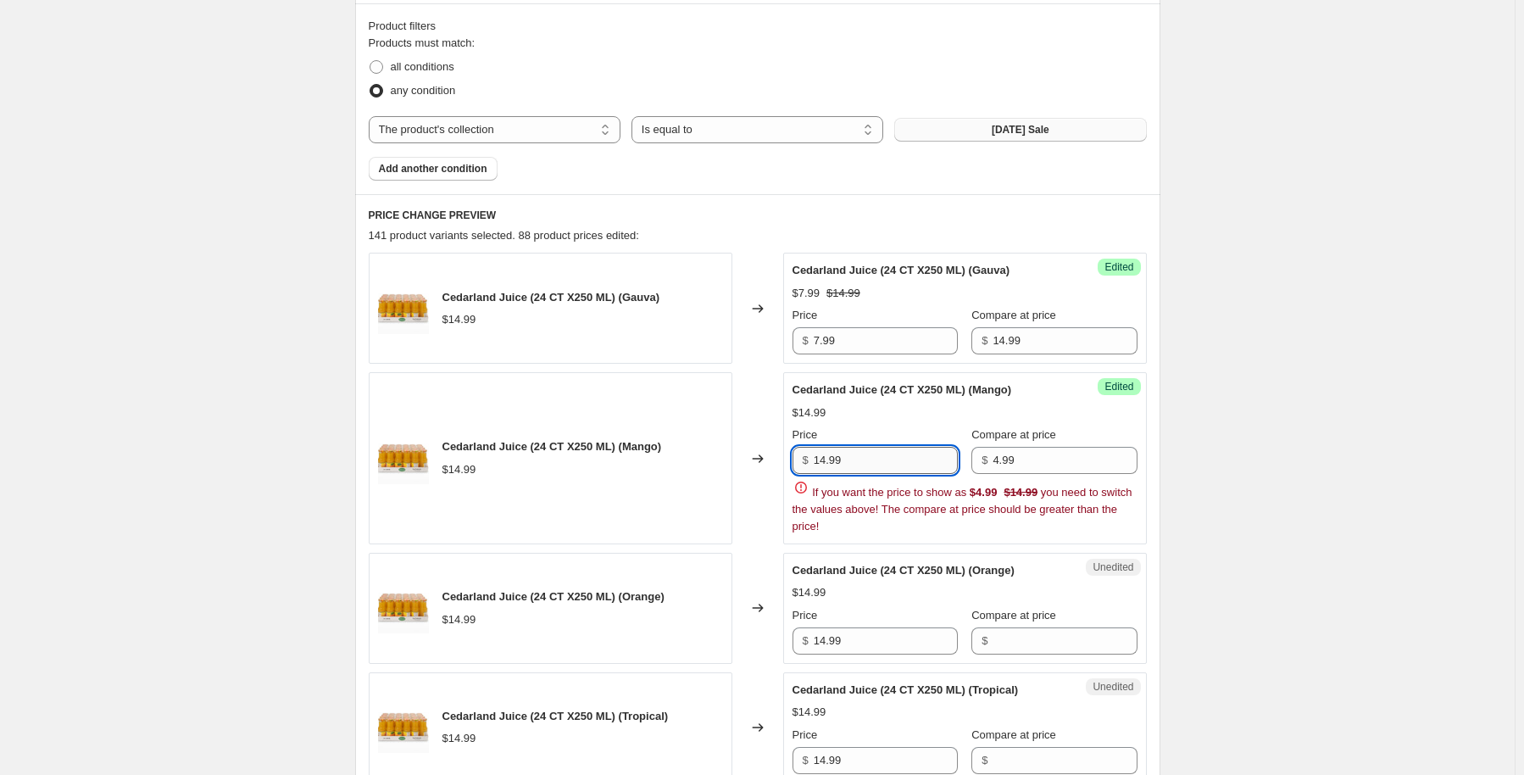
click at [878, 448] on input "14.99" at bounding box center [886, 460] width 144 height 27
click at [997, 462] on input "4.99" at bounding box center [1065, 460] width 144 height 27
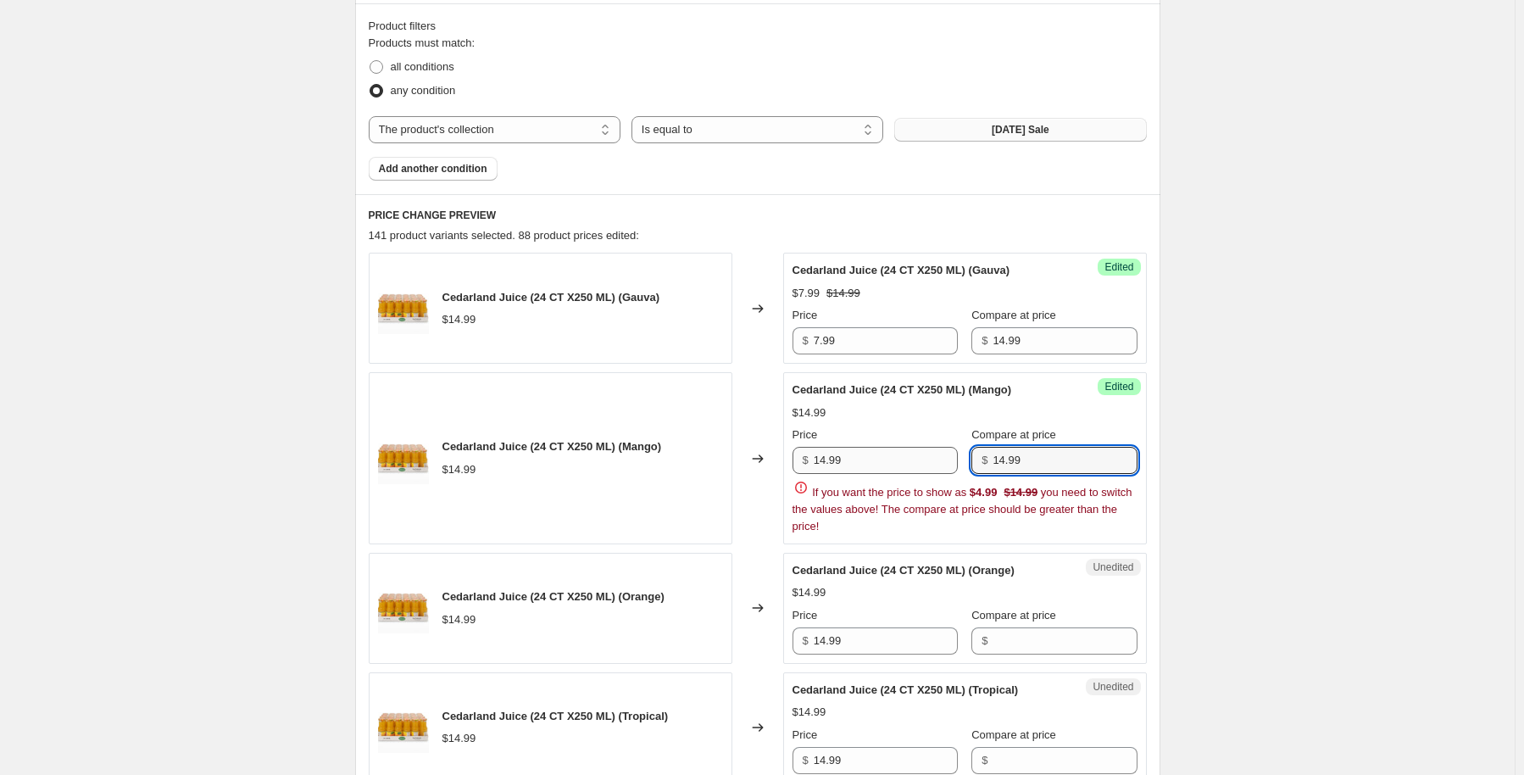
type input "14.99"
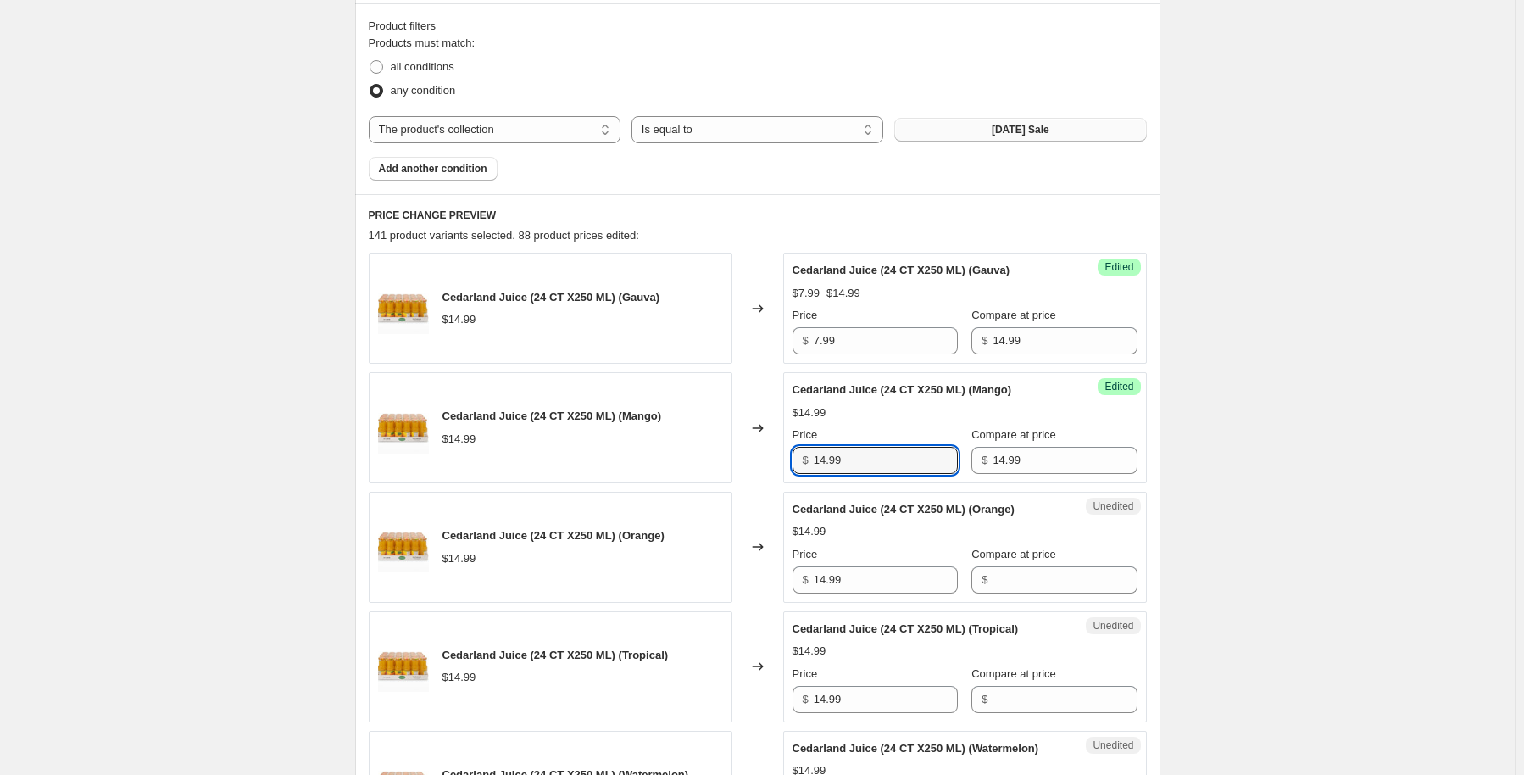
drag, startPoint x: 860, startPoint y: 462, endPoint x: 788, endPoint y: 459, distance: 72.1
click at [788, 459] on div "Success Edited Cedarland Juice (24 CT X250 ML) (Mango) $14.99 Price $ 14.99 Com…" at bounding box center [965, 427] width 364 height 111
type input "7.99"
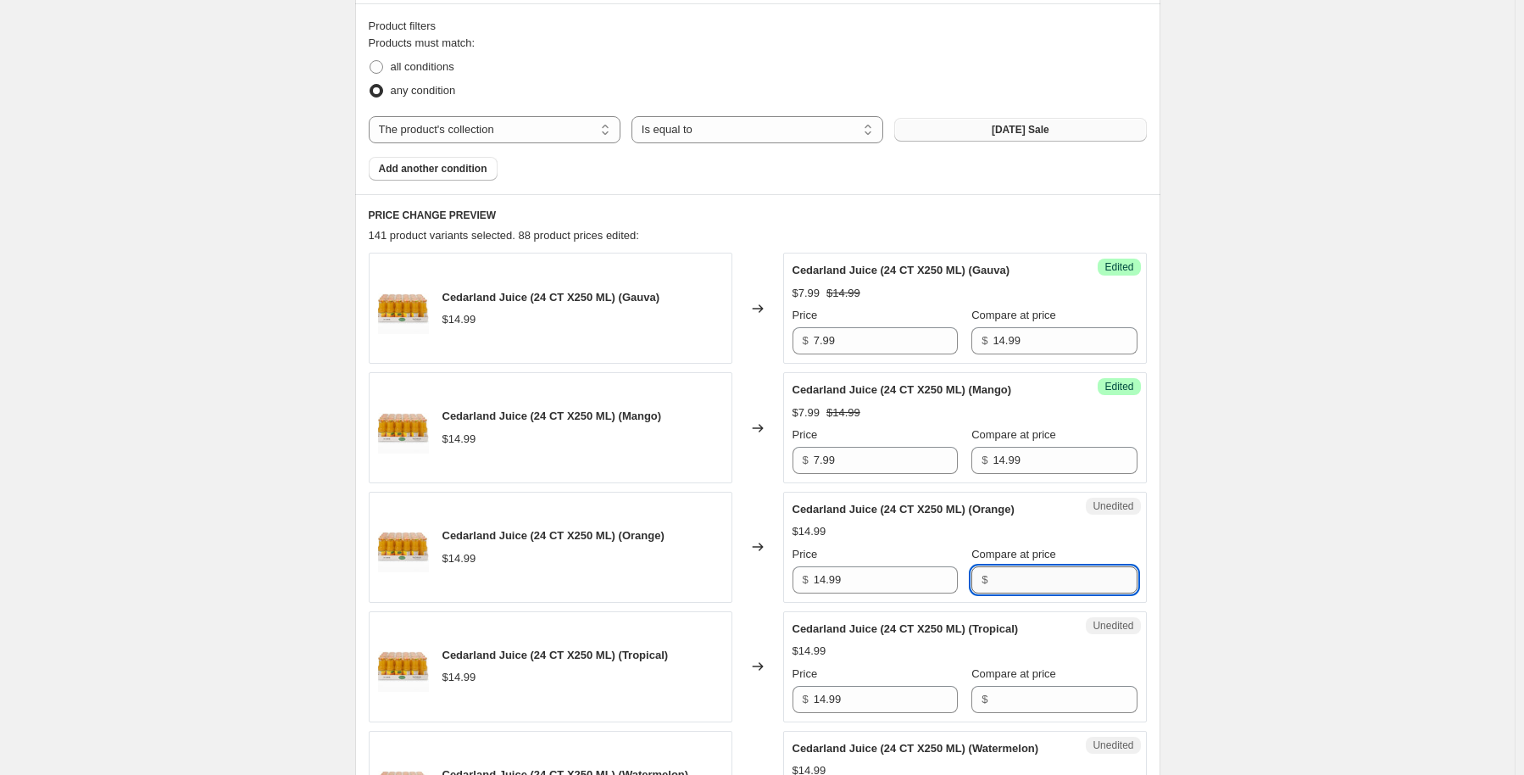
click at [1028, 581] on input "Compare at price" at bounding box center [1065, 579] width 144 height 27
type input "14.99"
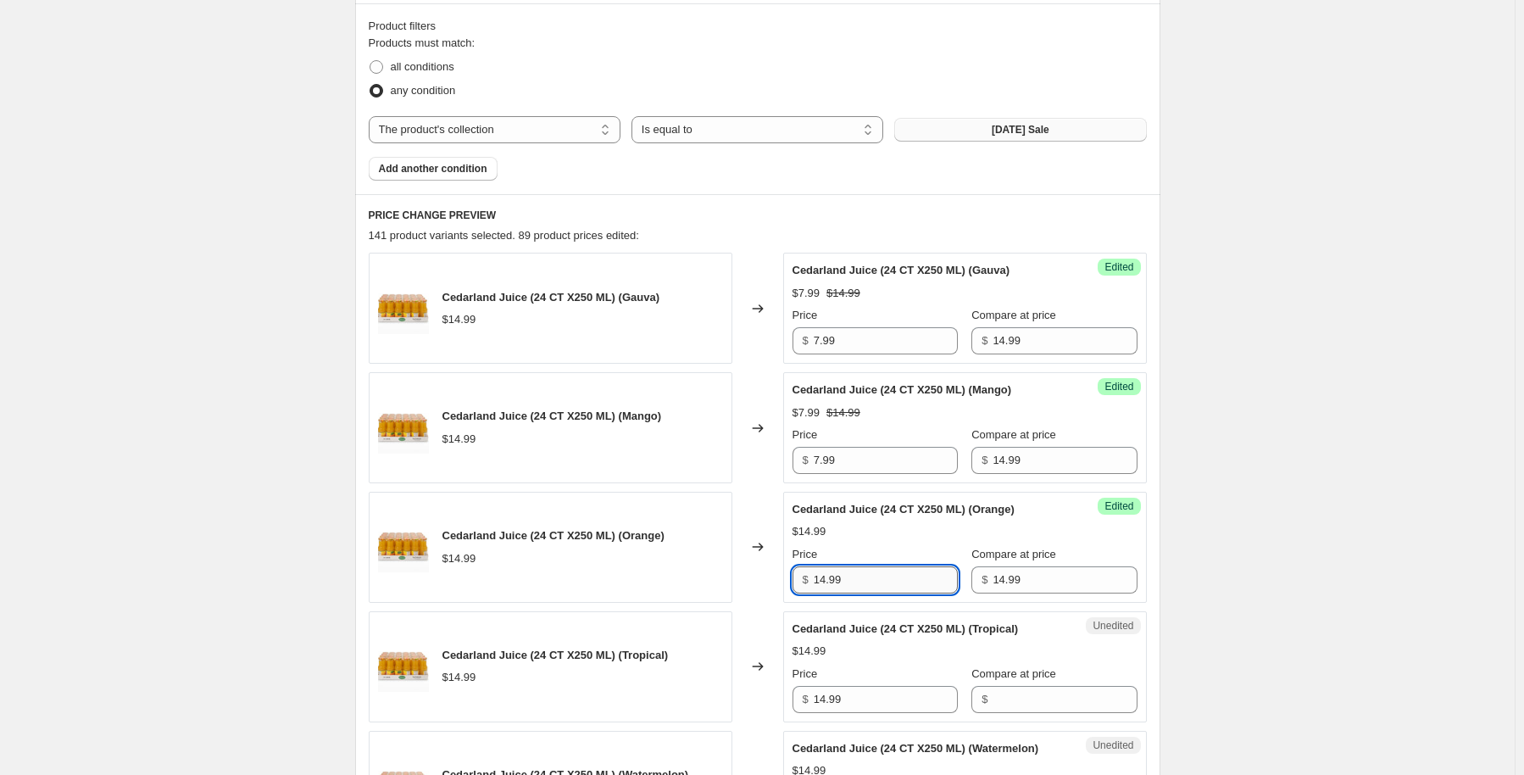
click at [871, 578] on input "14.99" at bounding box center [886, 579] width 144 height 27
type input "7.99"
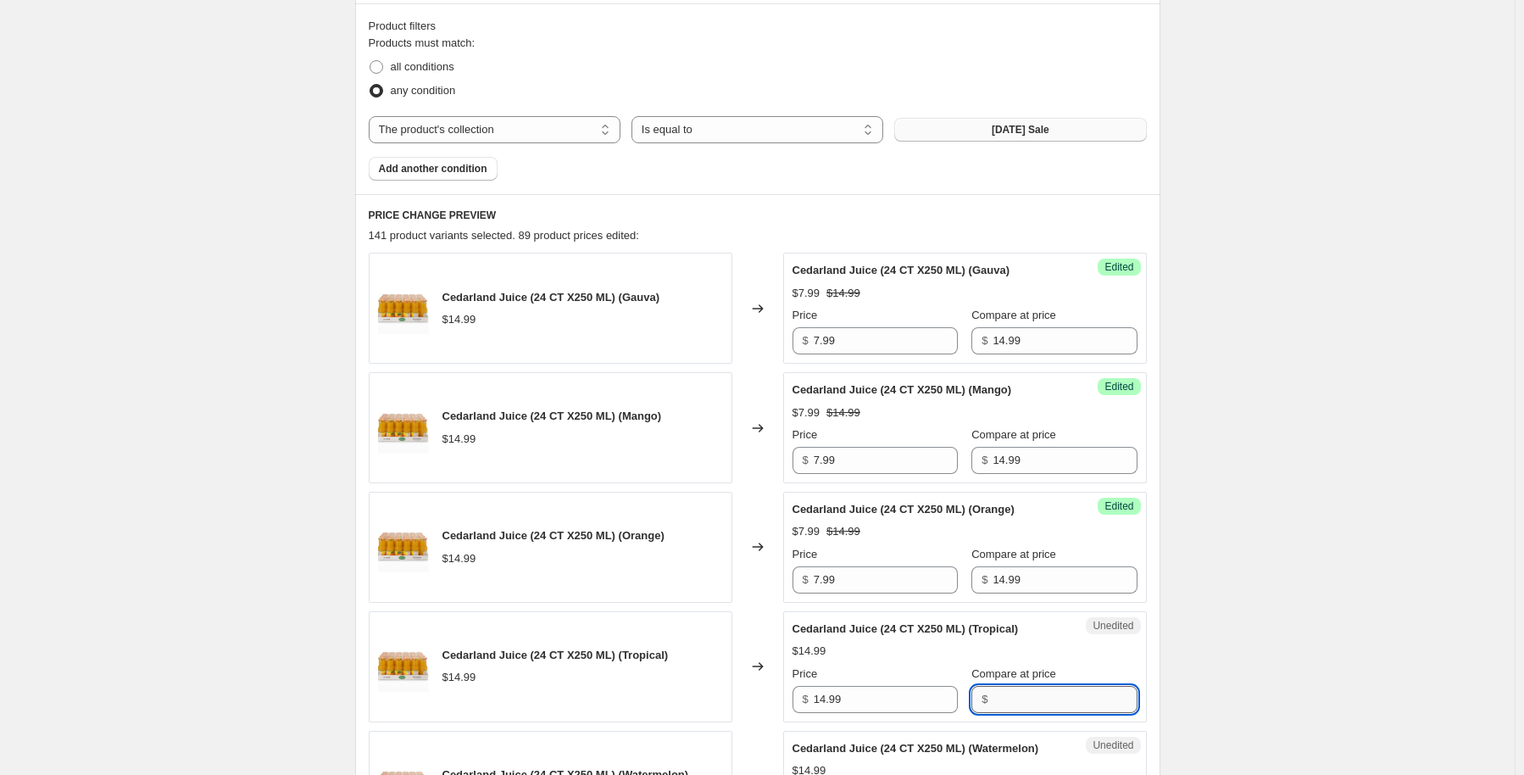
click at [1054, 704] on input "Compare at price" at bounding box center [1065, 699] width 144 height 27
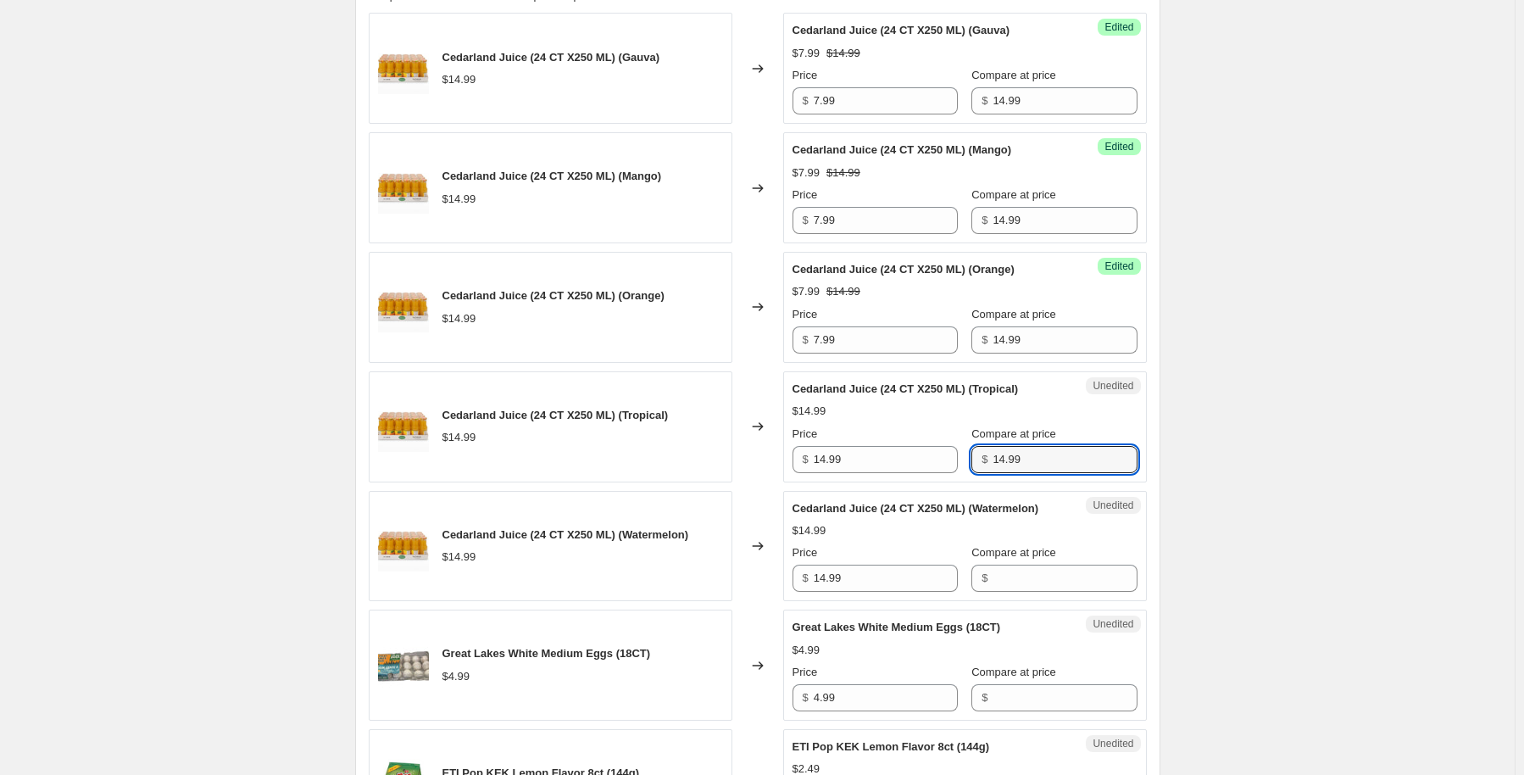
scroll to position [763, 0]
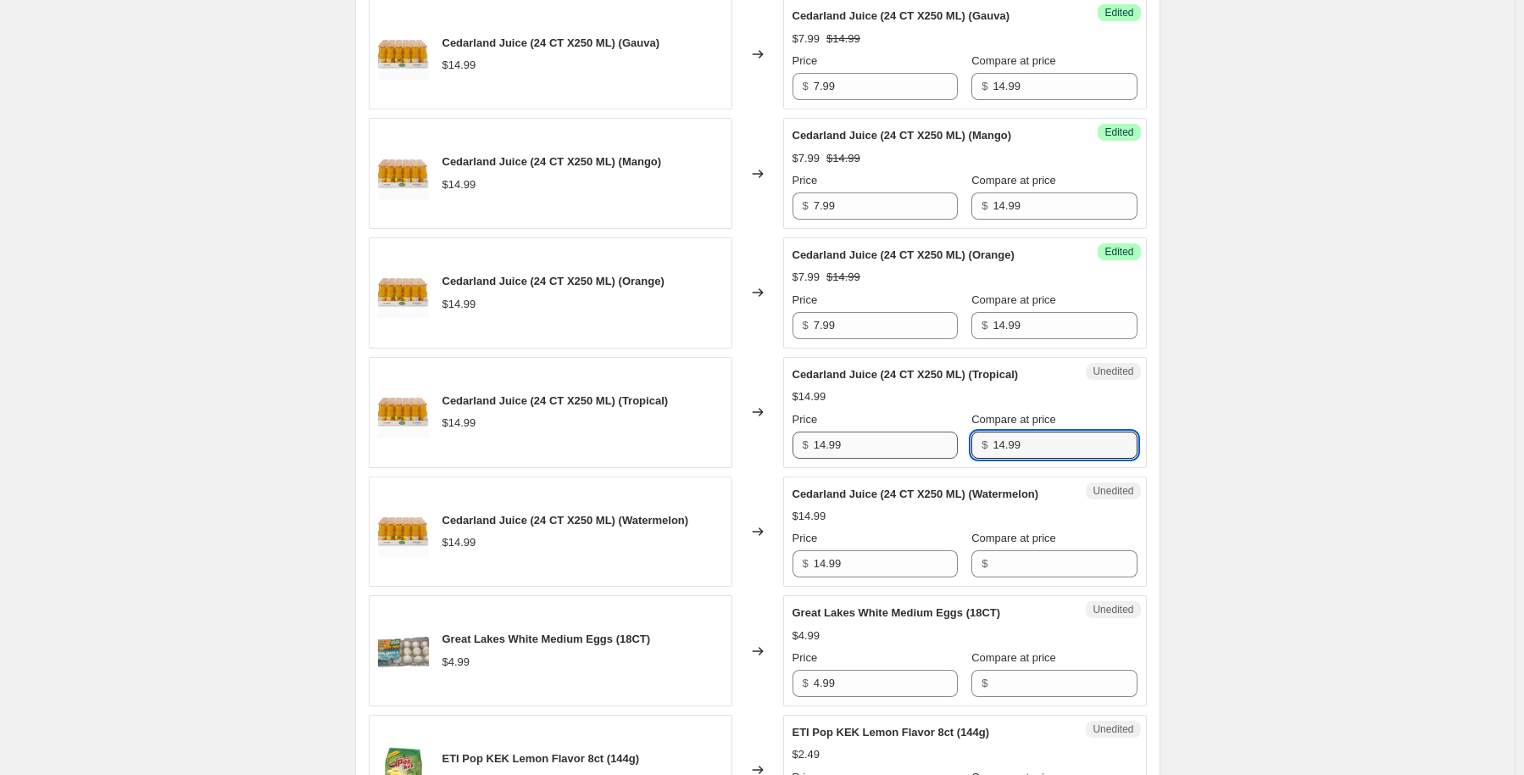
type input "14.99"
click at [882, 440] on input "14.99" at bounding box center [886, 444] width 144 height 27
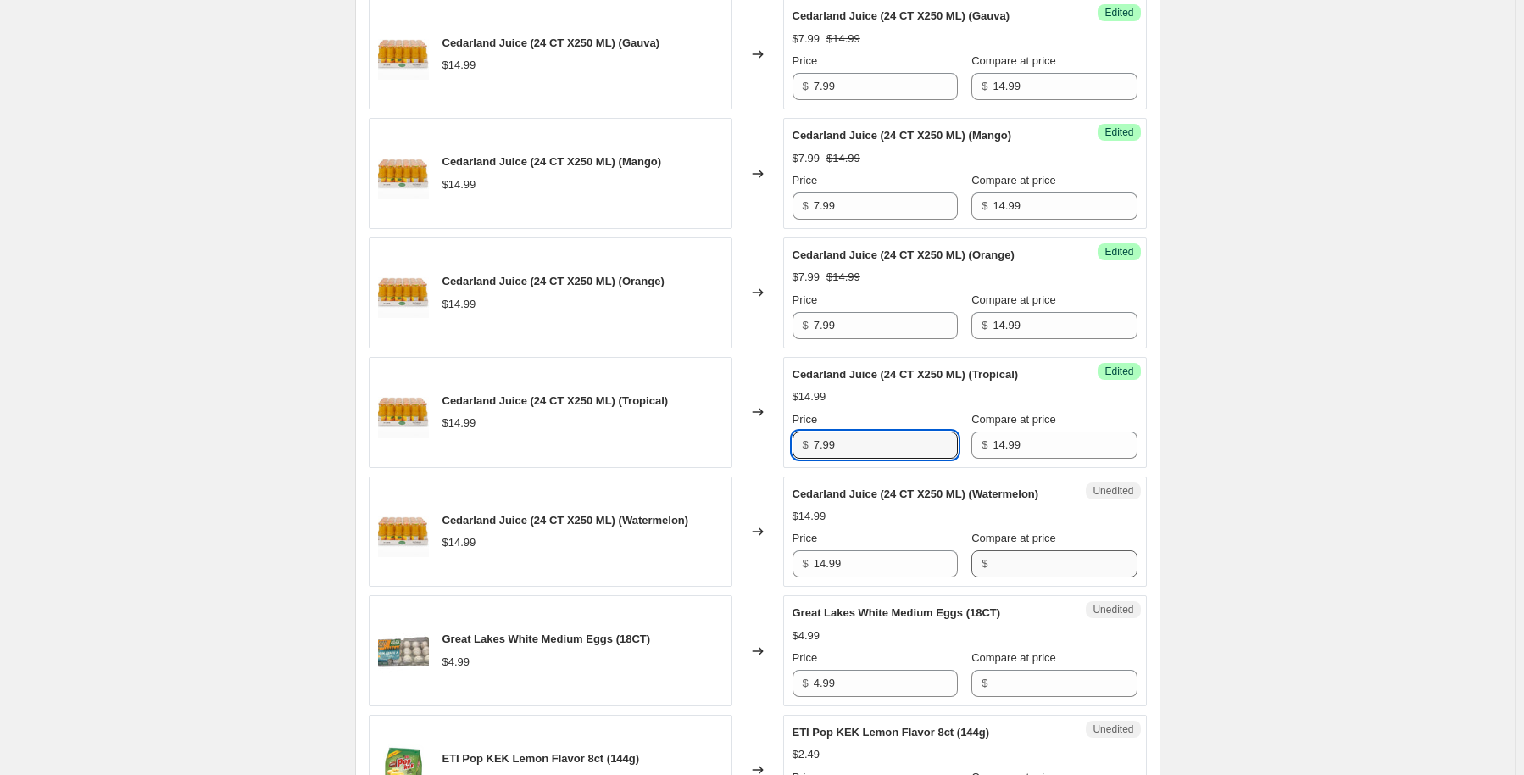
type input "7.99"
click at [1092, 570] on input "Compare at price" at bounding box center [1065, 563] width 144 height 27
type input "14.99"
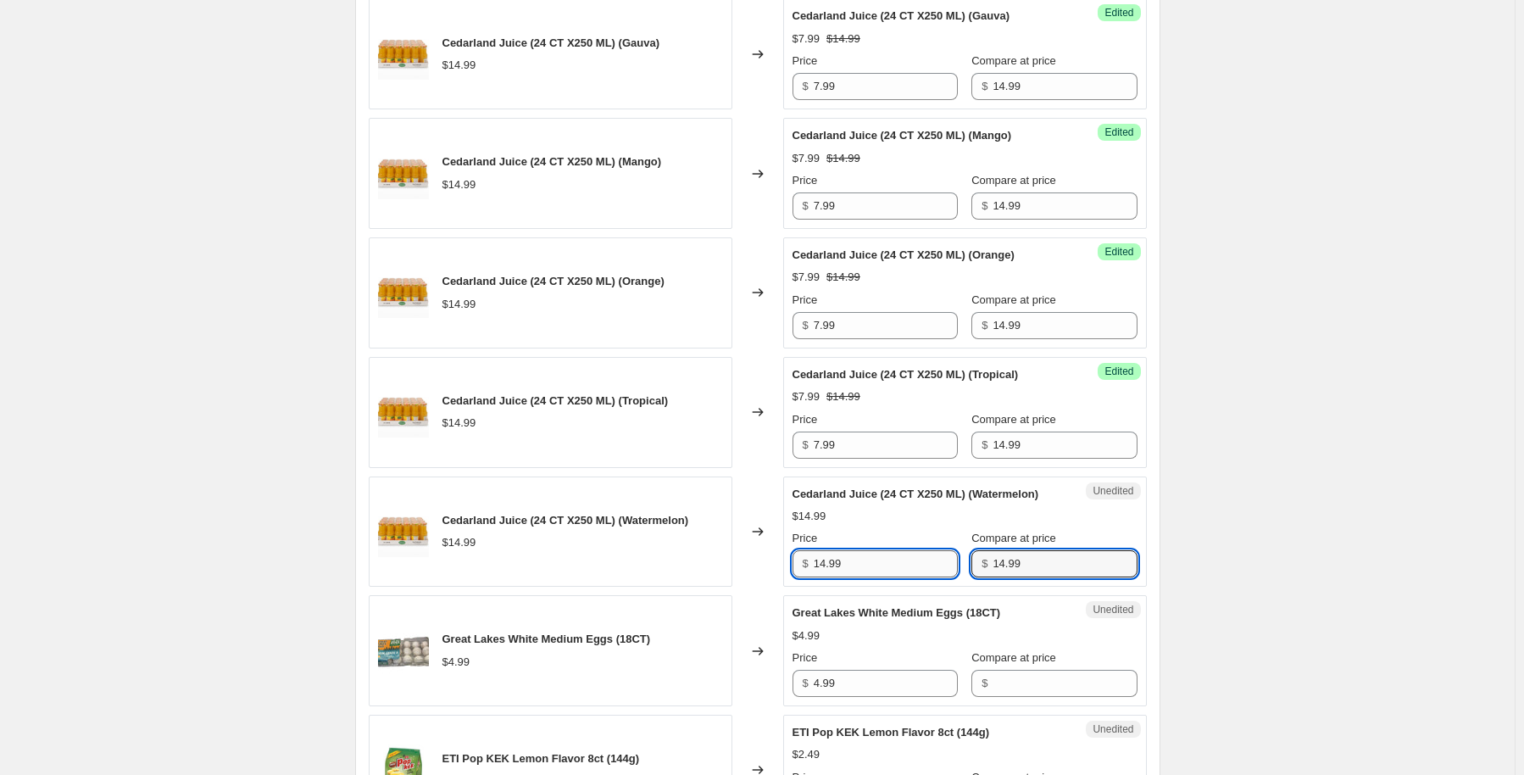
click at [898, 577] on input "14.99" at bounding box center [886, 563] width 144 height 27
click at [899, 577] on input "14.99" at bounding box center [886, 563] width 144 height 27
type input "4"
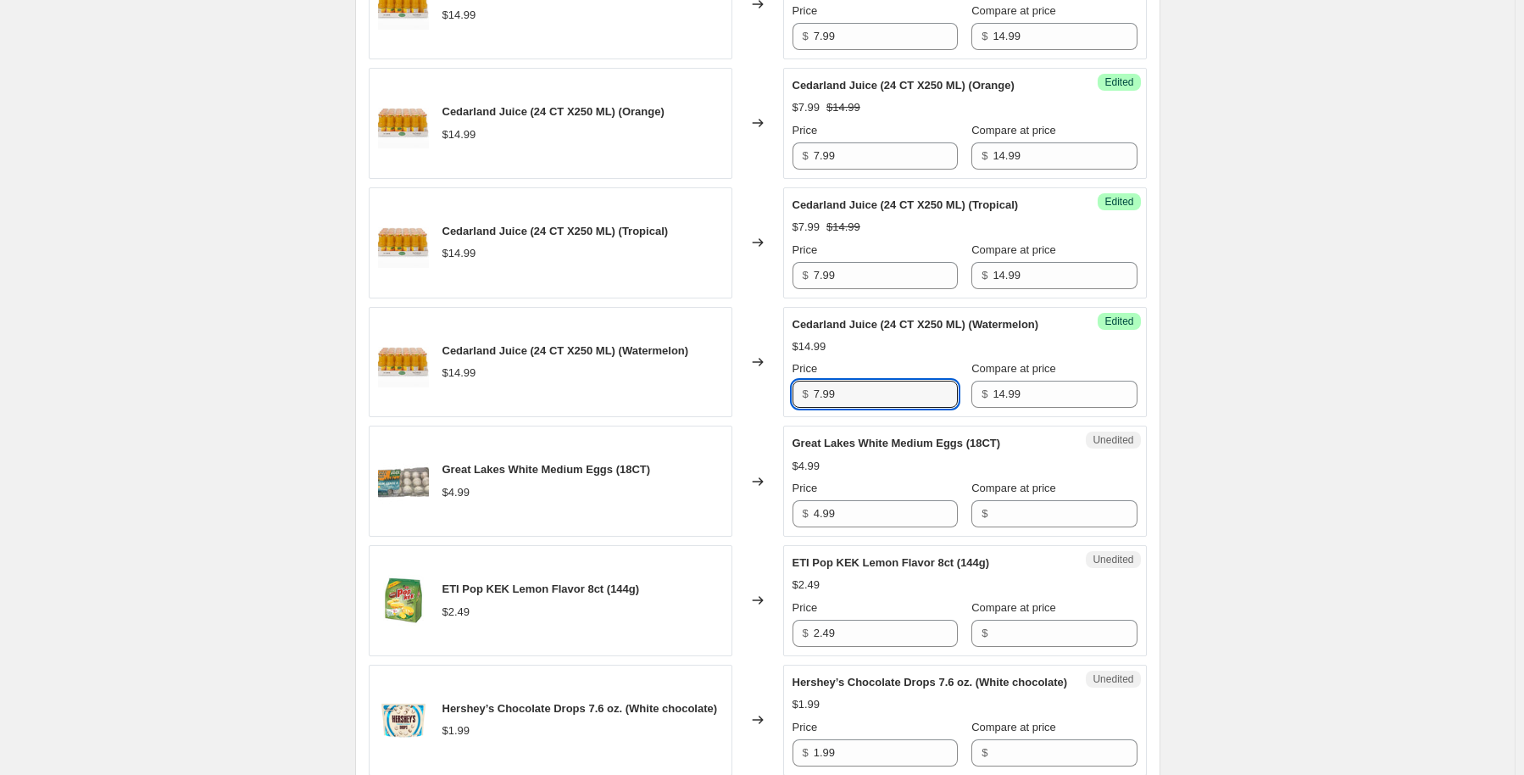
type input "7.99"
drag, startPoint x: 1067, startPoint y: 498, endPoint x: 944, endPoint y: 550, distance: 133.3
click at [1065, 497] on div "Compare at price" at bounding box center [1053, 488] width 165 height 17
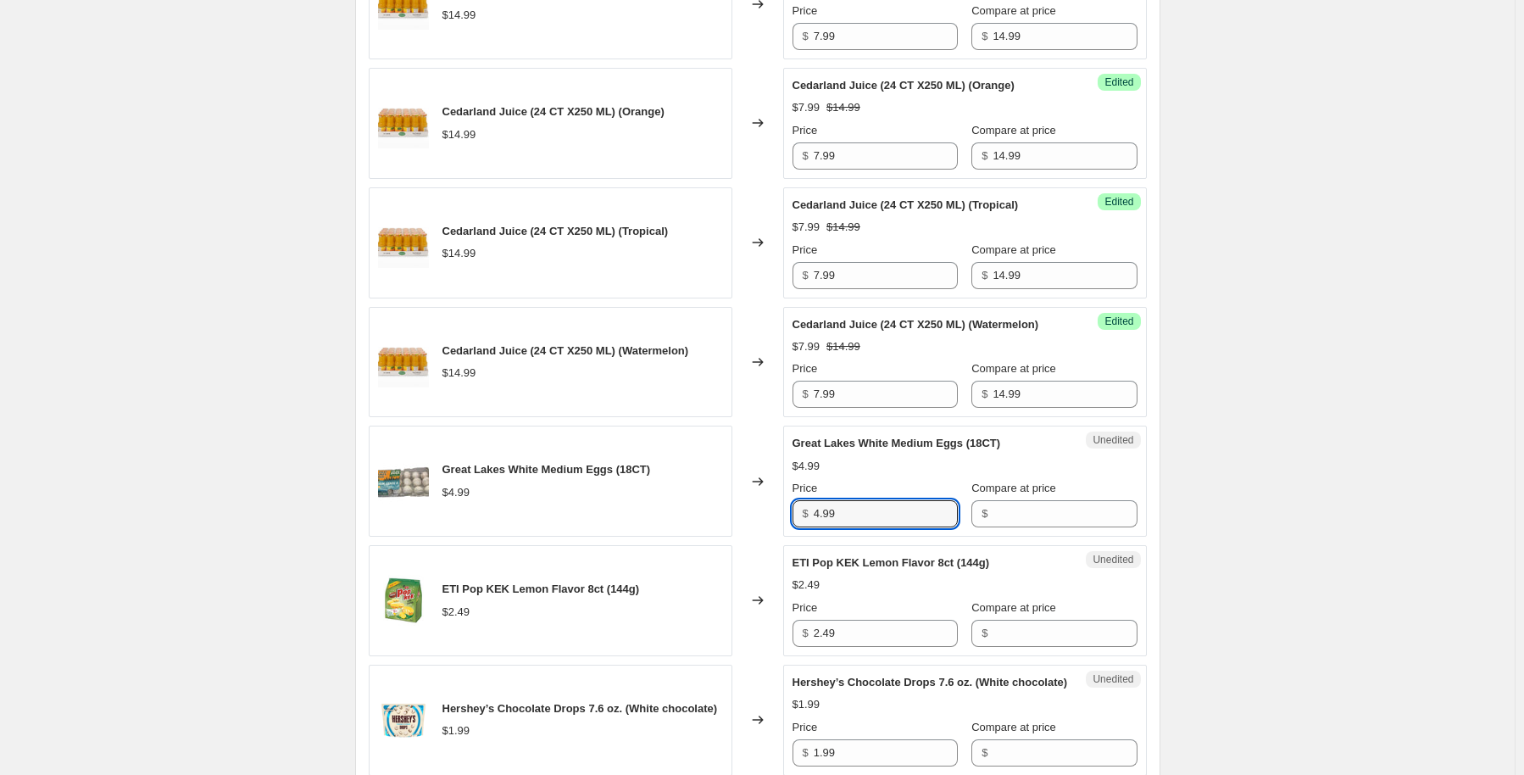
drag, startPoint x: 848, startPoint y: 526, endPoint x: 759, endPoint y: 533, distance: 90.1
click at [759, 533] on div "Great Lakes White Medium Eggs (18CT) $4.99 Changed to Unedited Great Lakes Whit…" at bounding box center [758, 481] width 778 height 111
type input "2.49"
click at [1016, 522] on input "Compare at price" at bounding box center [1065, 513] width 144 height 27
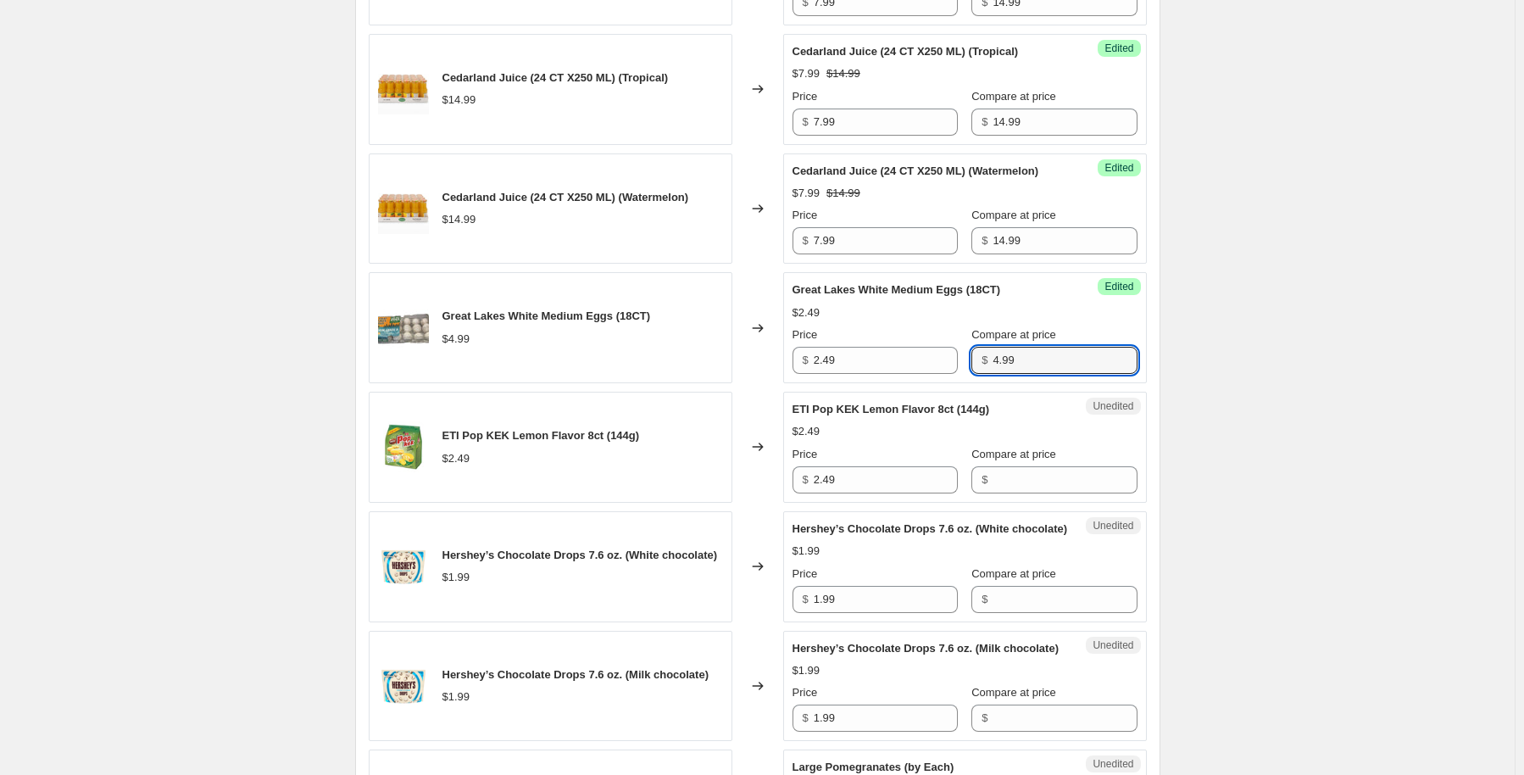
scroll to position [1271, 0]
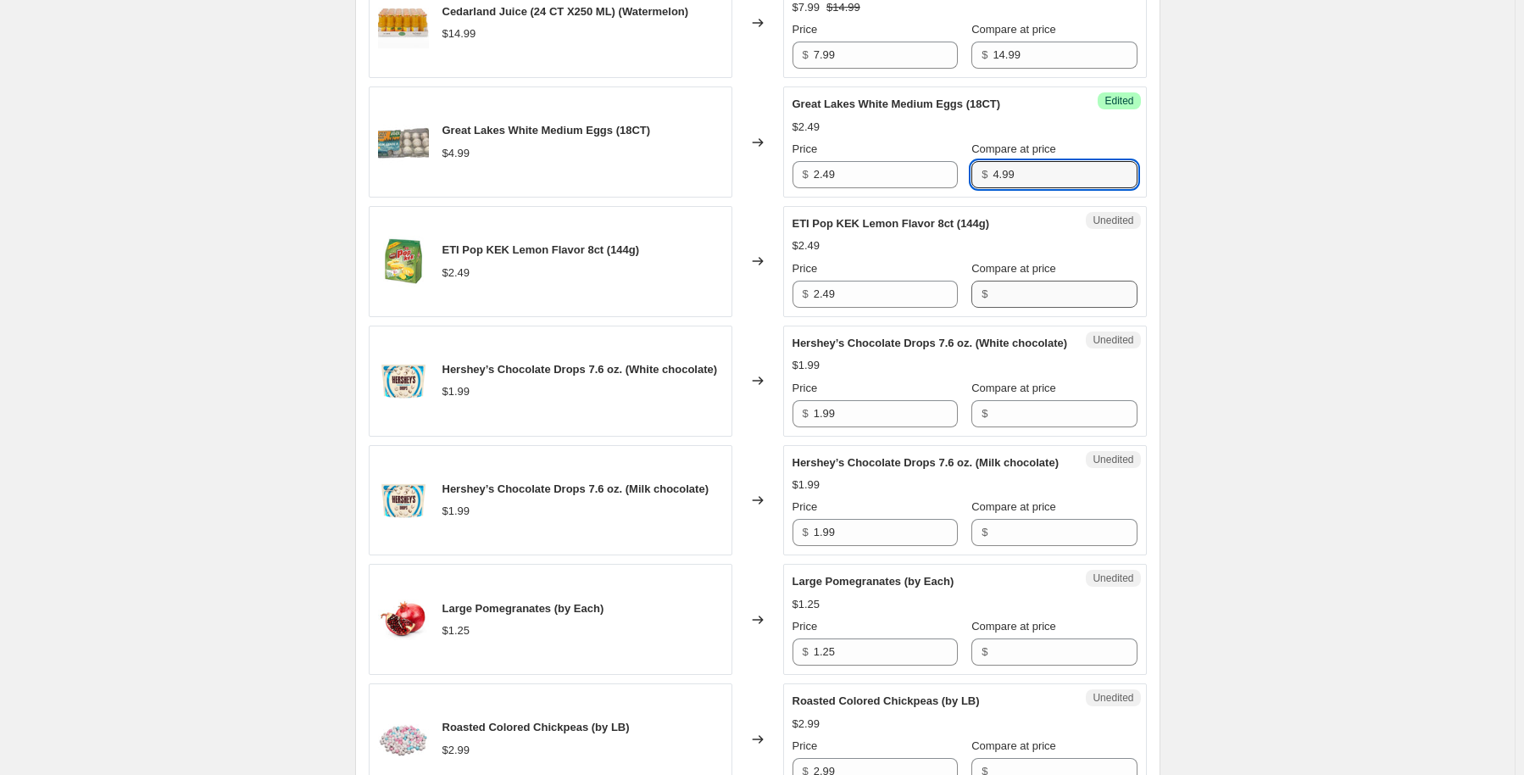
type input "4.99"
click at [1075, 303] on input "Compare at price" at bounding box center [1065, 294] width 144 height 27
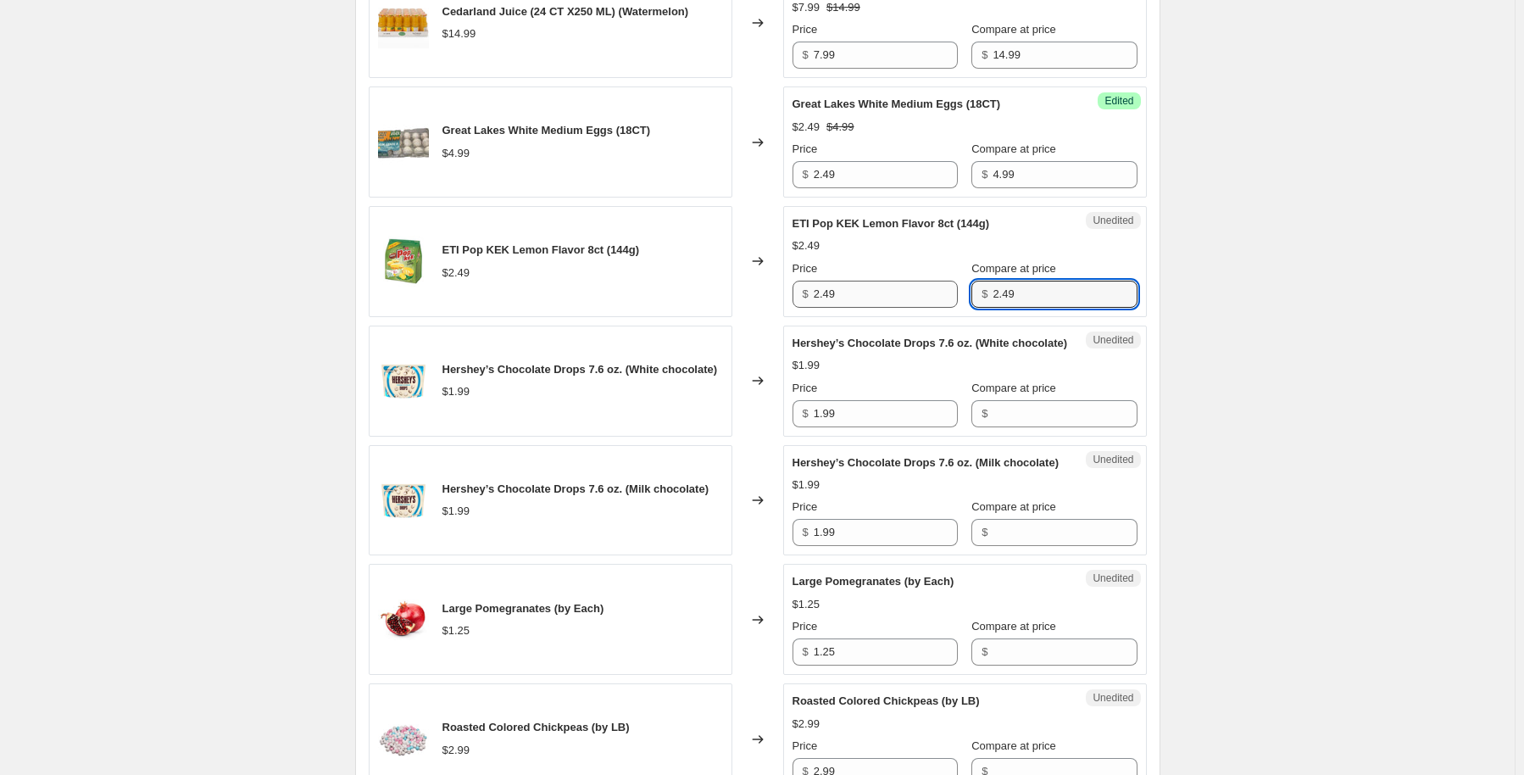
type input "2.49"
drag, startPoint x: 893, startPoint y: 308, endPoint x: 807, endPoint y: 313, distance: 86.6
click at [807, 308] on div "$ 2.49" at bounding box center [875, 294] width 165 height 27
type input "1.25"
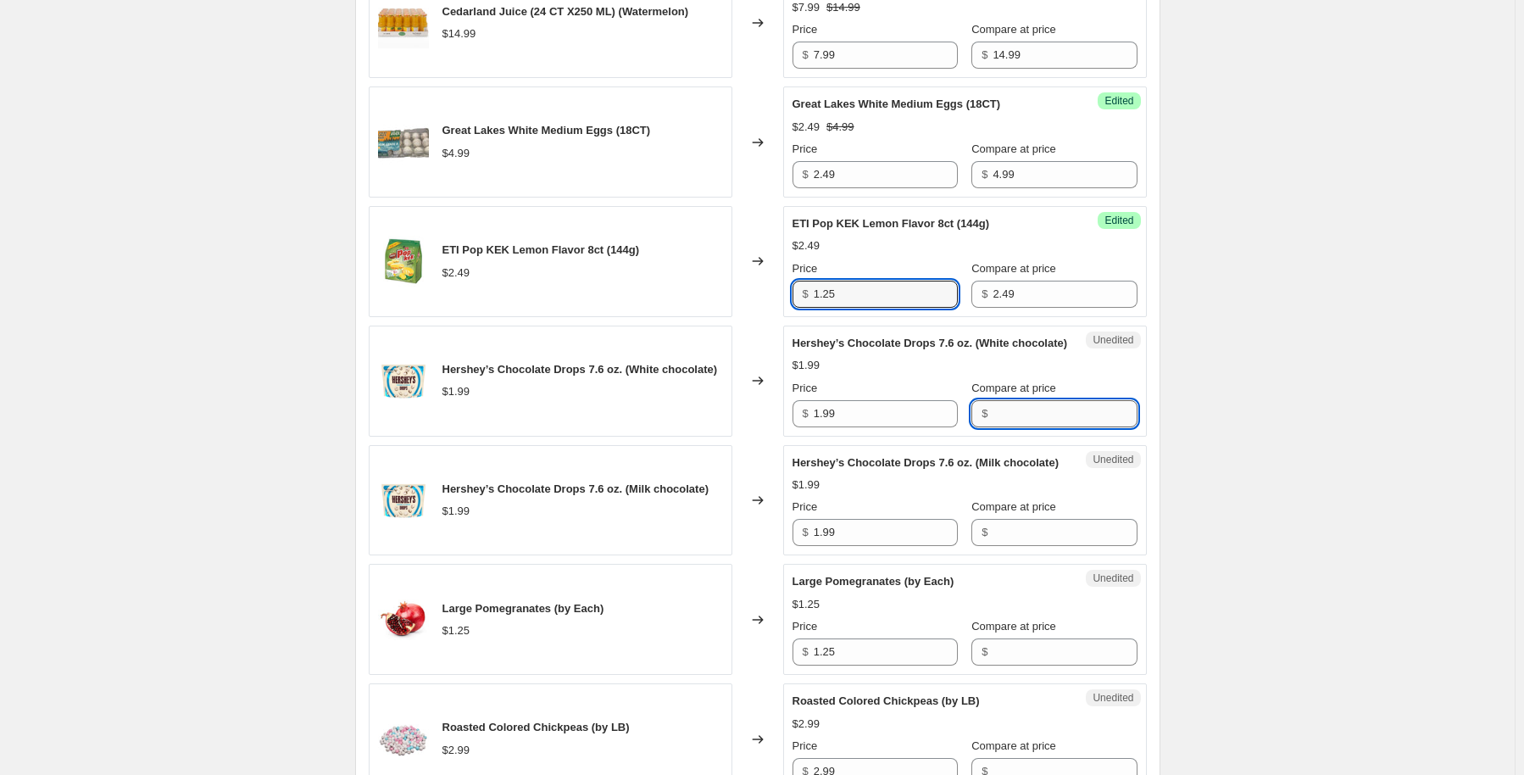
click at [1051, 427] on input "Compare at price" at bounding box center [1065, 413] width 144 height 27
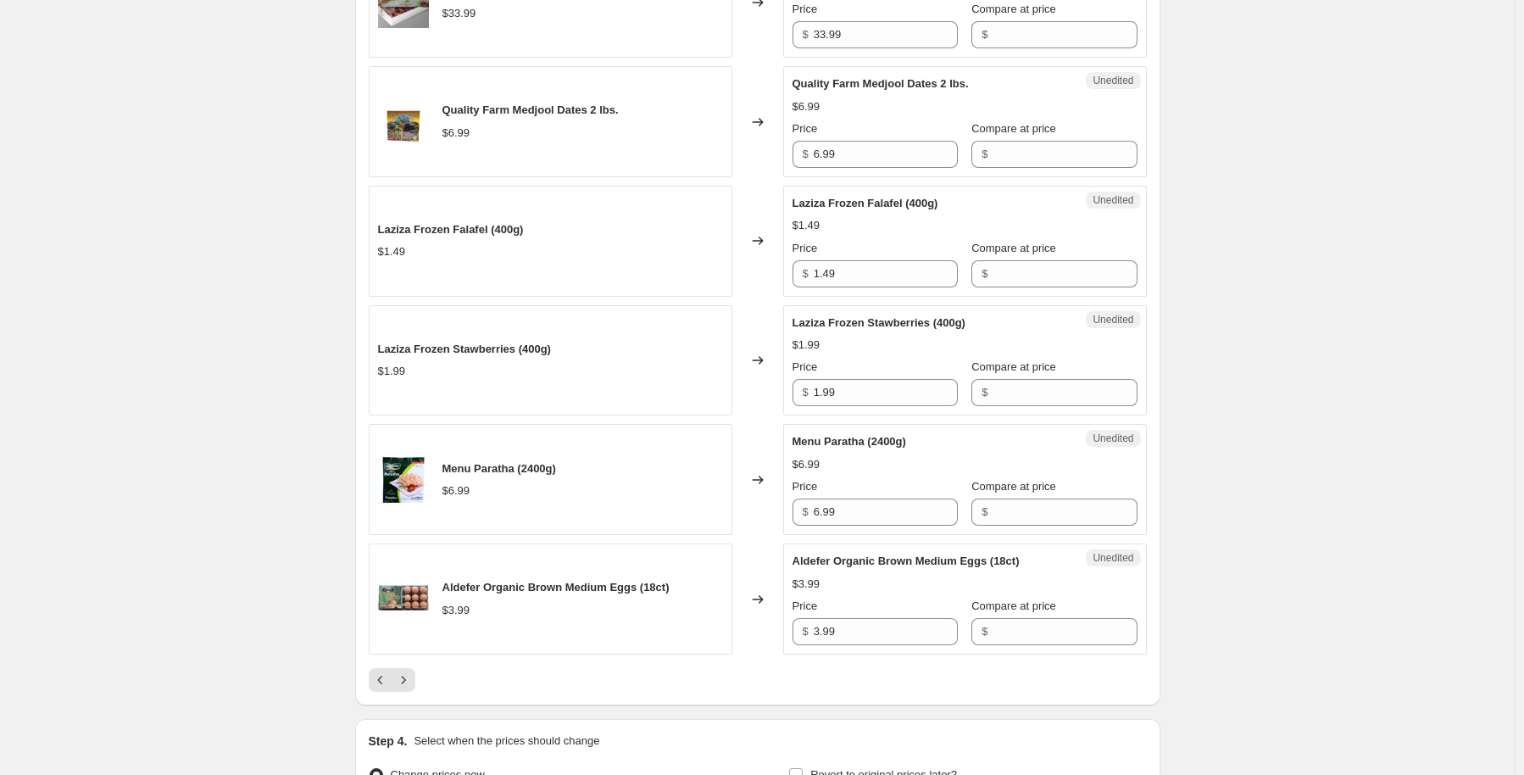
scroll to position [2543, 0]
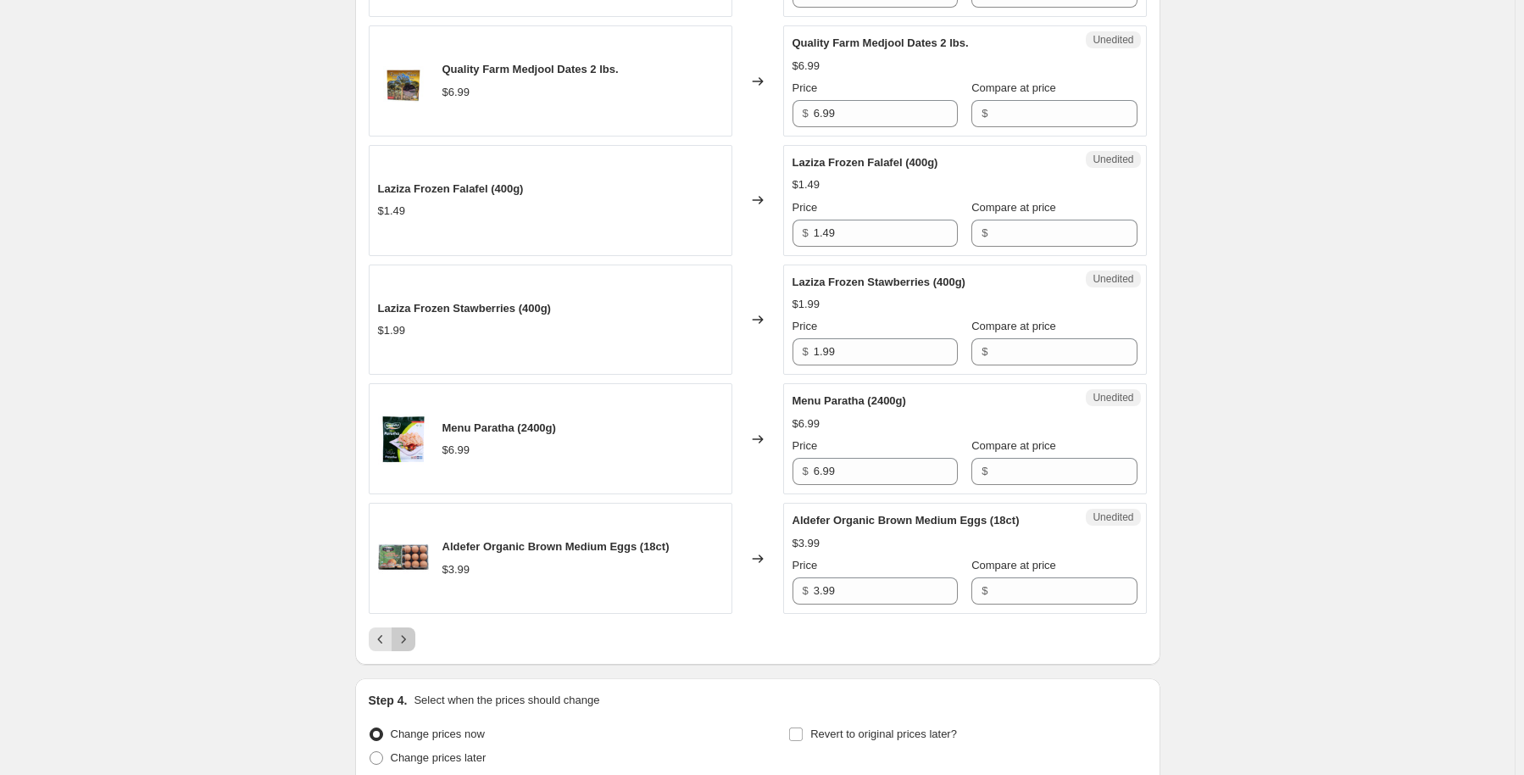
click at [408, 648] on icon "Next" at bounding box center [403, 639] width 17 height 17
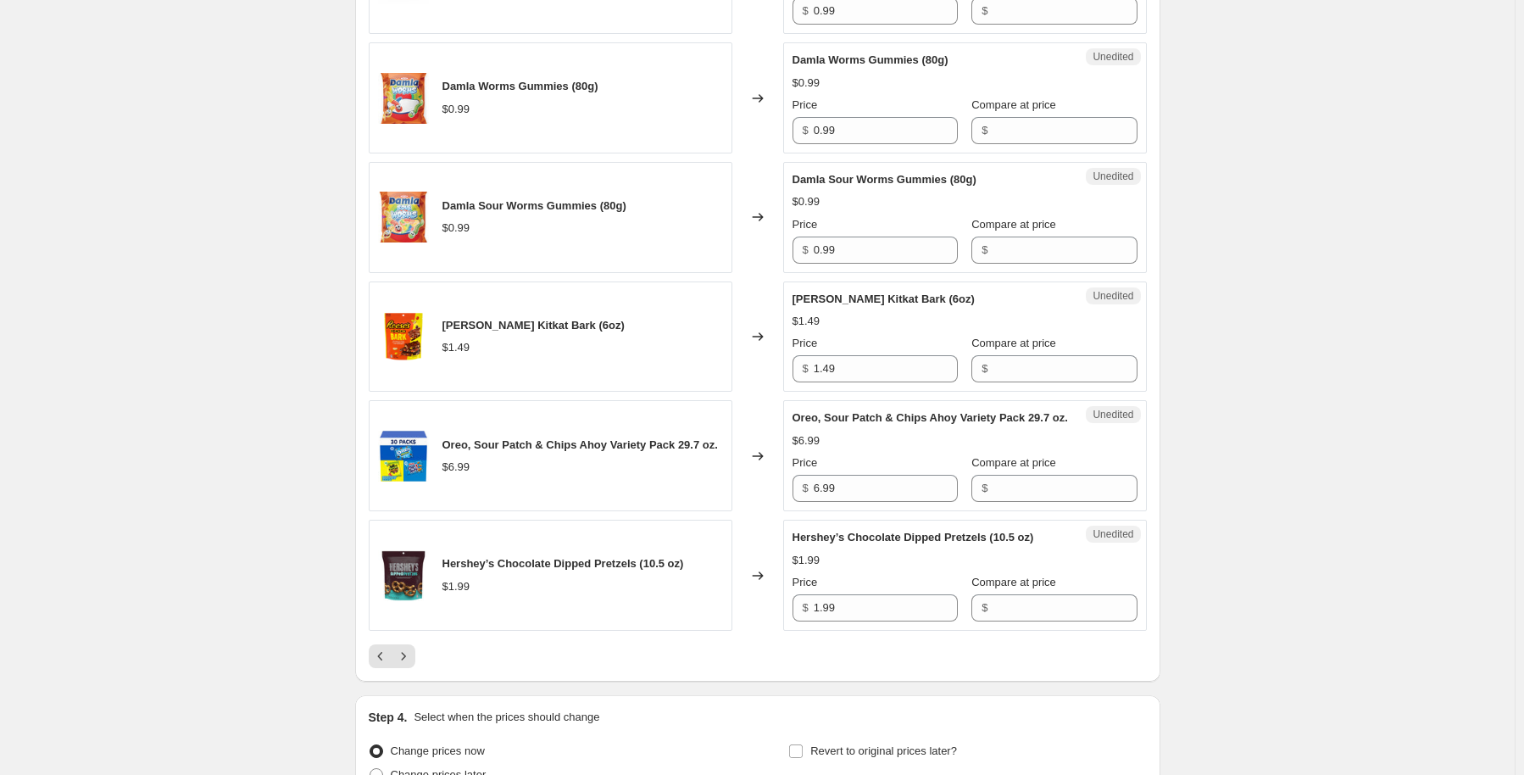
scroll to position [2628, 0]
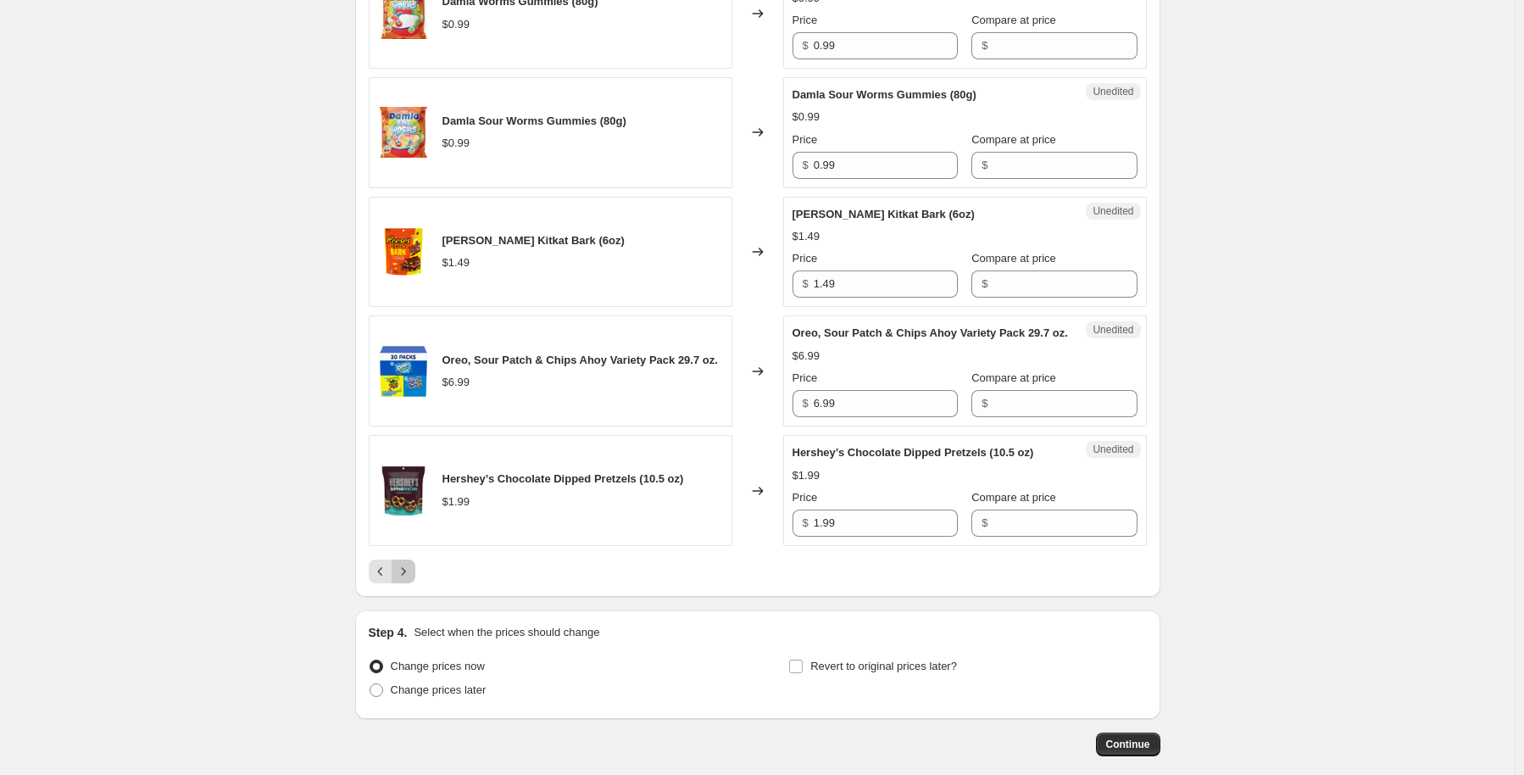
click at [400, 583] on button "Next" at bounding box center [404, 571] width 24 height 24
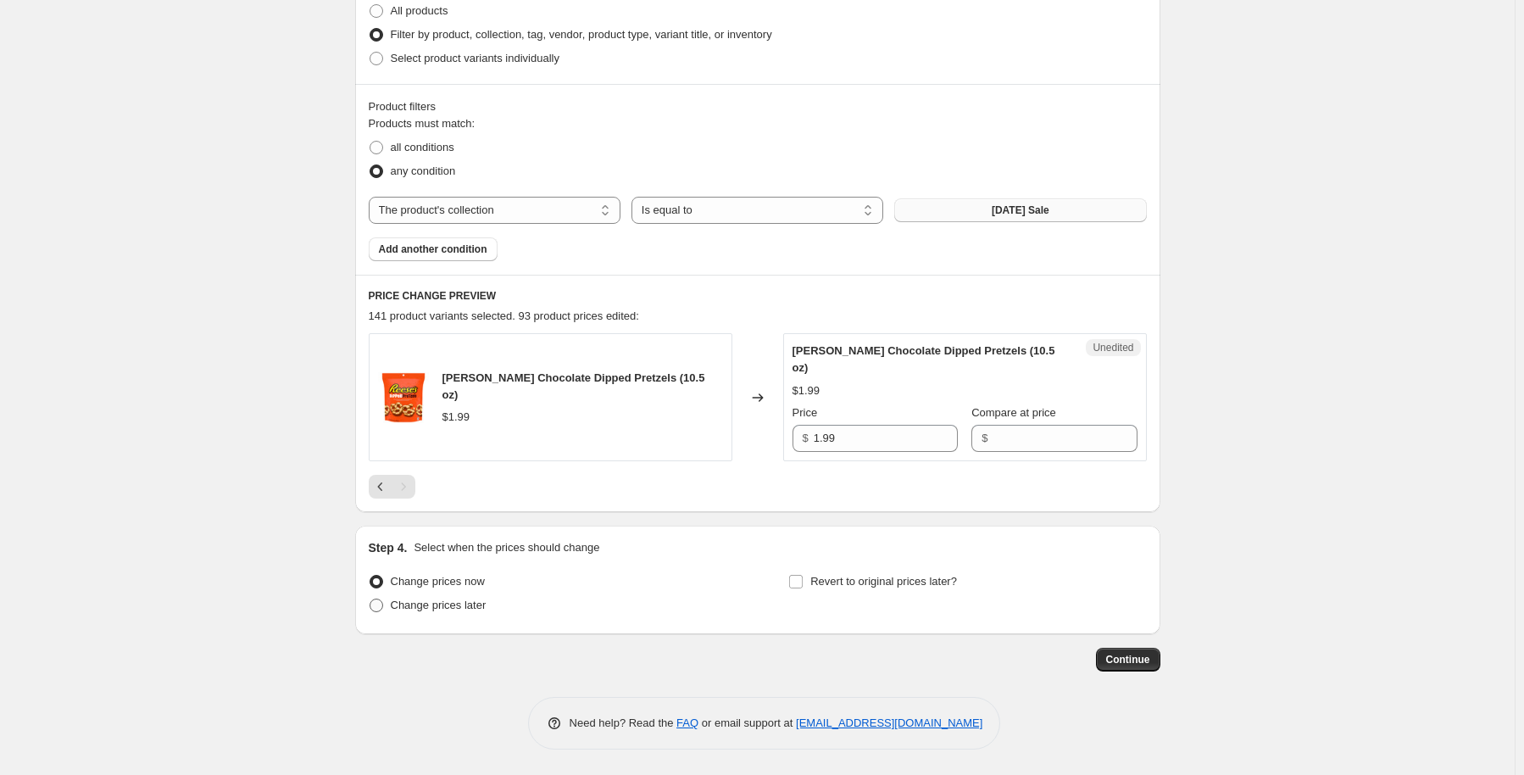
scroll to position [410, 0]
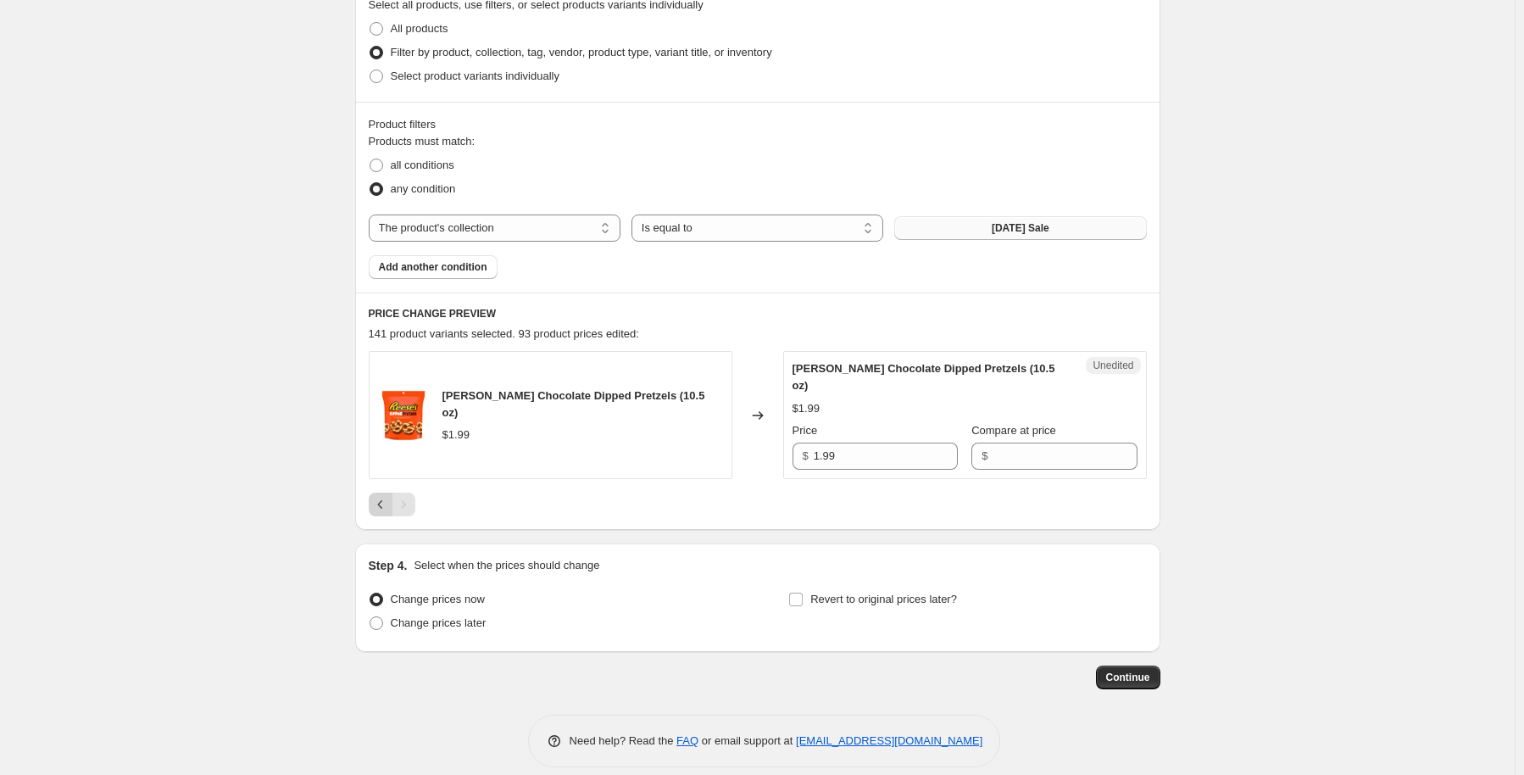
click at [380, 496] on icon "Previous" at bounding box center [380, 504] width 17 height 17
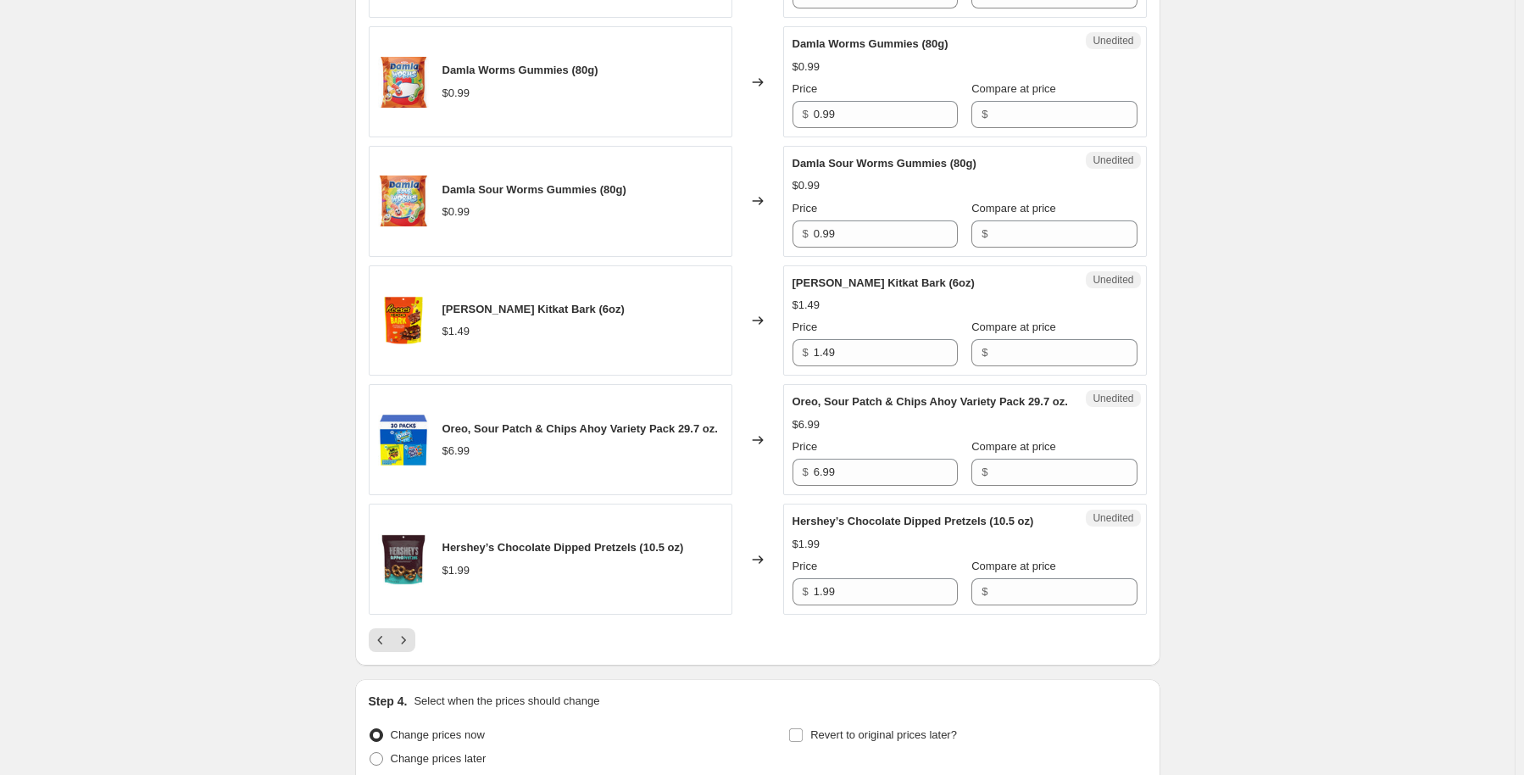
scroll to position [2739, 0]
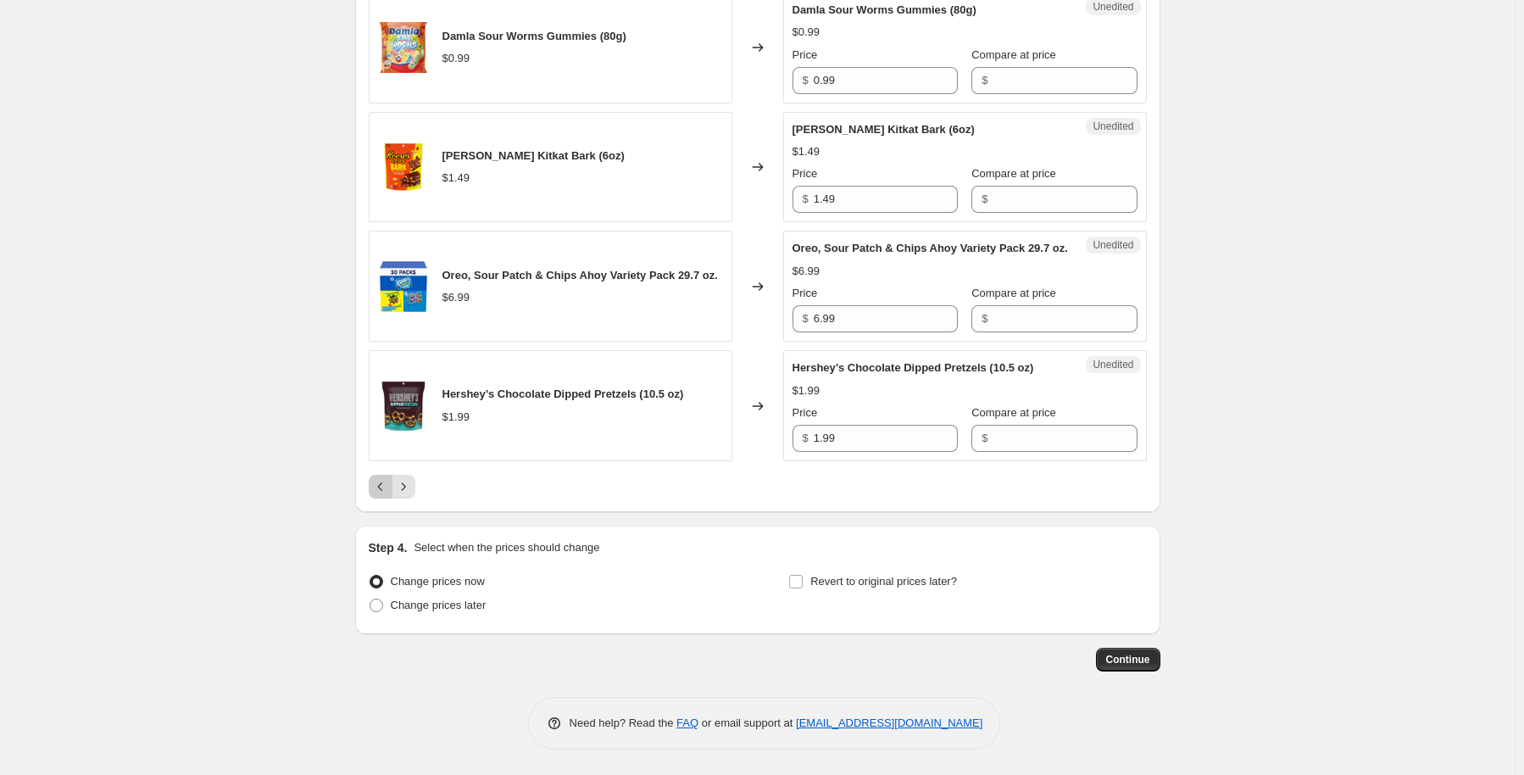
click at [376, 492] on icon "Previous" at bounding box center [380, 486] width 17 height 17
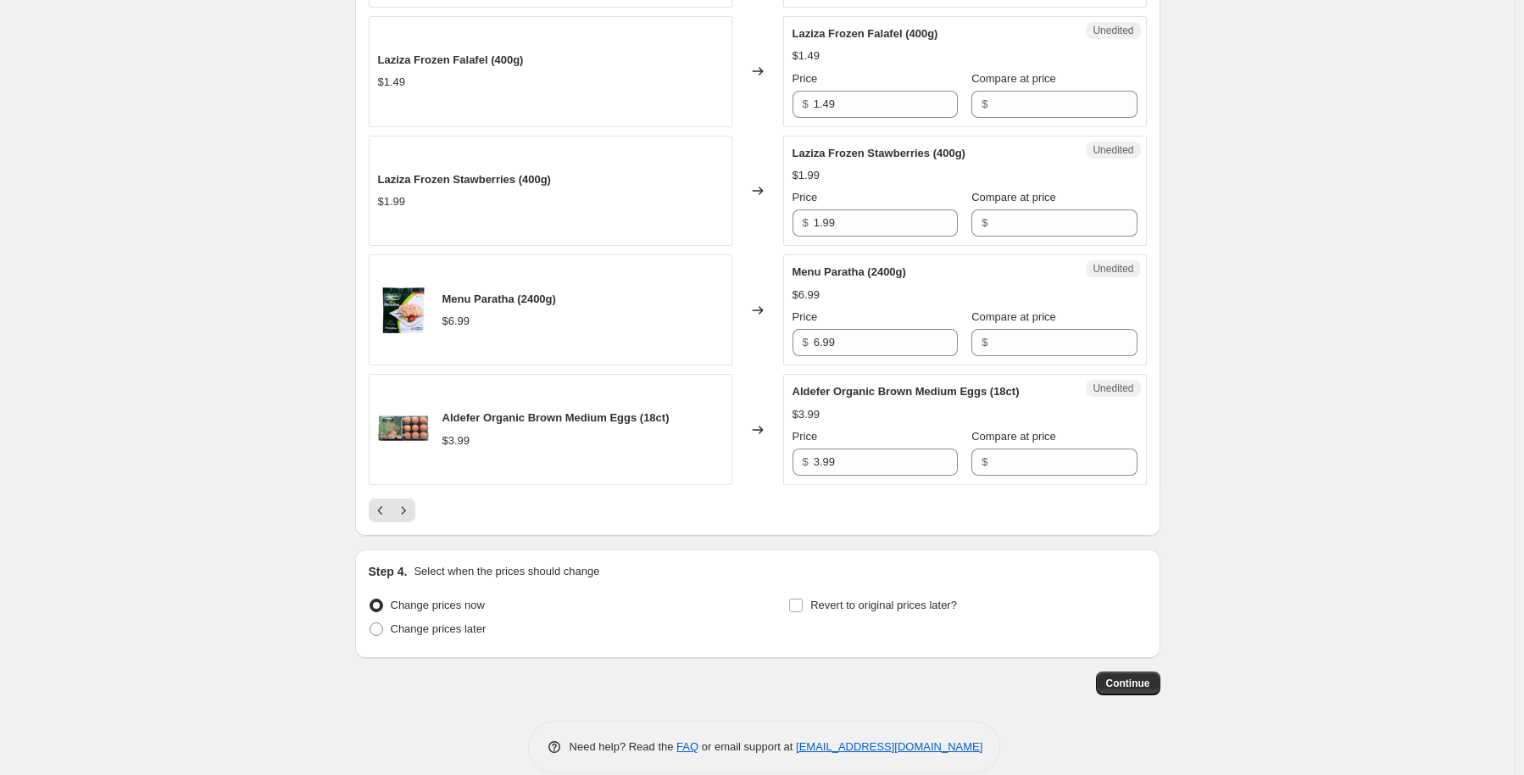
scroll to position [2723, 0]
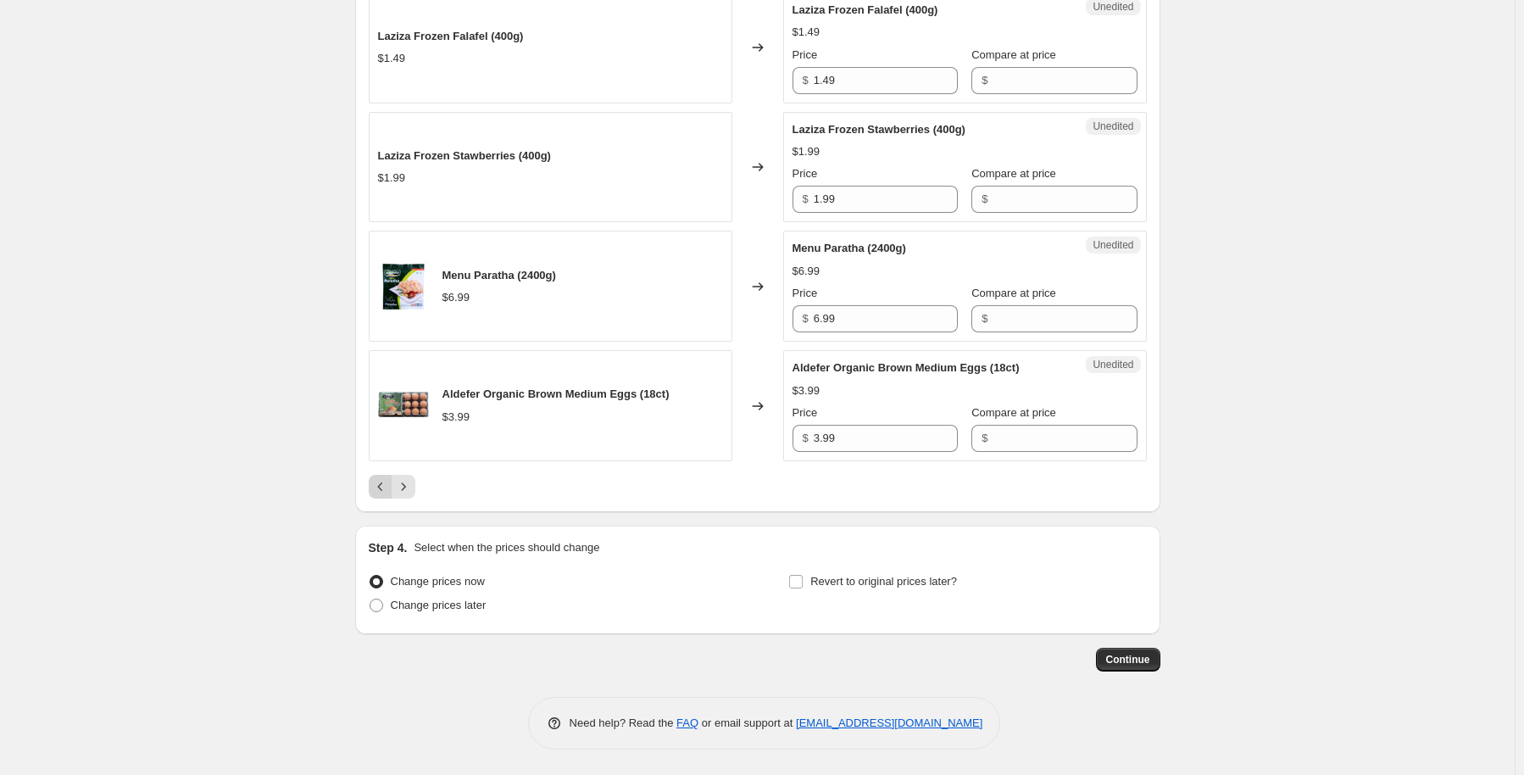
click at [379, 489] on icon "Previous" at bounding box center [380, 486] width 17 height 17
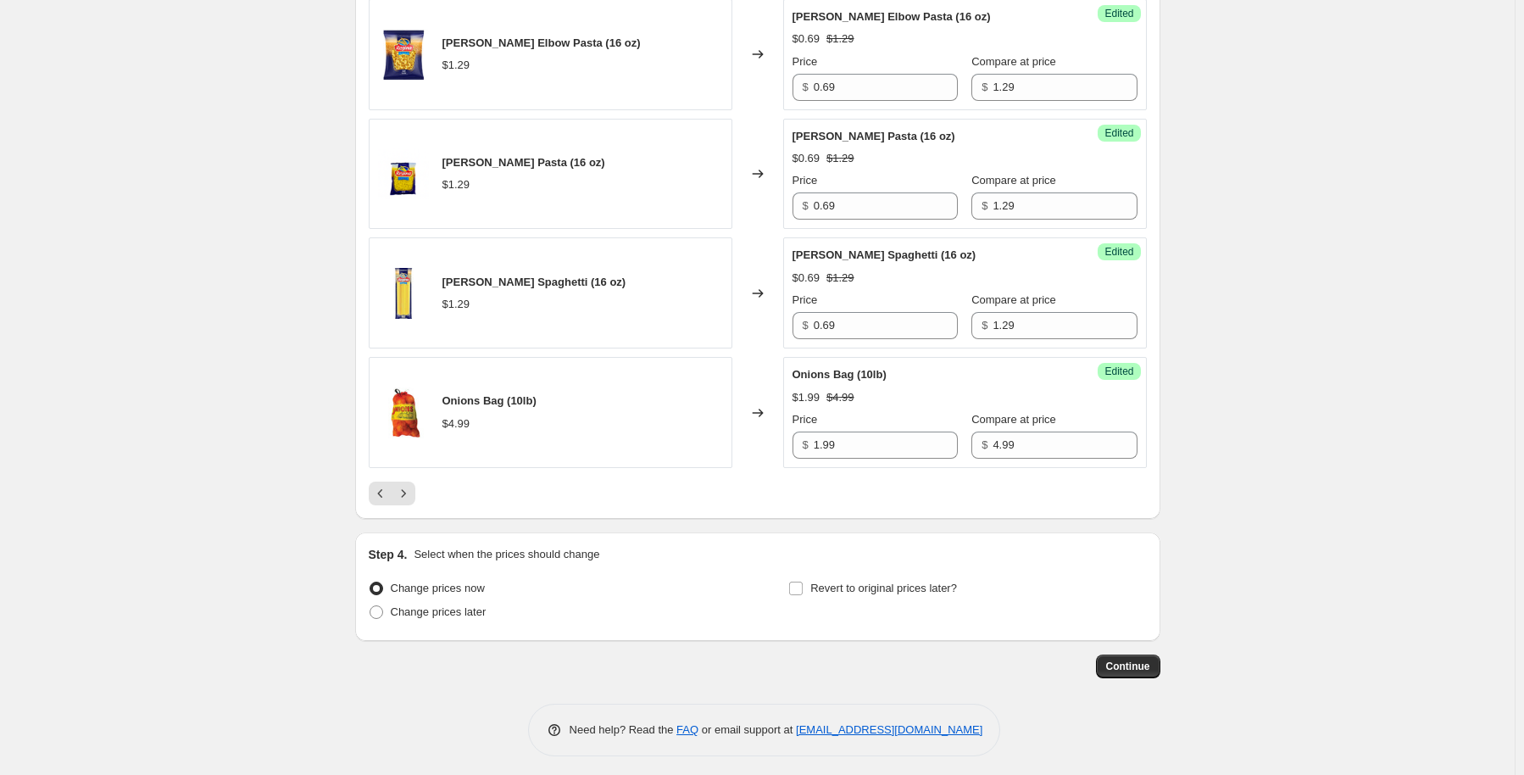
click at [383, 502] on icon "Previous" at bounding box center [380, 493] width 17 height 17
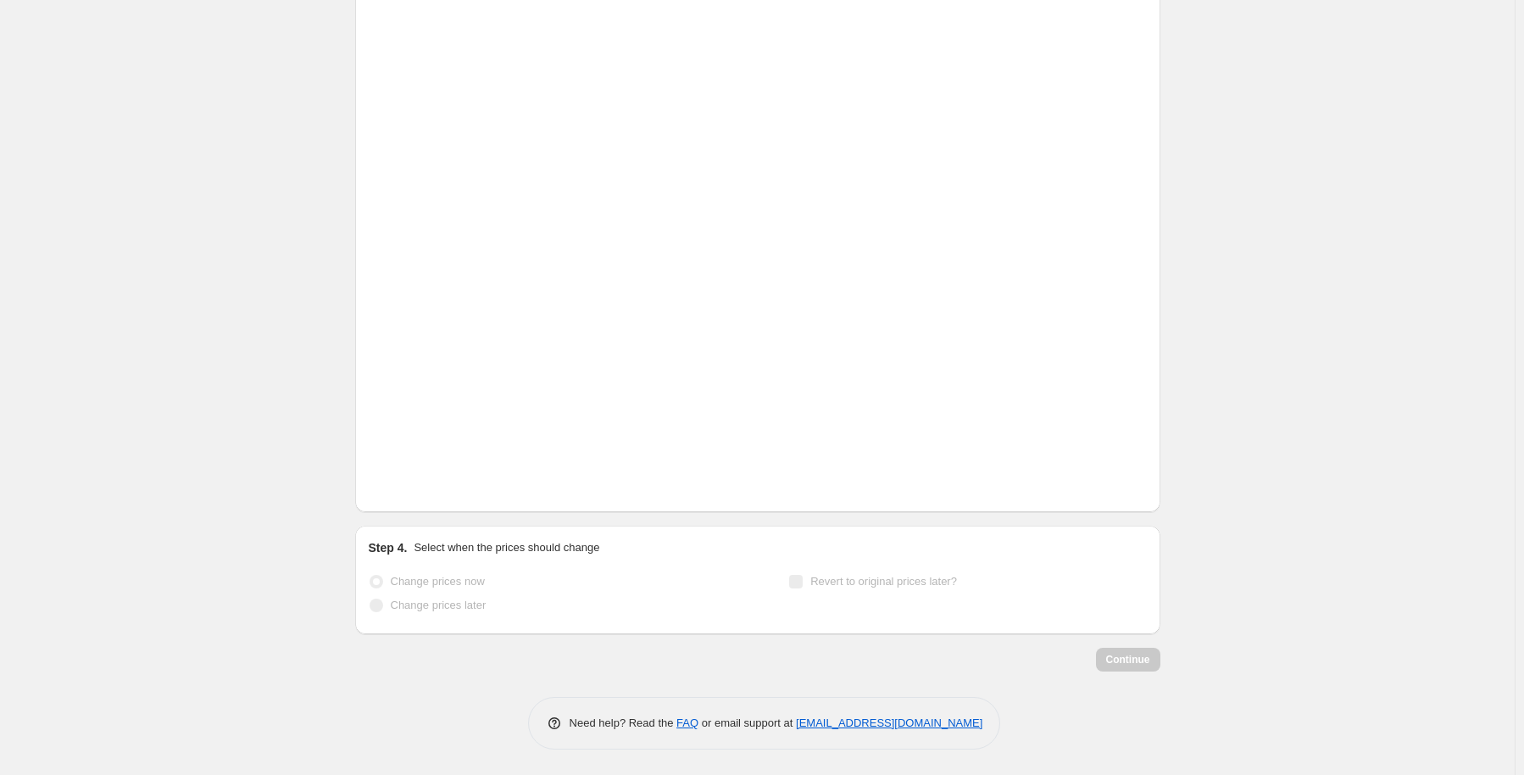
scroll to position [2672, 0]
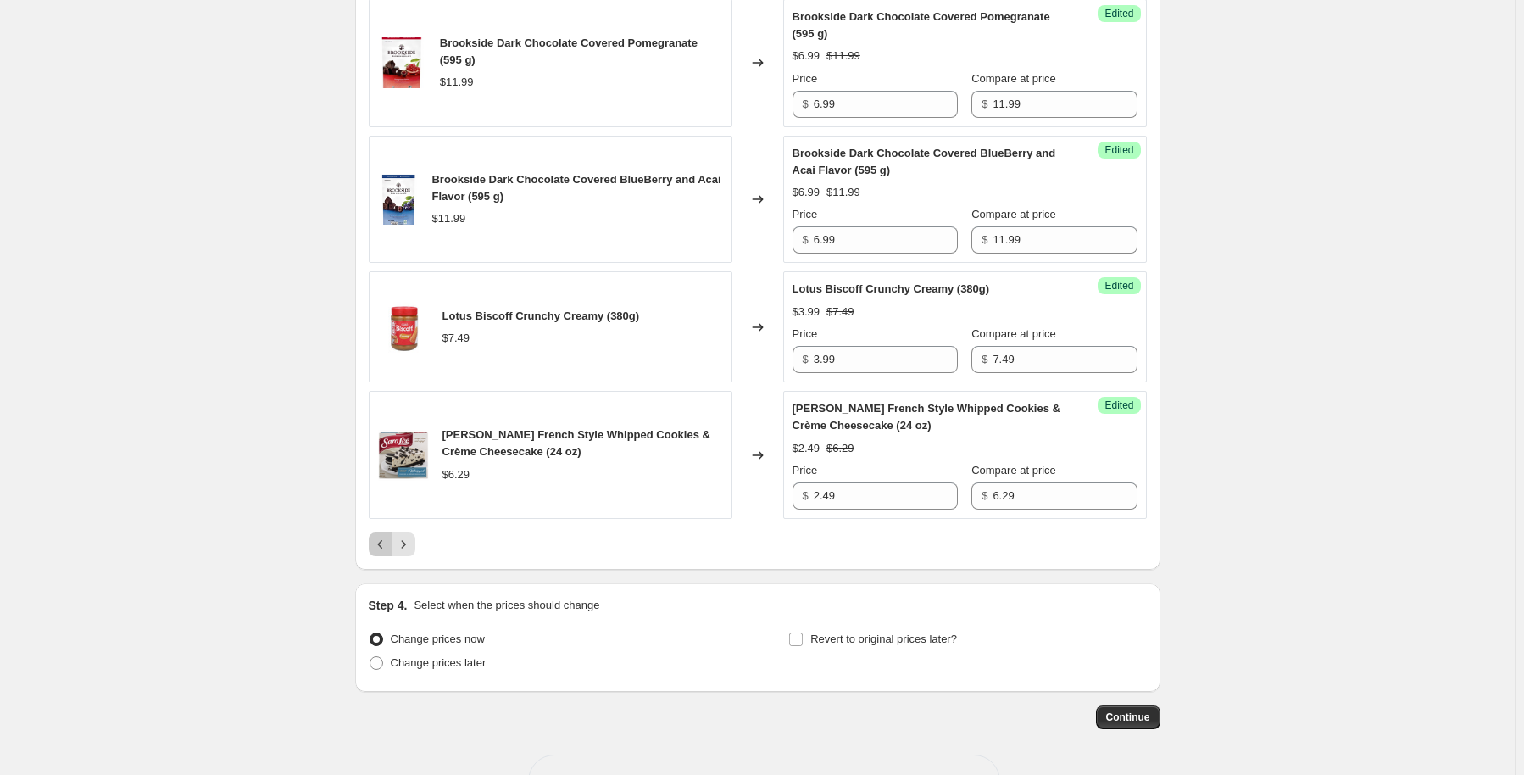
click at [375, 532] on button "Previous" at bounding box center [381, 544] width 24 height 24
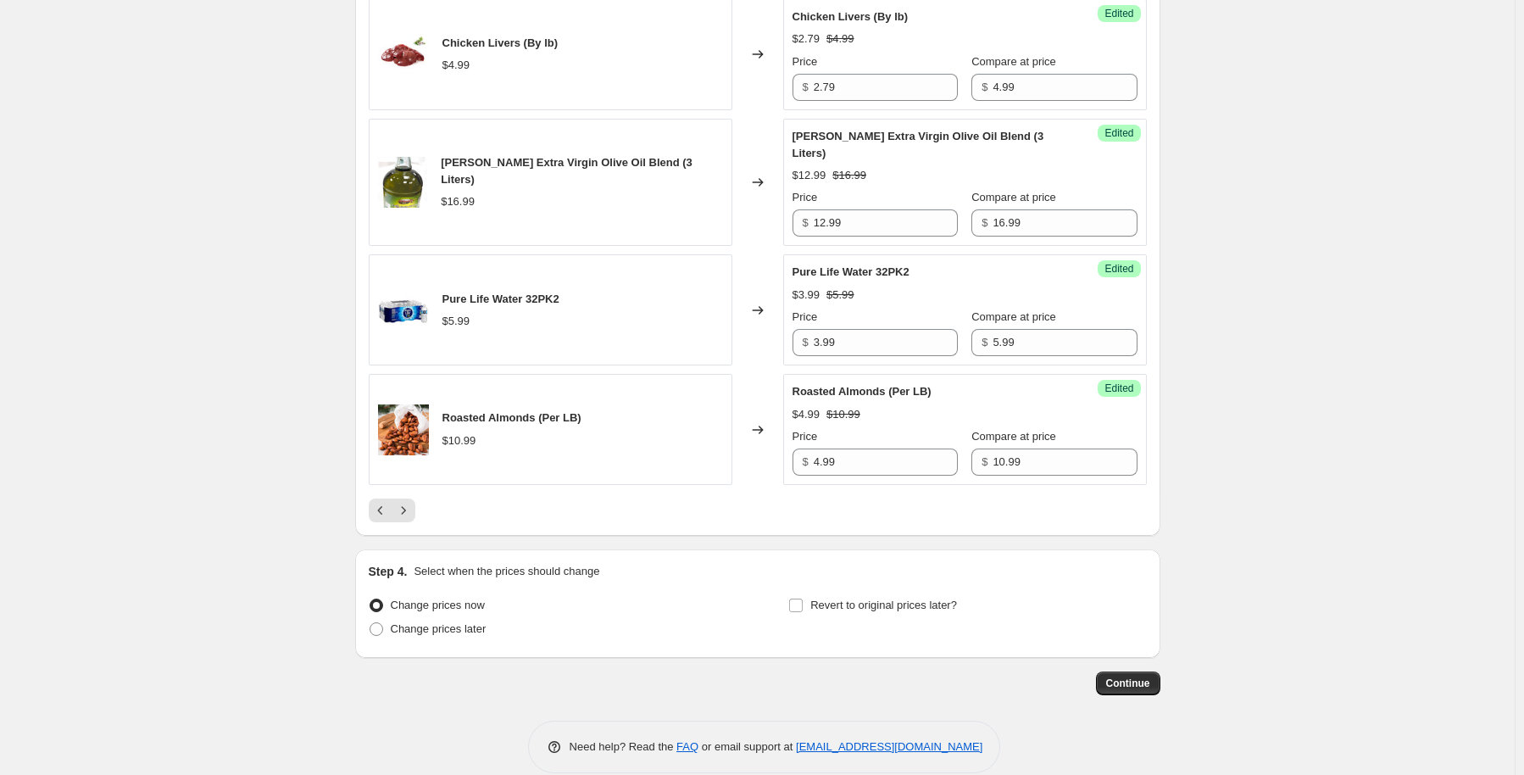
click at [385, 502] on icon "Previous" at bounding box center [380, 510] width 17 height 17
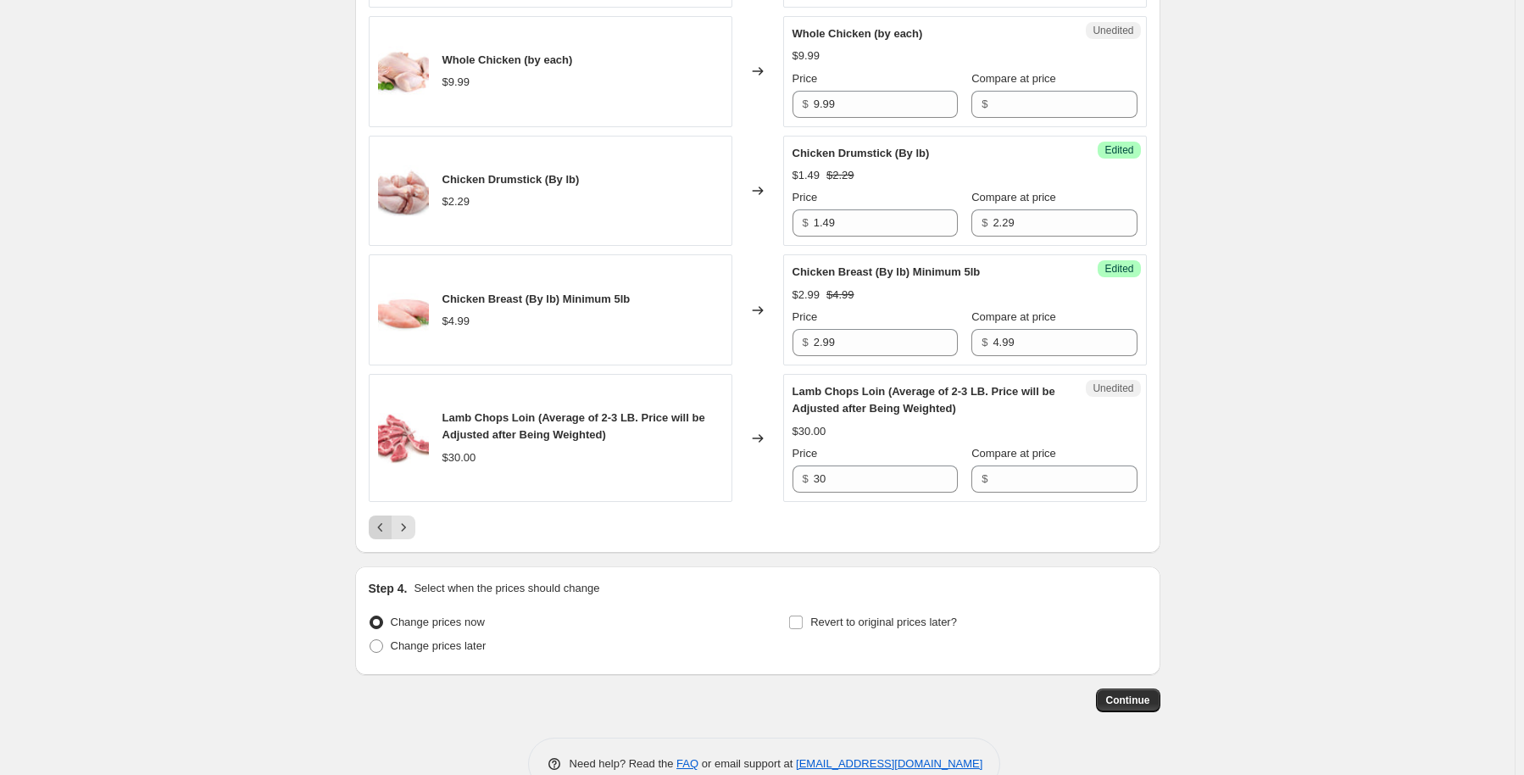
click at [373, 520] on button "Previous" at bounding box center [381, 527] width 24 height 24
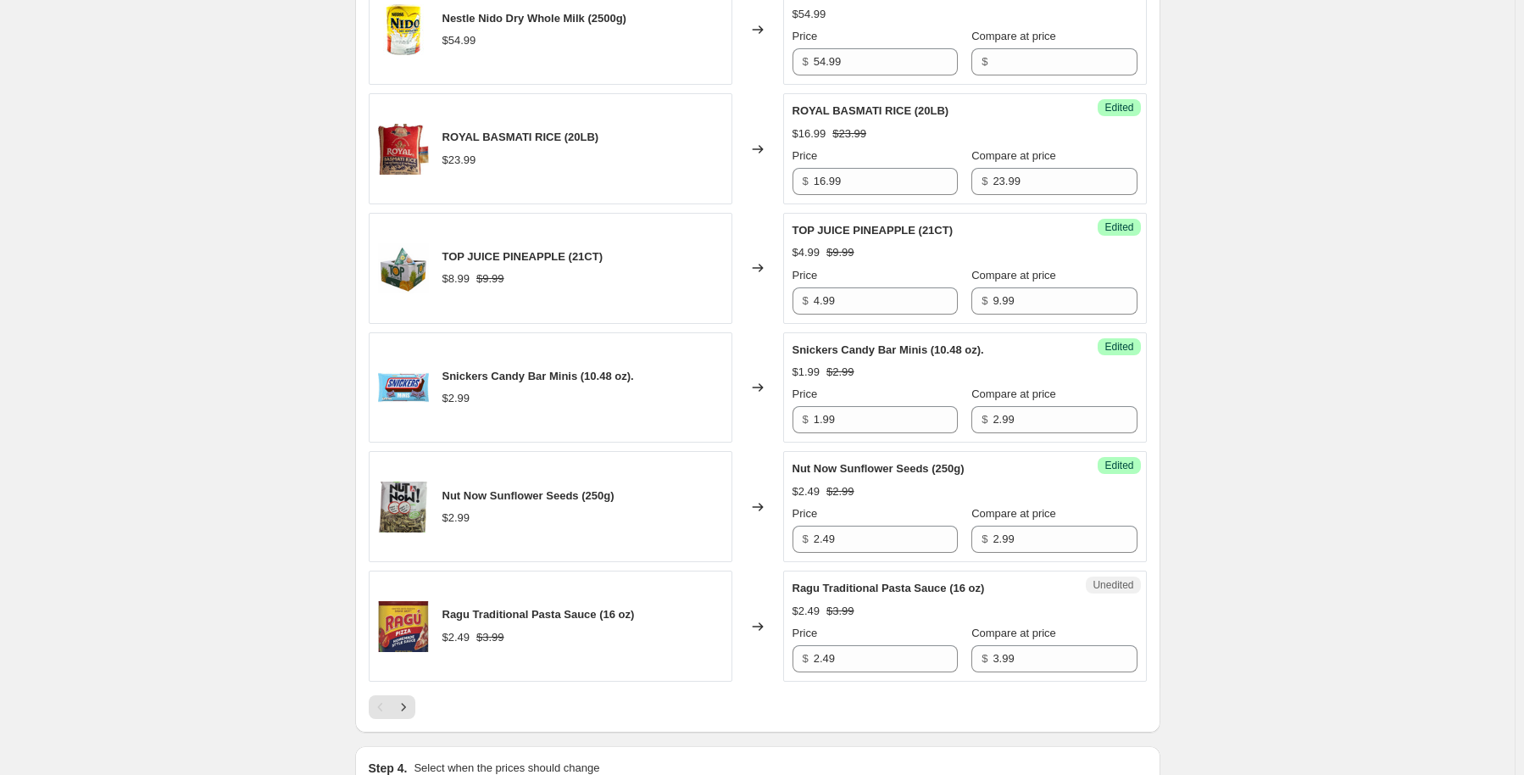
scroll to position [2502, 0]
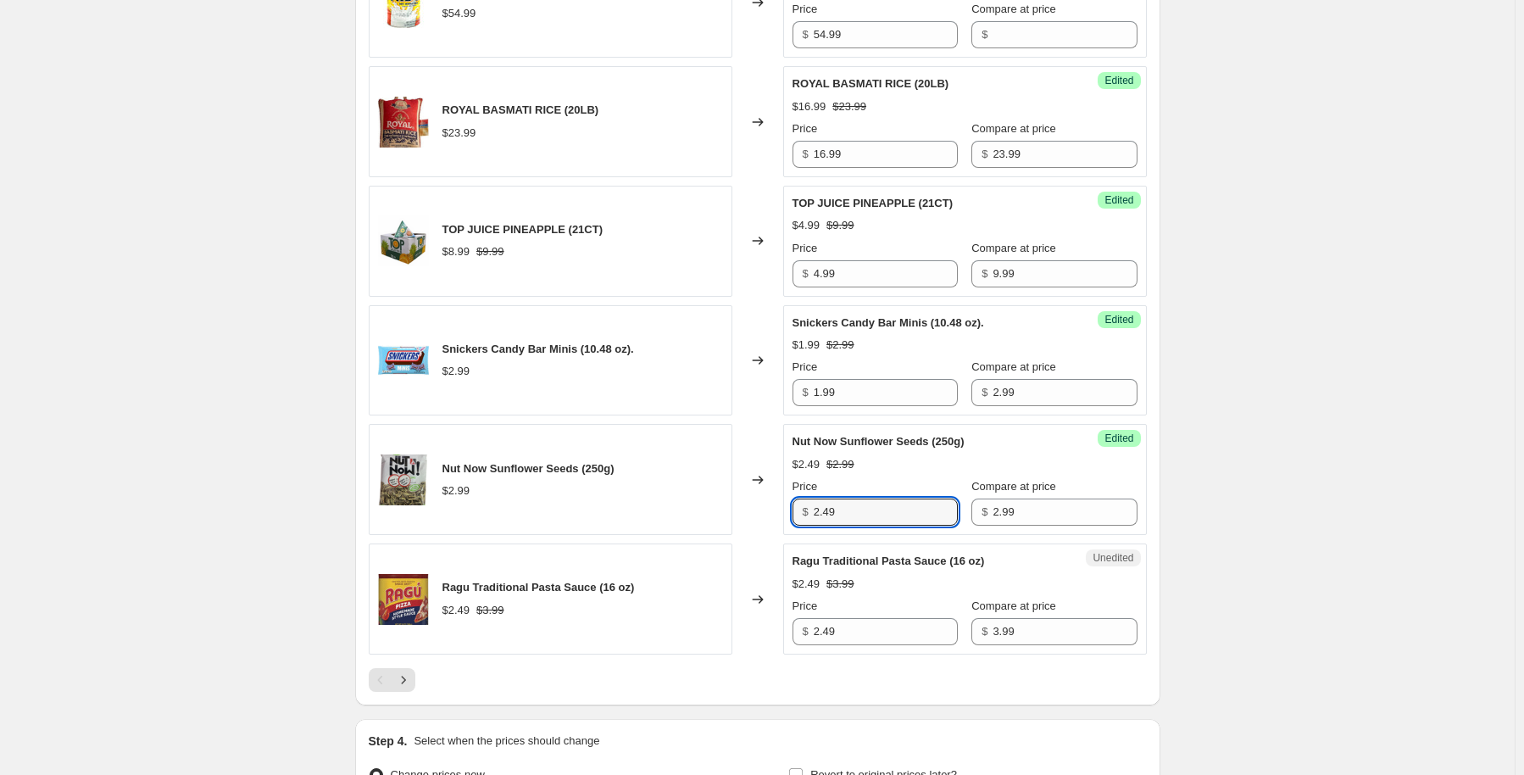
drag, startPoint x: 851, startPoint y: 492, endPoint x: 776, endPoint y: 503, distance: 75.4
click at [776, 503] on div "Nut Now Sunflower Seeds (250g) $2.99 Changed to Success Edited Nut Now Sunflowe…" at bounding box center [758, 479] width 778 height 111
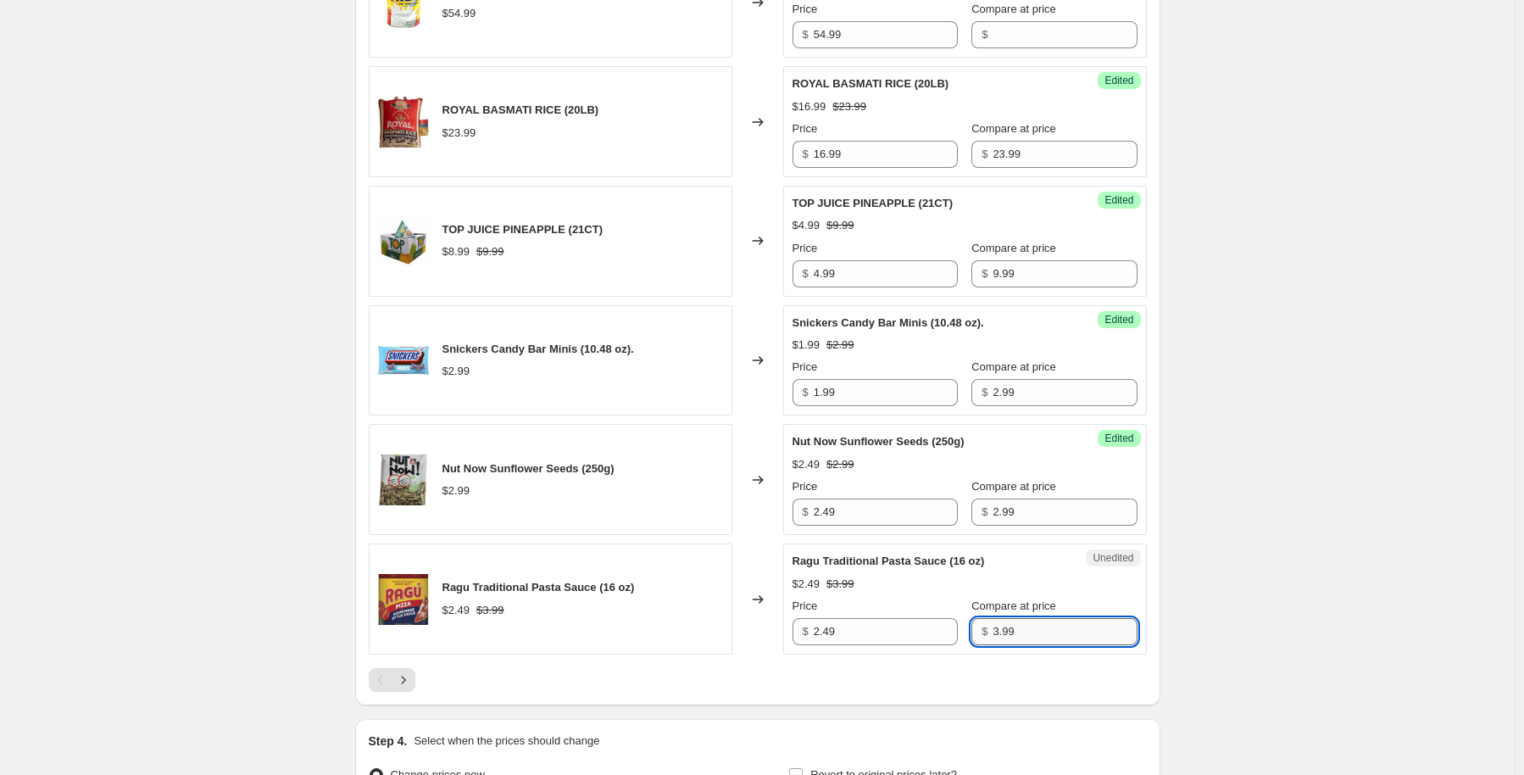
click at [993, 618] on input "3.99" at bounding box center [1065, 631] width 144 height 27
type input "3.79"
click at [410, 671] on icon "Next" at bounding box center [403, 679] width 17 height 17
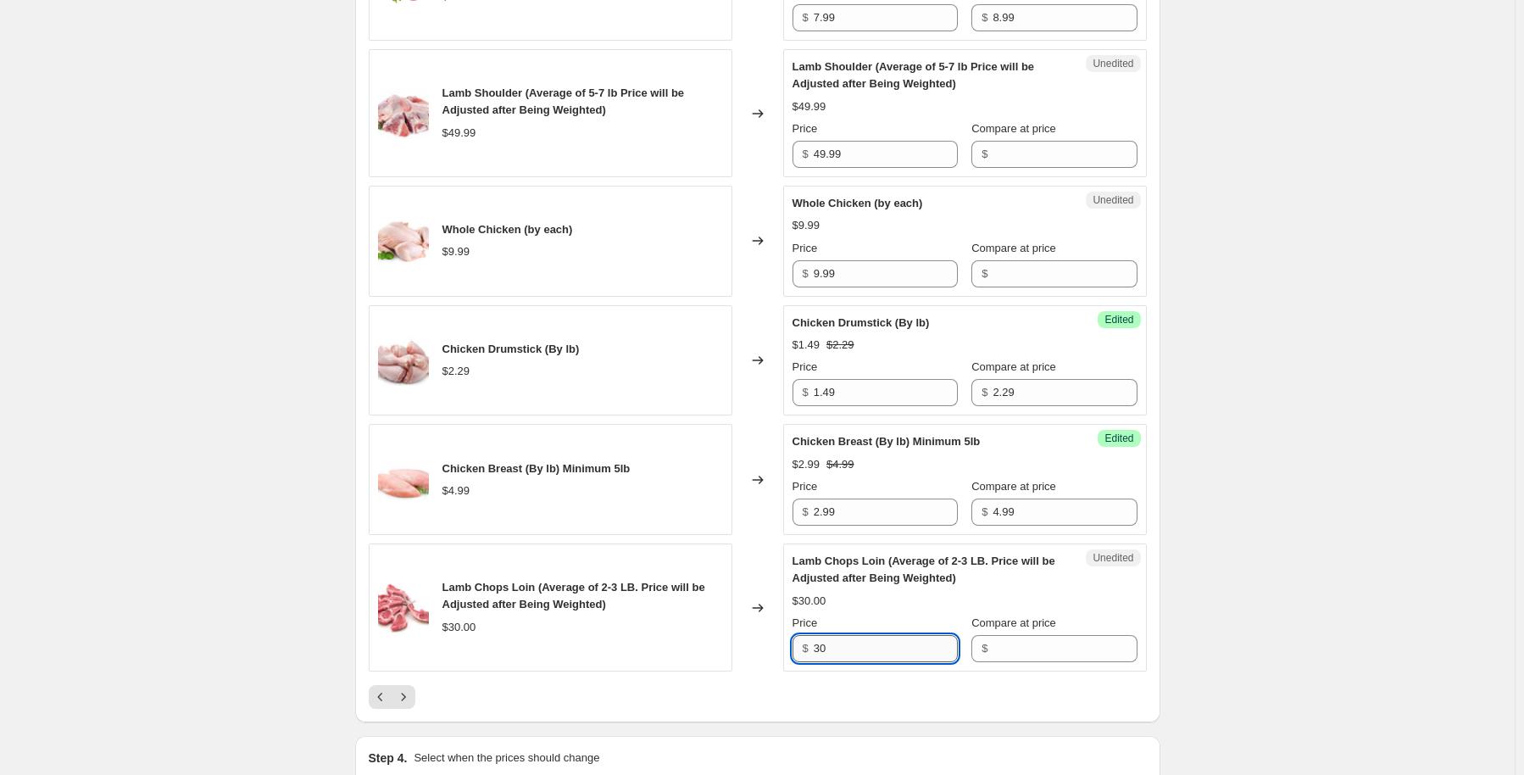
click at [846, 642] on input "30" at bounding box center [886, 648] width 144 height 27
click at [400, 685] on button "Next" at bounding box center [404, 697] width 24 height 24
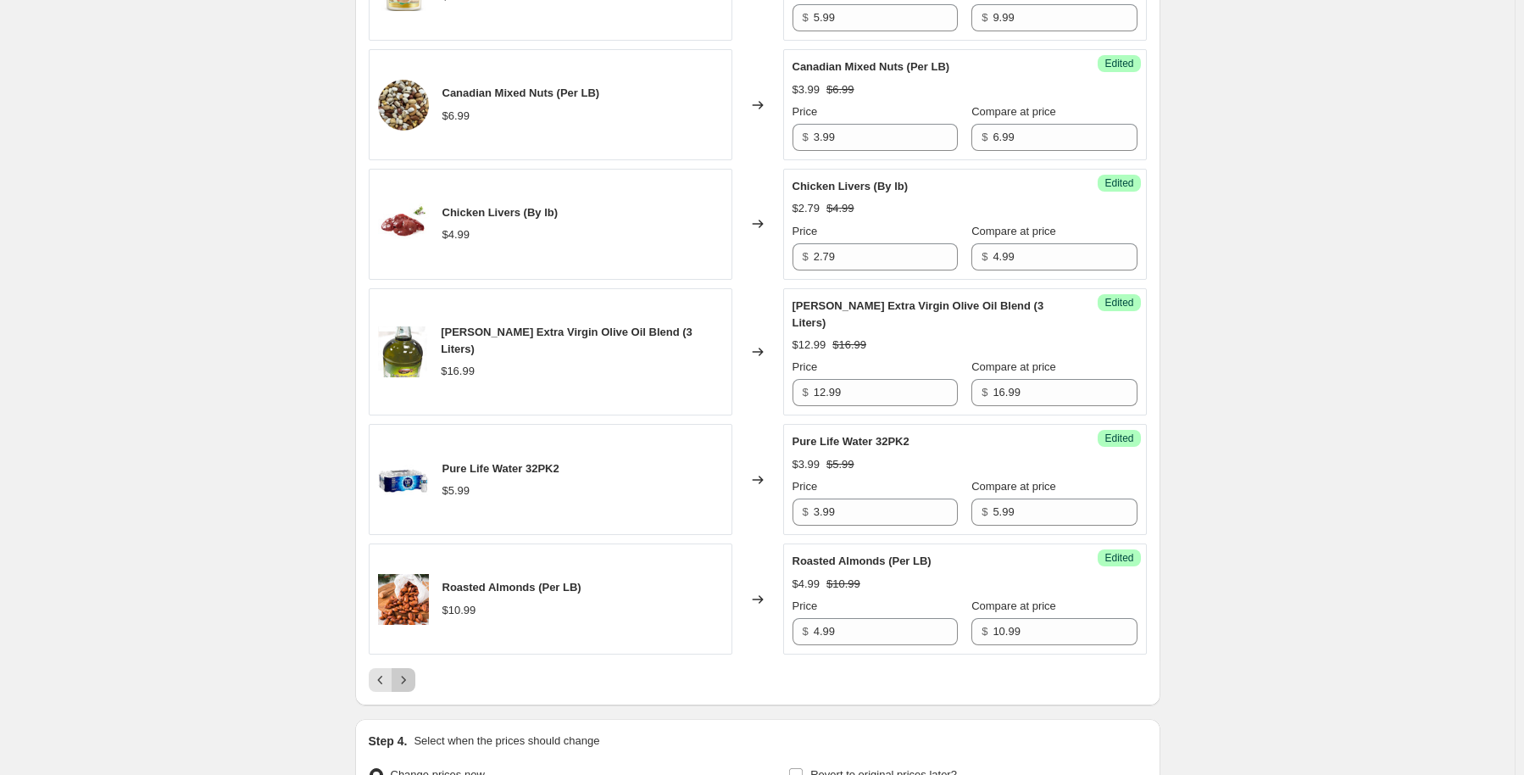
click at [411, 671] on icon "Next" at bounding box center [403, 679] width 17 height 17
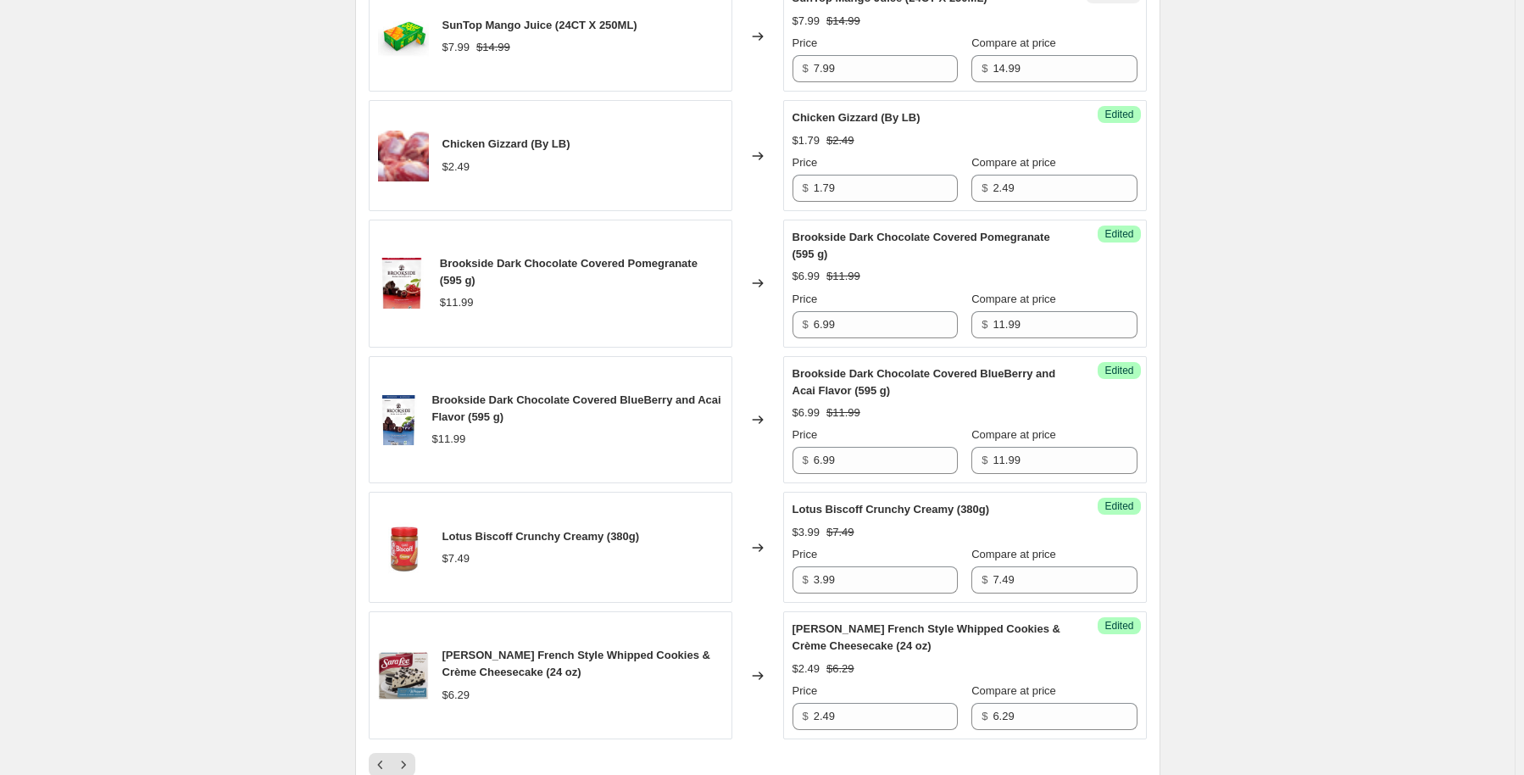
scroll to position [2587, 0]
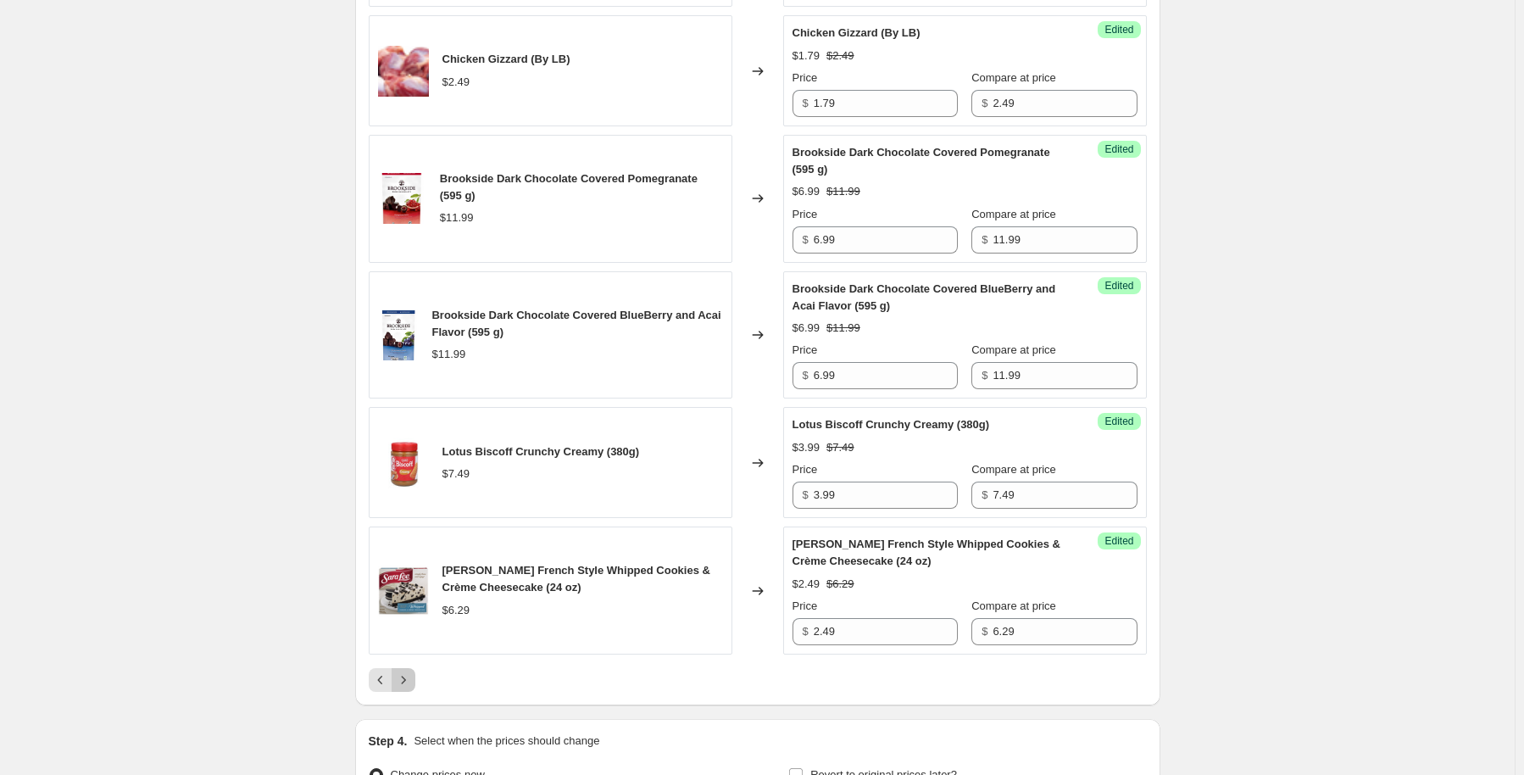
click at [409, 671] on icon "Next" at bounding box center [403, 679] width 17 height 17
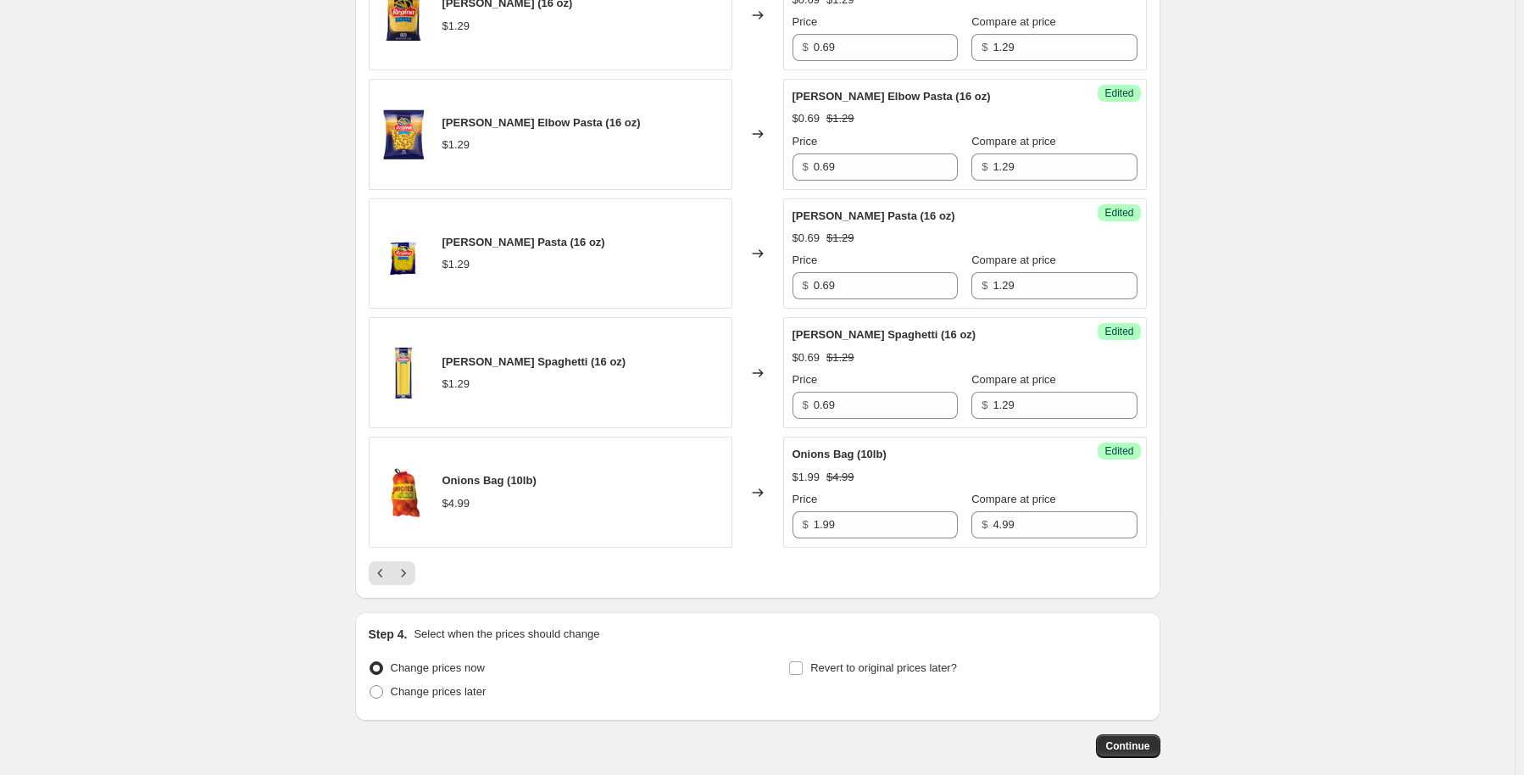
scroll to position [2672, 0]
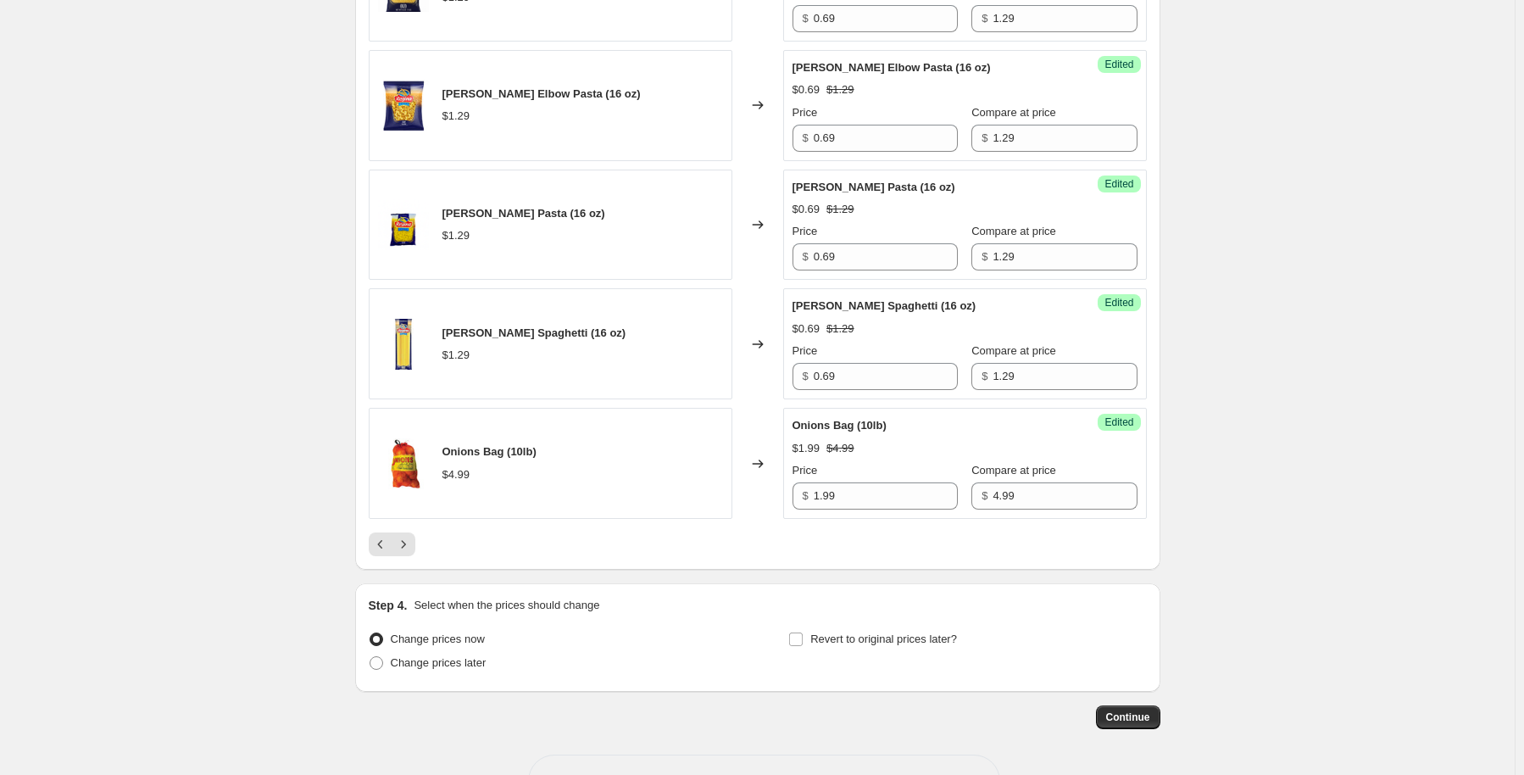
click at [407, 553] on icon "Next" at bounding box center [403, 544] width 17 height 17
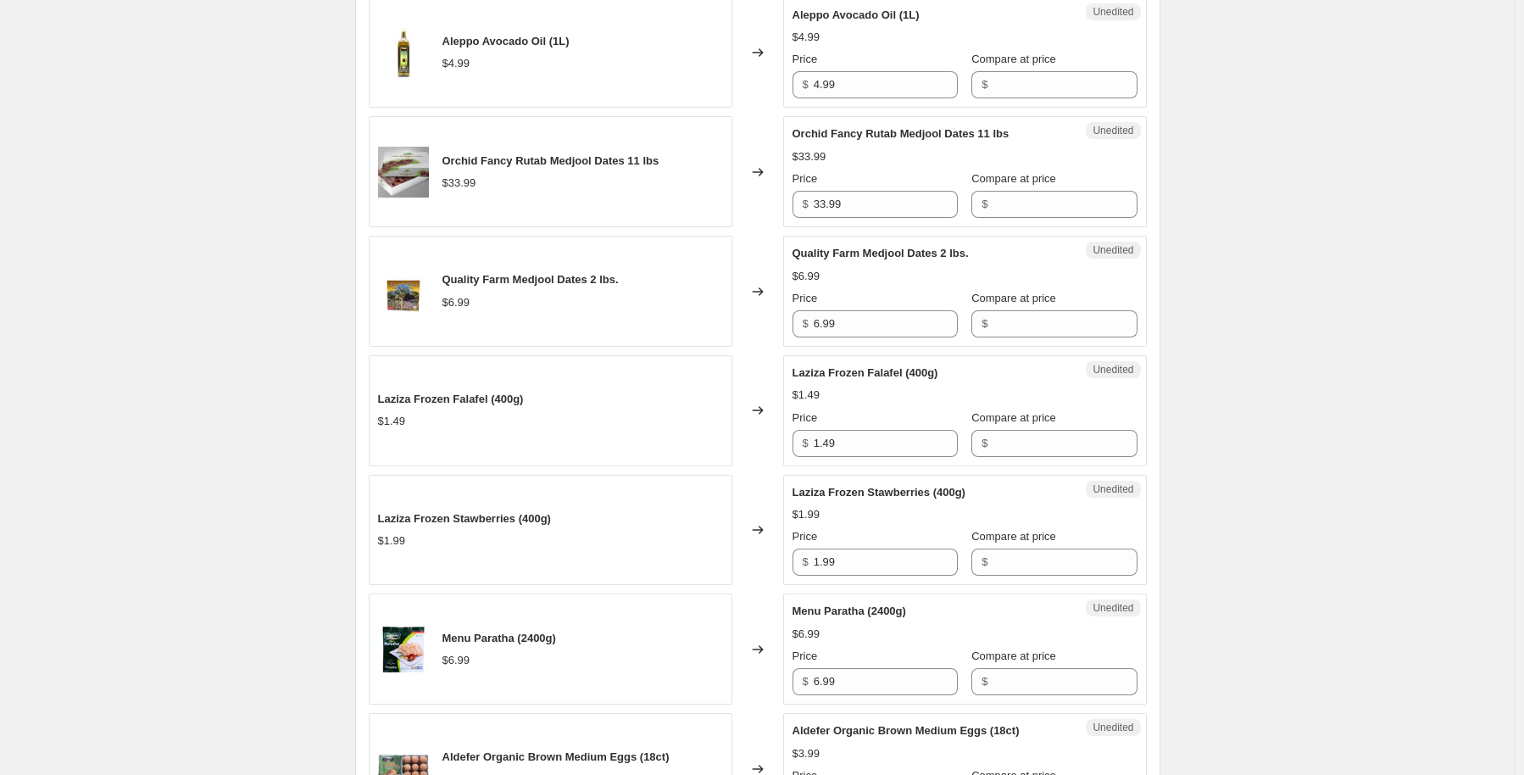
scroll to position [2723, 0]
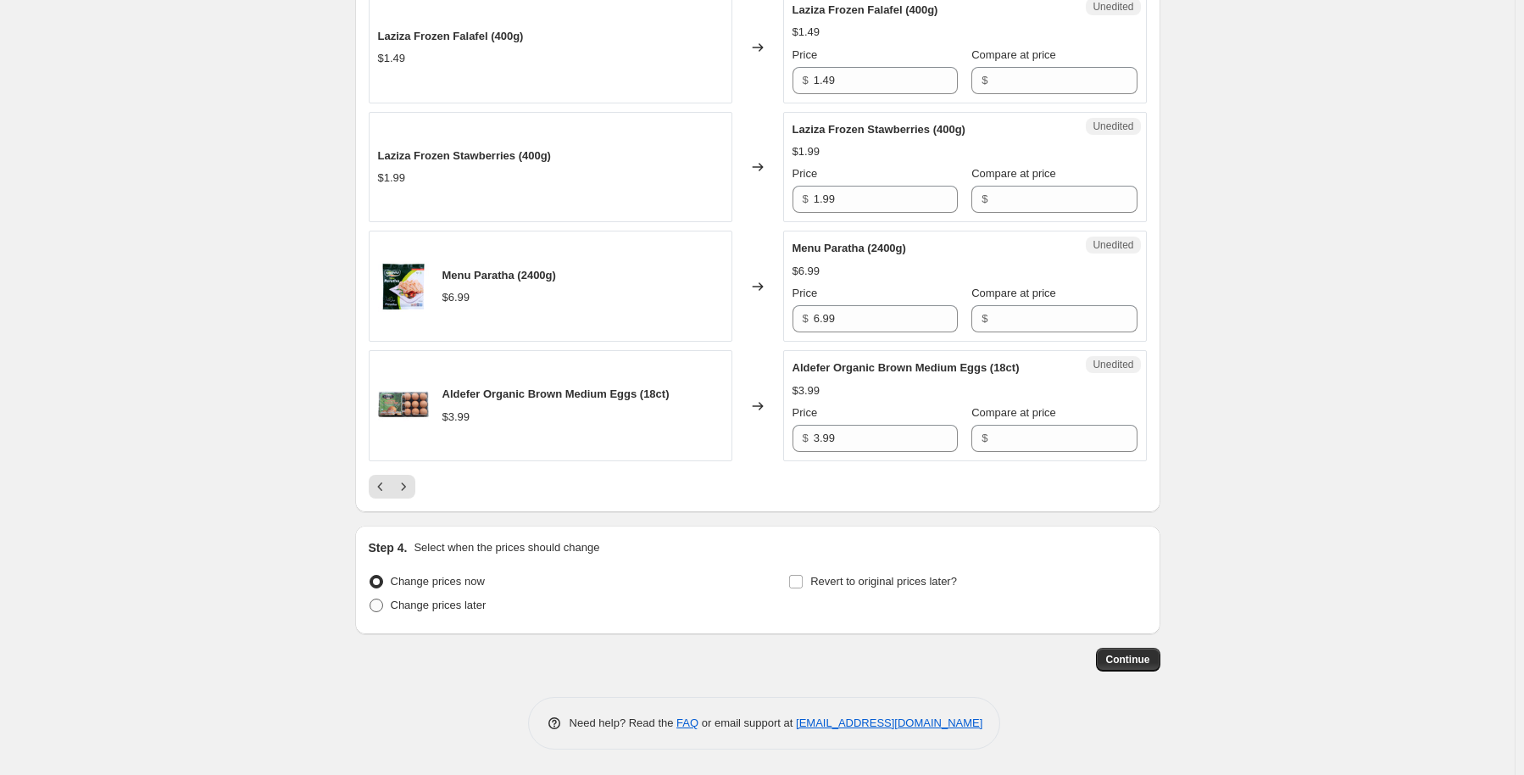
click at [463, 608] on span "Change prices later" at bounding box center [439, 604] width 96 height 13
click at [370, 599] on input "Change prices later" at bounding box center [370, 598] width 1 height 1
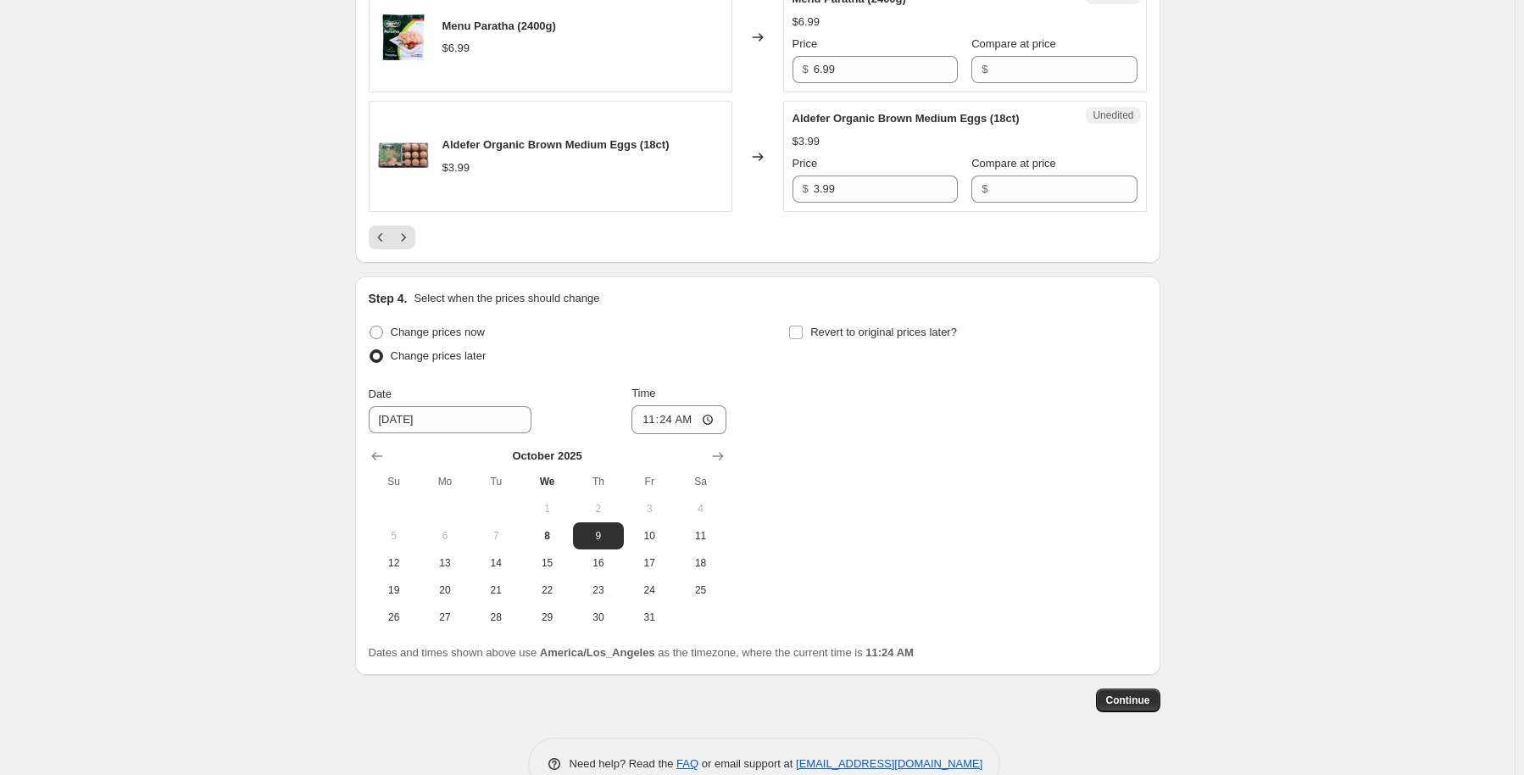
scroll to position [2977, 0]
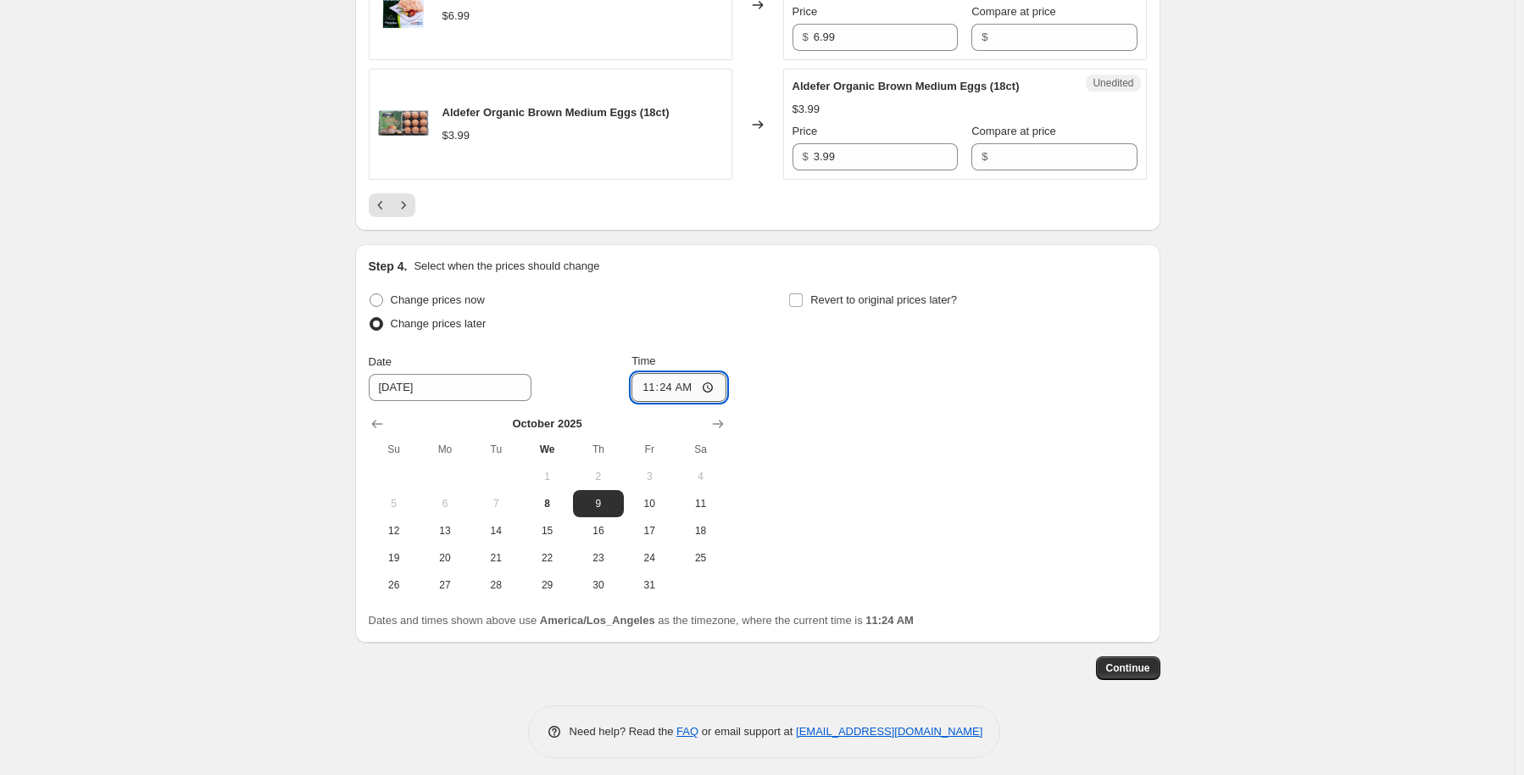
click at [648, 402] on input "11:24" at bounding box center [678, 387] width 95 height 29
click at [676, 402] on input "11:24" at bounding box center [678, 387] width 95 height 29
click at [710, 402] on input "11:24" at bounding box center [678, 387] width 95 height 29
click at [838, 431] on div "Change prices now Change prices later Date 10/9/2025 Time 06:00 October 2025 Su…" at bounding box center [758, 443] width 778 height 310
click at [800, 307] on input "Revert to original prices later?" at bounding box center [796, 300] width 14 height 14
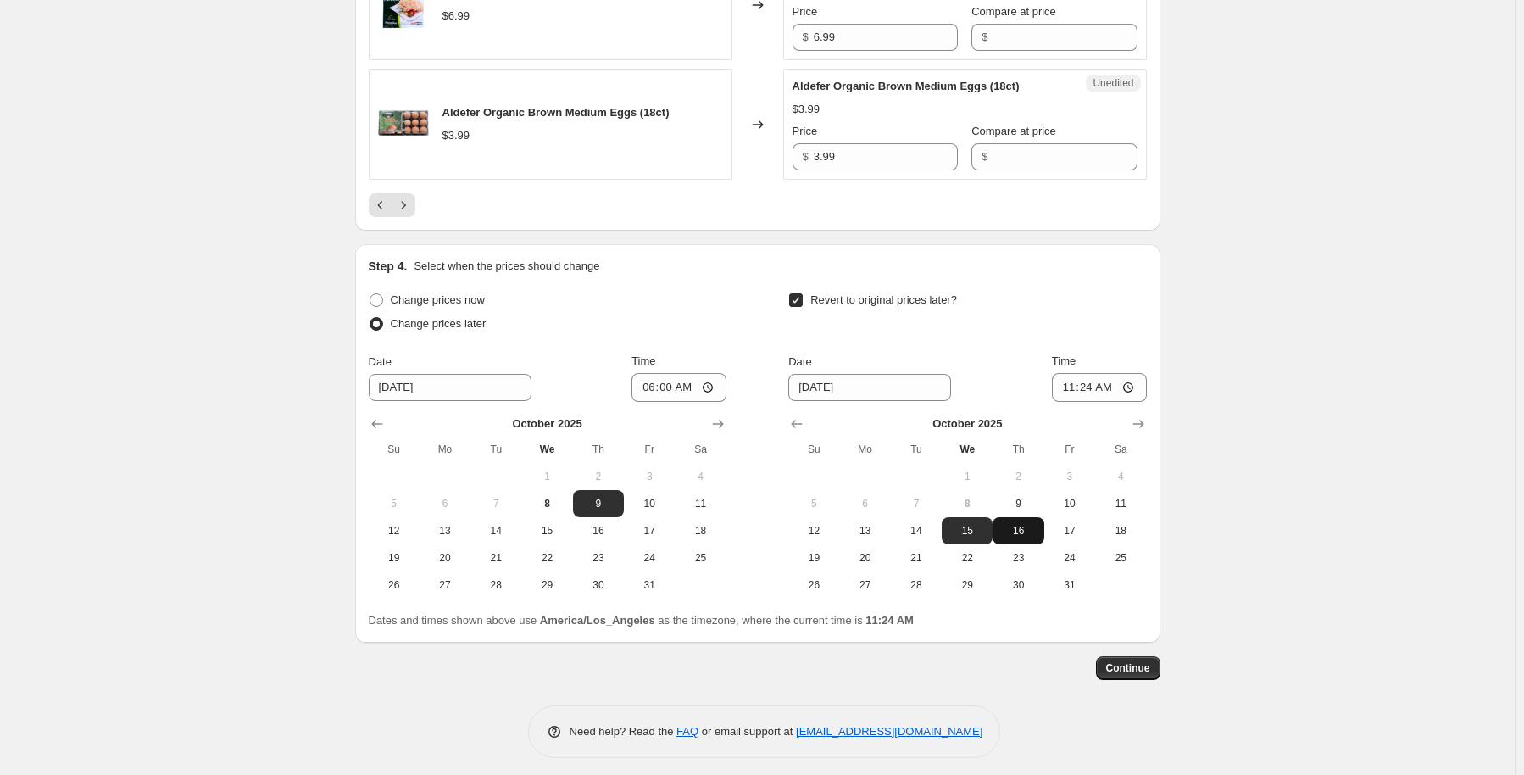
click at [1037, 537] on span "16" at bounding box center [1017, 531] width 37 height 14
click at [1066, 537] on span "17" at bounding box center [1069, 531] width 37 height 14
click at [1100, 402] on input "11:24" at bounding box center [1099, 387] width 95 height 29
click at [1095, 402] on input "11:24" at bounding box center [1099, 387] width 95 height 29
click at [1035, 537] on span "16" at bounding box center [1017, 531] width 37 height 14
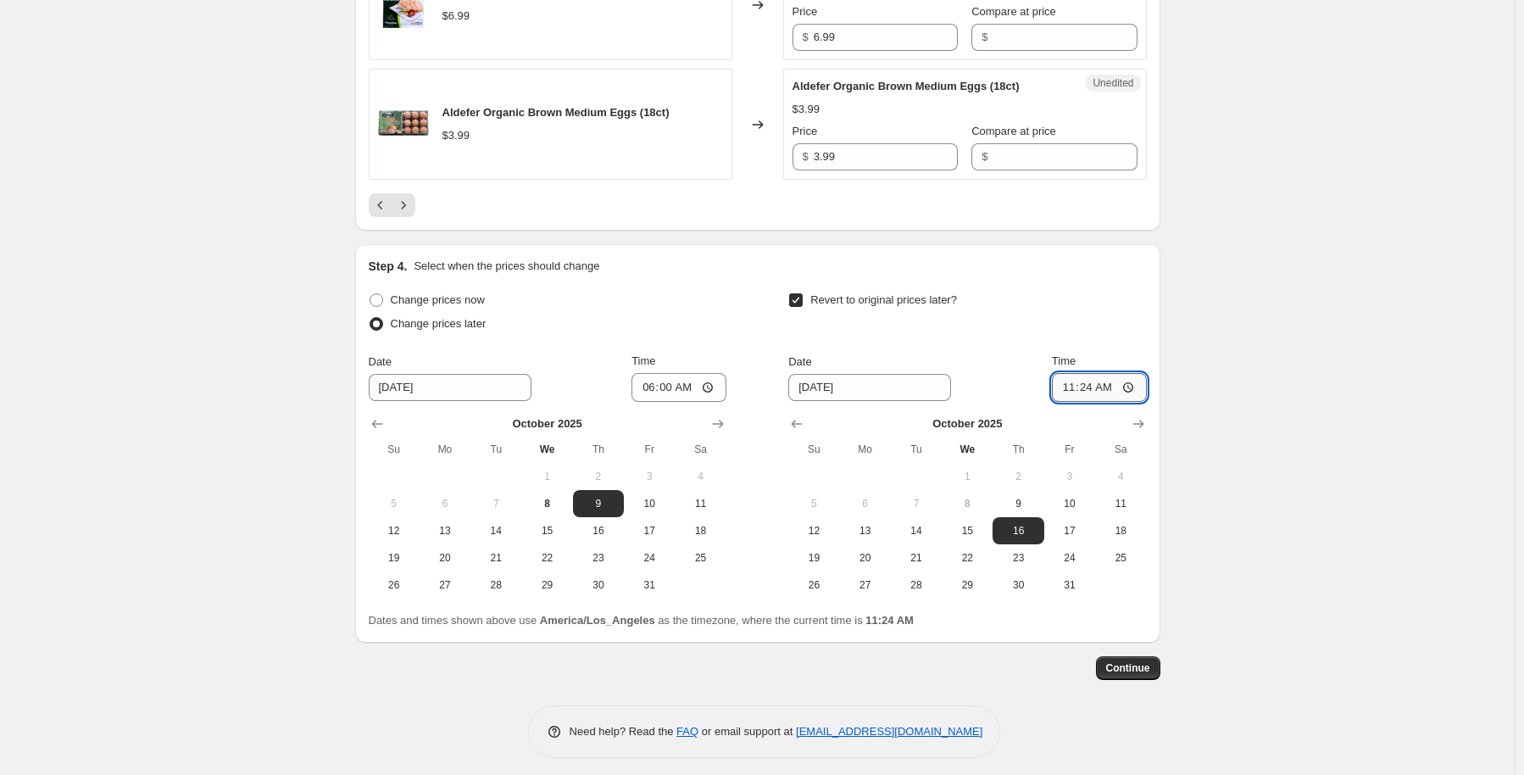
click at [1104, 402] on input "11:24" at bounding box center [1099, 387] width 95 height 29
click at [1105, 402] on input "11:24" at bounding box center [1099, 387] width 95 height 29
click at [1065, 402] on input "11:24" at bounding box center [1099, 387] width 95 height 29
click at [1136, 402] on input "11:24" at bounding box center [1099, 387] width 95 height 29
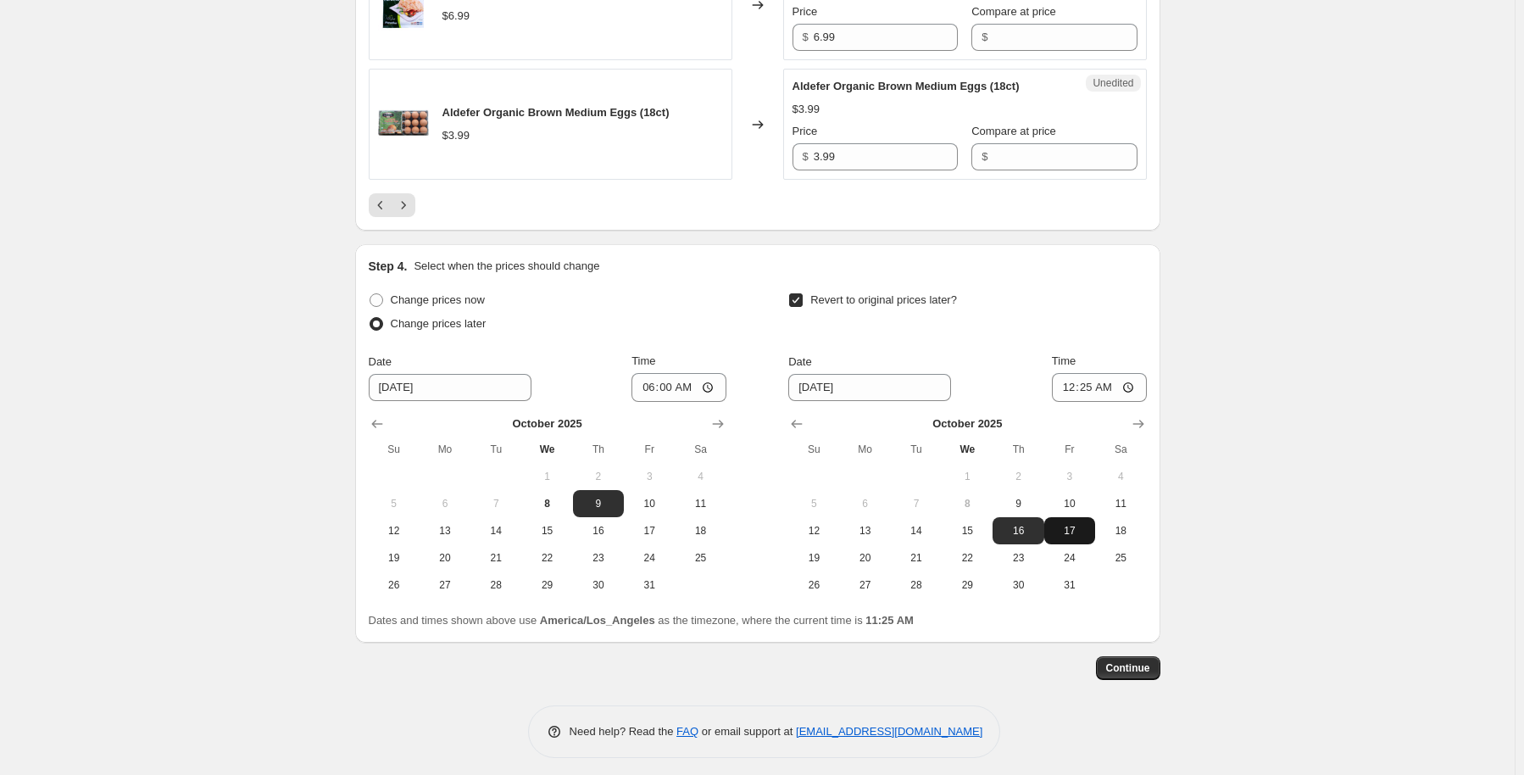
click at [1087, 537] on span "17" at bounding box center [1069, 531] width 37 height 14
click at [1109, 402] on input "00:25" at bounding box center [1099, 387] width 95 height 29
click at [1138, 402] on input "00:25" at bounding box center [1099, 387] width 95 height 29
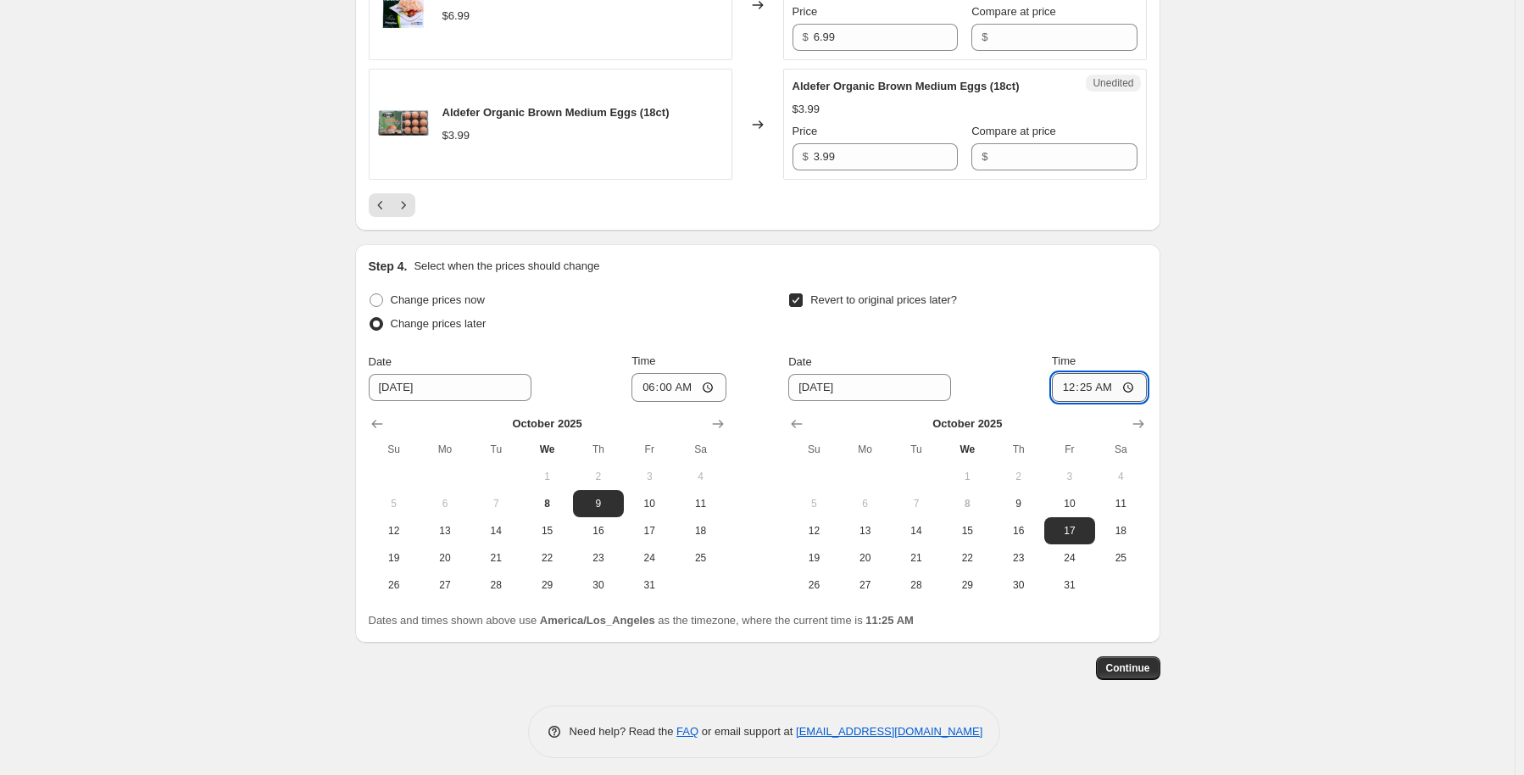
click at [1104, 402] on input "00:25" at bounding box center [1099, 387] width 95 height 29
click at [1078, 402] on input "00:25" at bounding box center [1099, 387] width 95 height 29
drag, startPoint x: 1122, startPoint y: 418, endPoint x: 1082, endPoint y: 417, distance: 40.7
click at [1082, 402] on input "00:25" at bounding box center [1099, 387] width 95 height 29
click at [1136, 402] on input "00:25" at bounding box center [1099, 387] width 95 height 29
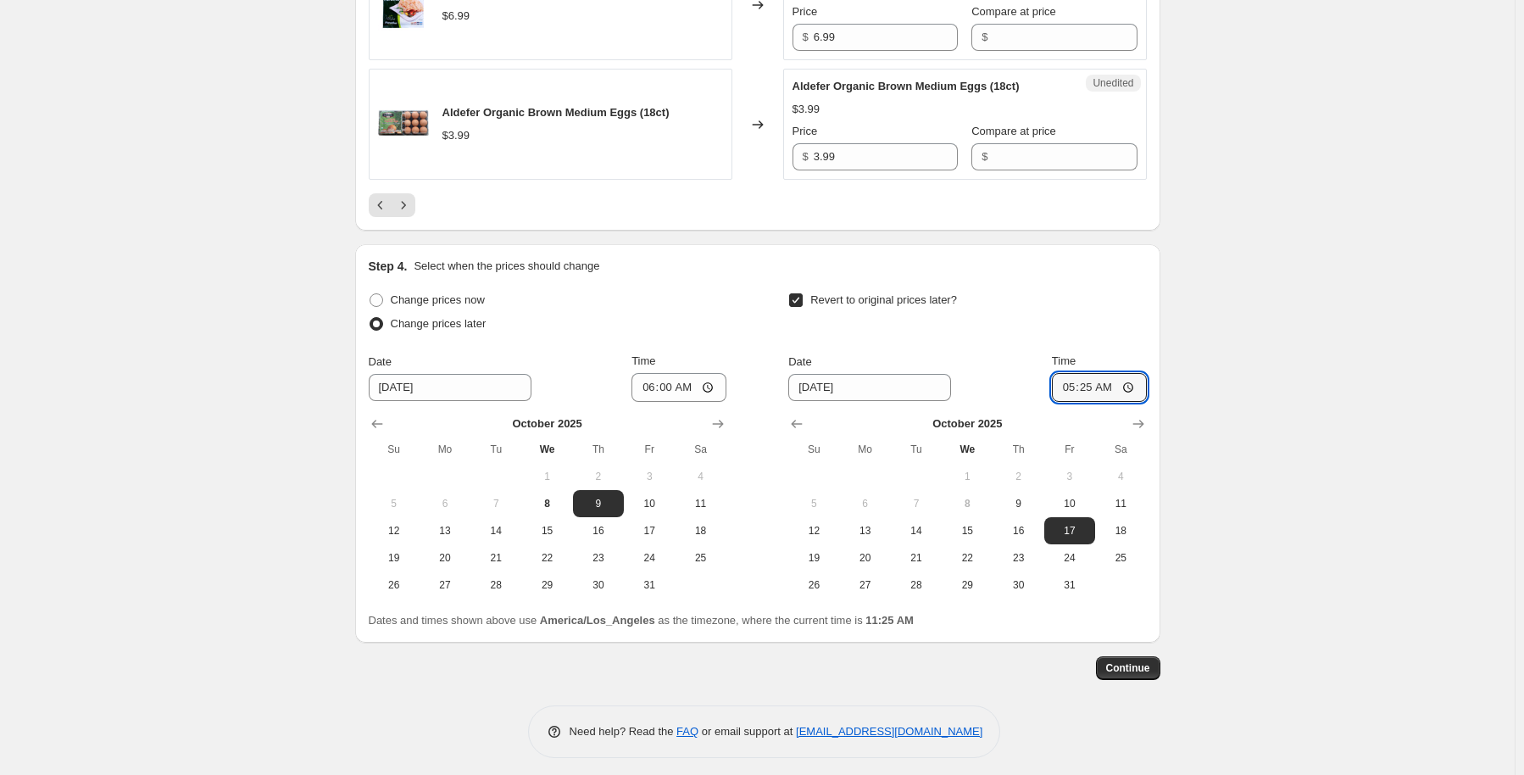
click at [614, 626] on b "America/Los_Angeles" at bounding box center [597, 620] width 115 height 13
click at [669, 402] on input "06:00" at bounding box center [678, 387] width 95 height 29
click at [714, 402] on input "06:00" at bounding box center [678, 387] width 95 height 29
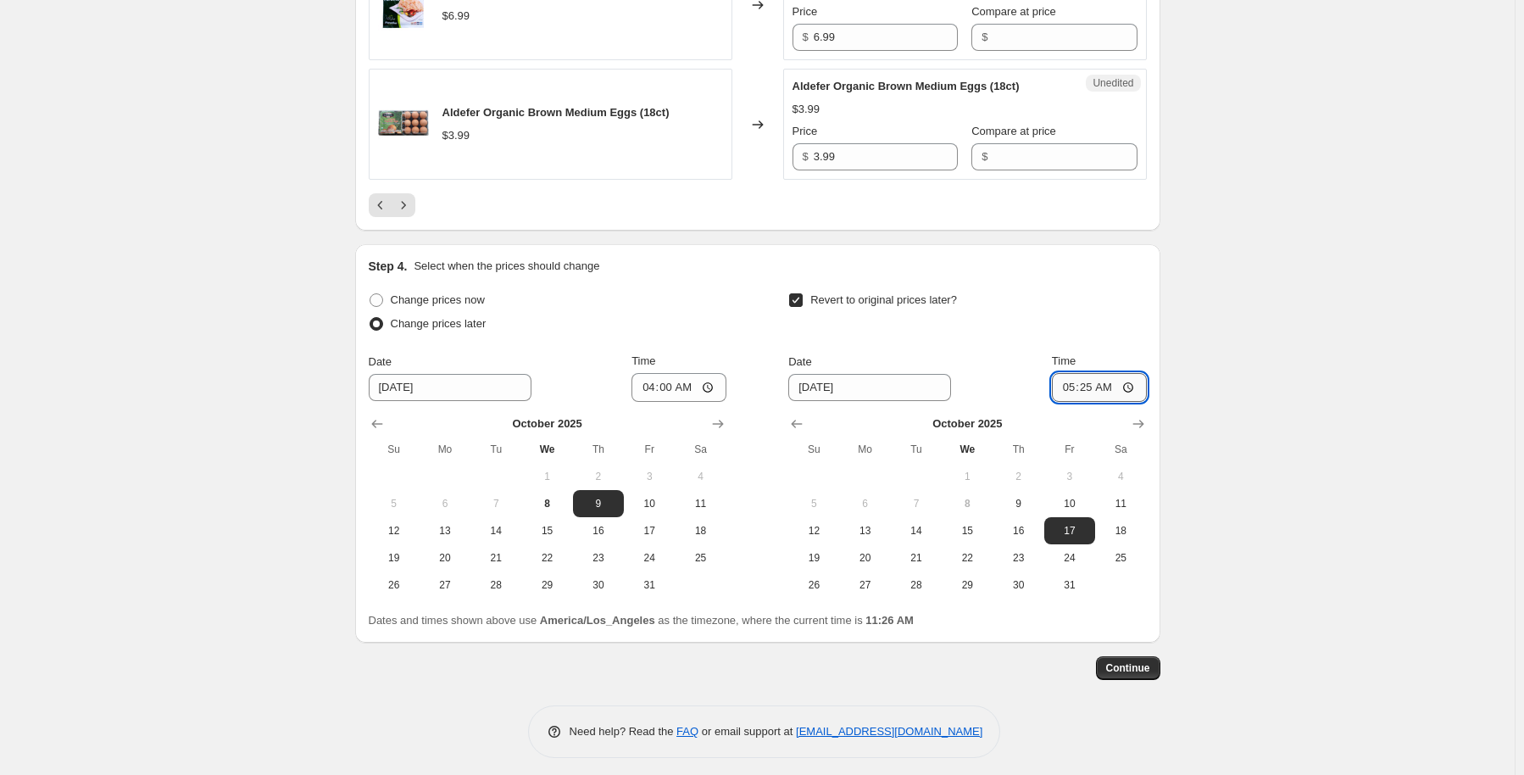
click at [1082, 402] on input "05:25" at bounding box center [1099, 387] width 95 height 29
click at [1133, 402] on input "05:25" at bounding box center [1099, 387] width 95 height 29
click at [1150, 675] on span "Continue" at bounding box center [1128, 668] width 44 height 14
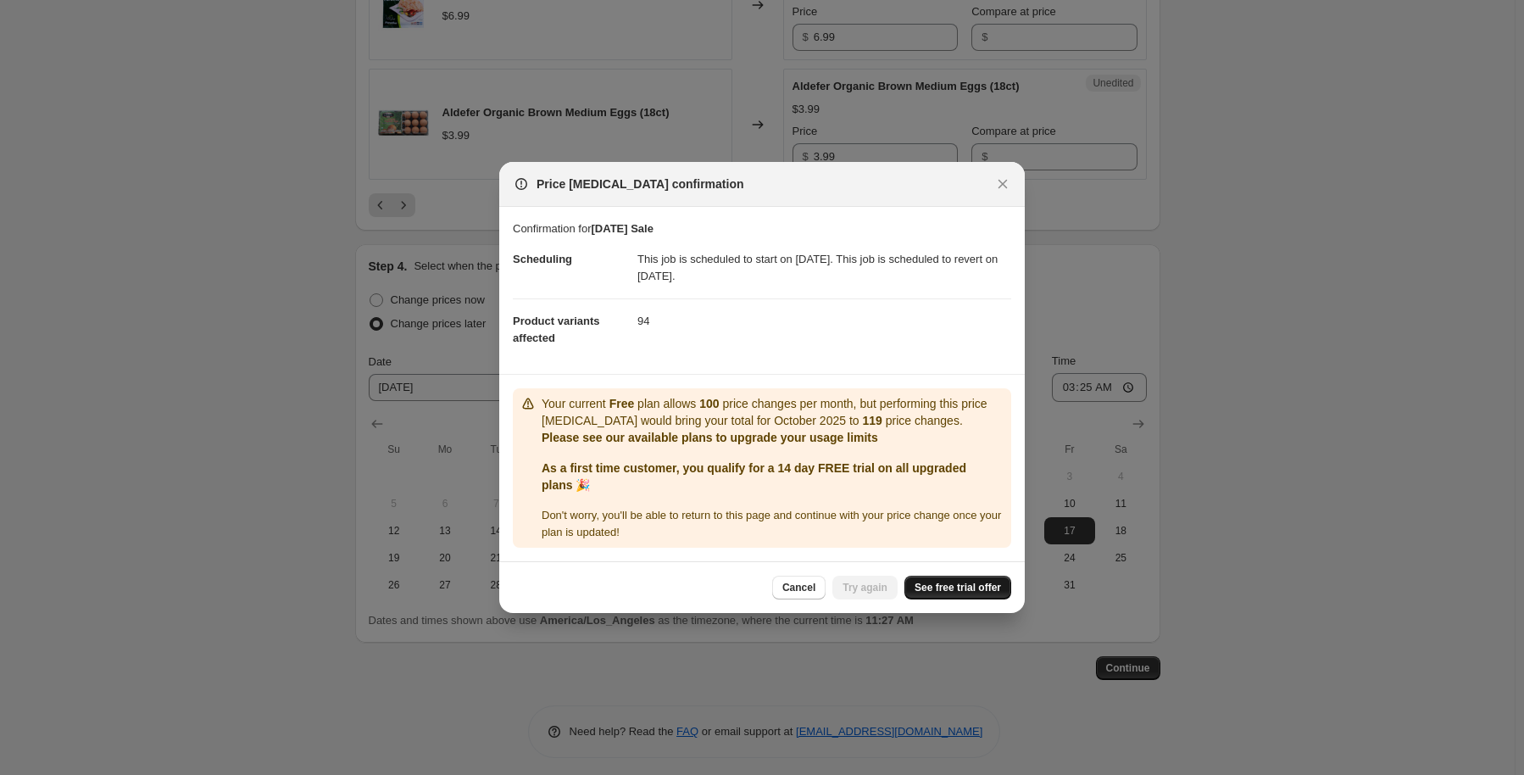
click at [944, 589] on span "See free trial offer" at bounding box center [958, 588] width 86 height 14
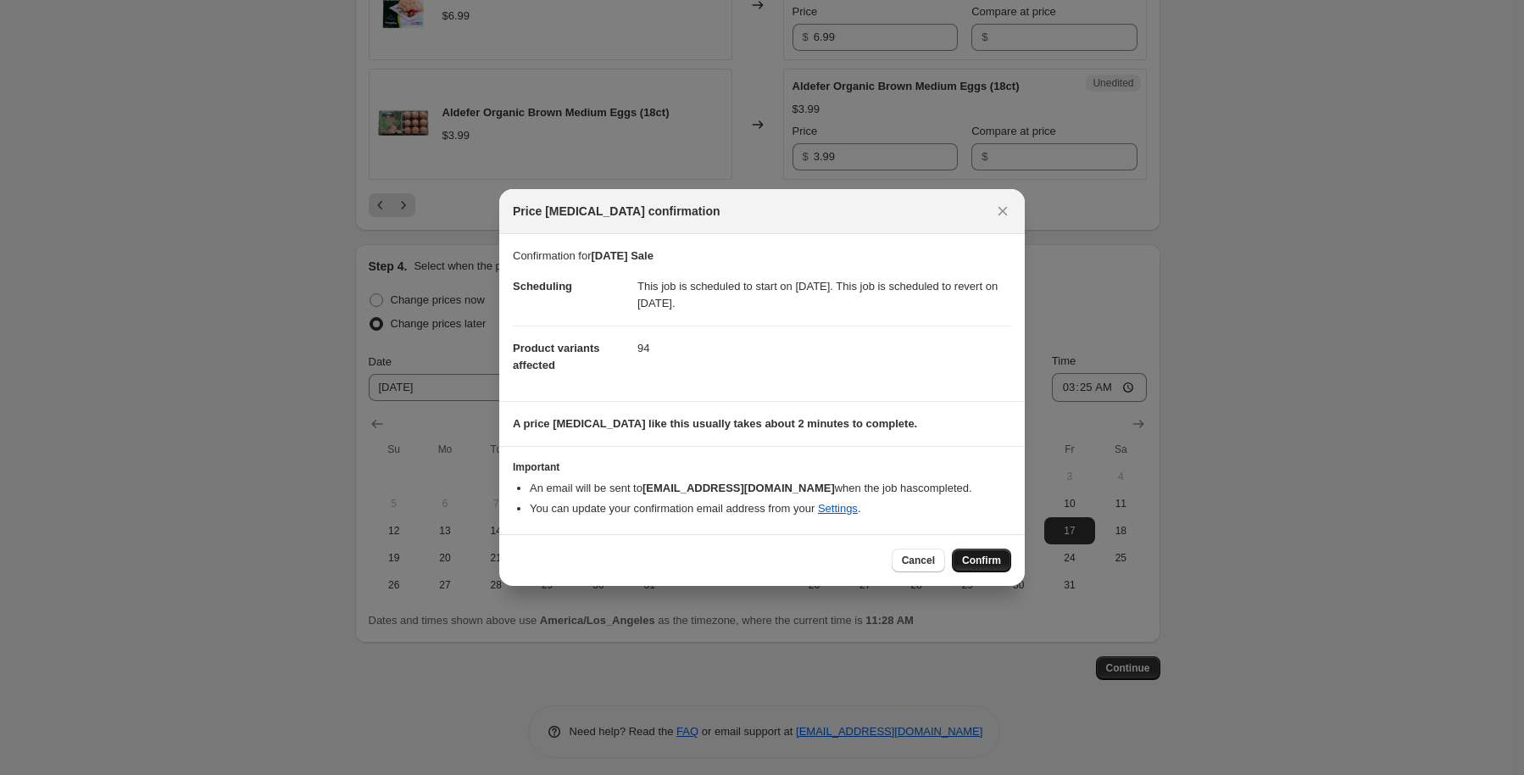
click at [977, 558] on span "Confirm" at bounding box center [981, 560] width 39 height 14
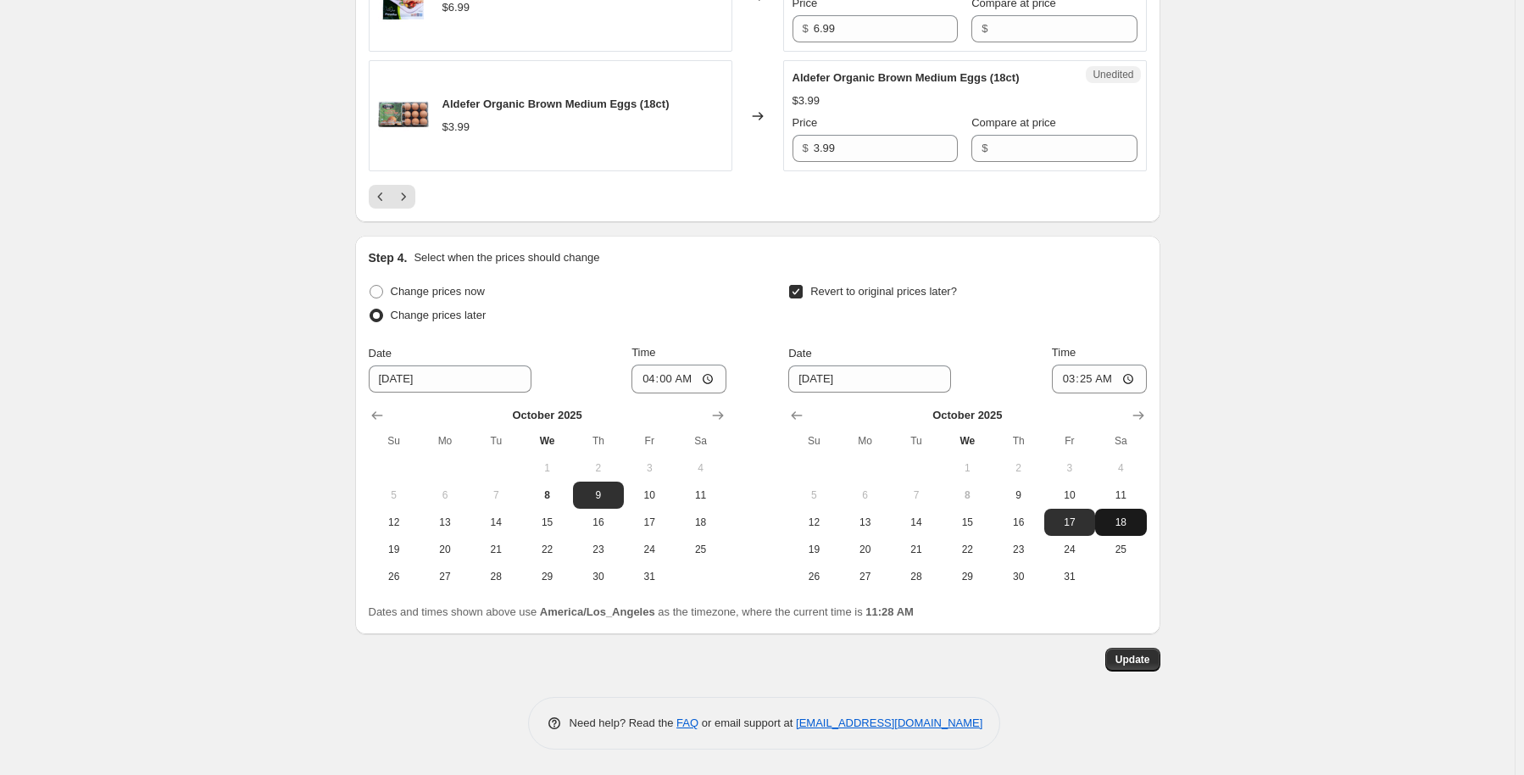
scroll to position [3116, 0]
click at [1146, 659] on span "Update" at bounding box center [1132, 660] width 35 height 14
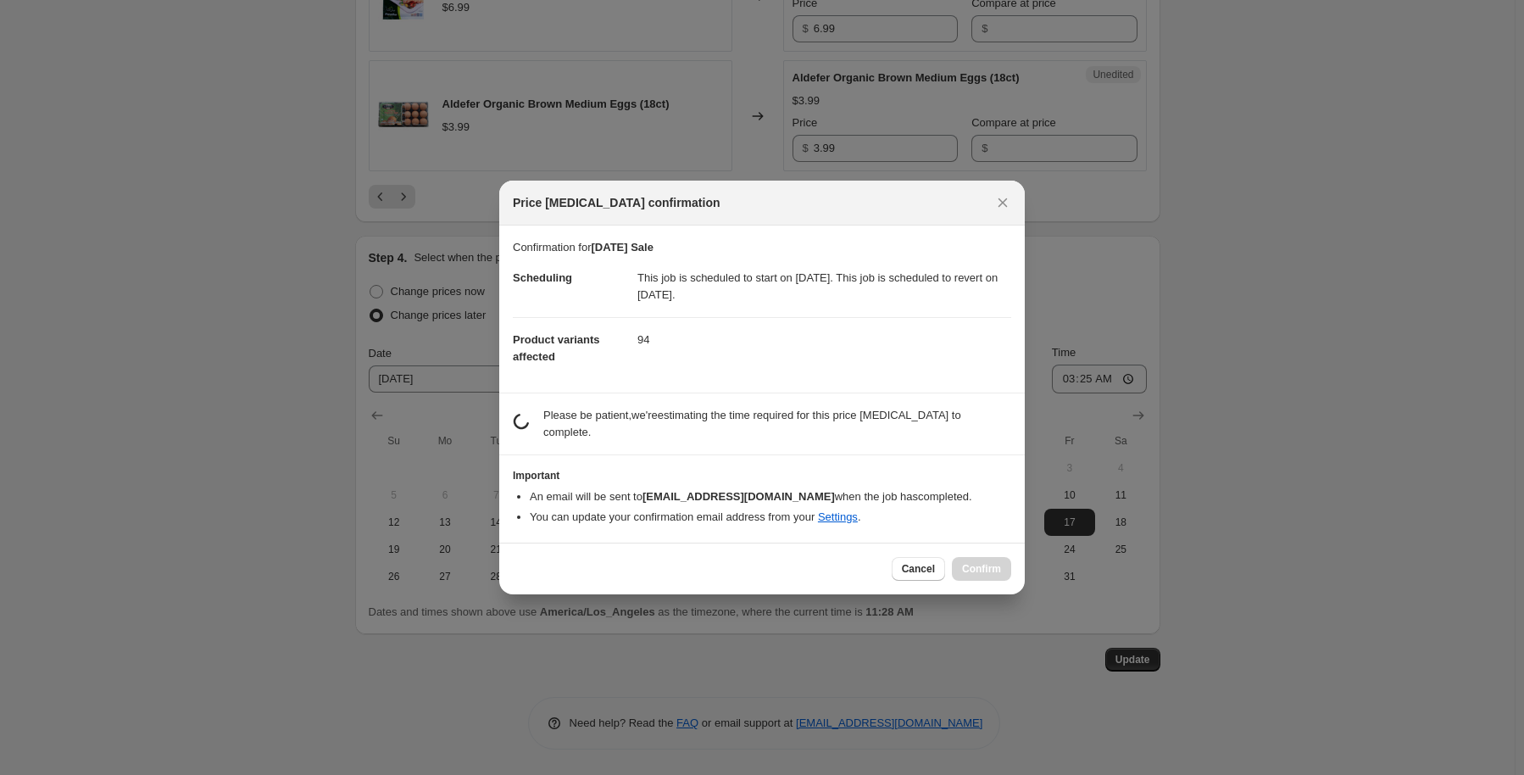
scroll to position [0, 0]
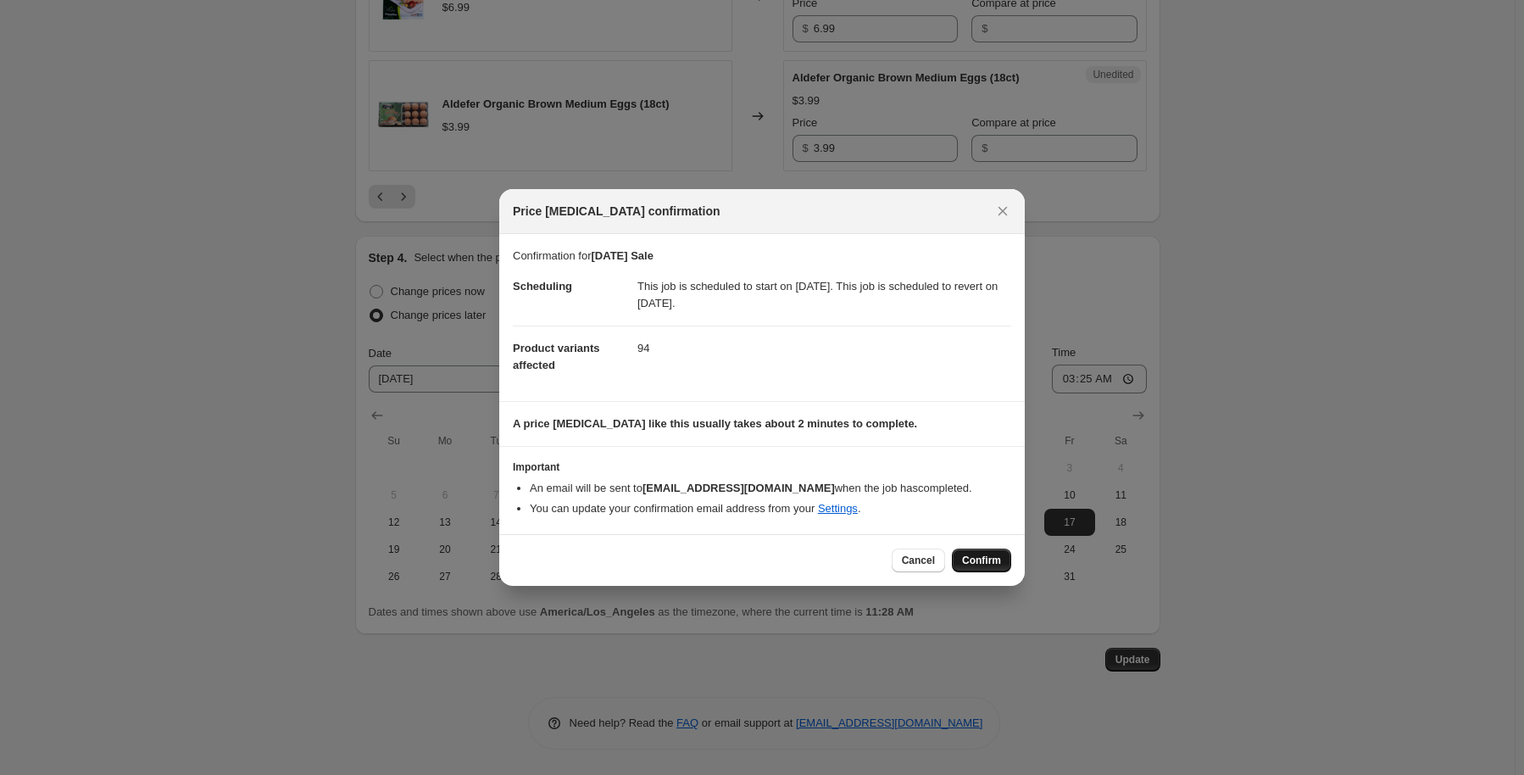
click at [970, 556] on span "Confirm" at bounding box center [981, 560] width 39 height 14
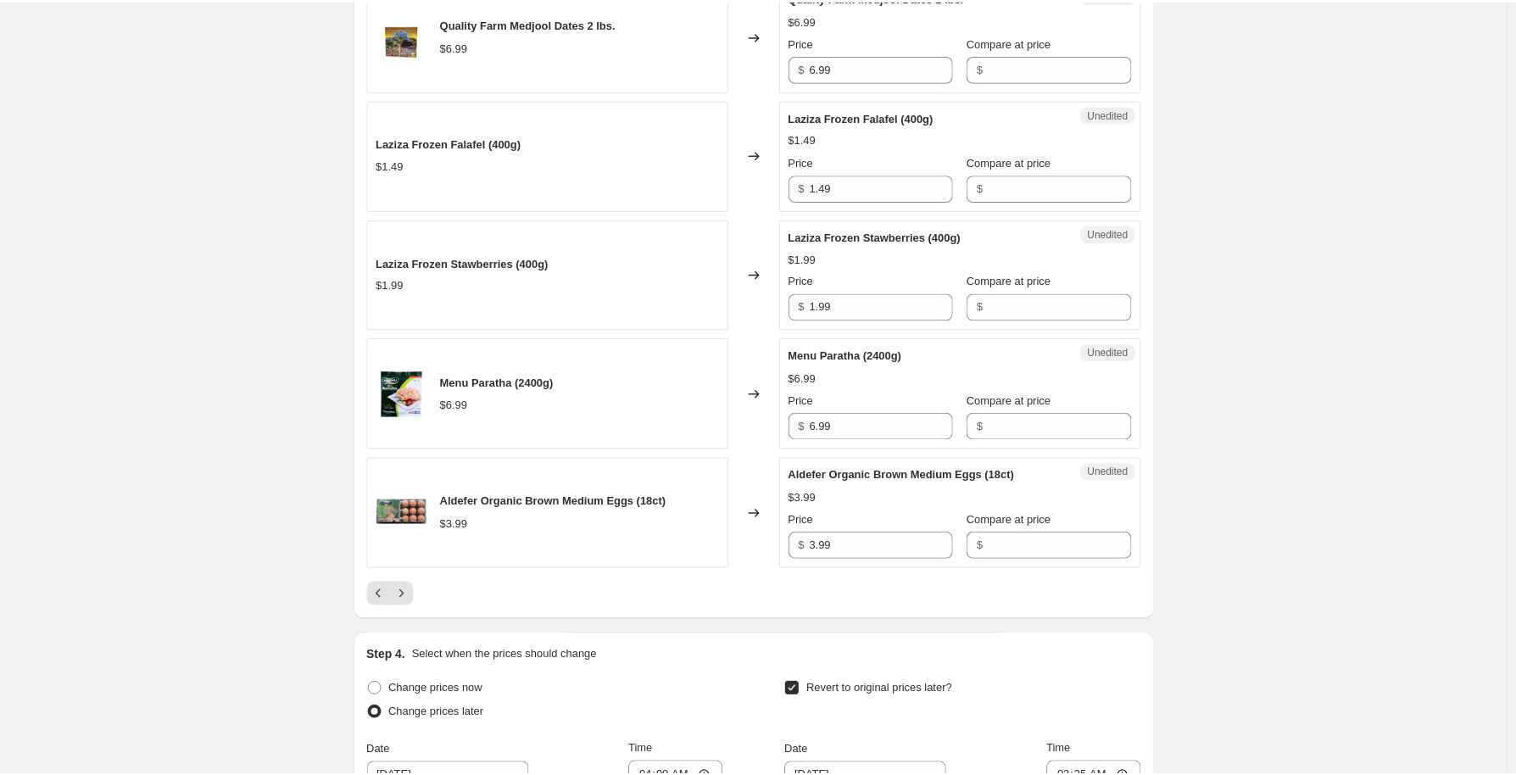
scroll to position [2268, 0]
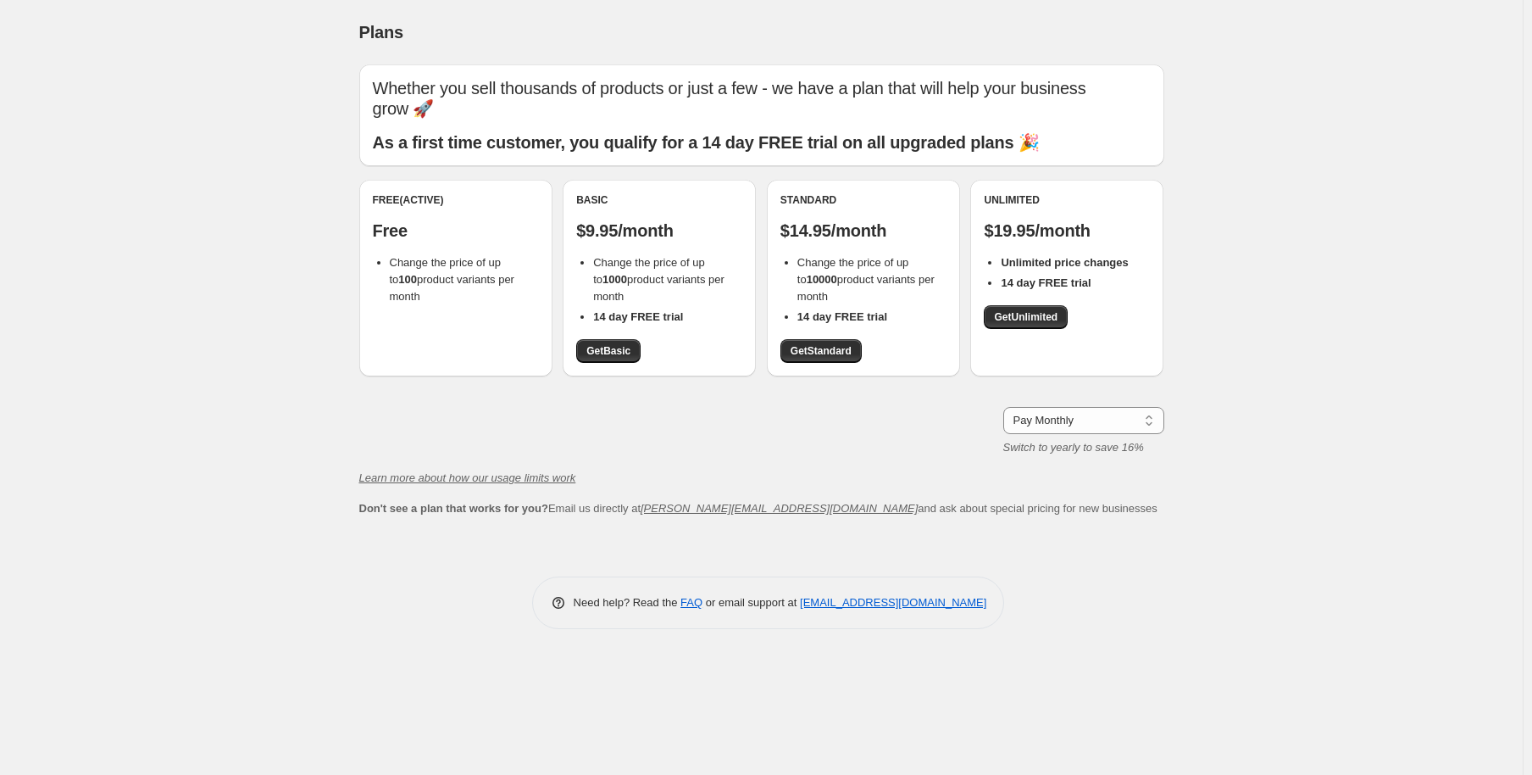
click at [375, 248] on div "Free (Active) Free Change the price of up to 100 product variants per month" at bounding box center [456, 249] width 166 height 112
click at [390, 257] on li "Change the price of up to 100 product variants per month" at bounding box center [464, 279] width 149 height 51
click at [390, 264] on li "Change the price of up to 100 product variants per month" at bounding box center [464, 279] width 149 height 51
click at [612, 357] on span "Get Basic" at bounding box center [609, 351] width 44 height 14
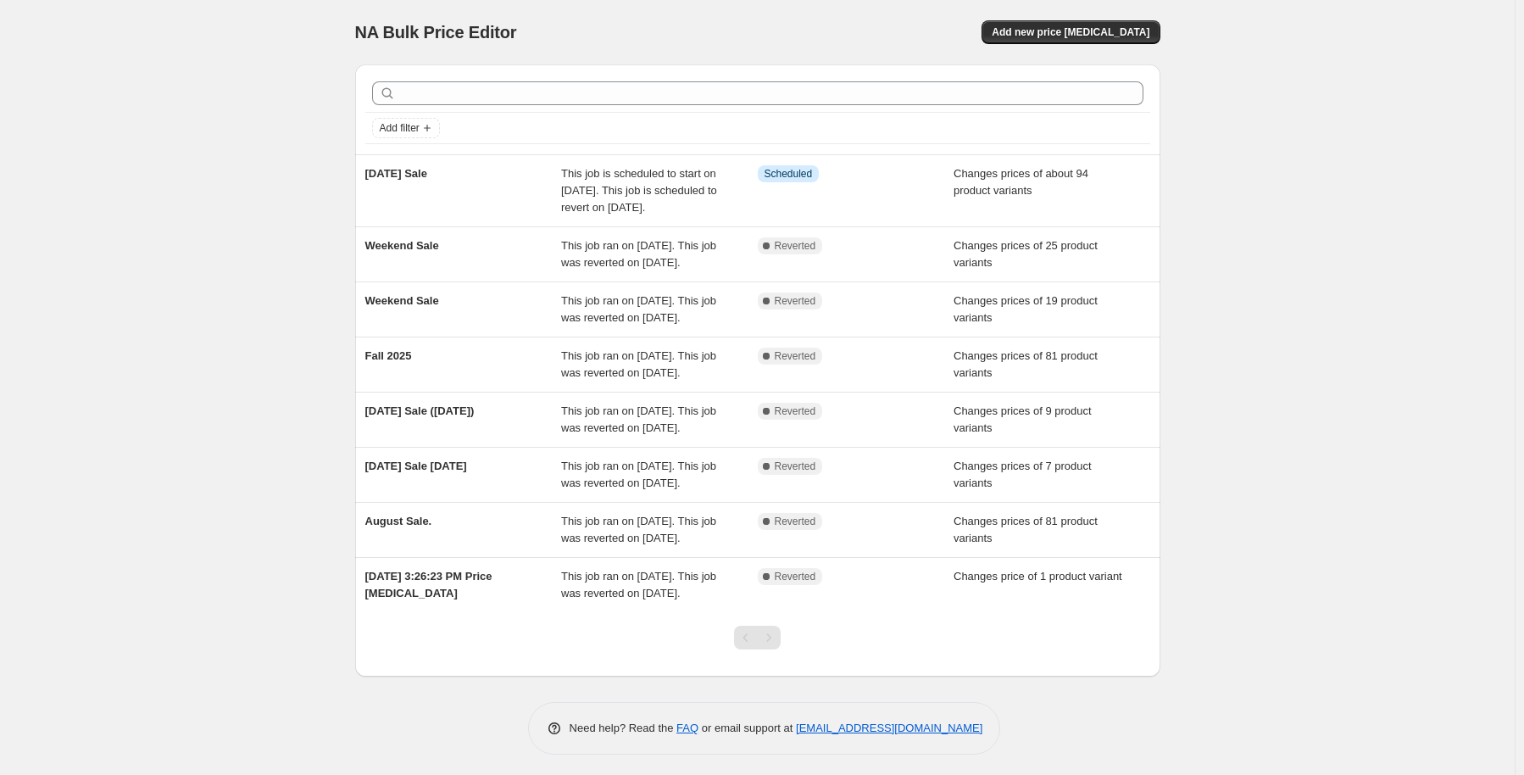
click at [1432, 208] on div "NA Bulk Price Editor. This page is ready NA Bulk Price Editor Add new price [ME…" at bounding box center [757, 390] width 1515 height 780
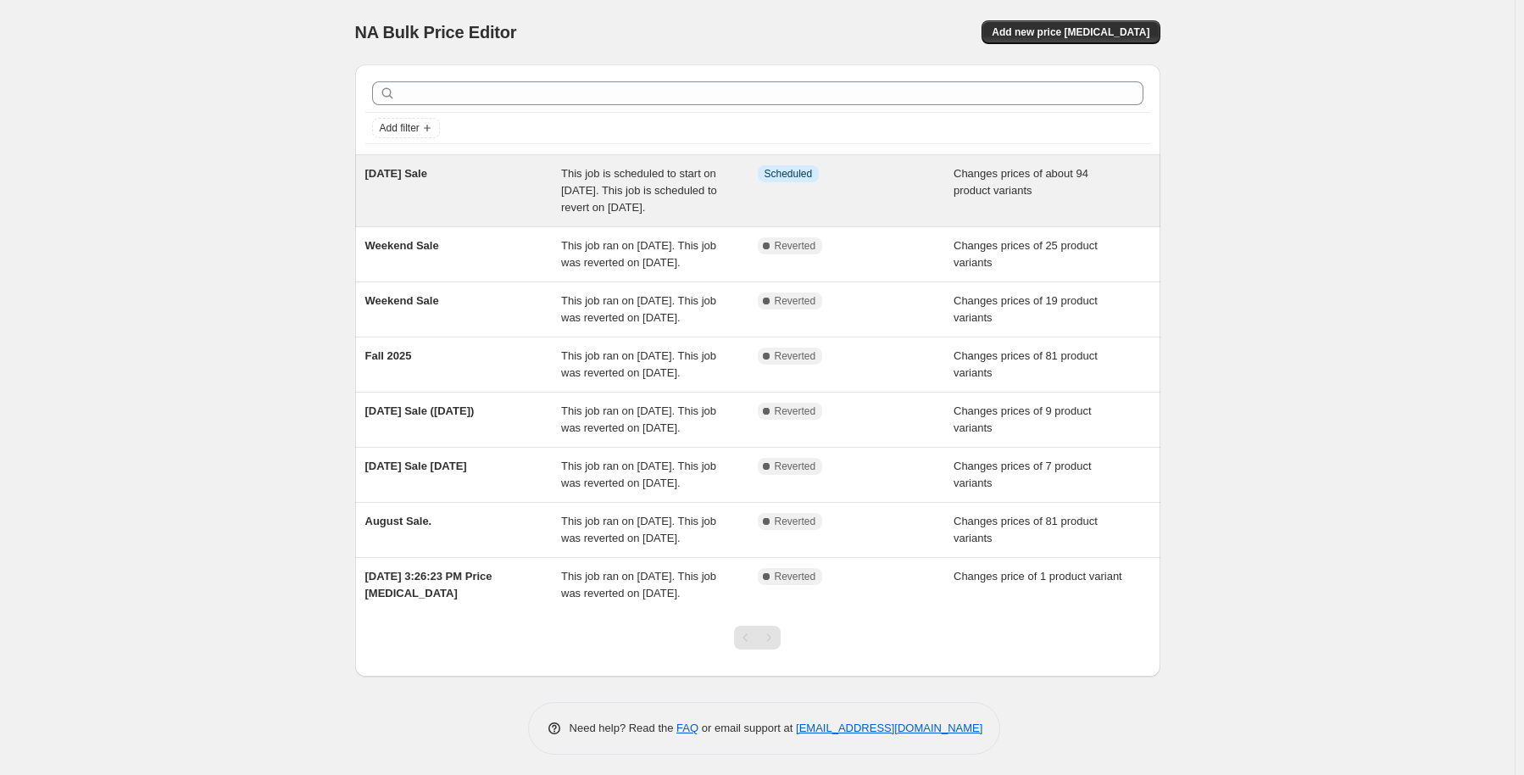
click at [604, 187] on span "This job is scheduled to start on [DATE]. This job is scheduled to revert on [D…" at bounding box center [639, 190] width 156 height 47
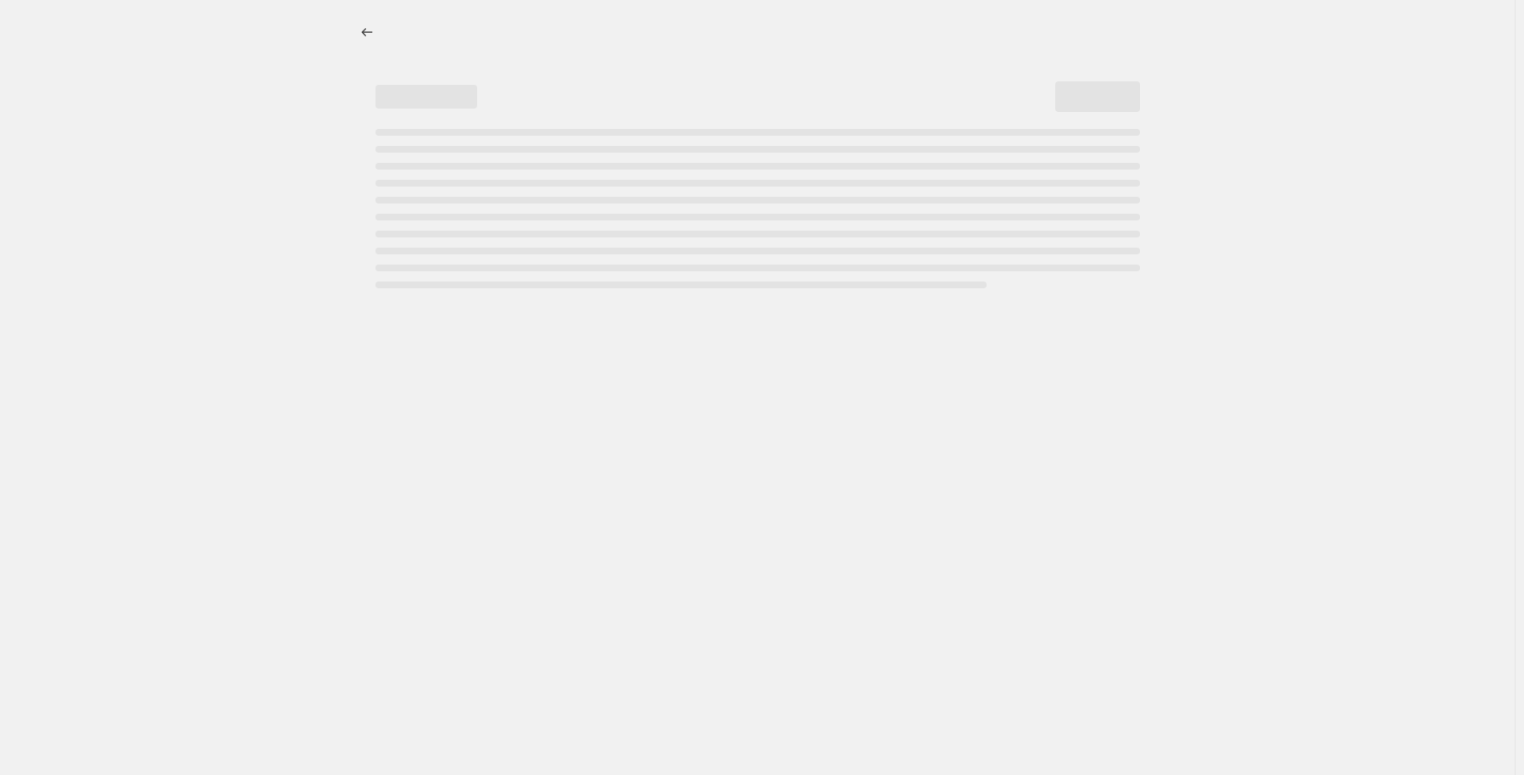
select select "collection"
